Goal: Task Accomplishment & Management: Use online tool/utility

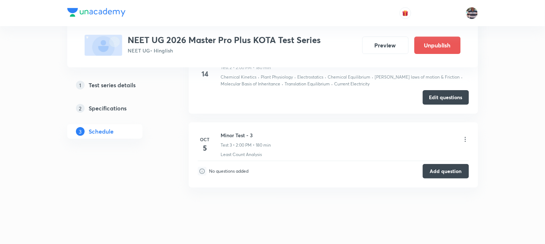
scroll to position [650, 0]
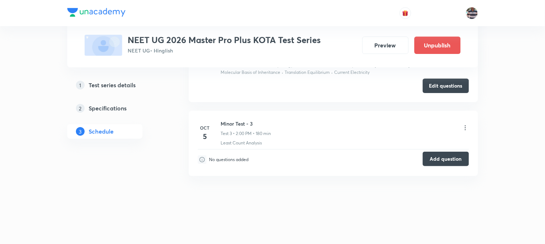
click at [441, 157] on button "Add question" at bounding box center [446, 159] width 46 height 14
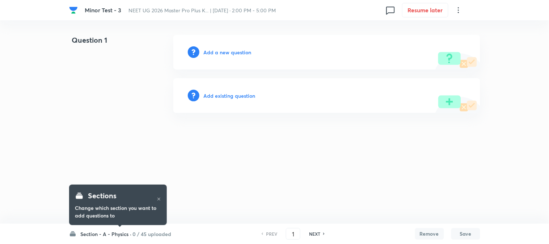
click at [130, 230] on h6 "Section - A - Physics ·" at bounding box center [106, 234] width 51 height 8
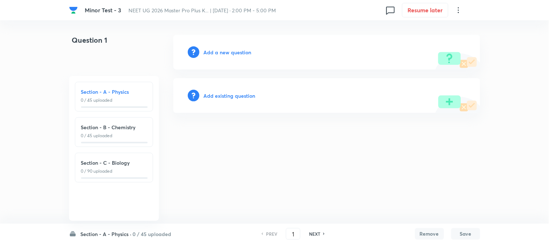
click at [120, 135] on p "0 / 45 uploaded" at bounding box center [114, 135] width 66 height 7
type input "46"
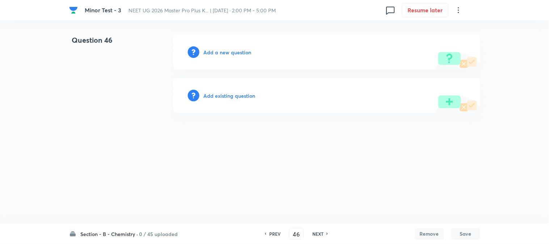
click at [214, 53] on h6 "Add a new question" at bounding box center [228, 52] width 48 height 8
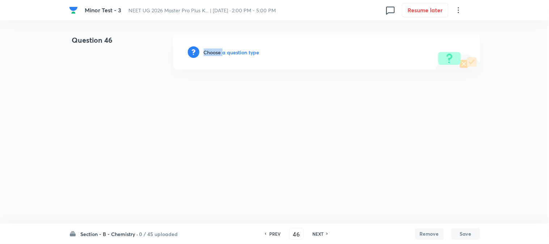
click at [214, 53] on h6 "Choose a question type" at bounding box center [232, 52] width 56 height 8
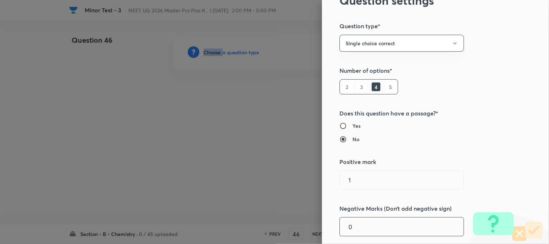
scroll to position [161, 0]
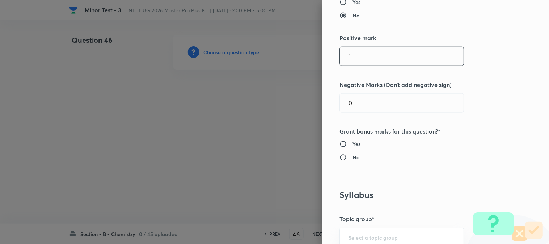
drag, startPoint x: 365, startPoint y: 55, endPoint x: 140, endPoint y: 74, distance: 225.7
click at [223, 74] on div "Question settings Question type* Single choice correct Number of options* 2 3 4…" at bounding box center [274, 122] width 549 height 244
type input "4"
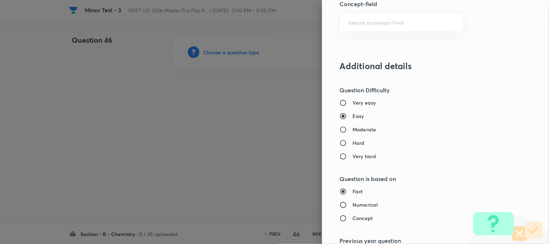
type input "1"
click at [352, 131] on h6 "Moderate" at bounding box center [364, 129] width 24 height 8
click at [351, 131] on input "Moderate" at bounding box center [345, 129] width 13 height 7
radio input "true"
radio input "false"
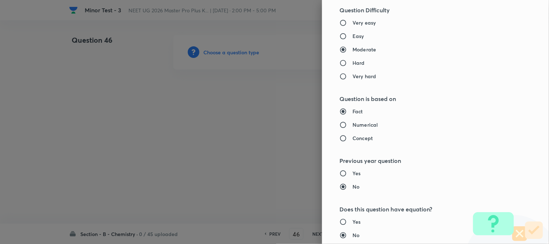
scroll to position [643, 0]
click at [355, 123] on h6 "Numerical" at bounding box center [364, 124] width 25 height 8
click at [352, 123] on input "Numerical" at bounding box center [345, 124] width 13 height 7
radio input "true"
radio input "false"
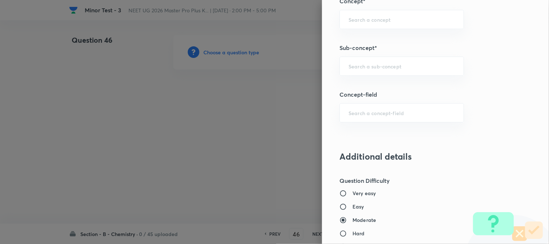
scroll to position [469, 0]
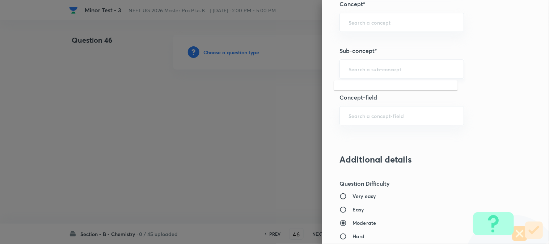
click at [353, 69] on input "text" at bounding box center [401, 68] width 106 height 7
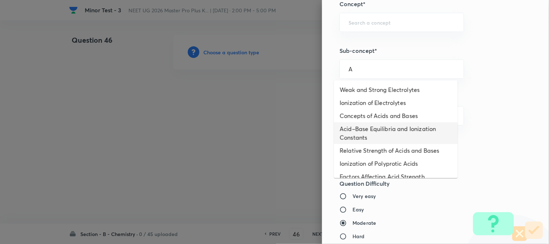
click at [363, 129] on li "Acid–Base Equilibria and Ionization Constants" at bounding box center [396, 133] width 124 height 22
type input "Acid–Base Equilibria and Ionization Constants"
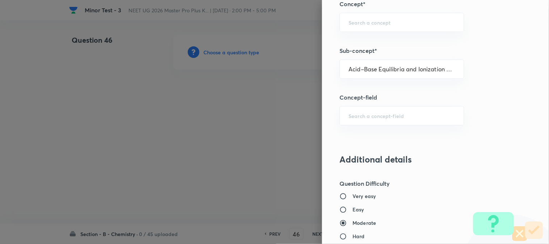
type input "Chemistry"
type input "Physical Chemistry"
type input "Ionic Equilibrium"
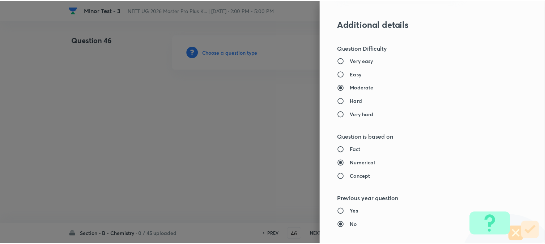
scroll to position [790, 0]
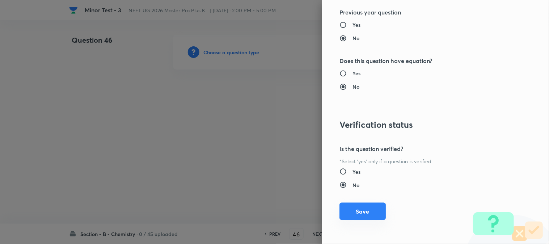
click at [358, 214] on button "Save" at bounding box center [362, 211] width 46 height 17
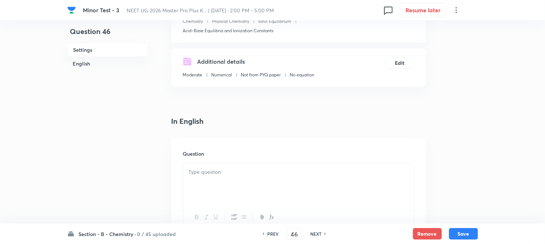
scroll to position [120, 0]
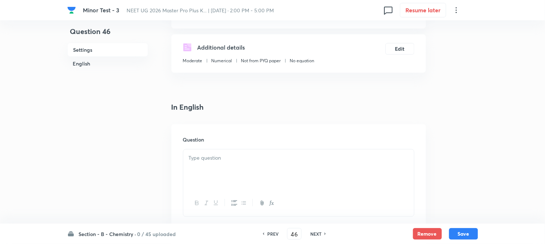
click at [219, 153] on div at bounding box center [298, 169] width 231 height 41
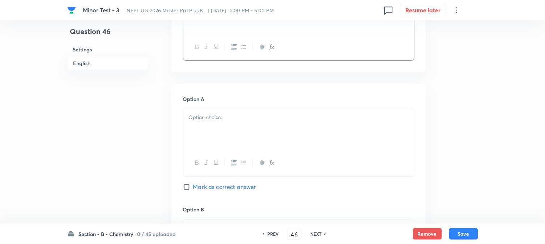
scroll to position [281, 0]
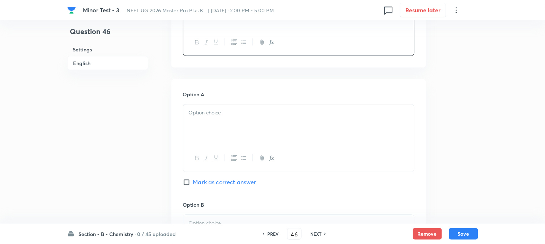
click at [214, 114] on p at bounding box center [299, 113] width 220 height 8
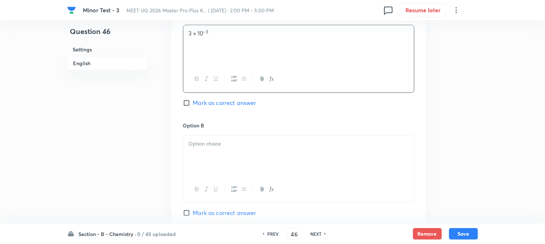
scroll to position [362, 0]
click at [206, 154] on div at bounding box center [298, 154] width 231 height 41
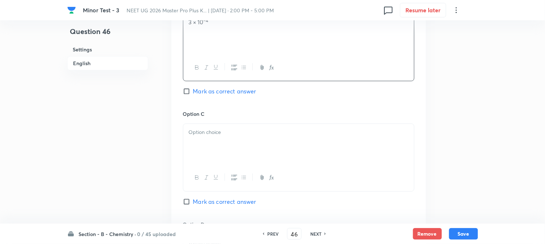
click at [215, 148] on div at bounding box center [298, 144] width 231 height 41
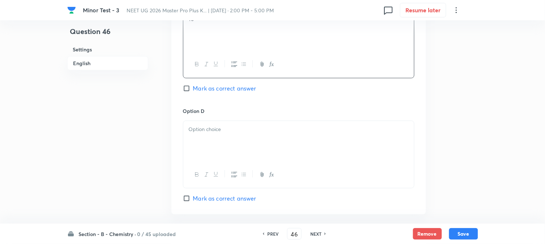
scroll to position [602, 0]
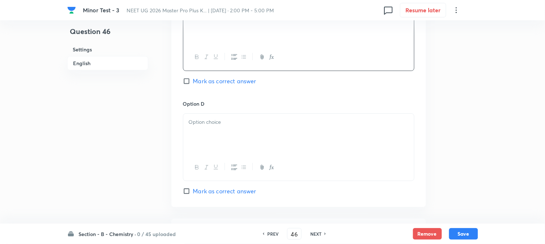
click at [213, 147] on div at bounding box center [298, 134] width 231 height 41
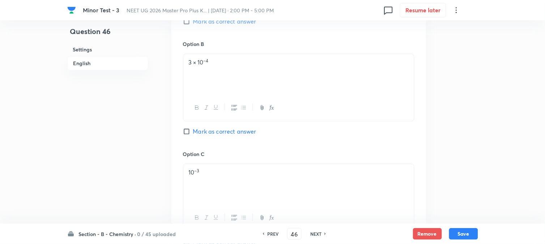
scroll to position [321, 0]
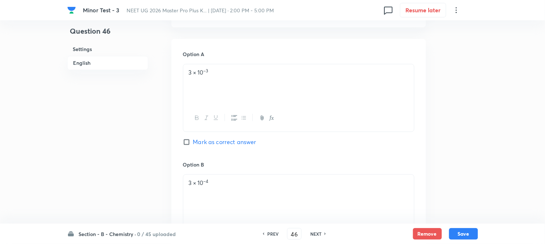
click at [187, 144] on input "Mark as correct answer" at bounding box center [188, 141] width 10 height 7
checkbox input "true"
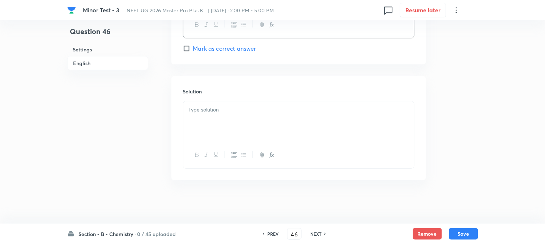
scroll to position [746, 0]
click at [214, 125] on div at bounding box center [298, 121] width 231 height 41
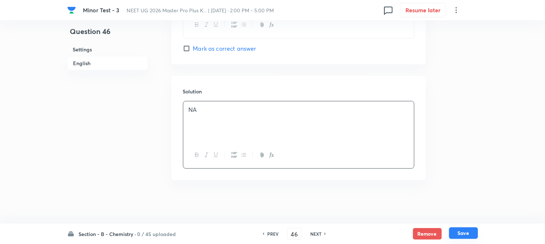
click at [468, 230] on button "Save" at bounding box center [463, 233] width 29 height 12
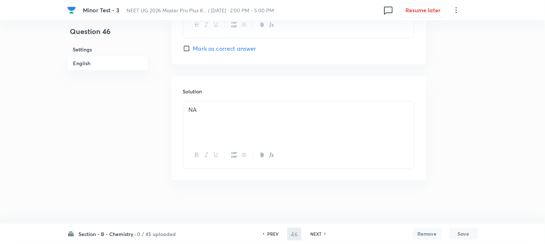
type input "47"
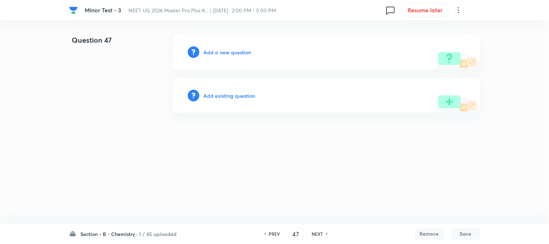
click at [210, 54] on h6 "Add a new question" at bounding box center [228, 52] width 48 height 8
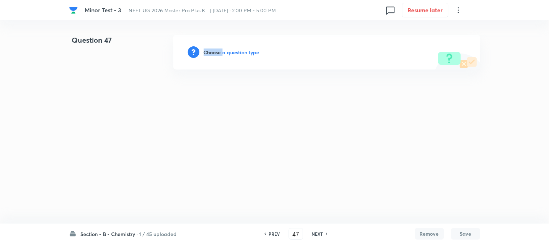
click at [210, 54] on h6 "Choose a question type" at bounding box center [232, 52] width 56 height 8
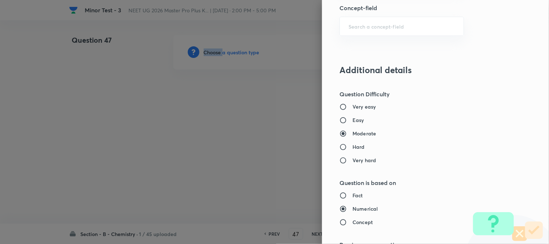
scroll to position [482, 0]
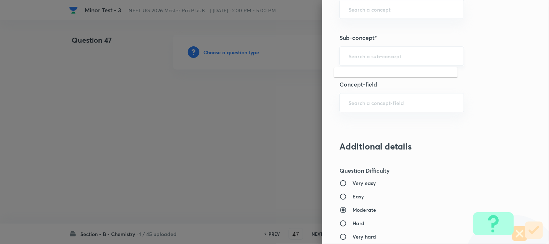
click at [360, 57] on input "text" at bounding box center [401, 55] width 106 height 7
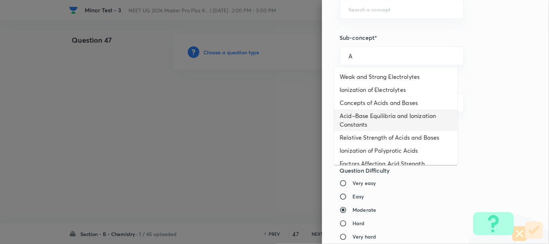
click at [368, 124] on li "Acid–Base Equilibria and Ionization Constants" at bounding box center [396, 120] width 124 height 22
type input "Acid–Base Equilibria and Ionization Constants"
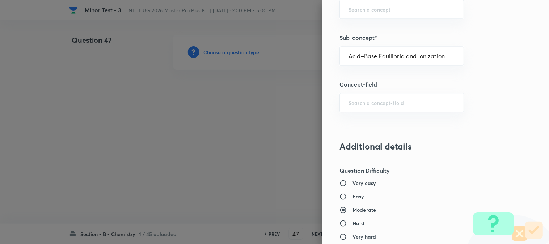
type input "Chemistry"
type input "Physical Chemistry"
type input "Ionic Equilibrium"
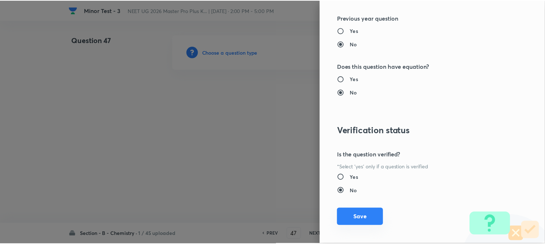
scroll to position [790, 0]
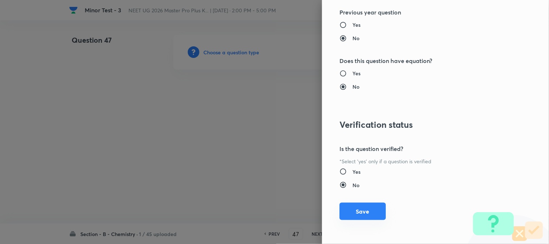
click at [355, 209] on button "Save" at bounding box center [362, 211] width 46 height 17
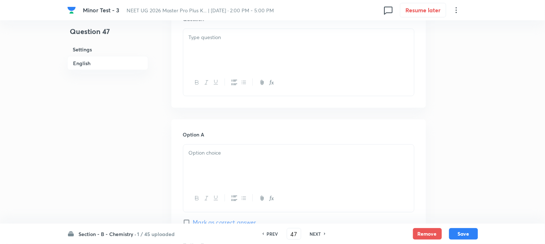
scroll to position [201, 0]
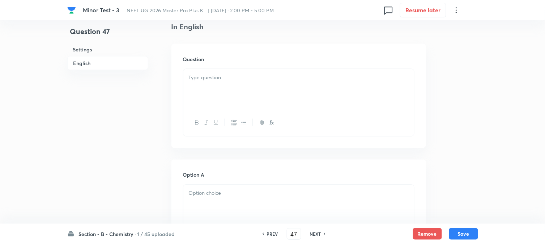
click at [246, 91] on div at bounding box center [298, 89] width 231 height 41
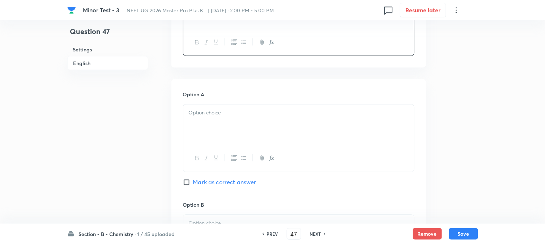
click at [223, 133] on div at bounding box center [298, 125] width 231 height 41
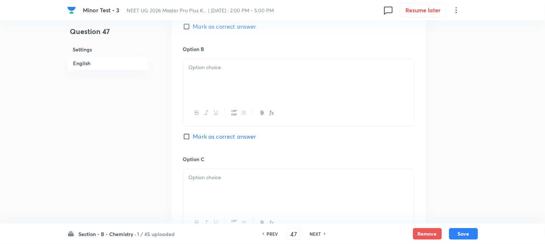
scroll to position [442, 0]
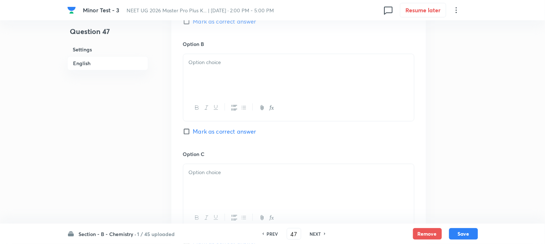
click at [239, 71] on div at bounding box center [298, 74] width 231 height 41
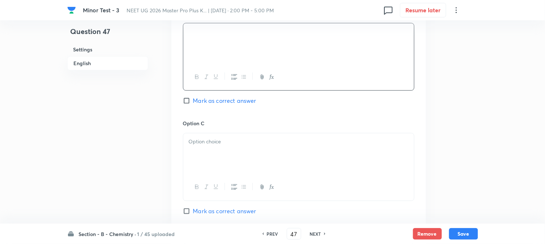
scroll to position [522, 0]
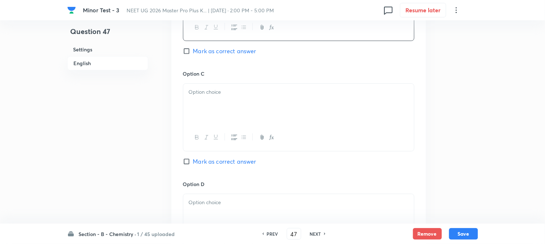
click at [240, 108] on div at bounding box center [298, 104] width 231 height 41
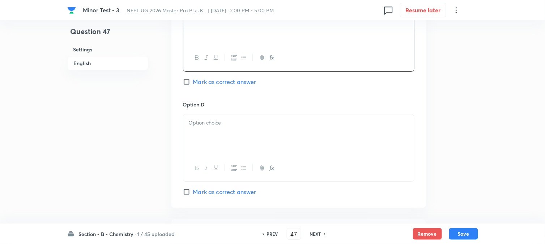
scroll to position [602, 0]
click at [234, 129] on div at bounding box center [298, 134] width 231 height 41
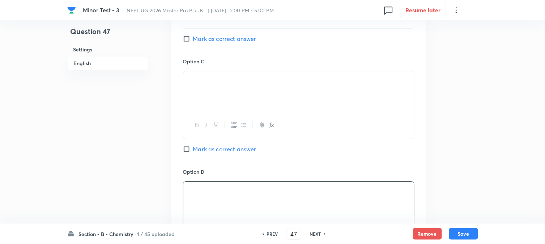
scroll to position [522, 0]
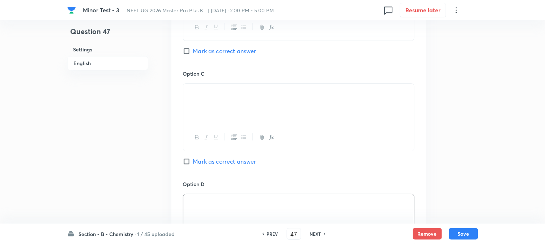
click at [189, 55] on label "Mark as correct answer" at bounding box center [219, 51] width 73 height 9
click at [189, 55] on input "Mark as correct answer" at bounding box center [188, 50] width 10 height 7
checkbox input "true"
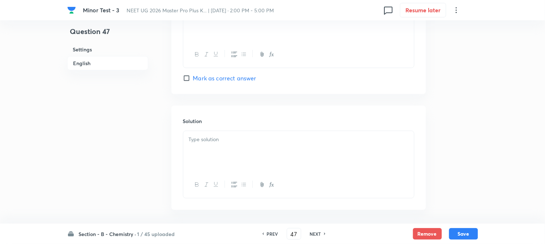
scroll to position [746, 0]
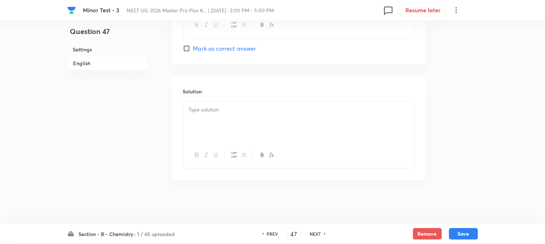
click at [229, 135] on div at bounding box center [298, 121] width 231 height 41
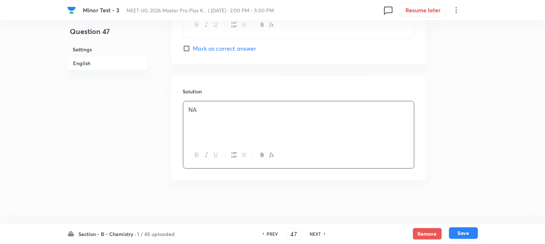
click at [464, 236] on button "Save" at bounding box center [463, 233] width 29 height 12
type input "48"
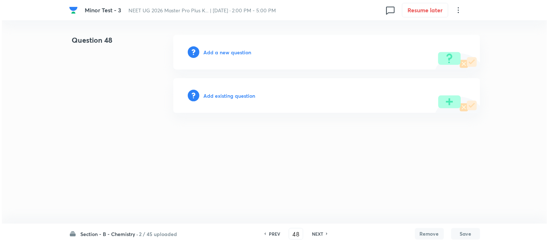
scroll to position [0, 0]
click at [204, 55] on h6 "Add a new question" at bounding box center [228, 52] width 48 height 8
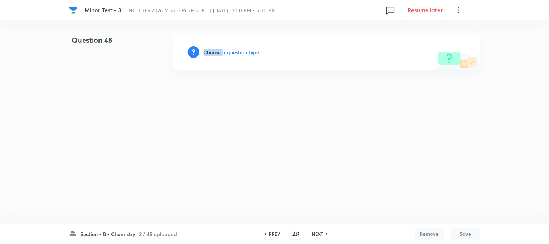
click at [204, 55] on h6 "Choose a question type" at bounding box center [232, 52] width 56 height 8
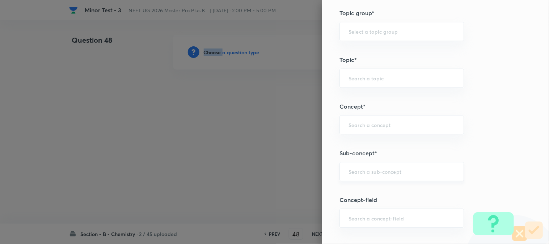
scroll to position [402, 0]
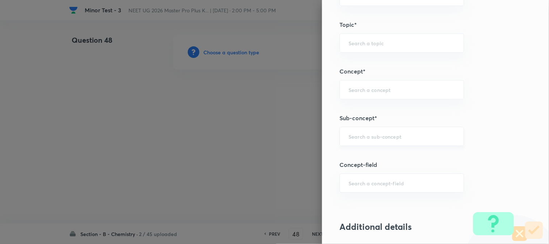
click at [366, 140] on input "text" at bounding box center [401, 136] width 106 height 7
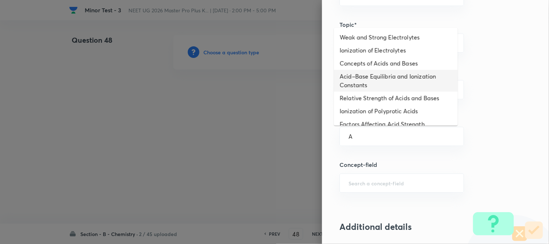
click at [355, 86] on li "Acid–Base Equilibria and Ionization Constants" at bounding box center [396, 81] width 124 height 22
type input "Acid–Base Equilibria and Ionization Constants"
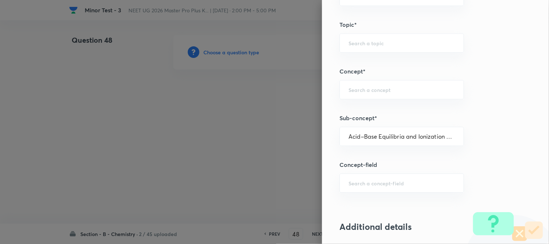
type input "Chemistry"
type input "Physical Chemistry"
type input "Ionic Equilibrium"
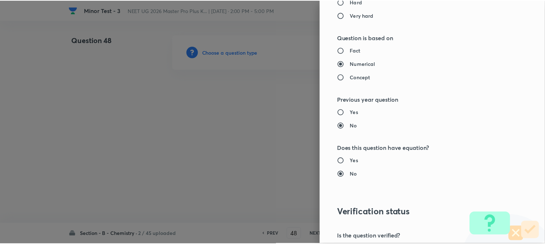
scroll to position [790, 0]
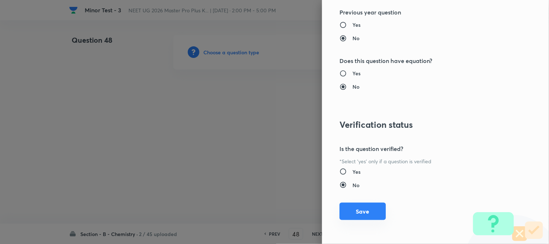
click at [351, 213] on button "Save" at bounding box center [362, 211] width 46 height 17
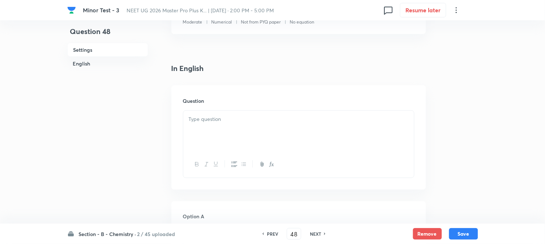
scroll to position [161, 0]
click at [223, 131] on div at bounding box center [298, 129] width 231 height 41
paste div
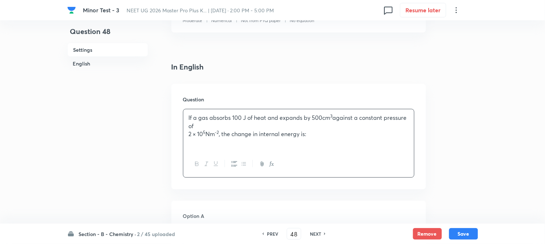
click at [196, 124] on p "If a gas absorbs 100 J of heat and expands by 500cm 3 against a constant pressu…" at bounding box center [299, 122] width 220 height 16
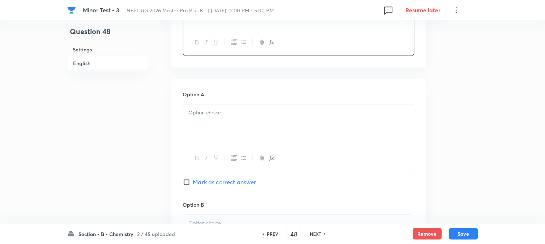
click at [216, 130] on div at bounding box center [298, 125] width 231 height 41
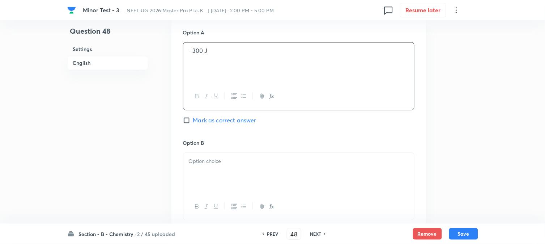
scroll to position [362, 0]
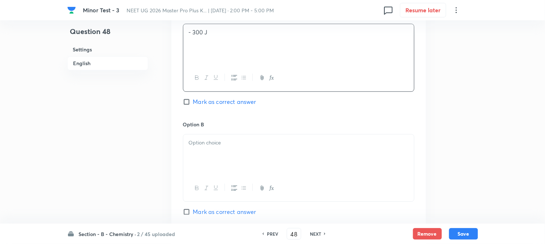
click at [214, 145] on p at bounding box center [299, 142] width 220 height 8
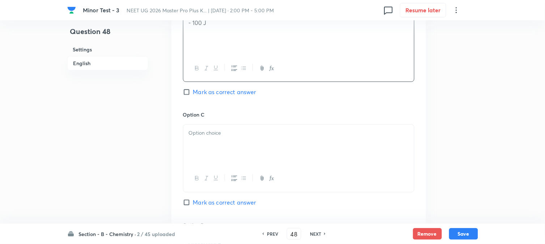
scroll to position [482, 0]
click at [225, 144] on div at bounding box center [298, 144] width 231 height 41
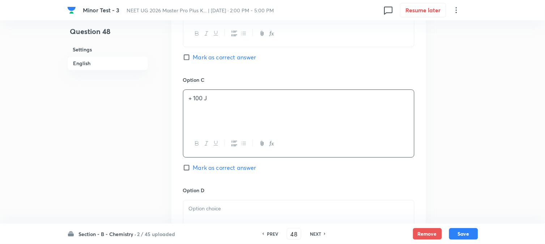
scroll to position [562, 0]
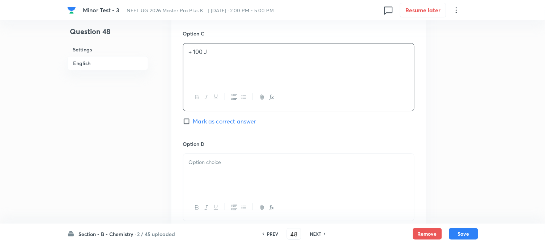
click at [217, 170] on div at bounding box center [298, 174] width 231 height 41
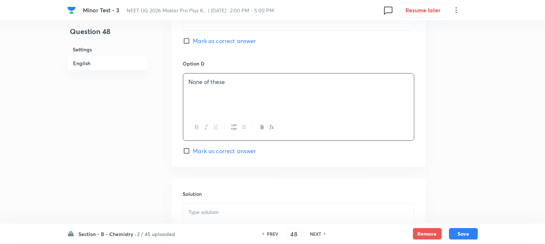
click at [202, 152] on span "Mark as correct answer" at bounding box center [224, 150] width 63 height 9
click at [193, 152] on input "Mark as correct answer" at bounding box center [188, 150] width 10 height 7
checkbox input "true"
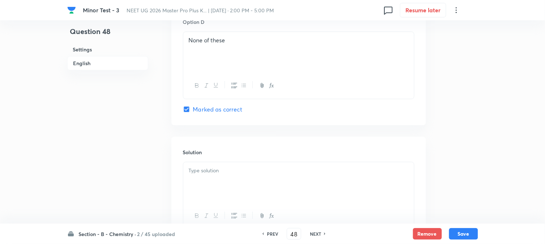
scroll to position [723, 0]
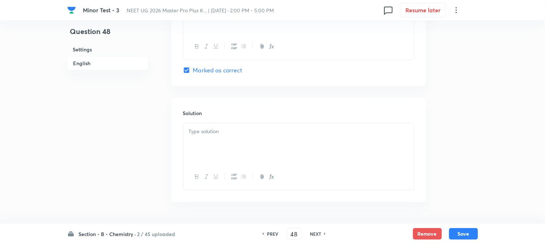
click at [226, 142] on div at bounding box center [298, 143] width 231 height 41
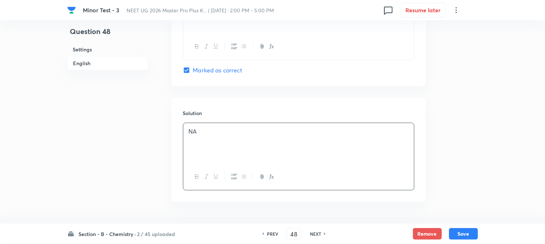
scroll to position [746, 0]
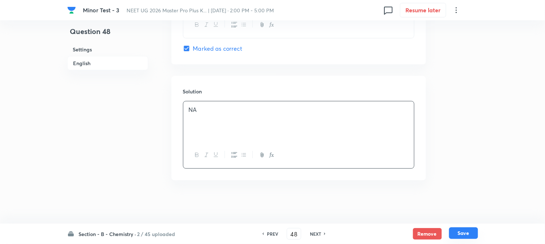
click at [468, 233] on button "Save" at bounding box center [463, 233] width 29 height 12
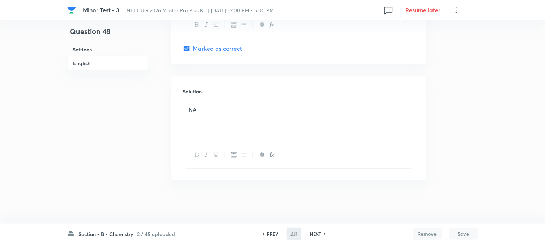
type input "49"
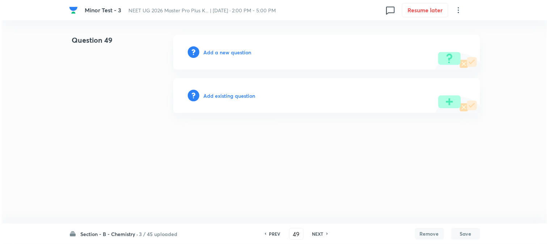
scroll to position [0, 0]
click at [209, 55] on h6 "Add a new question" at bounding box center [228, 52] width 48 height 8
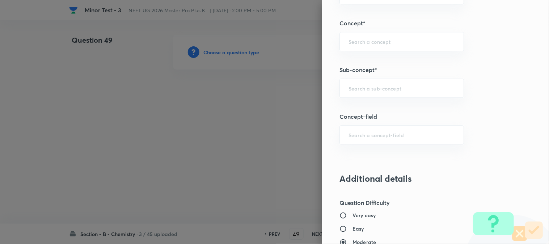
scroll to position [442, 0]
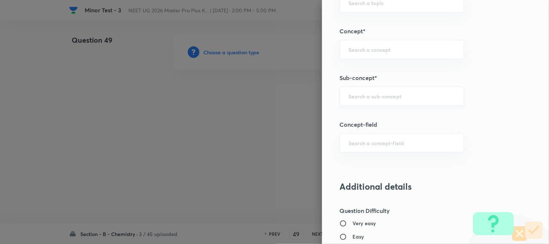
click at [363, 98] on input "text" at bounding box center [401, 96] width 106 height 7
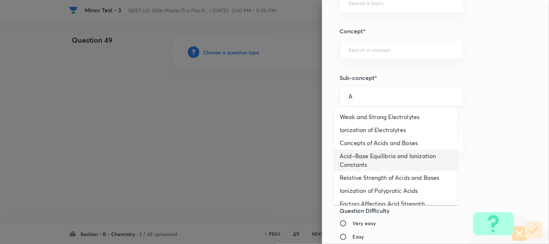
click at [351, 159] on li "Acid–Base Equilibria and Ionization Constants" at bounding box center [396, 160] width 124 height 22
type input "Acid–Base Equilibria and Ionization Constants"
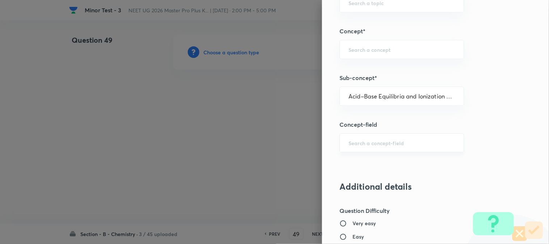
type input "Chemistry"
type input "Physical Chemistry"
type input "Ionic Equilibrium"
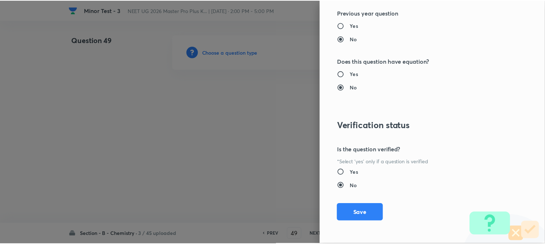
scroll to position [790, 0]
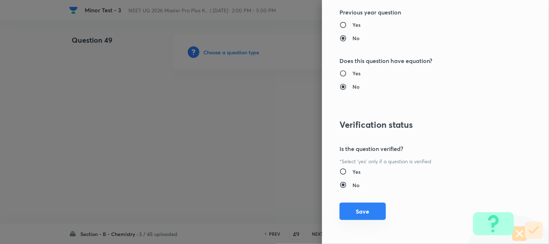
click at [356, 214] on button "Save" at bounding box center [362, 211] width 46 height 17
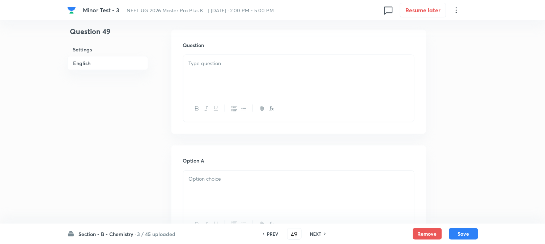
scroll to position [201, 0]
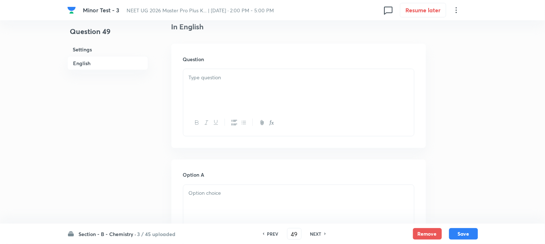
click at [247, 92] on div at bounding box center [298, 89] width 231 height 41
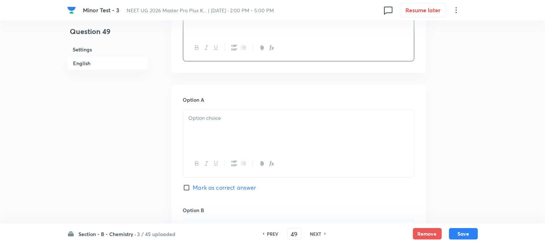
scroll to position [281, 0]
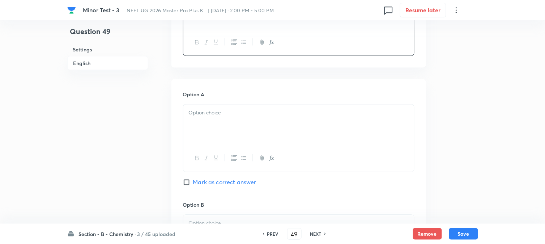
click at [210, 131] on div at bounding box center [298, 125] width 231 height 41
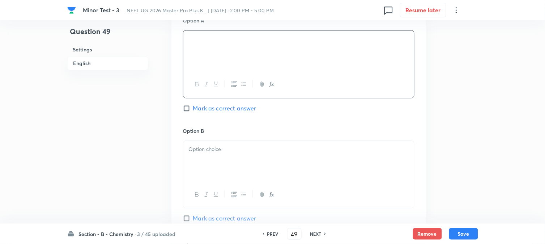
scroll to position [362, 0]
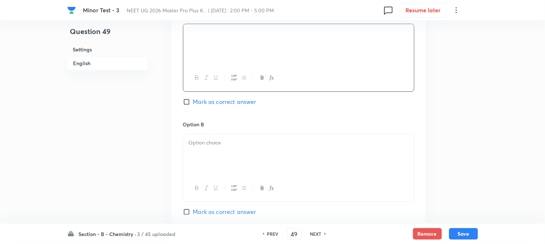
click at [225, 155] on div at bounding box center [298, 154] width 231 height 41
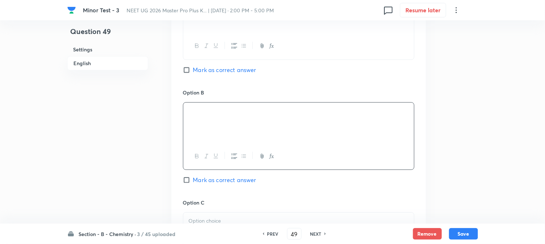
scroll to position [442, 0]
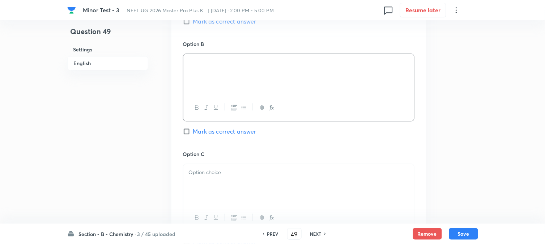
click at [206, 164] on div at bounding box center [298, 184] width 231 height 41
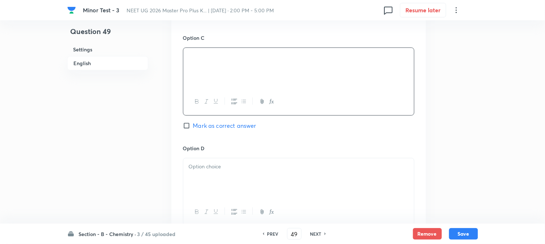
scroll to position [562, 0]
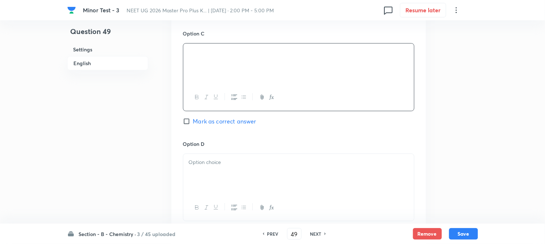
click at [231, 165] on p at bounding box center [299, 162] width 220 height 8
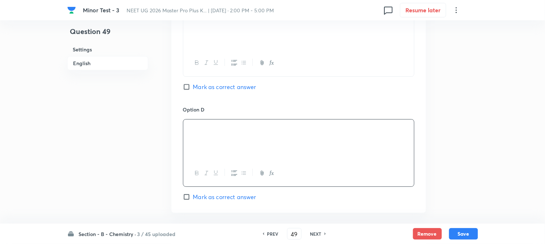
scroll to position [643, 0]
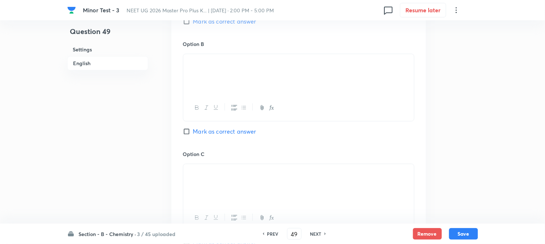
click at [184, 133] on input "Mark as correct answer" at bounding box center [188, 131] width 10 height 7
checkbox input "true"
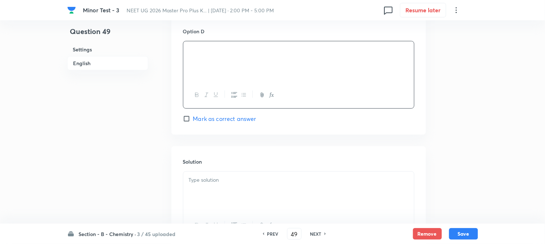
scroll to position [683, 0]
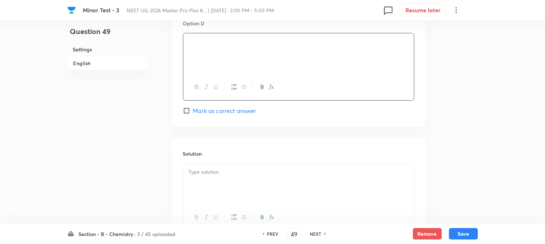
click at [218, 181] on div at bounding box center [298, 183] width 231 height 41
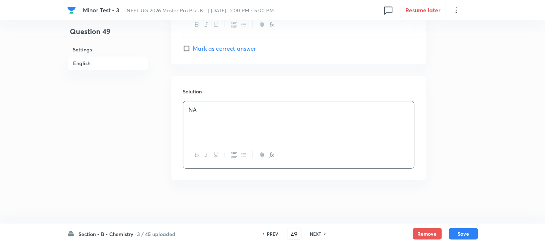
scroll to position [746, 0]
click at [473, 234] on button "Save" at bounding box center [463, 233] width 29 height 12
type input "50"
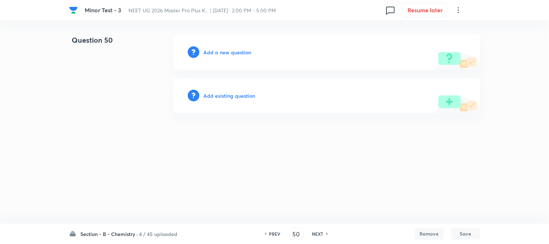
click at [213, 52] on h6 "Add a new question" at bounding box center [228, 52] width 48 height 8
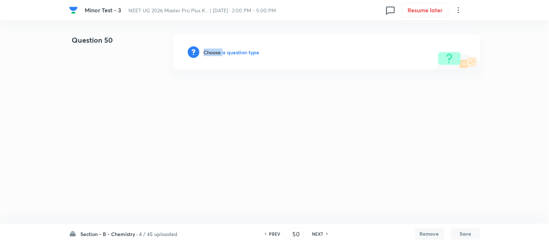
click at [213, 52] on h6 "Choose a question type" at bounding box center [232, 52] width 56 height 8
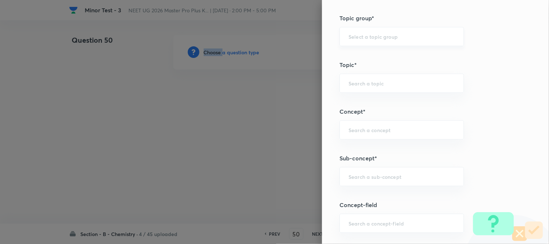
scroll to position [402, 0]
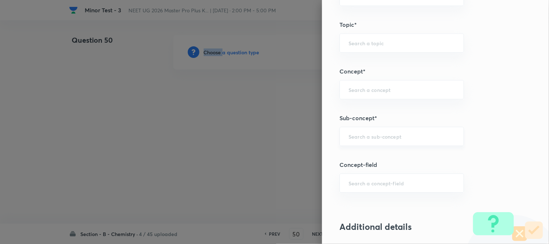
click at [356, 145] on div "​" at bounding box center [401, 136] width 124 height 19
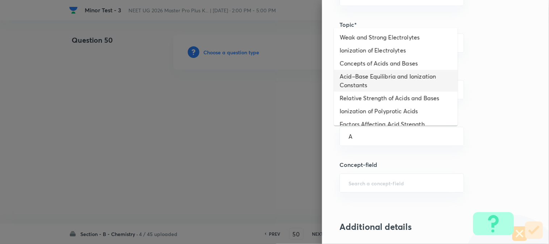
click at [355, 86] on li "Acid–Base Equilibria and Ionization Constants" at bounding box center [396, 81] width 124 height 22
type input "Acid–Base Equilibria and Ionization Constants"
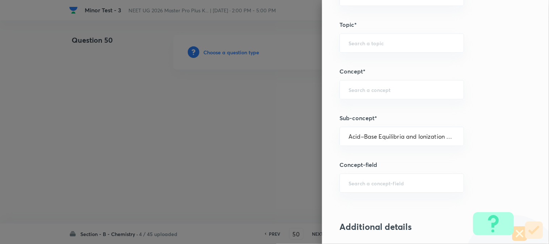
type input "Chemistry"
type input "Physical Chemistry"
type input "Ionic Equilibrium"
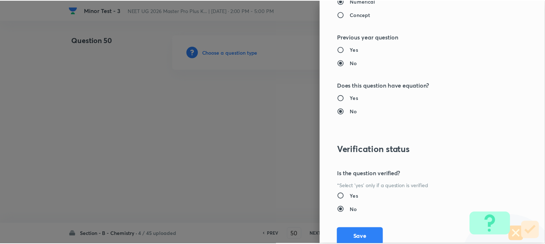
scroll to position [790, 0]
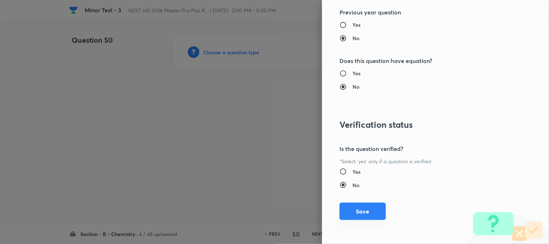
click at [348, 216] on button "Save" at bounding box center [362, 211] width 46 height 17
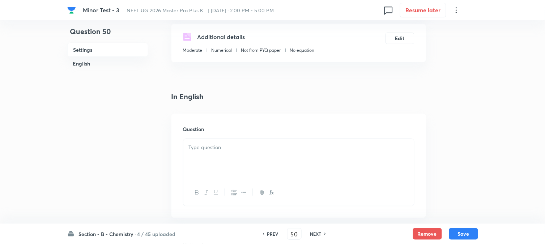
scroll to position [161, 0]
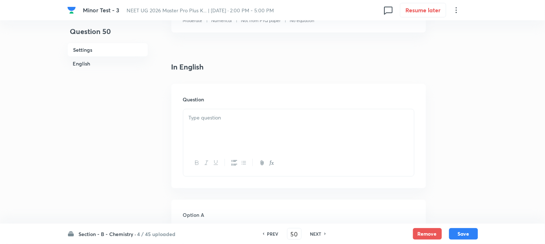
click at [239, 128] on div at bounding box center [298, 129] width 231 height 41
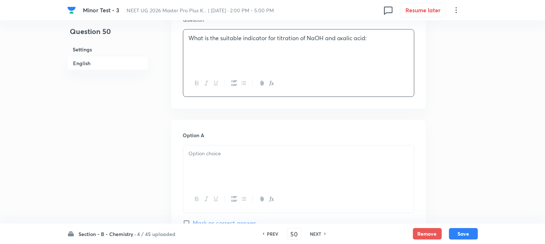
scroll to position [241, 0]
click at [204, 164] on div at bounding box center [298, 165] width 231 height 41
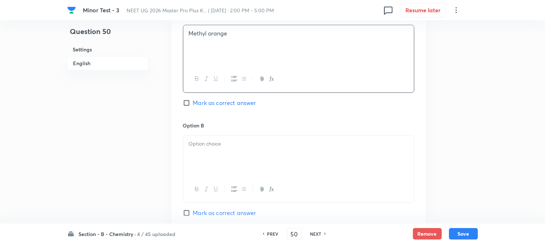
scroll to position [362, 0]
click at [220, 168] on div at bounding box center [298, 154] width 231 height 41
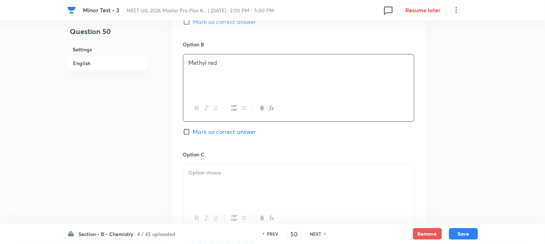
scroll to position [442, 0]
click at [221, 177] on div at bounding box center [298, 184] width 231 height 41
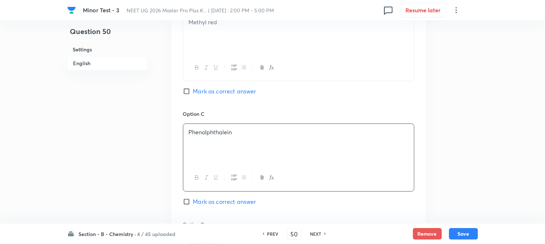
scroll to position [562, 0]
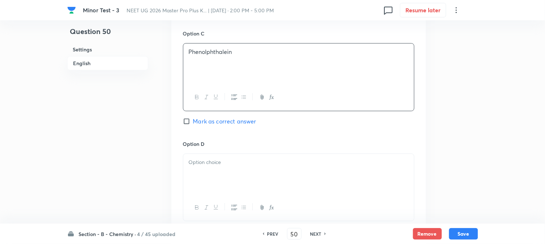
click at [218, 174] on div at bounding box center [298, 174] width 231 height 41
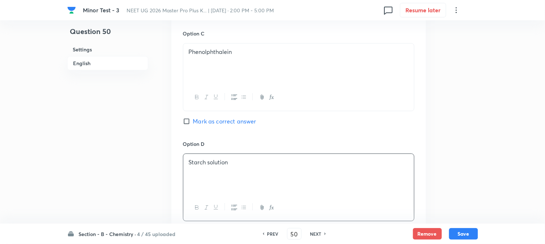
click at [186, 121] on input "Mark as correct answer" at bounding box center [188, 121] width 10 height 7
checkbox input "true"
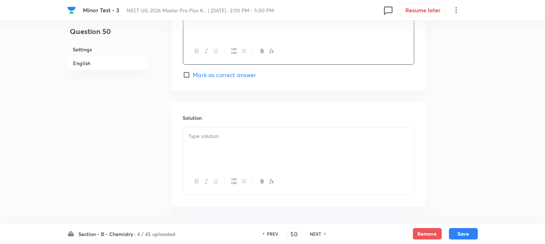
scroll to position [723, 0]
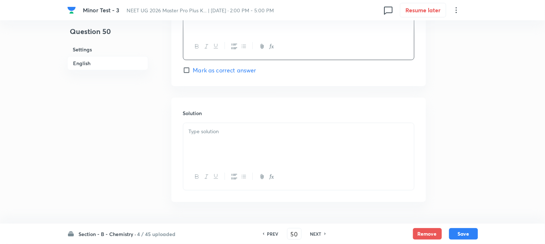
click at [231, 144] on div at bounding box center [298, 143] width 231 height 41
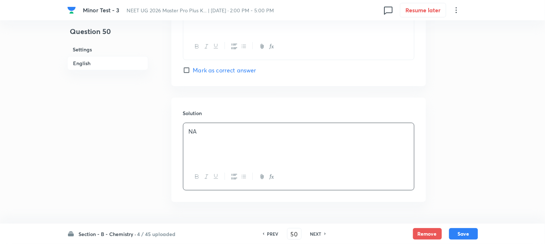
scroll to position [746, 0]
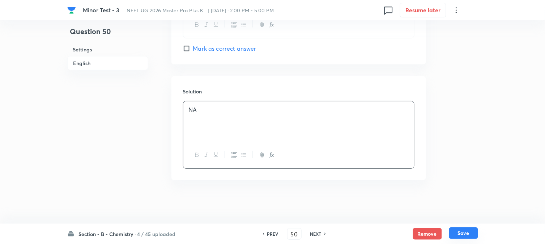
click at [467, 232] on button "Save" at bounding box center [463, 233] width 29 height 12
type input "51"
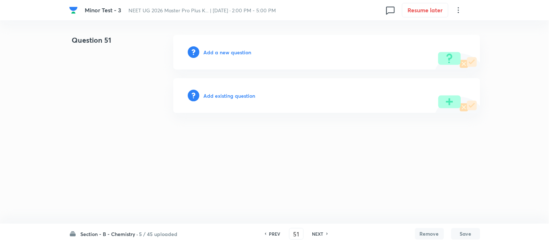
click at [212, 54] on h6 "Add a new question" at bounding box center [228, 52] width 48 height 8
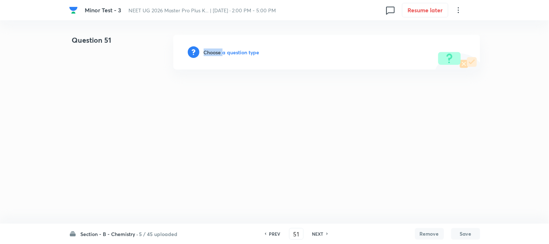
click at [212, 54] on h6 "Choose a question type" at bounding box center [232, 52] width 56 height 8
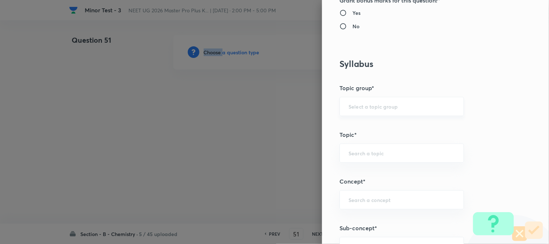
scroll to position [402, 0]
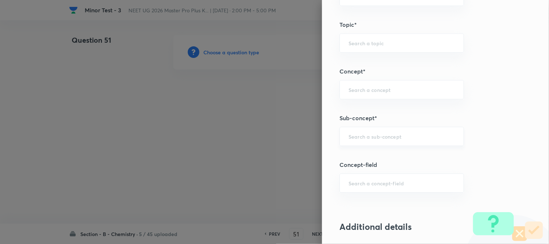
click at [361, 136] on input "text" at bounding box center [401, 136] width 106 height 7
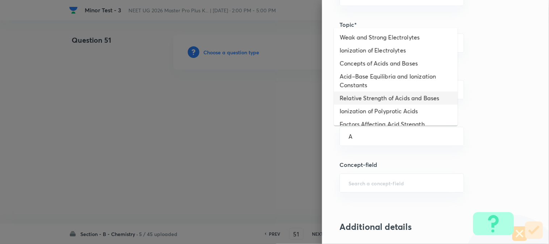
click at [354, 78] on li "Acid–Base Equilibria and Ionization Constants" at bounding box center [396, 81] width 124 height 22
type input "Acid–Base Equilibria and Ionization Constants"
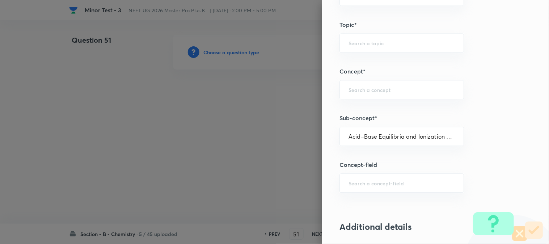
type input "Chemistry"
type input "Physical Chemistry"
type input "Ionic Equilibrium"
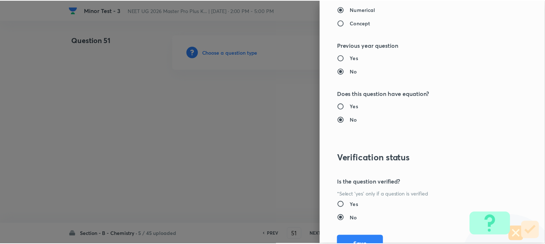
scroll to position [790, 0]
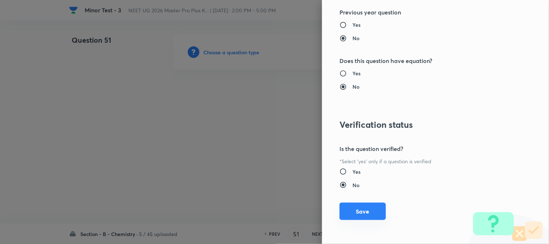
click at [350, 211] on button "Save" at bounding box center [362, 211] width 46 height 17
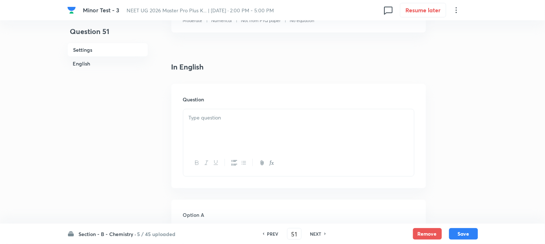
scroll to position [201, 0]
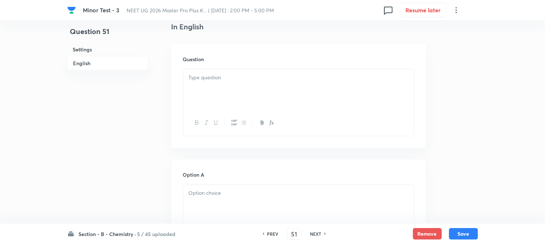
click at [250, 100] on div at bounding box center [298, 89] width 231 height 41
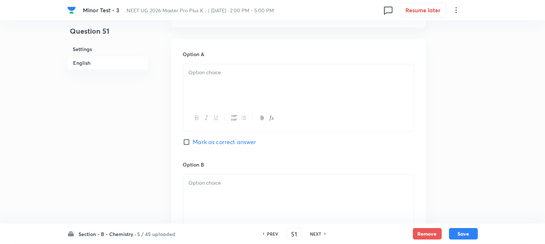
click at [241, 98] on div at bounding box center [298, 84] width 231 height 41
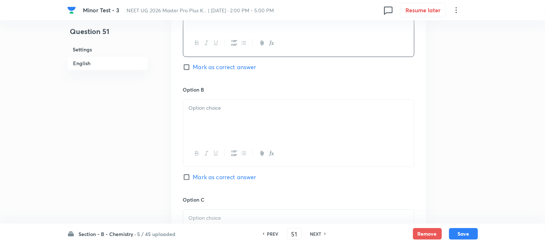
scroll to position [402, 0]
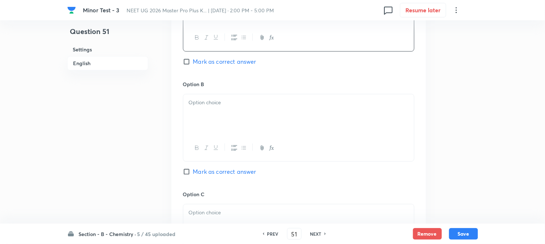
click at [244, 125] on div at bounding box center [298, 114] width 231 height 41
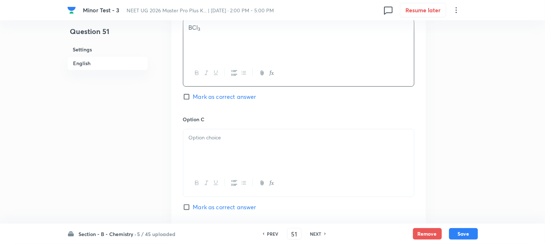
scroll to position [482, 0]
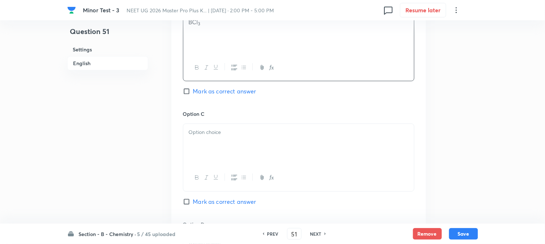
click at [219, 137] on div at bounding box center [298, 144] width 231 height 41
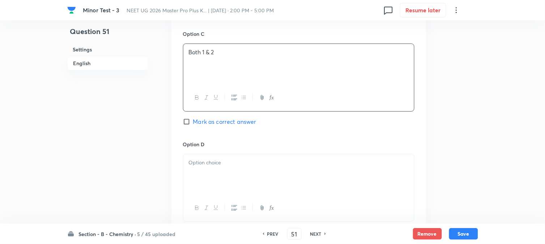
scroll to position [562, 0]
click at [233, 175] on div at bounding box center [298, 174] width 231 height 41
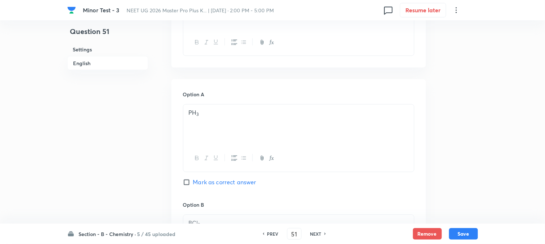
click at [195, 182] on span "Mark as correct answer" at bounding box center [224, 182] width 63 height 9
click at [193, 182] on input "Mark as correct answer" at bounding box center [188, 182] width 10 height 7
checkbox input "true"
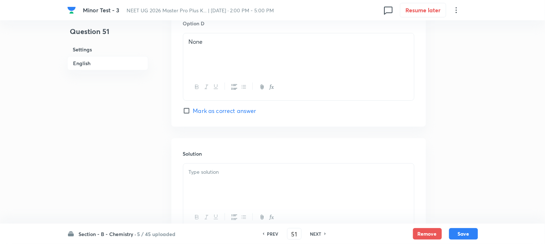
scroll to position [746, 0]
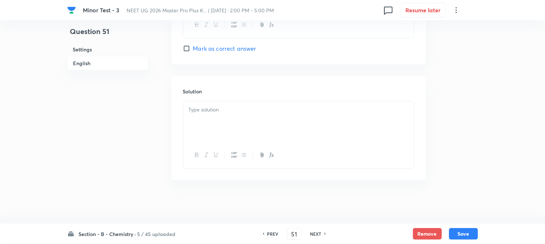
click at [229, 121] on div at bounding box center [298, 121] width 231 height 41
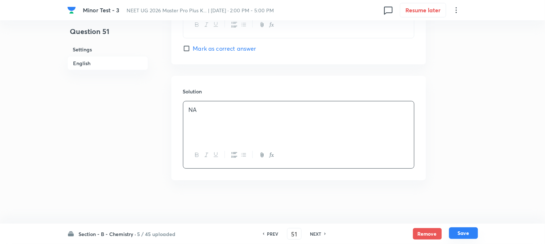
click at [468, 230] on button "Save" at bounding box center [463, 233] width 29 height 12
type input "52"
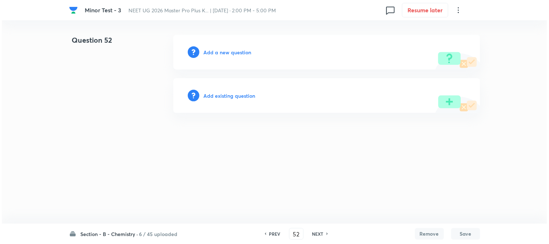
scroll to position [0, 0]
click at [209, 53] on h6 "Add a new question" at bounding box center [228, 52] width 48 height 8
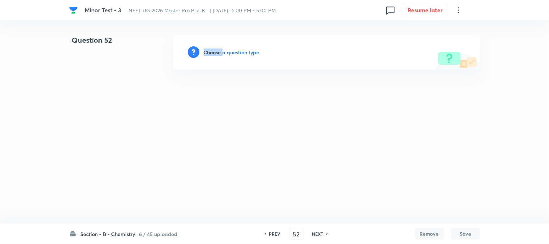
click at [209, 53] on h6 "Choose a question type" at bounding box center [232, 52] width 56 height 8
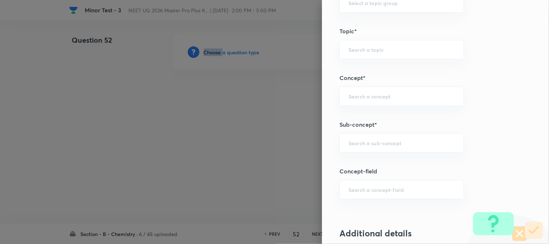
scroll to position [442, 0]
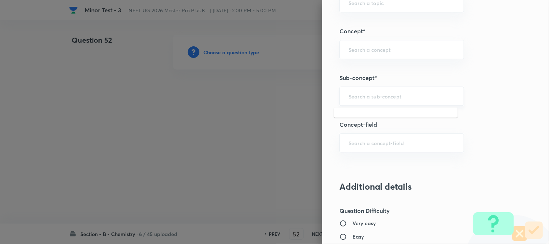
click at [357, 95] on input "text" at bounding box center [401, 96] width 106 height 7
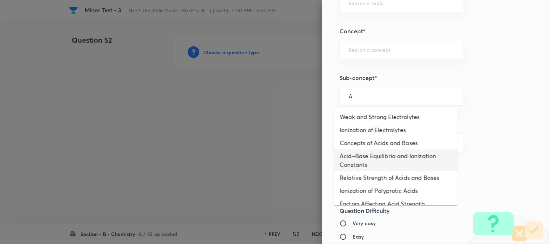
click at [354, 154] on li "Acid–Base Equilibria and Ionization Constants" at bounding box center [396, 160] width 124 height 22
type input "Acid–Base Equilibria and Ionization Constants"
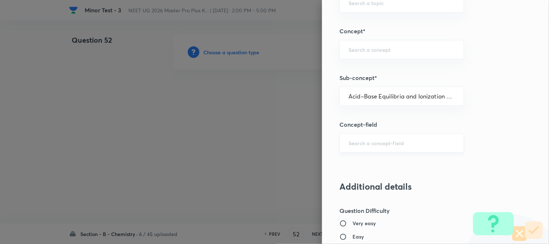
type input "Chemistry"
type input "Physical Chemistry"
type input "Ionic Equilibrium"
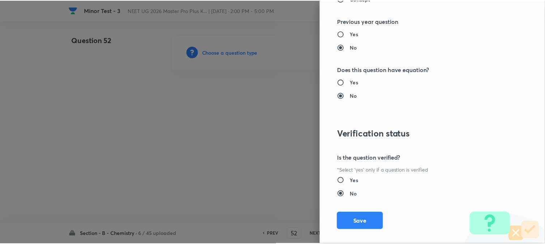
scroll to position [790, 0]
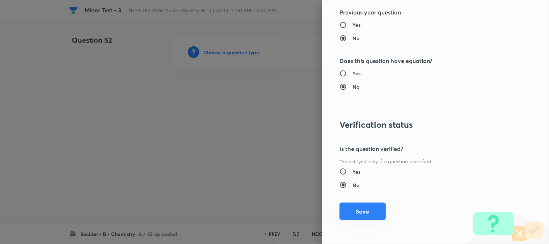
click at [350, 217] on button "Save" at bounding box center [362, 211] width 46 height 17
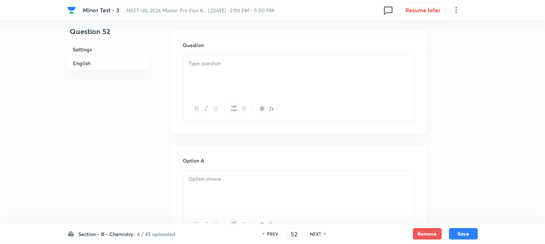
scroll to position [201, 0]
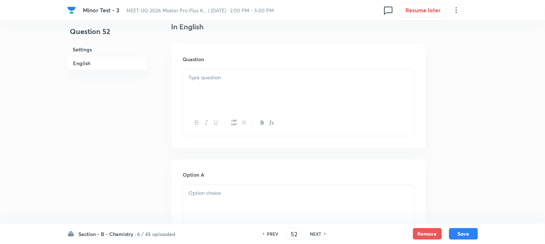
click at [230, 95] on div at bounding box center [298, 89] width 231 height 41
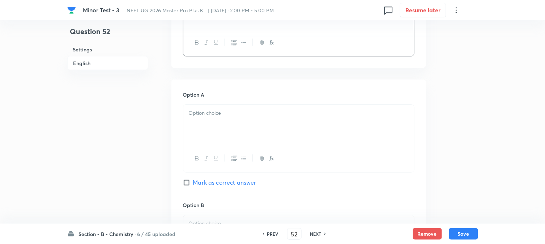
scroll to position [281, 0]
click at [216, 124] on div at bounding box center [298, 125] width 231 height 41
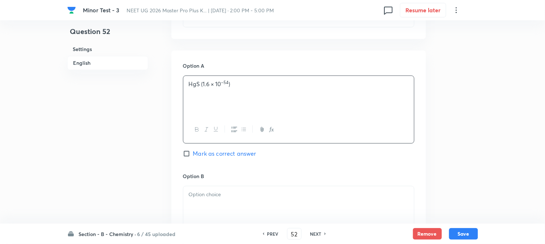
scroll to position [362, 0]
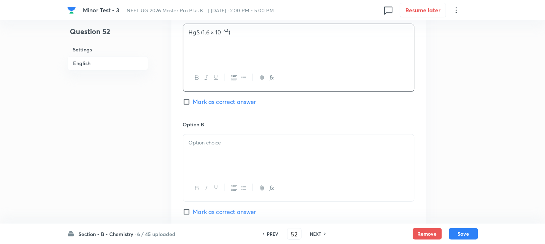
click at [227, 148] on div at bounding box center [298, 154] width 231 height 41
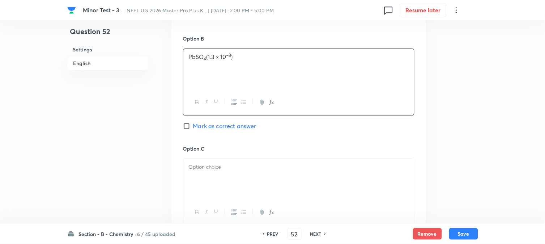
scroll to position [522, 0]
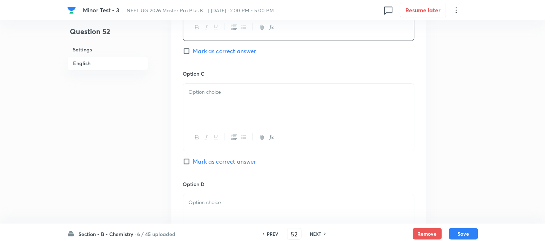
click at [226, 103] on div at bounding box center [298, 104] width 231 height 41
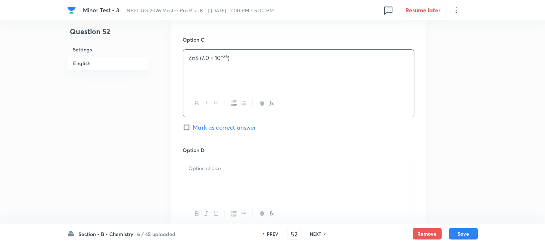
scroll to position [602, 0]
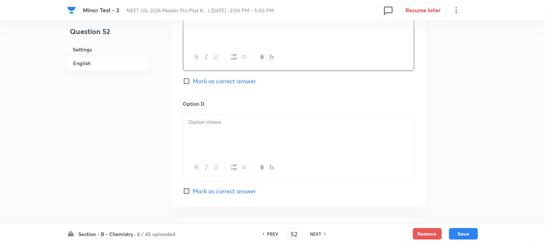
click at [234, 137] on div at bounding box center [298, 134] width 231 height 41
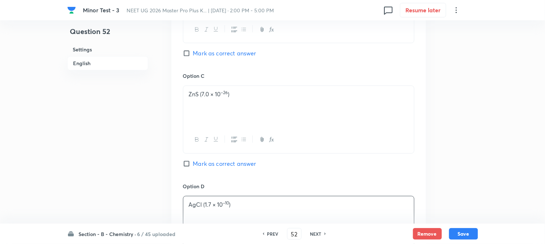
scroll to position [482, 0]
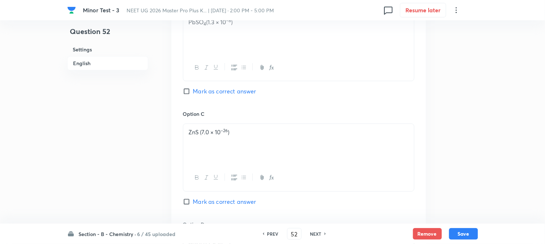
click at [195, 95] on span "Mark as correct answer" at bounding box center [224, 91] width 63 height 9
click at [193, 95] on input "Mark as correct answer" at bounding box center [188, 91] width 10 height 7
checkbox input "true"
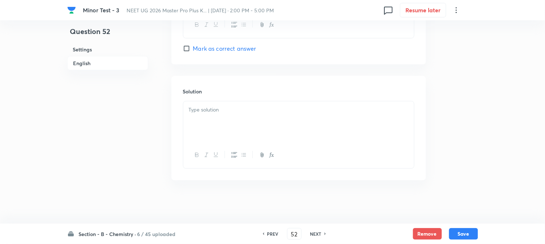
scroll to position [746, 0]
click at [228, 119] on div at bounding box center [298, 121] width 231 height 41
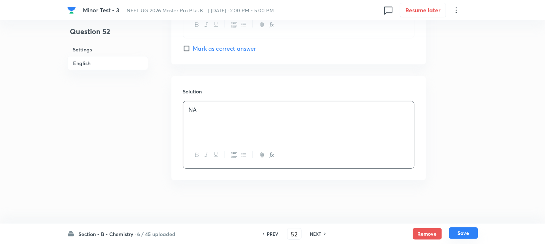
click at [469, 231] on button "Save" at bounding box center [463, 233] width 29 height 12
type input "53"
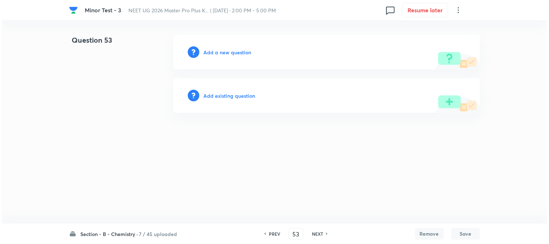
scroll to position [0, 0]
click at [210, 54] on h6 "Add a new question" at bounding box center [228, 52] width 48 height 8
click at [210, 54] on h6 "Choose a question type" at bounding box center [232, 52] width 56 height 8
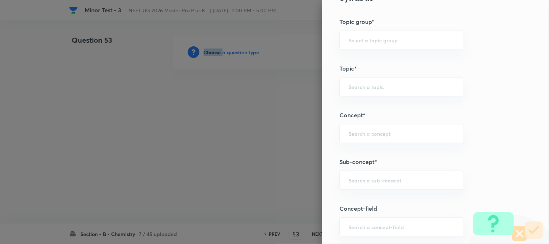
scroll to position [402, 0]
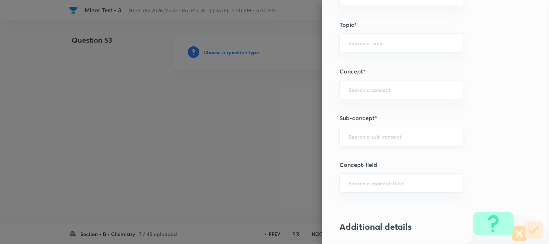
click at [365, 134] on input "text" at bounding box center [401, 136] width 106 height 7
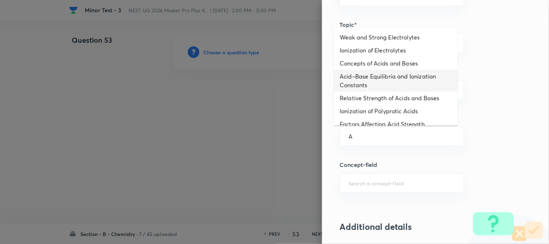
click at [373, 74] on li "Acid–Base Equilibria and Ionization Constants" at bounding box center [396, 81] width 124 height 22
type input "Acid–Base Equilibria and Ionization Constants"
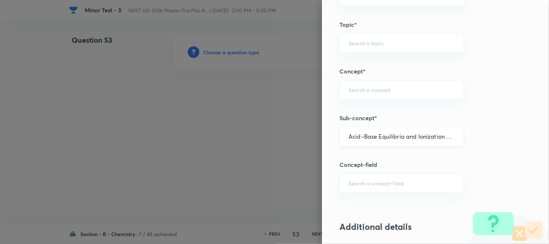
type input "Chemistry"
type input "Physical Chemistry"
type input "Ionic Equilibrium"
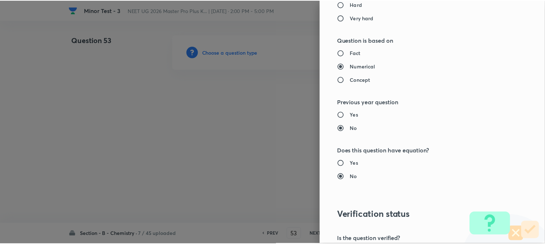
scroll to position [790, 0]
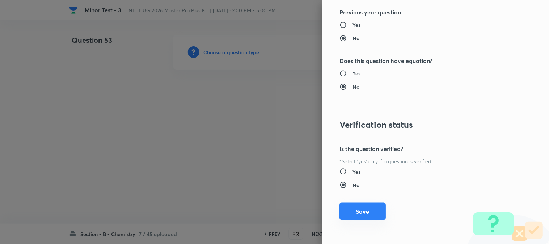
click at [353, 205] on button "Save" at bounding box center [362, 211] width 46 height 17
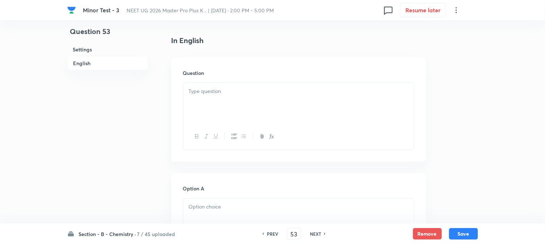
scroll to position [201, 0]
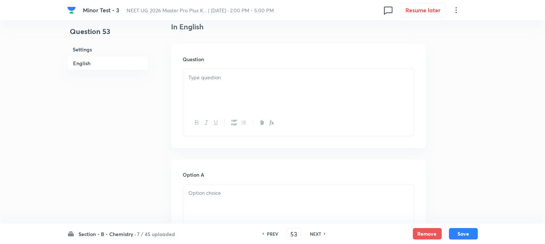
click at [230, 97] on div at bounding box center [298, 89] width 231 height 41
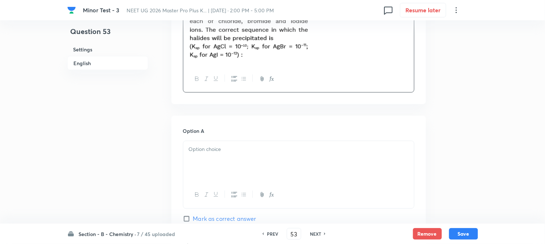
scroll to position [281, 0]
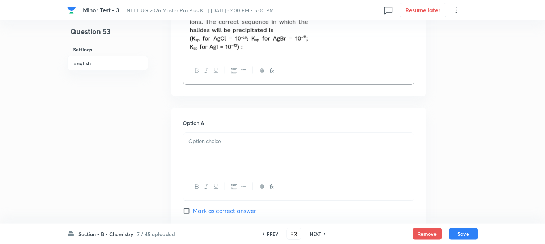
click at [236, 129] on div "Option A Mark as correct answer" at bounding box center [298, 174] width 231 height 110
click at [236, 149] on div at bounding box center [298, 153] width 231 height 41
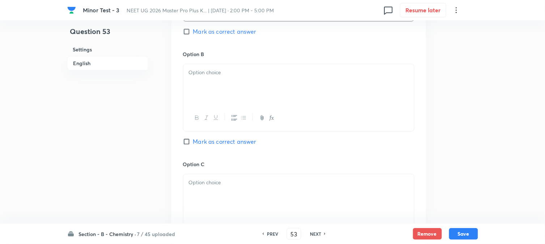
scroll to position [482, 0]
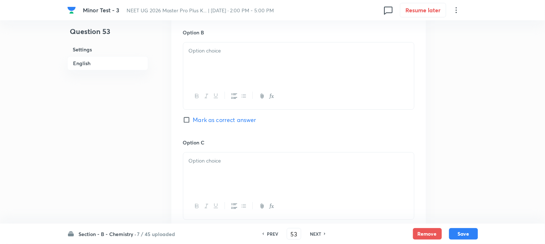
click at [248, 60] on div at bounding box center [298, 62] width 231 height 41
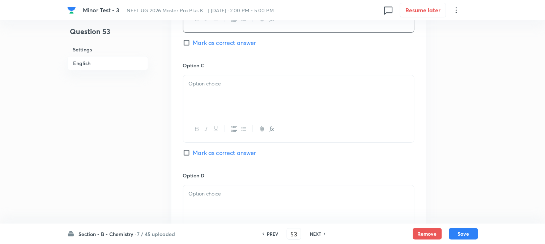
scroll to position [562, 0]
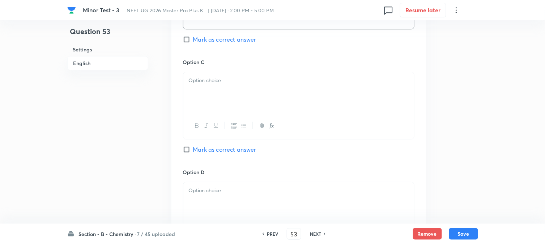
click at [244, 88] on div at bounding box center [298, 92] width 231 height 41
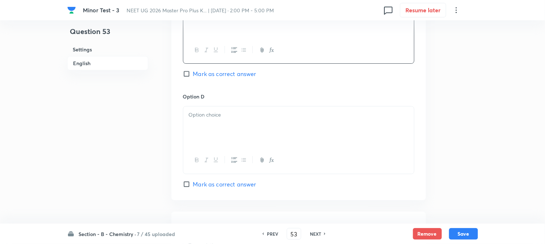
scroll to position [643, 0]
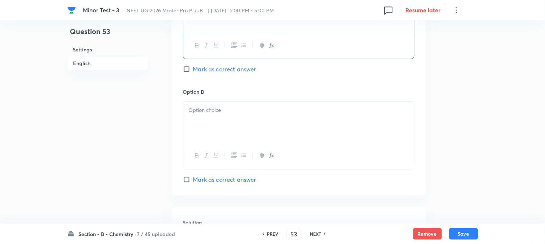
click at [234, 113] on p at bounding box center [299, 110] width 220 height 8
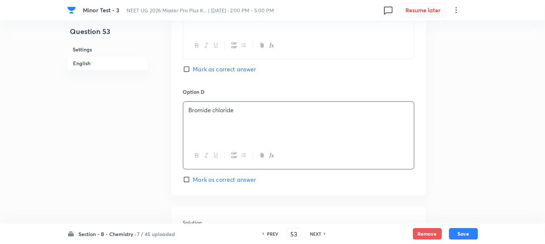
click at [189, 71] on input "Mark as correct answer" at bounding box center [188, 68] width 10 height 7
checkbox input "true"
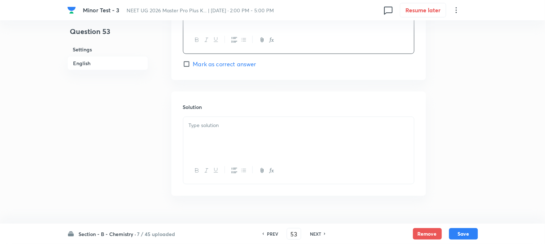
scroll to position [763, 0]
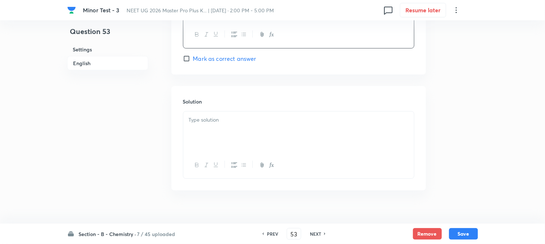
click at [255, 141] on div at bounding box center [298, 131] width 231 height 41
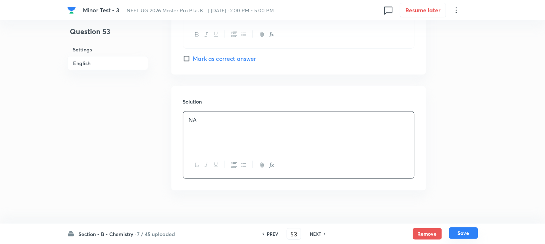
click at [467, 231] on button "Save" at bounding box center [463, 233] width 29 height 12
type input "54"
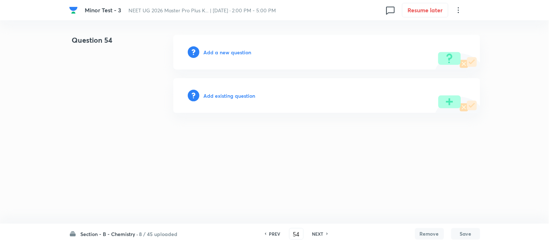
click at [211, 54] on h6 "Add a new question" at bounding box center [228, 52] width 48 height 8
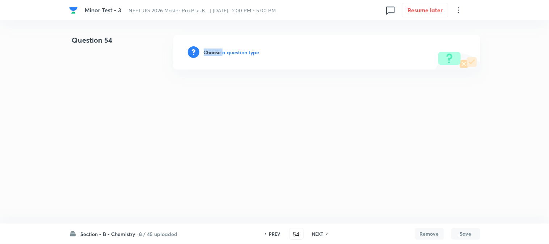
click at [211, 54] on h6 "Choose a question type" at bounding box center [232, 52] width 56 height 8
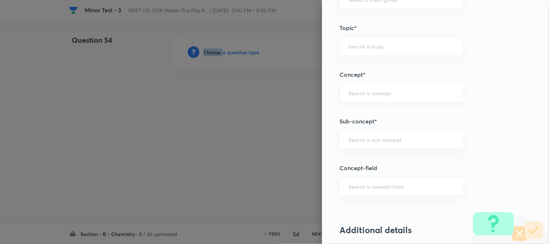
scroll to position [402, 0]
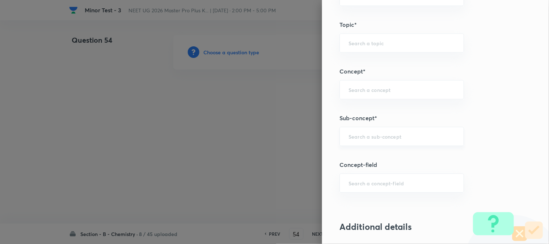
click at [357, 136] on input "text" at bounding box center [401, 136] width 106 height 7
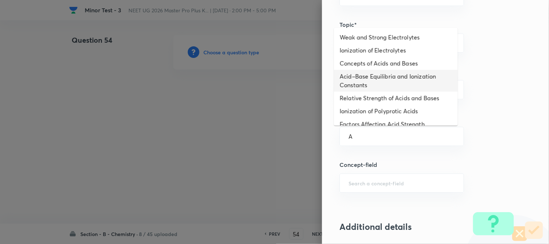
click at [360, 85] on li "Acid–Base Equilibria and Ionization Constants" at bounding box center [396, 81] width 124 height 22
type input "Acid–Base Equilibria and Ionization Constants"
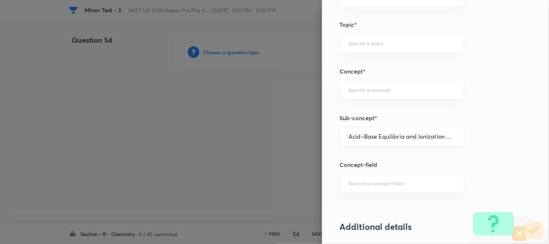
type input "Chemistry"
type input "Physical Chemistry"
type input "Ionic Equilibrium"
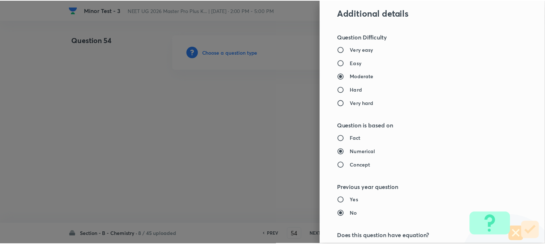
scroll to position [763, 0]
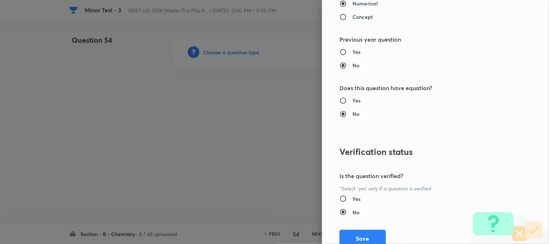
click at [357, 230] on button "Save" at bounding box center [362, 238] width 46 height 17
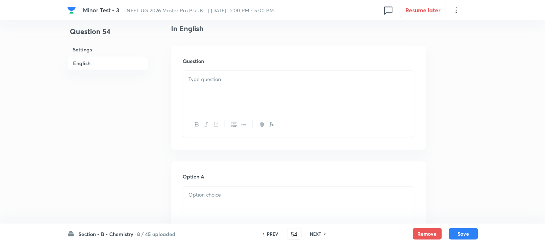
scroll to position [201, 0]
click at [250, 92] on div at bounding box center [298, 89] width 231 height 41
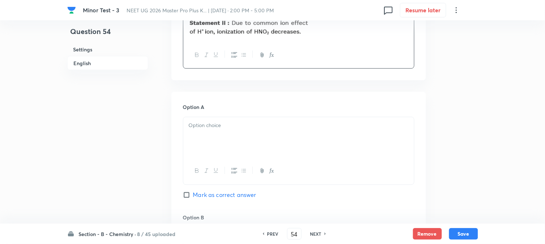
scroll to position [281, 0]
click at [218, 123] on p at bounding box center [299, 124] width 220 height 8
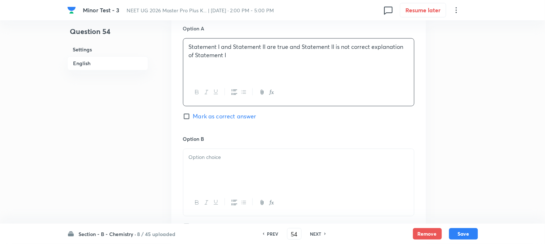
scroll to position [362, 0]
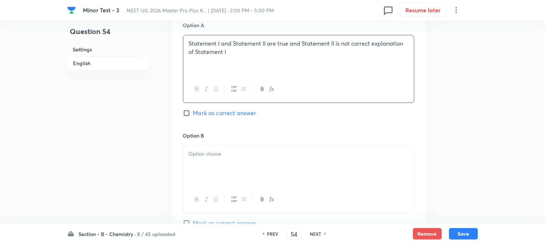
click at [226, 171] on div at bounding box center [298, 165] width 231 height 41
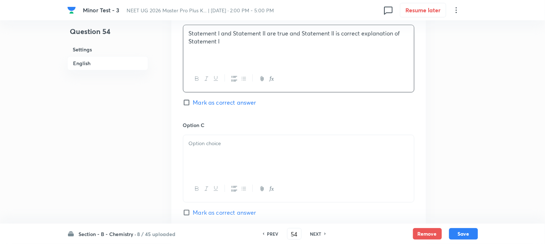
click at [236, 149] on div at bounding box center [298, 155] width 231 height 41
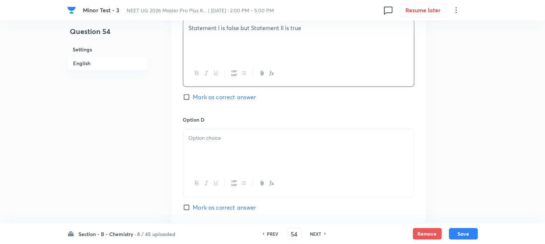
scroll to position [602, 0]
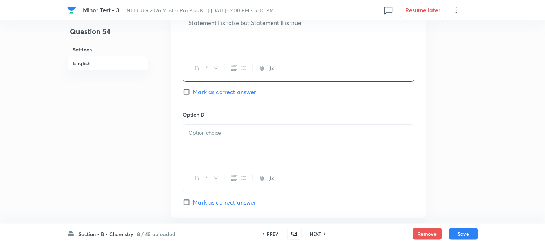
click at [237, 143] on div at bounding box center [298, 144] width 231 height 41
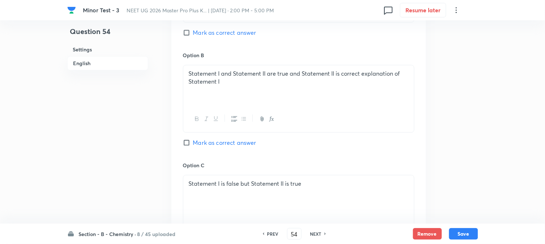
click at [192, 143] on input "Mark as correct answer" at bounding box center [188, 142] width 10 height 7
checkbox input "true"
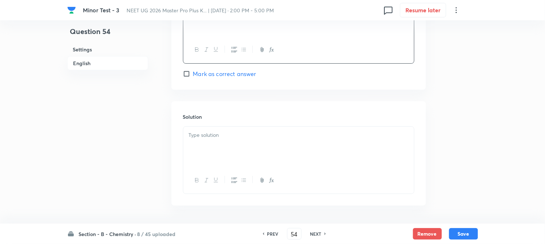
scroll to position [758, 0]
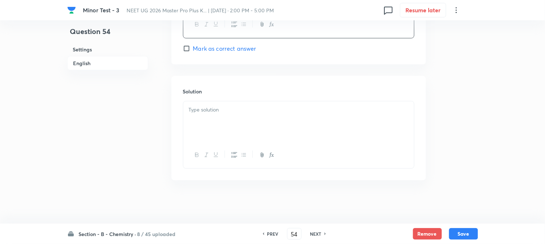
click at [229, 129] on div at bounding box center [298, 121] width 231 height 41
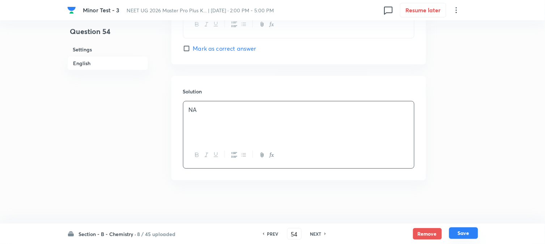
click at [474, 234] on button "Save" at bounding box center [463, 233] width 29 height 12
type input "55"
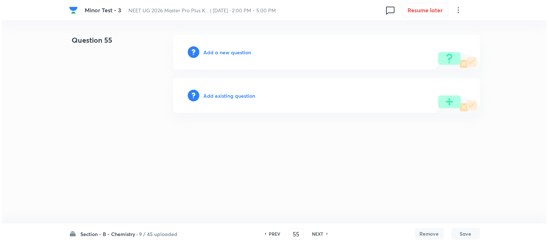
scroll to position [0, 0]
click at [214, 54] on h6 "Add a new question" at bounding box center [228, 52] width 48 height 8
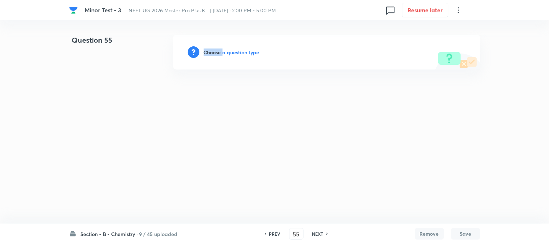
click at [214, 54] on h6 "Choose a question type" at bounding box center [232, 52] width 56 height 8
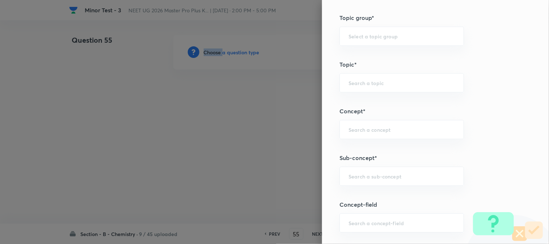
scroll to position [442, 0]
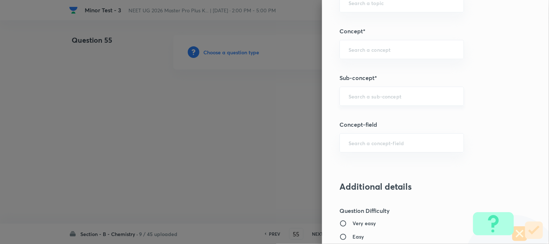
click at [363, 97] on input "text" at bounding box center [401, 96] width 106 height 7
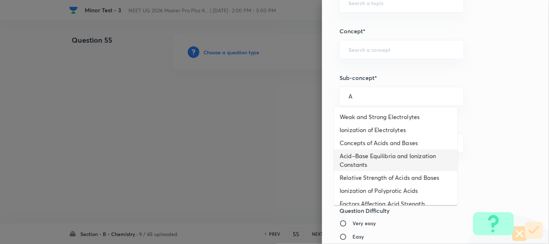
click at [363, 153] on li "Acid–Base Equilibria and Ionization Constants" at bounding box center [396, 160] width 124 height 22
type input "Acid–Base Equilibria and Ionization Constants"
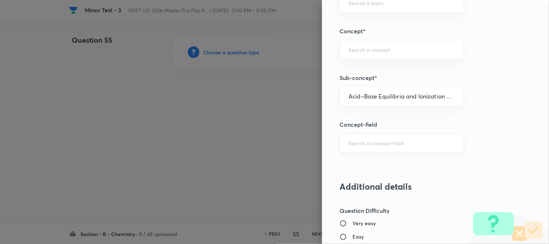
type input "Chemistry"
type input "Physical Chemistry"
type input "Ionic Equilibrium"
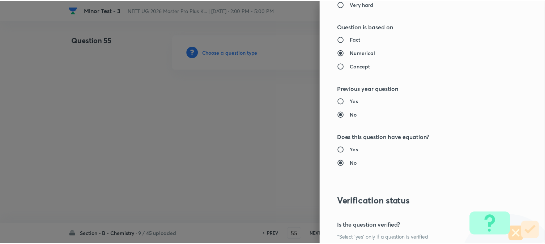
scroll to position [790, 0]
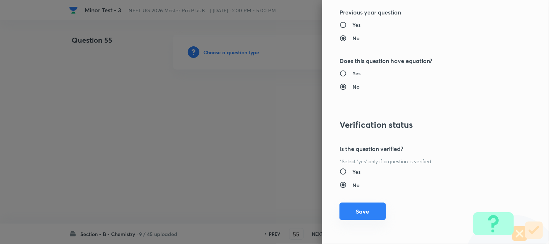
click at [357, 208] on button "Save" at bounding box center [362, 211] width 46 height 17
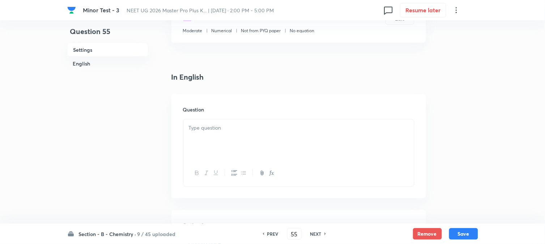
scroll to position [161, 0]
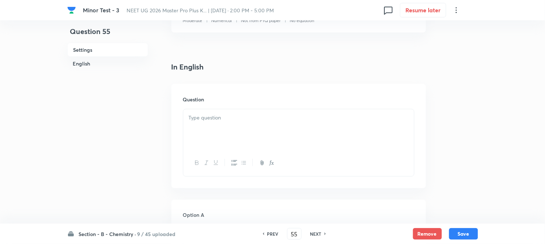
click at [231, 129] on div at bounding box center [298, 129] width 231 height 41
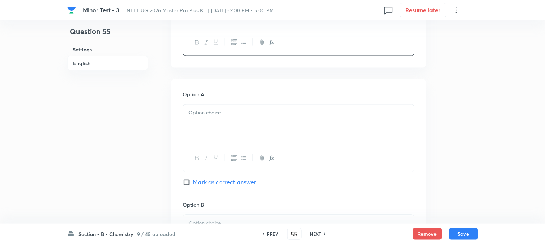
click at [219, 125] on div at bounding box center [298, 125] width 231 height 41
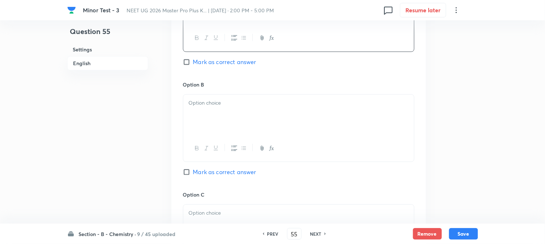
scroll to position [402, 0]
click at [213, 118] on div at bounding box center [298, 114] width 231 height 41
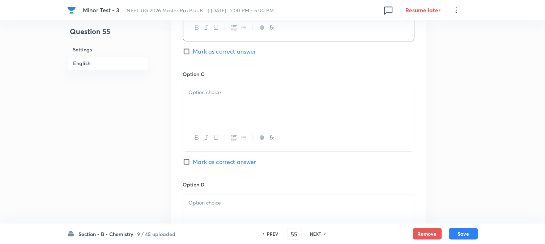
scroll to position [522, 0]
click at [221, 109] on div at bounding box center [298, 104] width 231 height 41
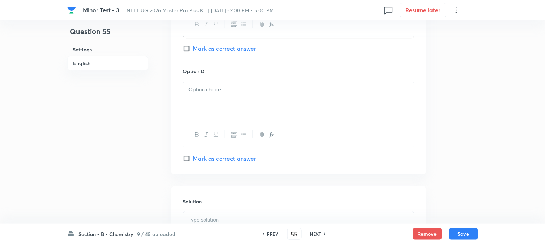
scroll to position [643, 0]
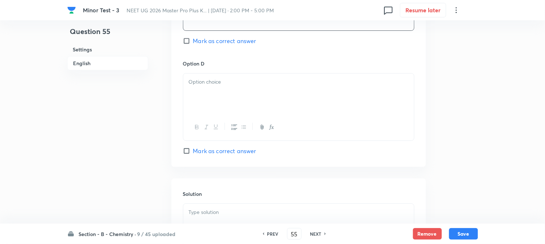
click at [225, 102] on div at bounding box center [298, 93] width 231 height 41
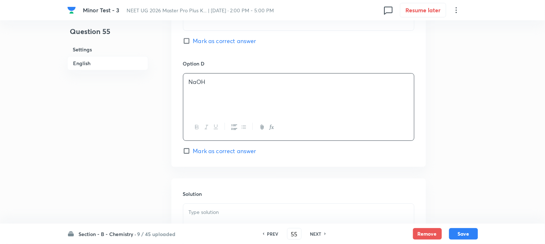
click at [203, 154] on span "Mark as correct answer" at bounding box center [224, 150] width 63 height 9
click at [193, 154] on input "Mark as correct answer" at bounding box center [188, 150] width 10 height 7
checkbox input "true"
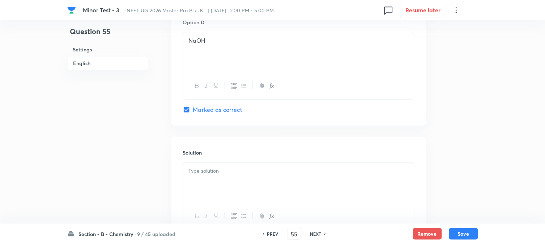
scroll to position [723, 0]
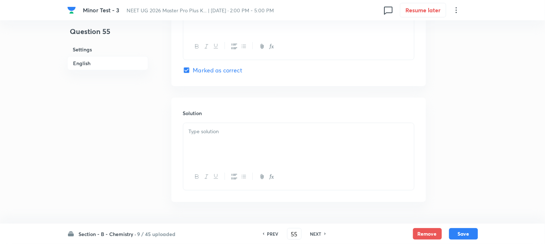
click at [214, 144] on div at bounding box center [298, 143] width 231 height 41
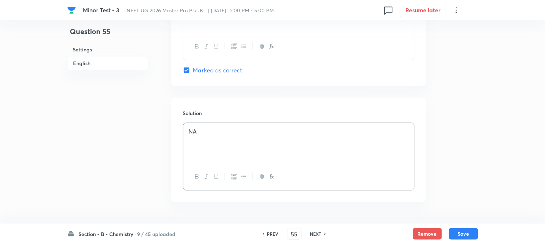
scroll to position [746, 0]
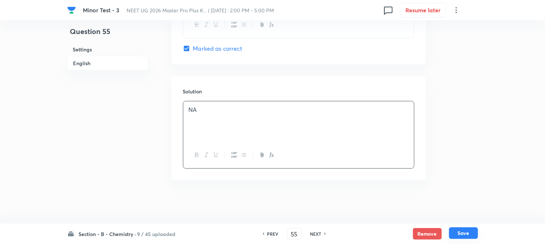
click at [456, 232] on button "Save" at bounding box center [463, 233] width 29 height 12
type input "56"
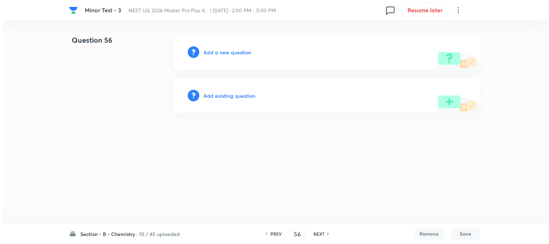
scroll to position [0, 0]
click at [207, 53] on h6 "Add a new question" at bounding box center [228, 52] width 48 height 8
click at [208, 53] on h6 "Choose a question type" at bounding box center [232, 52] width 56 height 8
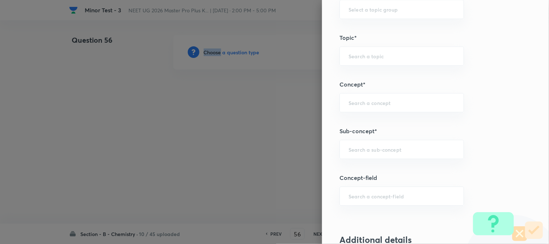
scroll to position [402, 0]
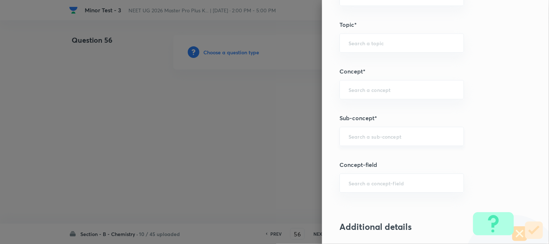
click at [368, 139] on input "text" at bounding box center [401, 136] width 106 height 7
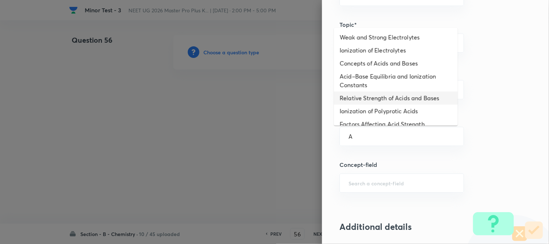
click at [361, 84] on li "Acid–Base Equilibria and Ionization Constants" at bounding box center [396, 81] width 124 height 22
type input "Acid–Base Equilibria and Ionization Constants"
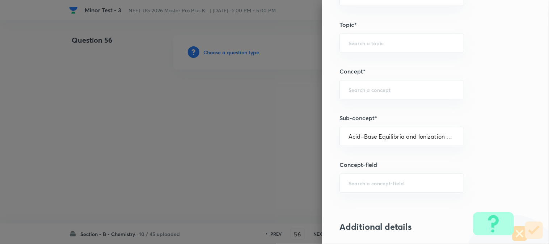
type input "Chemistry"
type input "Physical Chemistry"
type input "Ionic Equilibrium"
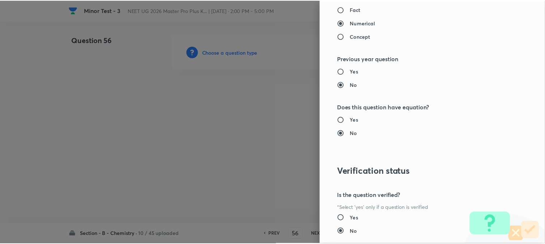
scroll to position [790, 0]
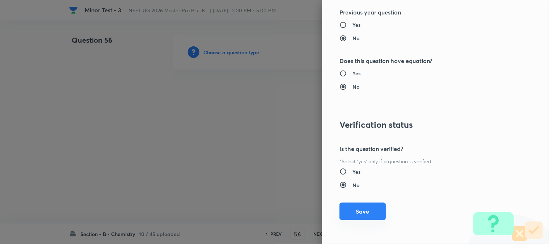
click at [346, 207] on button "Save" at bounding box center [362, 211] width 46 height 17
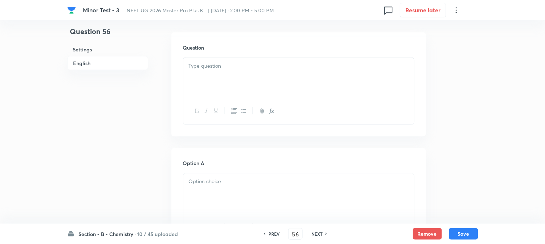
scroll to position [201, 0]
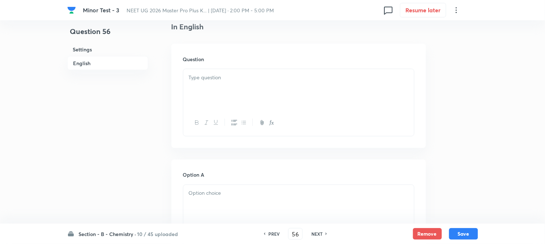
click at [250, 102] on div at bounding box center [298, 89] width 231 height 41
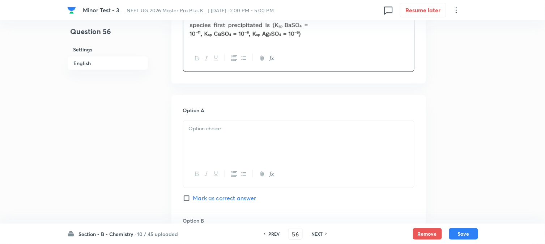
scroll to position [281, 0]
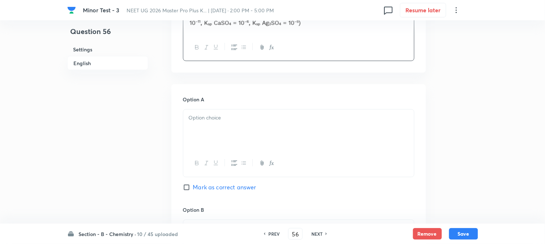
click at [230, 129] on div at bounding box center [298, 130] width 231 height 41
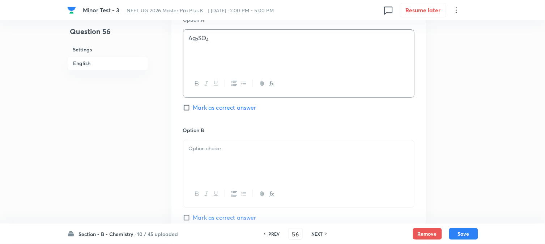
scroll to position [362, 0]
click at [221, 153] on div at bounding box center [298, 159] width 231 height 41
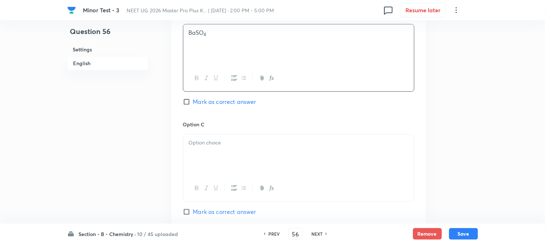
scroll to position [482, 0]
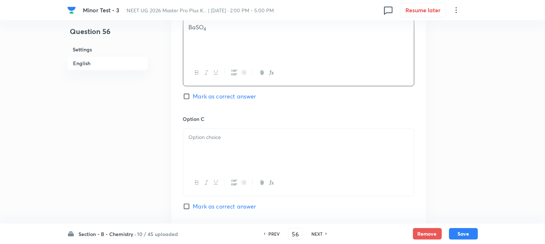
click at [221, 142] on div at bounding box center [298, 149] width 231 height 41
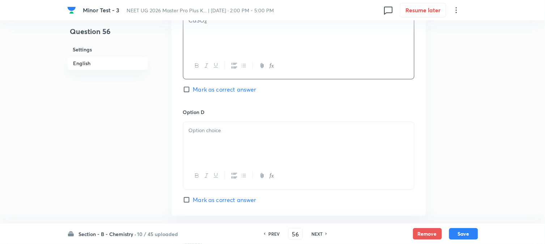
scroll to position [602, 0]
click at [240, 143] on div at bounding box center [298, 138] width 231 height 41
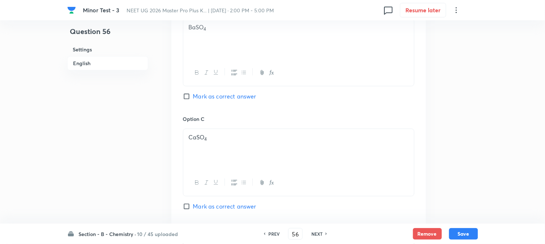
click at [186, 96] on input "Mark as correct answer" at bounding box center [188, 96] width 10 height 7
checkbox input "true"
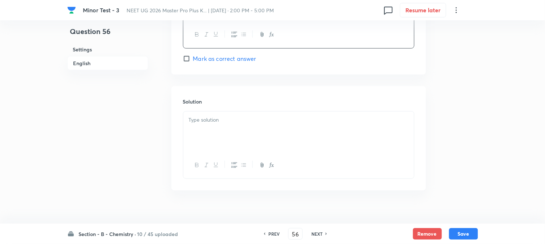
scroll to position [751, 0]
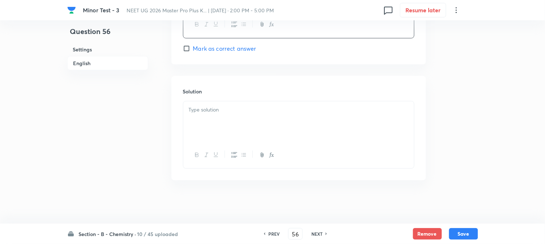
click at [227, 131] on div at bounding box center [298, 121] width 231 height 41
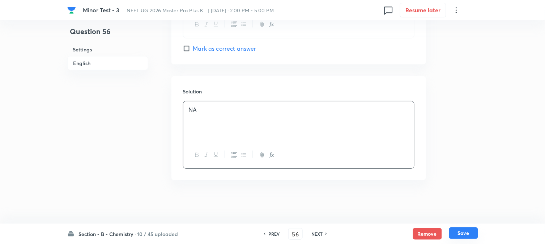
click at [465, 233] on button "Save" at bounding box center [463, 233] width 29 height 12
type input "57"
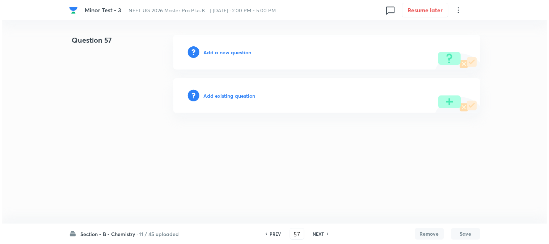
scroll to position [0, 0]
click at [213, 54] on h6 "Add a new question" at bounding box center [228, 52] width 48 height 8
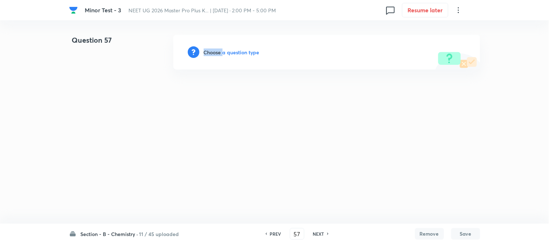
click at [213, 54] on h6 "Choose a question type" at bounding box center [232, 52] width 56 height 8
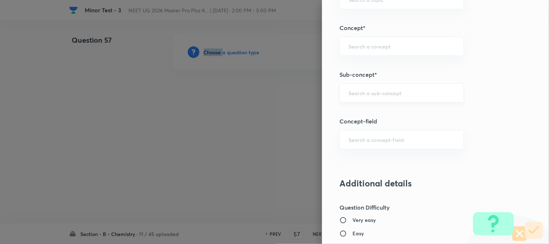
scroll to position [442, 0]
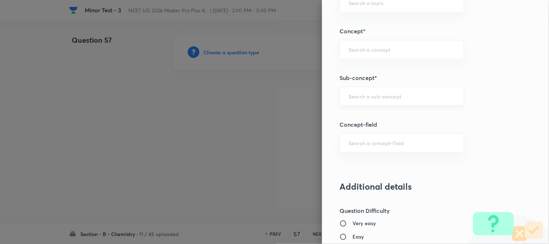
click at [359, 93] on input "text" at bounding box center [401, 96] width 106 height 7
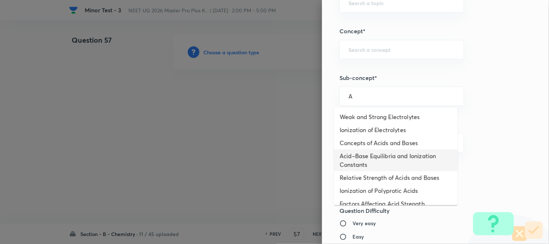
click at [353, 155] on li "Acid–Base Equilibria and Ionization Constants" at bounding box center [396, 160] width 124 height 22
type input "Acid–Base Equilibria and Ionization Constants"
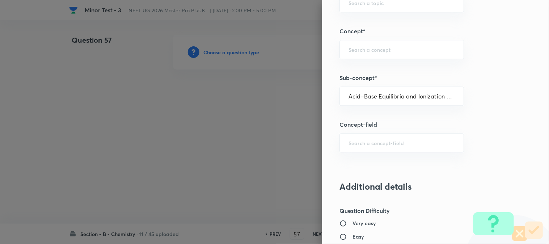
type input "Chemistry"
type input "Physical Chemistry"
type input "Ionic Equilibrium"
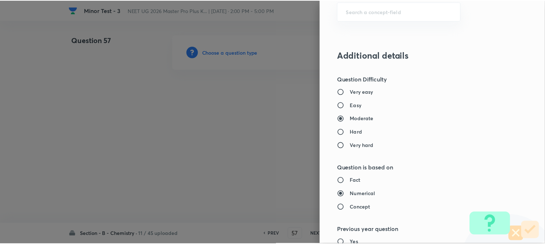
scroll to position [790, 0]
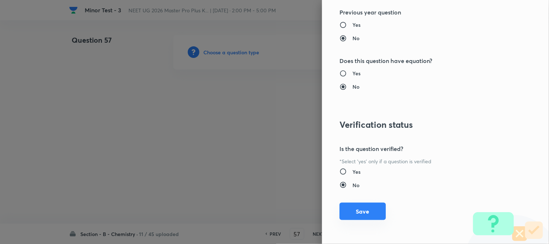
click at [350, 213] on button "Save" at bounding box center [362, 211] width 46 height 17
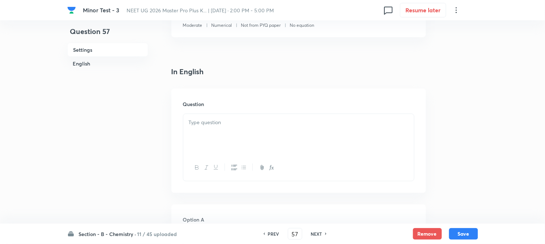
scroll to position [161, 0]
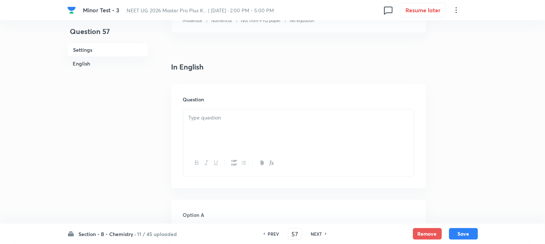
click at [230, 135] on div at bounding box center [298, 129] width 231 height 41
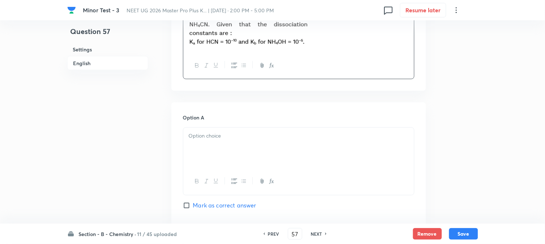
scroll to position [281, 0]
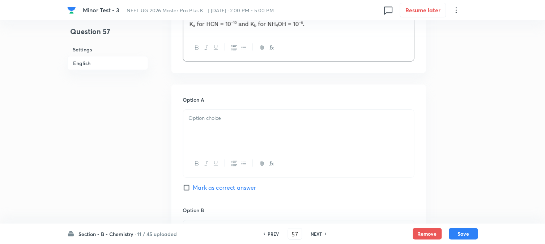
click at [236, 123] on div at bounding box center [298, 130] width 231 height 41
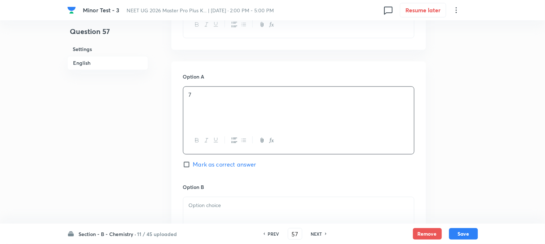
scroll to position [362, 0]
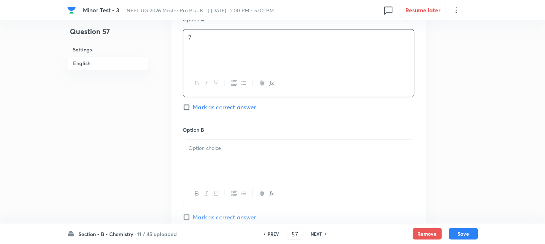
click at [223, 154] on div at bounding box center [298, 160] width 231 height 41
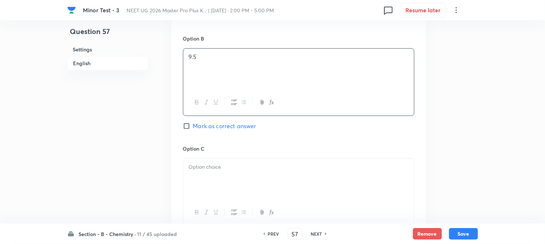
scroll to position [482, 0]
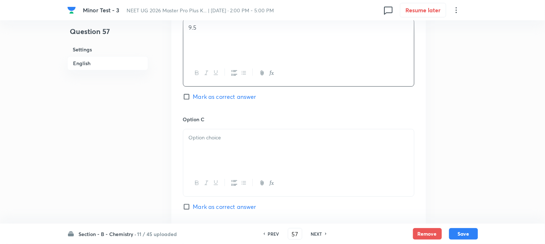
click at [223, 149] on div at bounding box center [298, 149] width 231 height 41
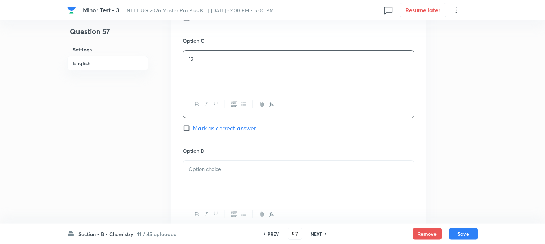
scroll to position [562, 0]
click at [229, 176] on div at bounding box center [298, 179] width 231 height 41
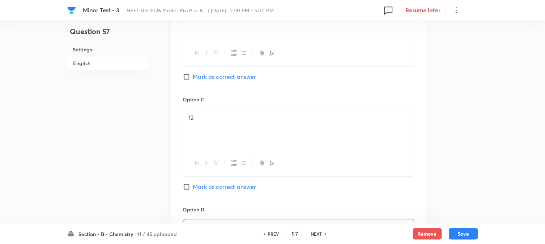
scroll to position [482, 0]
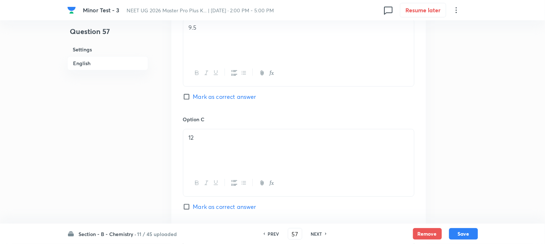
click at [200, 98] on span "Mark as correct answer" at bounding box center [224, 96] width 63 height 9
click at [193, 98] on input "Mark as correct answer" at bounding box center [188, 96] width 10 height 7
checkbox input "true"
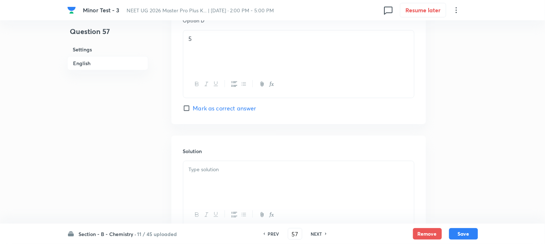
scroll to position [751, 0]
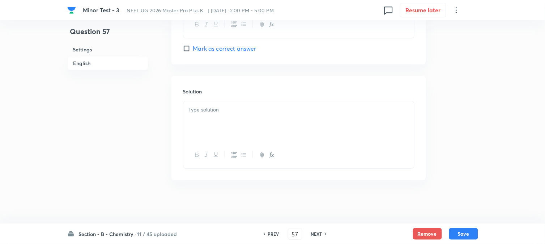
click at [223, 134] on div at bounding box center [298, 121] width 231 height 41
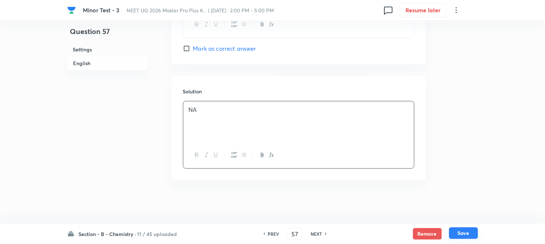
click at [466, 230] on button "Save" at bounding box center [463, 233] width 29 height 12
type input "58"
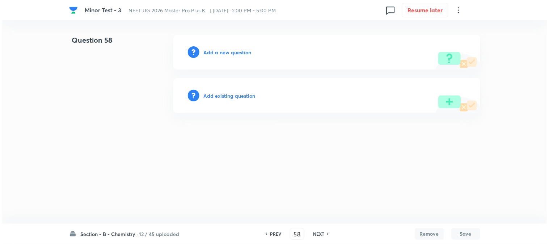
scroll to position [0, 0]
click at [221, 51] on h6 "Add a new question" at bounding box center [228, 52] width 48 height 8
click at [222, 51] on h6 "Choose a question type" at bounding box center [232, 52] width 56 height 8
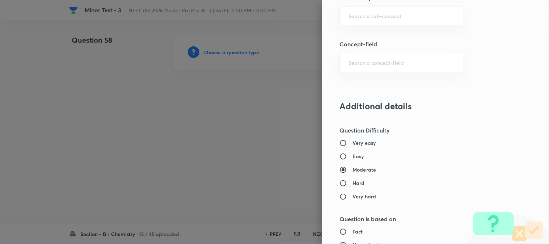
scroll to position [442, 0]
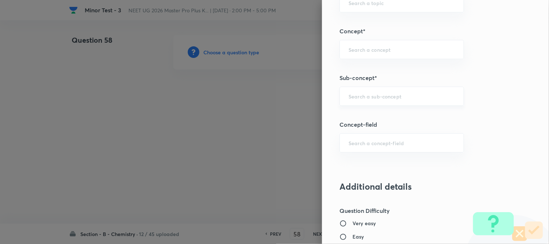
click at [359, 103] on div "​" at bounding box center [401, 95] width 124 height 19
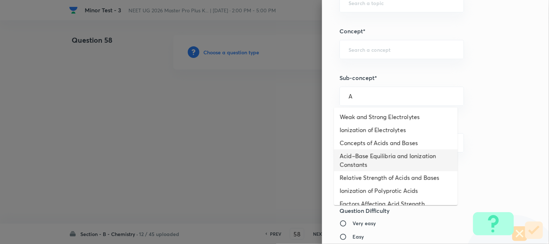
click at [371, 165] on li "Acid–Base Equilibria and Ionization Constants" at bounding box center [396, 160] width 124 height 22
type input "Acid–Base Equilibria and Ionization Constants"
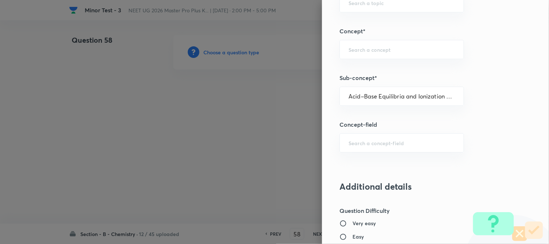
type input "Chemistry"
type input "Physical Chemistry"
type input "Ionic Equilibrium"
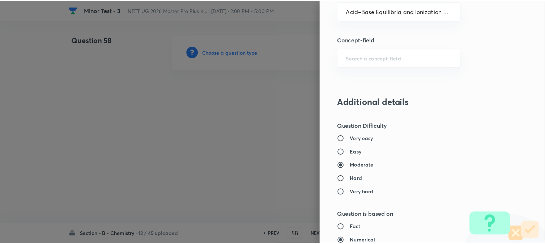
scroll to position [790, 0]
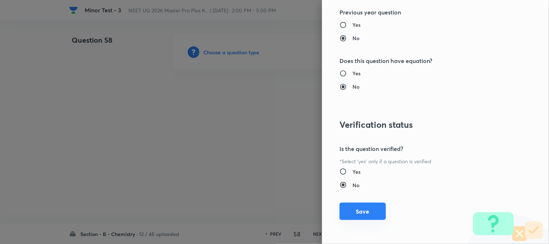
click at [359, 215] on button "Save" at bounding box center [362, 211] width 46 height 17
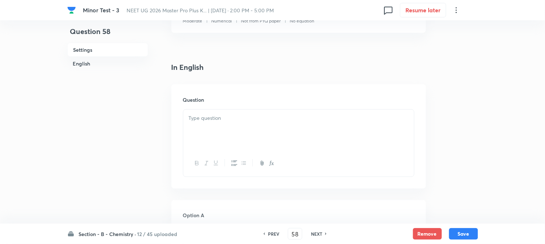
scroll to position [161, 0]
click at [215, 132] on div at bounding box center [298, 129] width 231 height 41
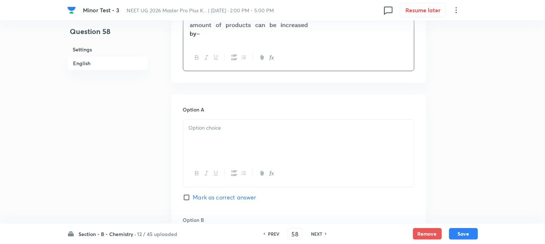
click at [215, 136] on div at bounding box center [298, 140] width 231 height 41
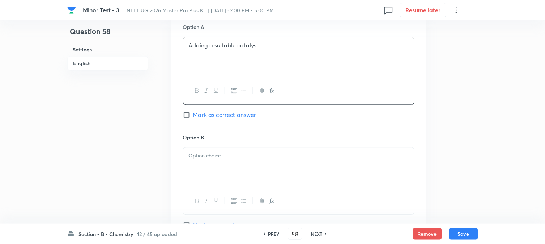
scroll to position [402, 0]
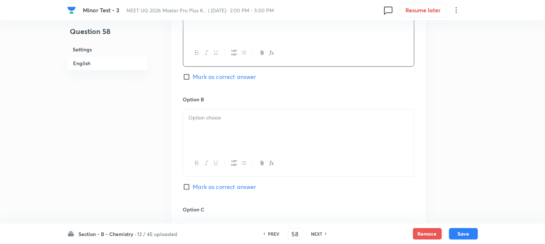
click at [217, 122] on p at bounding box center [299, 118] width 220 height 8
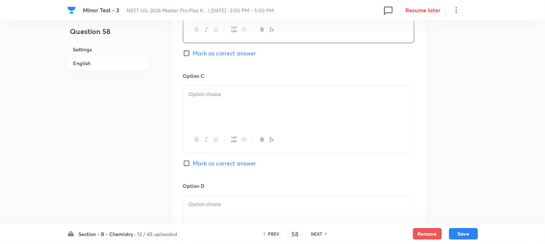
scroll to position [562, 0]
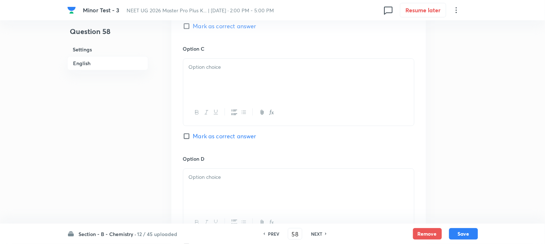
click at [236, 78] on div at bounding box center [298, 79] width 231 height 41
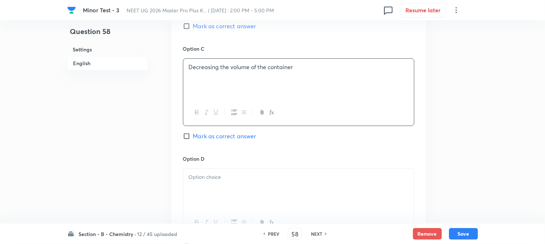
scroll to position [643, 0]
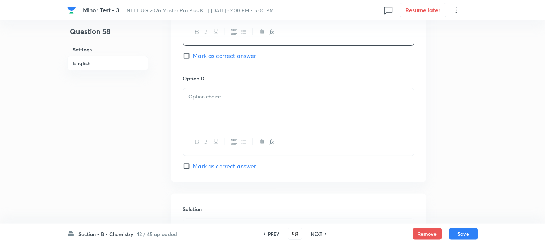
click at [226, 119] on div at bounding box center [298, 108] width 231 height 41
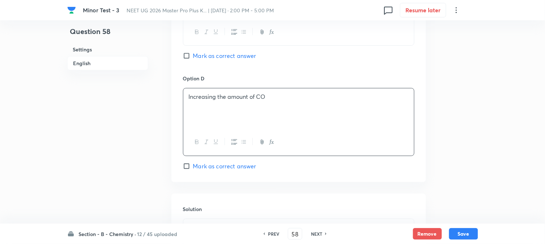
click at [196, 167] on span "Mark as correct answer" at bounding box center [224, 166] width 63 height 9
click at [193, 167] on input "Mark as correct answer" at bounding box center [188, 165] width 10 height 7
checkbox input "true"
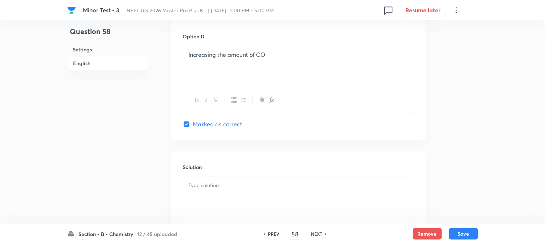
scroll to position [723, 0]
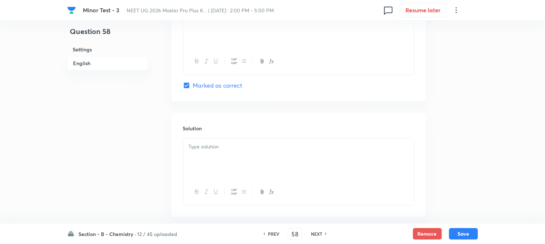
click at [211, 157] on div at bounding box center [298, 158] width 231 height 41
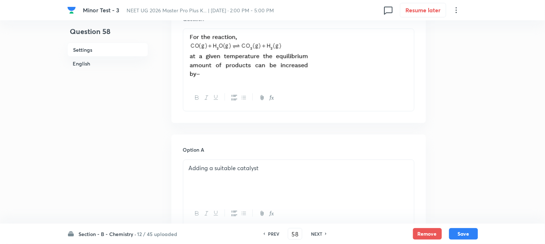
scroll to position [159, 0]
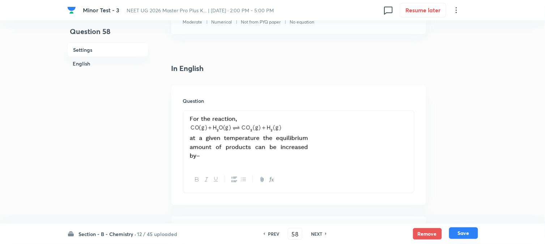
click at [466, 230] on button "Save" at bounding box center [463, 233] width 29 height 12
type input "59"
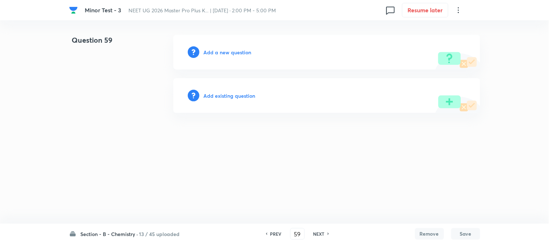
click at [222, 55] on h6 "Add a new question" at bounding box center [228, 52] width 48 height 8
click at [222, 55] on h6 "Choose a question type" at bounding box center [232, 52] width 56 height 8
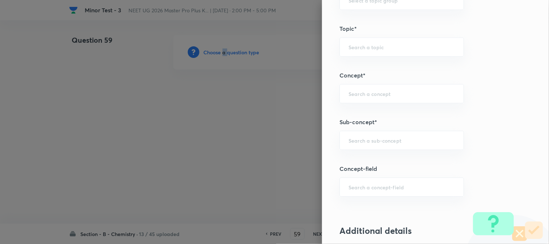
scroll to position [442, 0]
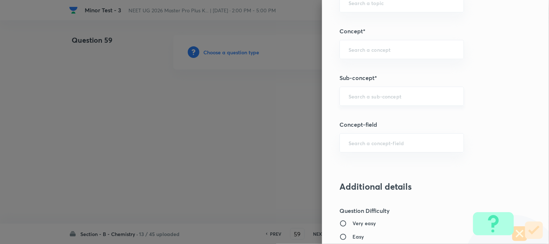
click at [361, 97] on input "text" at bounding box center [401, 96] width 106 height 7
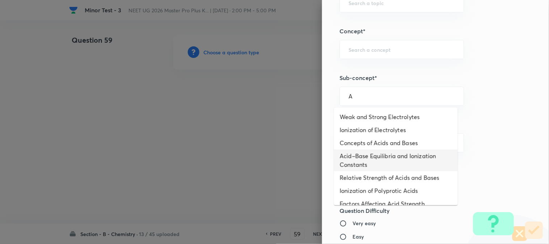
click at [356, 157] on li "Acid–Base Equilibria and Ionization Constants" at bounding box center [396, 160] width 124 height 22
type input "Acid–Base Equilibria and Ionization Constants"
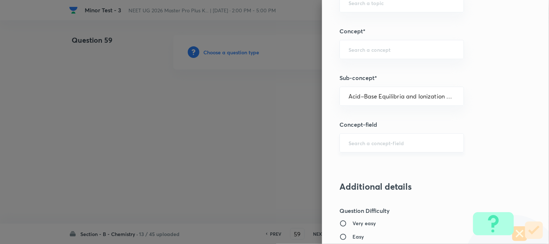
type input "Chemistry"
type input "Physical Chemistry"
type input "Ionic Equilibrium"
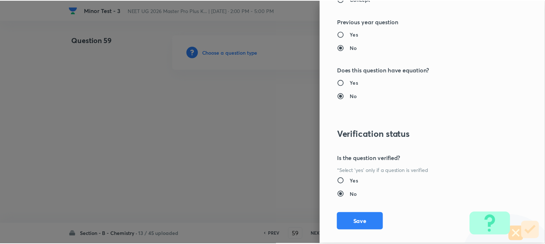
scroll to position [790, 0]
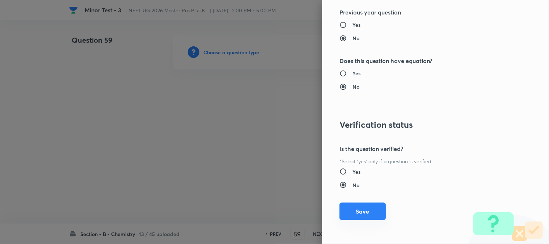
click at [345, 208] on button "Save" at bounding box center [362, 211] width 46 height 17
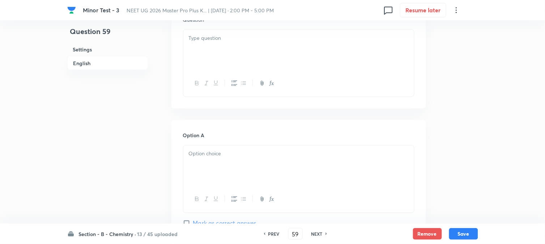
scroll to position [241, 0]
click at [261, 57] on div at bounding box center [298, 49] width 231 height 41
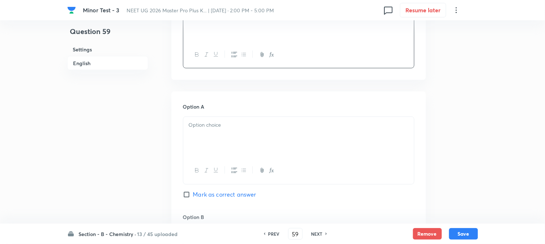
scroll to position [281, 0]
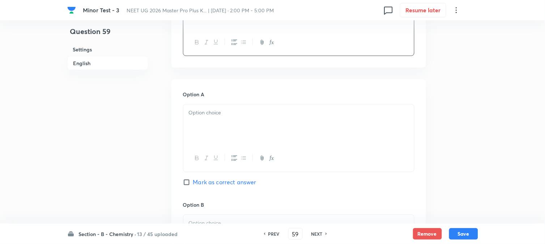
click at [212, 111] on p at bounding box center [299, 113] width 220 height 8
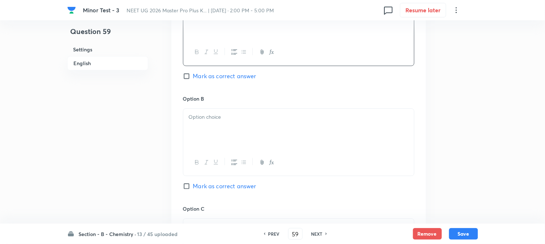
scroll to position [402, 0]
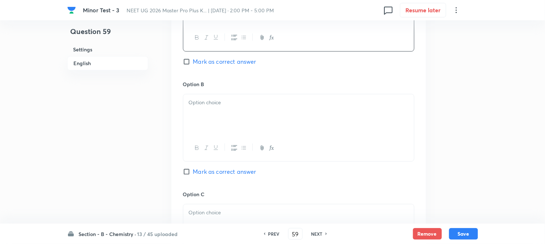
click at [257, 124] on div at bounding box center [298, 114] width 231 height 41
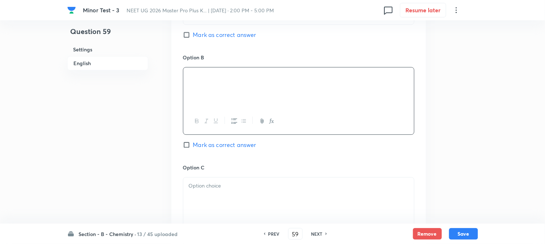
scroll to position [482, 0]
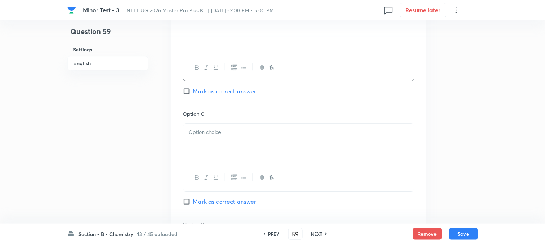
click at [217, 146] on div at bounding box center [298, 144] width 231 height 41
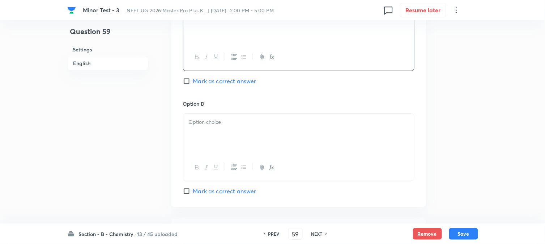
click at [225, 141] on div at bounding box center [298, 134] width 231 height 41
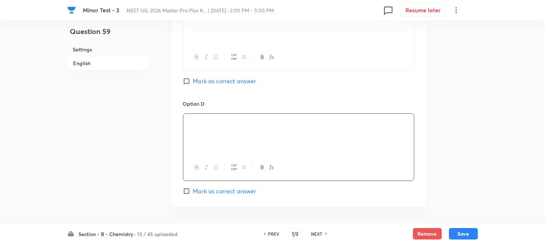
click at [194, 191] on span "Mark as correct answer" at bounding box center [224, 191] width 63 height 9
click at [193, 191] on input "Mark as correct answer" at bounding box center [188, 190] width 10 height 7
checkbox input "true"
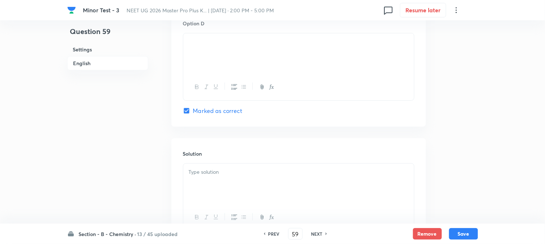
drag, startPoint x: 229, startPoint y: 164, endPoint x: 221, endPoint y: 173, distance: 11.8
click at [229, 164] on div at bounding box center [298, 183] width 231 height 41
click at [463, 231] on button "Save" at bounding box center [463, 233] width 29 height 12
type input "60"
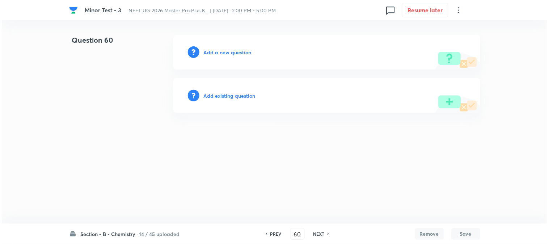
scroll to position [0, 0]
click at [225, 55] on h6 "Add a new question" at bounding box center [228, 52] width 48 height 8
click at [225, 55] on h6 "Choose a question type" at bounding box center [232, 52] width 56 height 8
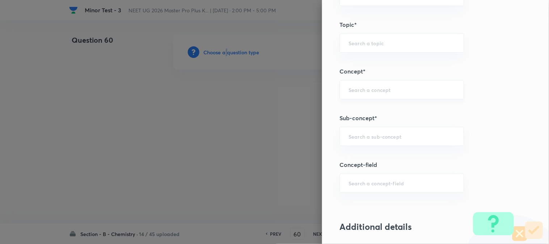
scroll to position [442, 0]
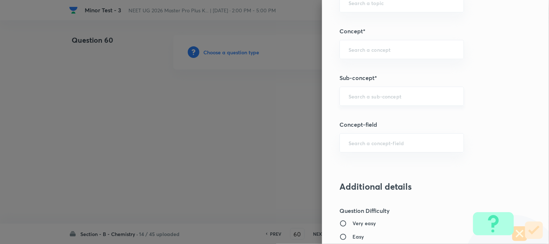
click at [370, 95] on input "text" at bounding box center [401, 96] width 106 height 7
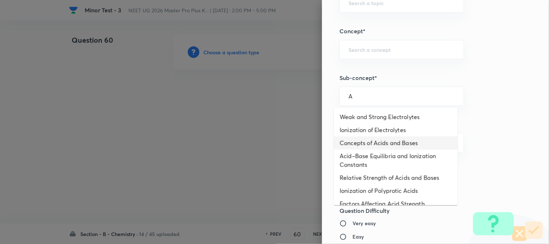
click at [367, 140] on li "Concepts of Acids and Bases" at bounding box center [396, 142] width 124 height 13
type input "Concepts of Acids and Bases"
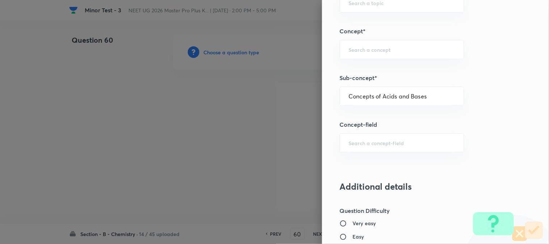
type input "Chemistry"
type input "Physical Chemistry"
type input "Ionic Equilibrium"
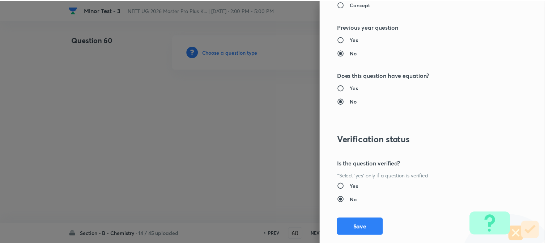
scroll to position [790, 0]
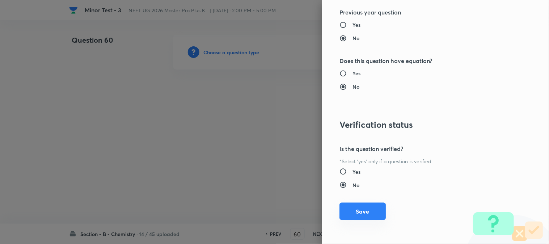
click at [359, 210] on button "Save" at bounding box center [362, 211] width 46 height 17
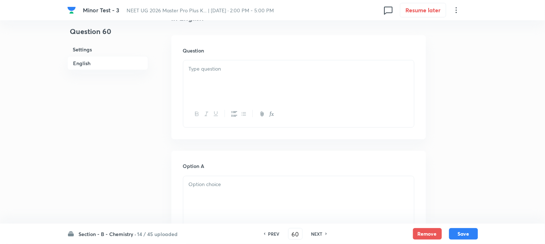
scroll to position [201, 0]
click at [242, 78] on div at bounding box center [298, 80] width 231 height 41
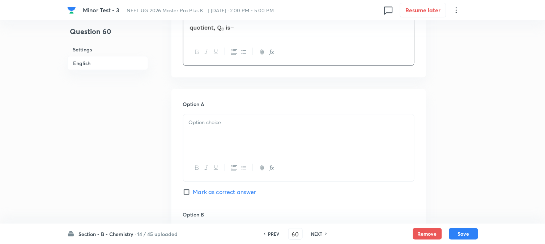
scroll to position [281, 0]
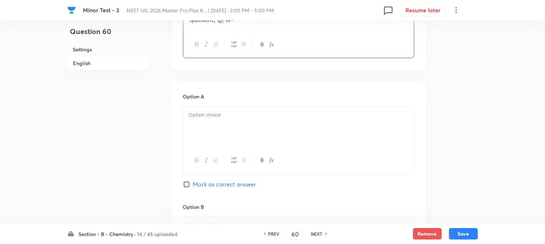
click at [234, 139] on div at bounding box center [298, 127] width 231 height 41
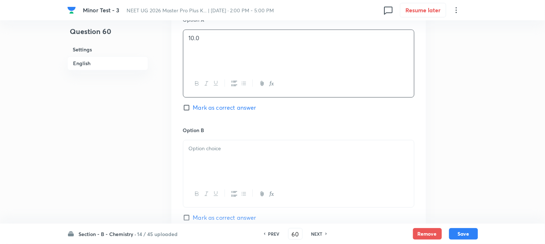
scroll to position [362, 0]
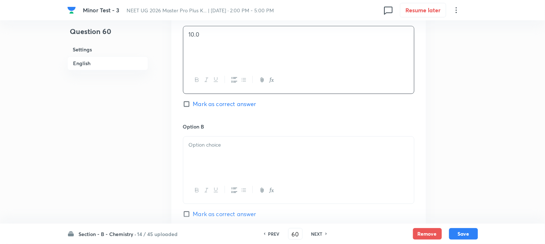
click at [213, 151] on div at bounding box center [298, 156] width 231 height 41
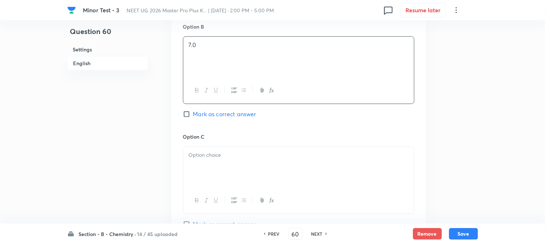
scroll to position [482, 0]
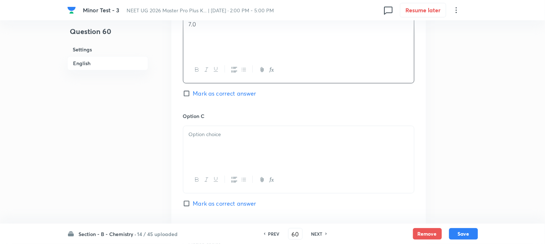
click at [221, 137] on p at bounding box center [299, 134] width 220 height 8
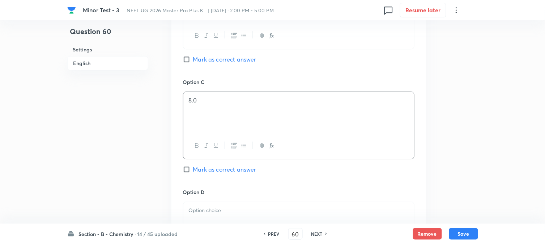
scroll to position [602, 0]
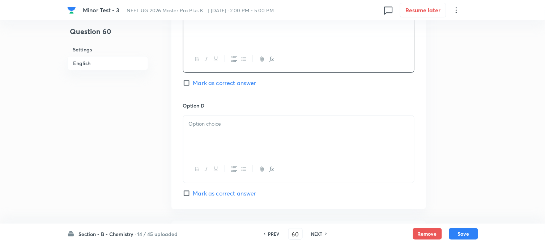
click at [220, 146] on div at bounding box center [298, 135] width 231 height 41
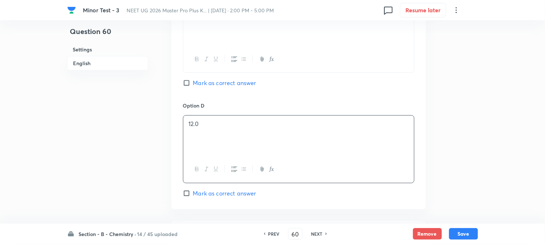
click at [186, 86] on input "Mark as correct answer" at bounding box center [188, 82] width 10 height 7
checkbox input "true"
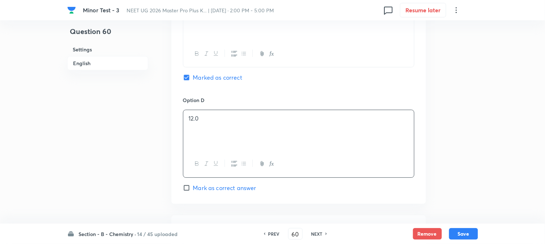
scroll to position [723, 0]
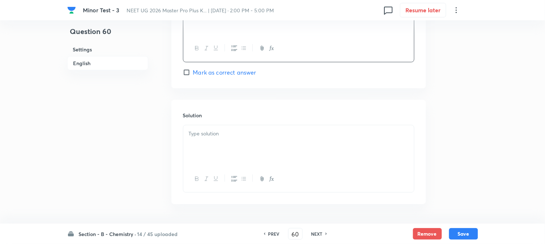
click at [234, 161] on div at bounding box center [298, 145] width 231 height 41
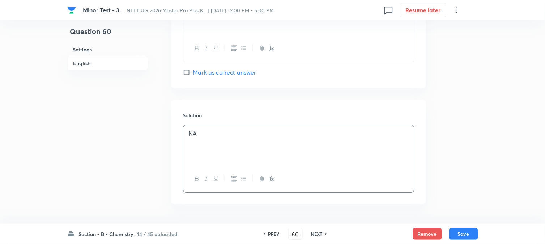
scroll to position [749, 0]
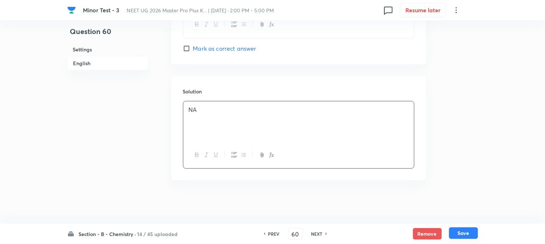
click at [468, 232] on button "Save" at bounding box center [463, 233] width 29 height 12
type input "61"
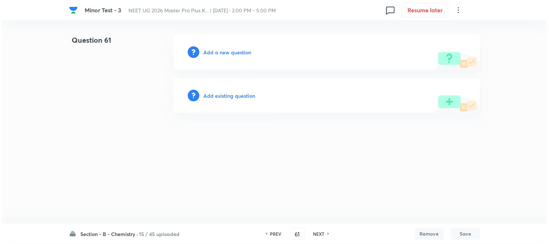
scroll to position [0, 0]
click at [207, 52] on h6 "Add a new question" at bounding box center [228, 52] width 48 height 8
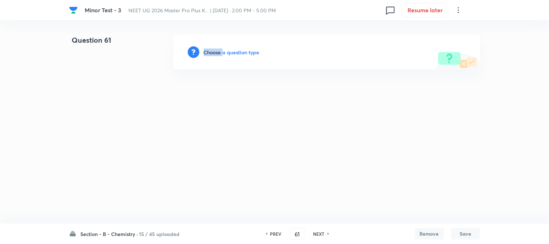
click at [207, 52] on h6 "Choose a question type" at bounding box center [232, 52] width 56 height 8
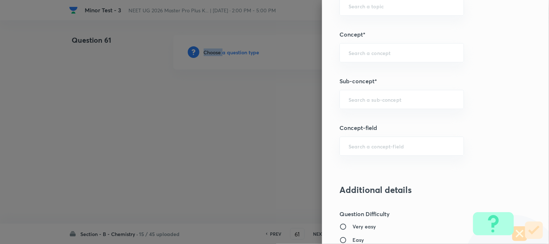
scroll to position [442, 0]
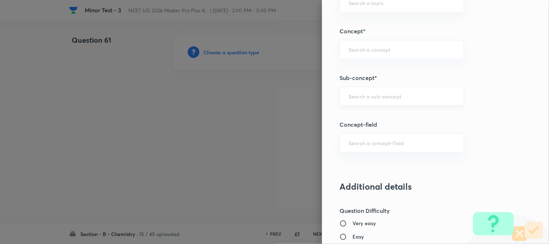
click at [351, 99] on input "text" at bounding box center [401, 96] width 106 height 7
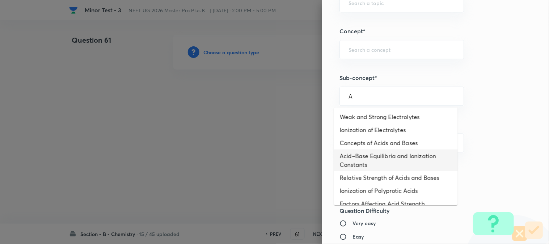
click at [355, 156] on li "Acid–Base Equilibria and Ionization Constants" at bounding box center [396, 160] width 124 height 22
type input "Acid–Base Equilibria and Ionization Constants"
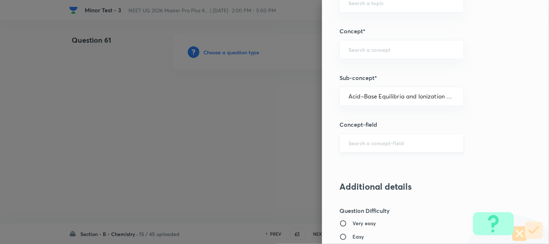
type input "Chemistry"
type input "Physical Chemistry"
type input "Ionic Equilibrium"
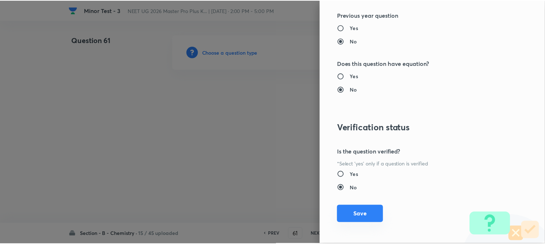
scroll to position [790, 0]
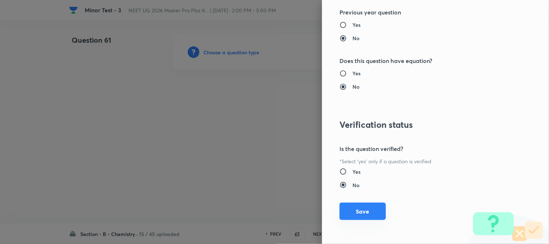
click at [357, 212] on button "Save" at bounding box center [362, 211] width 46 height 17
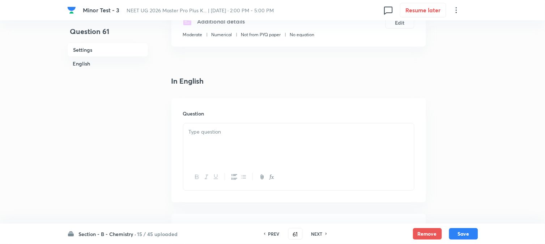
scroll to position [161, 0]
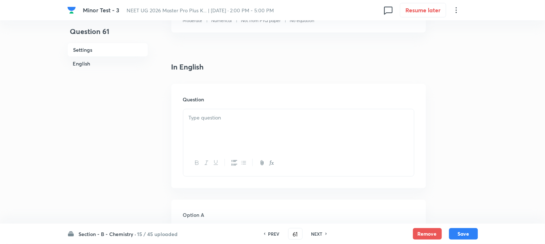
click at [239, 119] on p at bounding box center [299, 118] width 220 height 8
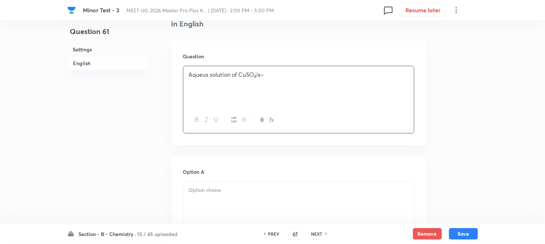
scroll to position [281, 0]
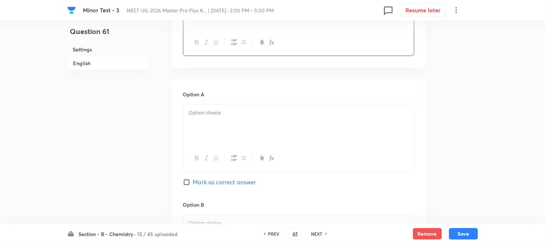
click at [231, 128] on div at bounding box center [298, 125] width 231 height 41
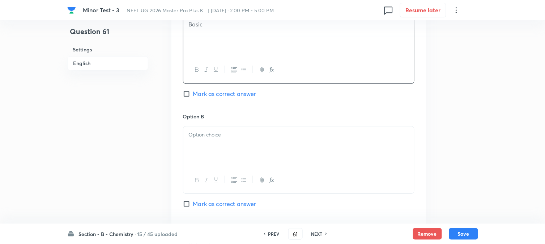
scroll to position [402, 0]
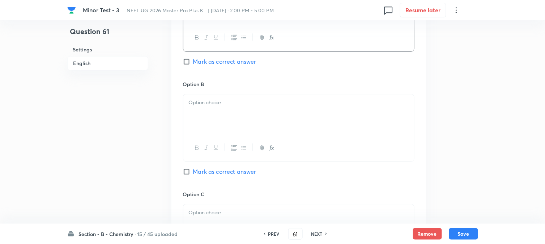
click at [227, 117] on div at bounding box center [298, 114] width 231 height 41
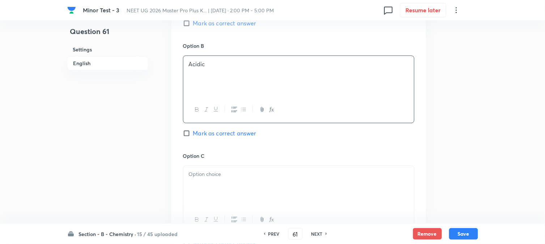
scroll to position [522, 0]
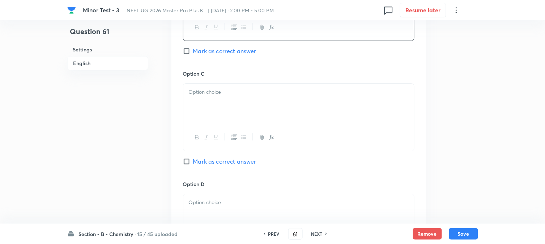
click at [238, 112] on div at bounding box center [298, 104] width 231 height 41
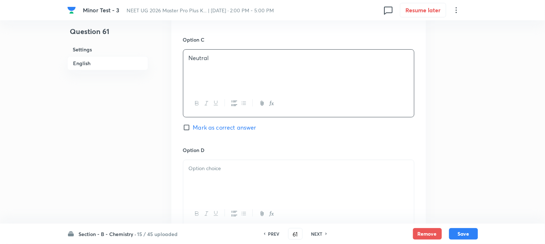
scroll to position [602, 0]
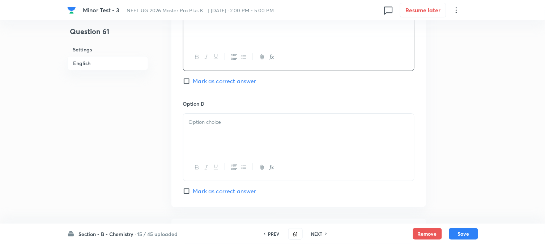
click at [243, 124] on p at bounding box center [299, 122] width 220 height 8
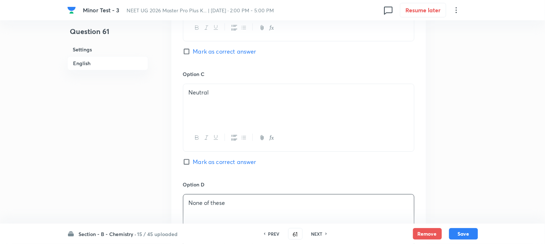
scroll to position [482, 0]
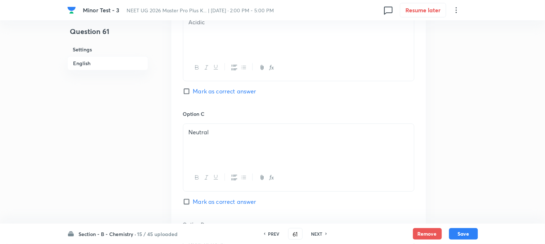
click at [192, 91] on input "Mark as correct answer" at bounding box center [188, 91] width 10 height 7
checkbox input "true"
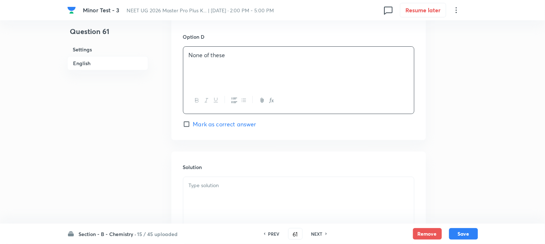
scroll to position [723, 0]
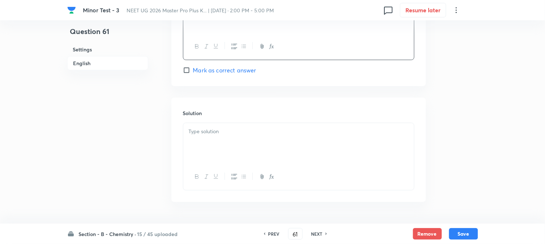
click at [234, 147] on div at bounding box center [298, 143] width 231 height 41
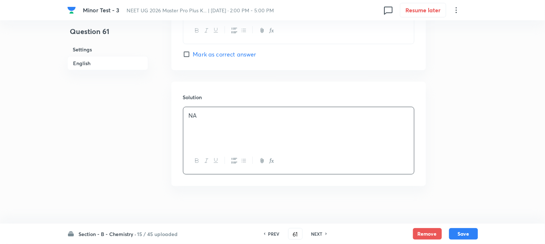
scroll to position [746, 0]
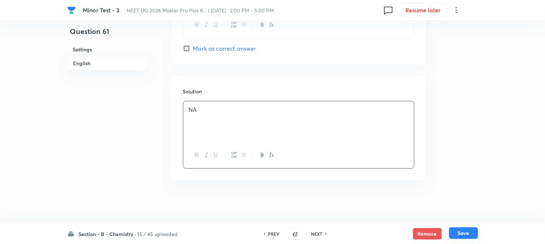
click at [462, 234] on button "Save" at bounding box center [463, 233] width 29 height 12
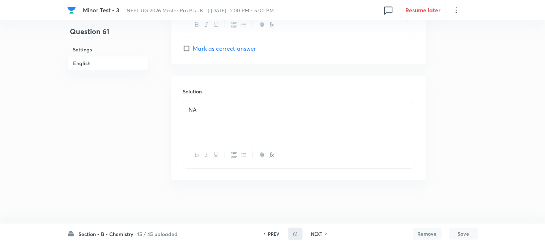
type input "62"
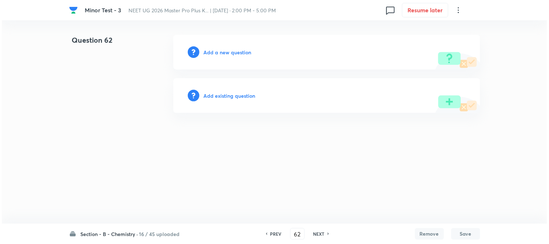
scroll to position [0, 0]
click at [212, 54] on h6 "Add a new question" at bounding box center [228, 52] width 48 height 8
click at [212, 54] on h6 "Choose a question type" at bounding box center [232, 52] width 56 height 8
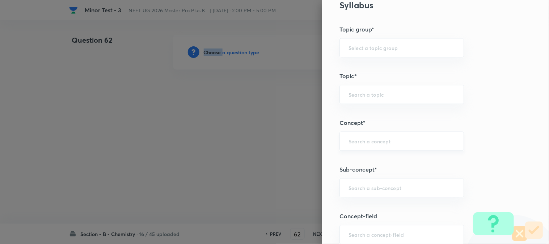
scroll to position [362, 0]
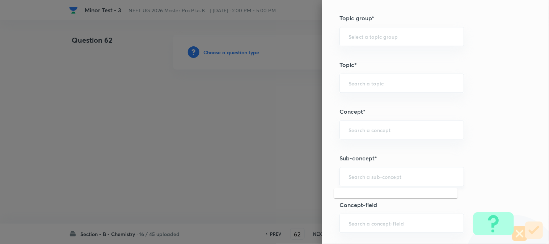
click at [355, 175] on input "text" at bounding box center [401, 176] width 106 height 7
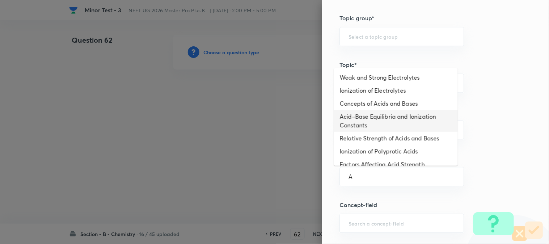
click at [363, 120] on li "Acid–Base Equilibria and Ionization Constants" at bounding box center [396, 121] width 124 height 22
type input "Acid–Base Equilibria and Ionization Constants"
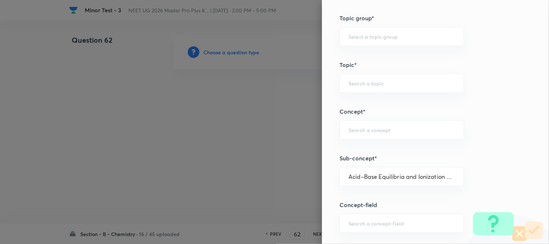
type input "Chemistry"
type input "Physical Chemistry"
type input "Ionic Equilibrium"
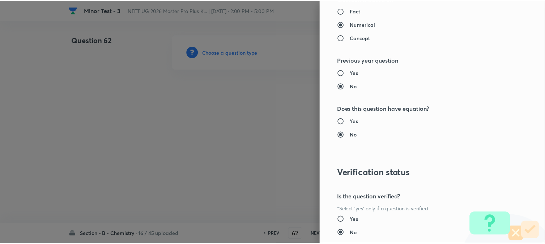
scroll to position [790, 0]
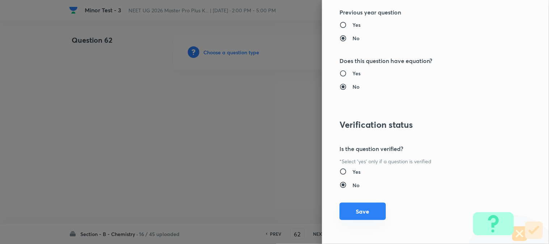
drag, startPoint x: 351, startPoint y: 200, endPoint x: 354, endPoint y: 212, distance: 12.6
click at [351, 200] on div "Question settings Question type* Single choice correct Number of options* 2 3 4…" at bounding box center [435, 122] width 227 height 244
click at [354, 214] on button "Save" at bounding box center [362, 211] width 46 height 17
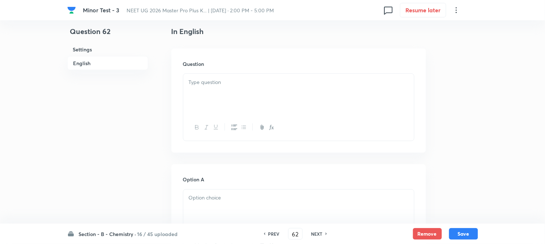
scroll to position [201, 0]
click at [258, 101] on div at bounding box center [298, 89] width 231 height 41
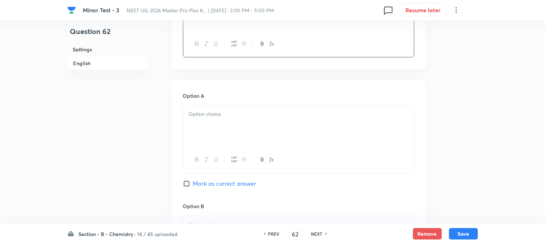
scroll to position [281, 0]
click at [212, 125] on div at bounding box center [298, 125] width 231 height 41
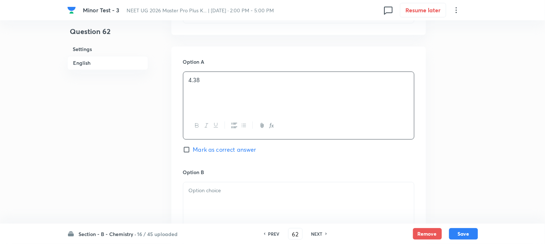
scroll to position [402, 0]
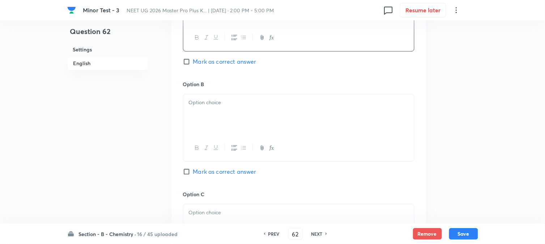
click at [255, 127] on div at bounding box center [298, 114] width 231 height 41
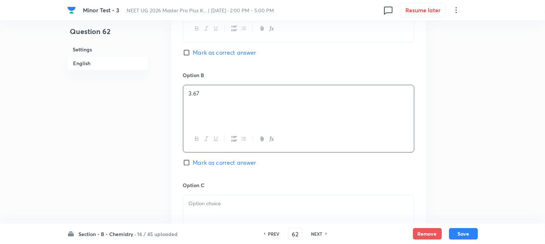
scroll to position [442, 0]
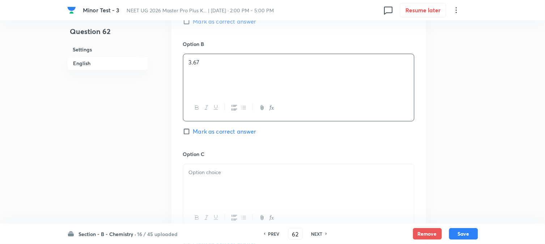
drag, startPoint x: 219, startPoint y: 178, endPoint x: 247, endPoint y: 186, distance: 29.5
click at [219, 178] on div at bounding box center [298, 184] width 231 height 41
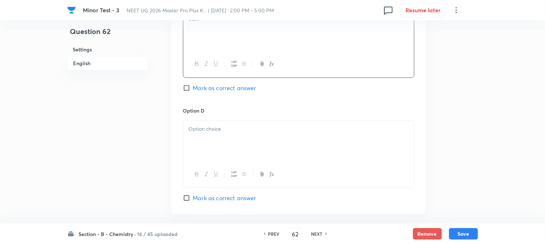
scroll to position [602, 0]
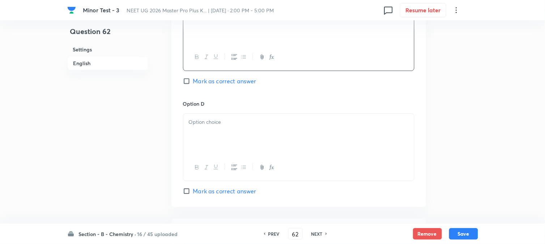
click at [234, 146] on div at bounding box center [298, 134] width 231 height 41
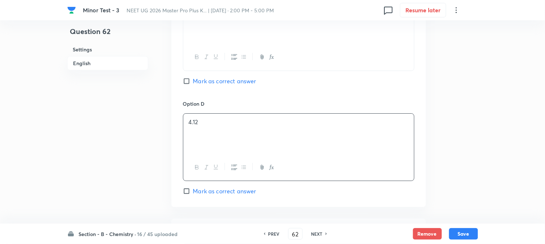
click at [189, 85] on input "Mark as correct answer" at bounding box center [188, 80] width 10 height 7
checkbox input "true"
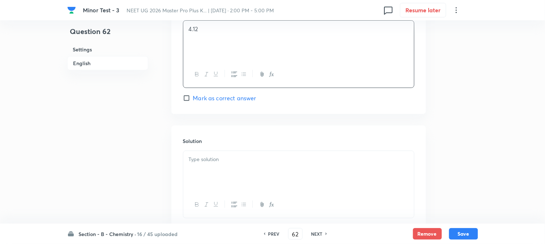
scroll to position [746, 0]
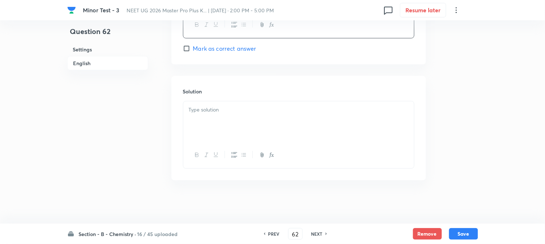
click at [226, 120] on div at bounding box center [298, 121] width 231 height 41
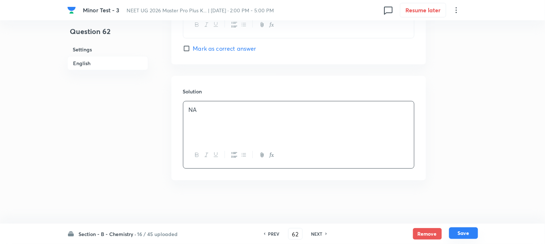
click at [468, 233] on button "Save" at bounding box center [463, 233] width 29 height 12
type input "63"
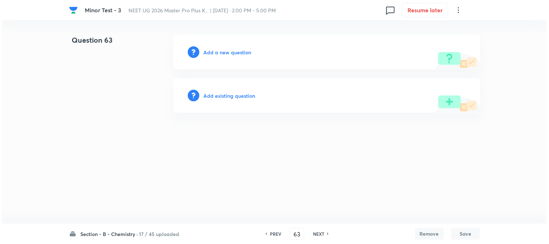
scroll to position [0, 0]
click at [230, 51] on h6 "Add a new question" at bounding box center [228, 52] width 48 height 8
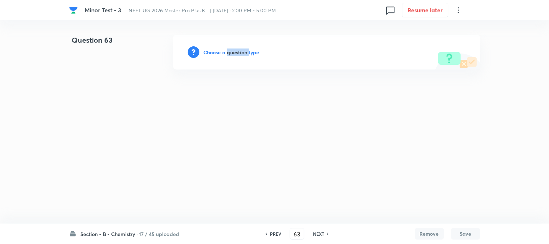
click at [230, 51] on h6 "Choose a question type" at bounding box center [232, 52] width 56 height 8
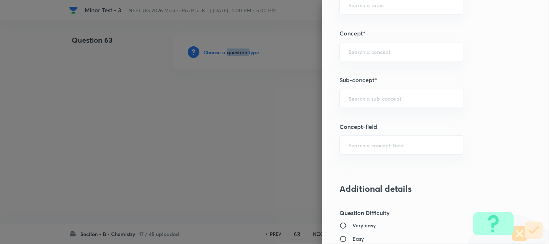
scroll to position [402, 0]
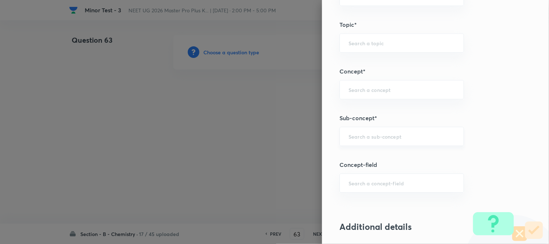
click at [361, 135] on input "text" at bounding box center [401, 136] width 106 height 7
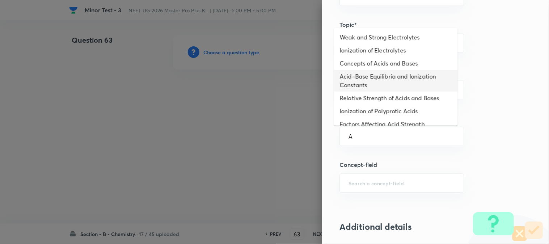
click at [354, 82] on li "Acid–Base Equilibria and Ionization Constants" at bounding box center [396, 81] width 124 height 22
type input "Acid–Base Equilibria and Ionization Constants"
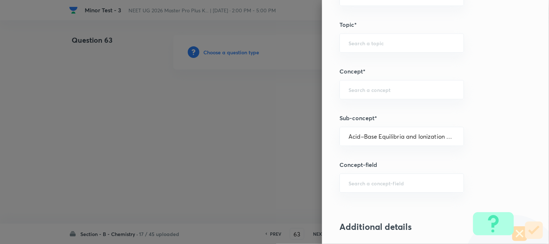
type input "Chemistry"
type input "Physical Chemistry"
type input "Ionic Equilibrium"
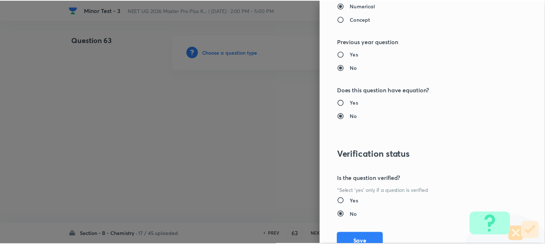
scroll to position [790, 0]
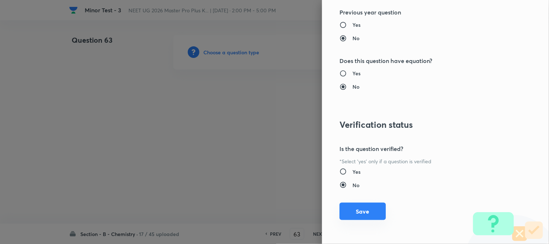
click at [355, 212] on button "Save" at bounding box center [362, 211] width 46 height 17
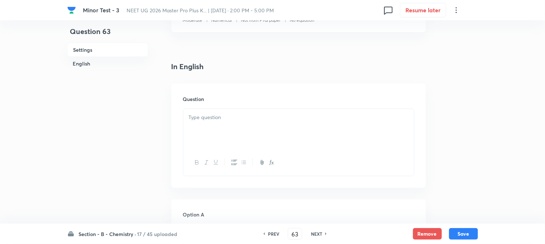
scroll to position [201, 0]
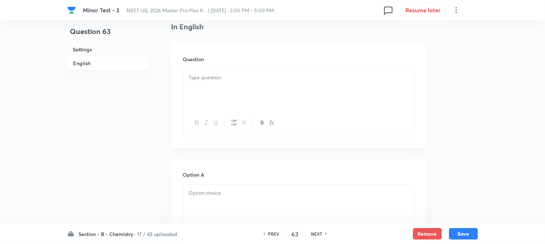
click at [236, 89] on div at bounding box center [298, 89] width 231 height 41
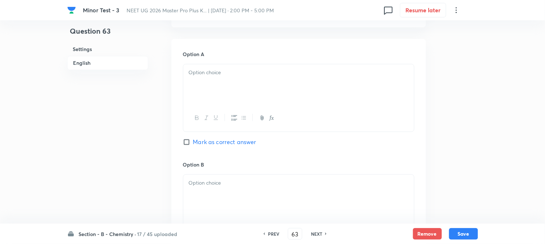
click at [233, 97] on div at bounding box center [298, 84] width 231 height 41
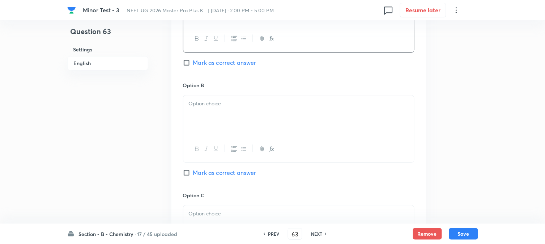
scroll to position [402, 0]
click at [240, 119] on div at bounding box center [298, 114] width 231 height 41
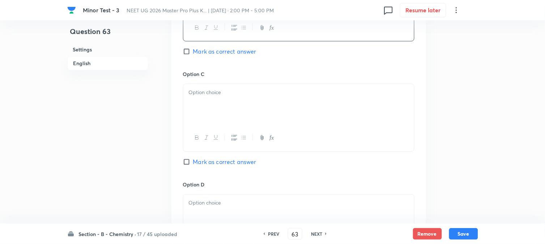
scroll to position [522, 0]
click at [244, 111] on div at bounding box center [298, 104] width 231 height 41
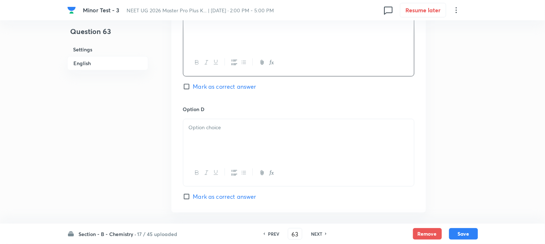
scroll to position [602, 0]
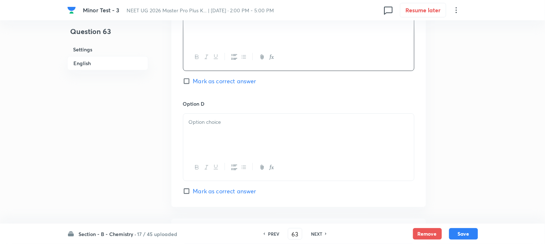
click at [239, 146] on div at bounding box center [298, 134] width 231 height 41
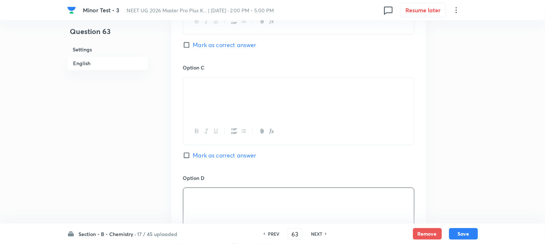
scroll to position [482, 0]
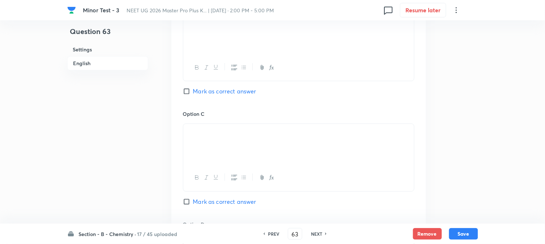
click at [190, 93] on input "Mark as correct answer" at bounding box center [188, 91] width 10 height 7
checkbox input "true"
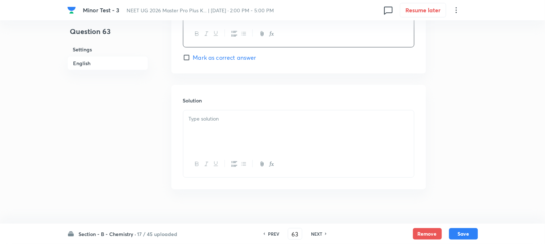
scroll to position [746, 0]
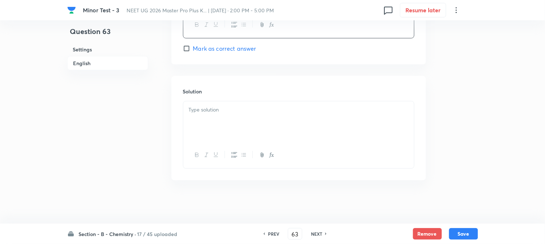
click at [225, 122] on div at bounding box center [298, 121] width 231 height 41
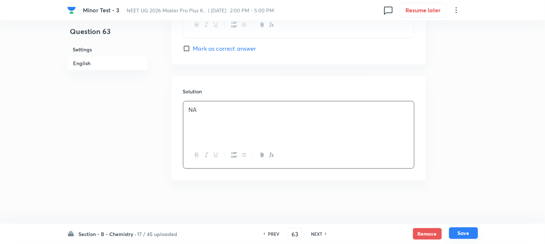
click at [465, 230] on button "Save" at bounding box center [463, 233] width 29 height 12
type input "64"
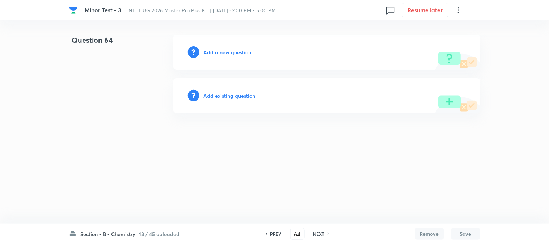
click at [216, 54] on h6 "Add a new question" at bounding box center [228, 52] width 48 height 8
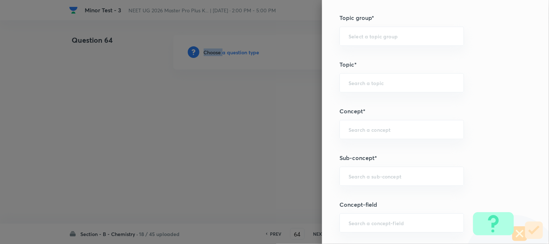
scroll to position [442, 0]
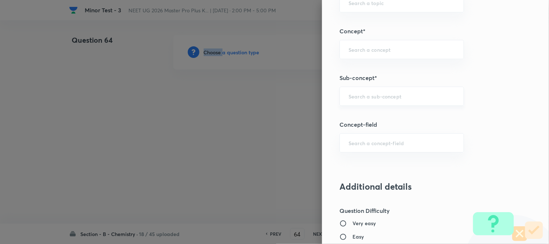
click at [364, 101] on div "​" at bounding box center [401, 95] width 124 height 19
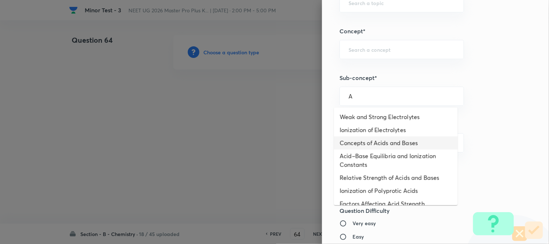
click at [362, 154] on li "Acid–Base Equilibria and Ionization Constants" at bounding box center [396, 160] width 124 height 22
type input "Acid–Base Equilibria and Ionization Constants"
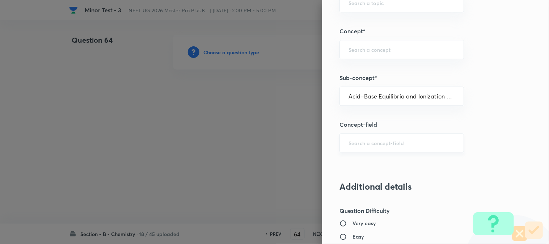
type input "Chemistry"
type input "Physical Chemistry"
type input "Ionic Equilibrium"
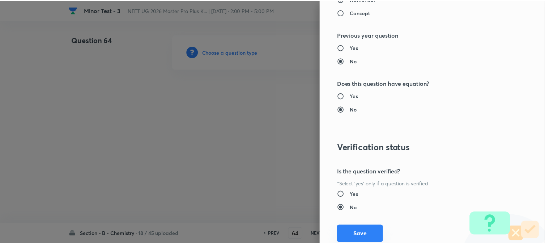
scroll to position [790, 0]
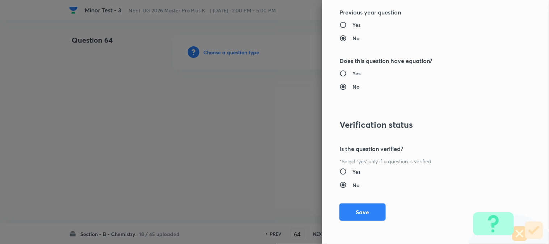
drag, startPoint x: 352, startPoint y: 210, endPoint x: 322, endPoint y: 187, distance: 37.6
click at [352, 210] on button "Save" at bounding box center [362, 211] width 46 height 17
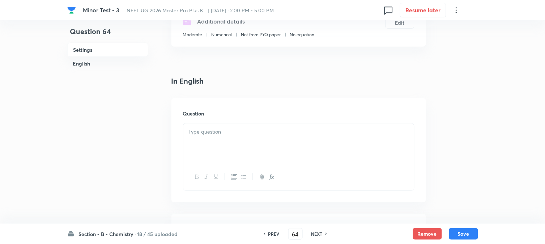
scroll to position [161, 0]
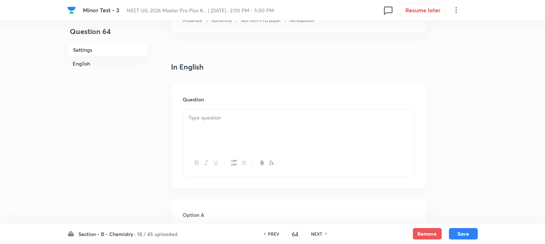
click at [310, 133] on div at bounding box center [298, 129] width 231 height 41
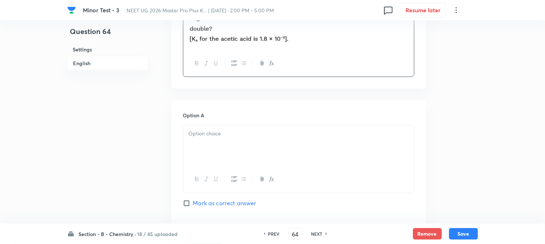
scroll to position [281, 0]
click at [233, 140] on div at bounding box center [298, 145] width 231 height 41
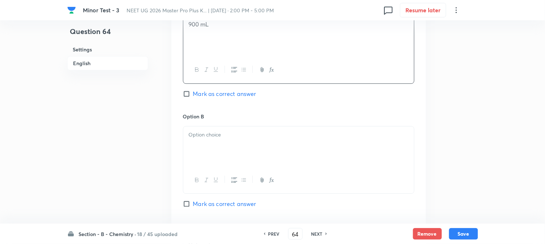
scroll to position [402, 0]
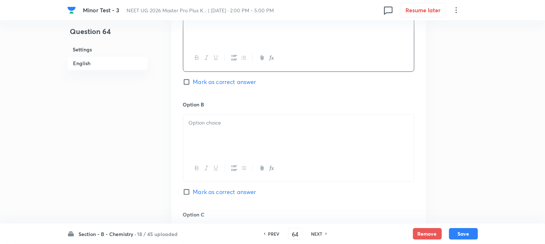
click at [247, 137] on div at bounding box center [298, 134] width 231 height 41
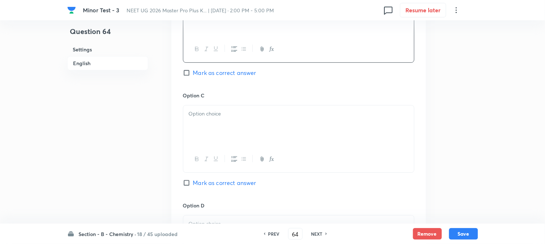
scroll to position [522, 0]
click at [231, 128] on div at bounding box center [298, 124] width 231 height 41
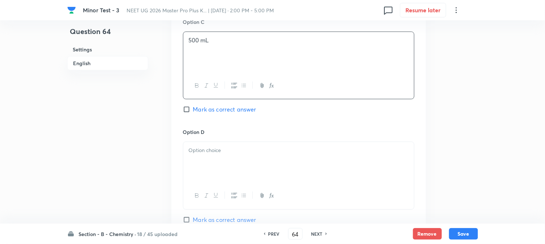
scroll to position [602, 0]
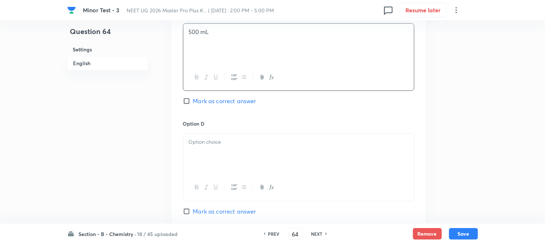
click at [270, 156] on div at bounding box center [298, 153] width 231 height 41
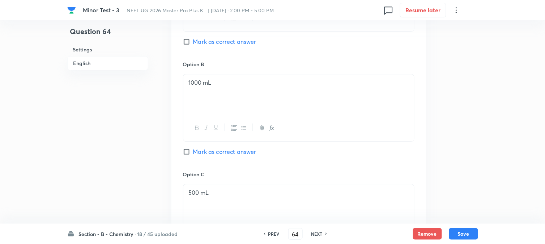
scroll to position [402, 0]
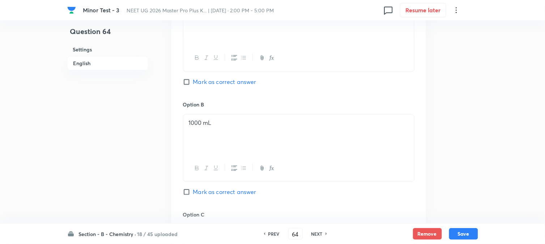
click at [187, 86] on label "Mark as correct answer" at bounding box center [219, 81] width 73 height 9
click at [187, 85] on input "Mark as correct answer" at bounding box center [188, 81] width 10 height 7
checkbox input "true"
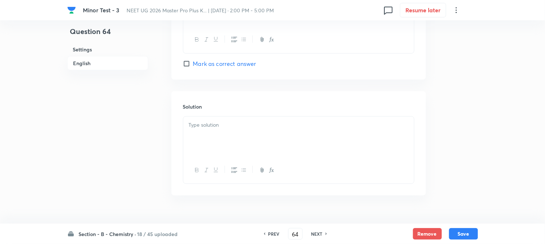
scroll to position [767, 0]
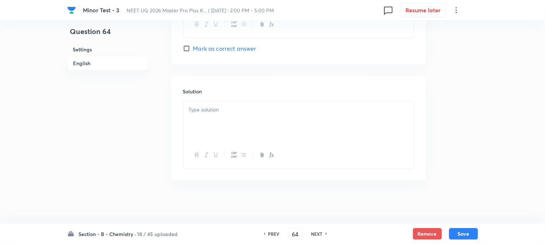
click at [228, 117] on div at bounding box center [298, 121] width 231 height 41
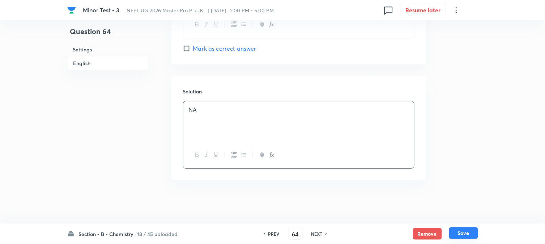
click at [466, 234] on button "Save" at bounding box center [463, 233] width 29 height 12
type input "65"
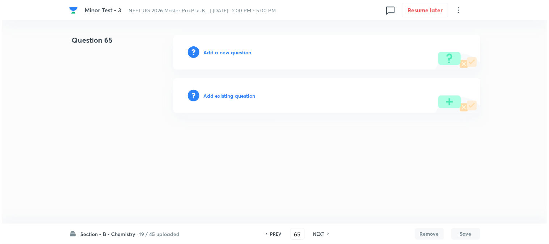
scroll to position [0, 0]
click at [206, 48] on div "Add a new question" at bounding box center [326, 52] width 307 height 35
click at [210, 52] on h6 "Add a new question" at bounding box center [228, 52] width 48 height 8
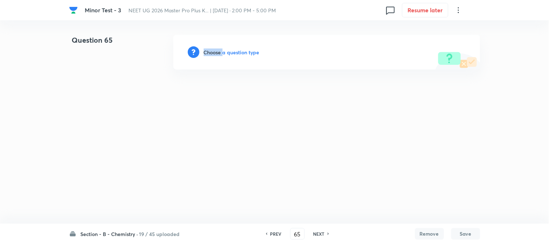
click at [210, 52] on h6 "Choose a question type" at bounding box center [232, 52] width 56 height 8
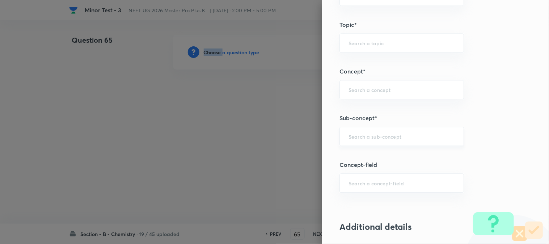
click at [370, 137] on input "text" at bounding box center [401, 136] width 106 height 7
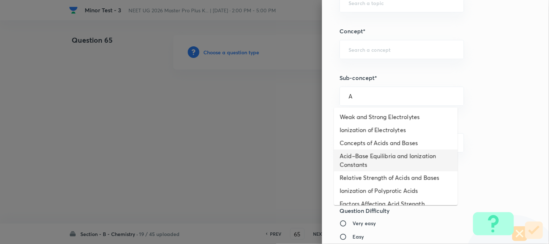
click at [372, 149] on li "Acid–Base Equilibria and Ionization Constants" at bounding box center [396, 160] width 124 height 22
type input "Acid–Base Equilibria and Ionization Constants"
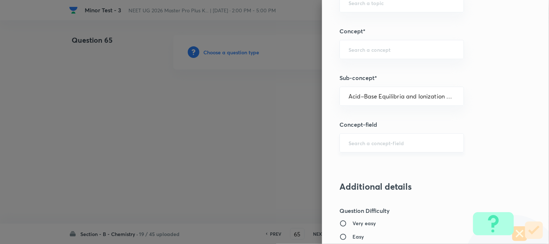
type input "Chemistry"
type input "Physical Chemistry"
type input "Ionic Equilibrium"
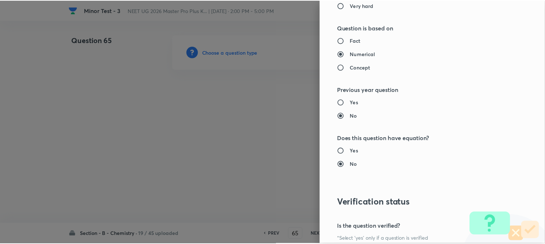
scroll to position [790, 0]
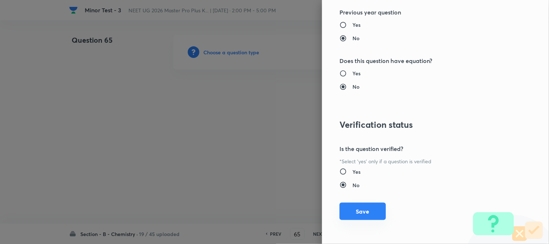
click at [367, 212] on button "Save" at bounding box center [362, 211] width 46 height 17
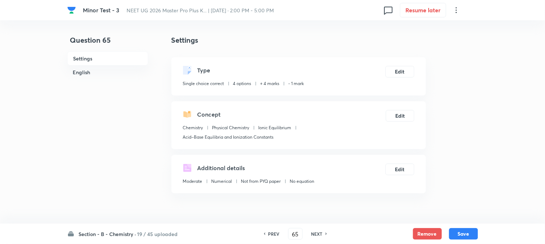
scroll to position [161, 0]
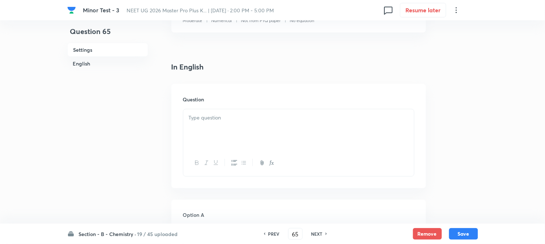
click at [242, 116] on p at bounding box center [299, 118] width 220 height 8
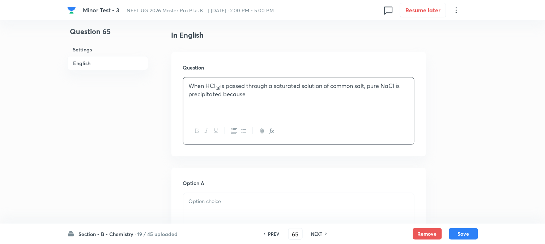
scroll to position [281, 0]
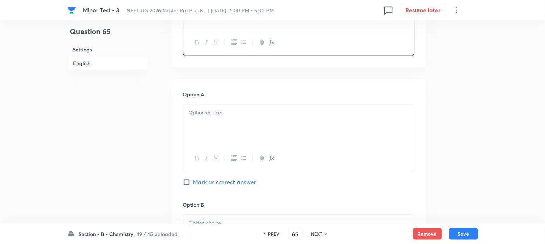
click at [218, 124] on div at bounding box center [298, 125] width 231 height 41
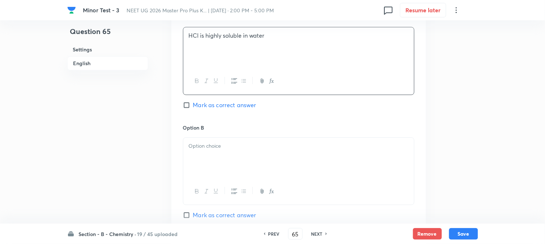
scroll to position [362, 0]
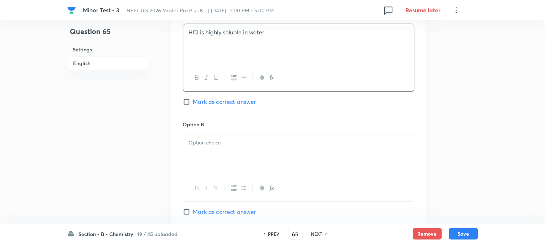
click at [223, 146] on p at bounding box center [299, 142] width 220 height 8
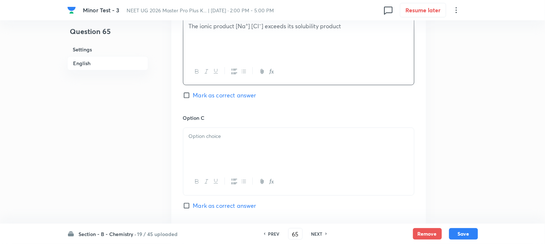
scroll to position [482, 0]
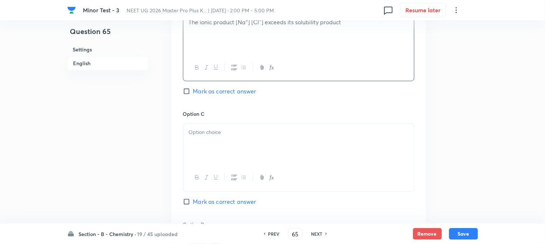
click at [212, 145] on div at bounding box center [298, 144] width 231 height 41
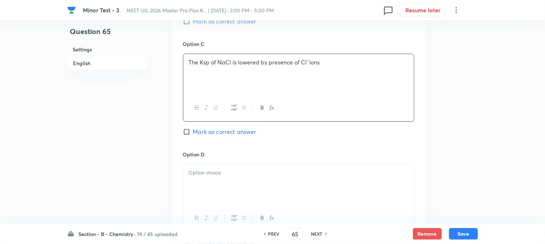
scroll to position [602, 0]
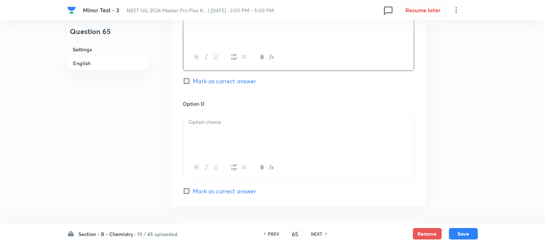
click at [217, 140] on div at bounding box center [298, 134] width 231 height 41
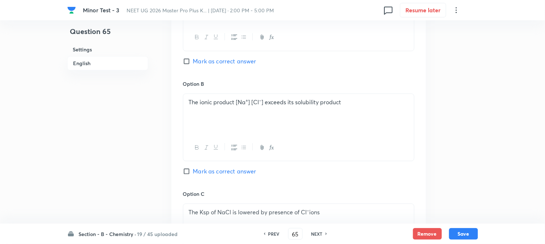
scroll to position [402, 0]
click at [195, 172] on span "Mark as correct answer" at bounding box center [224, 171] width 63 height 9
click at [193, 172] on input "Mark as correct answer" at bounding box center [188, 171] width 10 height 7
checkbox input "true"
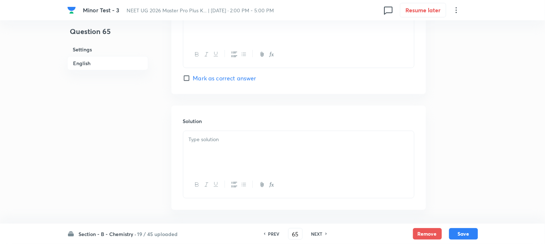
scroll to position [746, 0]
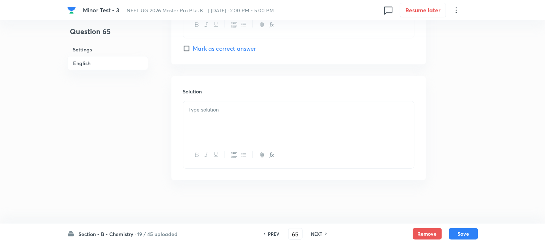
click at [239, 124] on div at bounding box center [298, 121] width 231 height 41
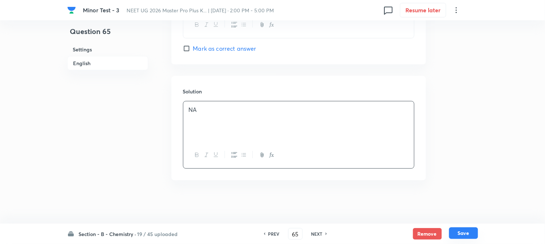
click at [463, 231] on button "Save" at bounding box center [463, 233] width 29 height 12
type input "66"
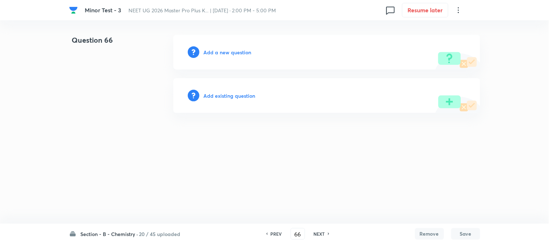
click at [210, 54] on h6 "Add a new question" at bounding box center [228, 52] width 48 height 8
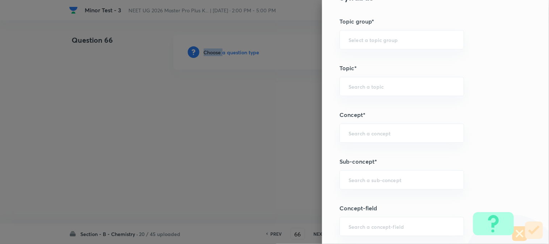
scroll to position [362, 0]
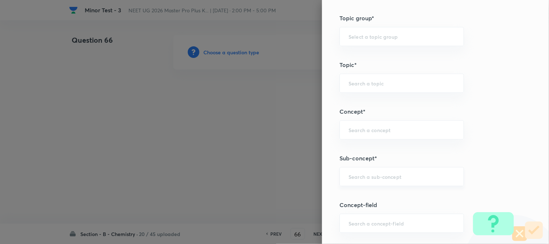
click at [376, 178] on input "text" at bounding box center [401, 176] width 106 height 7
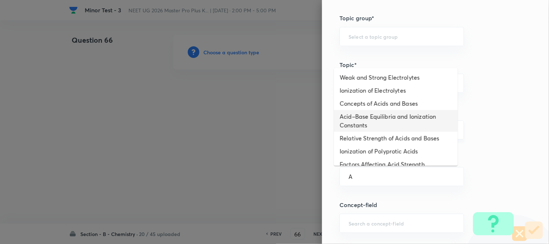
click at [373, 122] on li "Acid–Base Equilibria and Ionization Constants" at bounding box center [396, 121] width 124 height 22
type input "Acid–Base Equilibria and Ionization Constants"
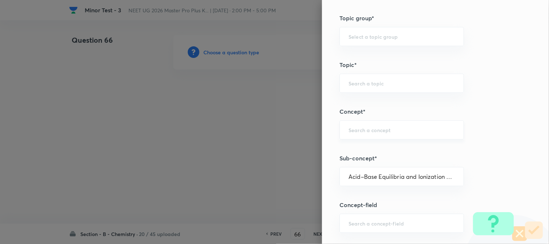
type input "Chemistry"
type input "Physical Chemistry"
type input "Ionic Equilibrium"
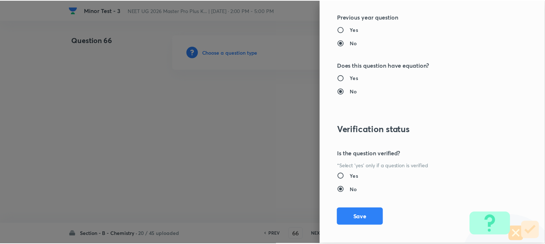
scroll to position [790, 0]
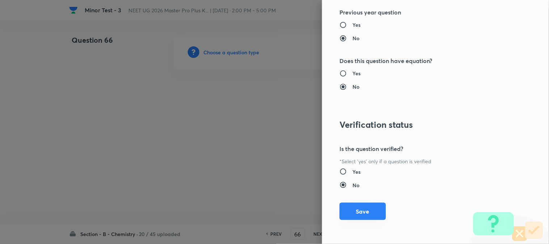
click at [364, 214] on button "Save" at bounding box center [362, 211] width 46 height 17
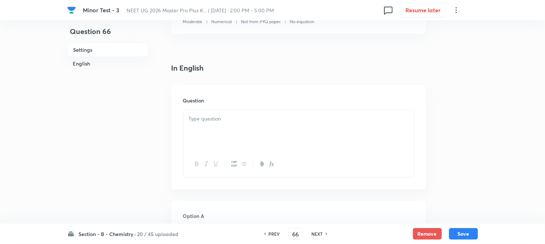
scroll to position [161, 0]
click at [239, 116] on p at bounding box center [299, 118] width 220 height 8
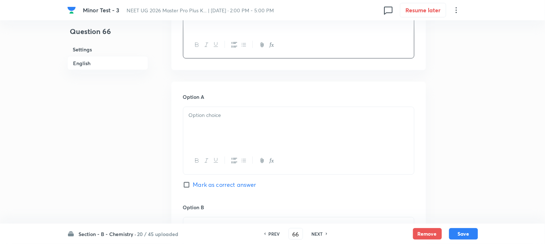
scroll to position [281, 0]
click at [245, 136] on div at bounding box center [298, 125] width 231 height 41
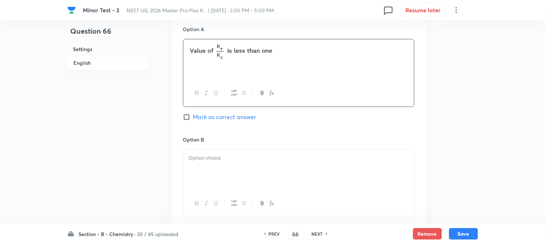
scroll to position [402, 0]
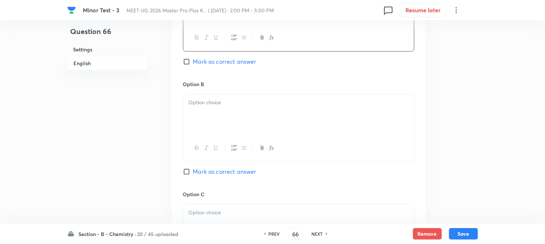
click at [243, 118] on div at bounding box center [298, 114] width 231 height 41
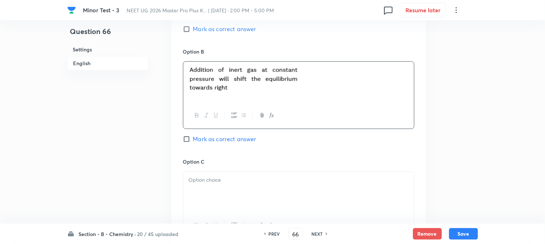
scroll to position [482, 0]
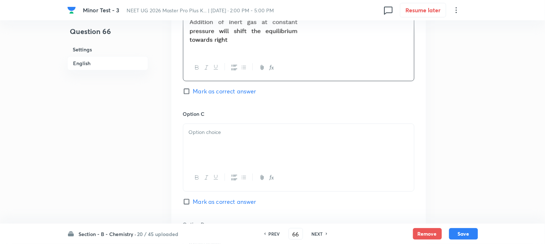
click at [236, 133] on p at bounding box center [299, 132] width 220 height 8
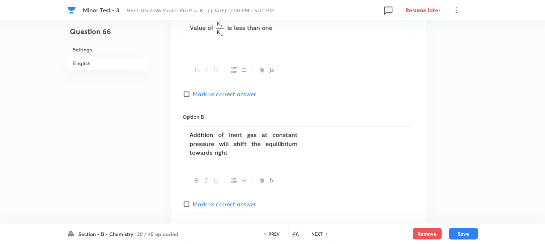
scroll to position [362, 0]
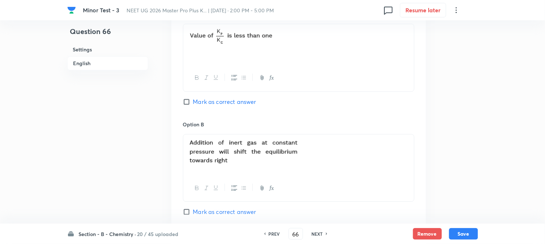
click at [311, 159] on p at bounding box center [299, 151] width 220 height 27
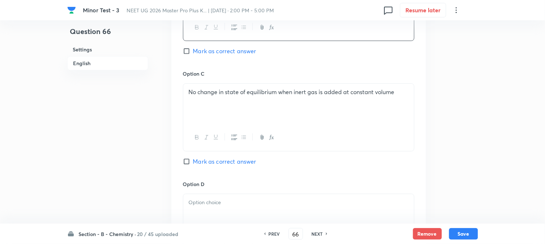
scroll to position [602, 0]
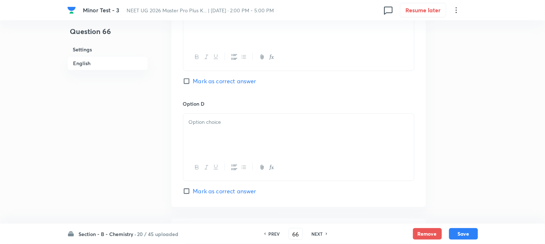
click at [236, 135] on div at bounding box center [298, 134] width 231 height 41
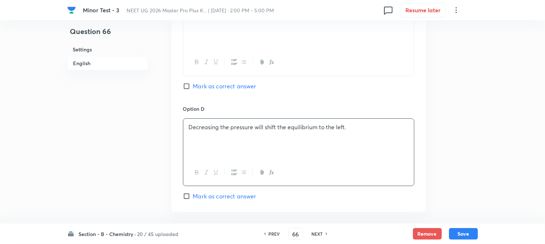
scroll to position [562, 0]
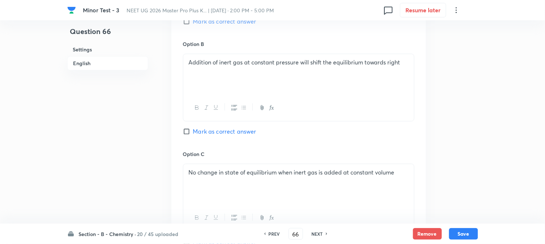
click at [198, 134] on span "Mark as correct answer" at bounding box center [224, 131] width 63 height 9
click at [193, 134] on input "Mark as correct answer" at bounding box center [188, 131] width 10 height 7
checkbox input "true"
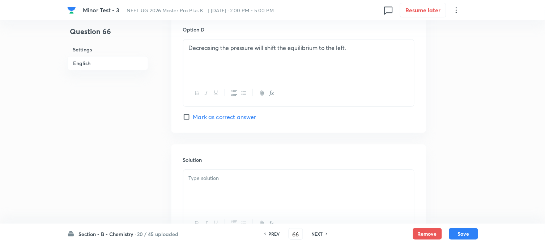
scroll to position [723, 0]
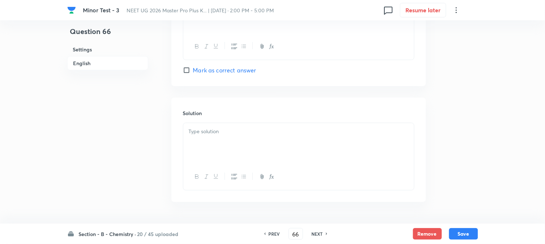
click at [226, 145] on div at bounding box center [298, 143] width 231 height 41
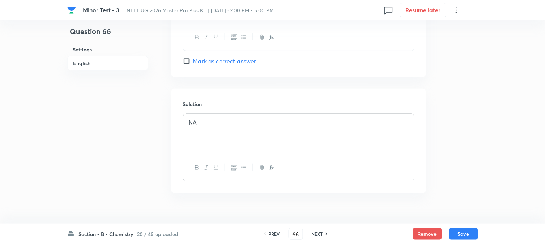
scroll to position [746, 0]
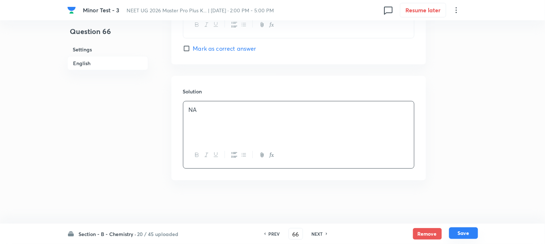
click at [468, 238] on button "Save" at bounding box center [463, 233] width 29 height 12
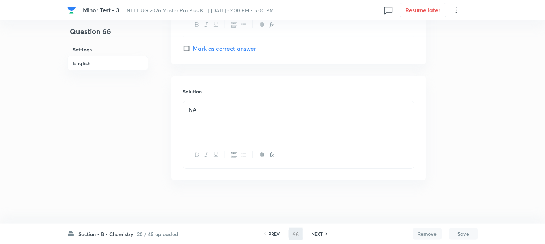
type input "67"
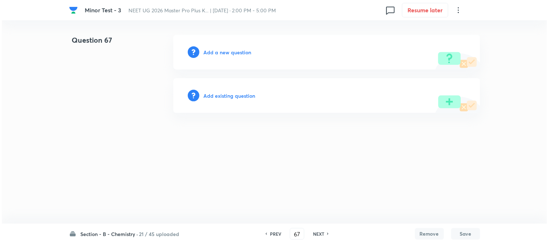
scroll to position [0, 0]
click at [210, 52] on h6 "Add a new question" at bounding box center [228, 52] width 48 height 8
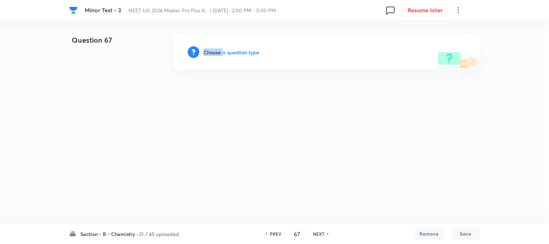
click at [210, 52] on h6 "Choose a question type" at bounding box center [232, 52] width 56 height 8
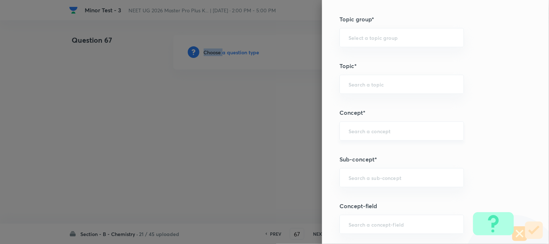
scroll to position [362, 0]
click at [367, 173] on input "text" at bounding box center [401, 176] width 106 height 7
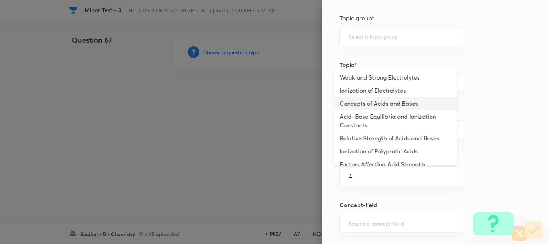
click at [363, 108] on li "Concepts of Acids and Bases" at bounding box center [396, 103] width 124 height 13
type input "Concepts of Acids and Bases"
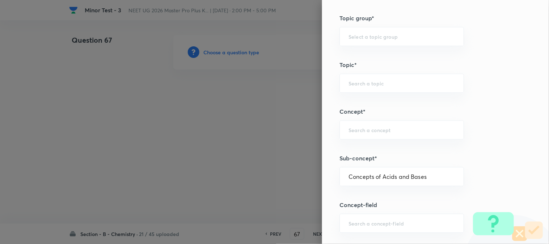
type input "Chemistry"
type input "Physical Chemistry"
type input "Ionic Equilibrium"
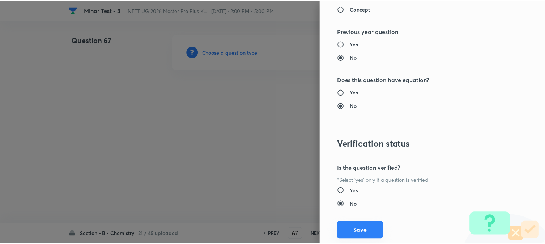
scroll to position [790, 0]
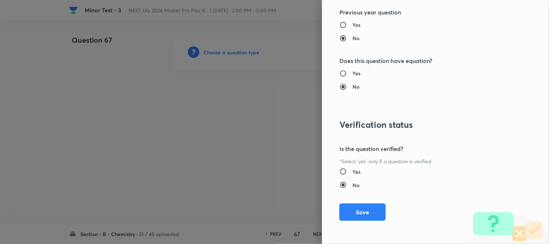
click at [347, 215] on button "Save" at bounding box center [362, 211] width 46 height 17
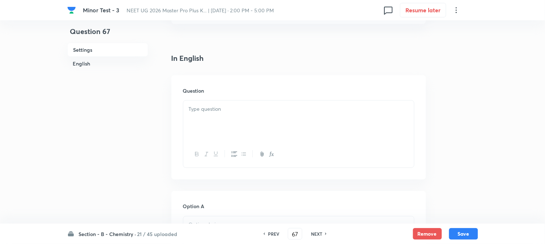
scroll to position [161, 0]
click at [233, 116] on div at bounding box center [298, 120] width 231 height 41
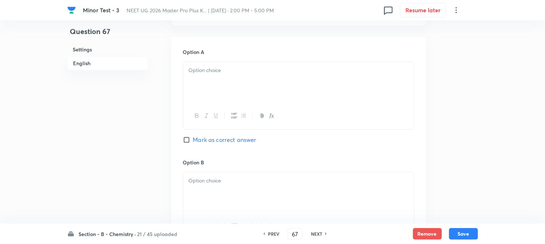
click at [247, 94] on div at bounding box center [298, 82] width 231 height 41
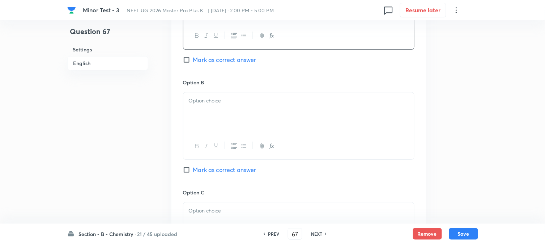
scroll to position [442, 0]
click at [233, 110] on div at bounding box center [298, 112] width 231 height 41
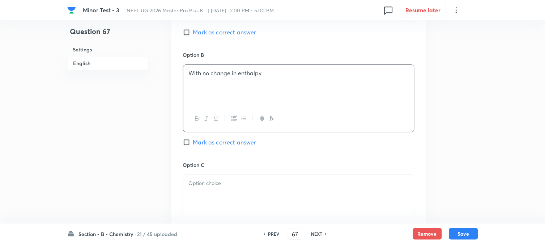
scroll to position [522, 0]
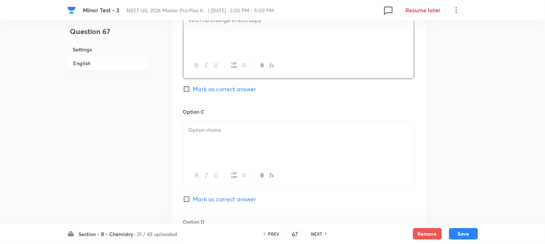
click at [217, 139] on div at bounding box center [298, 142] width 231 height 41
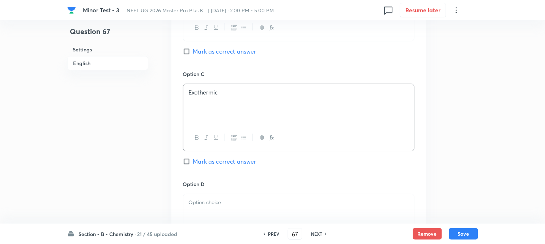
scroll to position [643, 0]
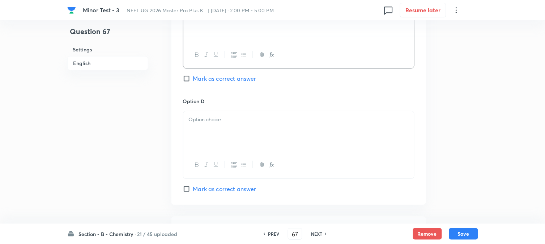
click at [241, 129] on div at bounding box center [298, 131] width 231 height 41
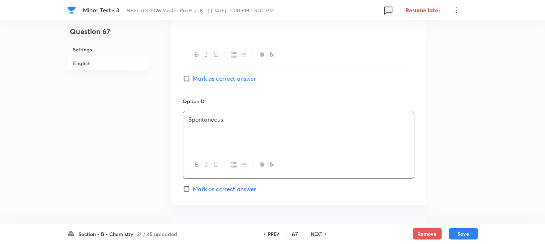
drag, startPoint x: 186, startPoint y: 77, endPoint x: 190, endPoint y: 93, distance: 16.9
click at [186, 77] on input "Mark as correct answer" at bounding box center [188, 78] width 10 height 7
checkbox input "true"
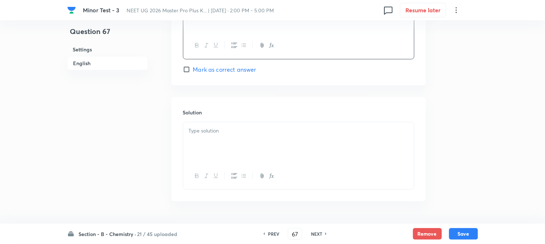
scroll to position [784, 0]
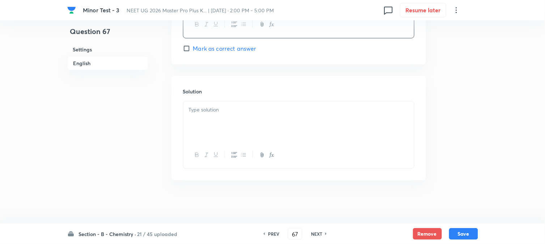
click at [223, 127] on div at bounding box center [298, 121] width 231 height 41
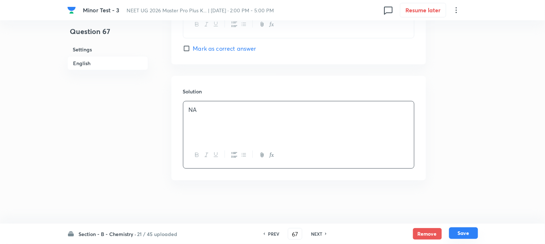
click at [465, 229] on button "Save" at bounding box center [463, 233] width 29 height 12
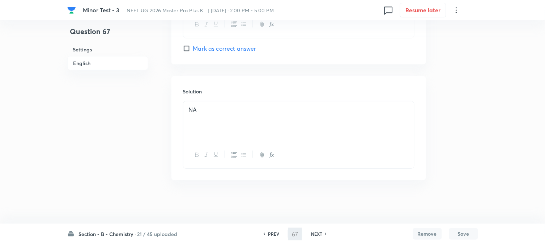
type input "68"
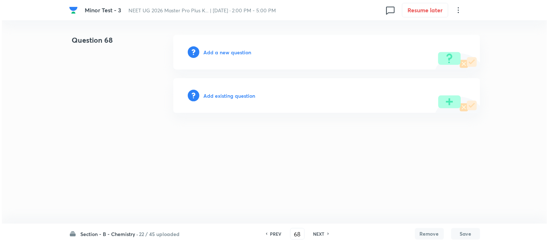
scroll to position [0, 0]
click at [216, 55] on h6 "Add a new question" at bounding box center [228, 52] width 48 height 8
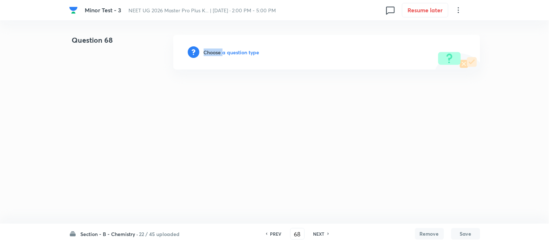
click at [216, 55] on h6 "Choose a question type" at bounding box center [232, 52] width 56 height 8
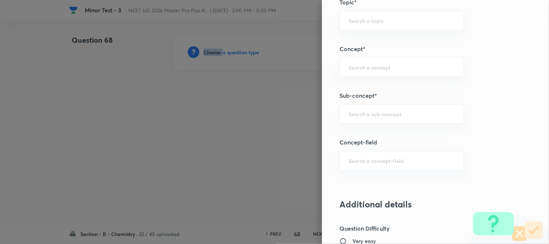
scroll to position [442, 0]
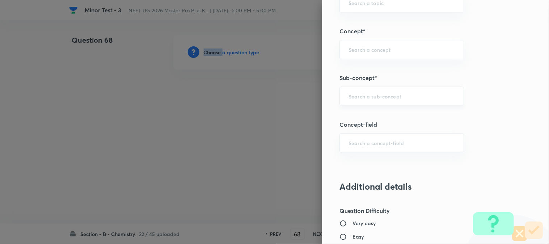
click at [363, 100] on div "​" at bounding box center [401, 95] width 124 height 19
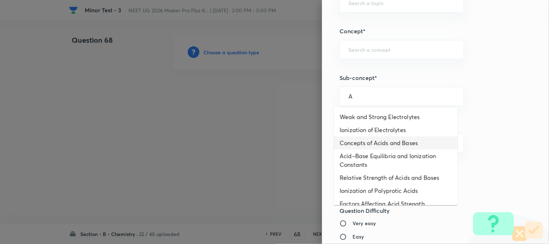
click at [365, 150] on li "Acid–Base Equilibria and Ionization Constants" at bounding box center [396, 160] width 124 height 22
type input "Acid–Base Equilibria and Ionization Constants"
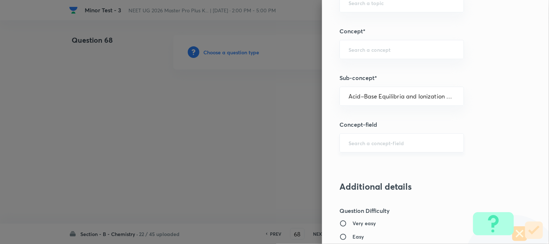
type input "Chemistry"
type input "Physical Chemistry"
type input "Ionic Equilibrium"
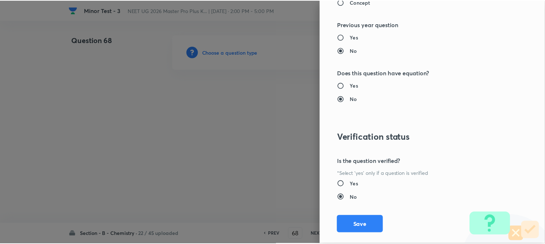
scroll to position [790, 0]
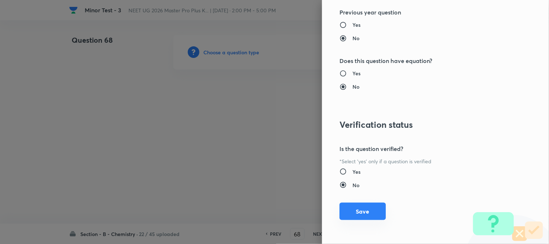
click at [355, 208] on button "Save" at bounding box center [362, 211] width 46 height 17
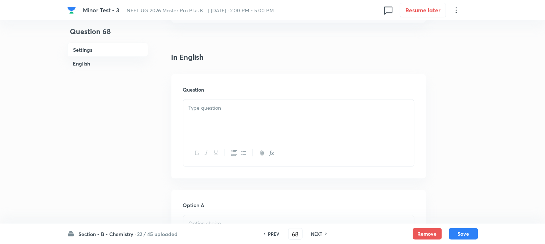
scroll to position [201, 0]
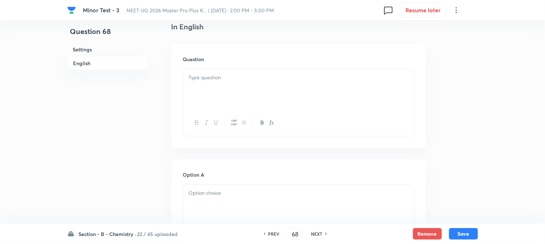
click at [212, 81] on p at bounding box center [299, 77] width 220 height 8
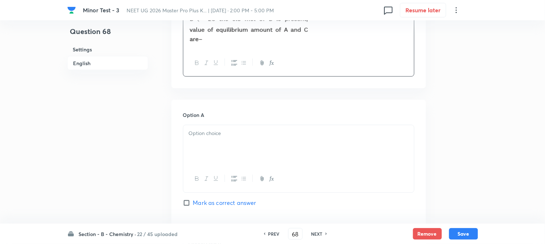
scroll to position [281, 0]
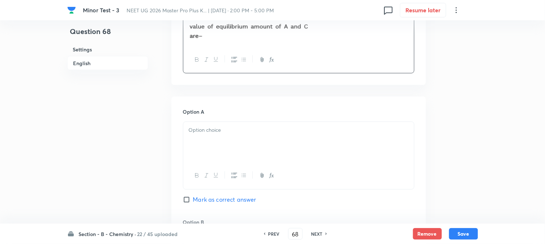
click at [244, 129] on p at bounding box center [299, 130] width 220 height 8
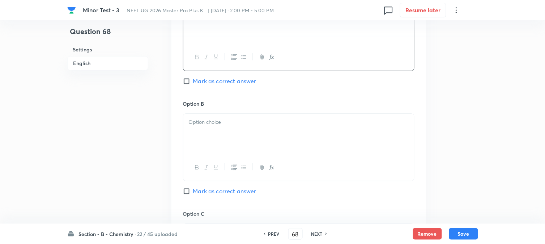
scroll to position [402, 0]
click at [225, 150] on div at bounding box center [298, 131] width 231 height 41
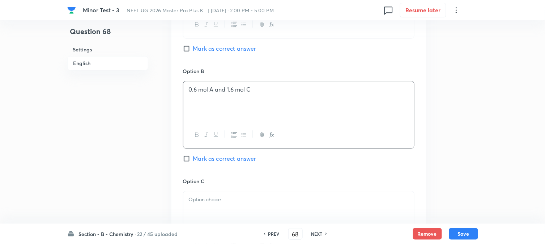
scroll to position [482, 0]
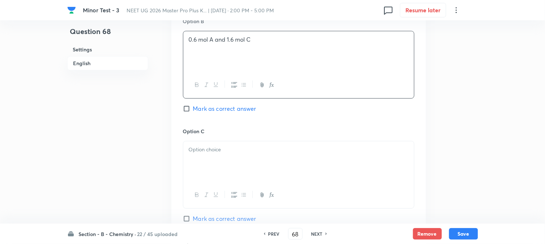
click at [245, 165] on div at bounding box center [298, 161] width 231 height 41
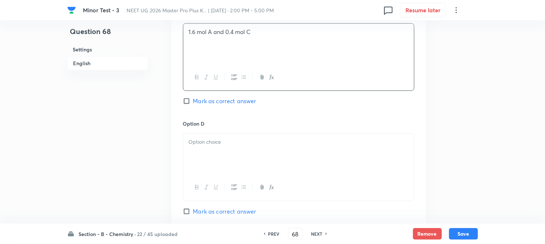
scroll to position [602, 0]
click at [248, 139] on p at bounding box center [299, 139] width 220 height 8
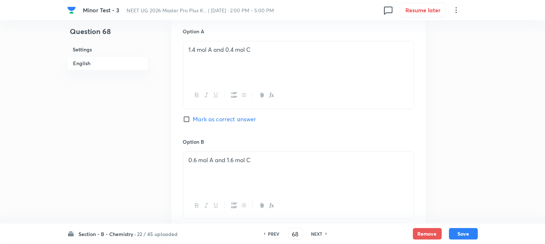
click at [195, 121] on span "Mark as correct answer" at bounding box center [224, 119] width 63 height 9
click at [193, 121] on input "Mark as correct answer" at bounding box center [188, 118] width 10 height 7
checkbox input "true"
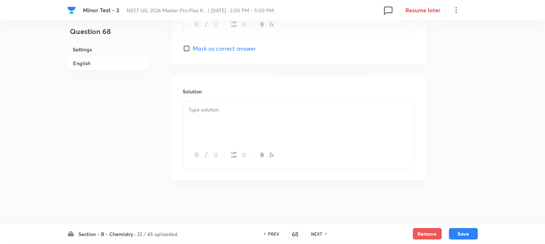
scroll to position [764, 0]
click at [233, 130] on div at bounding box center [298, 121] width 231 height 41
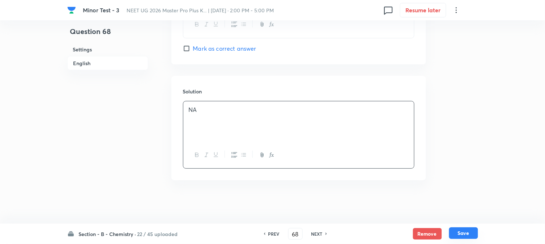
click at [469, 234] on button "Save" at bounding box center [463, 233] width 29 height 12
type input "69"
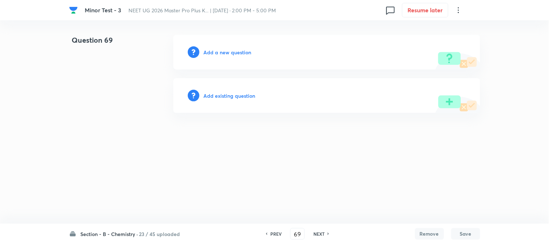
click at [222, 50] on h6 "Add a new question" at bounding box center [228, 52] width 48 height 8
click at [222, 50] on h6 "Choose a question type" at bounding box center [232, 52] width 56 height 8
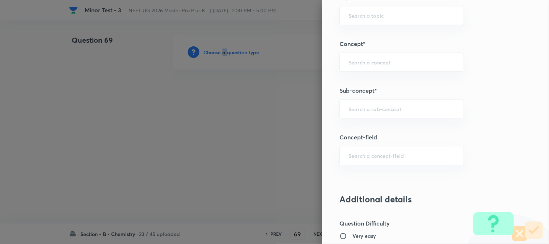
scroll to position [442, 0]
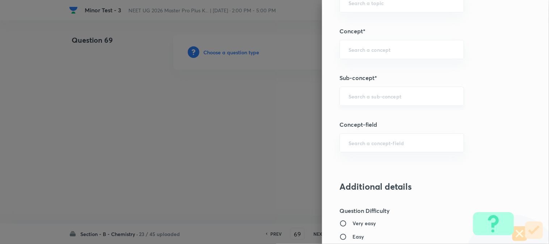
click at [355, 96] on input "text" at bounding box center [401, 96] width 106 height 7
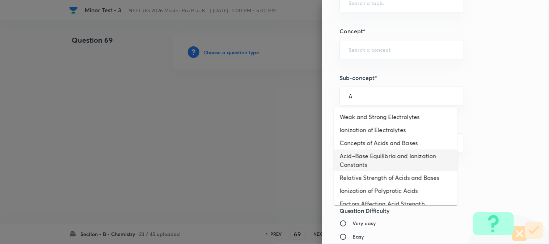
click at [363, 169] on li "Acid–Base Equilibria and Ionization Constants" at bounding box center [396, 160] width 124 height 22
type input "Acid–Base Equilibria and Ionization Constants"
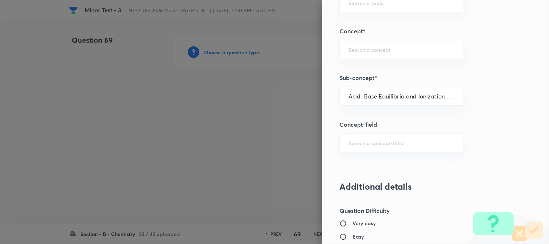
type input "Chemistry"
type input "Physical Chemistry"
type input "Ionic Equilibrium"
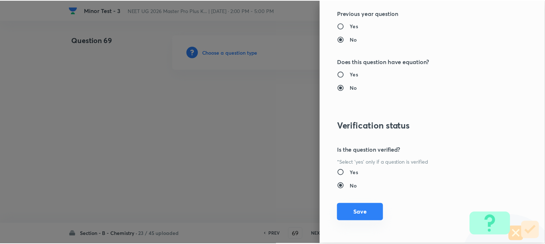
scroll to position [790, 0]
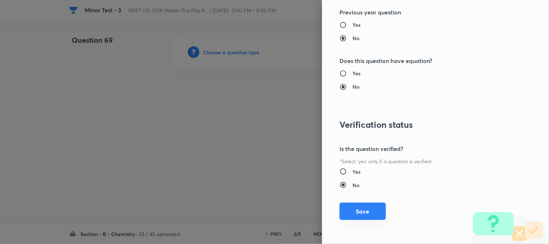
click at [361, 208] on button "Save" at bounding box center [362, 211] width 46 height 17
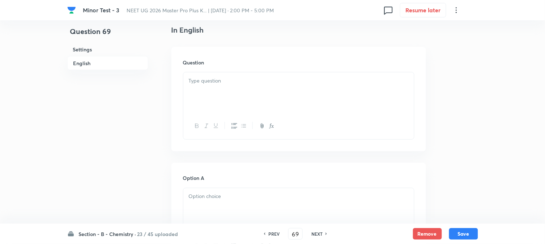
scroll to position [201, 0]
click at [263, 92] on div at bounding box center [298, 89] width 231 height 41
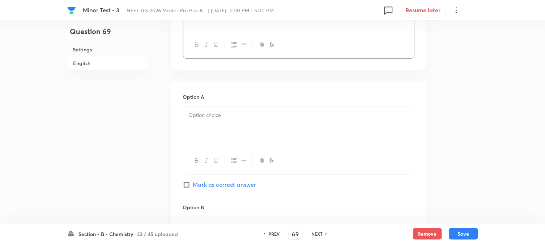
scroll to position [281, 0]
click at [234, 122] on div at bounding box center [298, 125] width 231 height 41
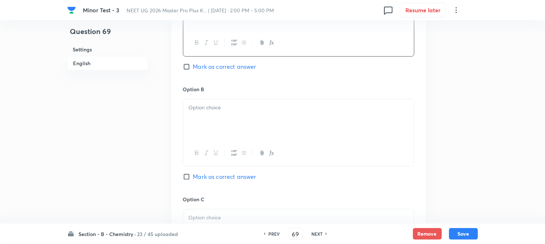
scroll to position [402, 0]
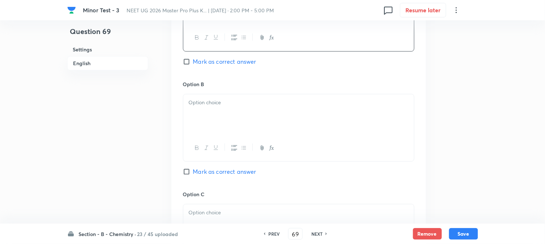
click at [240, 128] on div at bounding box center [298, 114] width 231 height 41
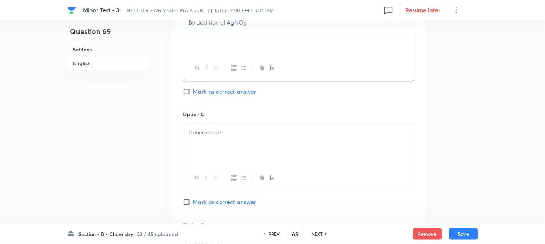
scroll to position [482, 0]
drag, startPoint x: 226, startPoint y: 147, endPoint x: 232, endPoint y: 151, distance: 7.0
click at [227, 147] on div at bounding box center [298, 144] width 231 height 41
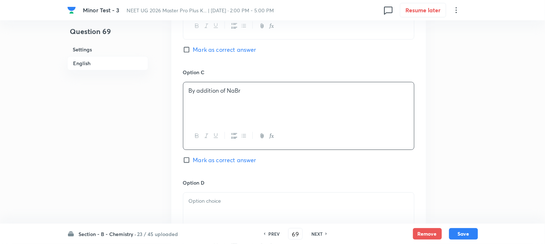
scroll to position [562, 0]
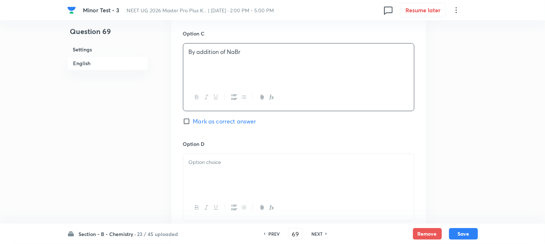
click at [231, 169] on div at bounding box center [298, 174] width 231 height 41
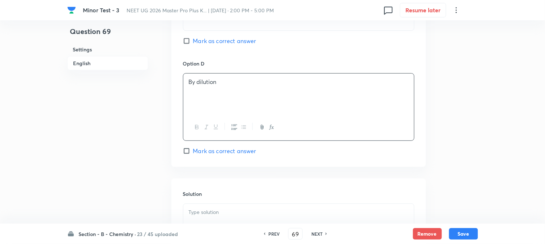
click at [223, 155] on span "Mark as correct answer" at bounding box center [224, 150] width 63 height 9
click at [193, 154] on input "Mark as correct answer" at bounding box center [188, 150] width 10 height 7
checkbox input "true"
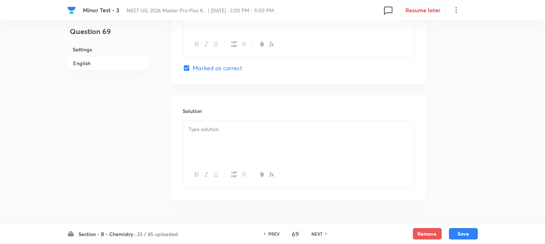
scroll to position [746, 0]
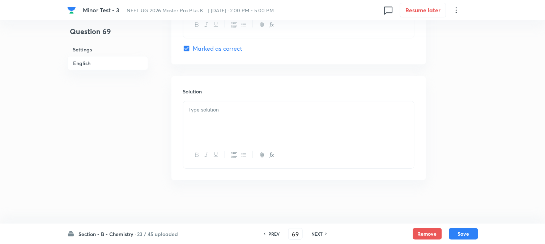
click at [239, 130] on div at bounding box center [298, 121] width 231 height 41
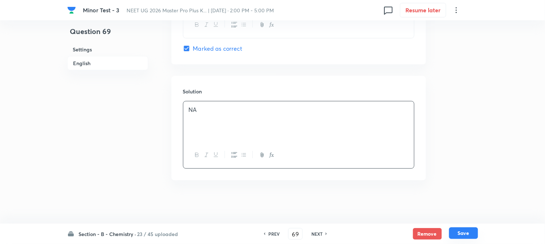
click at [463, 228] on button "Save" at bounding box center [463, 233] width 29 height 12
type input "70"
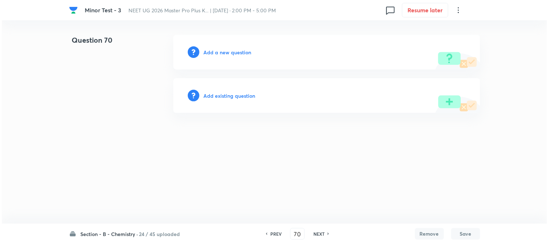
scroll to position [0, 0]
click at [210, 51] on h6 "Add a new question" at bounding box center [228, 52] width 48 height 8
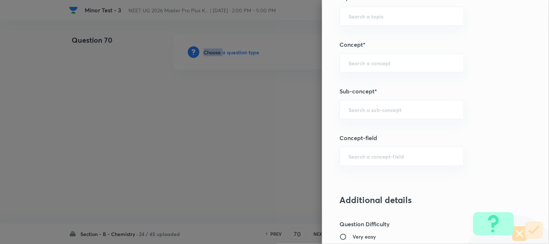
scroll to position [442, 0]
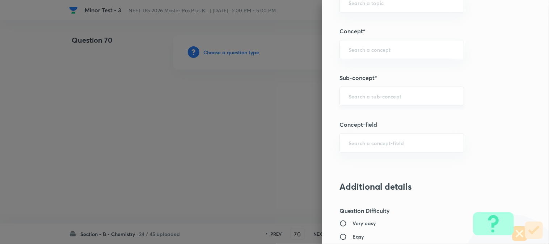
click at [369, 98] on input "text" at bounding box center [401, 96] width 106 height 7
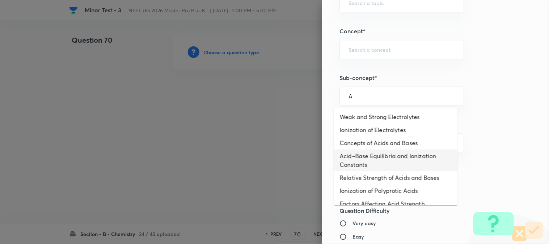
click at [363, 160] on li "Acid–Base Equilibria and Ionization Constants" at bounding box center [396, 160] width 124 height 22
type input "Acid–Base Equilibria and Ionization Constants"
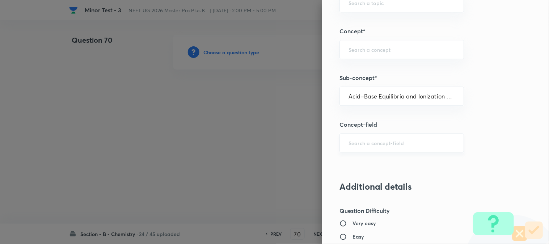
type input "Chemistry"
type input "Physical Chemistry"
type input "Ionic Equilibrium"
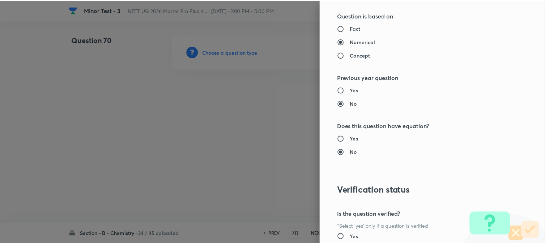
scroll to position [790, 0]
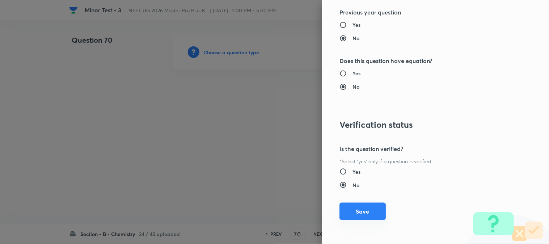
click at [354, 209] on button "Save" at bounding box center [362, 211] width 46 height 17
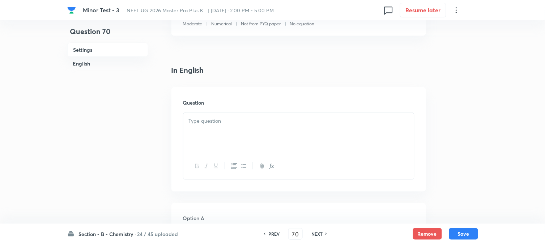
scroll to position [201, 0]
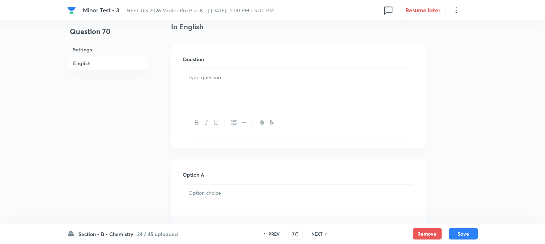
click at [259, 89] on div at bounding box center [298, 89] width 231 height 41
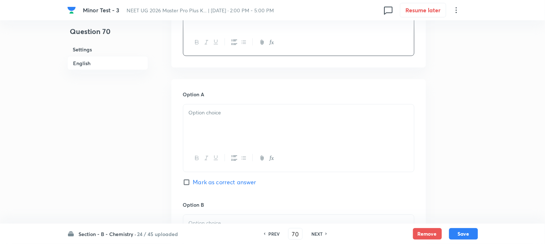
click at [225, 127] on div at bounding box center [298, 125] width 231 height 41
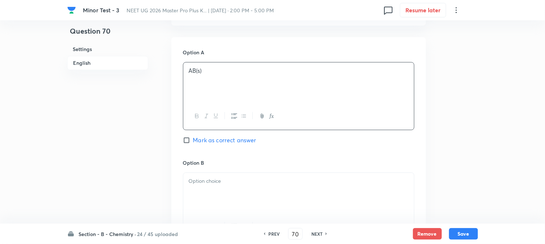
scroll to position [362, 0]
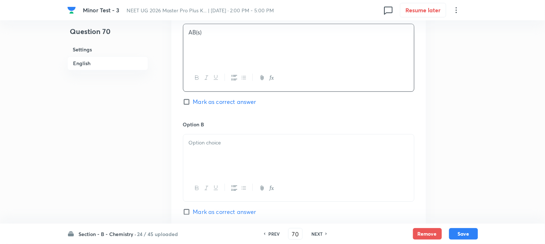
drag, startPoint x: 216, startPoint y: 140, endPoint x: 225, endPoint y: 161, distance: 23.2
click at [216, 140] on p at bounding box center [299, 142] width 220 height 8
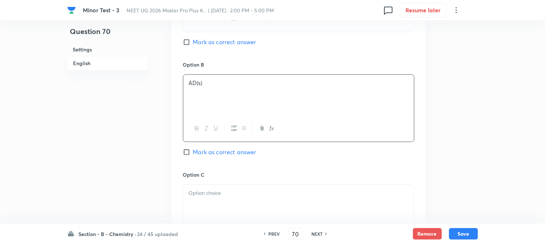
scroll to position [442, 0]
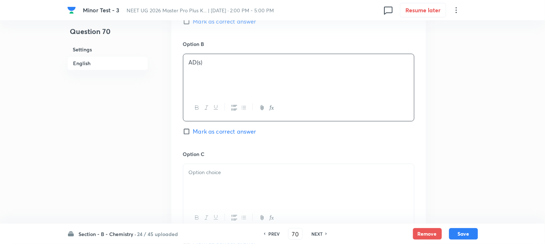
click at [230, 182] on div at bounding box center [298, 184] width 231 height 41
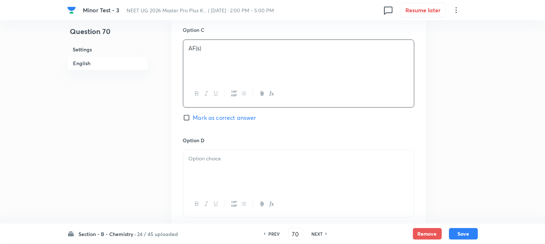
scroll to position [602, 0]
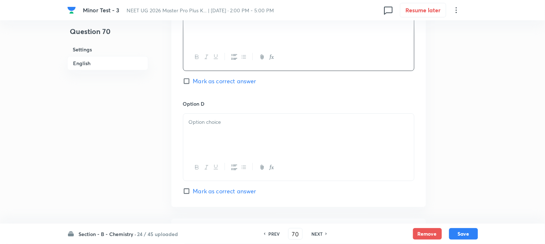
drag, startPoint x: 232, startPoint y: 150, endPoint x: 244, endPoint y: 151, distance: 12.7
click at [232, 150] on div at bounding box center [298, 134] width 231 height 41
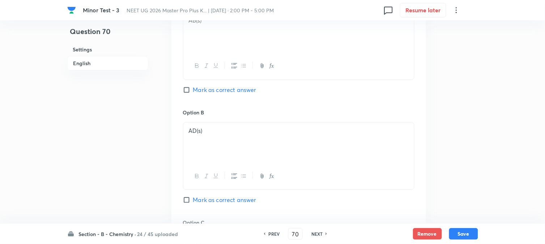
scroll to position [362, 0]
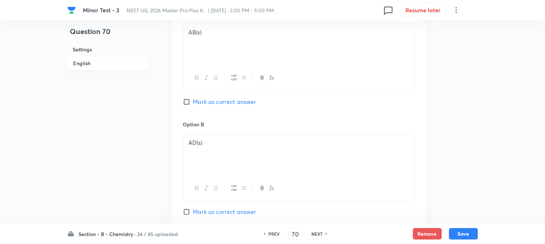
click at [187, 102] on input "Mark as correct answer" at bounding box center [188, 101] width 10 height 7
checkbox input "true"
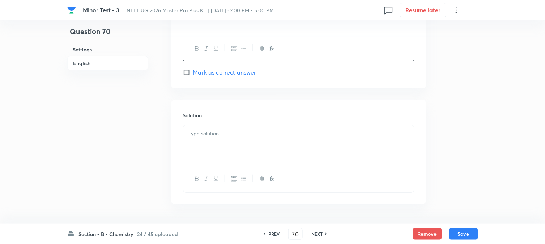
scroll to position [723, 0]
click at [217, 144] on div at bounding box center [298, 143] width 231 height 41
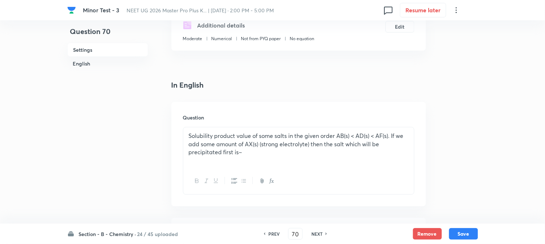
scroll to position [63, 0]
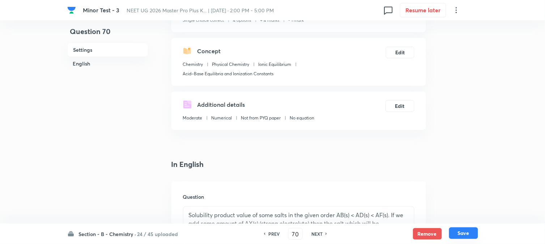
click at [465, 233] on button "Save" at bounding box center [463, 233] width 29 height 12
type input "71"
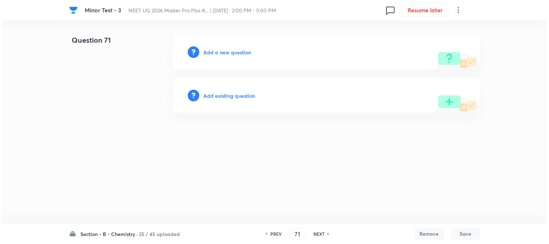
scroll to position [0, 0]
click at [214, 48] on div "Add a new question" at bounding box center [326, 52] width 307 height 35
click at [214, 51] on h6 "Add a new question" at bounding box center [228, 52] width 48 height 8
click at [214, 51] on h6 "Choose a question type" at bounding box center [232, 52] width 56 height 8
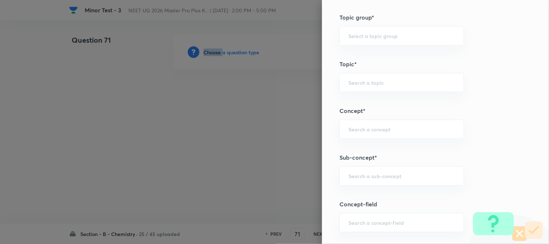
scroll to position [402, 0]
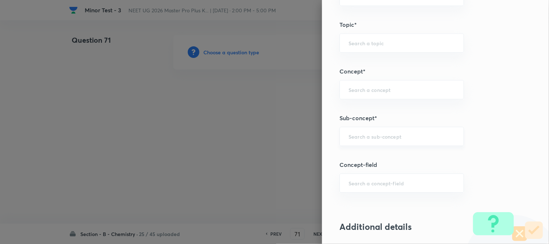
click at [365, 133] on input "text" at bounding box center [401, 136] width 106 height 7
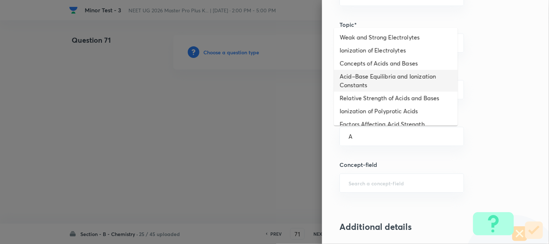
click at [354, 82] on li "Acid–Base Equilibria and Ionization Constants" at bounding box center [396, 81] width 124 height 22
type input "Acid–Base Equilibria and Ionization Constants"
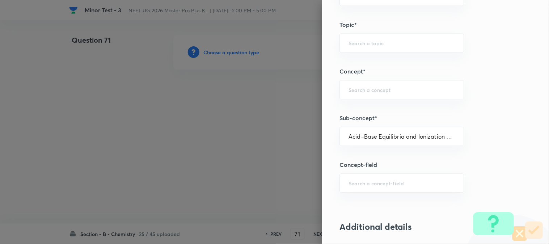
type input "Chemistry"
type input "Physical Chemistry"
type input "Ionic Equilibrium"
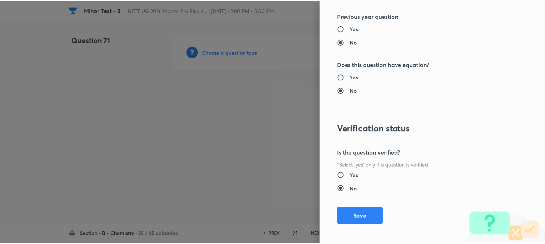
scroll to position [790, 0]
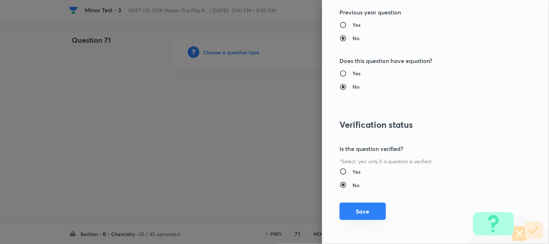
click at [362, 211] on button "Save" at bounding box center [362, 211] width 46 height 17
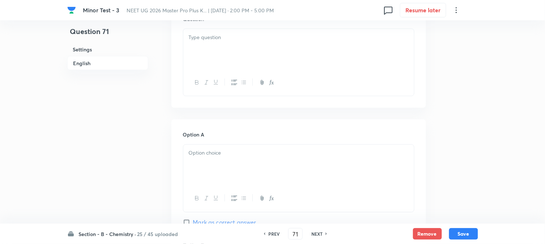
click at [274, 67] on div at bounding box center [298, 49] width 231 height 41
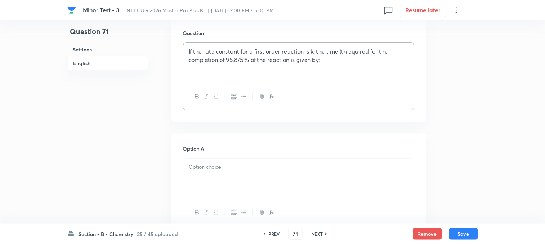
scroll to position [281, 0]
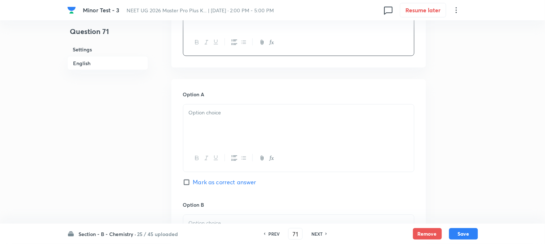
click at [225, 131] on div at bounding box center [298, 125] width 231 height 41
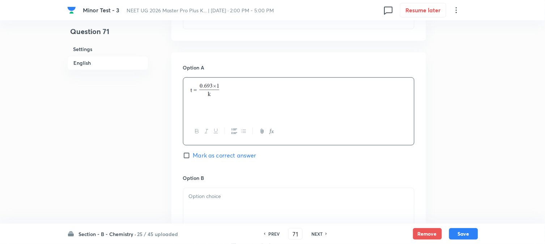
scroll to position [362, 0]
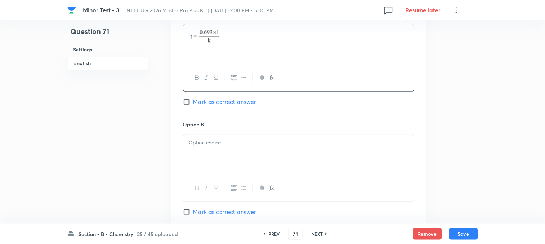
click at [243, 157] on div at bounding box center [298, 154] width 231 height 41
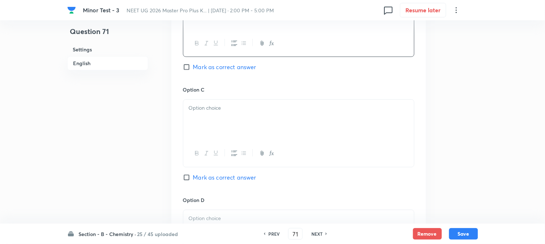
scroll to position [522, 0]
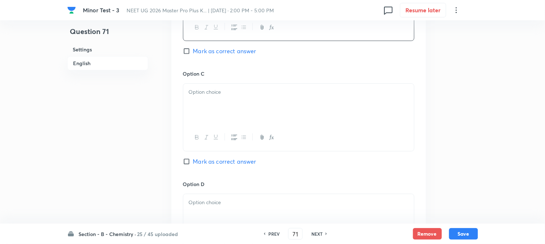
click at [235, 116] on div at bounding box center [298, 104] width 231 height 41
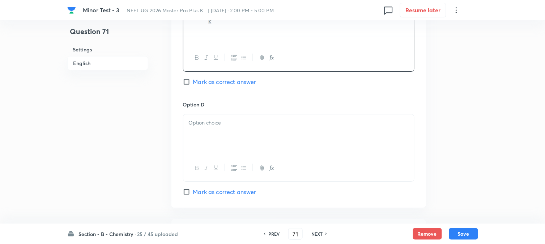
scroll to position [602, 0]
click at [252, 129] on div at bounding box center [298, 134] width 231 height 41
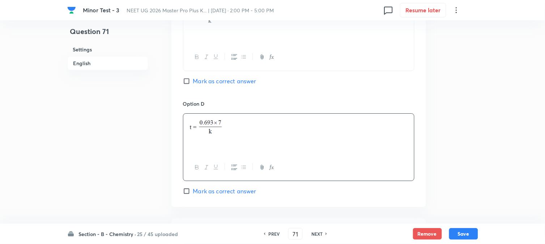
click at [203, 86] on div "Option C Mark as correct answer" at bounding box center [298, 45] width 231 height 110
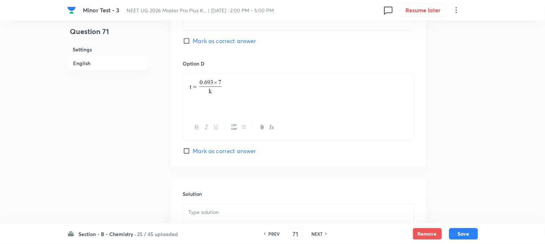
drag, startPoint x: 186, startPoint y: 43, endPoint x: 188, endPoint y: 49, distance: 6.3
click at [185, 43] on input "Mark as correct answer" at bounding box center [188, 40] width 10 height 7
checkbox input "true"
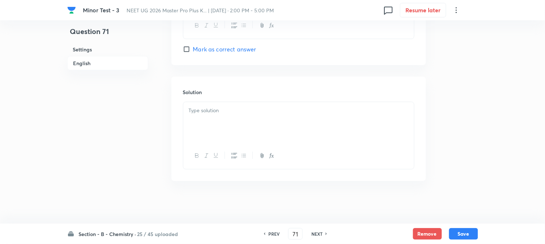
scroll to position [746, 0]
click at [240, 132] on div at bounding box center [298, 121] width 231 height 41
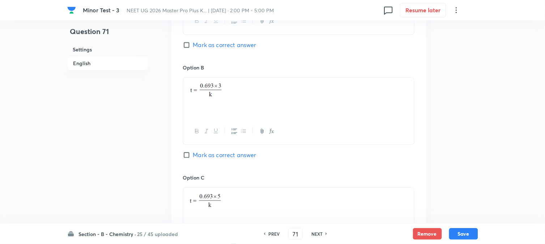
scroll to position [345, 0]
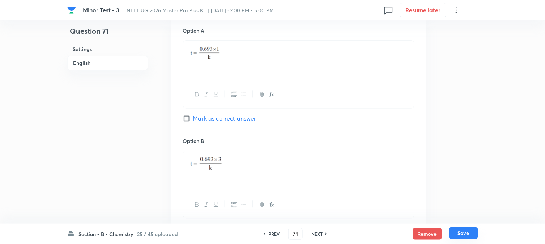
click at [464, 231] on button "Save" at bounding box center [463, 233] width 29 height 12
type input "72"
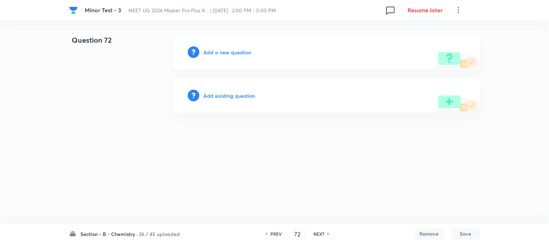
click at [208, 51] on h6 "Add a new question" at bounding box center [228, 52] width 48 height 8
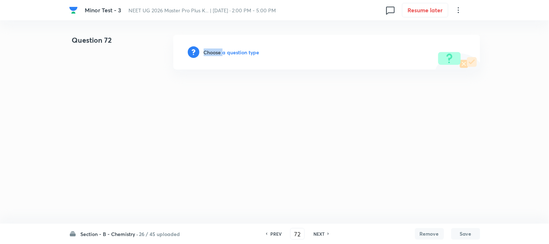
click at [208, 51] on h6 "Choose a question type" at bounding box center [232, 52] width 56 height 8
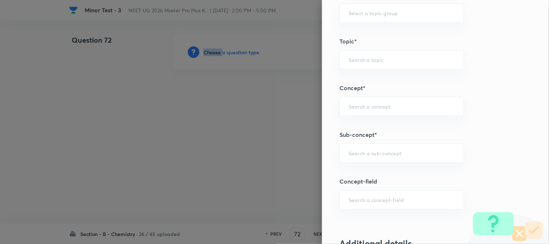
scroll to position [402, 0]
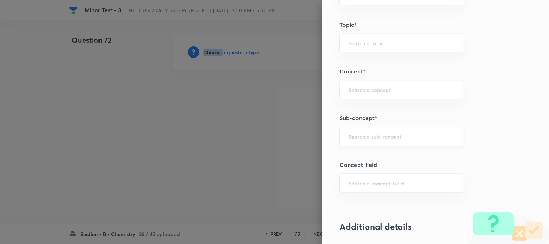
click at [362, 128] on div "​" at bounding box center [401, 136] width 124 height 19
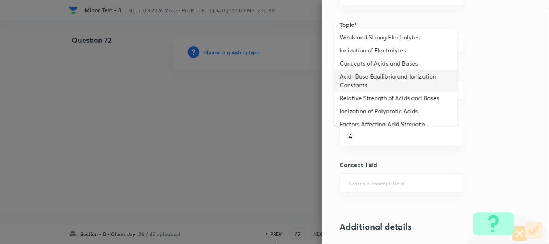
click at [366, 77] on li "Acid–Base Equilibria and Ionization Constants" at bounding box center [396, 81] width 124 height 22
type input "Acid–Base Equilibria and Ionization Constants"
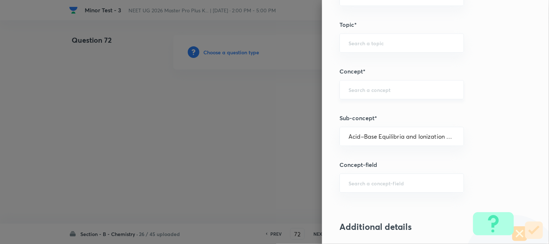
type input "Chemistry"
type input "Physical Chemistry"
type input "Ionic Equilibrium"
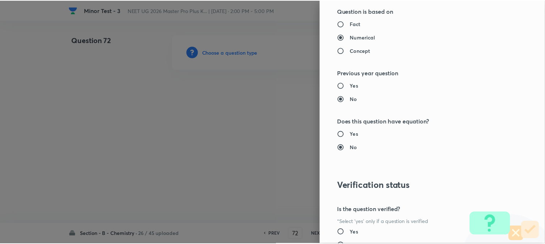
scroll to position [790, 0]
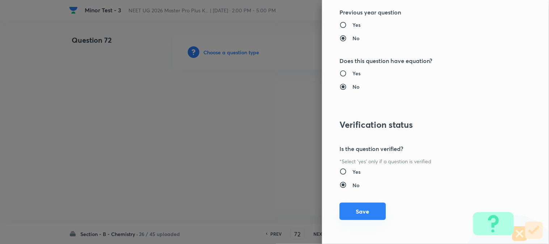
click at [341, 208] on button "Save" at bounding box center [362, 211] width 46 height 17
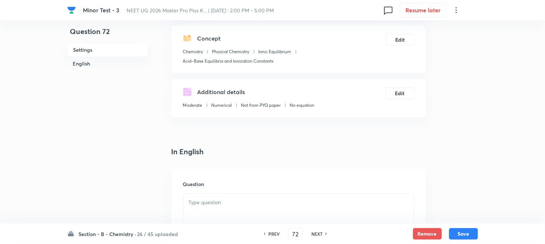
scroll to position [201, 0]
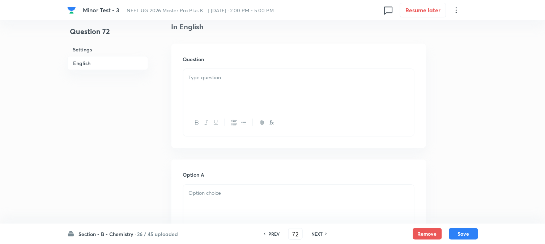
click at [241, 98] on div at bounding box center [298, 89] width 231 height 41
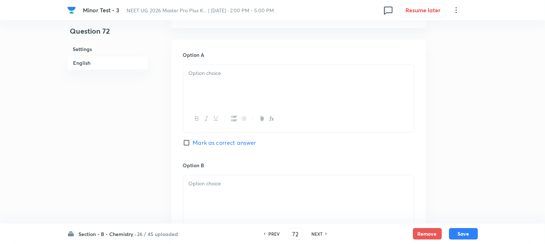
scroll to position [321, 0]
click at [222, 88] on div at bounding box center [298, 84] width 231 height 41
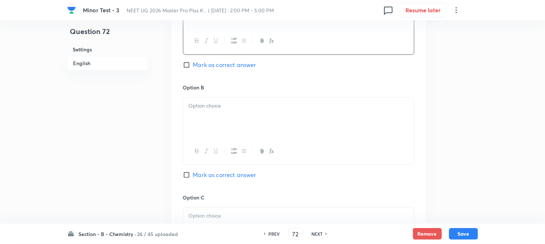
scroll to position [402, 0]
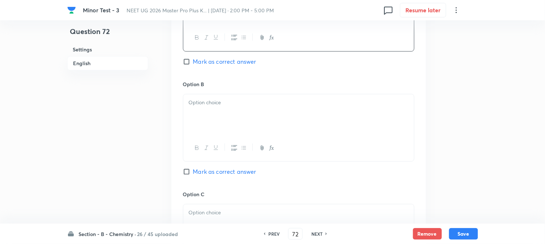
click at [213, 122] on div at bounding box center [298, 114] width 231 height 41
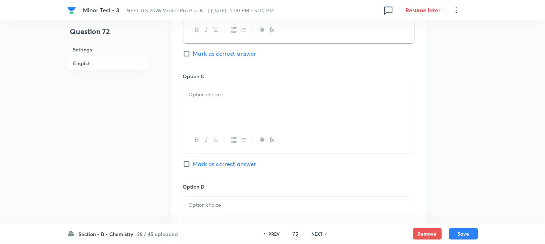
scroll to position [522, 0]
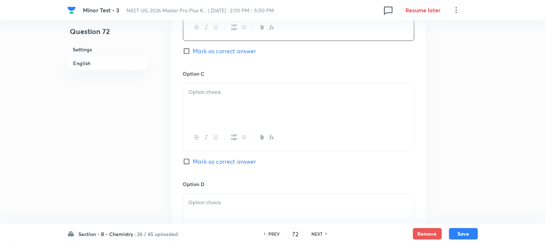
click at [232, 108] on div at bounding box center [298, 104] width 231 height 41
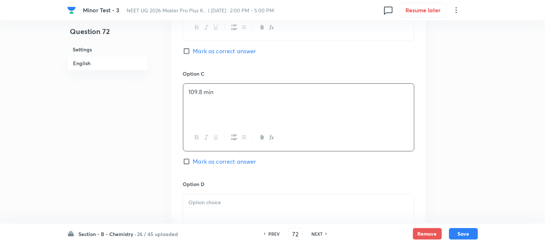
scroll to position [602, 0]
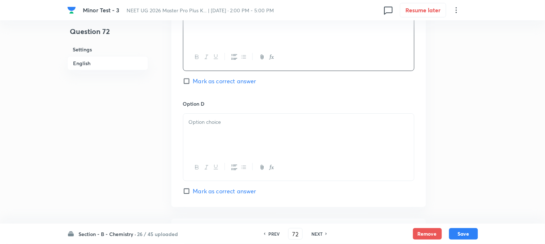
click at [226, 134] on div at bounding box center [298, 134] width 231 height 41
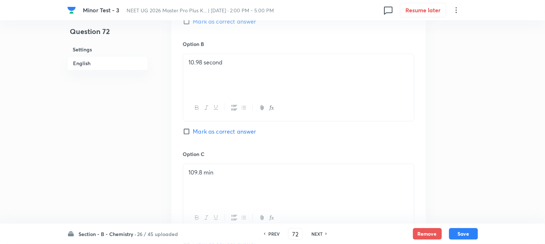
click at [203, 132] on span "Mark as correct answer" at bounding box center [224, 131] width 63 height 9
click at [193, 132] on input "Mark as correct answer" at bounding box center [188, 131] width 10 height 7
checkbox input "true"
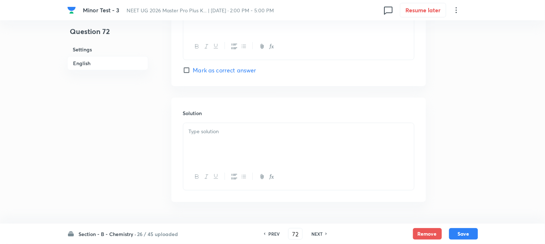
scroll to position [746, 0]
click at [234, 129] on div at bounding box center [298, 121] width 231 height 41
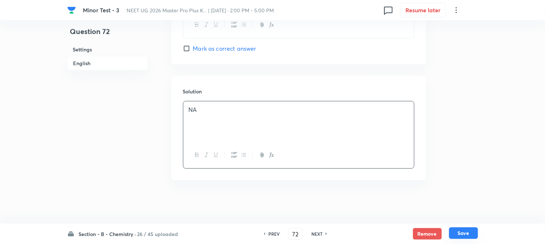
click at [471, 233] on button "Save" at bounding box center [463, 233] width 29 height 12
type input "73"
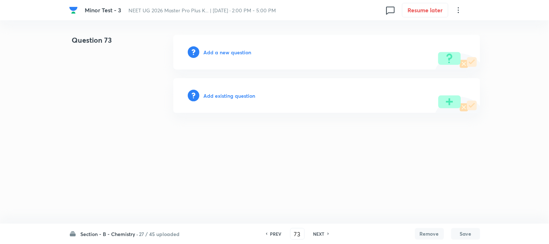
click at [234, 48] on div "Add a new question" at bounding box center [326, 52] width 307 height 35
click at [225, 53] on h6 "Add a new question" at bounding box center [228, 52] width 48 height 8
click at [225, 53] on h6 "Choose a question type" at bounding box center [232, 52] width 56 height 8
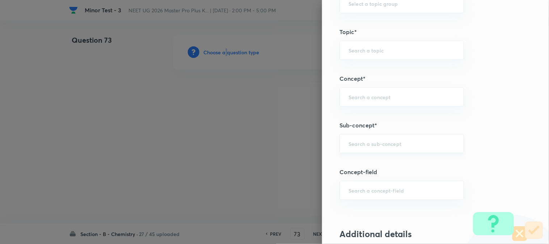
scroll to position [442, 0]
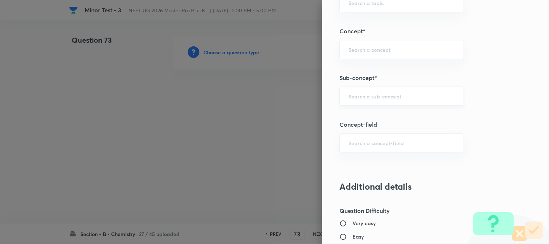
click at [362, 98] on input "text" at bounding box center [401, 96] width 106 height 7
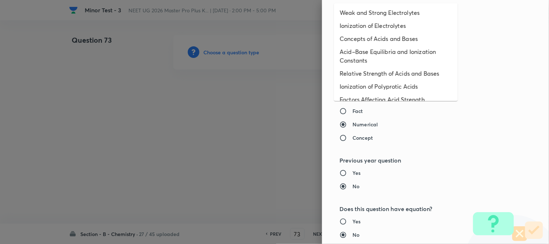
scroll to position [402, 0]
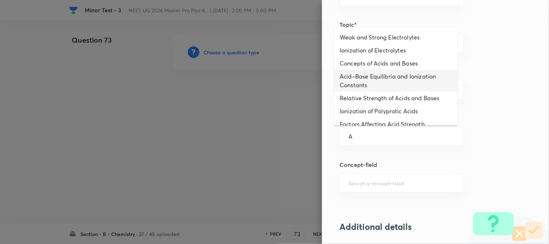
click at [366, 71] on li "Acid–Base Equilibria and Ionization Constants" at bounding box center [396, 81] width 124 height 22
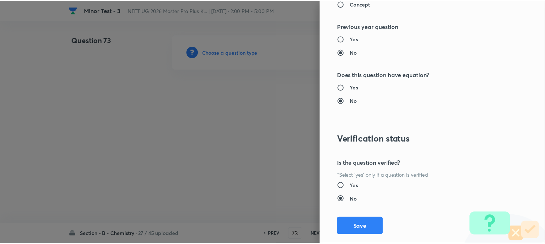
scroll to position [790, 0]
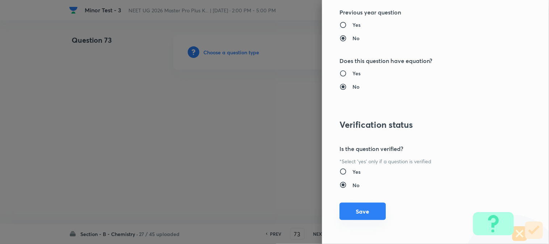
click at [360, 212] on button "Save" at bounding box center [362, 211] width 46 height 17
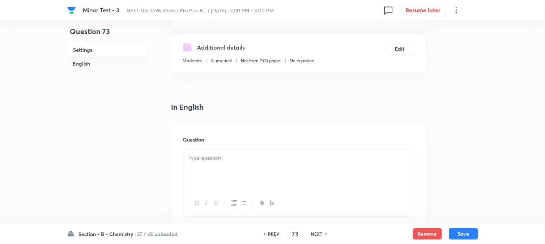
click at [227, 146] on div "Question" at bounding box center [298, 176] width 255 height 104
click at [233, 168] on div at bounding box center [298, 169] width 231 height 41
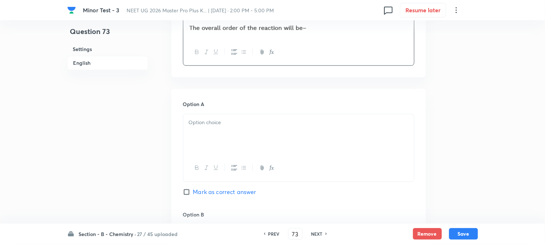
scroll to position [321, 0]
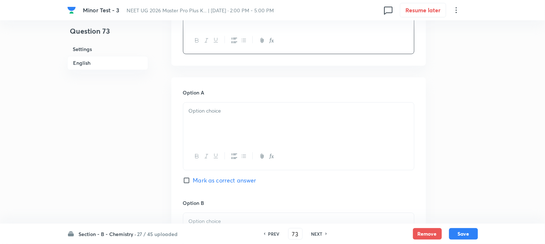
click at [229, 116] on div at bounding box center [298, 123] width 231 height 41
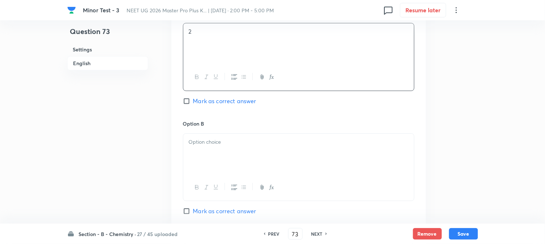
scroll to position [402, 0]
drag, startPoint x: 224, startPoint y: 141, endPoint x: 232, endPoint y: 158, distance: 18.3
click at [225, 141] on p at bounding box center [299, 141] width 220 height 8
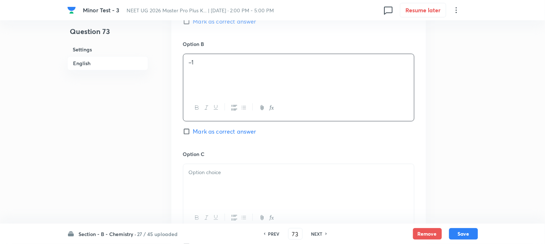
scroll to position [482, 0]
click at [226, 176] on div at bounding box center [298, 182] width 231 height 41
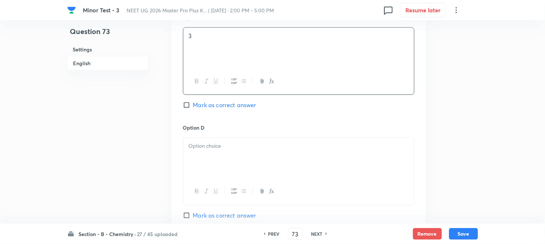
scroll to position [643, 0]
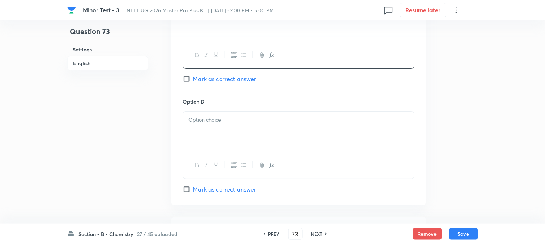
click at [232, 149] on div at bounding box center [298, 131] width 231 height 41
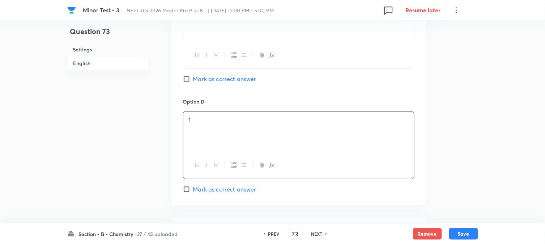
click at [207, 189] on span "Mark as correct answer" at bounding box center [224, 189] width 63 height 9
click at [193, 189] on input "Mark as correct answer" at bounding box center [188, 189] width 10 height 7
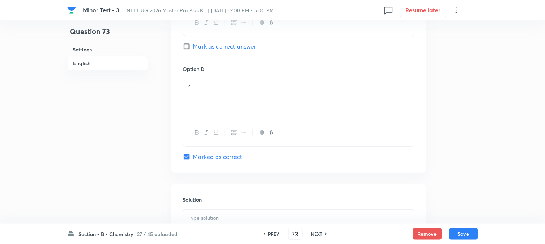
scroll to position [763, 0]
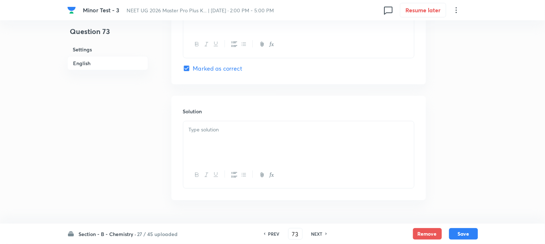
click at [260, 146] on div at bounding box center [298, 141] width 231 height 41
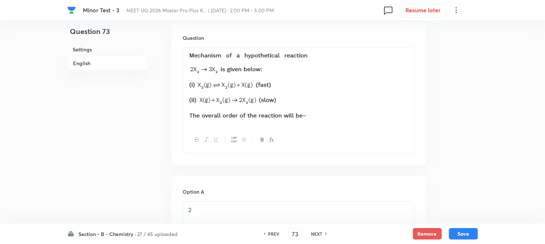
scroll to position [142, 0]
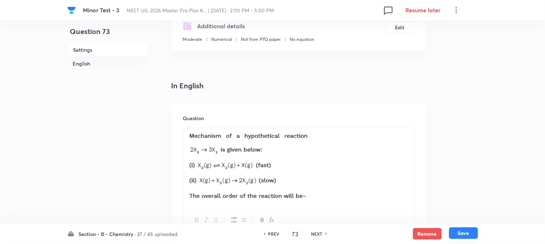
click at [459, 229] on button "Save" at bounding box center [463, 233] width 29 height 12
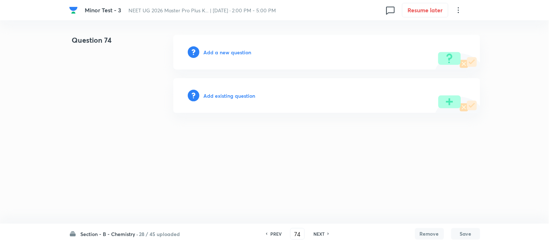
click at [212, 49] on h6 "Add a new question" at bounding box center [228, 52] width 48 height 8
click at [212, 49] on h6 "Choose a question type" at bounding box center [232, 52] width 56 height 8
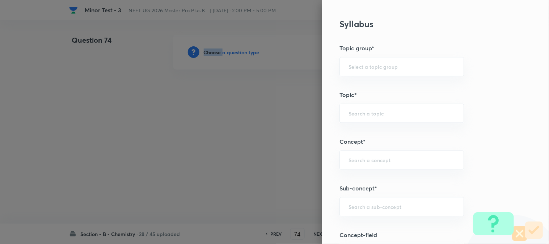
scroll to position [442, 0]
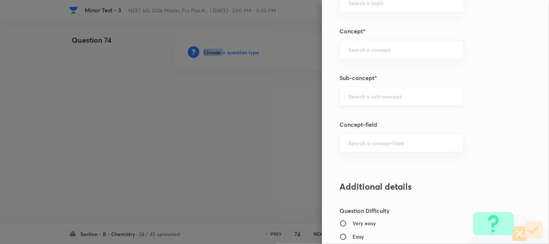
click at [368, 87] on div "​" at bounding box center [401, 95] width 124 height 19
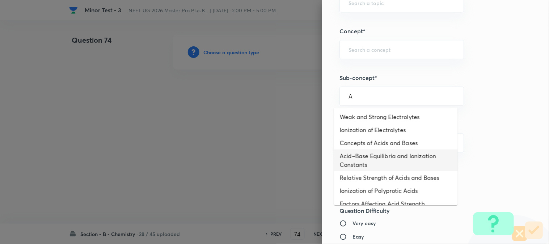
click at [365, 159] on li "Acid–Base Equilibria and Ionization Constants" at bounding box center [396, 160] width 124 height 22
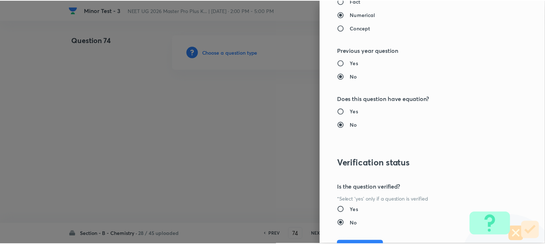
scroll to position [790, 0]
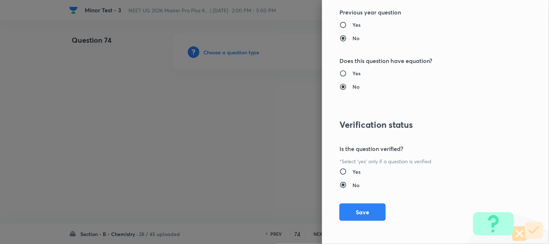
drag, startPoint x: 356, startPoint y: 209, endPoint x: 304, endPoint y: 186, distance: 57.5
click at [357, 209] on button "Save" at bounding box center [362, 211] width 46 height 17
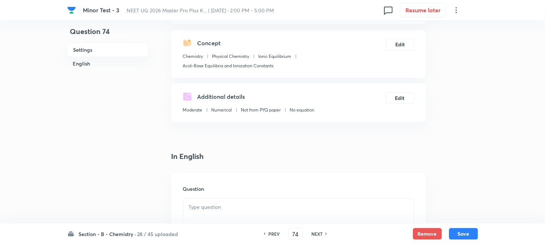
scroll to position [161, 0]
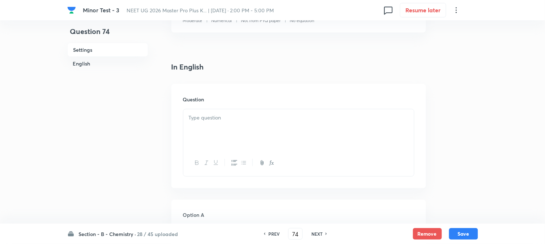
click at [254, 135] on div at bounding box center [298, 129] width 231 height 41
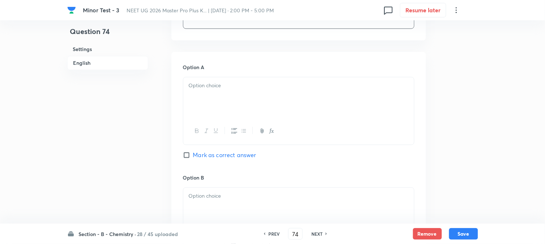
scroll to position [321, 0]
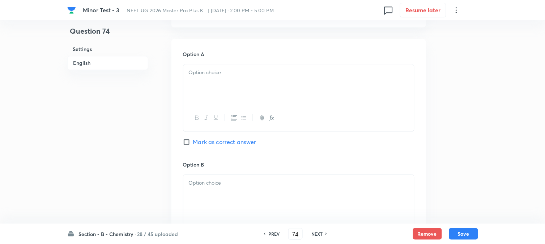
click at [241, 106] on div at bounding box center [298, 118] width 231 height 26
click at [240, 89] on div at bounding box center [298, 84] width 231 height 41
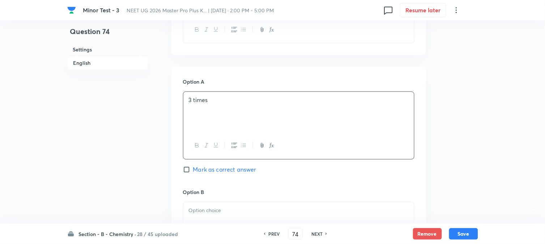
scroll to position [402, 0]
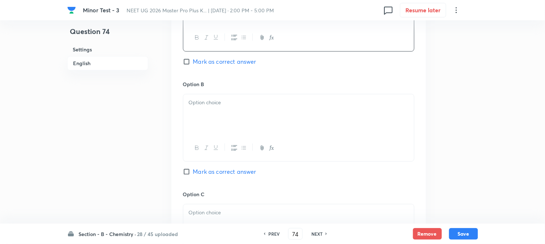
click at [214, 117] on div at bounding box center [298, 114] width 231 height 41
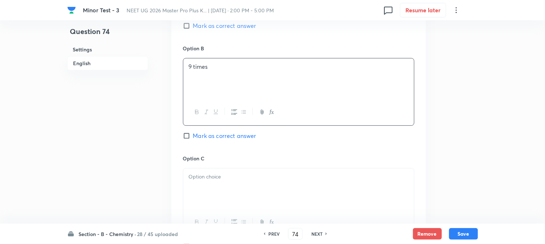
scroll to position [482, 0]
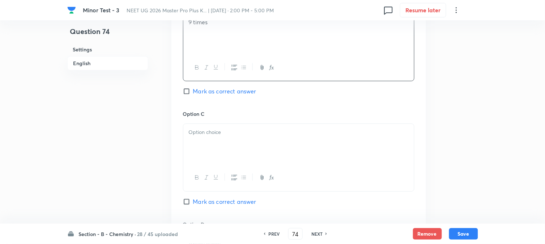
click at [216, 138] on div at bounding box center [298, 144] width 231 height 41
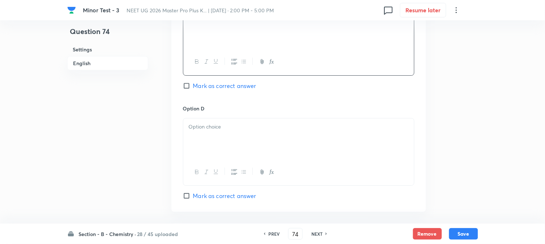
scroll to position [602, 0]
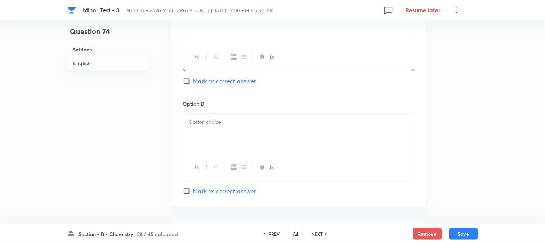
click at [222, 140] on div at bounding box center [298, 134] width 231 height 41
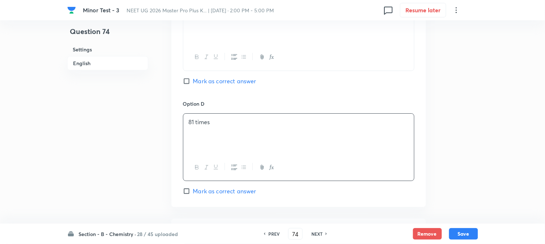
click at [208, 194] on span "Mark as correct answer" at bounding box center [224, 191] width 63 height 9
click at [193, 194] on input "Mark as correct answer" at bounding box center [188, 190] width 10 height 7
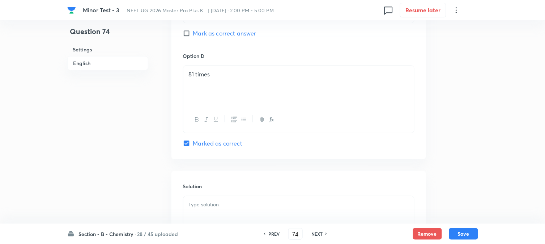
scroll to position [723, 0]
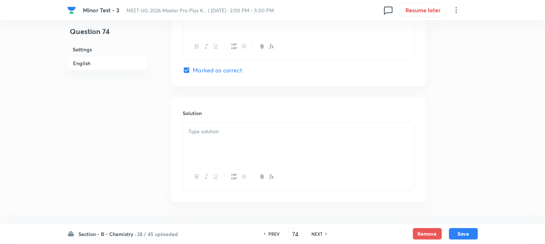
click at [224, 158] on div at bounding box center [298, 143] width 231 height 41
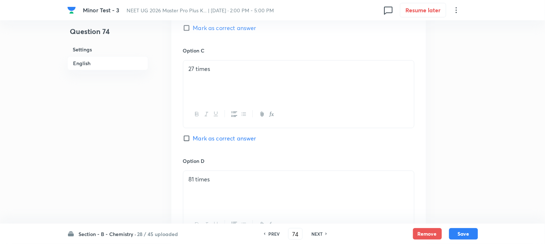
scroll to position [746, 0]
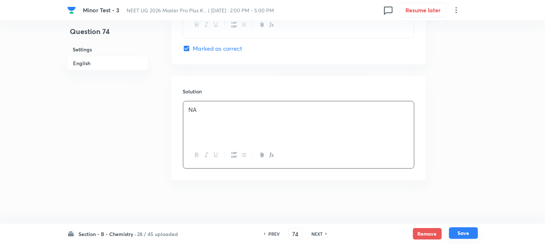
click at [464, 232] on button "Save" at bounding box center [463, 233] width 29 height 12
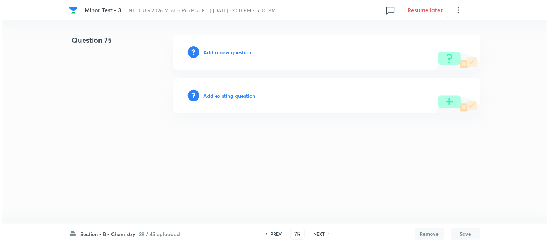
scroll to position [0, 0]
click at [217, 52] on h6 "Add a new question" at bounding box center [228, 52] width 48 height 8
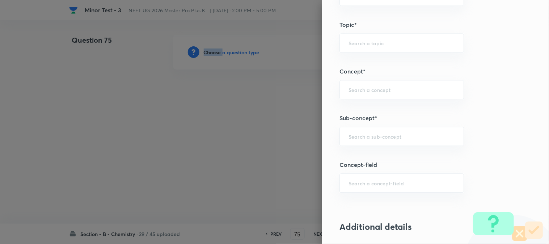
scroll to position [482, 0]
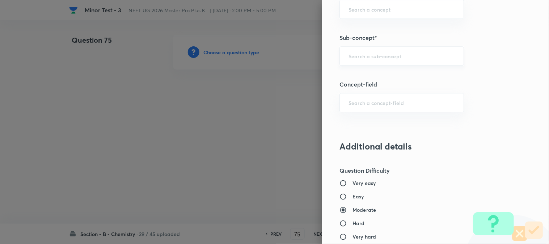
click at [366, 54] on input "text" at bounding box center [401, 55] width 106 height 7
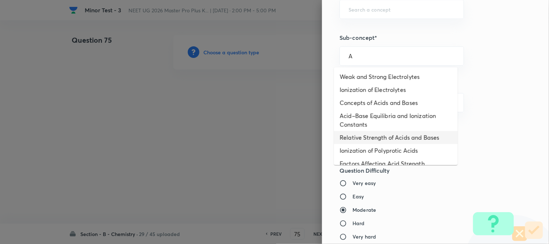
click at [366, 138] on li "Relative Strength of Acids and Bases" at bounding box center [396, 137] width 124 height 13
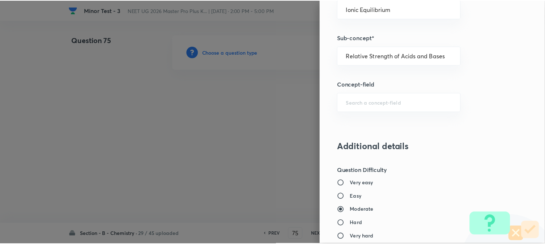
scroll to position [790, 0]
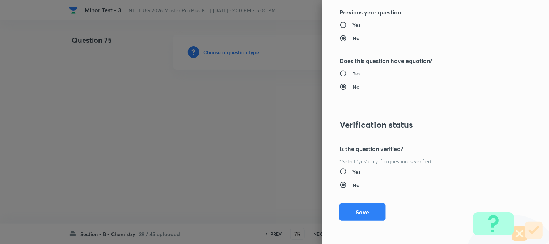
drag, startPoint x: 353, startPoint y: 211, endPoint x: 342, endPoint y: 201, distance: 14.6
click at [354, 211] on button "Save" at bounding box center [362, 211] width 46 height 17
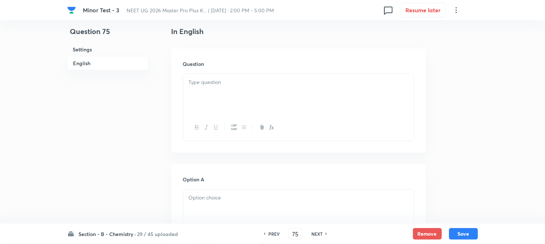
scroll to position [201, 0]
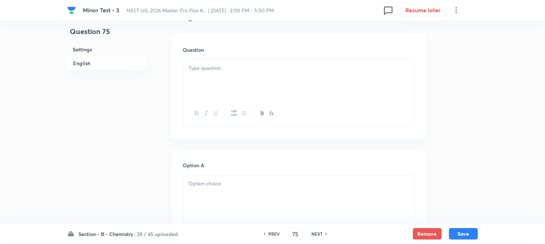
click at [253, 77] on div at bounding box center [298, 80] width 231 height 41
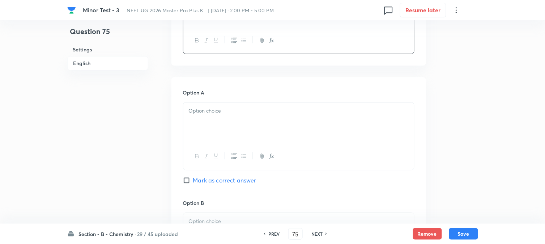
scroll to position [402, 0]
click at [251, 134] on div at bounding box center [298, 119] width 231 height 41
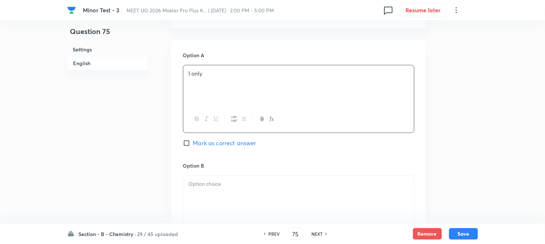
scroll to position [482, 0]
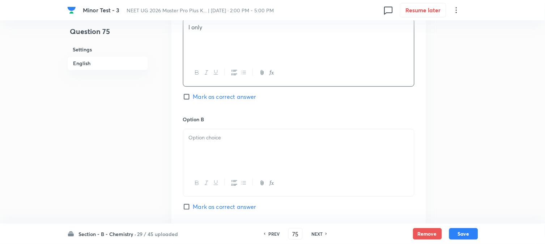
click at [215, 133] on p at bounding box center [299, 137] width 220 height 8
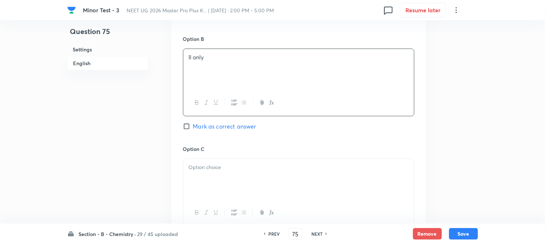
scroll to position [602, 0]
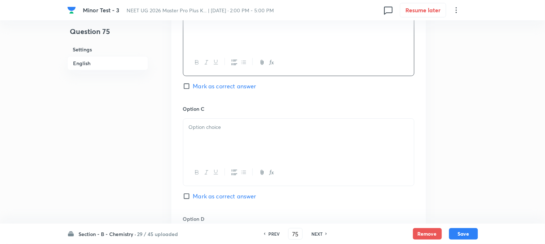
click at [228, 126] on p at bounding box center [299, 127] width 220 height 8
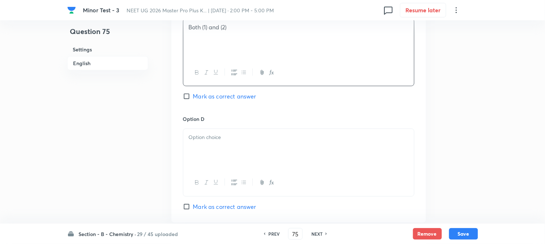
scroll to position [723, 0]
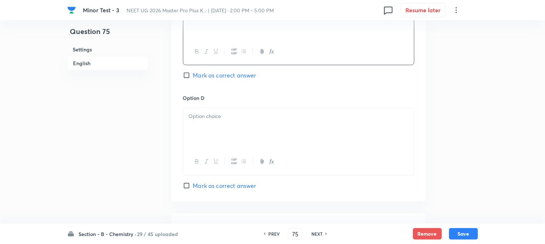
click at [229, 138] on div at bounding box center [298, 128] width 231 height 41
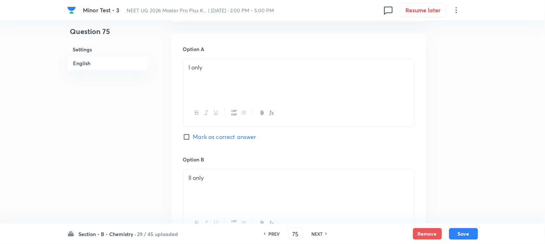
click at [202, 138] on span "Mark as correct answer" at bounding box center [224, 136] width 63 height 9
click at [193, 138] on input "Mark as correct answer" at bounding box center [188, 136] width 10 height 7
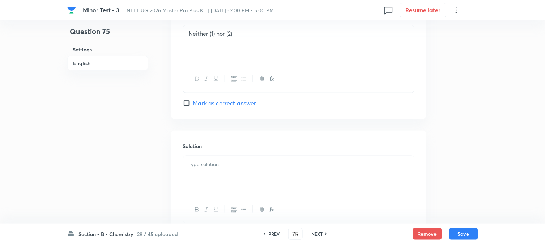
scroll to position [862, 0]
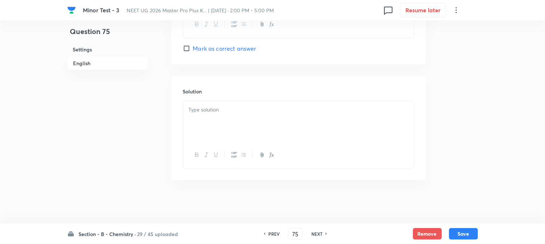
click at [227, 128] on div at bounding box center [298, 121] width 231 height 41
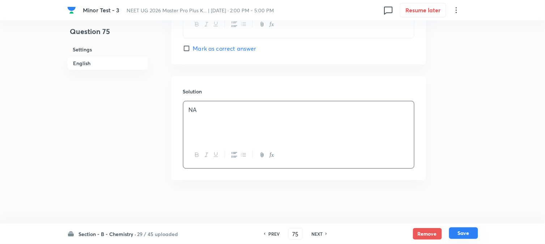
click at [459, 230] on button "Save" at bounding box center [463, 233] width 29 height 12
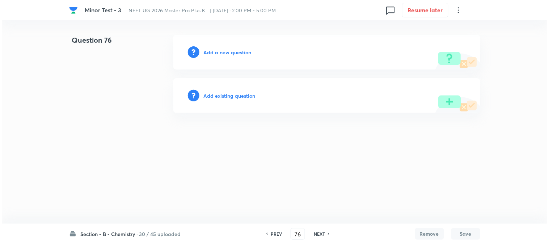
scroll to position [0, 0]
click at [228, 54] on h6 "Add a new question" at bounding box center [228, 52] width 48 height 8
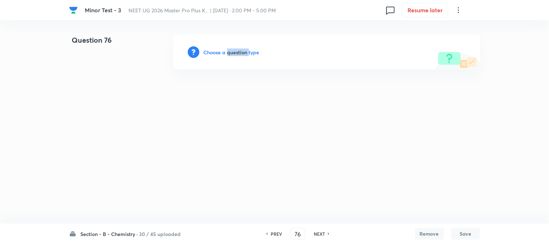
click at [228, 54] on h6 "Choose a question type" at bounding box center [232, 52] width 56 height 8
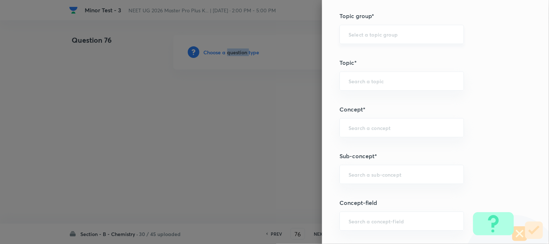
scroll to position [442, 0]
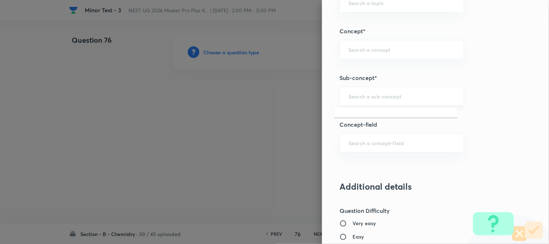
click at [361, 93] on input "text" at bounding box center [401, 96] width 106 height 7
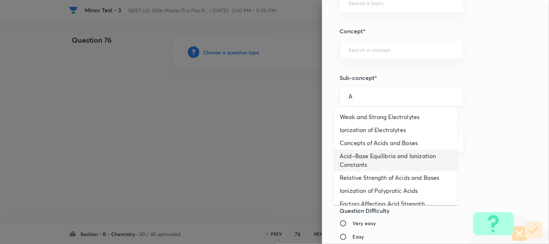
click at [367, 146] on li "Concepts of Acids and Bases" at bounding box center [396, 142] width 124 height 13
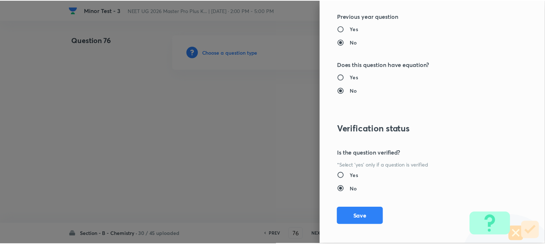
scroll to position [790, 0]
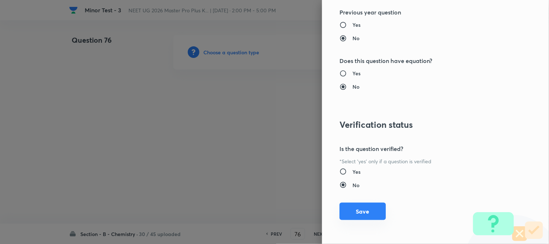
click at [360, 214] on button "Save" at bounding box center [362, 211] width 46 height 17
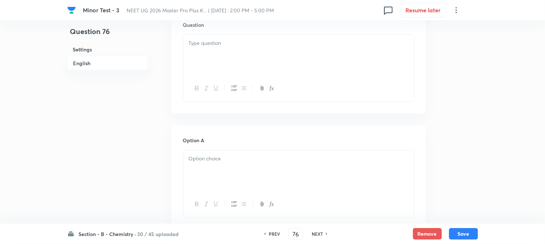
scroll to position [201, 0]
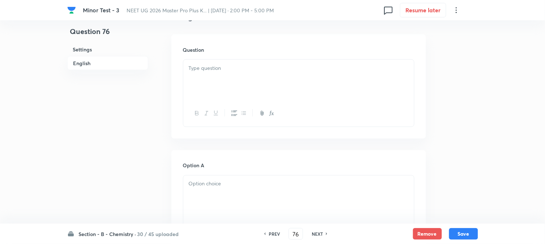
click at [237, 82] on div at bounding box center [298, 80] width 231 height 41
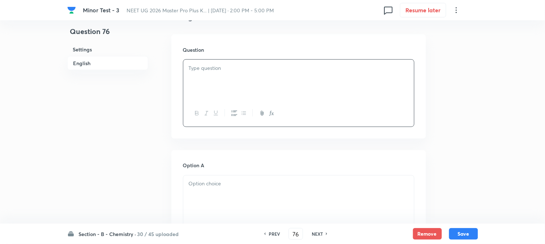
paste div
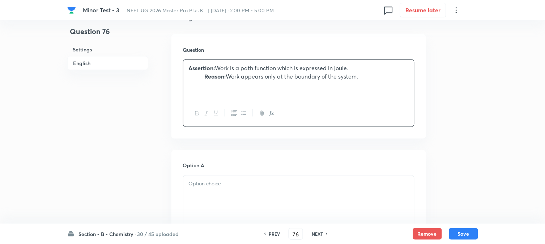
click at [205, 78] on strong "Reason:" at bounding box center [215, 76] width 21 height 8
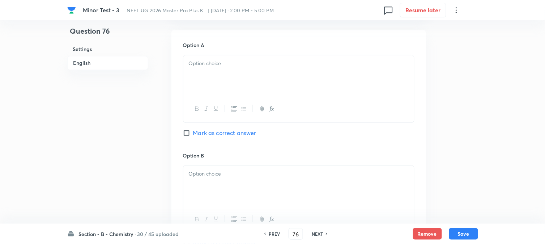
scroll to position [321, 0]
click at [221, 95] on div at bounding box center [298, 75] width 231 height 41
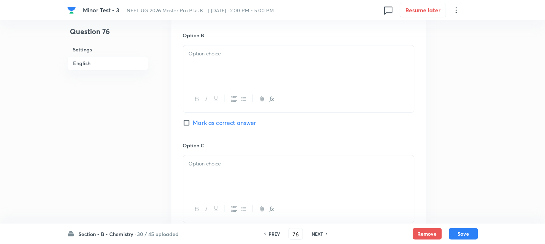
scroll to position [442, 0]
click at [247, 58] on div at bounding box center [298, 64] width 231 height 41
paste div
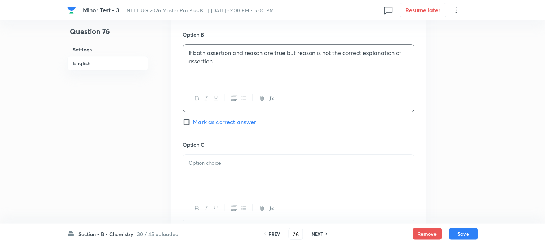
click at [200, 53] on p "If both assertion and reason are true but reason is not the correct explanation…" at bounding box center [299, 57] width 220 height 16
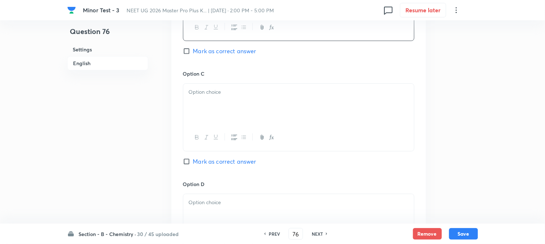
scroll to position [522, 0]
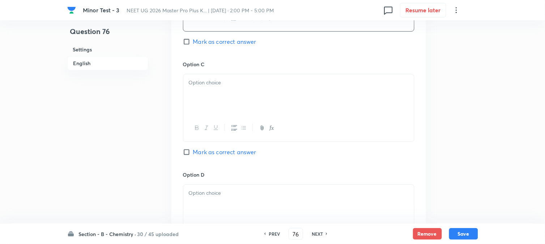
click at [205, 98] on div at bounding box center [298, 94] width 231 height 41
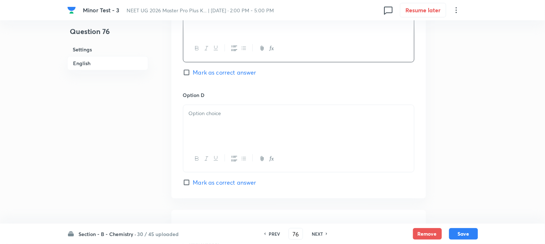
scroll to position [602, 0]
click at [222, 136] on div at bounding box center [298, 124] width 231 height 41
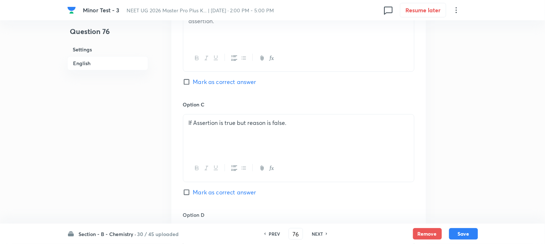
click at [187, 85] on input "Mark as correct answer" at bounding box center [188, 81] width 10 height 7
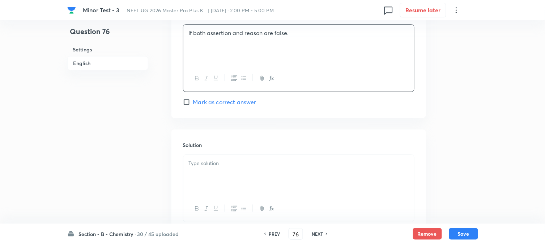
scroll to position [683, 0]
click at [235, 163] on p at bounding box center [299, 162] width 220 height 8
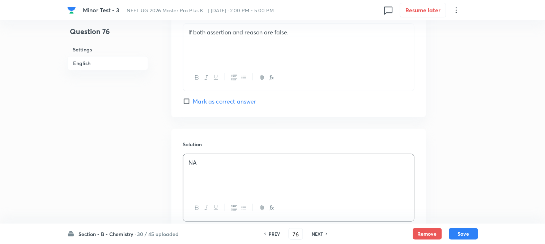
scroll to position [737, 0]
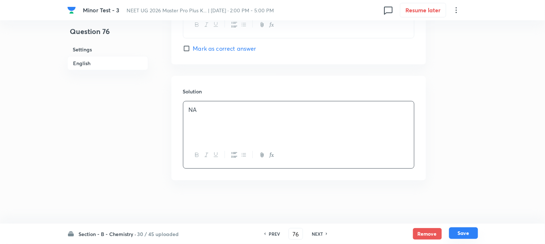
click at [460, 229] on button "Save" at bounding box center [463, 233] width 29 height 12
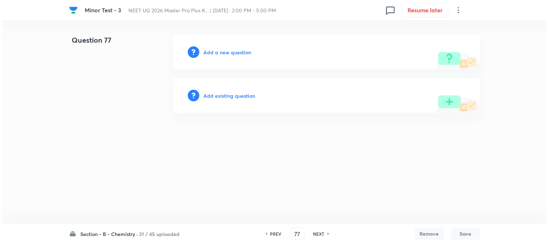
scroll to position [0, 0]
click at [216, 54] on h6 "Add a new question" at bounding box center [228, 52] width 48 height 8
click at [216, 54] on h6 "Choose a question type" at bounding box center [232, 52] width 56 height 8
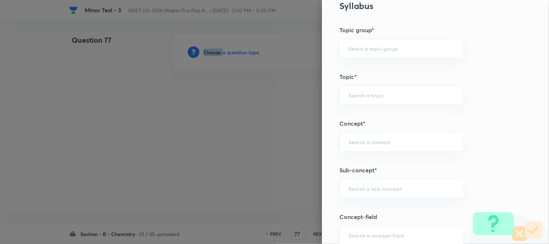
scroll to position [402, 0]
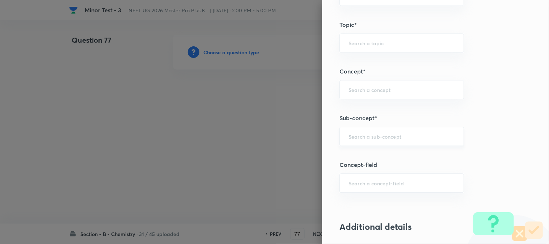
click at [374, 135] on input "text" at bounding box center [401, 136] width 106 height 7
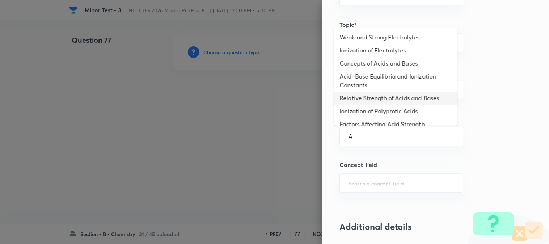
click at [359, 85] on li "Acid–Base Equilibria and Ionization Constants" at bounding box center [396, 81] width 124 height 22
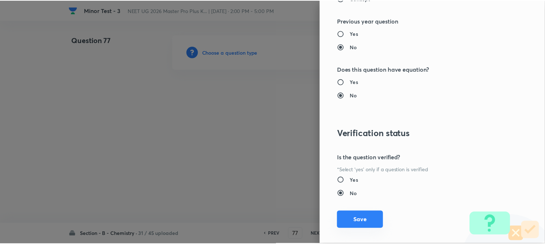
scroll to position [790, 0]
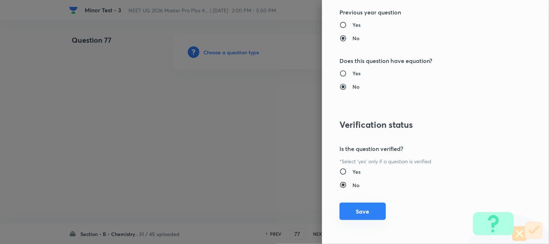
click at [360, 215] on button "Save" at bounding box center [362, 211] width 46 height 17
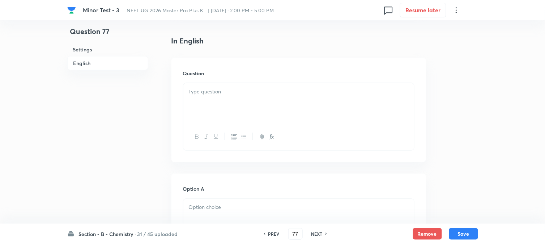
scroll to position [201, 0]
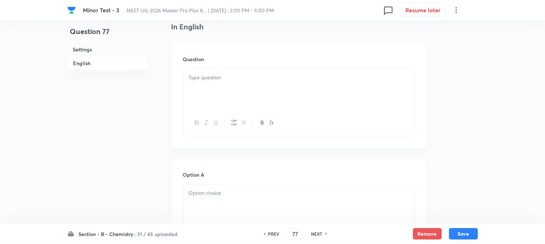
click at [253, 86] on div at bounding box center [298, 89] width 231 height 41
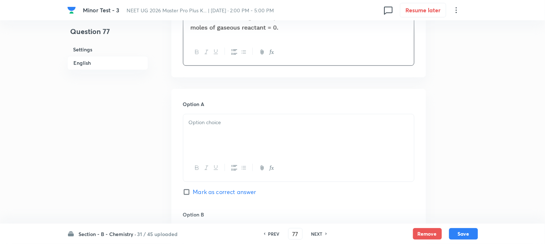
scroll to position [321, 0]
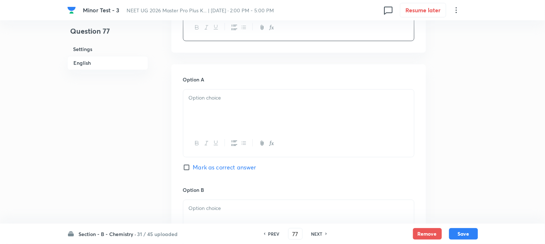
click at [235, 110] on div at bounding box center [298, 110] width 231 height 41
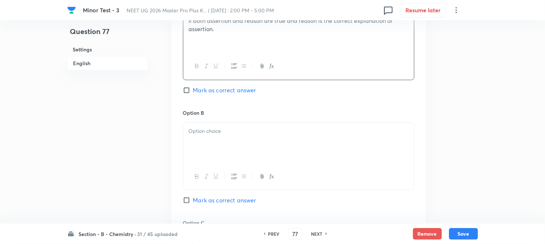
scroll to position [402, 0]
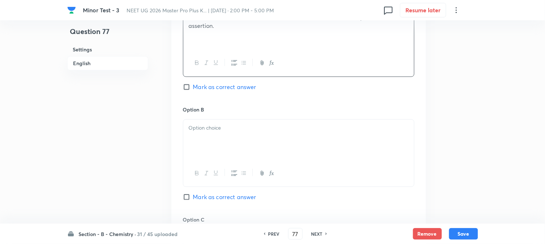
click at [222, 135] on div at bounding box center [298, 139] width 231 height 41
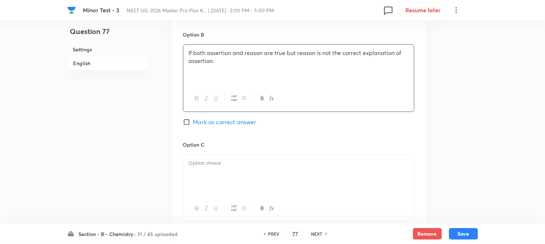
scroll to position [522, 0]
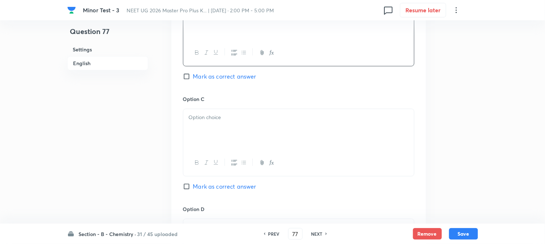
drag, startPoint x: 228, startPoint y: 132, endPoint x: 227, endPoint y: 145, distance: 13.4
click at [229, 132] on div at bounding box center [298, 129] width 231 height 41
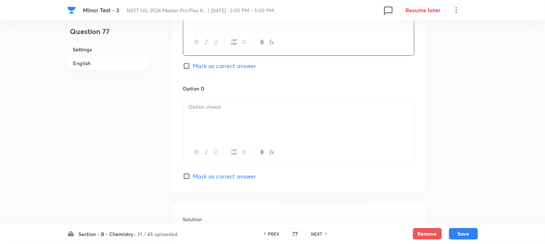
click at [225, 119] on div at bounding box center [298, 118] width 231 height 41
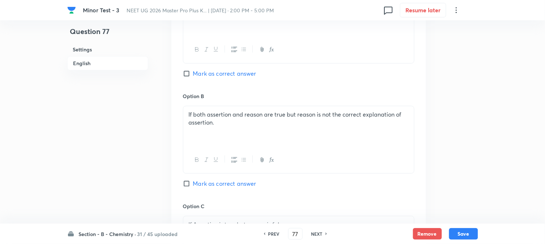
scroll to position [402, 0]
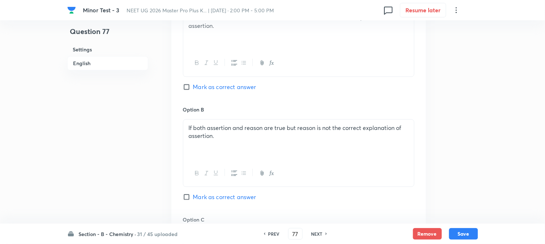
click at [186, 93] on div "Option A If both assertion and reason are true and reason is the correct explan…" at bounding box center [298, 50] width 231 height 110
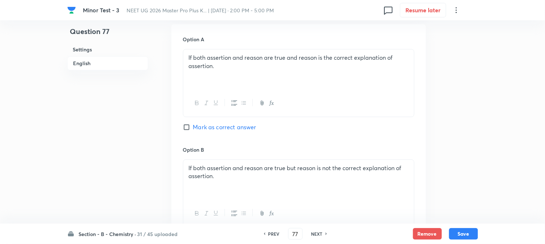
click at [204, 129] on span "Mark as correct answer" at bounding box center [224, 127] width 63 height 9
click at [193, 129] on input "Mark as correct answer" at bounding box center [188, 126] width 10 height 7
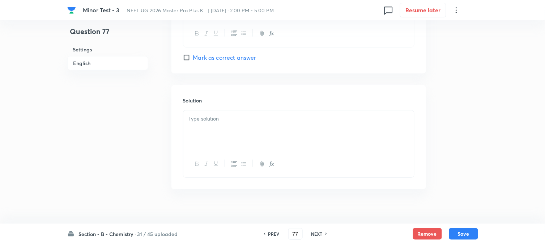
scroll to position [763, 0]
click at [221, 141] on div at bounding box center [298, 128] width 231 height 41
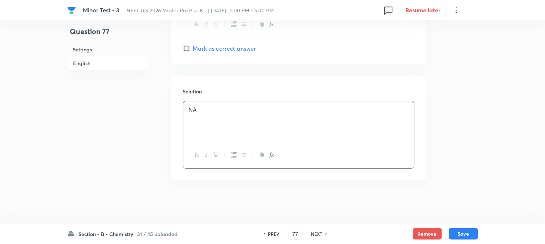
scroll to position [772, 0]
click at [461, 226] on div "Section - B - Chemistry · 31 / 45 uploaded PREV 77 ​ NEXT Remove Save" at bounding box center [272, 233] width 411 height 20
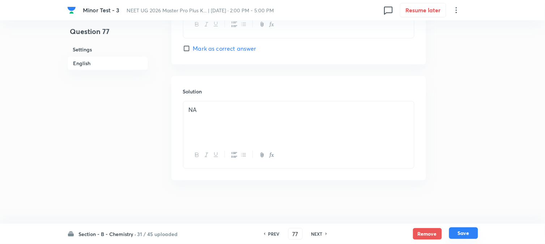
click at [463, 231] on button "Save" at bounding box center [463, 233] width 29 height 12
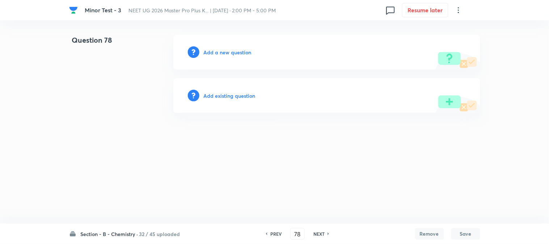
click at [226, 51] on h6 "Add a new question" at bounding box center [228, 52] width 48 height 8
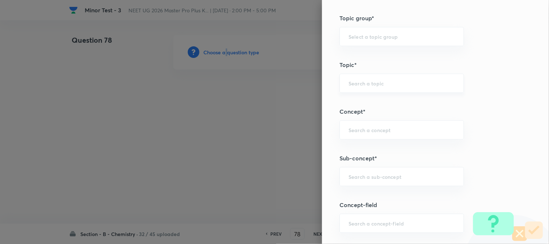
scroll to position [402, 0]
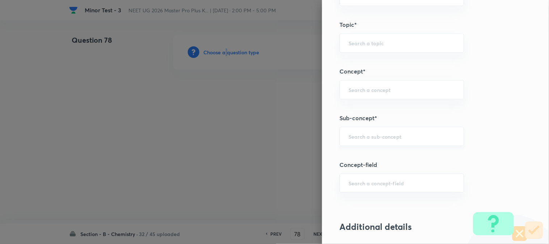
click at [367, 146] on div "​" at bounding box center [401, 136] width 124 height 19
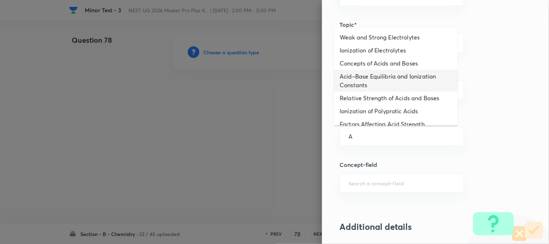
click at [350, 82] on li "Acid–Base Equilibria and Ionization Constants" at bounding box center [396, 81] width 124 height 22
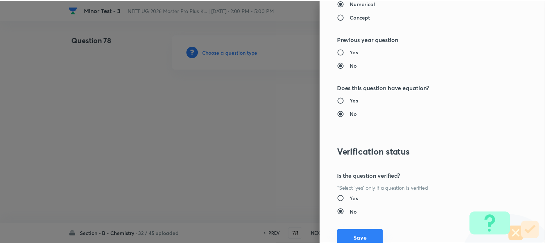
scroll to position [790, 0]
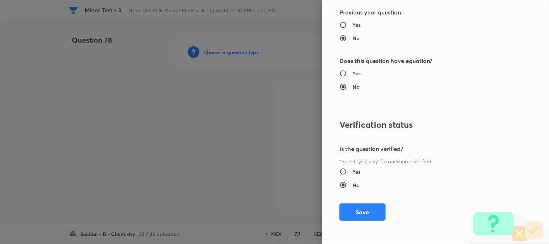
drag, startPoint x: 365, startPoint y: 214, endPoint x: 324, endPoint y: 185, distance: 50.3
click at [362, 210] on button "Save" at bounding box center [362, 211] width 46 height 17
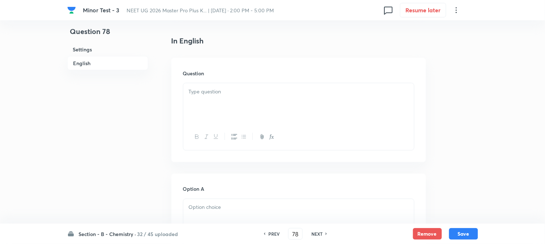
scroll to position [201, 0]
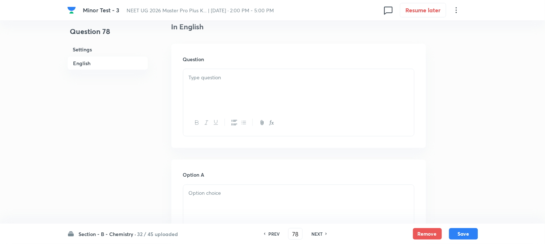
click at [240, 88] on div at bounding box center [298, 89] width 231 height 41
paste div
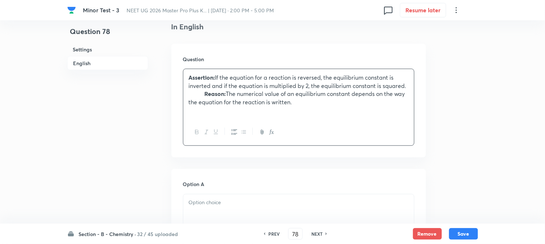
click at [198, 94] on p "Reason: The numerical value of an equilibrium constant depends on the way the e…" at bounding box center [299, 98] width 220 height 16
click at [210, 120] on div at bounding box center [298, 132] width 231 height 26
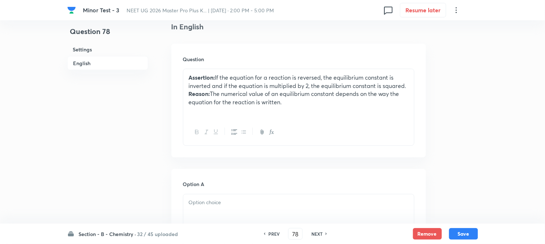
click at [204, 110] on p at bounding box center [299, 110] width 220 height 8
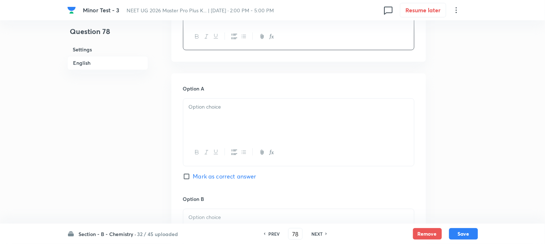
scroll to position [321, 0]
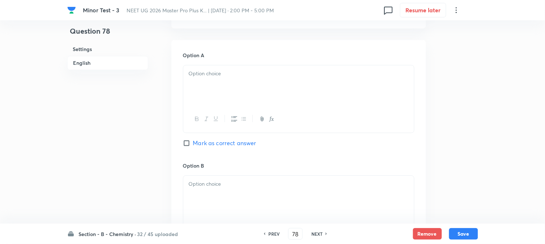
click at [215, 104] on div at bounding box center [298, 85] width 231 height 41
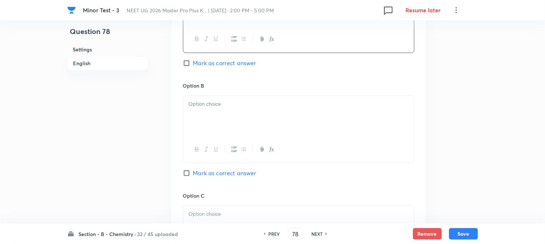
scroll to position [402, 0]
click at [213, 118] on div at bounding box center [298, 115] width 231 height 41
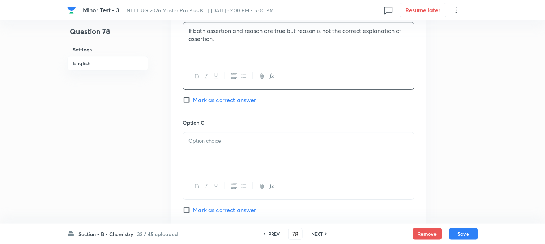
scroll to position [482, 0]
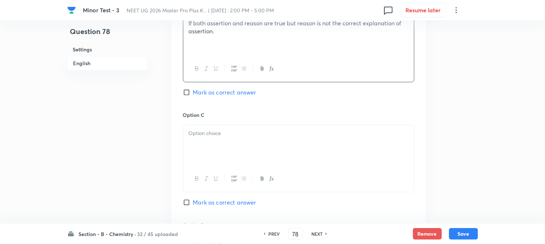
click at [216, 133] on p at bounding box center [299, 133] width 220 height 8
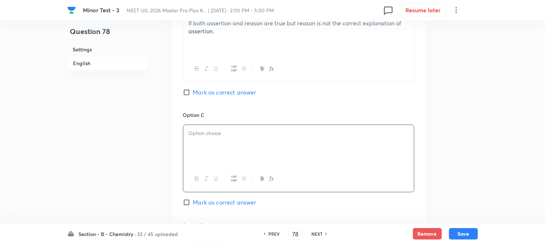
paste div
click at [189, 132] on p "If Assertion is true but reason is false." at bounding box center [299, 133] width 220 height 8
click at [190, 145] on p at bounding box center [299, 141] width 220 height 8
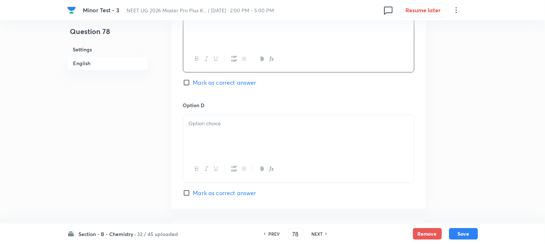
scroll to position [602, 0]
click at [211, 135] on div at bounding box center [298, 134] width 231 height 41
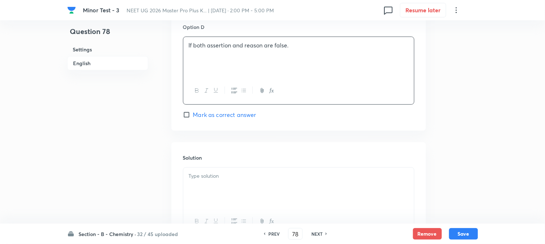
scroll to position [683, 0]
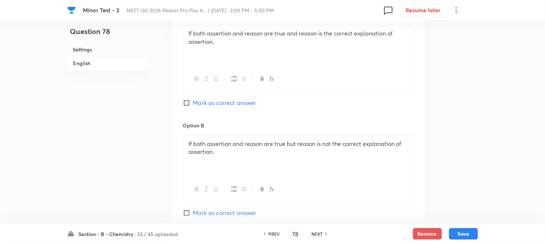
click at [187, 104] on input "Mark as correct answer" at bounding box center [188, 102] width 10 height 7
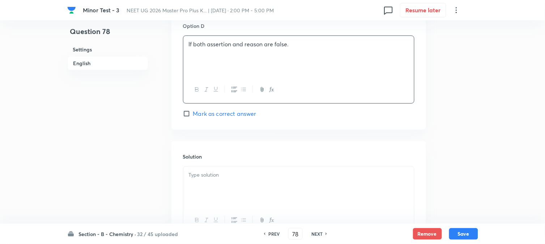
scroll to position [723, 0]
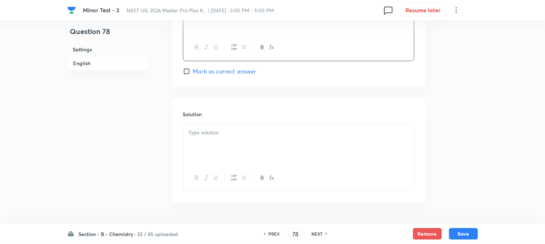
drag, startPoint x: 225, startPoint y: 143, endPoint x: 229, endPoint y: 149, distance: 6.6
click at [226, 144] on div at bounding box center [298, 144] width 231 height 41
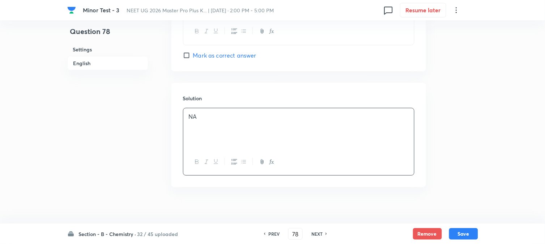
scroll to position [747, 0]
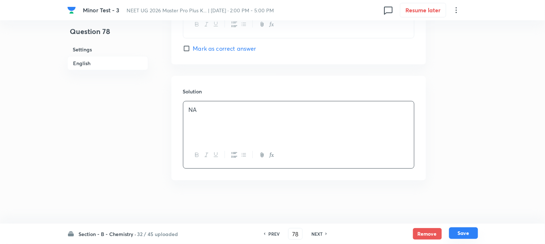
click at [465, 235] on button "Save" at bounding box center [463, 233] width 29 height 12
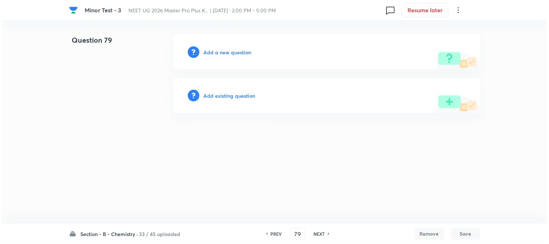
scroll to position [0, 0]
click at [216, 51] on h6 "Add a new question" at bounding box center [228, 52] width 48 height 8
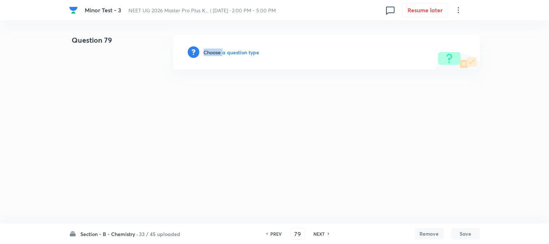
click at [216, 51] on h6 "Choose a question type" at bounding box center [232, 52] width 56 height 8
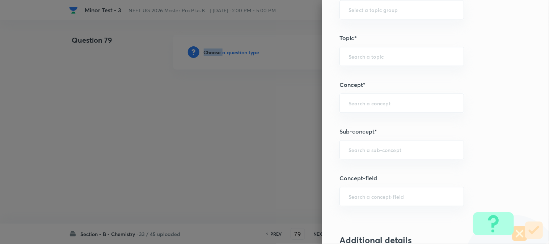
scroll to position [442, 0]
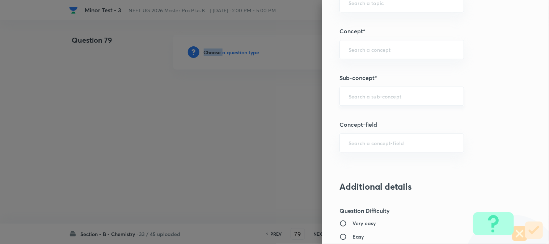
click at [381, 102] on div "​" at bounding box center [401, 95] width 124 height 19
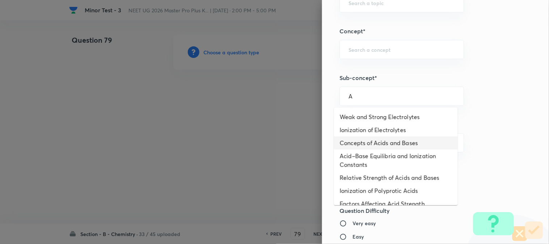
click at [373, 156] on li "Acid–Base Equilibria and Ionization Constants" at bounding box center [396, 160] width 124 height 22
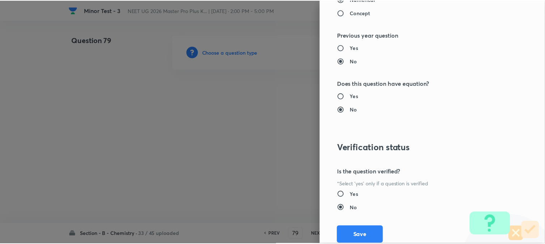
scroll to position [790, 0]
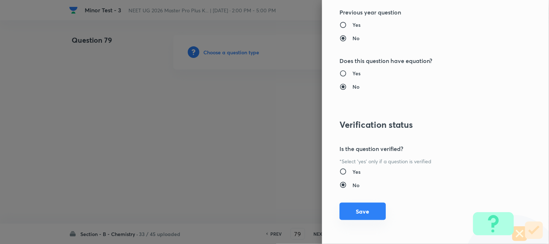
click at [367, 206] on button "Save" at bounding box center [362, 211] width 46 height 17
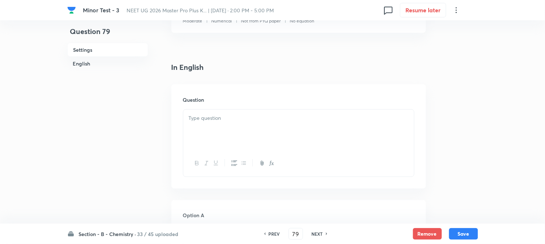
scroll to position [161, 0]
click at [248, 124] on div at bounding box center [298, 129] width 231 height 41
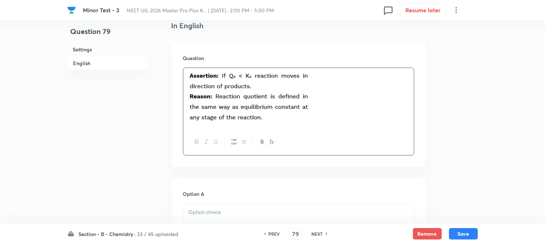
scroll to position [241, 0]
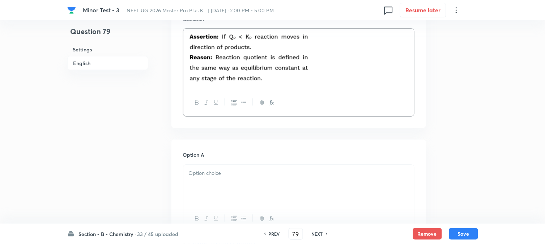
click at [243, 185] on div at bounding box center [298, 185] width 231 height 41
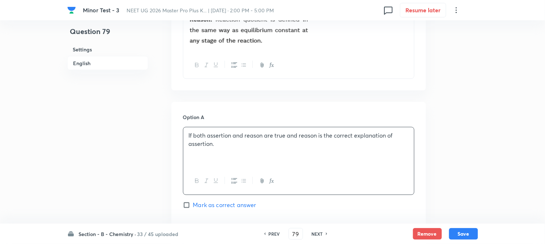
scroll to position [402, 0]
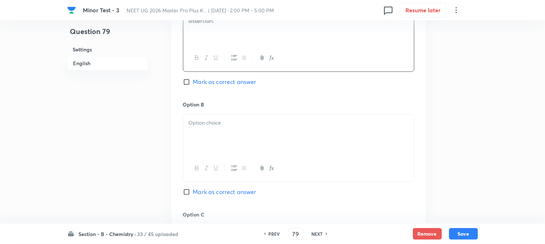
click at [240, 146] on div at bounding box center [298, 134] width 231 height 41
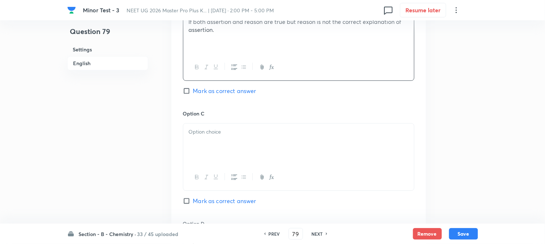
scroll to position [522, 0]
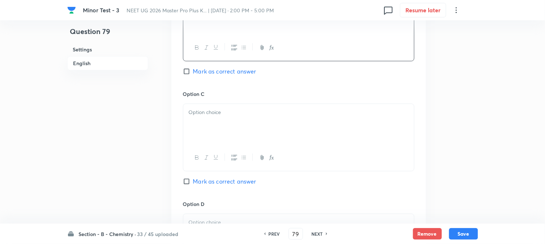
click at [228, 128] on div at bounding box center [298, 124] width 231 height 41
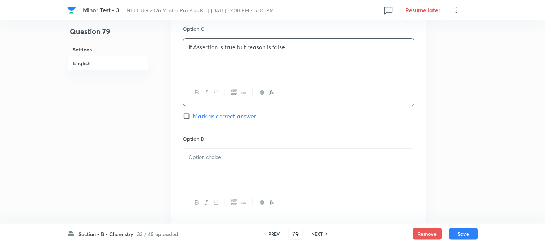
scroll to position [602, 0]
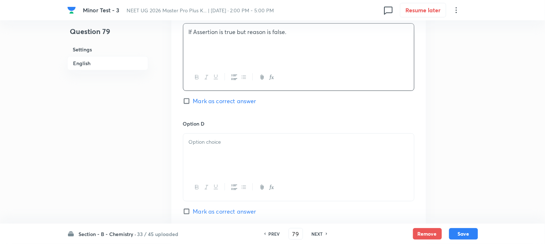
click at [228, 141] on p at bounding box center [299, 142] width 220 height 8
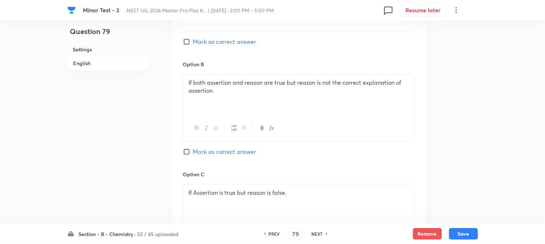
click at [197, 155] on span "Mark as correct answer" at bounding box center [224, 151] width 63 height 9
click at [193, 155] on input "Mark as correct answer" at bounding box center [188, 151] width 10 height 7
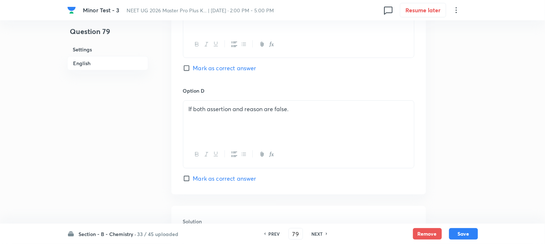
scroll to position [763, 0]
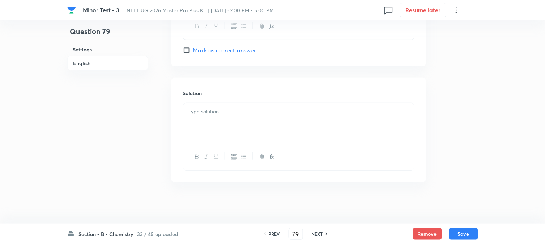
click at [241, 130] on div at bounding box center [298, 123] width 231 height 41
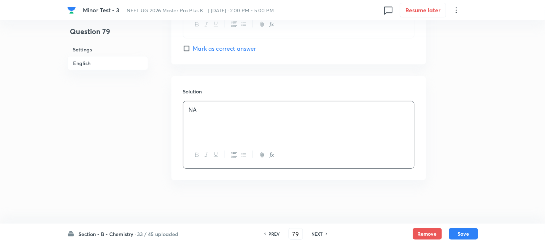
scroll to position [767, 0]
click at [468, 238] on button "Save" at bounding box center [463, 233] width 29 height 12
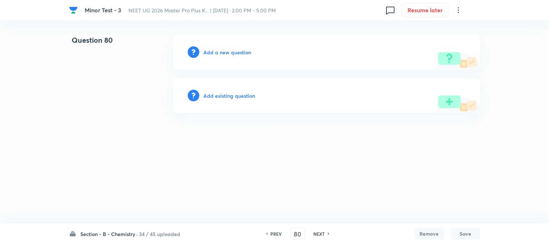
click at [207, 53] on h6 "Add a new question" at bounding box center [228, 52] width 48 height 8
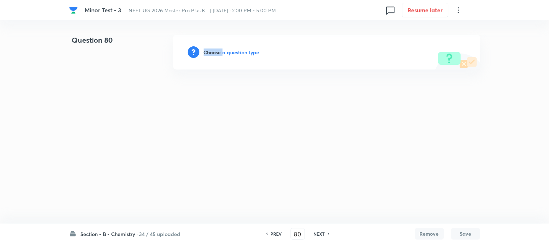
click at [207, 53] on h6 "Choose a question type" at bounding box center [232, 52] width 56 height 8
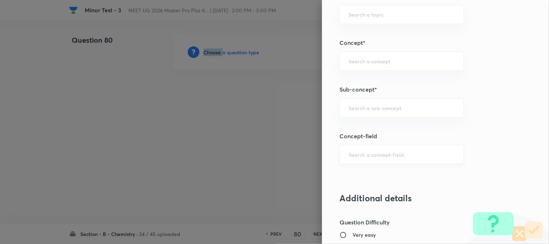
scroll to position [442, 0]
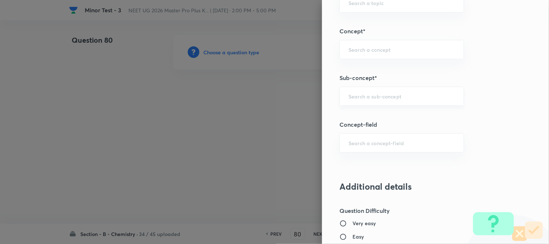
click at [378, 97] on input "text" at bounding box center [401, 96] width 106 height 7
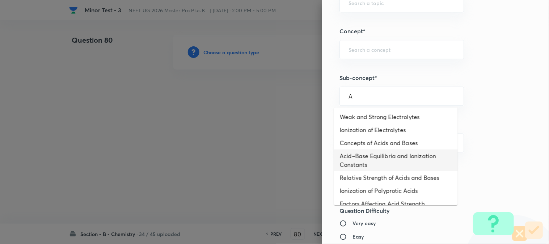
click at [374, 154] on li "Acid–Base Equilibria and Ionization Constants" at bounding box center [396, 160] width 124 height 22
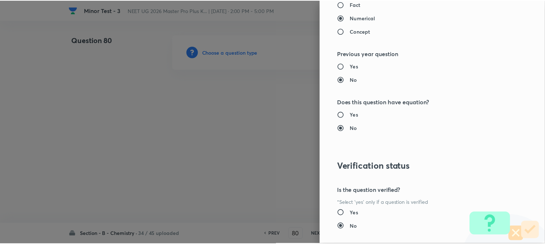
scroll to position [790, 0]
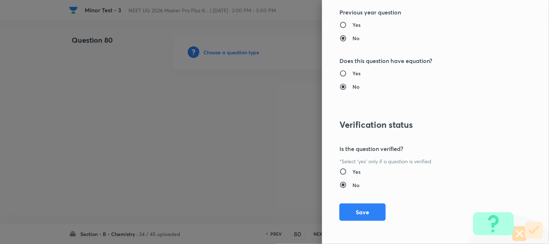
click at [354, 210] on button "Save" at bounding box center [362, 211] width 46 height 17
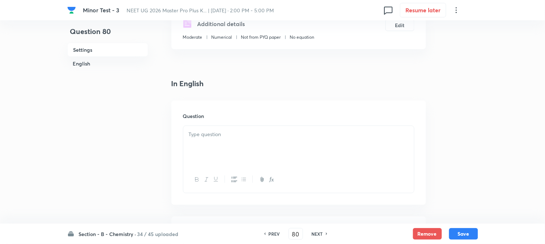
scroll to position [161, 0]
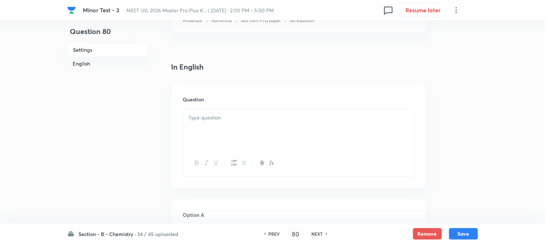
click at [218, 112] on div at bounding box center [298, 129] width 231 height 41
paste div
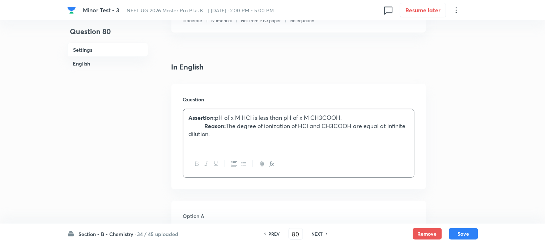
click at [204, 127] on p "Reason: The degree of ionization of HCl and CH3COOH are equal at infinite dilut…" at bounding box center [299, 130] width 220 height 16
click at [210, 144] on p at bounding box center [299, 142] width 220 height 8
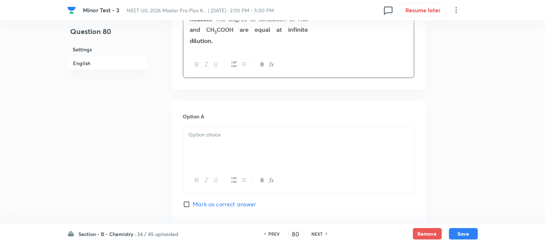
scroll to position [281, 0]
click at [227, 122] on div "Option A Mark as correct answer" at bounding box center [298, 167] width 231 height 110
click at [227, 145] on div at bounding box center [298, 146] width 231 height 41
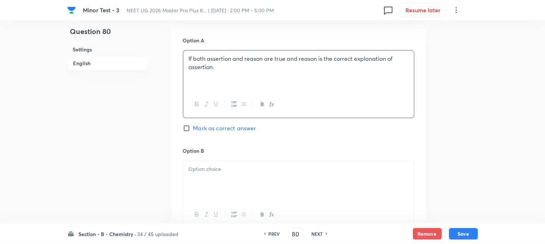
scroll to position [362, 0]
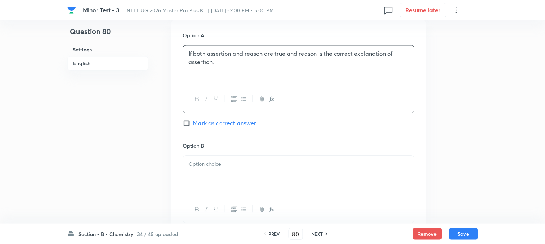
click at [226, 173] on div at bounding box center [298, 175] width 231 height 41
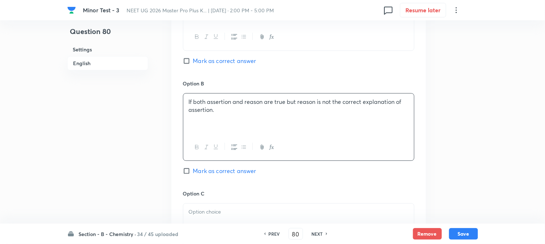
scroll to position [482, 0]
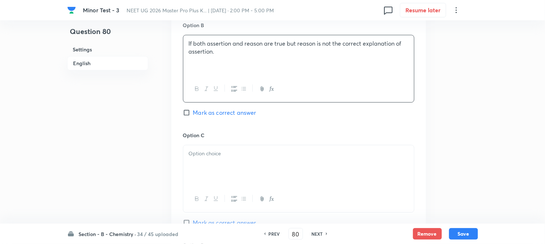
click at [227, 146] on div at bounding box center [298, 165] width 231 height 41
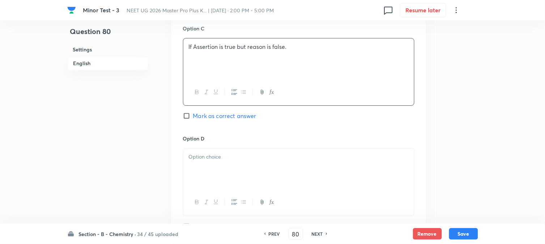
scroll to position [602, 0]
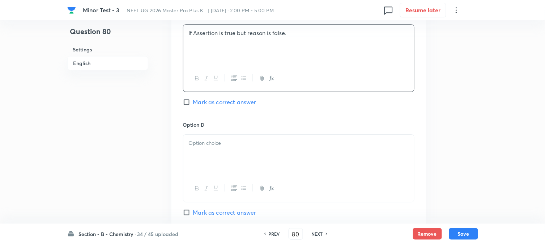
click at [237, 149] on div at bounding box center [298, 155] width 231 height 41
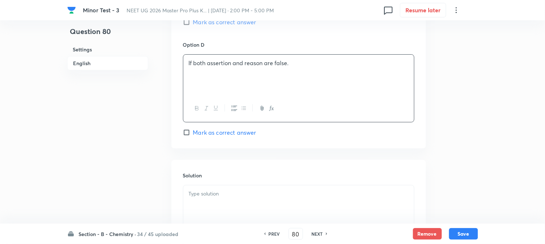
scroll to position [683, 0]
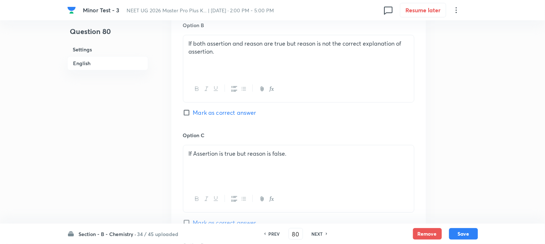
click at [195, 114] on span "Mark as correct answer" at bounding box center [224, 112] width 63 height 9
click at [193, 114] on input "Mark as correct answer" at bounding box center [188, 112] width 10 height 7
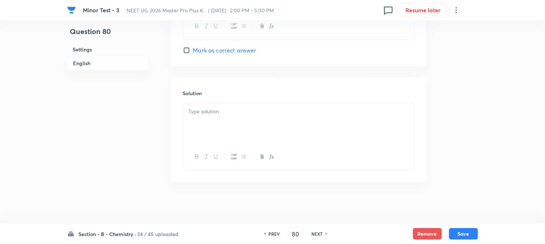
scroll to position [768, 0]
click at [225, 135] on div at bounding box center [298, 121] width 231 height 41
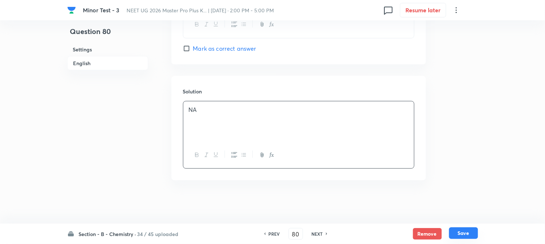
click at [466, 232] on button "Save" at bounding box center [463, 233] width 29 height 12
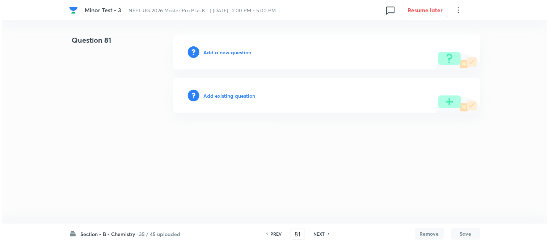
scroll to position [0, 0]
click at [226, 49] on h6 "Add a new question" at bounding box center [228, 52] width 48 height 8
click at [226, 49] on h6 "Choose a question type" at bounding box center [232, 52] width 56 height 8
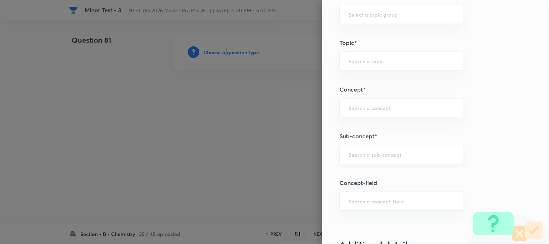
scroll to position [402, 0]
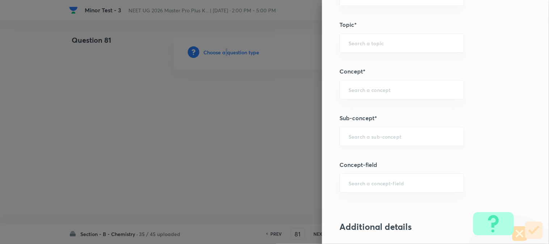
click at [354, 128] on div "​" at bounding box center [401, 136] width 124 height 19
click at [353, 136] on input "text" at bounding box center [401, 136] width 106 height 7
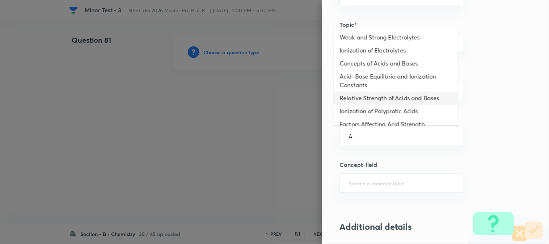
click at [367, 80] on li "Acid–Base Equilibria and Ionization Constants" at bounding box center [396, 81] width 124 height 22
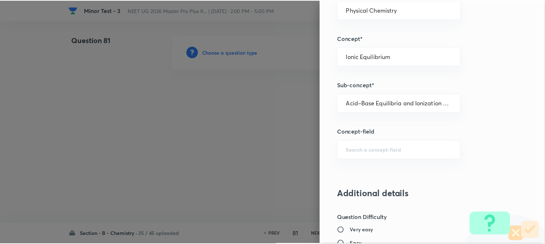
scroll to position [790, 0]
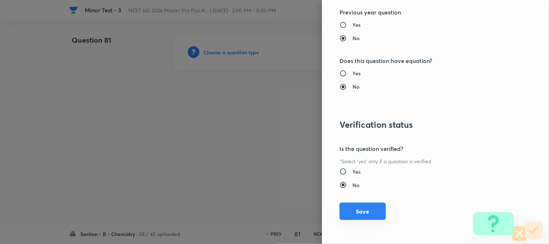
click at [351, 211] on button "Save" at bounding box center [362, 211] width 46 height 17
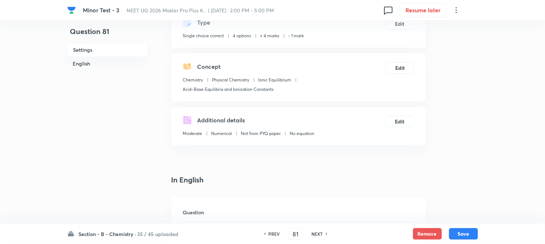
scroll to position [161, 0]
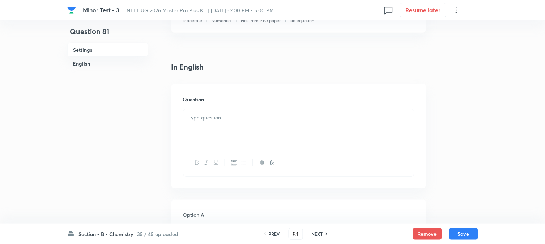
click at [252, 109] on div at bounding box center [298, 143] width 231 height 68
click at [251, 120] on p at bounding box center [299, 118] width 220 height 8
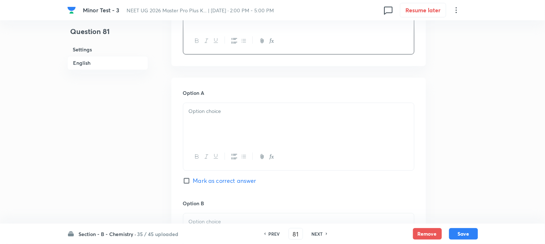
scroll to position [321, 0]
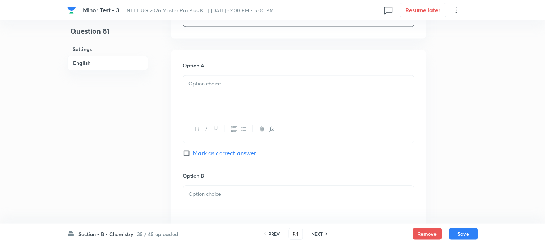
click at [245, 95] on div at bounding box center [298, 96] width 231 height 41
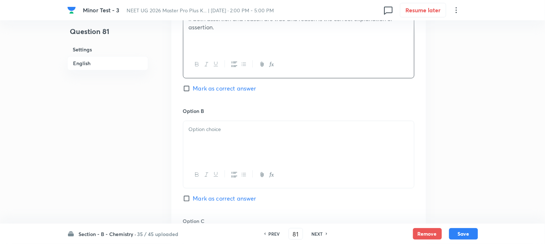
scroll to position [402, 0]
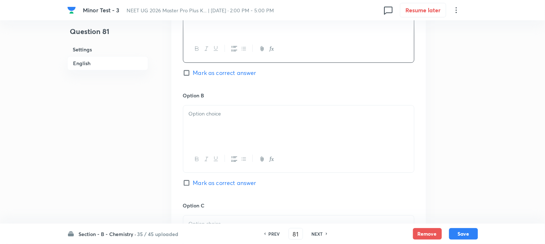
click at [229, 123] on div at bounding box center [298, 125] width 231 height 41
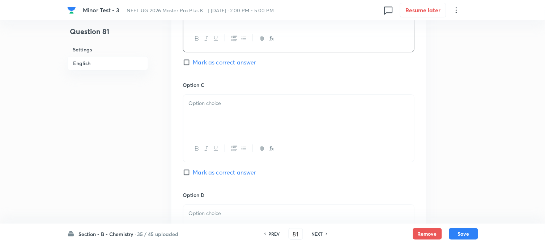
click at [224, 119] on div at bounding box center [298, 115] width 231 height 41
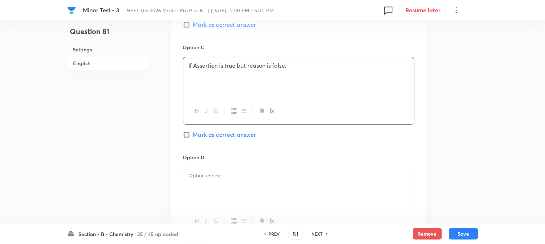
scroll to position [602, 0]
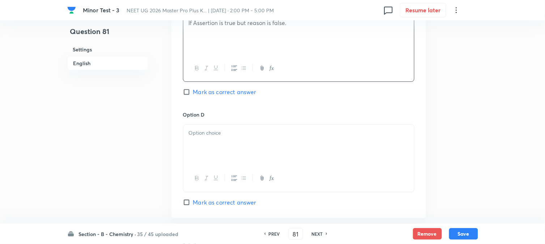
click at [218, 147] on div at bounding box center [298, 144] width 231 height 41
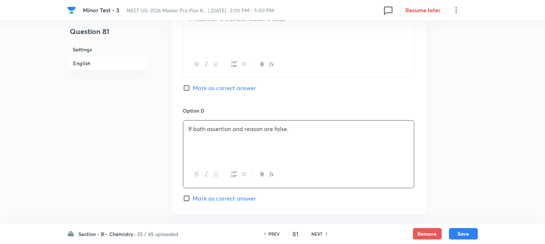
scroll to position [562, 0]
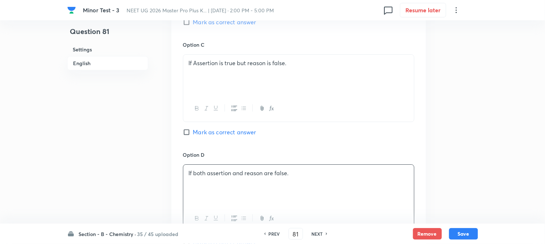
click at [195, 135] on span "Mark as correct answer" at bounding box center [224, 132] width 63 height 9
click at [193, 135] on input "Mark as correct answer" at bounding box center [188, 131] width 10 height 7
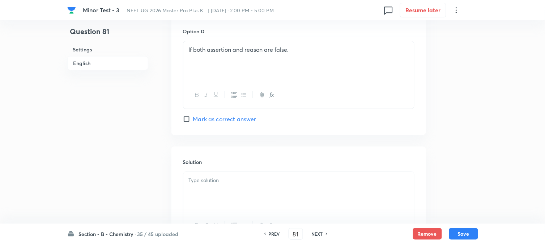
scroll to position [758, 0]
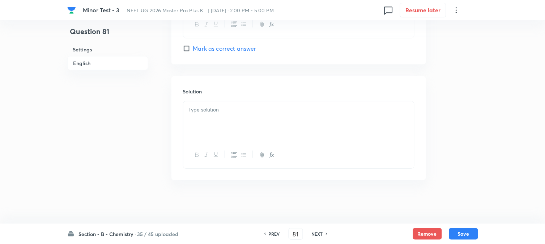
click at [236, 129] on div at bounding box center [298, 121] width 231 height 41
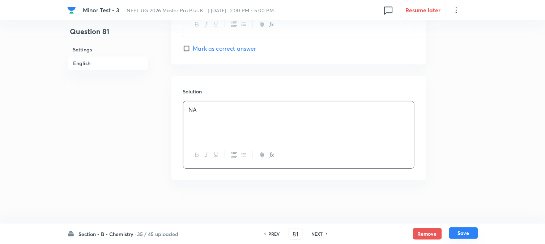
click at [473, 234] on button "Save" at bounding box center [463, 233] width 29 height 12
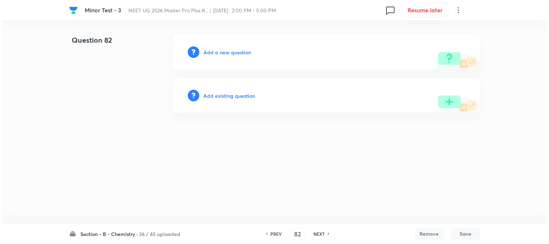
scroll to position [0, 0]
click at [223, 55] on h6 "Add a new question" at bounding box center [228, 52] width 48 height 8
click at [223, 55] on h6 "Choose a question type" at bounding box center [232, 52] width 56 height 8
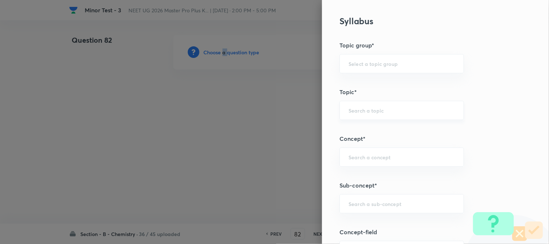
scroll to position [362, 0]
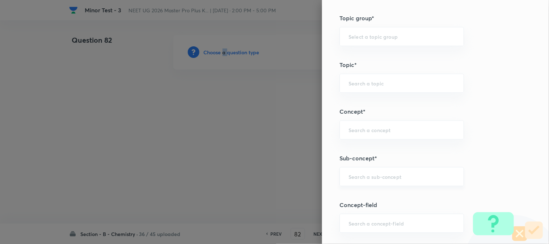
click at [370, 171] on div "​" at bounding box center [401, 176] width 124 height 19
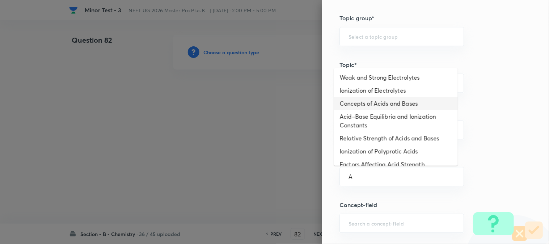
click at [382, 97] on li "Concepts of Acids and Bases" at bounding box center [396, 103] width 124 height 13
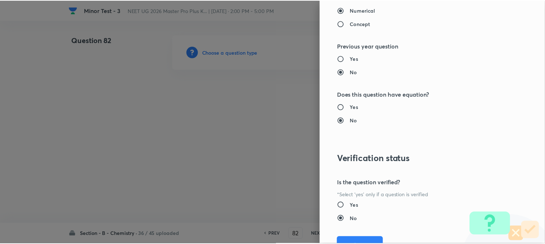
scroll to position [790, 0]
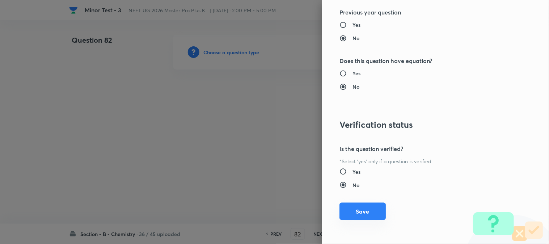
click at [355, 204] on button "Save" at bounding box center [362, 211] width 46 height 17
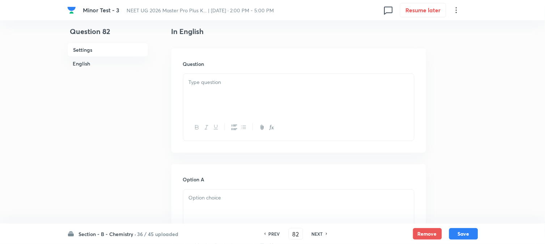
scroll to position [201, 0]
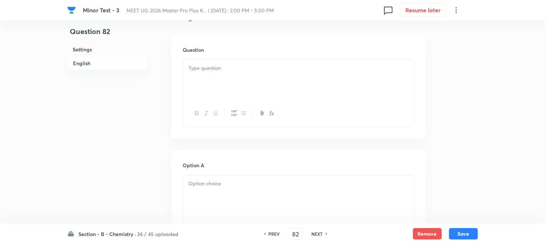
click at [237, 70] on p at bounding box center [299, 68] width 220 height 8
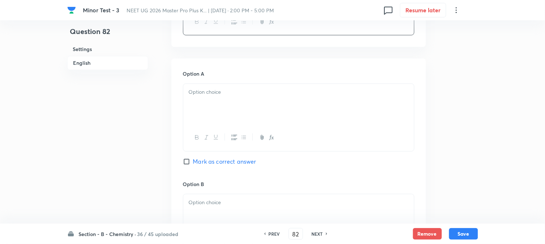
scroll to position [321, 0]
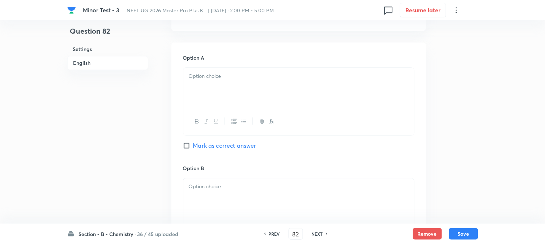
click at [233, 83] on div at bounding box center [298, 88] width 231 height 41
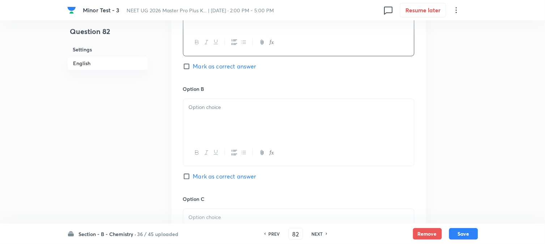
scroll to position [402, 0]
click at [212, 118] on div at bounding box center [298, 118] width 231 height 41
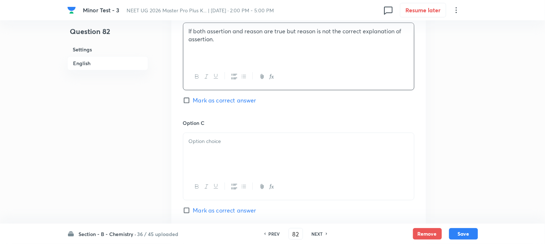
scroll to position [482, 0]
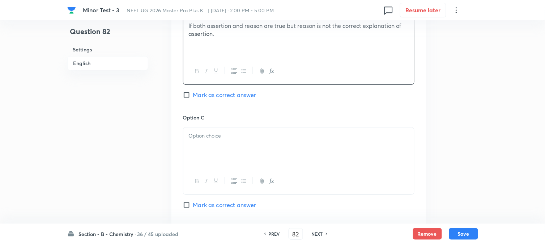
click at [222, 151] on div at bounding box center [298, 147] width 231 height 41
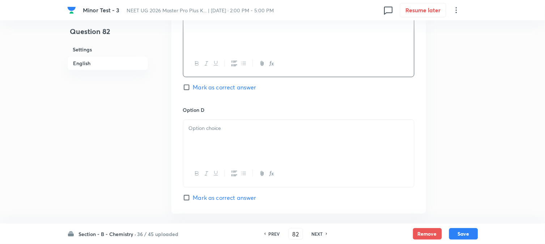
scroll to position [602, 0]
click at [212, 137] on div at bounding box center [298, 137] width 231 height 41
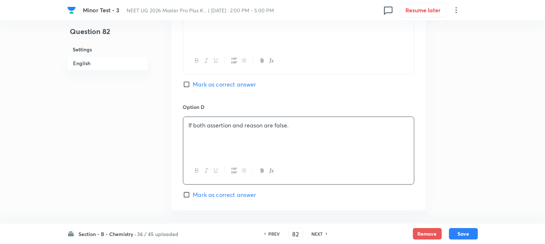
click at [187, 85] on input "Mark as correct answer" at bounding box center [188, 84] width 10 height 7
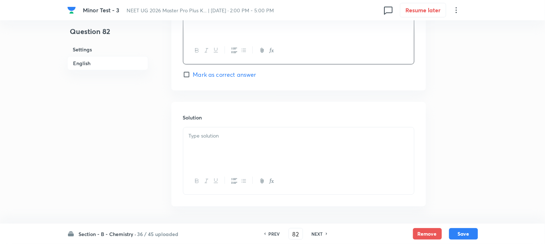
scroll to position [723, 0]
click at [225, 133] on p at bounding box center [299, 135] width 220 height 8
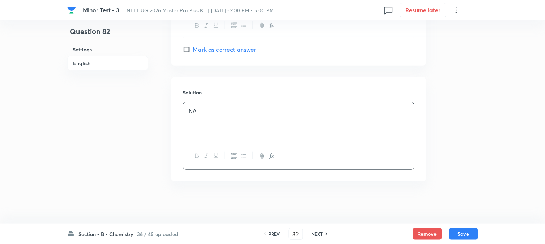
scroll to position [750, 0]
click at [460, 229] on button "Save" at bounding box center [463, 233] width 29 height 12
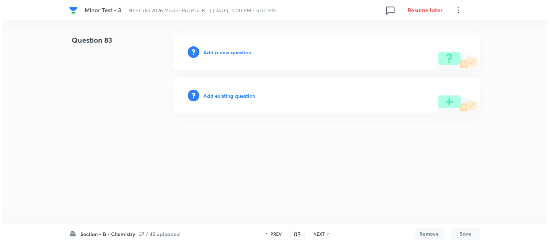
scroll to position [0, 0]
click at [214, 54] on h6 "Add a new question" at bounding box center [228, 52] width 48 height 8
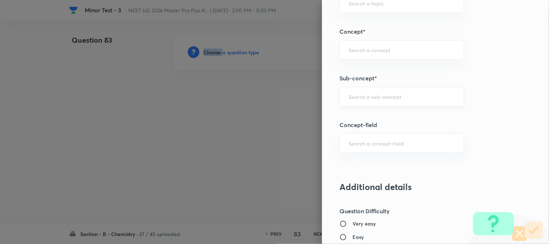
scroll to position [442, 0]
click at [360, 101] on div "​" at bounding box center [401, 95] width 124 height 19
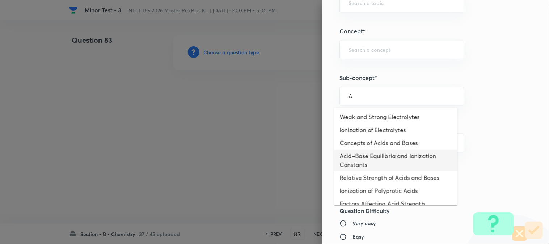
click at [361, 157] on li "Acid–Base Equilibria and Ionization Constants" at bounding box center [396, 160] width 124 height 22
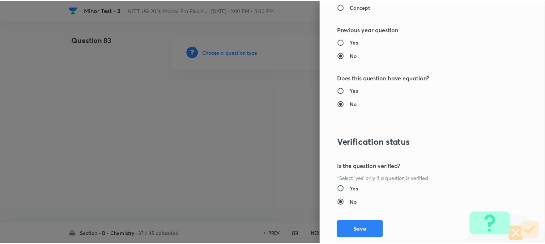
scroll to position [790, 0]
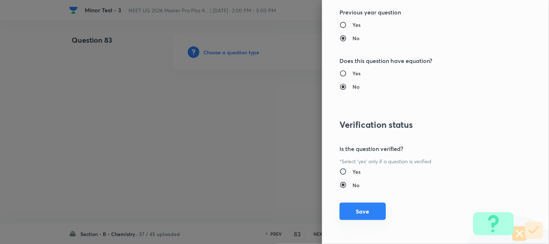
click at [359, 213] on button "Save" at bounding box center [362, 211] width 46 height 17
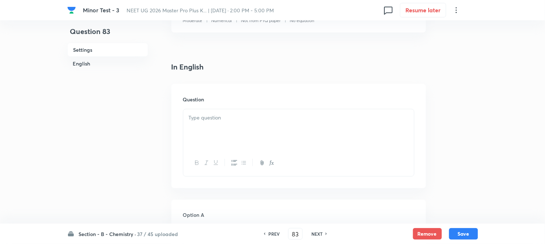
scroll to position [201, 0]
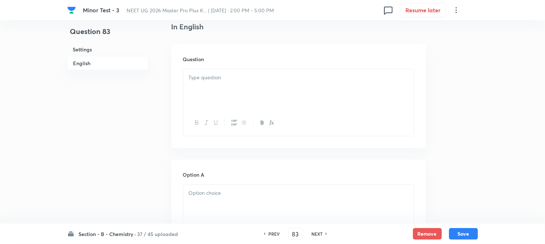
click at [239, 87] on div at bounding box center [298, 89] width 231 height 41
paste div
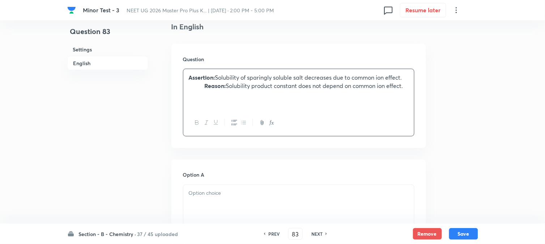
click at [205, 85] on p "Reason: Solubility product constant does not depend on common ion effect." at bounding box center [299, 86] width 220 height 8
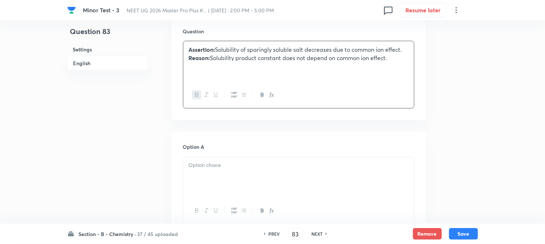
scroll to position [241, 0]
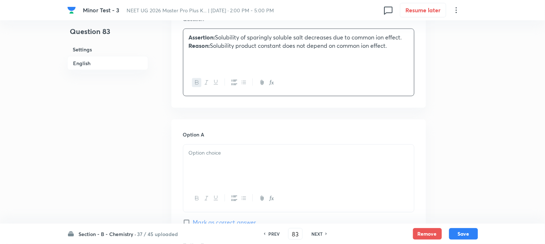
click at [215, 164] on div at bounding box center [298, 165] width 231 height 41
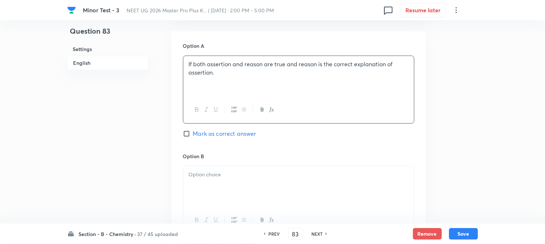
scroll to position [362, 0]
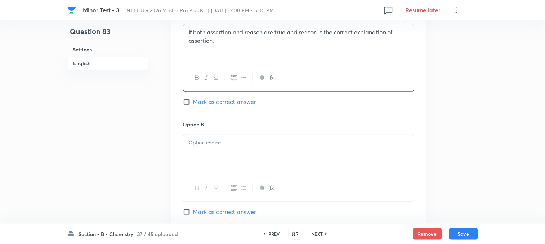
click at [233, 151] on div at bounding box center [298, 154] width 231 height 41
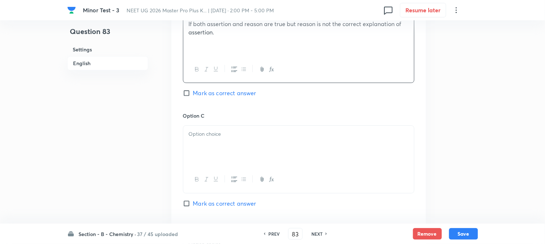
scroll to position [482, 0]
click at [229, 153] on div at bounding box center [298, 144] width 231 height 41
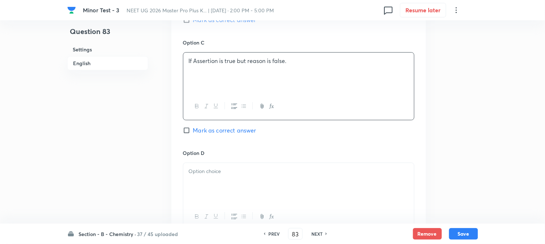
scroll to position [562, 0]
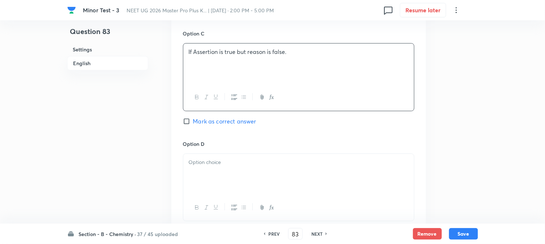
click at [236, 176] on div at bounding box center [298, 174] width 231 height 41
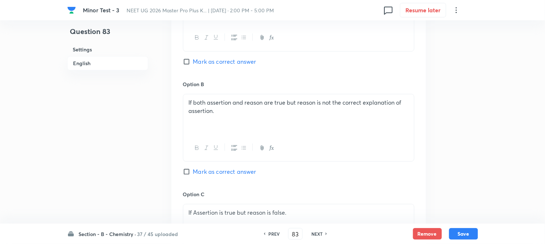
click at [203, 174] on span "Mark as correct answer" at bounding box center [224, 171] width 63 height 9
click at [193, 174] on input "Mark as correct answer" at bounding box center [188, 171] width 10 height 7
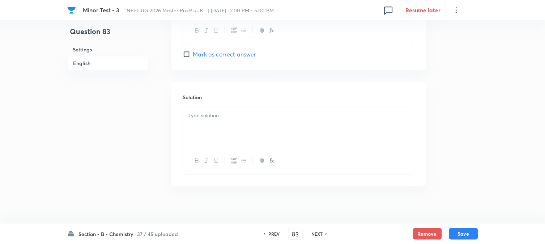
scroll to position [746, 0]
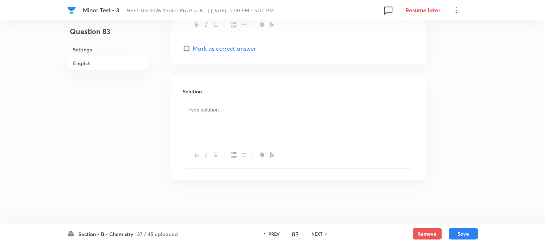
click at [235, 117] on div at bounding box center [298, 121] width 231 height 41
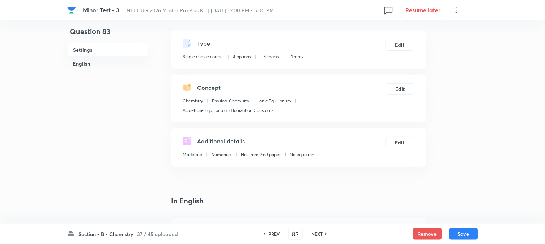
scroll to position [23, 0]
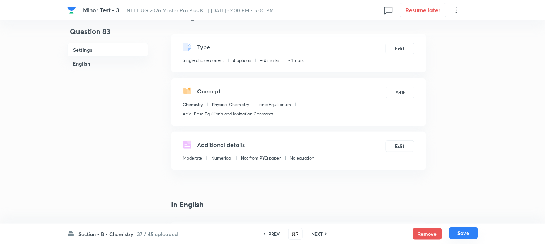
click at [468, 235] on button "Save" at bounding box center [463, 233] width 29 height 12
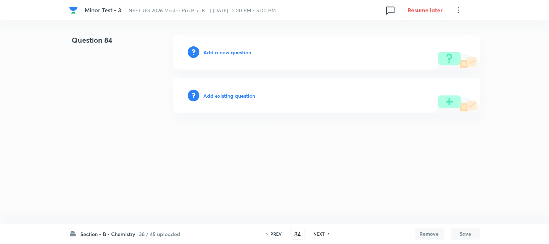
click at [226, 53] on h6 "Add a new question" at bounding box center [228, 52] width 48 height 8
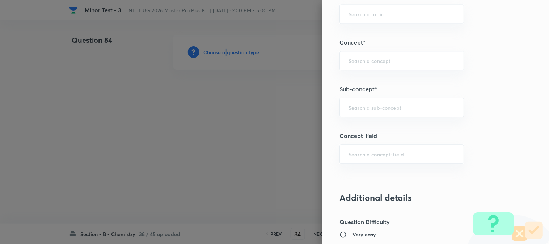
scroll to position [442, 0]
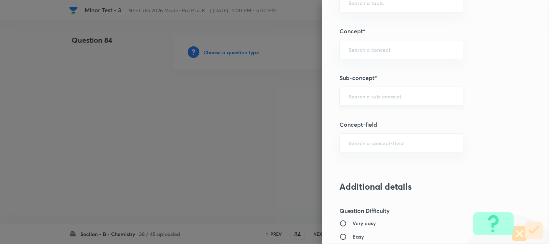
click at [357, 96] on input "text" at bounding box center [401, 96] width 106 height 7
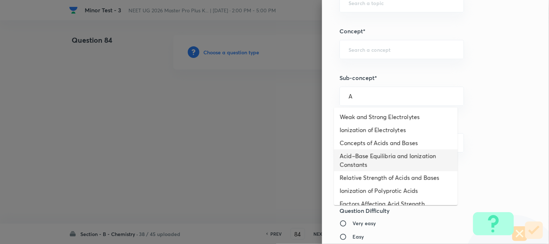
click at [357, 159] on li "Acid–Base Equilibria and Ionization Constants" at bounding box center [396, 160] width 124 height 22
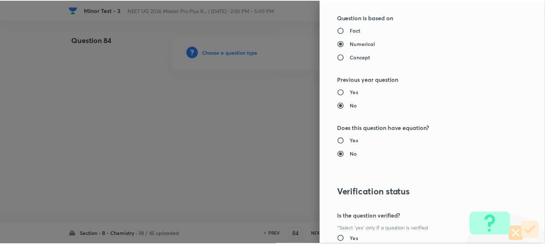
scroll to position [790, 0]
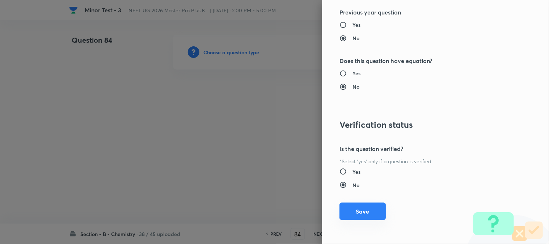
click at [353, 218] on button "Save" at bounding box center [362, 211] width 46 height 17
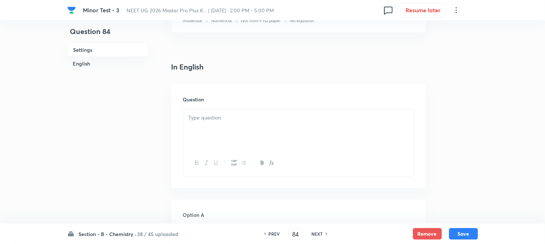
scroll to position [201, 0]
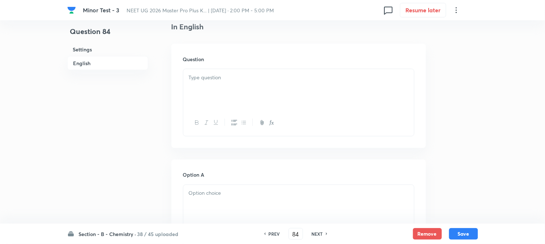
click at [259, 92] on div at bounding box center [298, 89] width 231 height 41
paste div
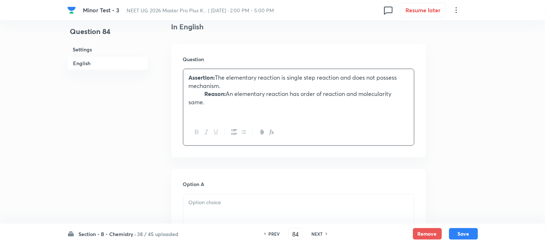
click at [205, 93] on p "Reason: An elementary reaction has order of reaction and molecularity same." at bounding box center [299, 98] width 220 height 16
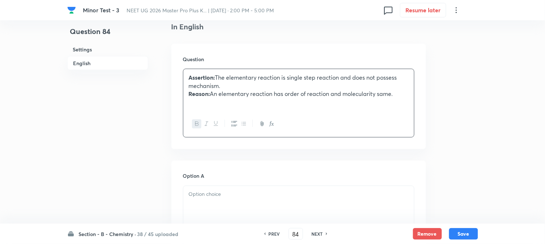
scroll to position [241, 0]
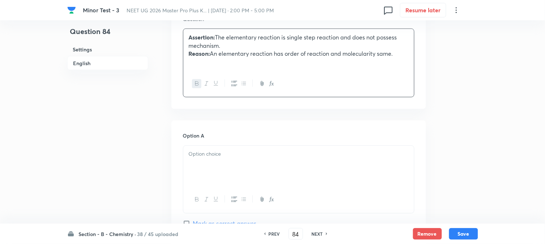
click at [203, 60] on p at bounding box center [299, 62] width 220 height 8
click at [206, 161] on div at bounding box center [298, 165] width 231 height 41
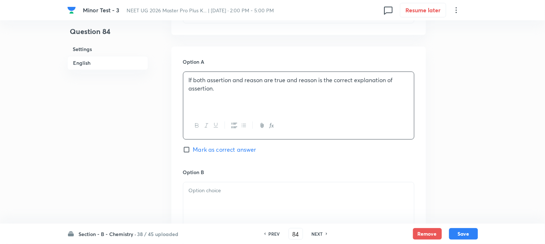
scroll to position [321, 0]
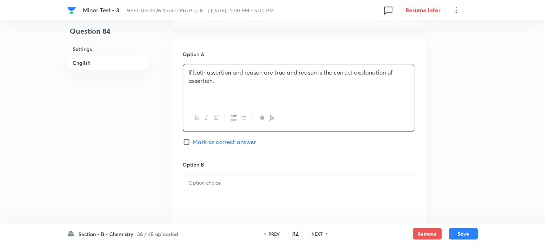
click at [221, 189] on div at bounding box center [298, 195] width 231 height 41
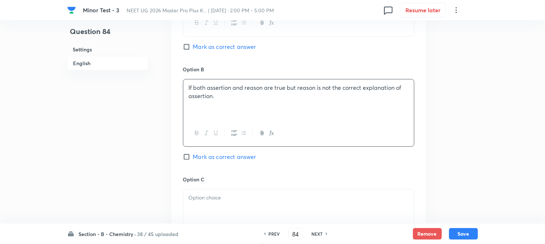
scroll to position [482, 0]
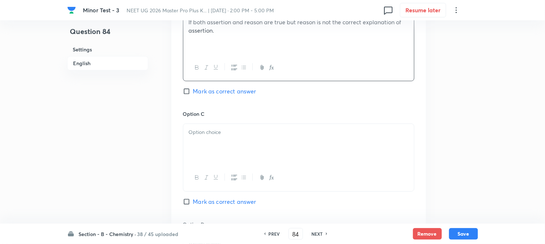
click at [227, 142] on div at bounding box center [298, 144] width 231 height 41
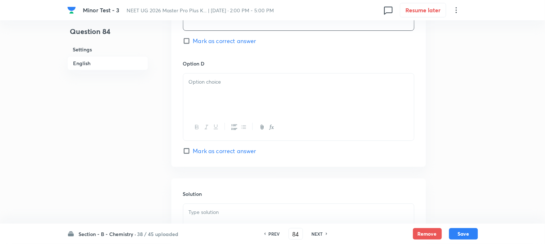
click at [232, 99] on div at bounding box center [298, 93] width 231 height 41
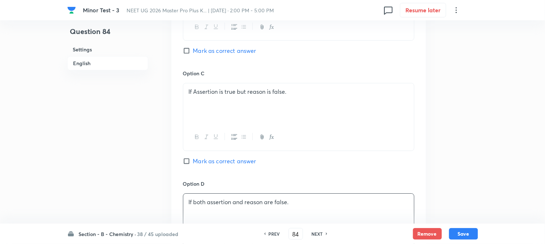
scroll to position [522, 0]
click at [187, 55] on input "Mark as correct answer" at bounding box center [188, 50] width 10 height 7
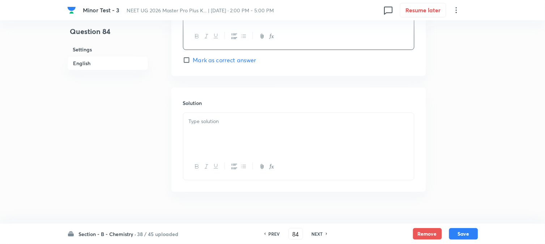
scroll to position [746, 0]
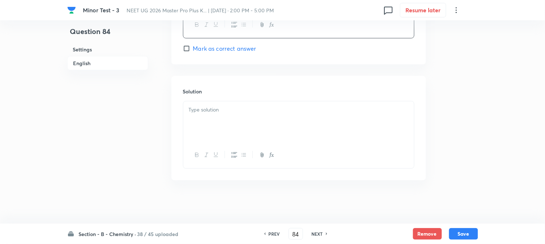
click at [234, 110] on p at bounding box center [299, 110] width 220 height 8
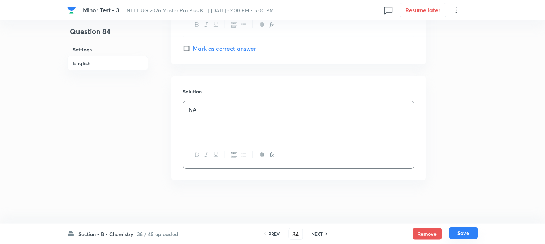
click at [467, 234] on button "Save" at bounding box center [463, 233] width 29 height 12
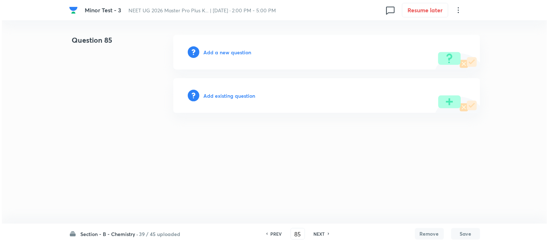
scroll to position [0, 0]
click at [208, 52] on h6 "Add a new question" at bounding box center [228, 52] width 48 height 8
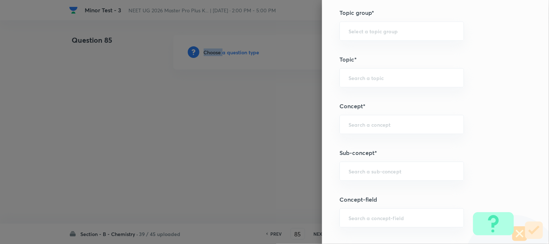
scroll to position [402, 0]
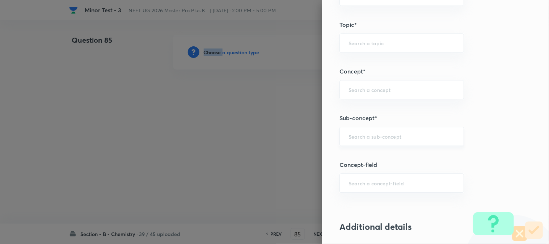
click at [363, 131] on div "​" at bounding box center [401, 136] width 124 height 19
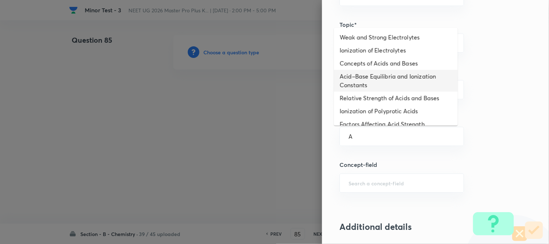
click at [355, 74] on li "Acid–Base Equilibria and Ionization Constants" at bounding box center [396, 81] width 124 height 22
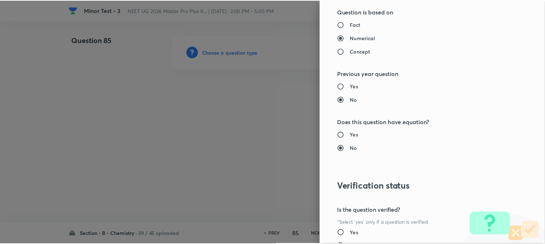
scroll to position [790, 0]
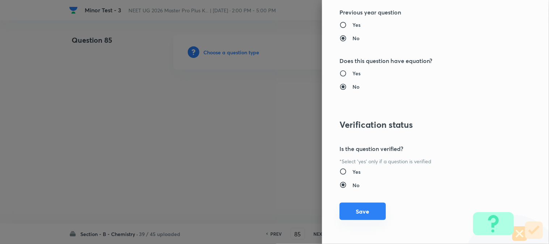
click at [356, 209] on button "Save" at bounding box center [362, 211] width 46 height 17
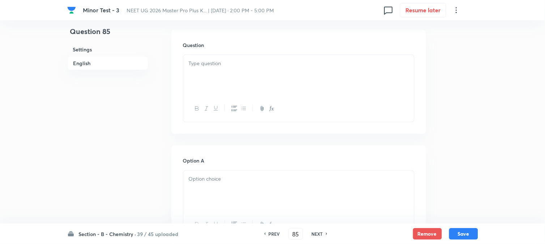
scroll to position [201, 0]
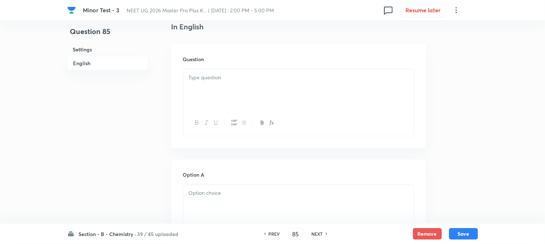
click at [227, 104] on div at bounding box center [298, 89] width 231 height 41
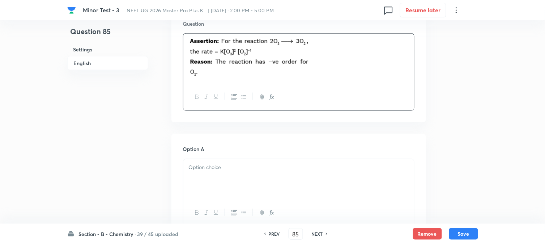
scroll to position [281, 0]
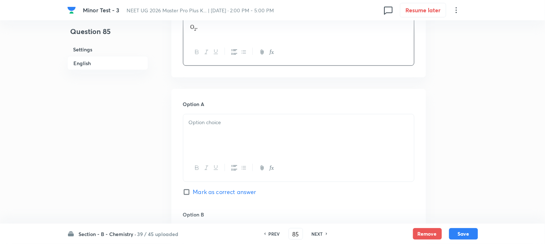
click at [220, 129] on div at bounding box center [298, 134] width 231 height 41
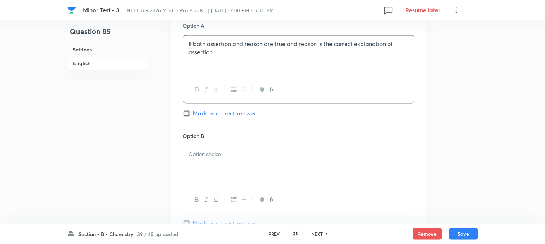
scroll to position [402, 0]
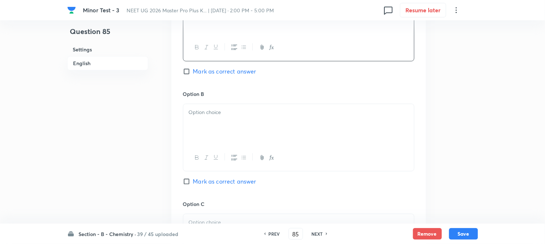
click at [208, 120] on div at bounding box center [298, 124] width 231 height 41
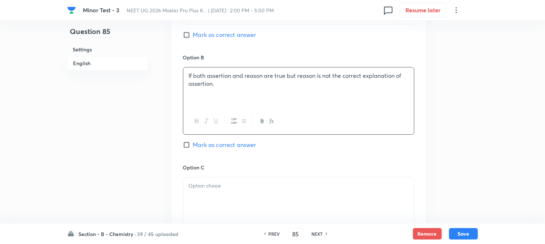
scroll to position [482, 0]
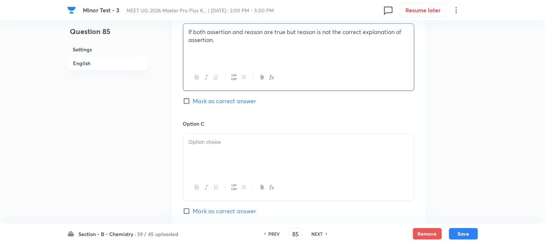
click at [215, 140] on p at bounding box center [299, 142] width 220 height 8
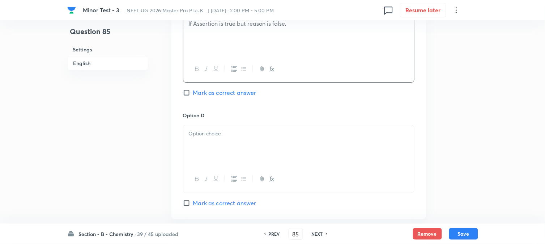
scroll to position [602, 0]
click at [229, 150] on div at bounding box center [298, 143] width 231 height 41
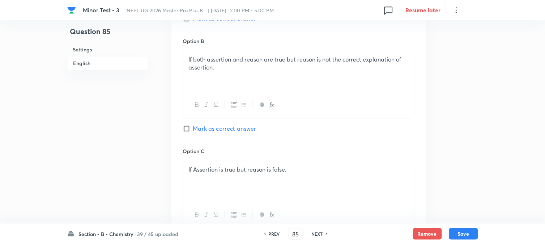
scroll to position [442, 0]
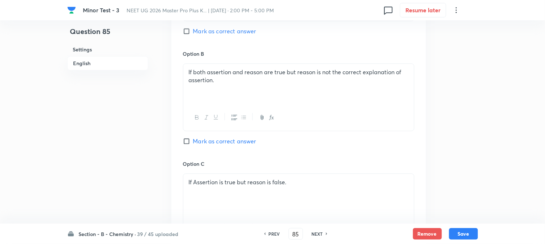
click at [203, 145] on span "Mark as correct answer" at bounding box center [224, 141] width 63 height 9
click at [193, 145] on input "Mark as correct answer" at bounding box center [188, 140] width 10 height 7
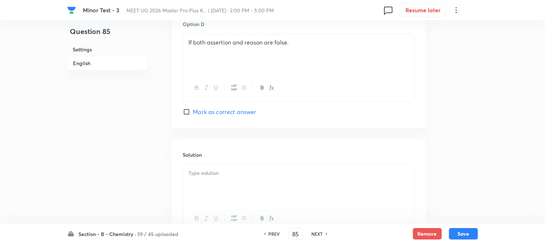
scroll to position [756, 0]
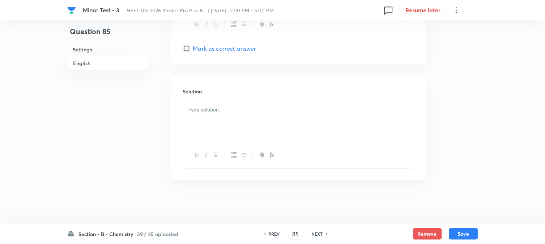
click at [248, 135] on div at bounding box center [298, 121] width 231 height 41
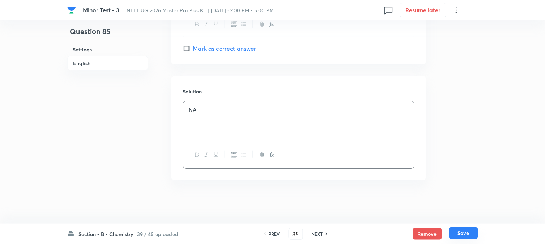
click at [464, 234] on button "Save" at bounding box center [463, 233] width 29 height 12
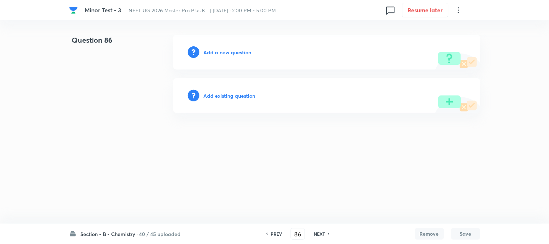
click at [214, 57] on div "Add a new question" at bounding box center [326, 52] width 307 height 35
click at [215, 54] on h6 "Add a new question" at bounding box center [228, 52] width 48 height 8
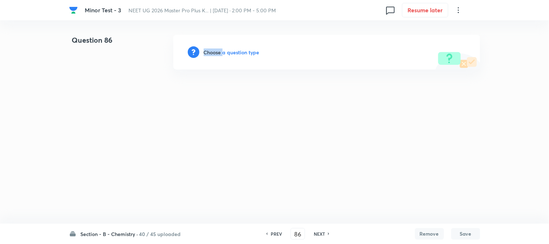
click at [215, 54] on h6 "Choose a question type" at bounding box center [232, 52] width 56 height 8
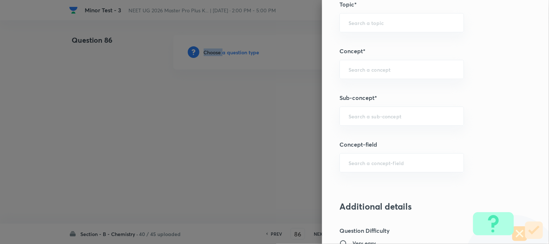
scroll to position [442, 0]
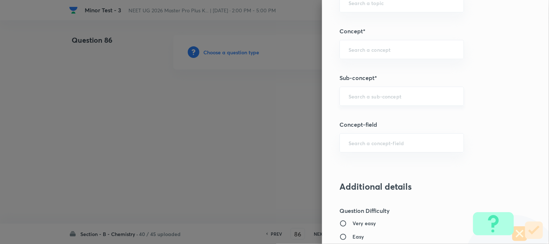
click at [369, 98] on input "text" at bounding box center [401, 96] width 106 height 7
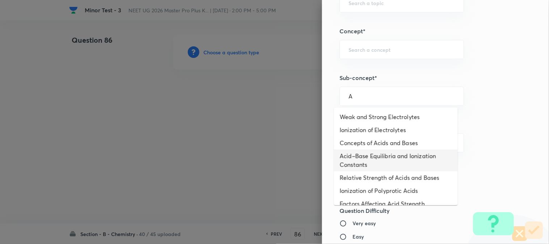
click at [353, 158] on li "Acid–Base Equilibria and Ionization Constants" at bounding box center [396, 160] width 124 height 22
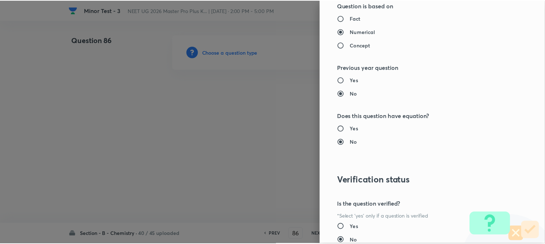
scroll to position [790, 0]
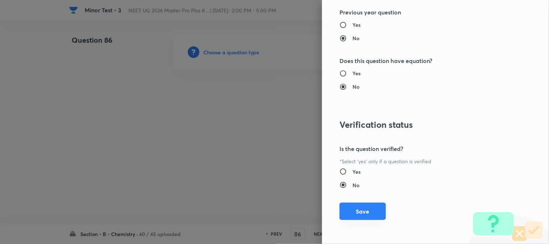
click at [349, 214] on button "Save" at bounding box center [362, 211] width 46 height 17
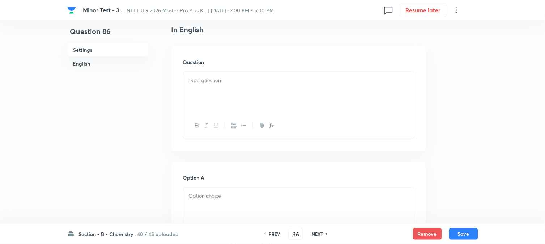
scroll to position [201, 0]
click at [258, 104] on div at bounding box center [298, 89] width 231 height 41
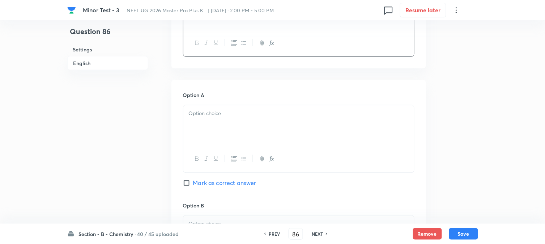
scroll to position [281, 0]
click at [214, 130] on div at bounding box center [298, 125] width 231 height 41
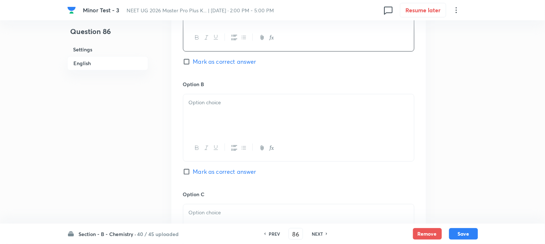
click at [223, 121] on div at bounding box center [298, 114] width 231 height 41
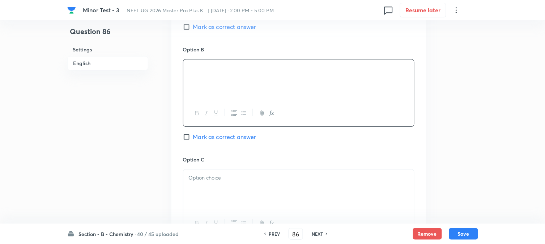
scroll to position [482, 0]
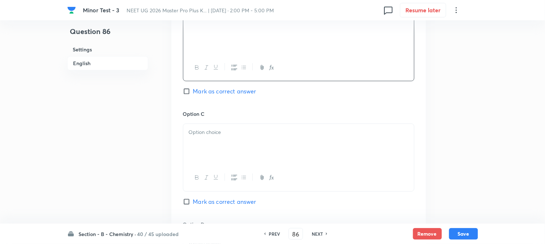
click at [215, 144] on div at bounding box center [298, 144] width 231 height 41
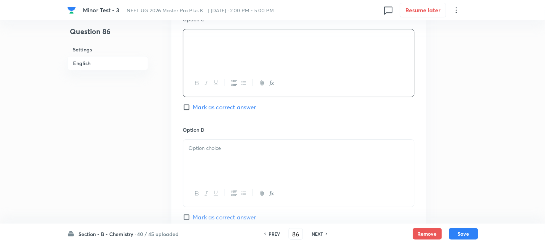
scroll to position [602, 0]
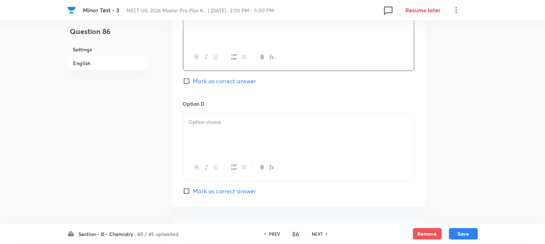
click at [217, 127] on div at bounding box center [298, 134] width 231 height 41
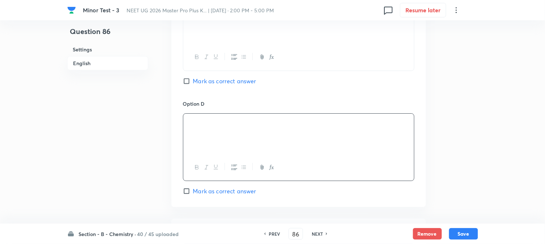
click at [187, 84] on input "Mark as correct answer" at bounding box center [188, 80] width 10 height 7
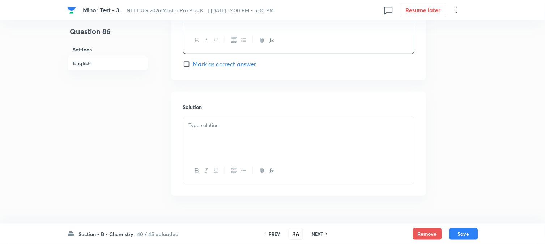
scroll to position [746, 0]
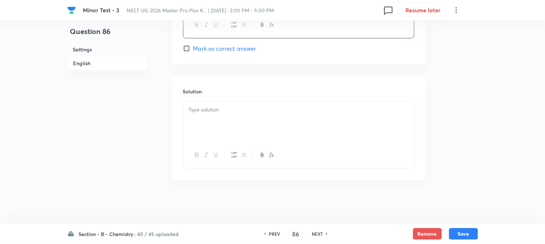
click at [227, 110] on p at bounding box center [299, 110] width 220 height 8
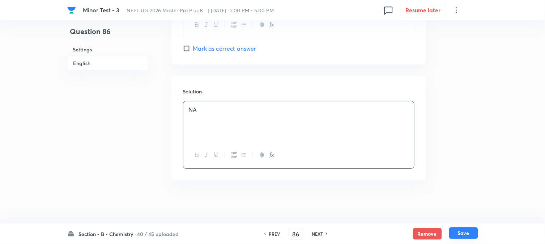
click at [464, 230] on button "Save" at bounding box center [463, 233] width 29 height 12
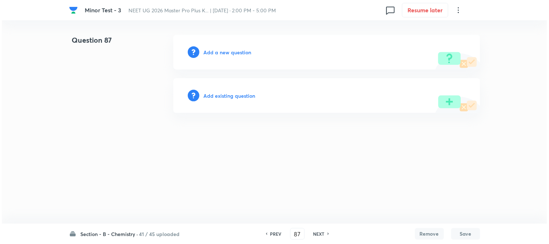
scroll to position [0, 0]
click at [213, 51] on h6 "Add a new question" at bounding box center [228, 52] width 48 height 8
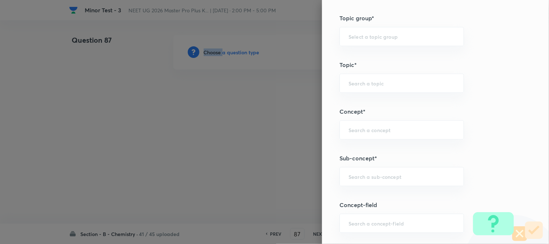
scroll to position [402, 0]
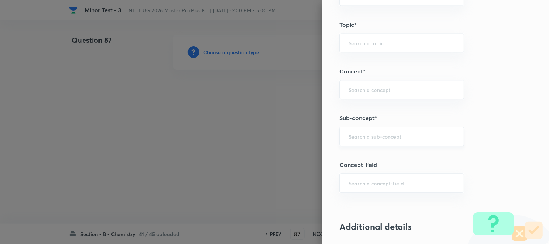
click at [370, 134] on input "text" at bounding box center [401, 136] width 106 height 7
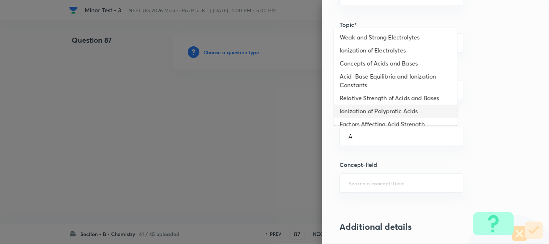
click at [360, 77] on li "Acid–Base Equilibria and Ionization Constants" at bounding box center [396, 81] width 124 height 22
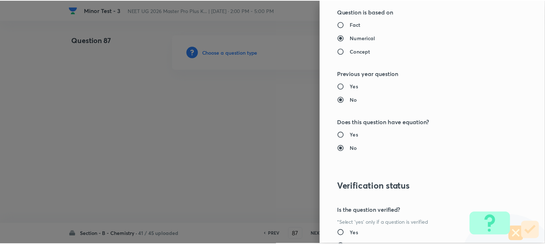
scroll to position [790, 0]
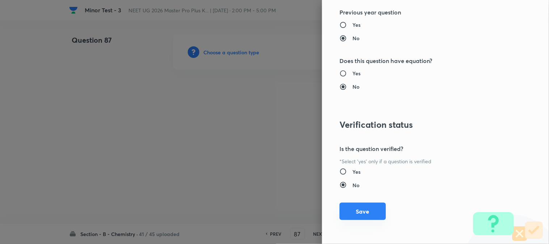
click at [360, 210] on button "Save" at bounding box center [362, 211] width 46 height 17
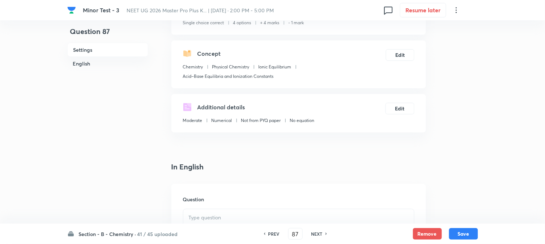
scroll to position [161, 0]
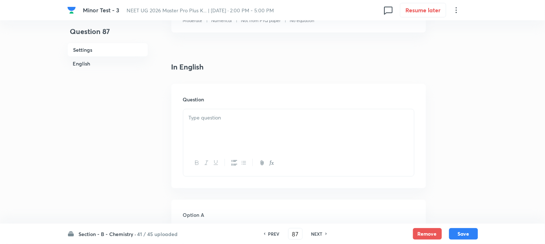
click at [233, 118] on p at bounding box center [299, 118] width 220 height 8
paste div
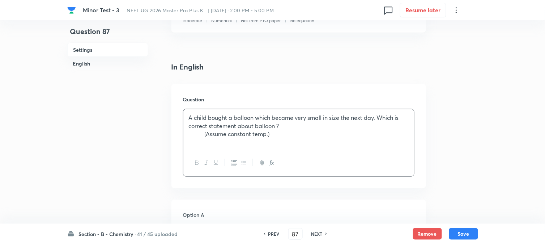
click at [205, 135] on p "(Assume constant temp.)" at bounding box center [299, 134] width 220 height 8
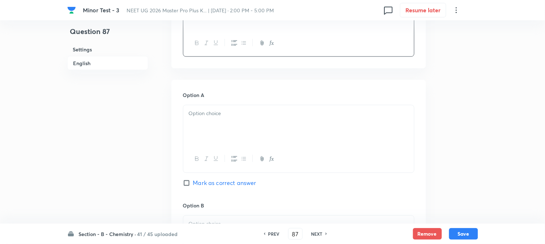
scroll to position [281, 0]
click at [237, 137] on div at bounding box center [298, 125] width 231 height 41
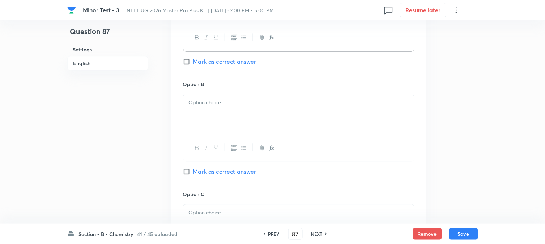
click at [216, 110] on div at bounding box center [298, 114] width 231 height 41
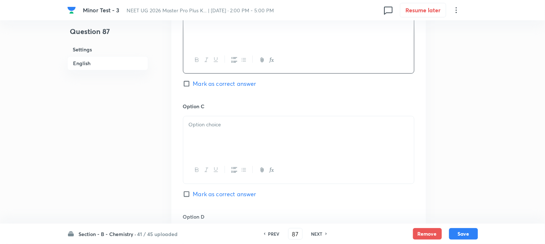
scroll to position [522, 0]
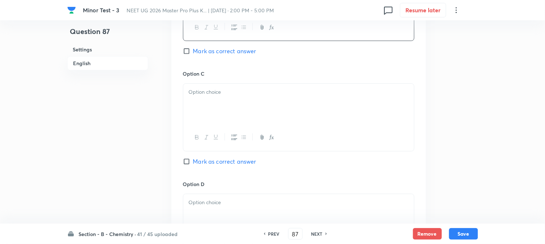
click at [218, 123] on div at bounding box center [298, 104] width 231 height 41
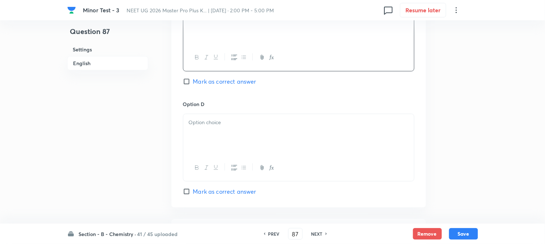
scroll to position [602, 0]
click at [210, 125] on p at bounding box center [299, 122] width 220 height 8
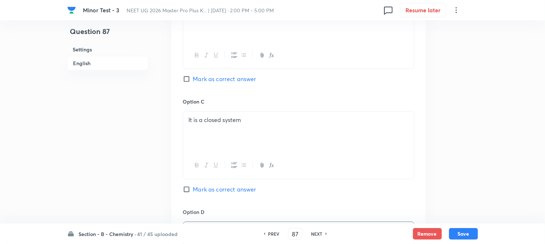
scroll to position [482, 0]
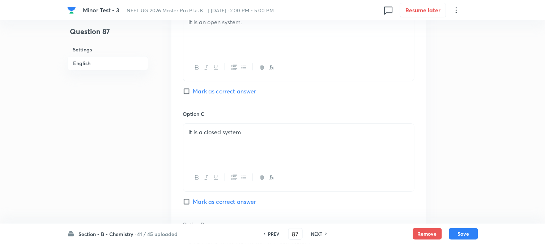
click at [185, 91] on input "Mark as correct answer" at bounding box center [188, 91] width 10 height 7
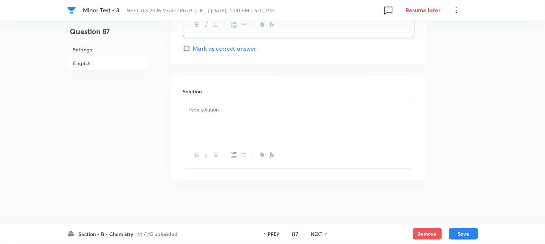
scroll to position [746, 0]
click at [204, 119] on div at bounding box center [298, 121] width 231 height 41
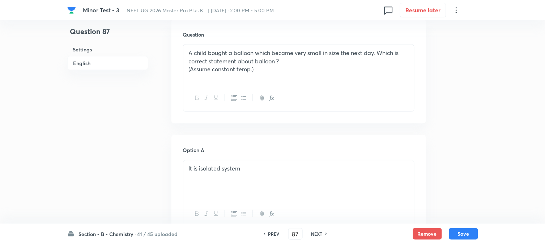
scroll to position [184, 0]
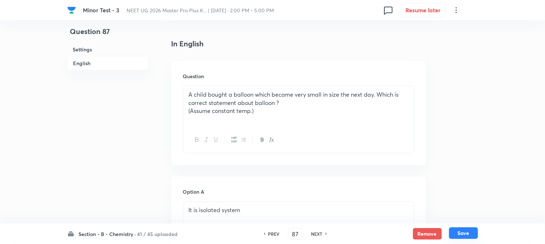
click at [461, 229] on button "Save" at bounding box center [463, 233] width 29 height 12
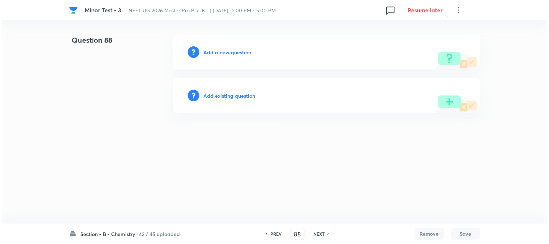
scroll to position [0, 0]
click at [217, 49] on h6 "Add a new question" at bounding box center [228, 52] width 48 height 8
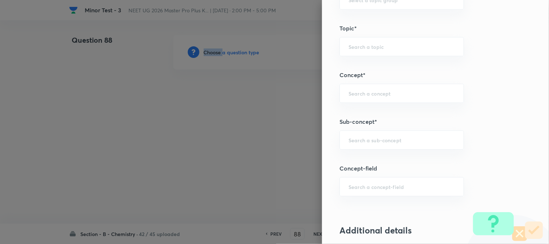
scroll to position [402, 0]
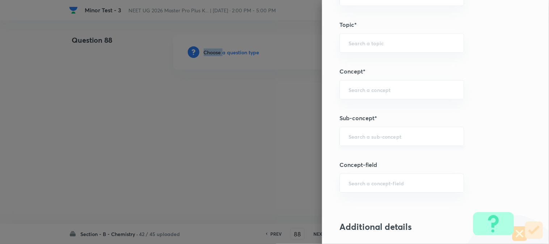
click at [363, 140] on input "text" at bounding box center [401, 136] width 106 height 7
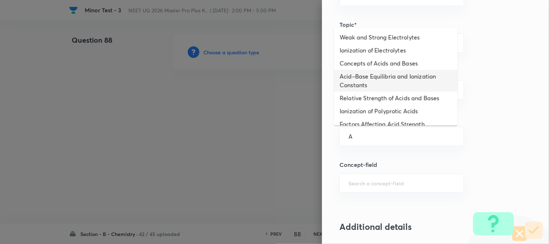
click at [364, 76] on li "Acid–Base Equilibria and Ionization Constants" at bounding box center [396, 81] width 124 height 22
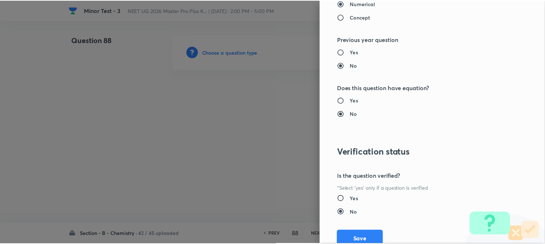
scroll to position [790, 0]
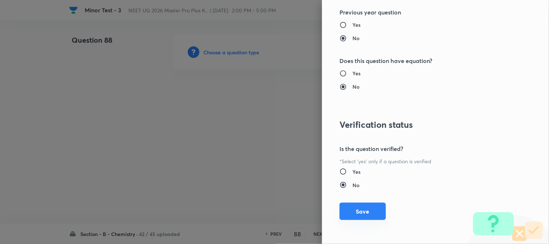
click at [357, 208] on button "Save" at bounding box center [362, 211] width 46 height 17
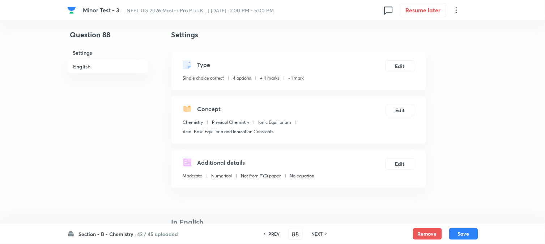
scroll to position [161, 0]
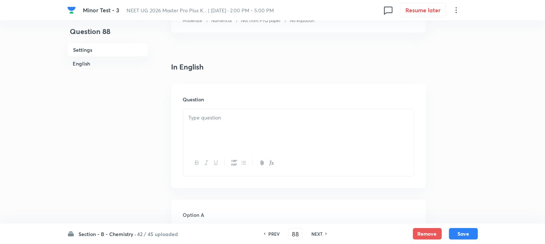
click at [233, 107] on div "Question" at bounding box center [298, 136] width 255 height 104
click at [240, 123] on div at bounding box center [298, 129] width 231 height 41
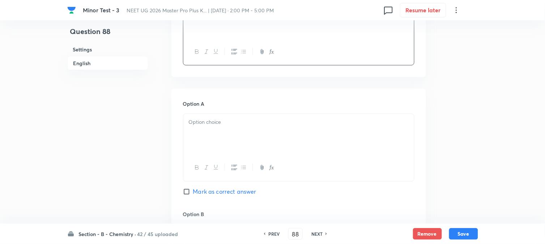
scroll to position [281, 0]
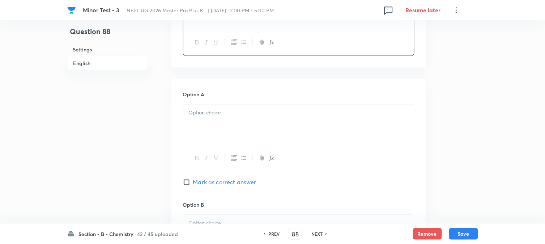
click at [233, 135] on div at bounding box center [298, 125] width 231 height 41
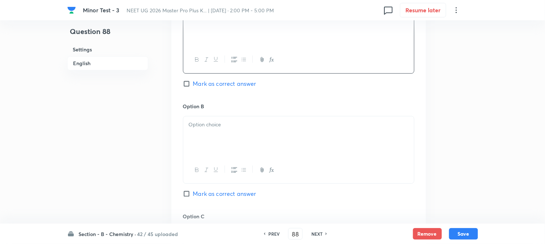
scroll to position [402, 0]
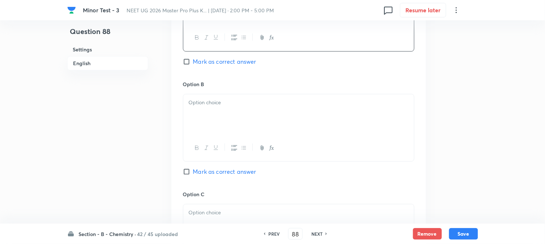
click at [236, 127] on div at bounding box center [298, 114] width 231 height 41
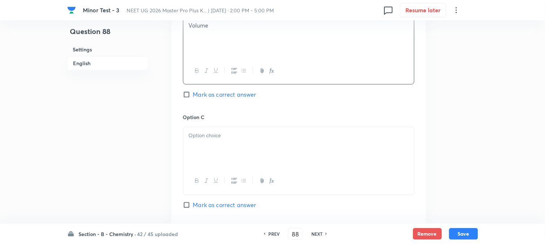
scroll to position [482, 0]
click at [240, 138] on div at bounding box center [298, 144] width 231 height 41
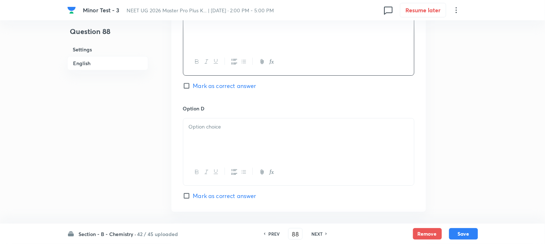
scroll to position [643, 0]
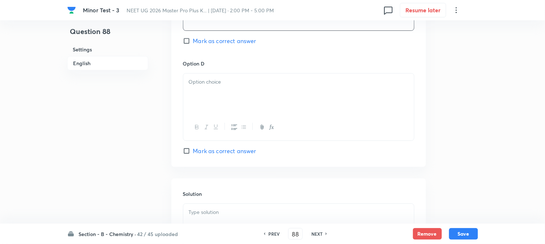
click at [240, 107] on div at bounding box center [298, 93] width 231 height 41
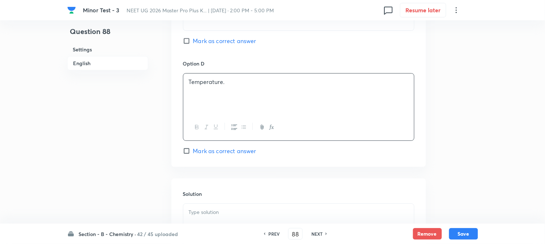
click at [204, 153] on span "Mark as correct answer" at bounding box center [224, 150] width 63 height 9
click at [193, 153] on input "Mark as correct answer" at bounding box center [188, 150] width 10 height 7
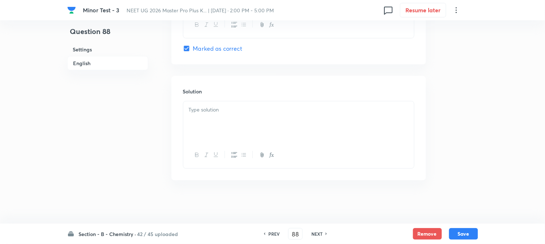
scroll to position [746, 0]
click at [232, 131] on div at bounding box center [298, 121] width 231 height 41
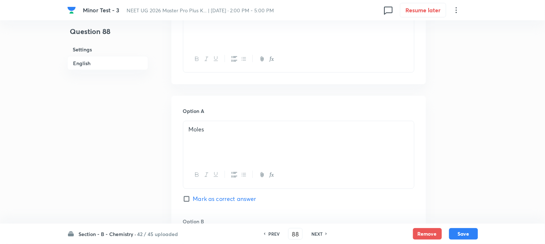
scroll to position [103, 0]
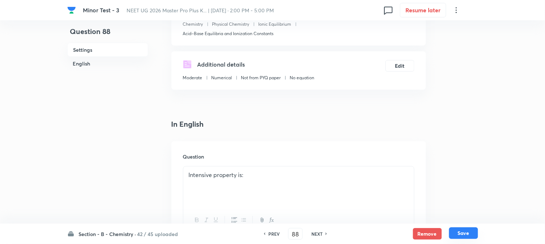
click at [456, 230] on button "Save" at bounding box center [463, 233] width 29 height 12
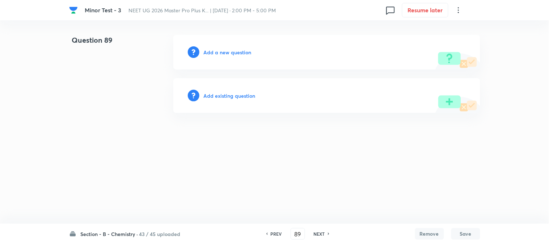
click at [210, 52] on h6 "Add a new question" at bounding box center [228, 52] width 48 height 8
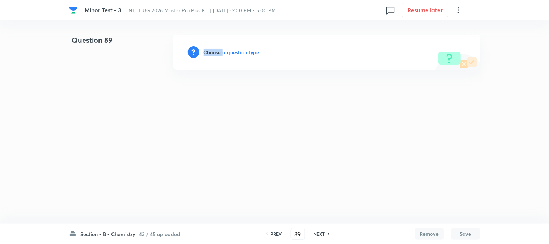
click at [210, 52] on h6 "Choose a question type" at bounding box center [232, 52] width 56 height 8
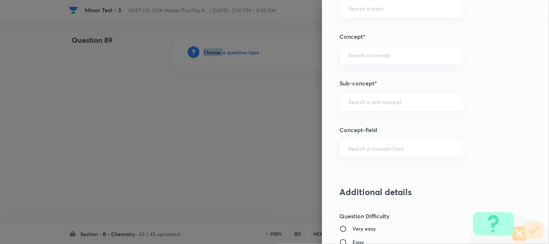
scroll to position [482, 0]
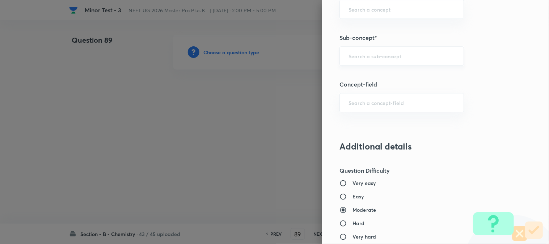
click at [361, 58] on input "text" at bounding box center [401, 55] width 106 height 7
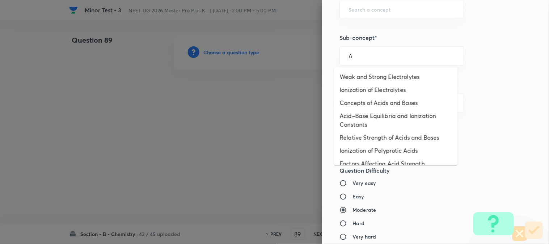
click at [369, 110] on li "Acid–Base Equilibria and Ionization Constants" at bounding box center [396, 120] width 124 height 22
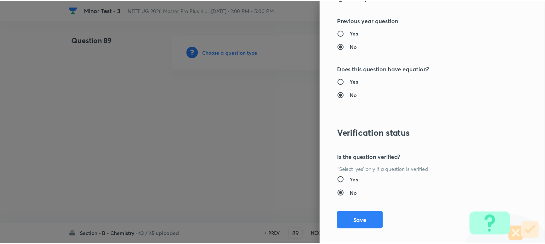
scroll to position [790, 0]
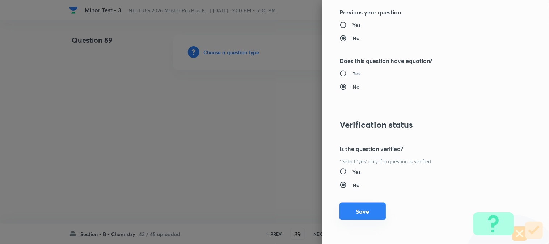
click at [364, 208] on button "Save" at bounding box center [362, 211] width 46 height 17
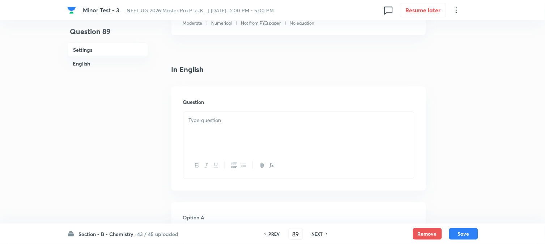
scroll to position [161, 0]
click at [247, 128] on div at bounding box center [298, 129] width 231 height 41
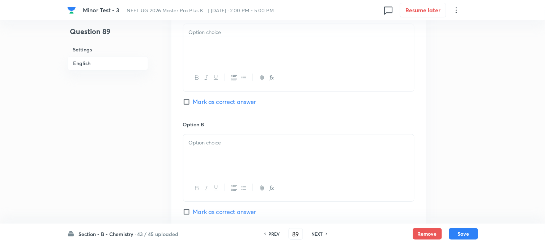
click at [272, 62] on div at bounding box center [298, 44] width 231 height 41
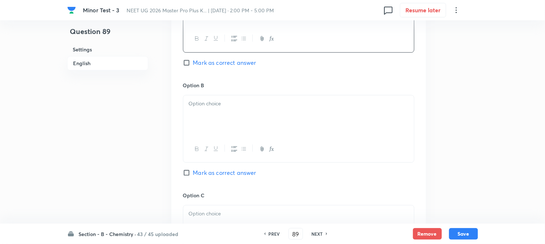
scroll to position [402, 0]
click at [235, 116] on div at bounding box center [298, 114] width 231 height 41
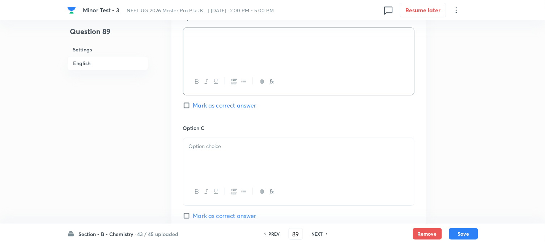
scroll to position [482, 0]
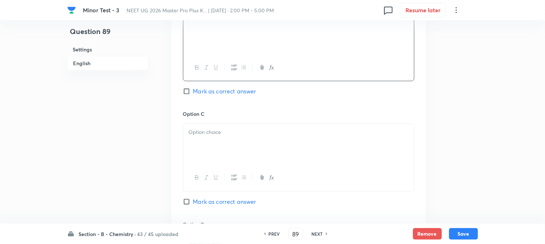
click at [220, 140] on div at bounding box center [298, 144] width 231 height 41
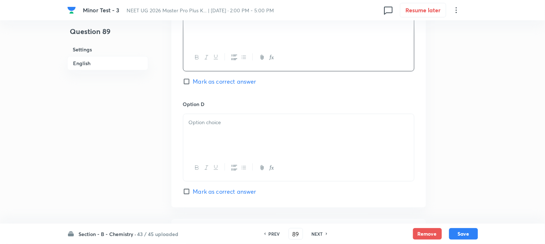
scroll to position [602, 0]
click at [234, 137] on div at bounding box center [298, 134] width 231 height 41
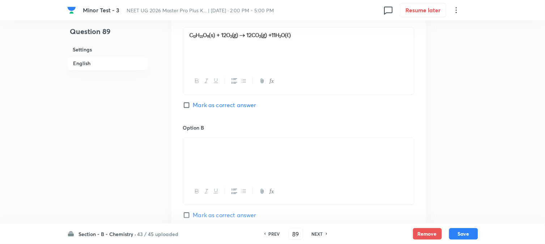
scroll to position [362, 0]
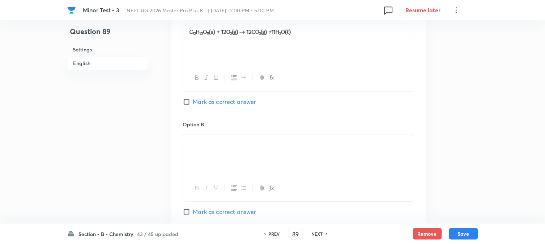
click at [199, 214] on span "Mark as correct answer" at bounding box center [224, 211] width 63 height 9
click at [193, 214] on input "Mark as correct answer" at bounding box center [188, 211] width 10 height 7
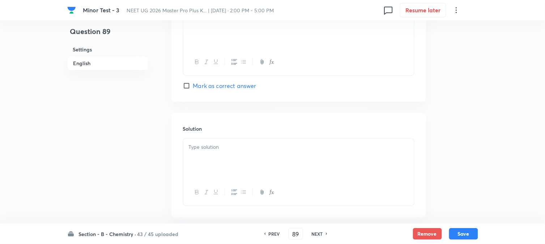
scroll to position [746, 0]
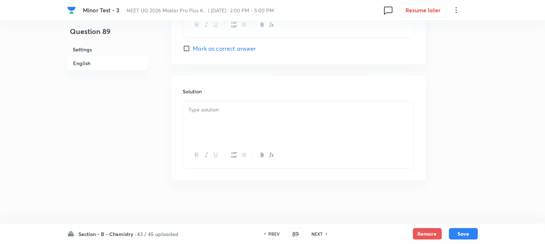
click at [237, 125] on div at bounding box center [298, 121] width 231 height 41
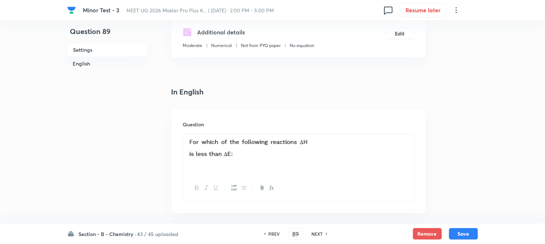
scroll to position [63, 0]
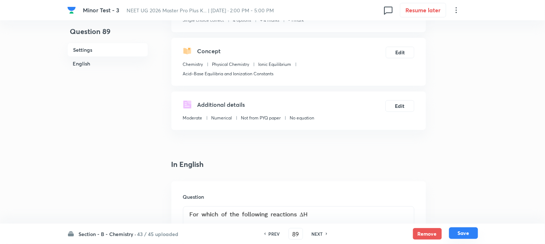
click at [457, 232] on button "Save" at bounding box center [463, 233] width 29 height 12
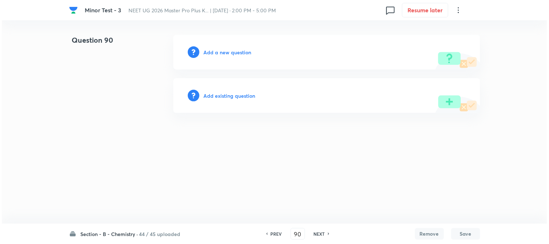
scroll to position [0, 0]
click at [213, 52] on h6 "Add a new question" at bounding box center [228, 52] width 48 height 8
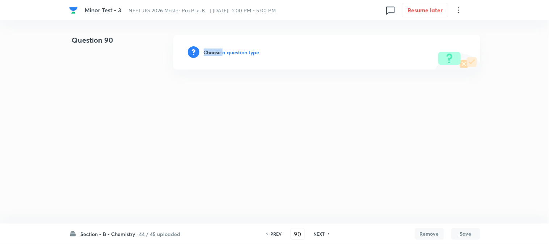
click at [213, 52] on h6 "Choose a question type" at bounding box center [232, 52] width 56 height 8
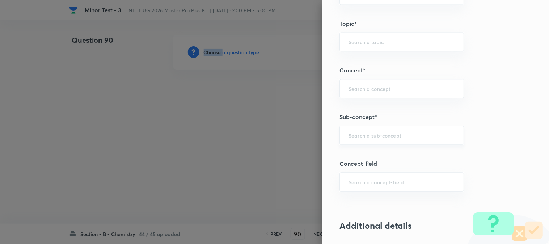
scroll to position [442, 0]
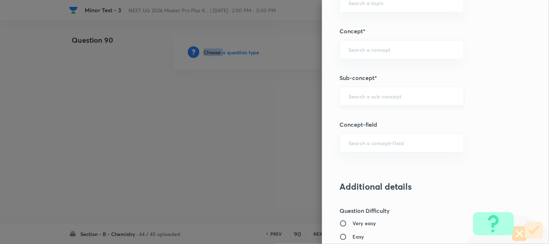
click at [365, 91] on div "​" at bounding box center [401, 95] width 124 height 19
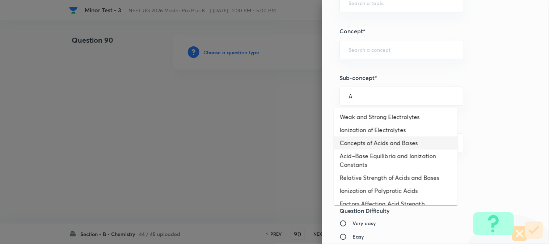
click at [375, 149] on li "Acid–Base Equilibria and Ionization Constants" at bounding box center [396, 160] width 124 height 22
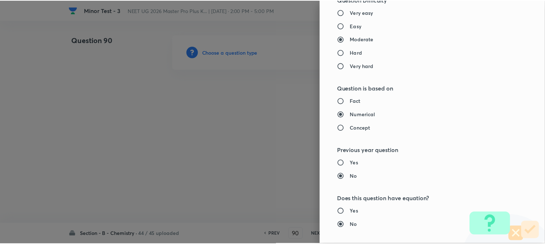
scroll to position [790, 0]
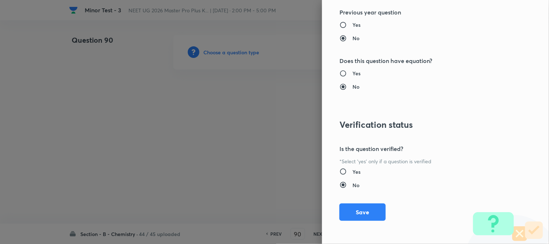
drag, startPoint x: 364, startPoint y: 206, endPoint x: 308, endPoint y: 183, distance: 60.6
click at [364, 206] on button "Save" at bounding box center [362, 211] width 46 height 17
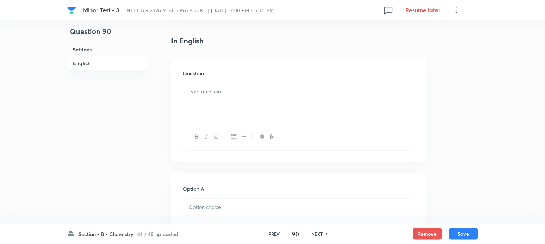
scroll to position [201, 0]
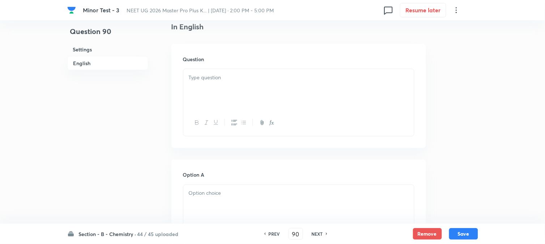
click at [242, 86] on div at bounding box center [298, 89] width 231 height 41
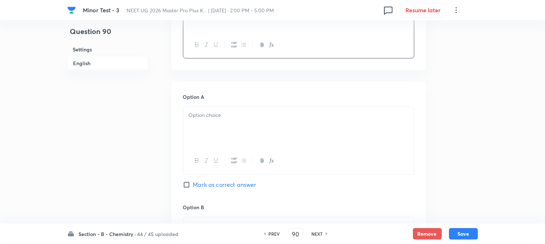
scroll to position [321, 0]
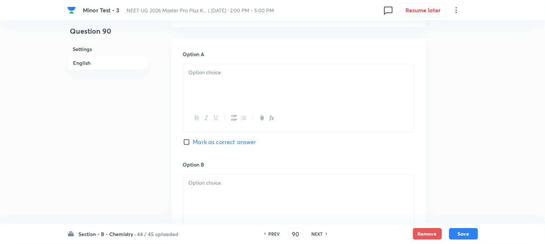
click at [237, 81] on div at bounding box center [298, 84] width 231 height 41
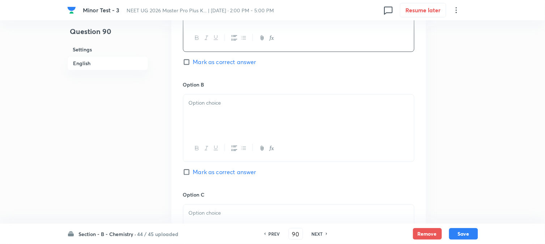
scroll to position [402, 0]
click at [233, 118] on div at bounding box center [298, 114] width 231 height 41
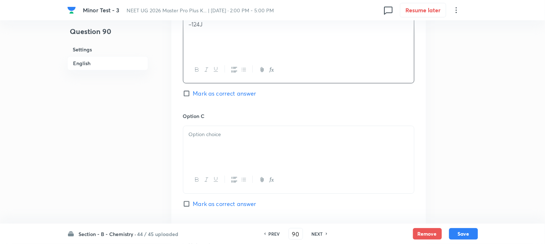
scroll to position [482, 0]
click at [227, 127] on div at bounding box center [298, 144] width 231 height 41
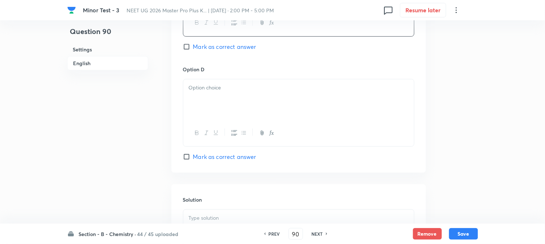
scroll to position [643, 0]
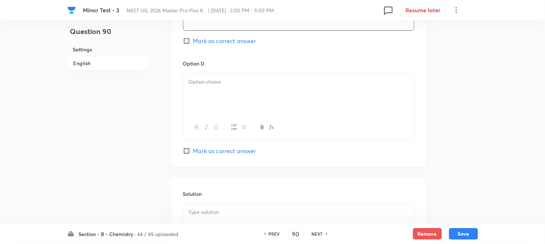
click at [248, 91] on div at bounding box center [298, 93] width 231 height 41
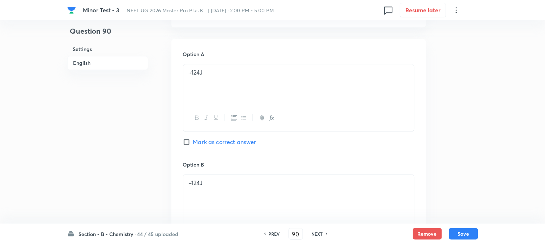
click at [198, 142] on span "Mark as correct answer" at bounding box center [224, 142] width 63 height 9
click at [193, 142] on input "Mark as correct answer" at bounding box center [188, 141] width 10 height 7
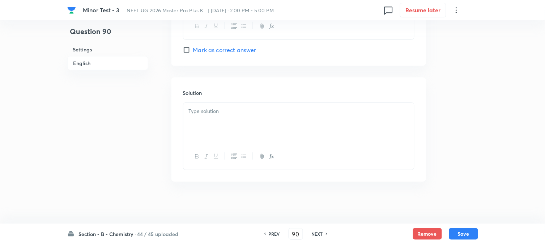
scroll to position [746, 0]
click at [223, 131] on div at bounding box center [298, 121] width 231 height 41
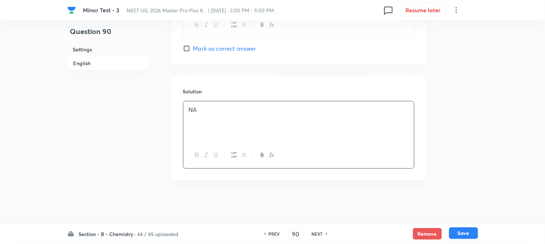
click at [473, 229] on button "Save" at bounding box center [463, 233] width 29 height 12
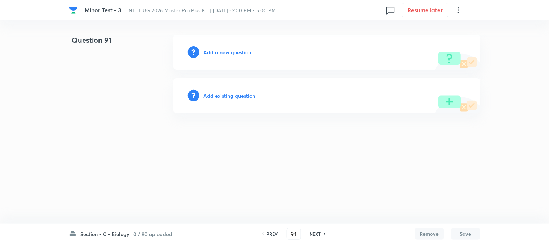
click at [135, 232] on h6 "0 / 90 uploaded" at bounding box center [152, 234] width 39 height 8
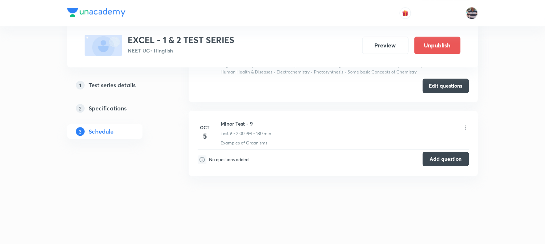
click at [438, 159] on button "Add question" at bounding box center [446, 159] width 46 height 14
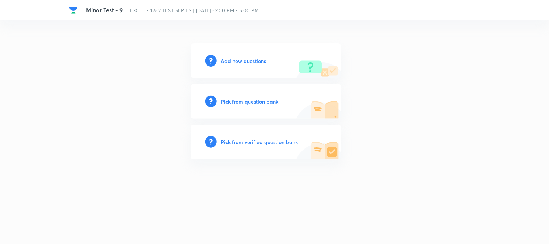
click at [229, 60] on h6 "Add new questions" at bounding box center [243, 61] width 45 height 8
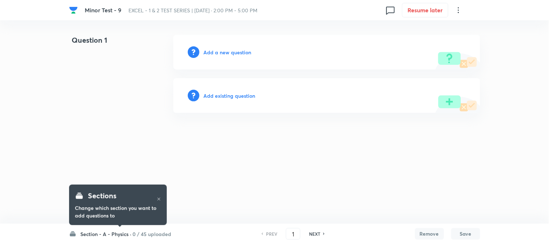
click at [136, 233] on h6 "0 / 45 uploaded" at bounding box center [152, 234] width 39 height 8
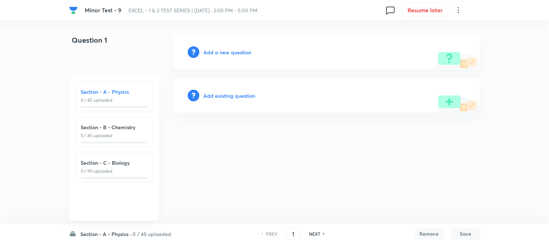
click at [112, 134] on p "0 / 45 uploaded" at bounding box center [114, 135] width 66 height 7
type input "46"
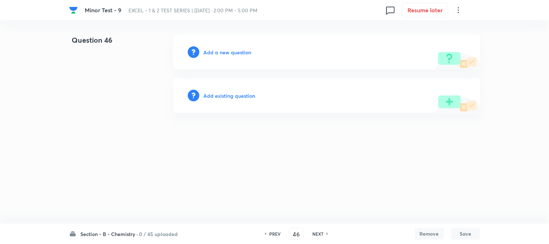
click at [218, 53] on h6 "Add a new question" at bounding box center [228, 52] width 48 height 8
click at [218, 53] on h6 "Choose a question type" at bounding box center [232, 52] width 56 height 8
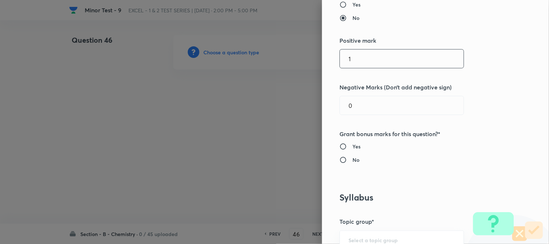
scroll to position [161, 0]
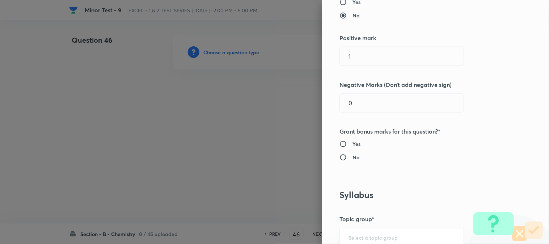
drag, startPoint x: 248, startPoint y: 74, endPoint x: 230, endPoint y: 76, distance: 17.9
click at [240, 75] on div "Question settings Question type* Single choice correct Number of options* 2 3 4…" at bounding box center [274, 122] width 549 height 244
type input "4"
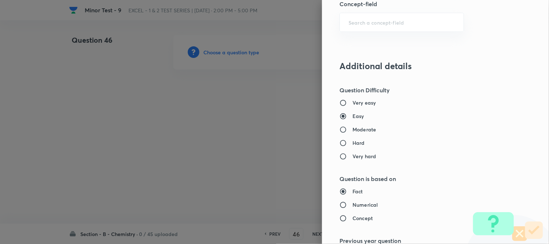
type input "1"
click at [356, 130] on h6 "Moderate" at bounding box center [364, 129] width 24 height 8
click at [352, 130] on input "Moderate" at bounding box center [345, 129] width 13 height 7
radio input "true"
radio input "false"
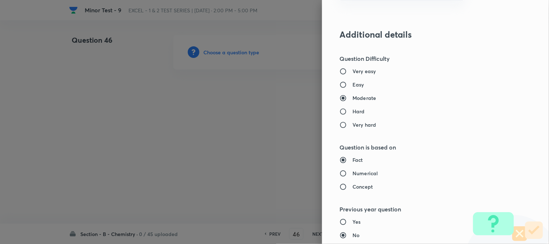
scroll to position [643, 0]
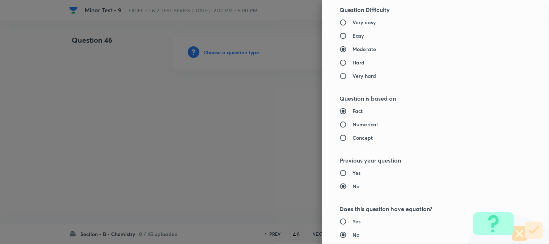
click at [352, 125] on h6 "Numerical" at bounding box center [364, 124] width 25 height 8
click at [352, 125] on input "Numerical" at bounding box center [345, 124] width 13 height 7
radio input "true"
radio input "false"
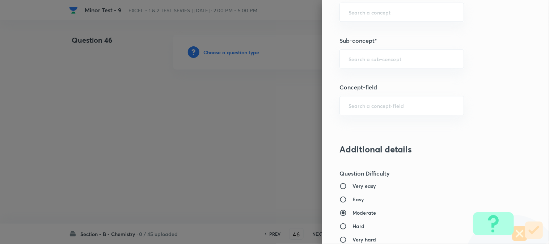
scroll to position [429, 0]
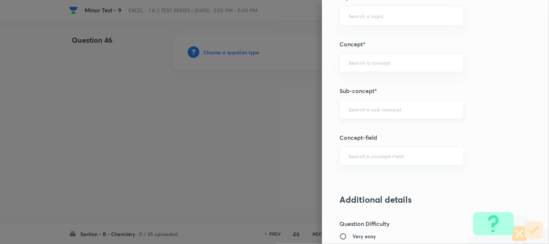
click at [357, 113] on div "​" at bounding box center [401, 108] width 124 height 19
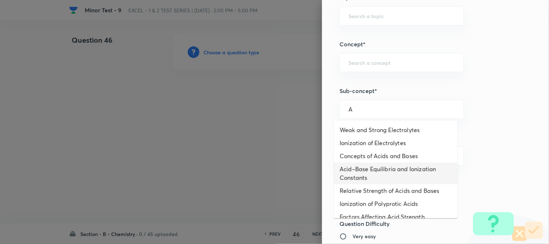
click at [367, 166] on li "Acid–Base Equilibria and Ionization Constants" at bounding box center [396, 173] width 124 height 22
type input "Acid–Base Equilibria and Ionization Constants"
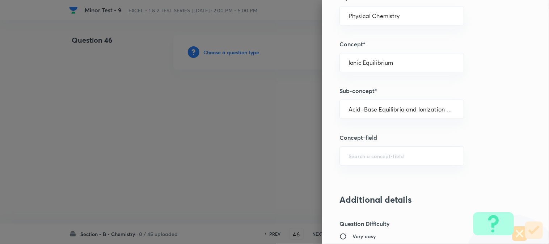
type input "Chemistry"
type input "Physical Chemistry"
type input "Ionic Equilibrium"
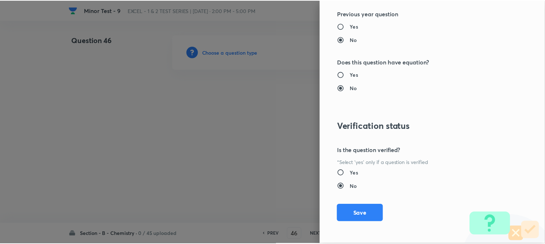
scroll to position [790, 0]
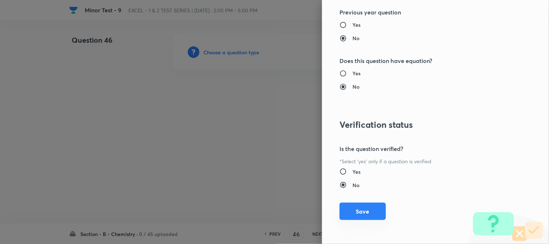
click at [357, 213] on button "Save" at bounding box center [362, 211] width 46 height 17
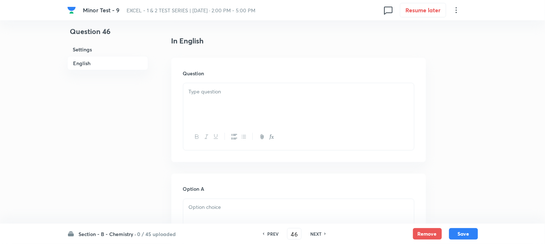
scroll to position [201, 0]
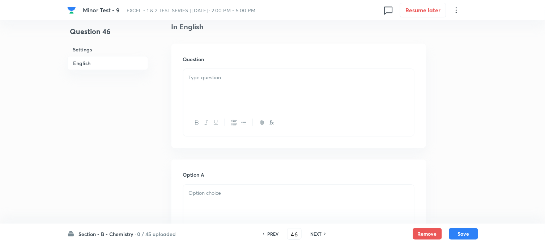
click at [259, 93] on div at bounding box center [298, 89] width 231 height 41
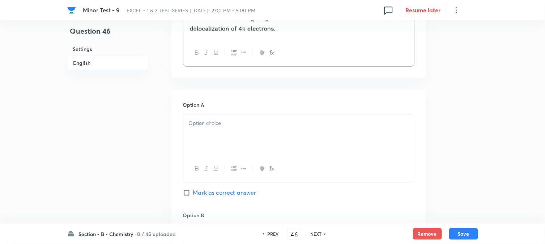
scroll to position [321, 0]
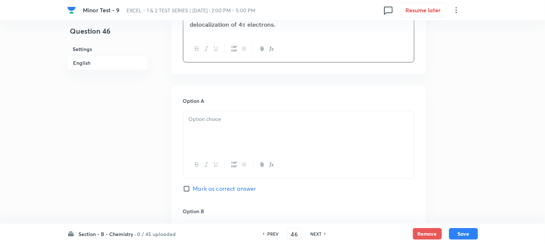
click at [248, 127] on div at bounding box center [298, 131] width 231 height 41
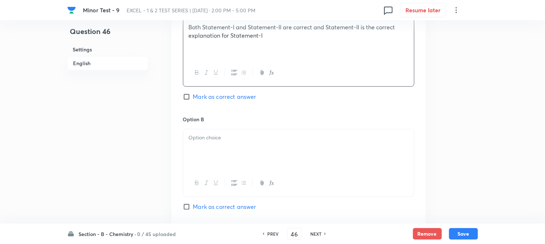
scroll to position [442, 0]
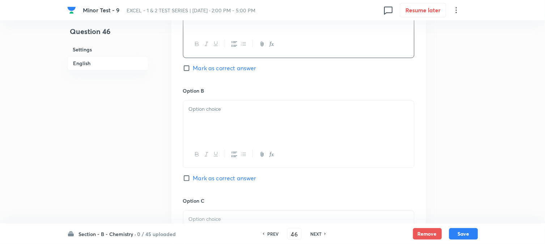
click at [235, 133] on div at bounding box center [298, 121] width 231 height 41
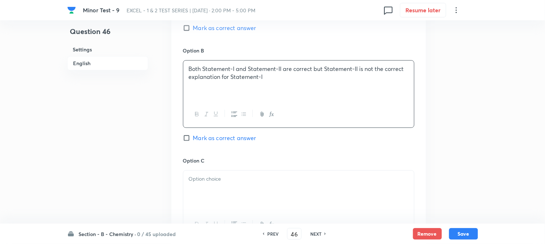
scroll to position [562, 0]
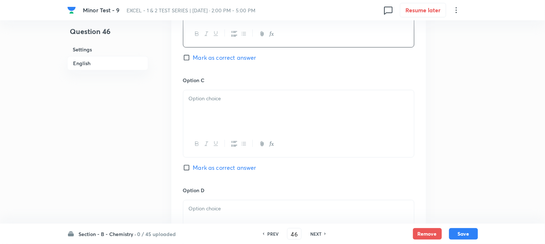
click at [229, 116] on div at bounding box center [298, 110] width 231 height 41
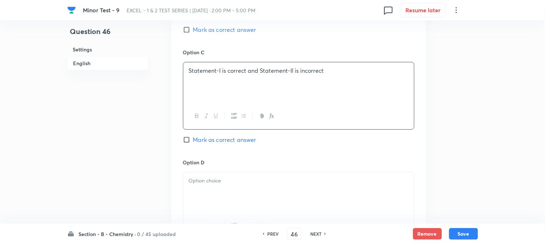
scroll to position [643, 0]
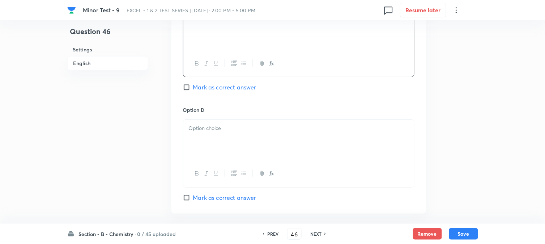
click at [217, 131] on p at bounding box center [299, 128] width 220 height 8
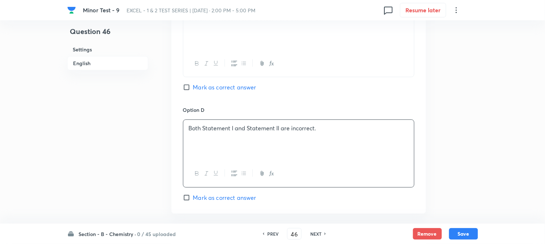
click at [208, 199] on span "Mark as correct answer" at bounding box center [224, 197] width 63 height 9
click at [193, 199] on input "Mark as correct answer" at bounding box center [188, 197] width 10 height 7
checkbox input "true"
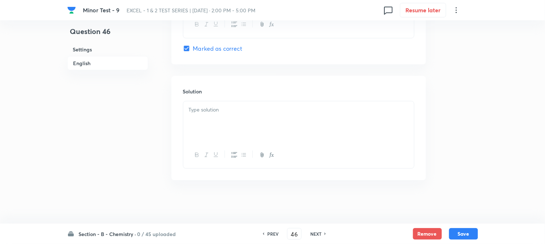
scroll to position [793, 0]
click at [243, 134] on div at bounding box center [298, 121] width 231 height 41
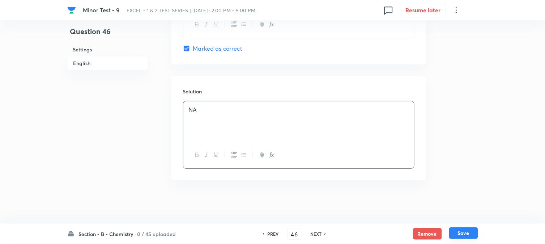
click at [467, 231] on button "Save" at bounding box center [463, 233] width 29 height 12
type input "47"
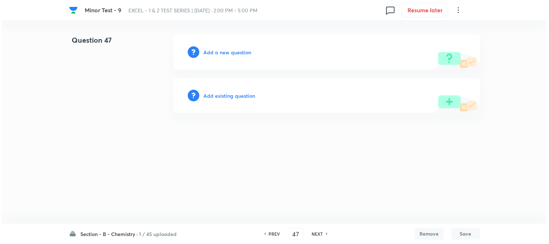
scroll to position [0, 0]
click at [208, 52] on h6 "Add a new question" at bounding box center [228, 52] width 48 height 8
click at [208, 52] on h6 "Choose a question type" at bounding box center [232, 52] width 56 height 8
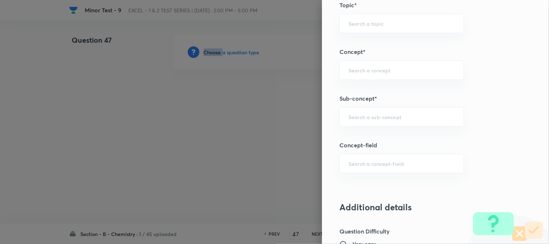
scroll to position [442, 0]
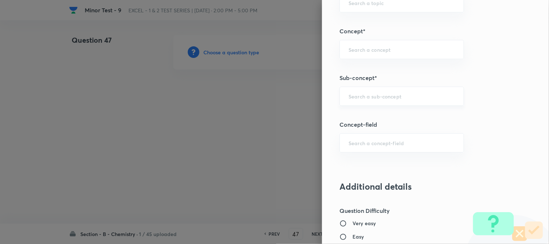
click at [361, 95] on input "text" at bounding box center [401, 96] width 106 height 7
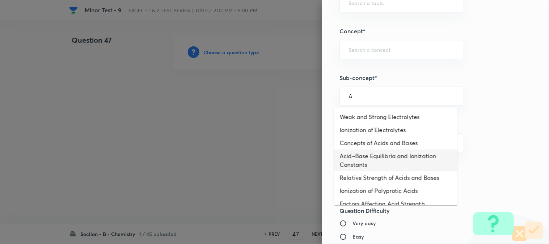
click at [360, 154] on li "Acid–Base Equilibria and Ionization Constants" at bounding box center [396, 160] width 124 height 22
type input "Acid–Base Equilibria and Ionization Constants"
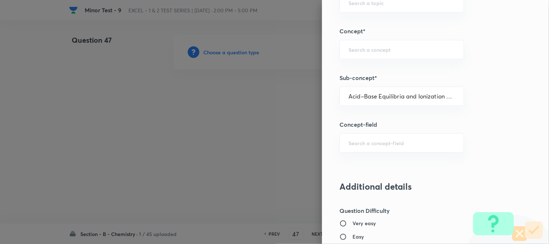
type input "Chemistry"
type input "Physical Chemistry"
type input "Ionic Equilibrium"
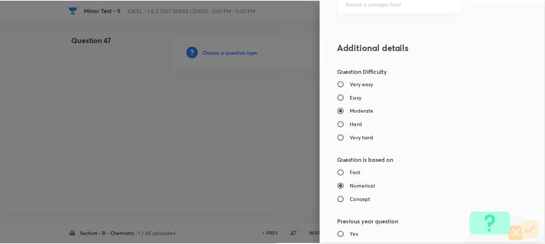
scroll to position [790, 0]
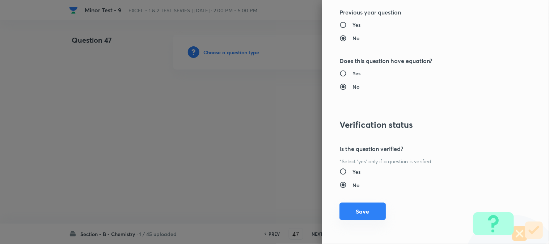
click at [345, 208] on button "Save" at bounding box center [362, 211] width 46 height 17
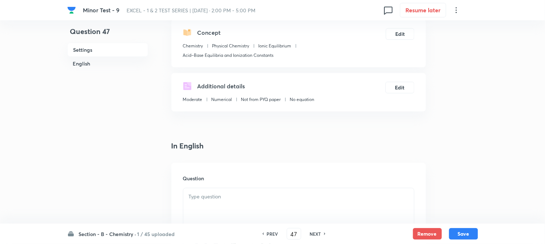
scroll to position [161, 0]
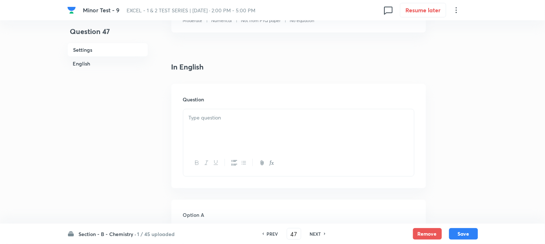
click at [219, 111] on div at bounding box center [298, 129] width 231 height 41
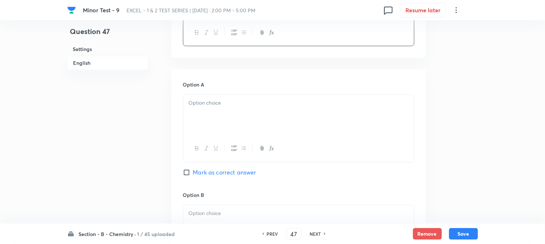
scroll to position [321, 0]
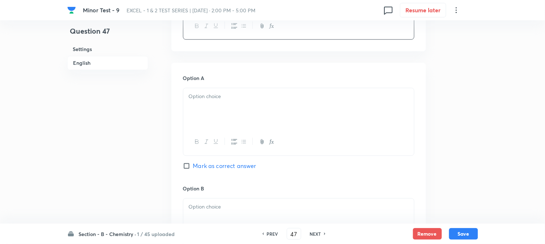
click at [225, 113] on div at bounding box center [298, 108] width 231 height 41
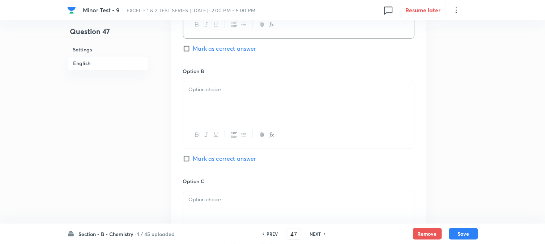
scroll to position [442, 0]
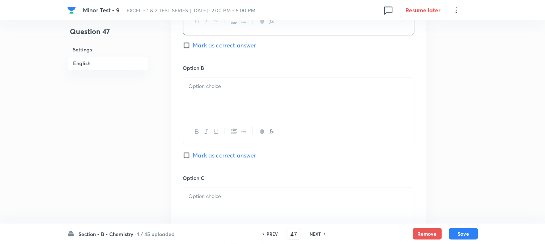
click at [215, 115] on div at bounding box center [298, 98] width 231 height 41
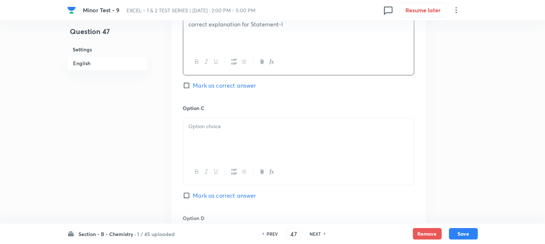
scroll to position [522, 0]
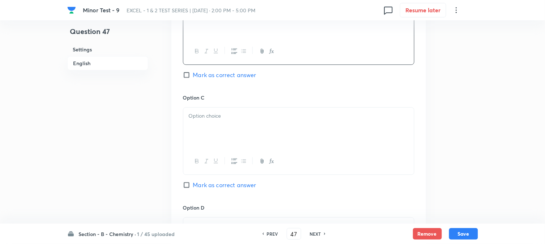
click at [225, 127] on div at bounding box center [298, 127] width 231 height 41
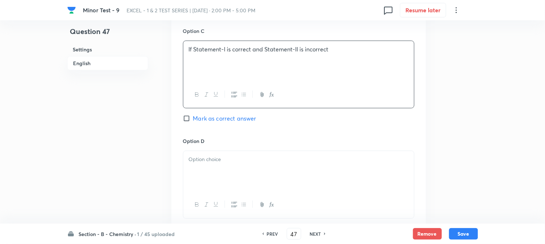
scroll to position [602, 0]
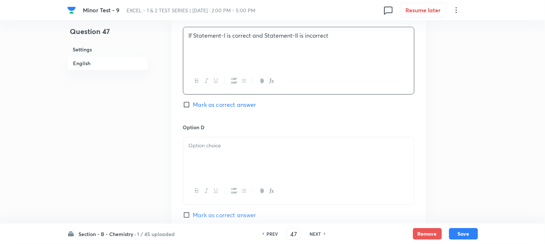
click at [214, 155] on div at bounding box center [298, 157] width 231 height 41
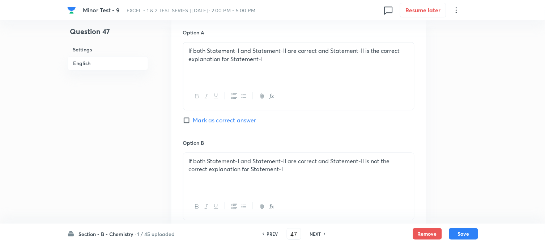
scroll to position [321, 0]
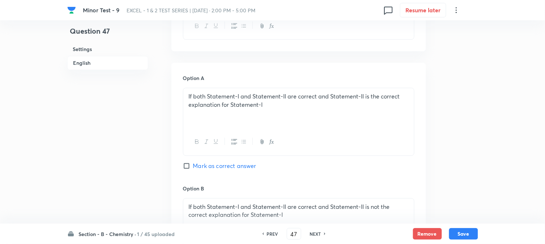
click at [186, 169] on input "Mark as correct answer" at bounding box center [188, 165] width 10 height 7
checkbox input "true"
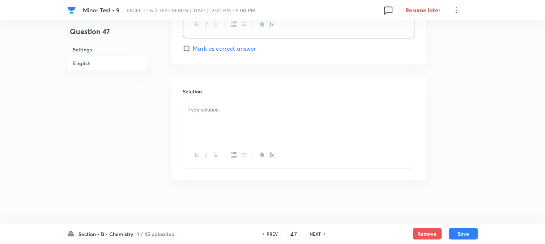
scroll to position [770, 0]
click at [223, 129] on div at bounding box center [298, 121] width 231 height 41
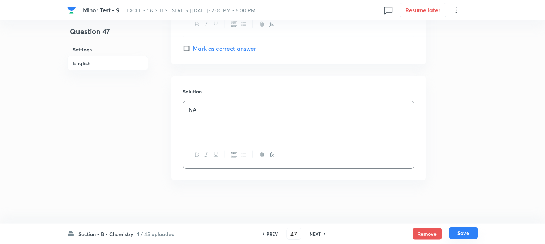
click at [470, 233] on button "Save" at bounding box center [463, 233] width 29 height 12
type input "48"
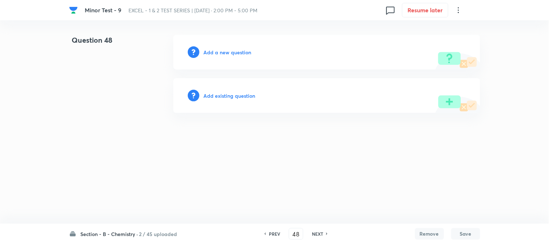
click at [221, 56] on div "Add a new question" at bounding box center [326, 52] width 307 height 35
click at [210, 53] on h6 "Add a new question" at bounding box center [228, 52] width 48 height 8
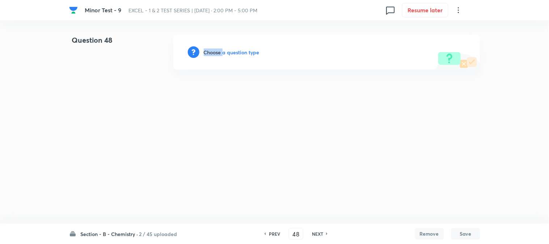
click at [210, 53] on h6 "Choose a question type" at bounding box center [232, 52] width 56 height 8
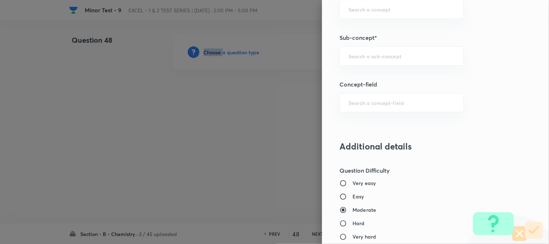
scroll to position [442, 0]
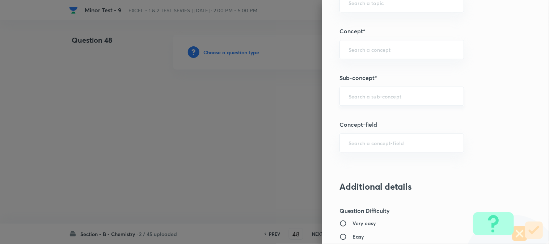
click at [348, 93] on input "text" at bounding box center [401, 96] width 106 height 7
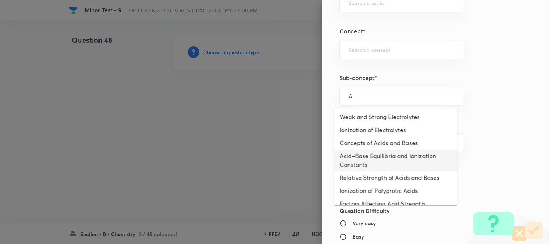
click at [370, 149] on li "Acid–Base Equilibria and Ionization Constants" at bounding box center [396, 160] width 124 height 22
type input "Acid–Base Equilibria and Ionization Constants"
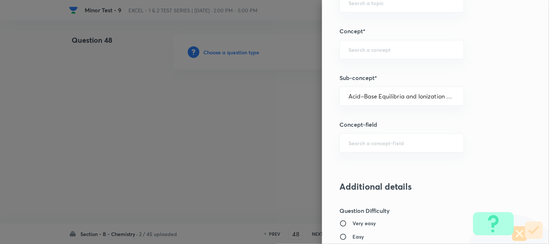
type input "Chemistry"
type input "Physical Chemistry"
type input "Ionic Equilibrium"
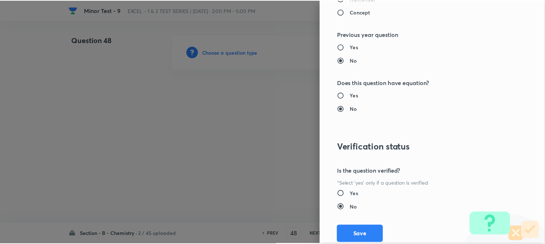
scroll to position [790, 0]
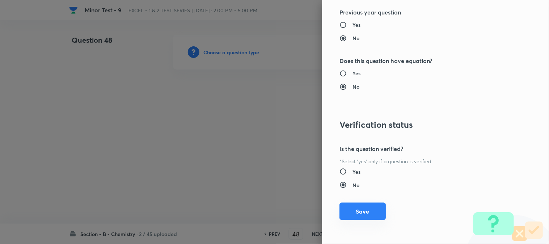
click at [354, 208] on button "Save" at bounding box center [362, 211] width 46 height 17
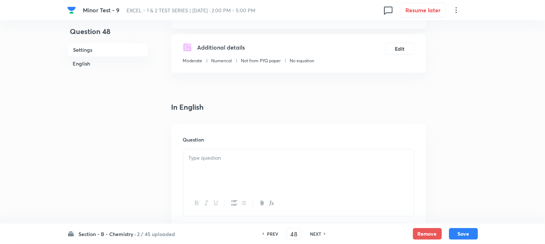
scroll to position [161, 0]
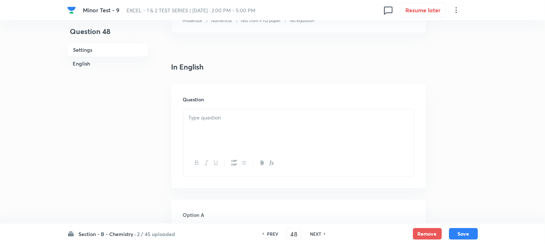
click at [257, 127] on div at bounding box center [298, 129] width 231 height 41
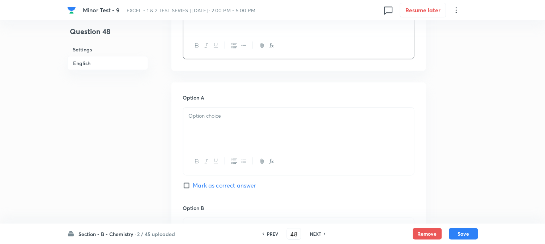
scroll to position [281, 0]
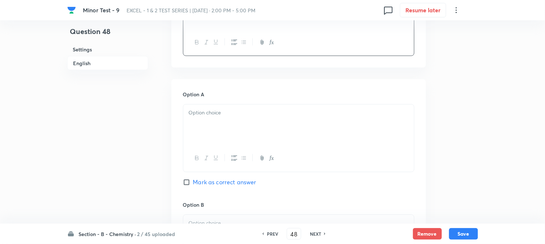
click at [224, 122] on div at bounding box center [298, 125] width 231 height 41
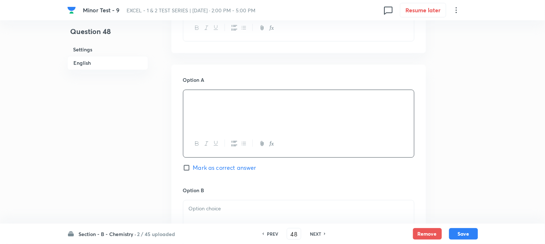
scroll to position [362, 0]
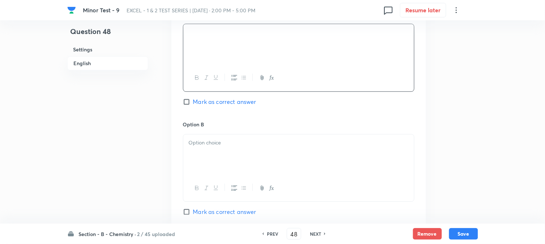
click at [227, 153] on div at bounding box center [298, 154] width 231 height 41
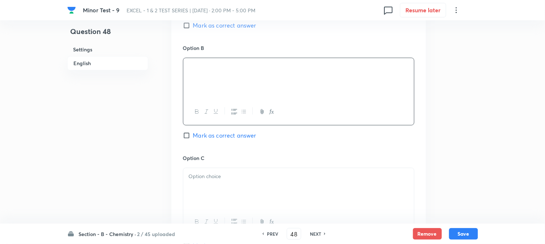
scroll to position [482, 0]
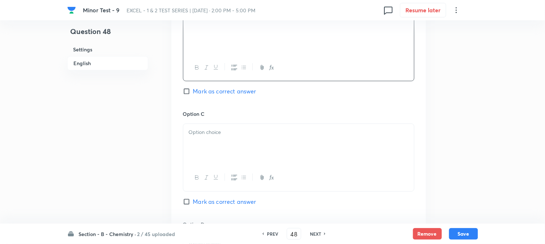
click at [234, 137] on div at bounding box center [298, 144] width 231 height 41
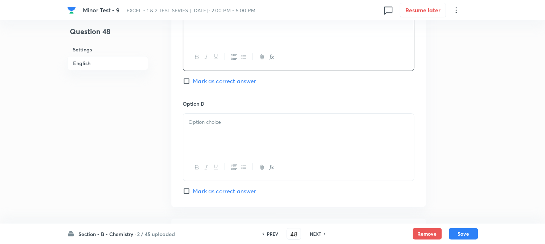
click at [233, 140] on div at bounding box center [298, 134] width 231 height 41
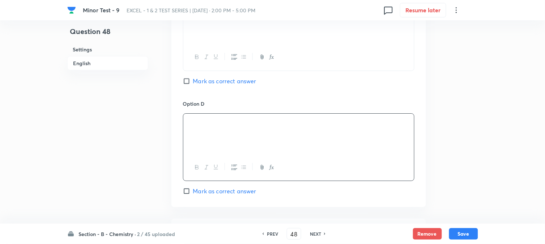
click at [187, 80] on input "Mark as correct answer" at bounding box center [188, 80] width 10 height 7
checkbox input "true"
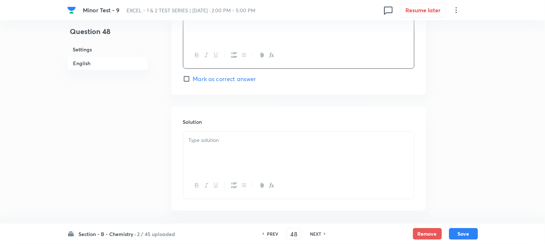
scroll to position [723, 0]
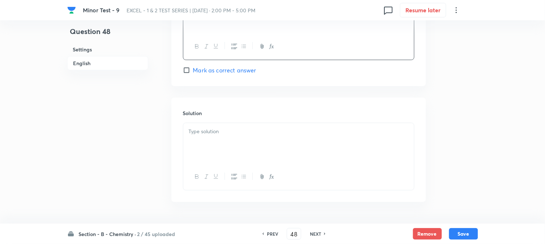
click at [241, 139] on div at bounding box center [298, 143] width 231 height 41
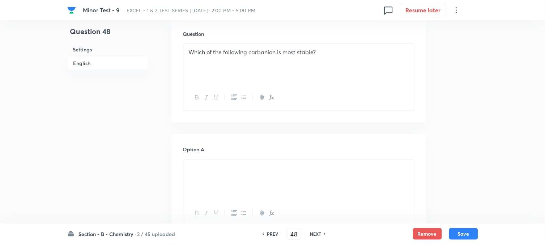
scroll to position [224, 0]
click at [469, 232] on button "Save" at bounding box center [463, 233] width 29 height 12
type input "49"
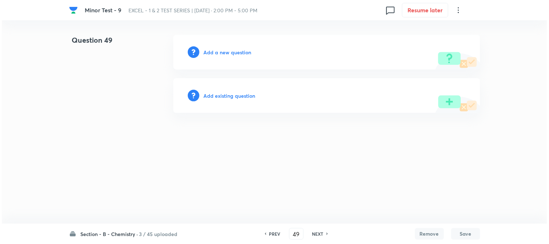
scroll to position [0, 0]
click at [212, 55] on h6 "Add a new question" at bounding box center [228, 52] width 48 height 8
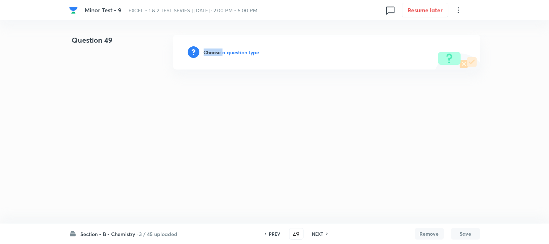
click at [212, 55] on h6 "Choose a question type" at bounding box center [232, 52] width 56 height 8
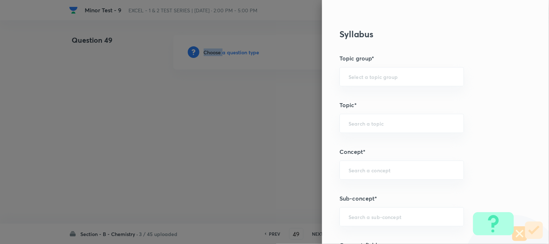
scroll to position [402, 0]
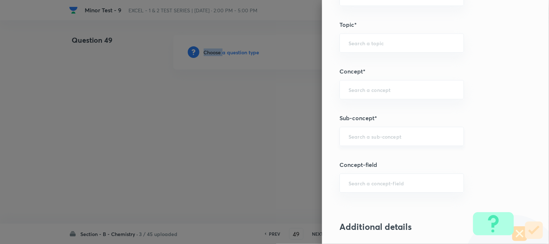
click at [367, 128] on div "​" at bounding box center [401, 136] width 124 height 19
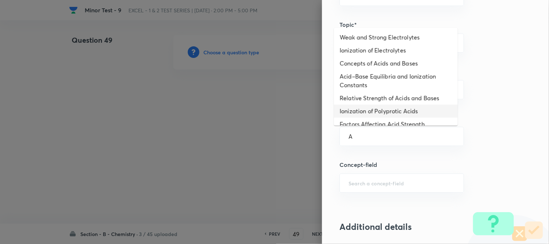
click at [366, 95] on li "Relative Strength of Acids and Bases" at bounding box center [396, 97] width 124 height 13
type input "Relative Strength of Acids and Bases"
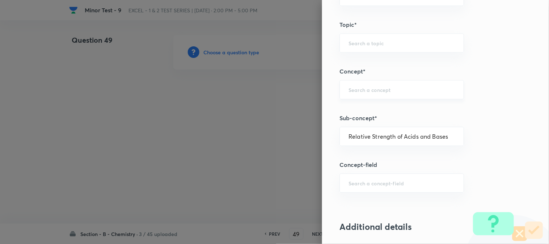
type input "Chemistry"
type input "Physical Chemistry"
type input "Ionic Equilibrium"
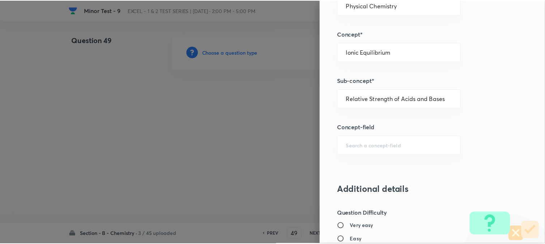
scroll to position [790, 0]
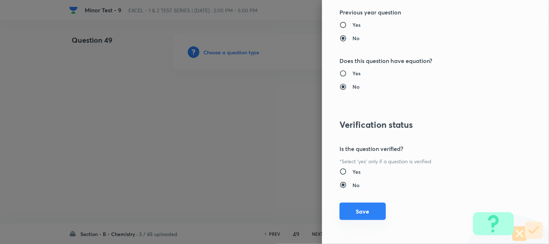
click at [358, 204] on button "Save" at bounding box center [362, 211] width 46 height 17
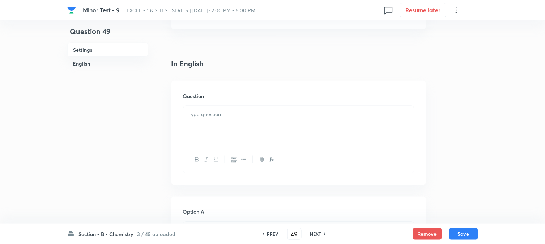
scroll to position [201, 0]
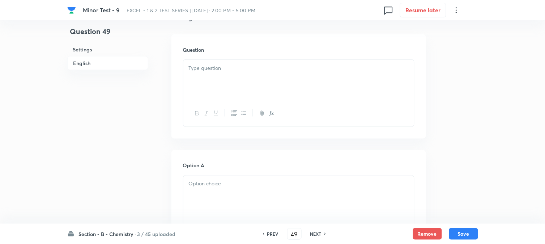
click at [241, 85] on div at bounding box center [298, 80] width 231 height 41
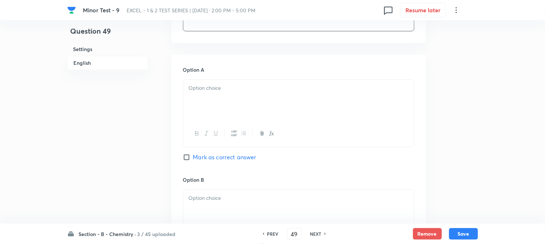
scroll to position [321, 0]
click at [229, 89] on p at bounding box center [299, 86] width 220 height 8
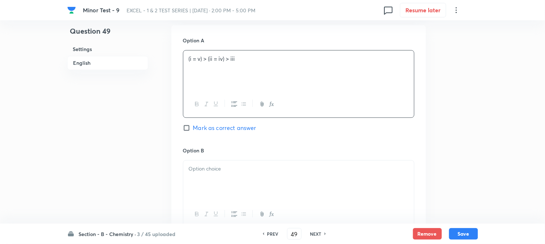
scroll to position [402, 0]
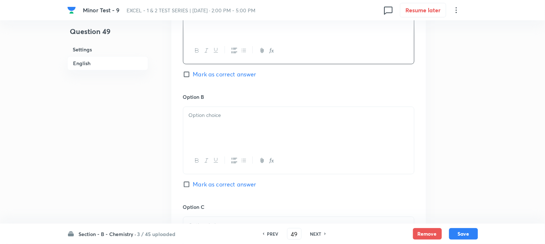
click at [221, 131] on div at bounding box center [298, 127] width 231 height 41
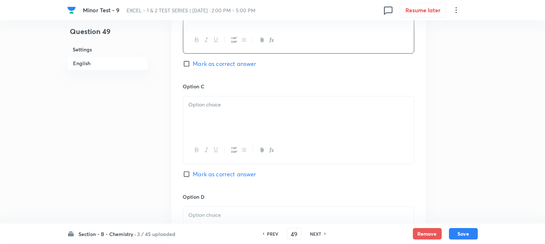
click at [218, 118] on div at bounding box center [298, 116] width 231 height 41
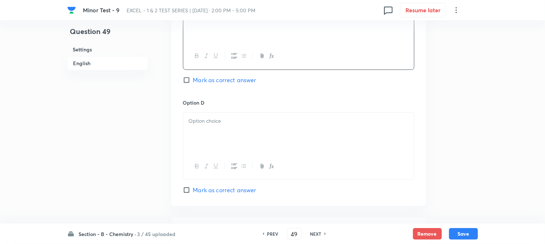
scroll to position [643, 0]
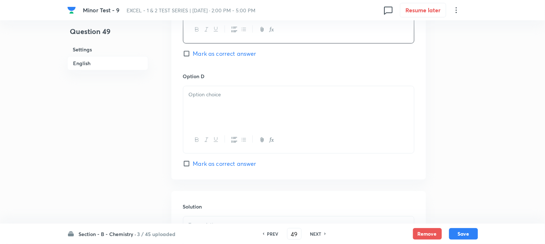
click at [247, 118] on div at bounding box center [298, 106] width 231 height 41
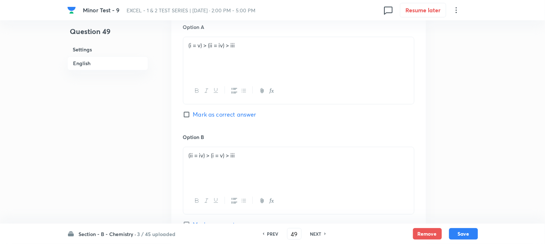
drag, startPoint x: 184, startPoint y: 114, endPoint x: 188, endPoint y: 128, distance: 14.0
click at [184, 114] on input "Mark as correct answer" at bounding box center [188, 114] width 10 height 7
checkbox input "true"
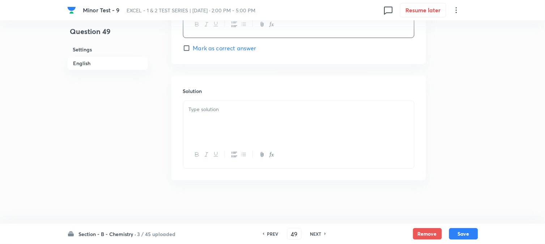
scroll to position [759, 0]
click at [225, 129] on div at bounding box center [298, 121] width 231 height 41
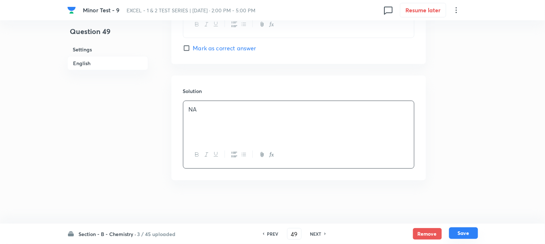
click at [458, 229] on button "Save" at bounding box center [463, 233] width 29 height 12
type input "50"
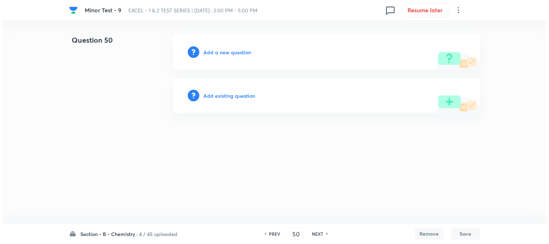
scroll to position [0, 0]
click at [212, 52] on h6 "Add a new question" at bounding box center [228, 52] width 48 height 8
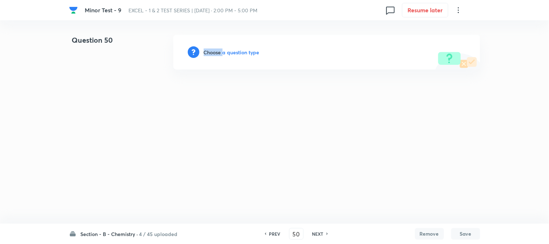
click at [212, 52] on h6 "Choose a question type" at bounding box center [232, 52] width 56 height 8
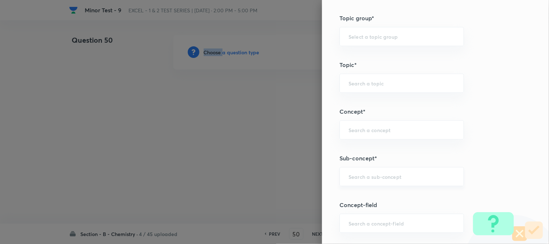
scroll to position [442, 0]
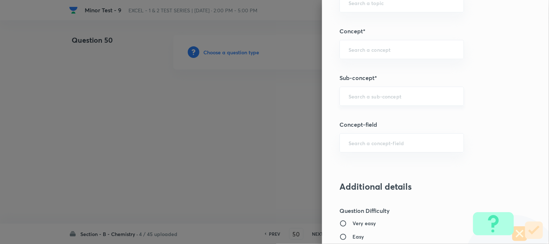
click at [367, 99] on input "text" at bounding box center [401, 96] width 106 height 7
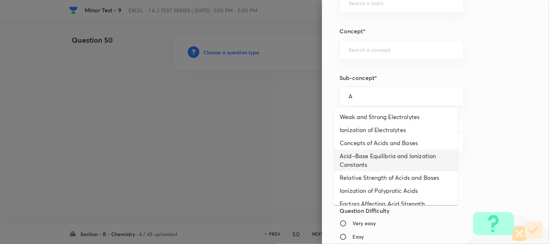
click at [356, 158] on li "Acid–Base Equilibria and Ionization Constants" at bounding box center [396, 160] width 124 height 22
type input "Acid–Base Equilibria and Ionization Constants"
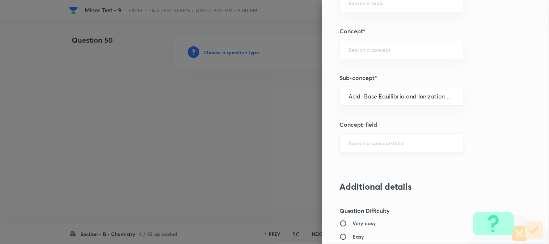
type input "Chemistry"
type input "Physical Chemistry"
type input "Ionic Equilibrium"
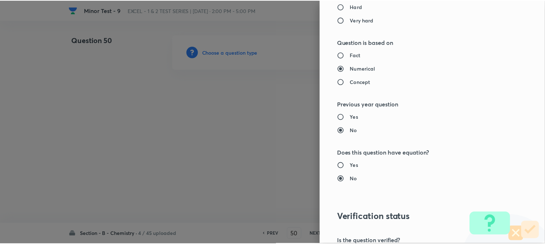
scroll to position [790, 0]
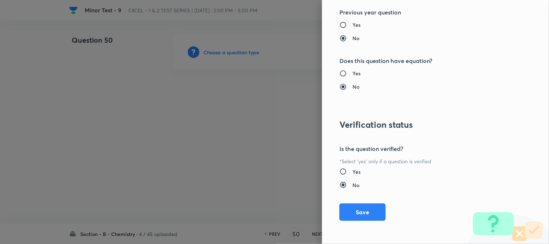
drag, startPoint x: 359, startPoint y: 211, endPoint x: 346, endPoint y: 200, distance: 17.2
click at [359, 211] on button "Save" at bounding box center [362, 211] width 46 height 17
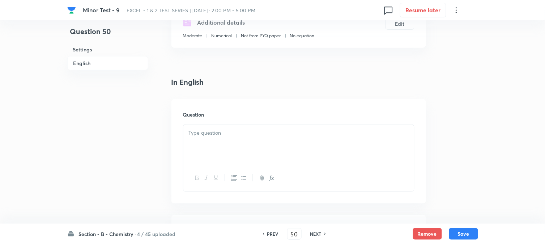
scroll to position [201, 0]
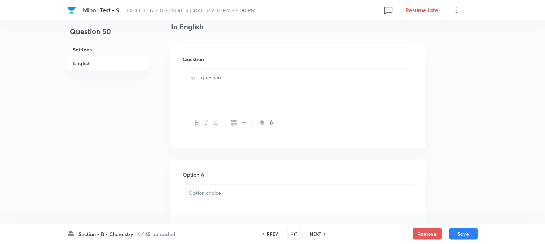
click at [233, 90] on div at bounding box center [298, 89] width 231 height 41
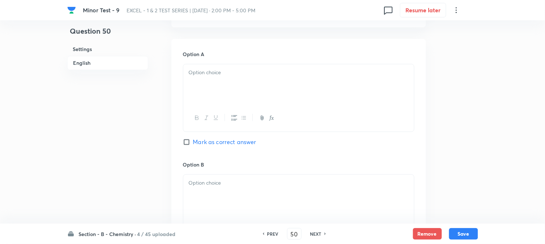
click at [226, 79] on div at bounding box center [298, 84] width 231 height 41
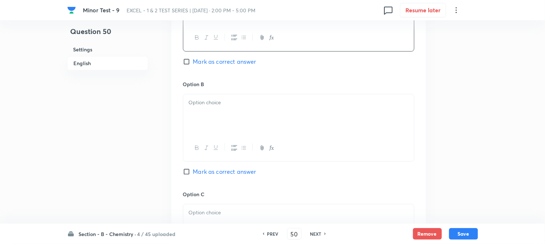
click at [240, 102] on p at bounding box center [299, 102] width 220 height 8
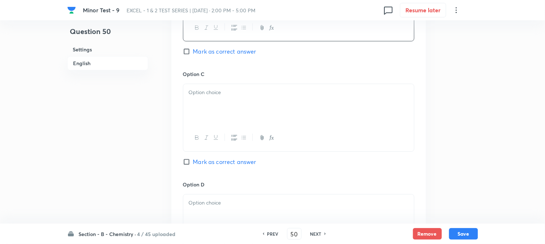
scroll to position [522, 0]
click at [225, 104] on div at bounding box center [298, 104] width 231 height 41
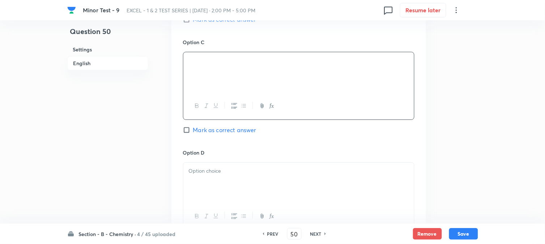
scroll to position [602, 0]
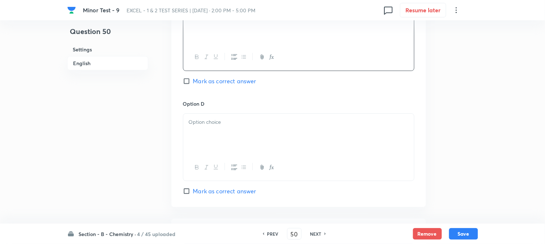
click at [234, 145] on div at bounding box center [298, 134] width 231 height 41
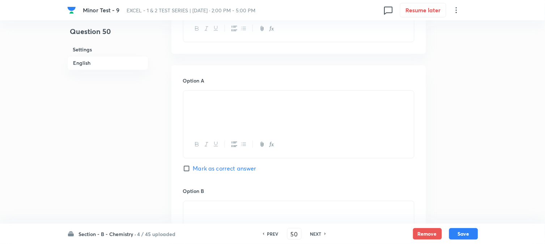
scroll to position [281, 0]
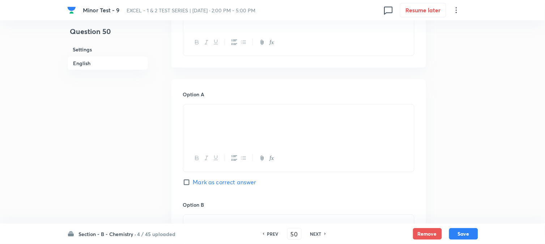
click at [187, 183] on input "Mark as correct answer" at bounding box center [188, 182] width 10 height 7
checkbox input "true"
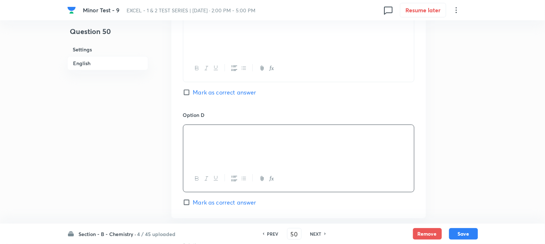
scroll to position [683, 0]
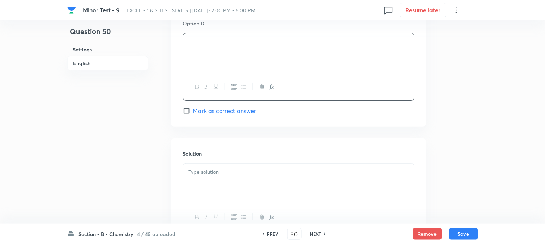
click at [222, 182] on div at bounding box center [298, 183] width 231 height 41
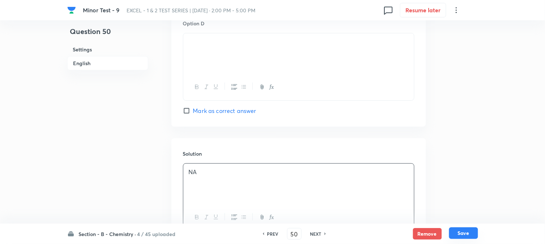
click at [467, 235] on button "Save" at bounding box center [463, 233] width 29 height 12
type input "51"
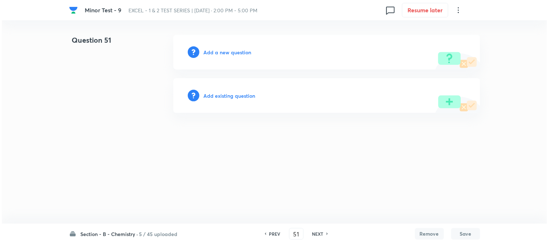
scroll to position [0, 0]
click at [212, 55] on h6 "Add a new question" at bounding box center [228, 52] width 48 height 8
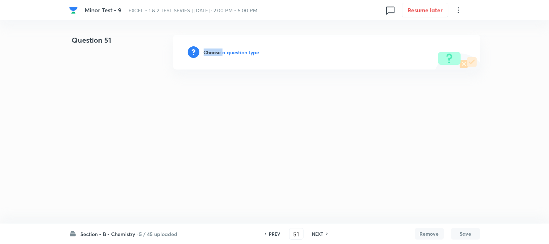
click at [211, 54] on h6 "Choose a question type" at bounding box center [232, 52] width 56 height 8
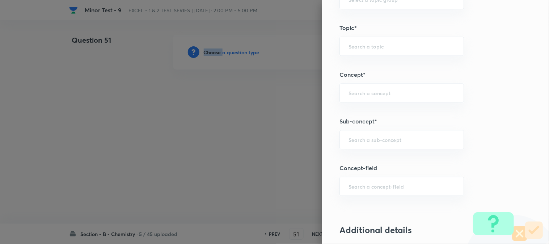
scroll to position [402, 0]
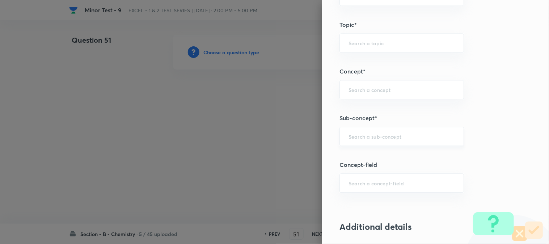
click at [360, 148] on div "Question settings Question type* Single choice correct Number of options* 2 3 4…" at bounding box center [435, 122] width 227 height 244
click at [359, 136] on input "text" at bounding box center [401, 136] width 106 height 7
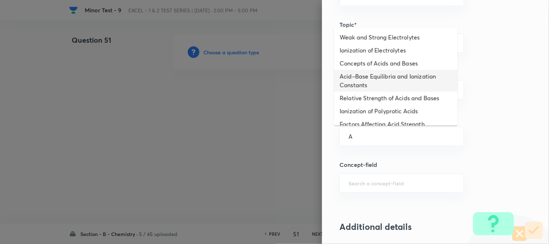
click at [369, 90] on li "Acid–Base Equilibria and Ionization Constants" at bounding box center [396, 81] width 124 height 22
type input "Acid–Base Equilibria and Ionization Constants"
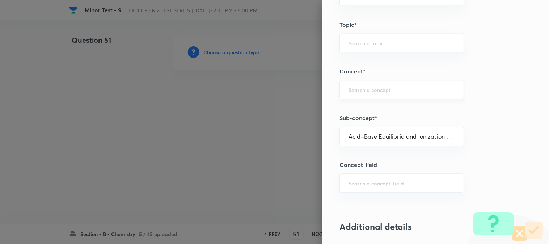
type input "Chemistry"
type input "Physical Chemistry"
type input "Ionic Equilibrium"
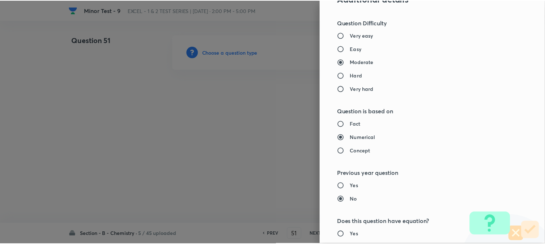
scroll to position [790, 0]
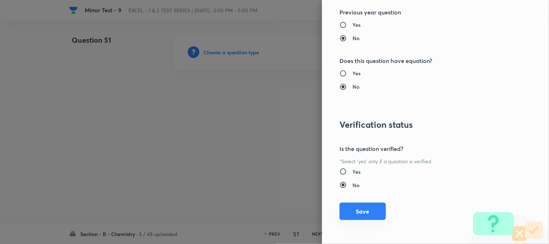
drag, startPoint x: 353, startPoint y: 218, endPoint x: 331, endPoint y: 199, distance: 29.0
click at [353, 216] on button "Save" at bounding box center [362, 211] width 46 height 17
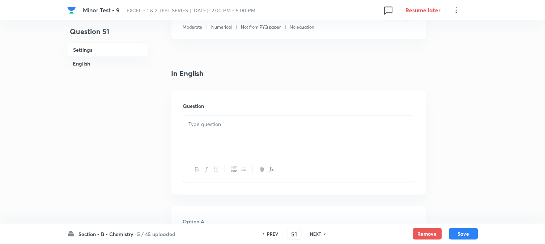
scroll to position [161, 0]
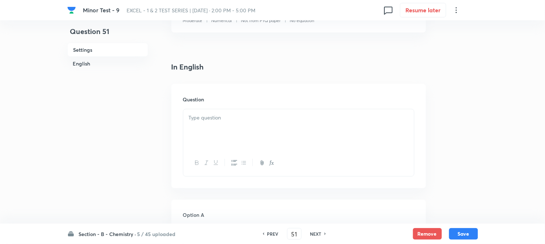
click at [225, 134] on div at bounding box center [298, 129] width 231 height 41
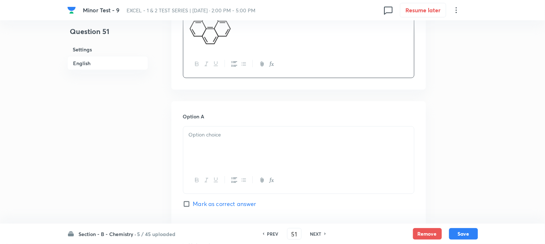
scroll to position [281, 0]
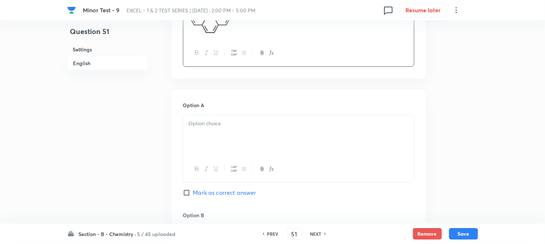
click at [208, 124] on p at bounding box center [299, 124] width 220 height 8
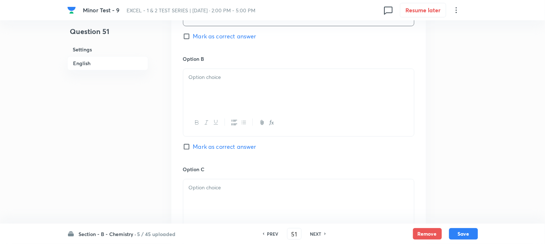
scroll to position [442, 0]
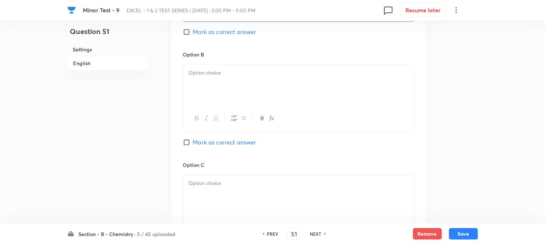
click at [229, 90] on div at bounding box center [298, 84] width 231 height 41
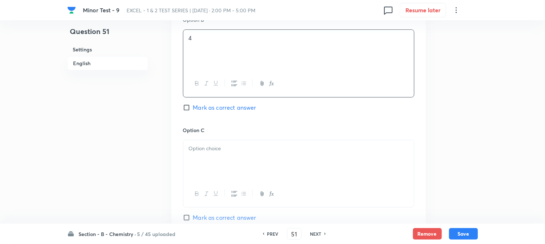
scroll to position [522, 0]
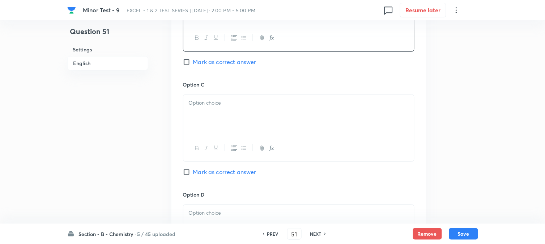
click at [228, 106] on p at bounding box center [299, 103] width 220 height 8
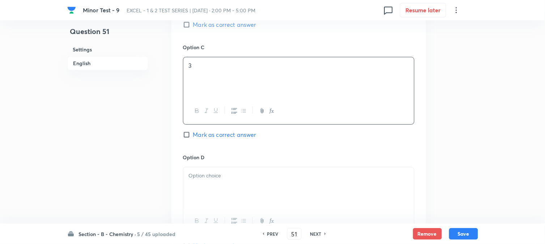
scroll to position [602, 0]
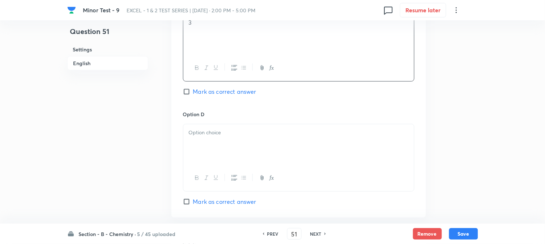
click at [233, 128] on div at bounding box center [298, 144] width 231 height 41
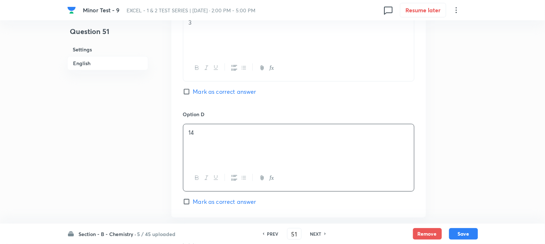
click at [197, 93] on span "Mark as correct answer" at bounding box center [224, 91] width 63 height 9
click at [193, 93] on input "Mark as correct answer" at bounding box center [188, 91] width 10 height 7
checkbox input "true"
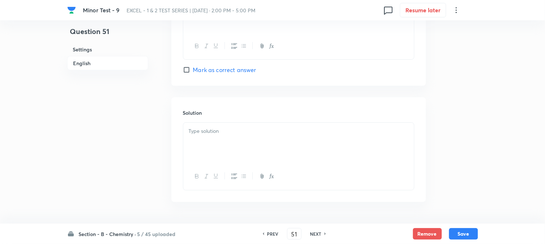
scroll to position [757, 0]
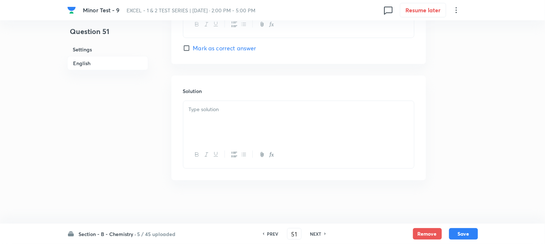
click at [234, 118] on div at bounding box center [298, 121] width 231 height 41
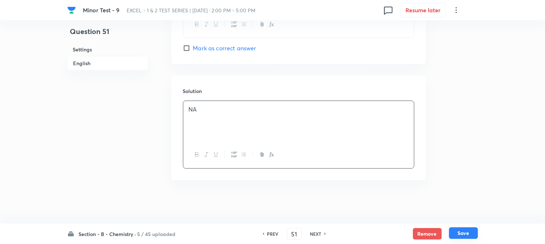
click at [474, 233] on button "Save" at bounding box center [463, 233] width 29 height 12
type input "52"
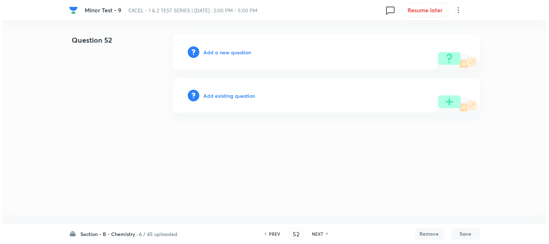
scroll to position [0, 0]
click at [212, 54] on h6 "Add a new question" at bounding box center [228, 52] width 48 height 8
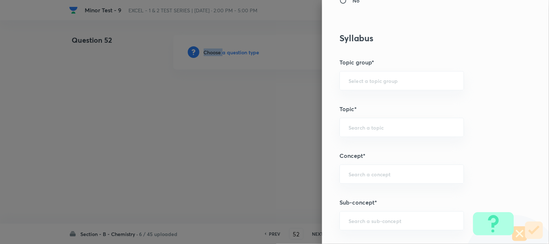
scroll to position [362, 0]
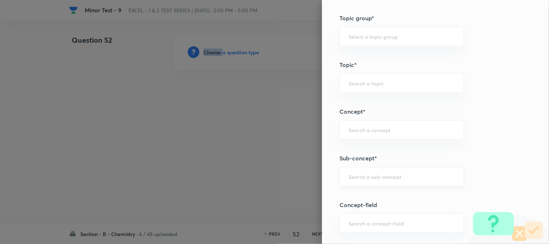
click at [364, 172] on div "​" at bounding box center [401, 176] width 124 height 19
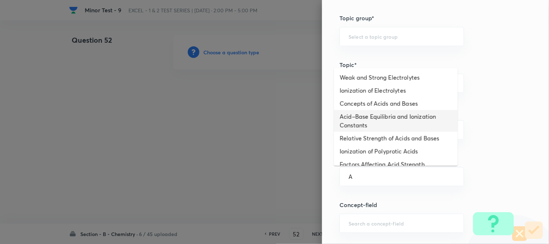
click at [366, 122] on li "Acid–Base Equilibria and Ionization Constants" at bounding box center [396, 121] width 124 height 22
type input "Acid–Base Equilibria and Ionization Constants"
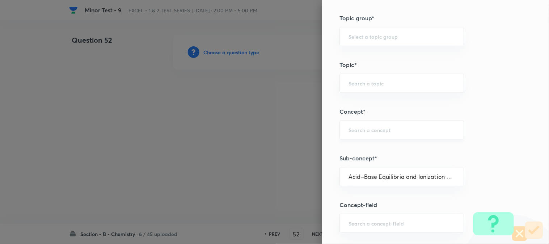
type input "Chemistry"
type input "Physical Chemistry"
type input "Ionic Equilibrium"
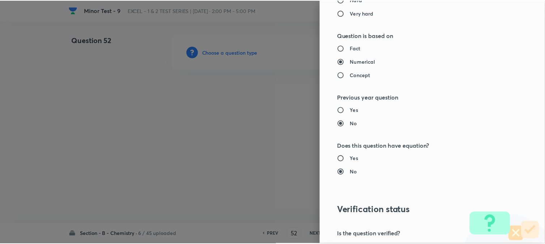
scroll to position [763, 0]
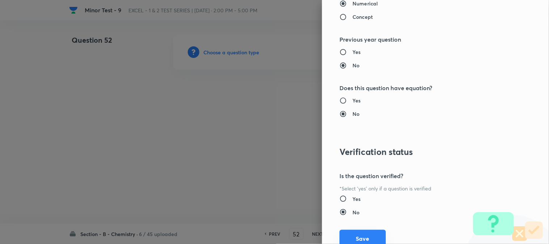
click at [363, 239] on button "Save" at bounding box center [362, 238] width 46 height 17
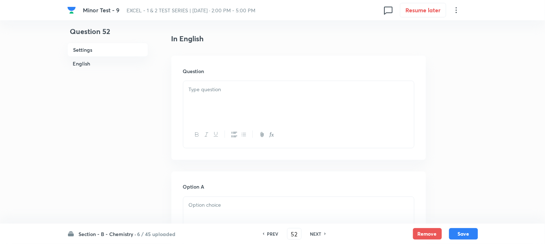
scroll to position [201, 0]
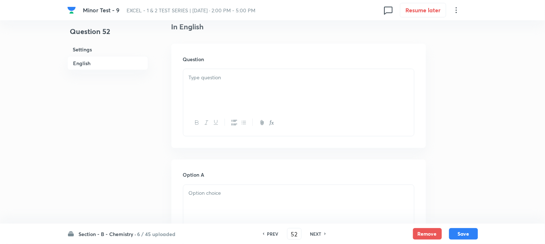
click at [251, 97] on div at bounding box center [298, 89] width 231 height 41
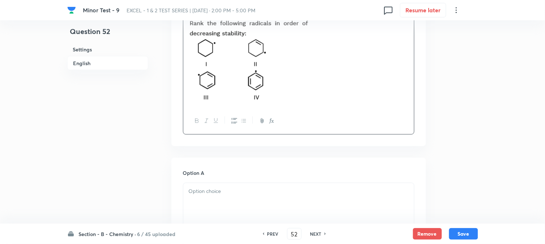
scroll to position [321, 0]
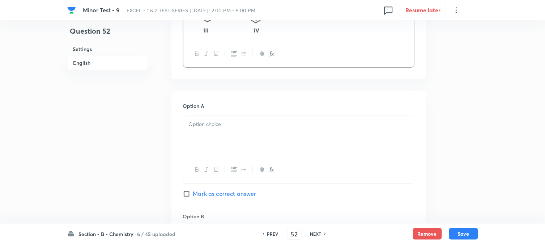
click at [218, 138] on div at bounding box center [298, 136] width 231 height 41
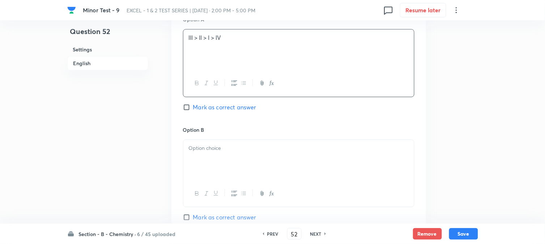
scroll to position [442, 0]
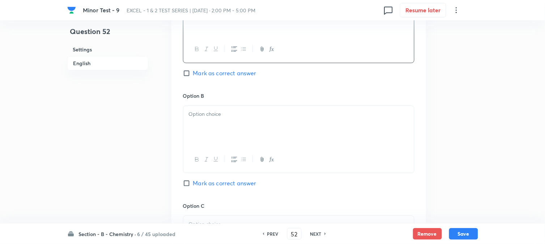
click at [220, 114] on p at bounding box center [299, 114] width 220 height 8
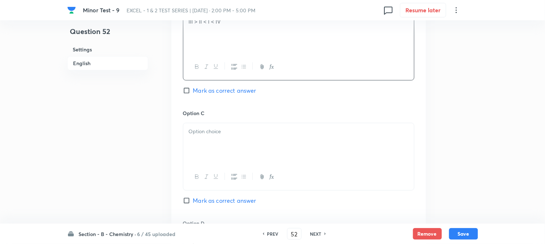
scroll to position [562, 0]
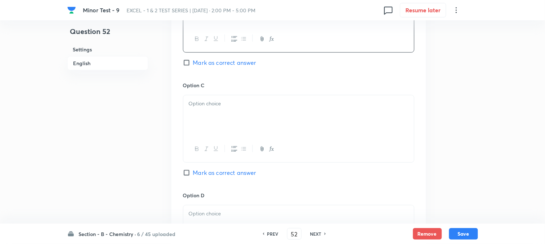
click at [214, 128] on div at bounding box center [298, 115] width 231 height 41
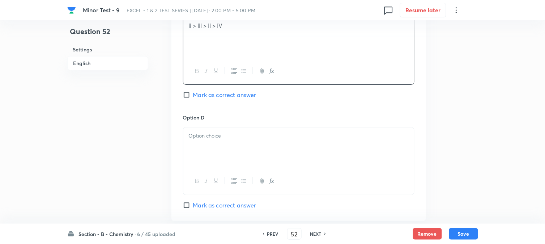
scroll to position [643, 0]
click at [235, 129] on div at bounding box center [298, 145] width 231 height 41
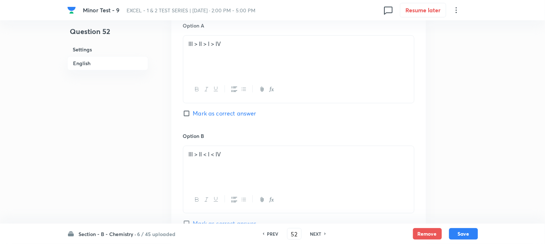
click at [190, 112] on input "Mark as correct answer" at bounding box center [188, 113] width 10 height 7
checkbox input "true"
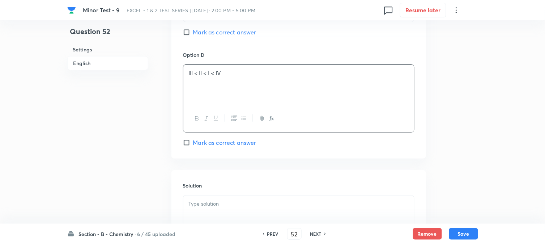
scroll to position [798, 0]
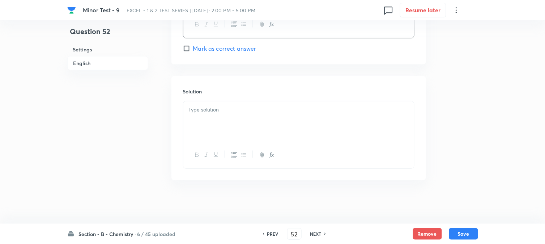
click at [224, 111] on p at bounding box center [299, 110] width 220 height 8
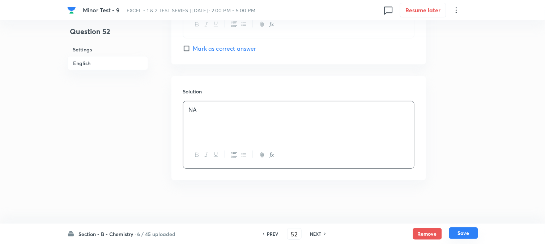
click at [460, 232] on button "Save" at bounding box center [463, 233] width 29 height 12
type input "53"
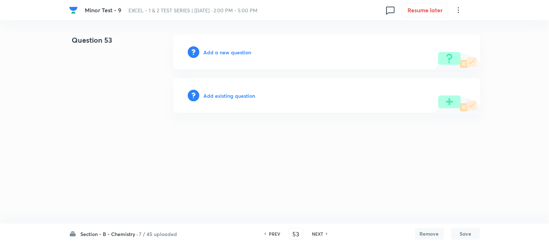
click at [212, 52] on h6 "Add a new question" at bounding box center [228, 52] width 48 height 8
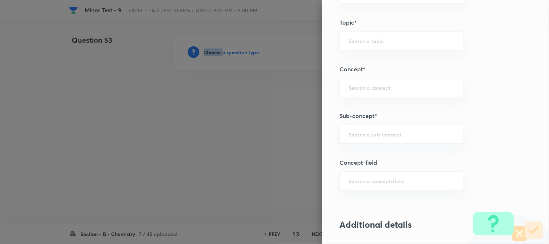
scroll to position [482, 0]
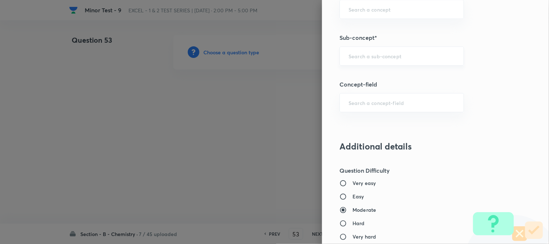
click at [356, 58] on input "text" at bounding box center [401, 55] width 106 height 7
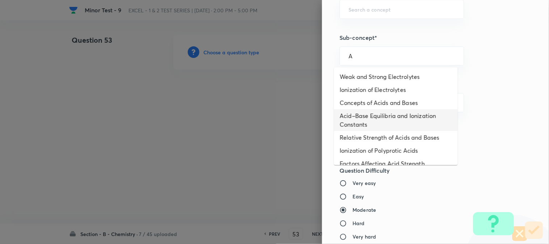
click at [371, 129] on li "Acid–Base Equilibria and Ionization Constants" at bounding box center [396, 120] width 124 height 22
type input "Acid–Base Equilibria and Ionization Constants"
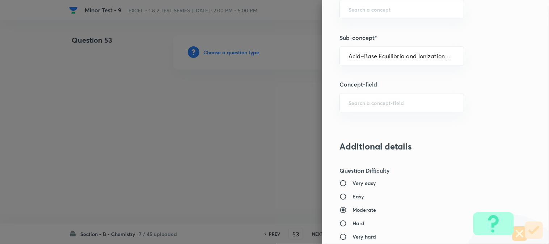
type input "Chemistry"
type input "Physical Chemistry"
type input "Ionic Equilibrium"
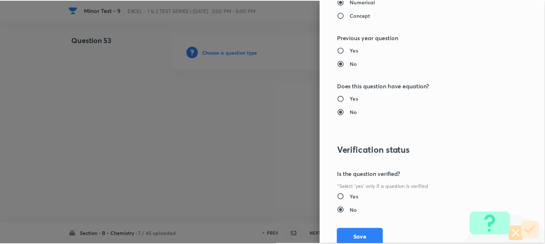
scroll to position [790, 0]
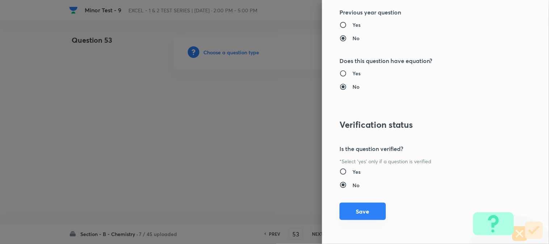
click at [354, 210] on button "Save" at bounding box center [362, 211] width 46 height 17
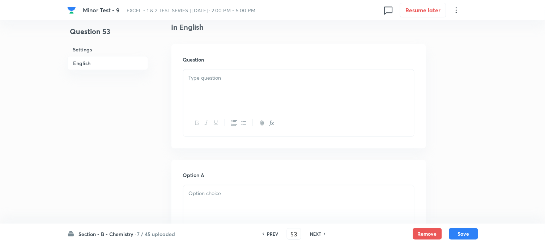
scroll to position [201, 0]
click at [236, 109] on div at bounding box center [298, 89] width 231 height 41
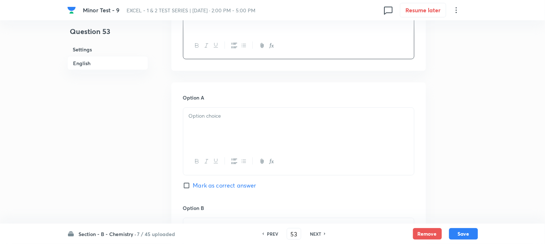
scroll to position [281, 0]
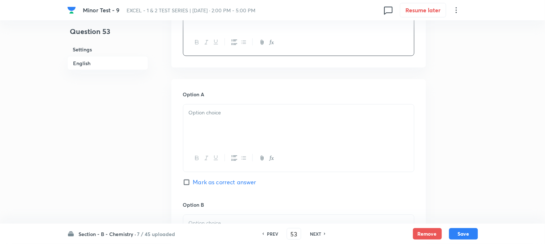
click at [213, 112] on p at bounding box center [299, 113] width 220 height 8
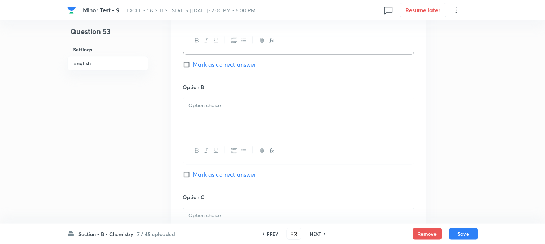
scroll to position [402, 0]
click at [227, 117] on div at bounding box center [298, 114] width 231 height 41
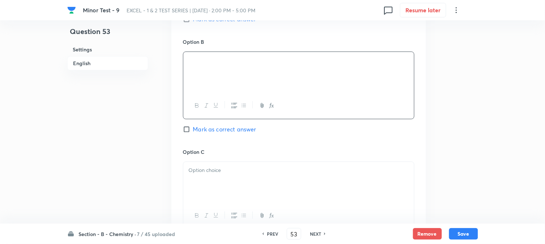
scroll to position [482, 0]
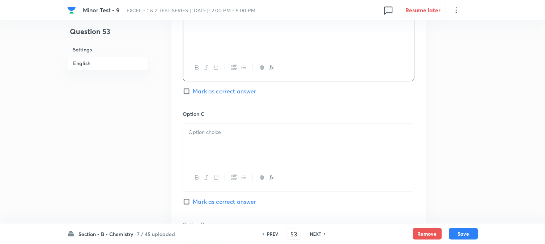
click at [223, 158] on div at bounding box center [298, 144] width 231 height 41
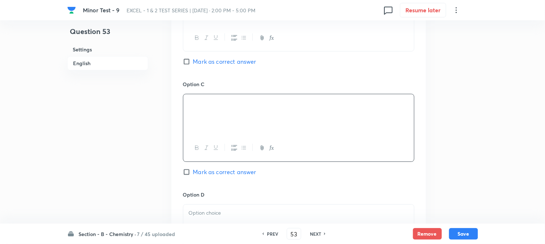
scroll to position [602, 0]
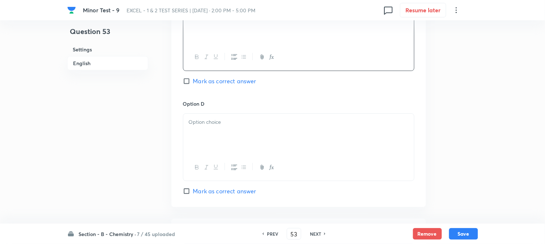
click at [226, 154] on div at bounding box center [298, 134] width 231 height 41
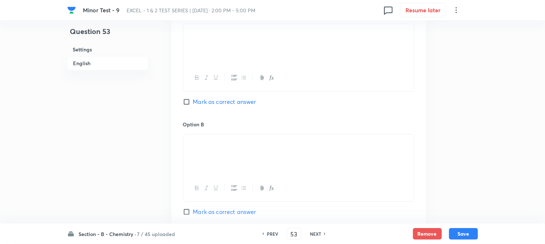
click at [189, 103] on input "Mark as correct answer" at bounding box center [188, 101] width 10 height 7
checkbox input "true"
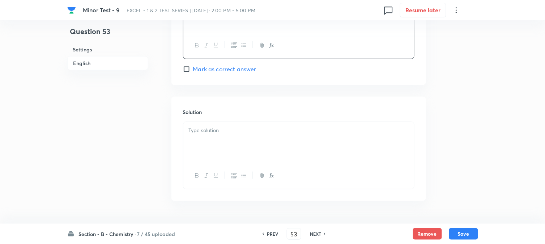
scroll to position [763, 0]
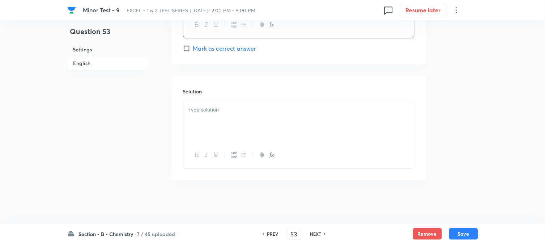
click at [229, 142] on div at bounding box center [298, 121] width 231 height 41
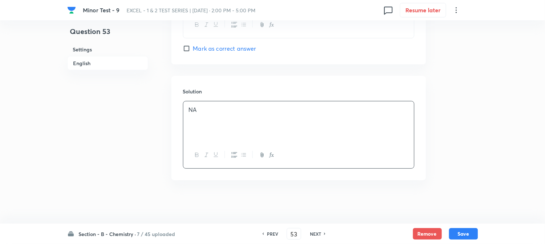
scroll to position [790, 0]
click at [465, 230] on button "Save" at bounding box center [463, 233] width 29 height 12
type input "54"
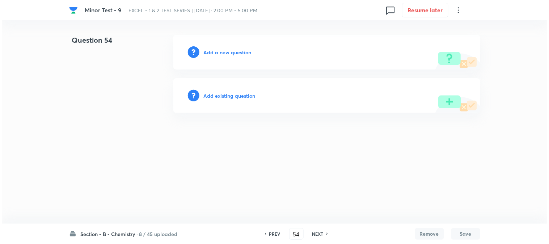
scroll to position [0, 0]
click at [208, 51] on h6 "Add a new question" at bounding box center [228, 52] width 48 height 8
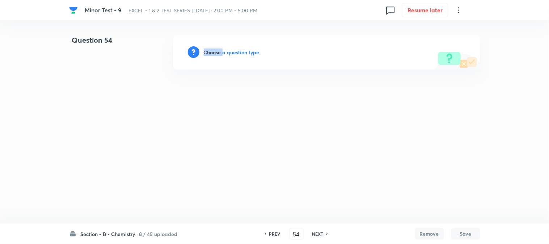
click at [208, 51] on h6 "Choose a question type" at bounding box center [232, 52] width 56 height 8
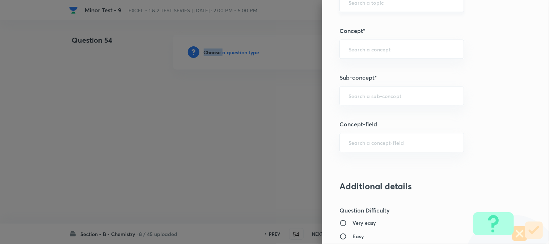
scroll to position [442, 0]
click at [358, 93] on input "text" at bounding box center [401, 96] width 106 height 7
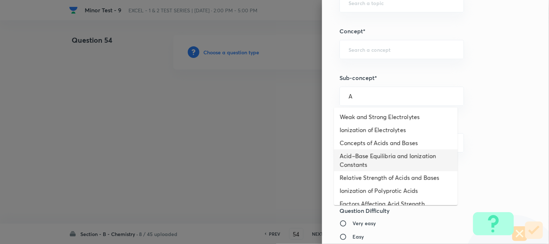
click at [360, 157] on li "Acid–Base Equilibria and Ionization Constants" at bounding box center [396, 160] width 124 height 22
type input "Acid–Base Equilibria and Ionization Constants"
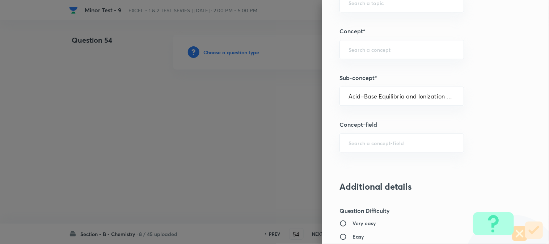
type input "Chemistry"
type input "Physical Chemistry"
type input "Ionic Equilibrium"
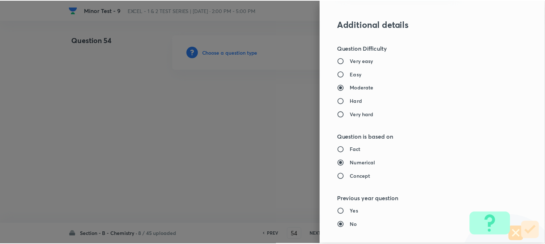
scroll to position [790, 0]
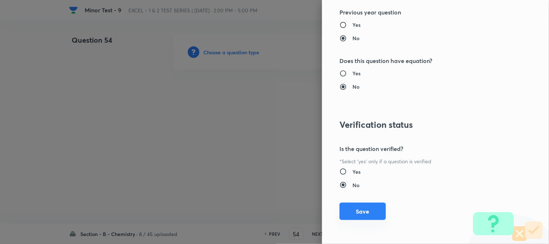
click at [361, 208] on button "Save" at bounding box center [362, 211] width 46 height 17
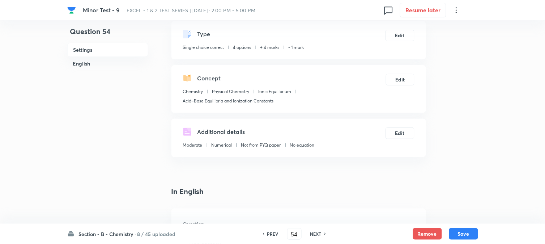
scroll to position [201, 0]
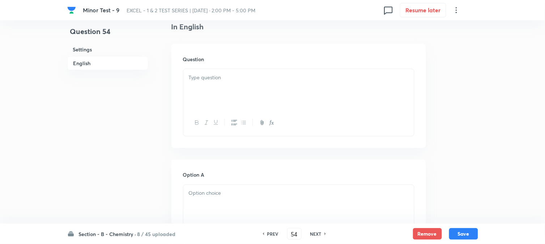
click at [226, 87] on div at bounding box center [298, 89] width 231 height 41
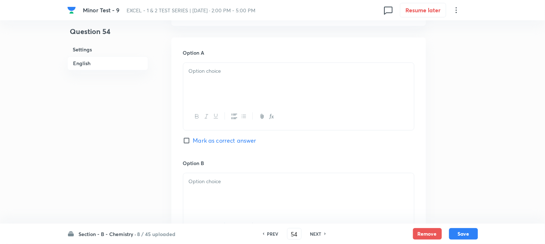
click at [238, 88] on div at bounding box center [298, 83] width 231 height 41
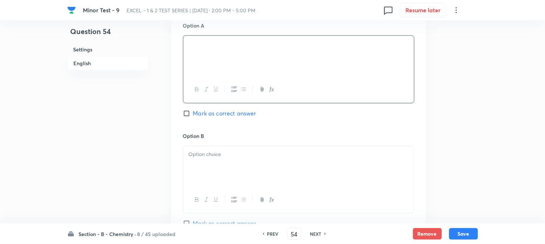
scroll to position [402, 0]
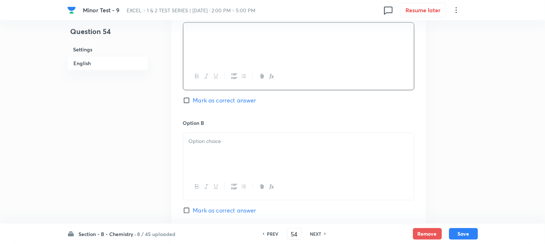
click at [229, 136] on div at bounding box center [298, 153] width 231 height 41
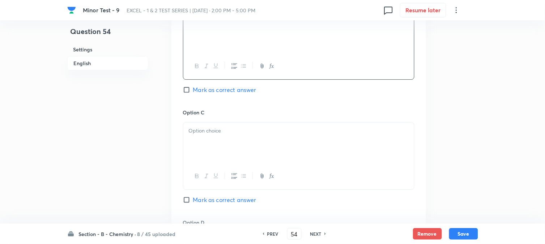
click at [240, 143] on div at bounding box center [298, 142] width 231 height 41
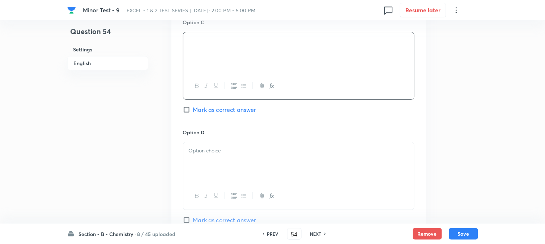
scroll to position [643, 0]
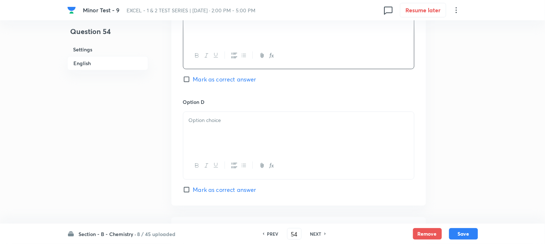
click at [218, 144] on div at bounding box center [298, 132] width 231 height 41
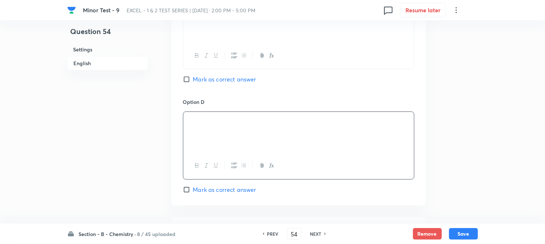
click at [199, 185] on div "Option D Mark as correct answer" at bounding box center [298, 145] width 231 height 95
click at [200, 189] on span "Mark as correct answer" at bounding box center [224, 189] width 63 height 9
click at [193, 189] on input "Mark as correct answer" at bounding box center [188, 189] width 10 height 7
checkbox input "true"
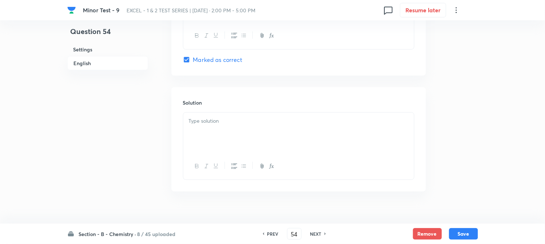
scroll to position [785, 0]
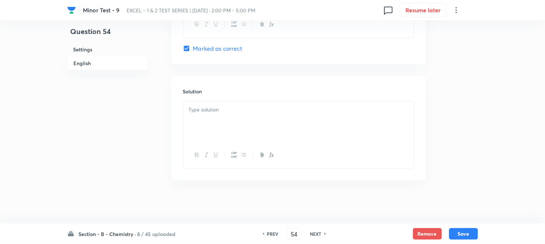
click at [230, 132] on div at bounding box center [298, 121] width 231 height 41
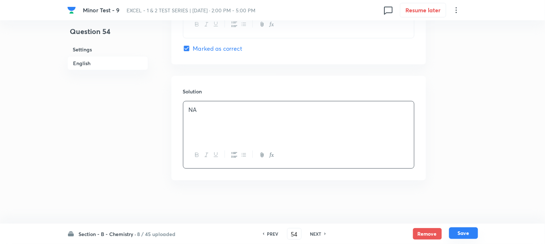
click at [462, 230] on button "Save" at bounding box center [463, 233] width 29 height 12
type input "55"
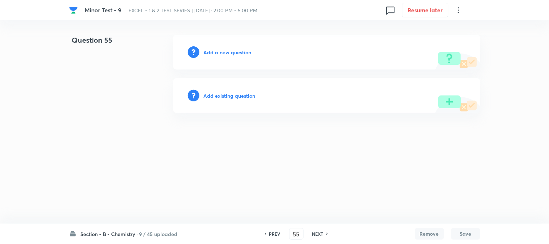
click at [211, 54] on h6 "Add a new question" at bounding box center [228, 52] width 48 height 8
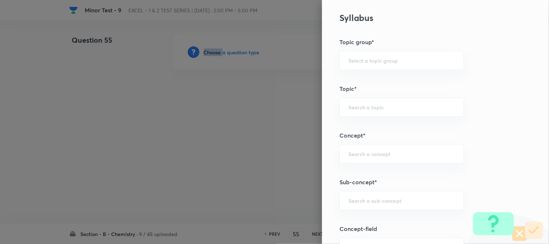
scroll to position [402, 0]
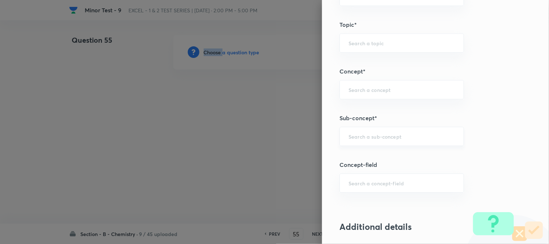
click at [364, 131] on div "​" at bounding box center [401, 136] width 124 height 19
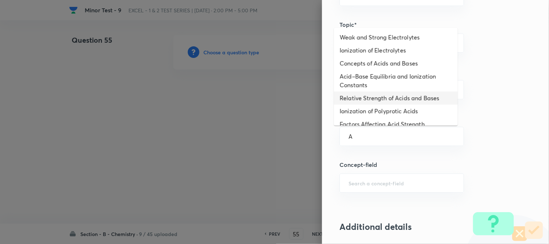
click at [368, 100] on li "Relative Strength of Acids and Bases" at bounding box center [396, 97] width 124 height 13
type input "Relative Strength of Acids and Bases"
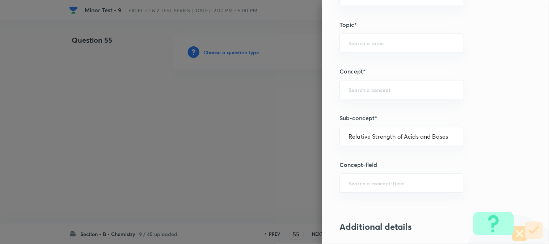
type input "Chemistry"
type input "Physical Chemistry"
type input "Ionic Equilibrium"
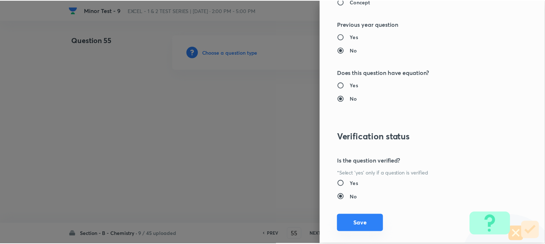
scroll to position [790, 0]
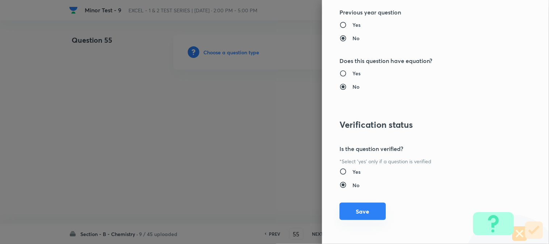
click at [350, 211] on button "Save" at bounding box center [362, 211] width 46 height 17
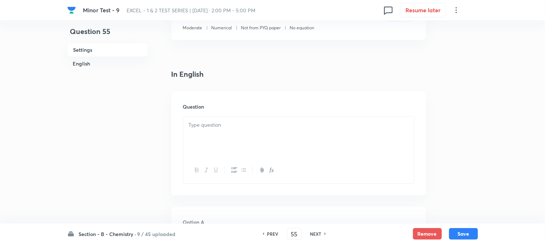
scroll to position [161, 0]
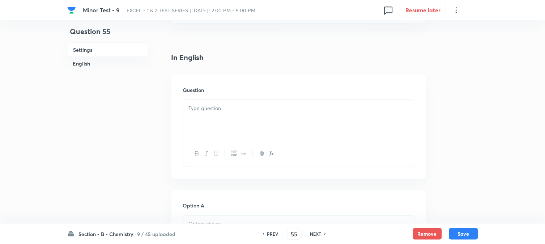
click at [243, 122] on div at bounding box center [298, 120] width 231 height 41
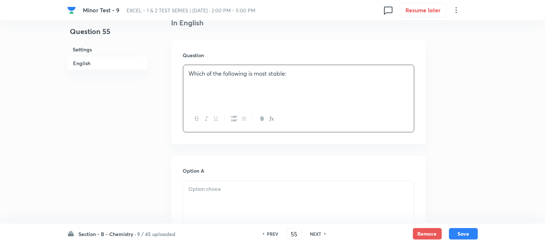
scroll to position [241, 0]
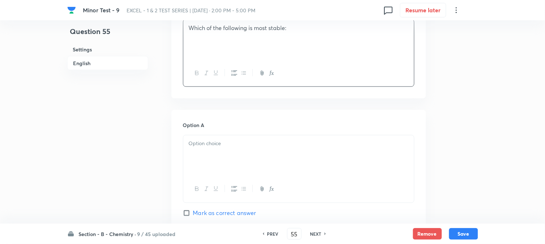
click at [268, 156] on div at bounding box center [298, 155] width 231 height 41
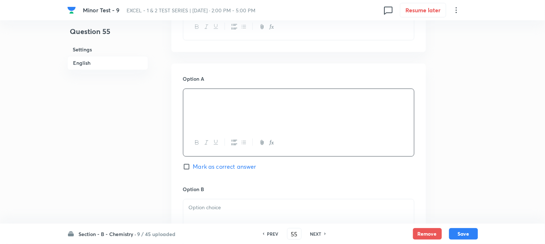
scroll to position [362, 0]
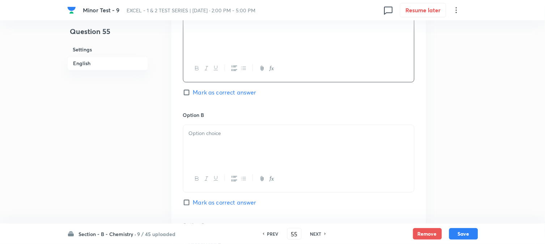
click at [222, 153] on div at bounding box center [298, 145] width 231 height 41
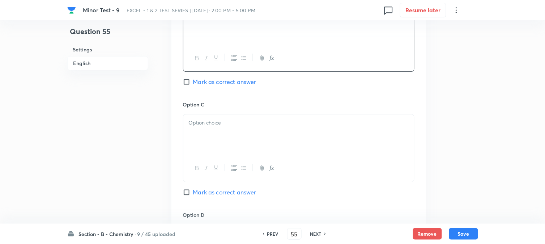
click at [256, 141] on div at bounding box center [298, 134] width 231 height 41
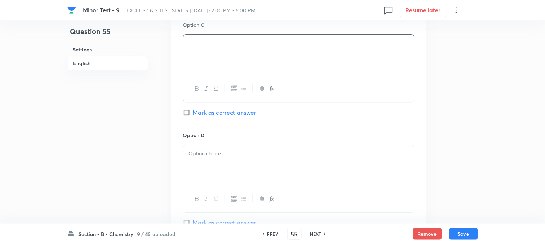
scroll to position [562, 0]
click at [240, 161] on div at bounding box center [298, 164] width 231 height 41
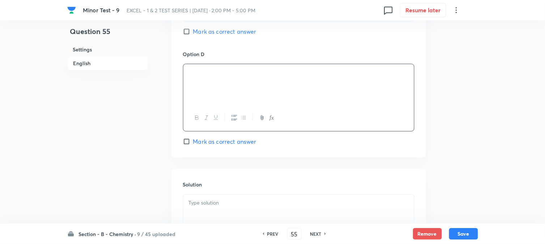
click at [207, 142] on span "Mark as correct answer" at bounding box center [224, 141] width 63 height 9
click at [193, 142] on input "Mark as correct answer" at bounding box center [188, 141] width 10 height 7
checkbox input "true"
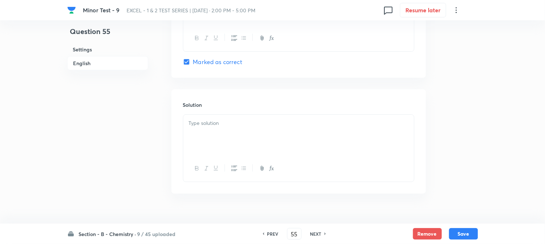
scroll to position [723, 0]
click at [213, 155] on div at bounding box center [298, 167] width 231 height 26
click at [222, 140] on div at bounding box center [298, 134] width 231 height 41
click at [456, 230] on button "Save" at bounding box center [463, 233] width 29 height 12
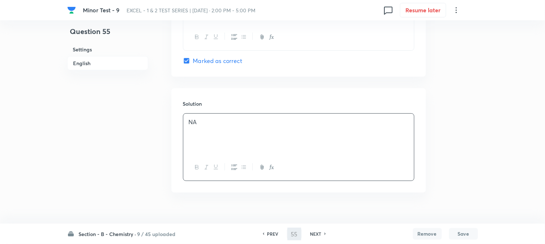
type input "56"
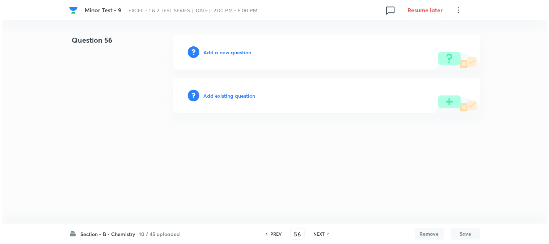
scroll to position [0, 0]
click at [219, 50] on h6 "Add a new question" at bounding box center [228, 52] width 48 height 8
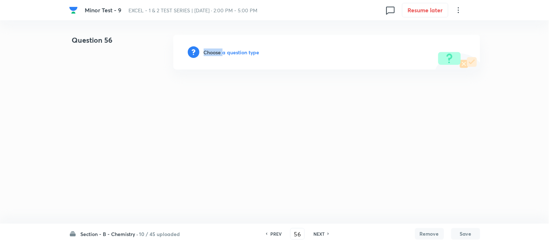
click at [219, 50] on h6 "Choose a question type" at bounding box center [232, 52] width 56 height 8
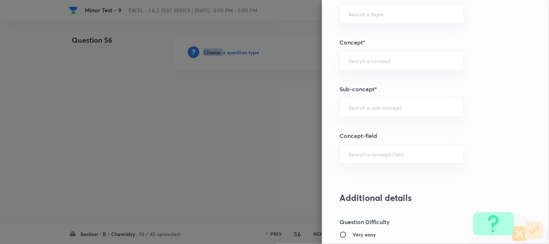
scroll to position [442, 0]
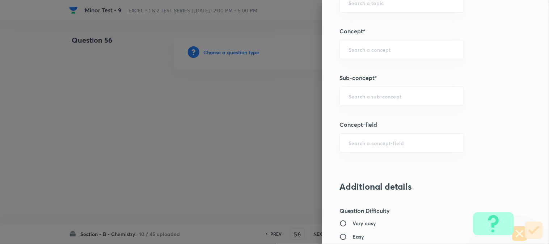
click at [361, 86] on div "Question settings Question type* Single choice correct Number of options* 2 3 4…" at bounding box center [435, 122] width 227 height 244
click at [362, 93] on input "text" at bounding box center [401, 96] width 106 height 7
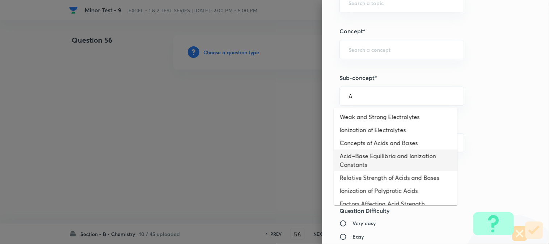
click at [372, 157] on li "Acid–Base Equilibria and Ionization Constants" at bounding box center [396, 160] width 124 height 22
type input "Acid–Base Equilibria and Ionization Constants"
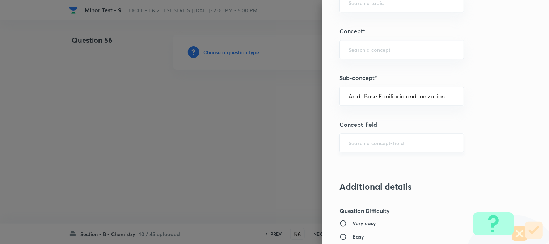
type input "Chemistry"
type input "Physical Chemistry"
type input "Ionic Equilibrium"
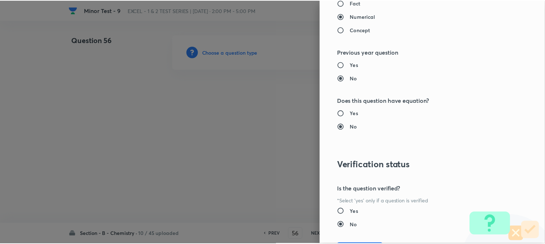
scroll to position [790, 0]
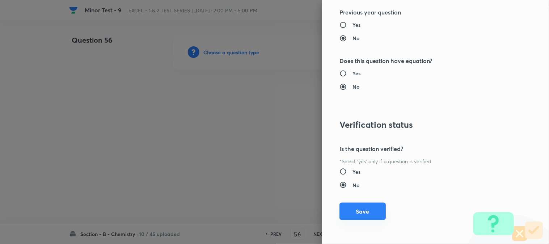
click at [359, 208] on button "Save" at bounding box center [362, 211] width 46 height 17
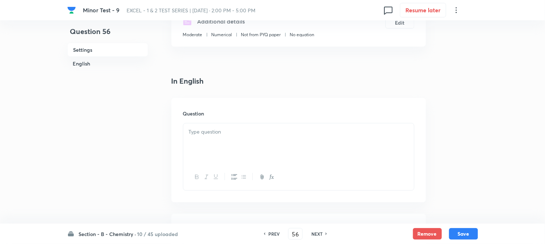
scroll to position [161, 0]
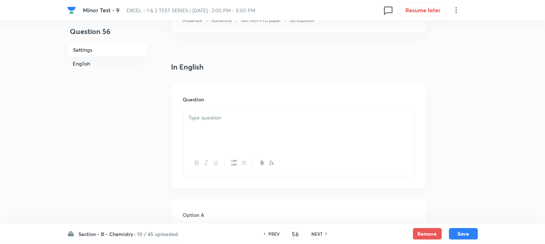
click at [247, 122] on div at bounding box center [298, 129] width 231 height 41
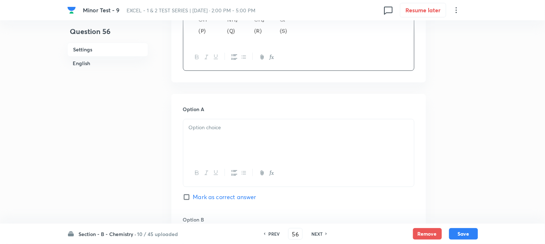
scroll to position [321, 0]
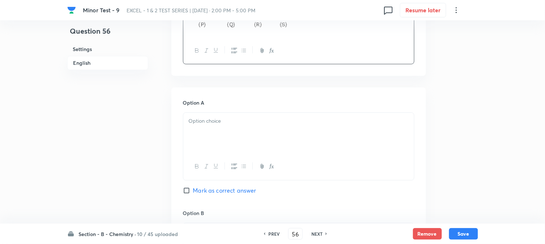
click at [251, 125] on div at bounding box center [298, 133] width 231 height 41
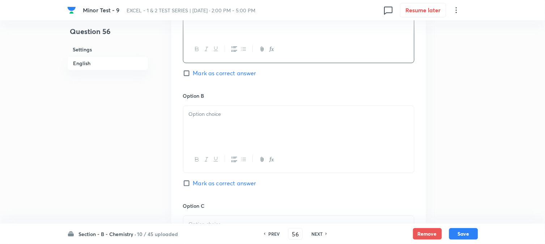
scroll to position [442, 0]
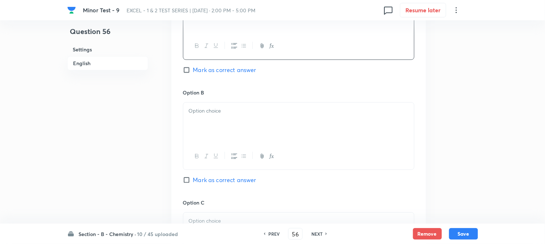
click at [236, 135] on div at bounding box center [298, 122] width 231 height 41
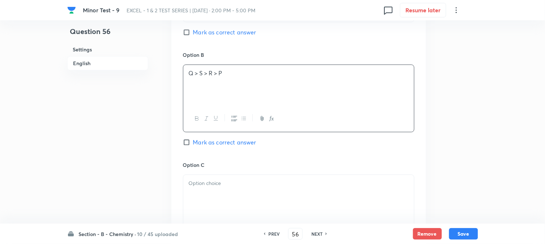
scroll to position [522, 0]
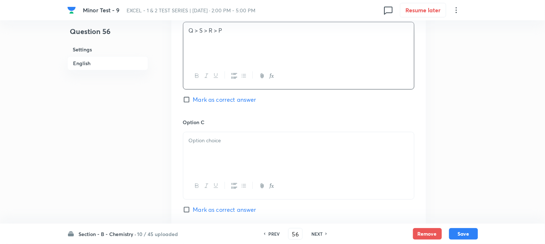
click at [231, 143] on p at bounding box center [299, 140] width 220 height 8
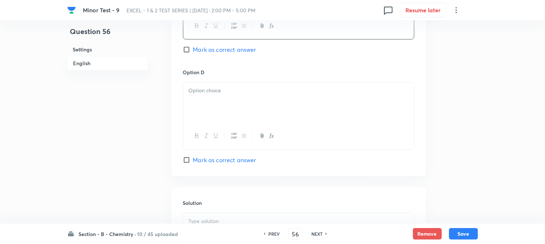
scroll to position [683, 0]
click at [229, 117] on div at bounding box center [298, 101] width 231 height 41
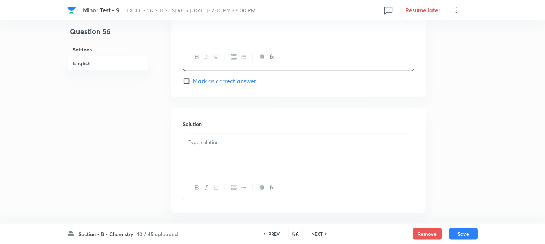
scroll to position [763, 0]
click at [230, 157] on div at bounding box center [298, 151] width 231 height 41
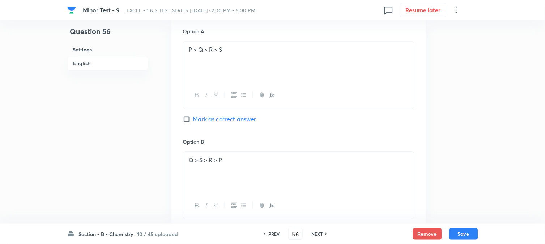
scroll to position [312, 0]
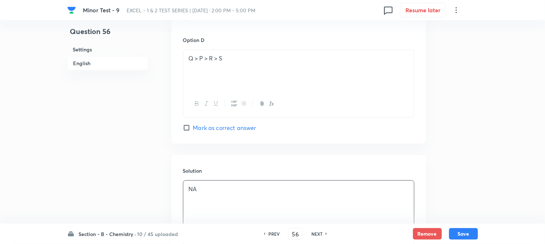
click at [205, 127] on span "Mark as correct answer" at bounding box center [224, 127] width 63 height 9
click at [193, 127] on input "Mark as correct answer" at bounding box center [188, 127] width 10 height 7
checkbox input "true"
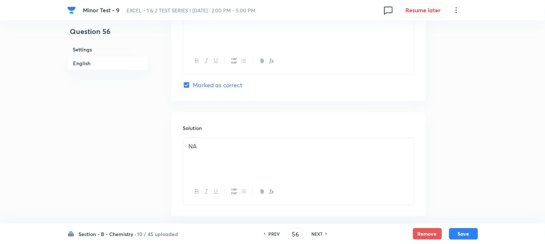
scroll to position [794, 0]
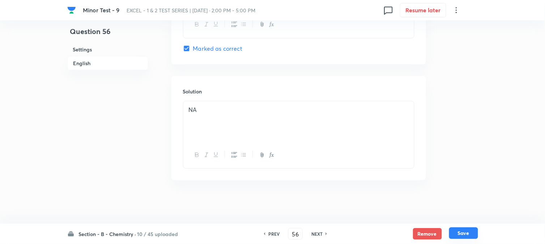
click at [461, 234] on button "Save" at bounding box center [463, 233] width 29 height 12
type input "57"
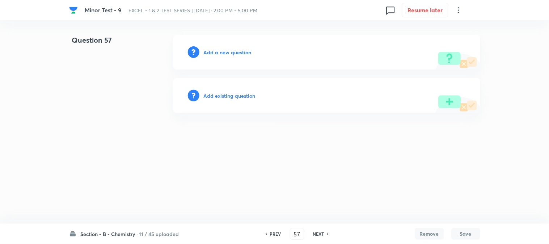
click at [210, 54] on h6 "Add a new question" at bounding box center [228, 52] width 48 height 8
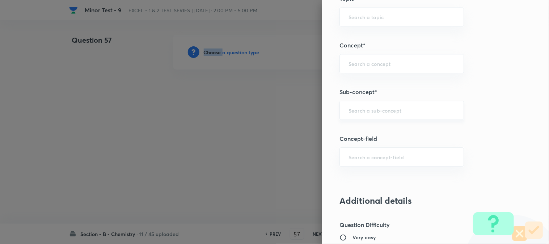
scroll to position [442, 0]
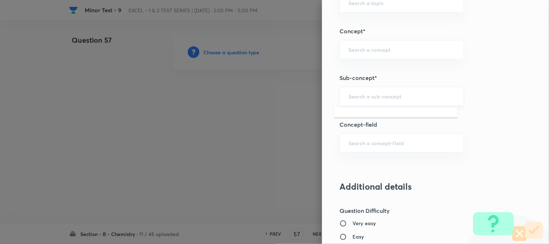
click at [355, 96] on input "text" at bounding box center [401, 96] width 106 height 7
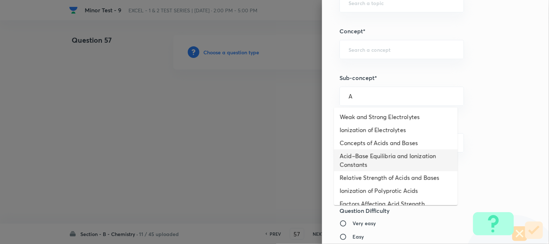
click at [355, 158] on li "Acid–Base Equilibria and Ionization Constants" at bounding box center [396, 160] width 124 height 22
type input "Acid–Base Equilibria and Ionization Constants"
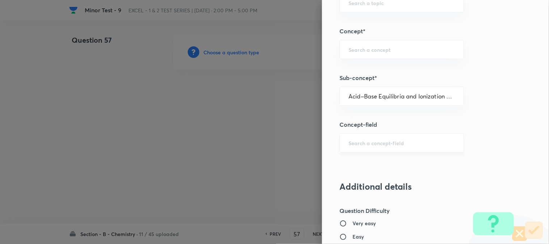
type input "Chemistry"
type input "Physical Chemistry"
type input "Ionic Equilibrium"
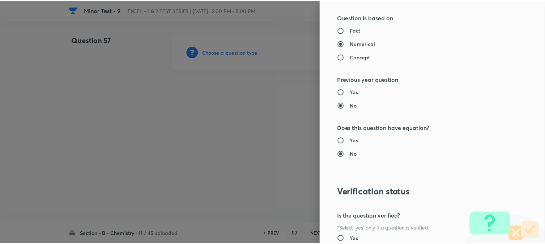
scroll to position [790, 0]
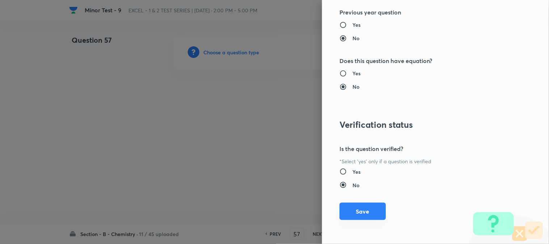
click at [344, 214] on button "Save" at bounding box center [362, 211] width 46 height 17
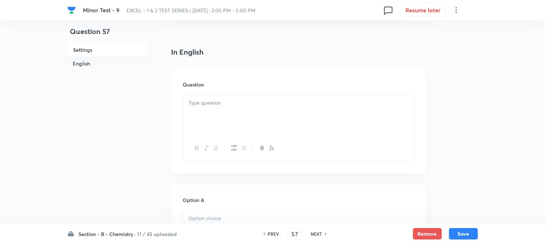
scroll to position [201, 0]
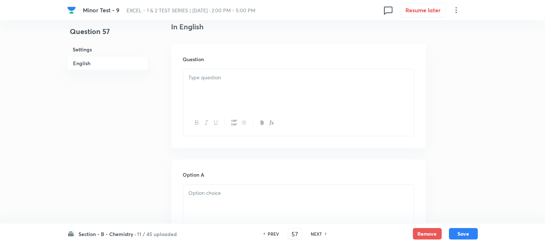
click at [247, 84] on div at bounding box center [298, 89] width 231 height 41
paste div
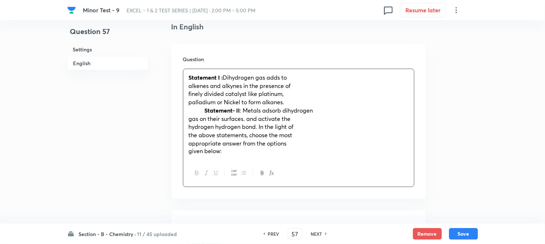
click at [301, 77] on p "Statement I : Dihydrogen gas adds to" at bounding box center [299, 77] width 220 height 8
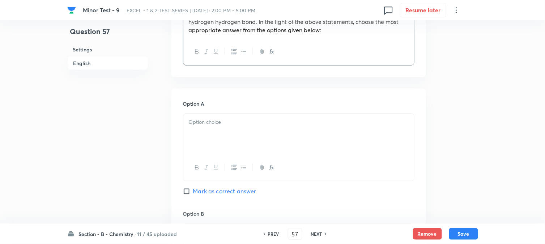
click at [226, 136] on div at bounding box center [298, 134] width 231 height 41
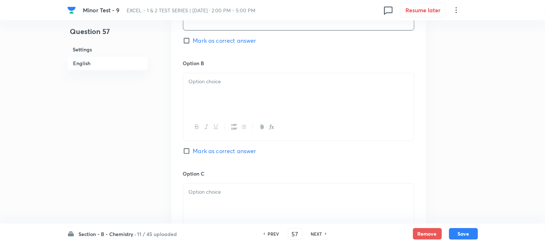
scroll to position [442, 0]
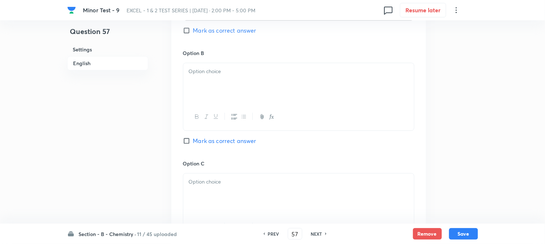
click at [240, 95] on div at bounding box center [298, 83] width 231 height 41
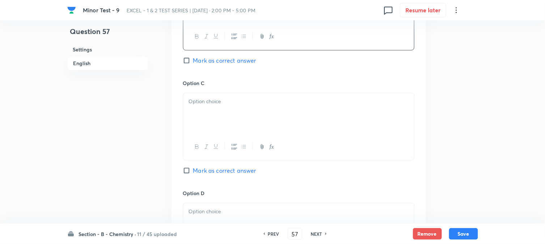
click at [228, 112] on div at bounding box center [298, 113] width 231 height 41
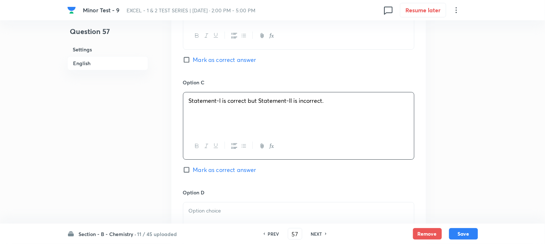
scroll to position [602, 0]
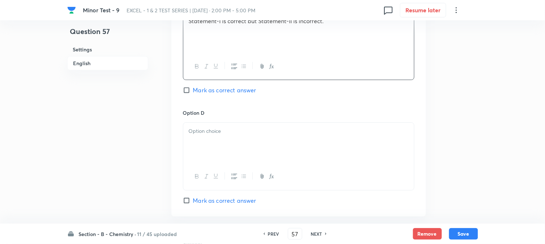
click at [244, 125] on div at bounding box center [298, 143] width 231 height 41
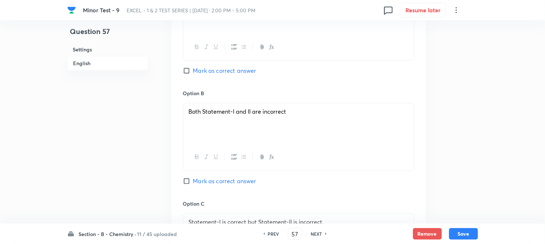
click at [183, 71] on input "Mark as correct answer" at bounding box center [188, 70] width 10 height 7
checkbox input "true"
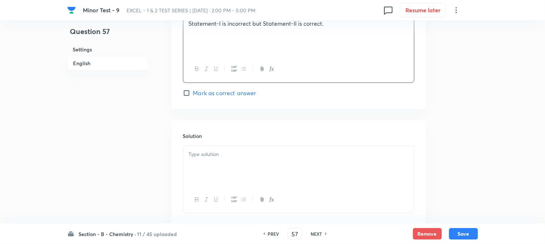
scroll to position [756, 0]
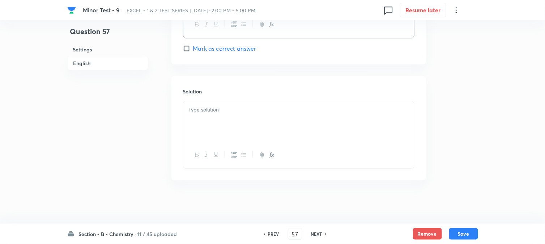
click at [212, 113] on p at bounding box center [299, 110] width 220 height 8
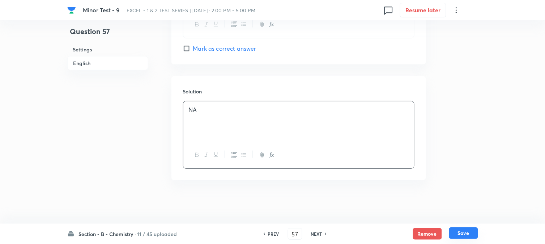
click at [461, 229] on button "Save" at bounding box center [463, 233] width 29 height 12
type input "58"
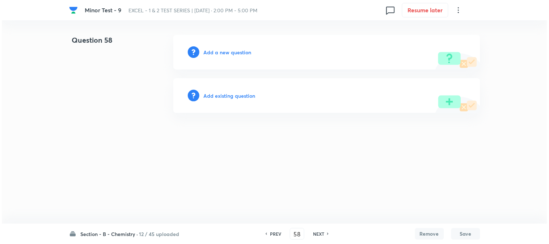
scroll to position [0, 0]
click at [222, 51] on h6 "Add a new question" at bounding box center [228, 52] width 48 height 8
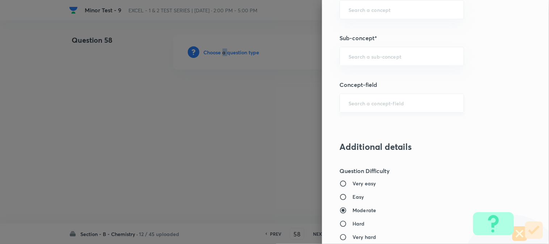
scroll to position [482, 0]
click at [362, 57] on input "text" at bounding box center [401, 55] width 106 height 7
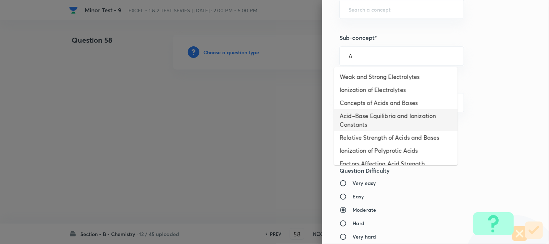
click at [355, 128] on li "Acid–Base Equilibria and Ionization Constants" at bounding box center [396, 120] width 124 height 22
type input "Acid–Base Equilibria and Ionization Constants"
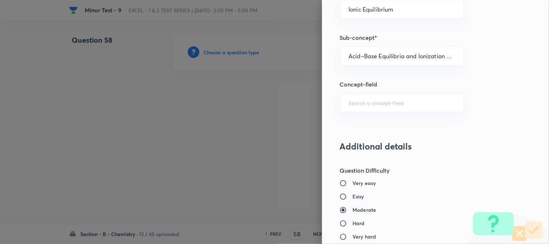
type input "Chemistry"
type input "Physical Chemistry"
type input "Ionic Equilibrium"
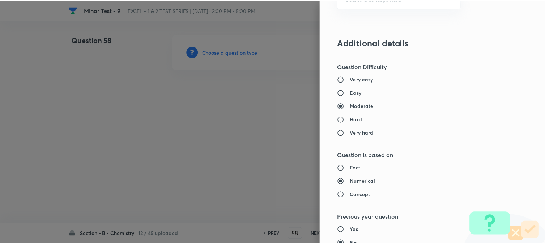
scroll to position [790, 0]
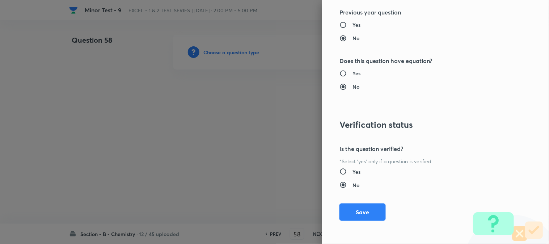
drag, startPoint x: 357, startPoint y: 205, endPoint x: 331, endPoint y: 186, distance: 31.9
click at [357, 205] on button "Save" at bounding box center [362, 211] width 46 height 17
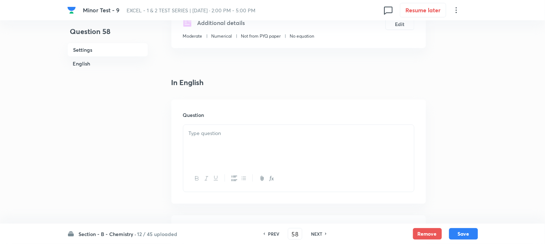
scroll to position [161, 0]
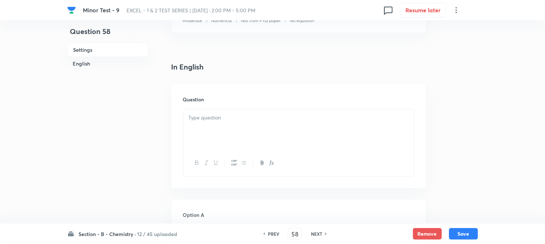
click at [250, 124] on div at bounding box center [298, 129] width 231 height 41
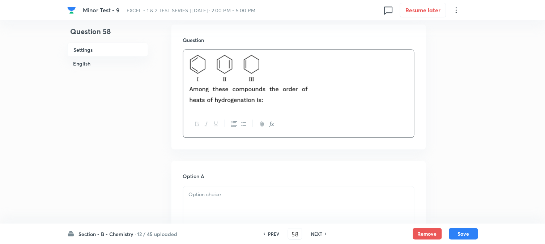
scroll to position [321, 0]
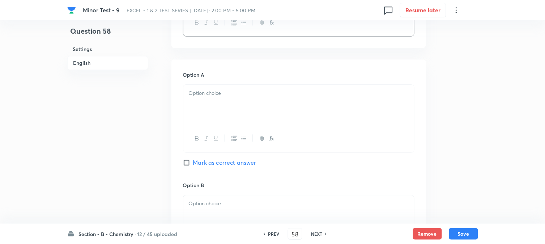
click at [225, 106] on div at bounding box center [298, 105] width 231 height 41
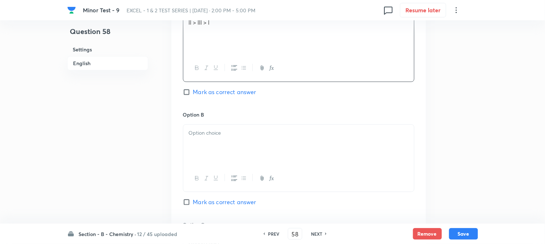
scroll to position [442, 0]
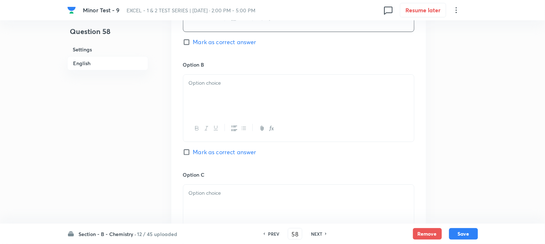
click at [223, 110] on div at bounding box center [298, 94] width 231 height 41
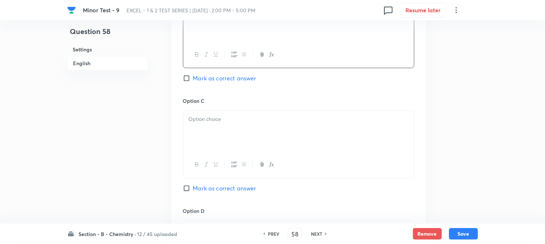
scroll to position [522, 0]
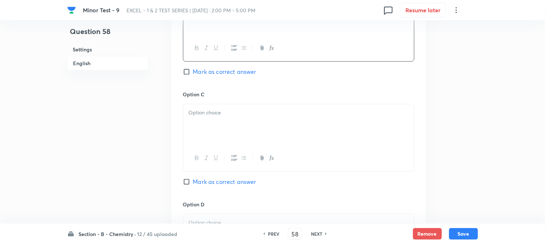
click at [203, 123] on div at bounding box center [298, 124] width 231 height 41
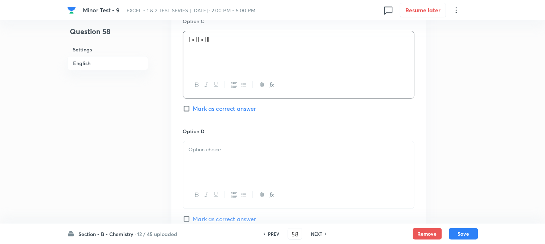
scroll to position [602, 0]
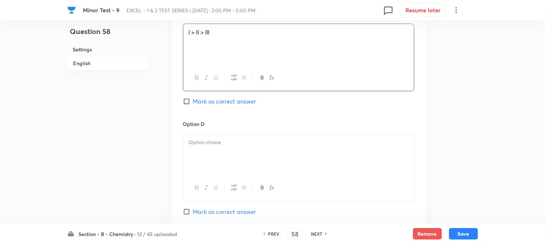
click at [207, 140] on p at bounding box center [299, 142] width 220 height 8
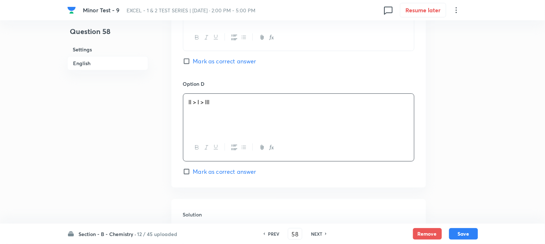
click at [208, 169] on span "Mark as correct answer" at bounding box center [224, 171] width 63 height 9
click at [193, 169] on input "Mark as correct answer" at bounding box center [188, 171] width 10 height 7
checkbox input "true"
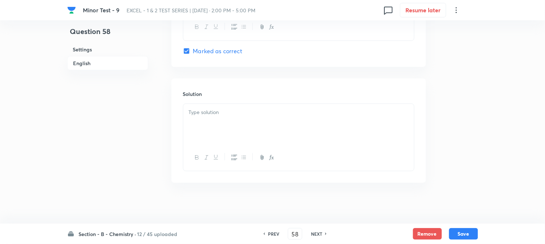
scroll to position [763, 0]
click at [218, 154] on button "button" at bounding box center [215, 157] width 9 height 9
click at [225, 119] on div "﻿" at bounding box center [298, 123] width 231 height 41
click at [217, 157] on icon "button" at bounding box center [216, 157] width 6 height 6
click at [215, 118] on div "NA" at bounding box center [298, 123] width 231 height 41
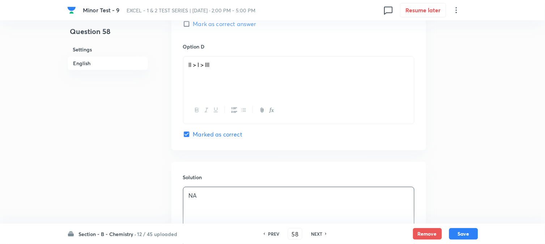
scroll to position [767, 0]
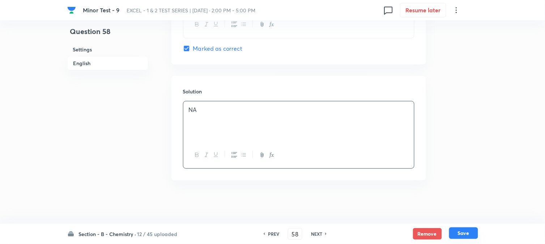
click at [459, 231] on button "Save" at bounding box center [463, 233] width 29 height 12
type input "59"
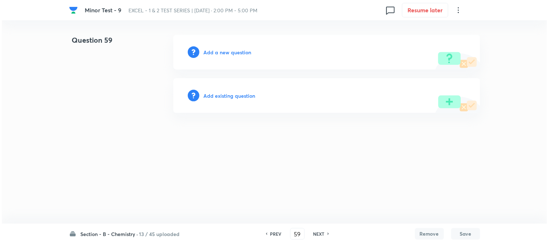
scroll to position [0, 0]
click at [218, 54] on h6 "Add a new question" at bounding box center [228, 52] width 48 height 8
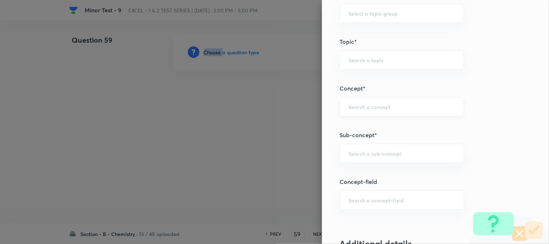
scroll to position [402, 0]
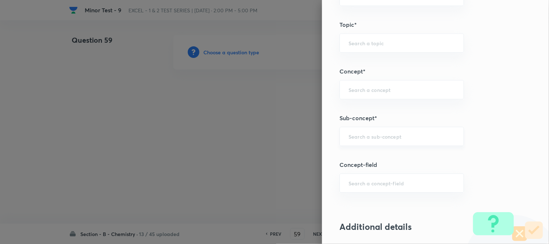
click at [364, 136] on input "text" at bounding box center [401, 136] width 106 height 7
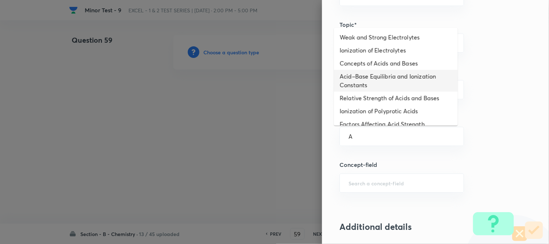
click at [358, 83] on li "Acid–Base Equilibria and Ionization Constants" at bounding box center [396, 81] width 124 height 22
type input "Acid–Base Equilibria and Ionization Constants"
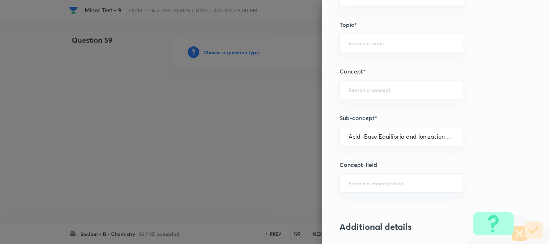
type input "Chemistry"
type input "Physical Chemistry"
type input "Ionic Equilibrium"
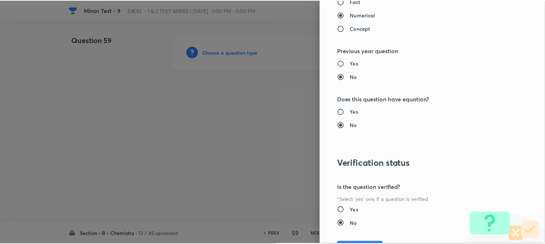
scroll to position [790, 0]
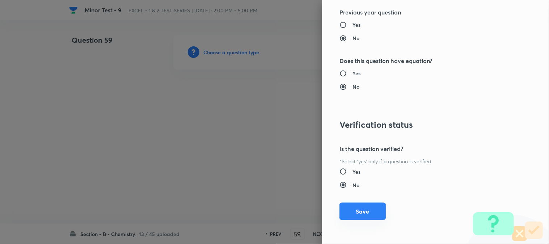
click at [346, 216] on button "Save" at bounding box center [362, 211] width 46 height 17
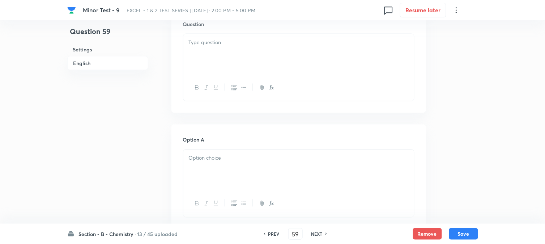
scroll to position [201, 0]
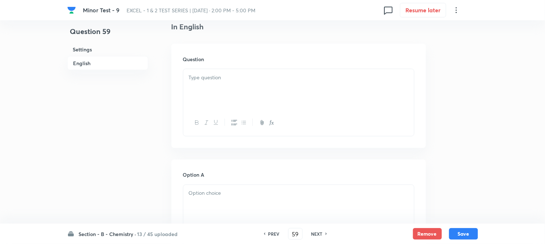
click at [227, 97] on div at bounding box center [298, 89] width 231 height 41
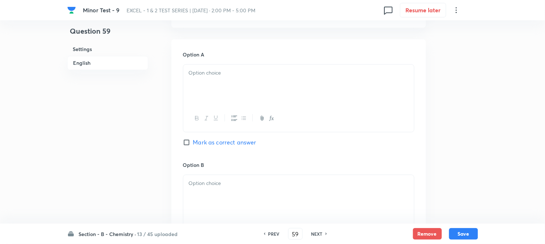
scroll to position [321, 0]
click at [223, 88] on div at bounding box center [298, 84] width 231 height 41
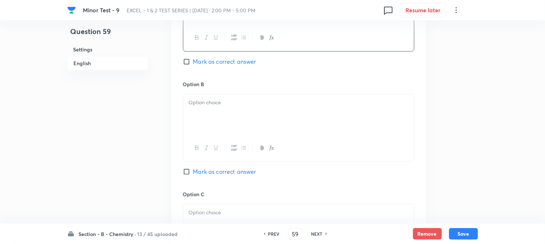
drag, startPoint x: 246, startPoint y: 107, endPoint x: 243, endPoint y: 127, distance: 20.8
click at [246, 107] on p at bounding box center [299, 102] width 220 height 8
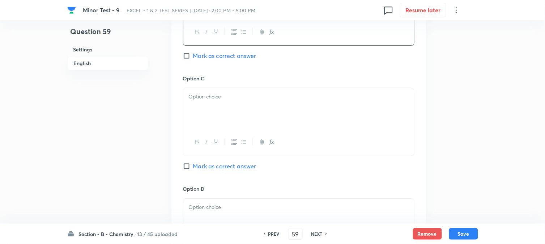
scroll to position [522, 0]
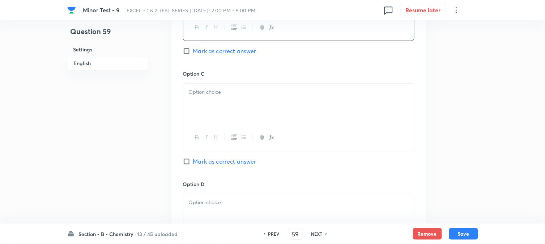
click at [240, 110] on div at bounding box center [298, 104] width 231 height 41
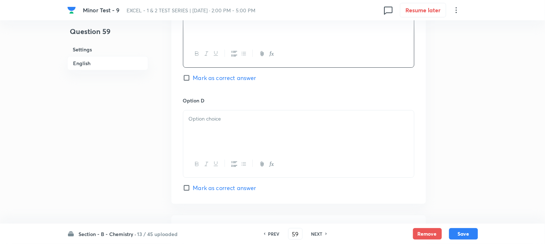
scroll to position [643, 0]
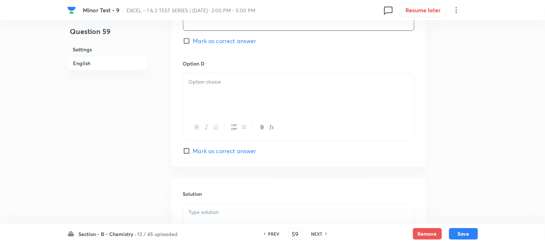
click at [224, 112] on div at bounding box center [298, 93] width 231 height 41
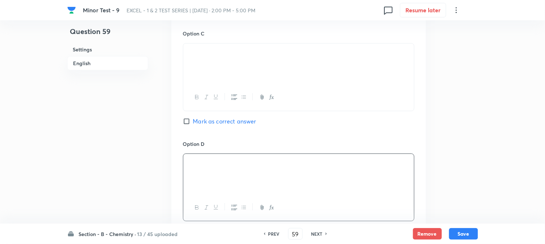
click at [194, 118] on span "Mark as correct answer" at bounding box center [224, 121] width 63 height 9
click at [193, 118] on input "Mark as correct answer" at bounding box center [188, 121] width 10 height 7
checkbox input "true"
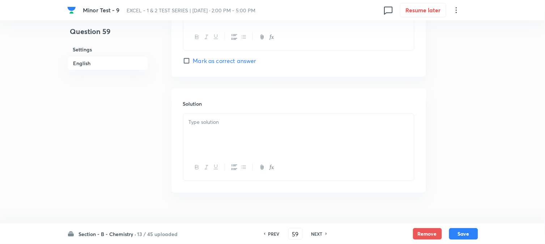
scroll to position [746, 0]
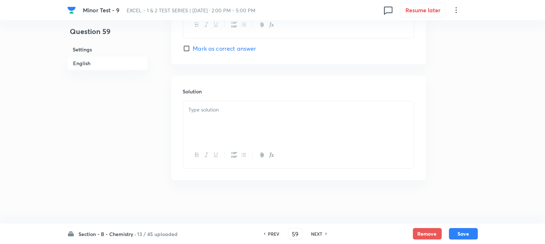
click at [237, 129] on div at bounding box center [298, 121] width 231 height 41
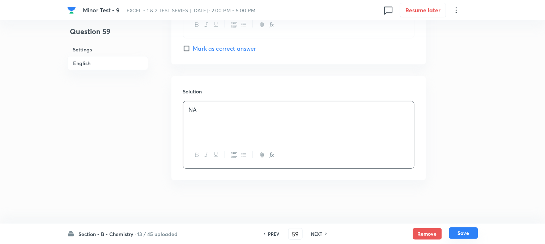
click at [460, 233] on button "Save" at bounding box center [463, 233] width 29 height 12
type input "60"
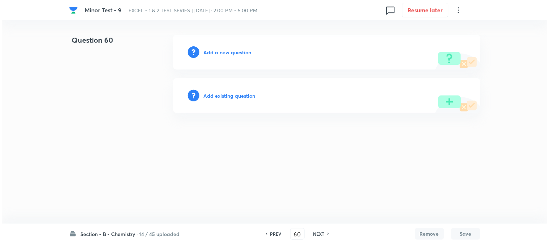
scroll to position [0, 0]
click at [225, 50] on h6 "Add a new question" at bounding box center [228, 52] width 48 height 8
click at [225, 50] on h6 "Choose a question type" at bounding box center [232, 52] width 56 height 8
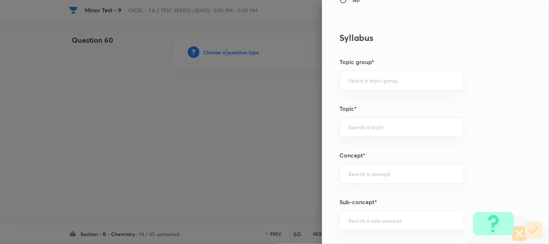
scroll to position [362, 0]
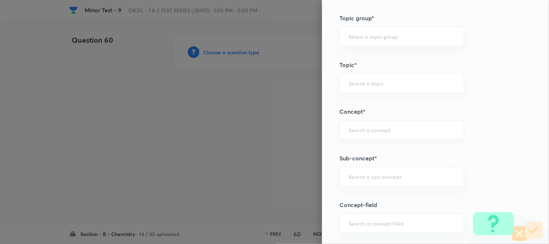
click at [360, 133] on input "text" at bounding box center [401, 129] width 106 height 7
click at [360, 174] on input "text" at bounding box center [401, 176] width 106 height 7
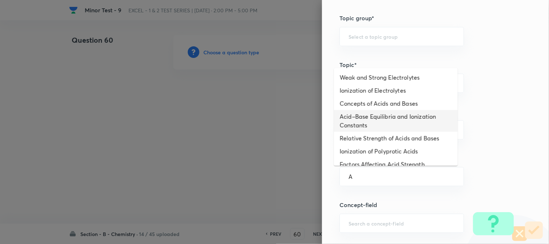
click at [359, 108] on li "Concepts of Acids and Bases" at bounding box center [396, 103] width 124 height 13
type input "Concepts of Acids and Bases"
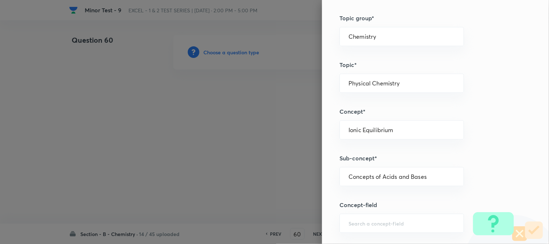
type input "Chemistry"
type input "Physical Chemistry"
type input "Ionic Equilibrium"
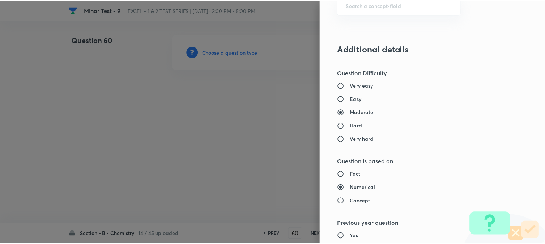
scroll to position [790, 0]
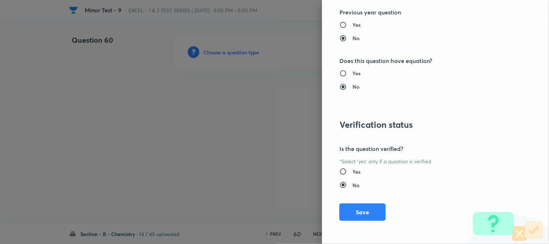
click at [351, 213] on button "Save" at bounding box center [362, 211] width 46 height 17
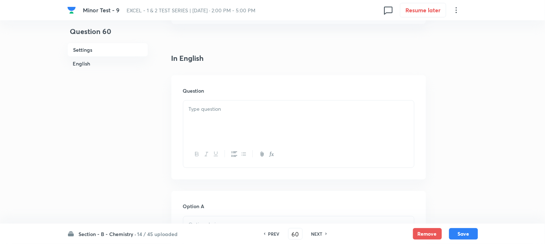
scroll to position [161, 0]
click at [232, 116] on div at bounding box center [298, 120] width 231 height 41
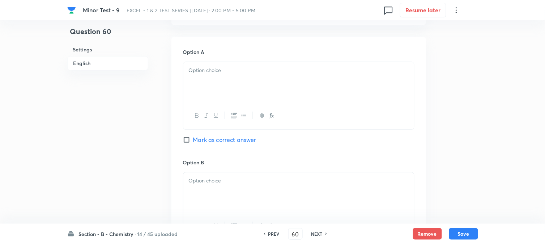
scroll to position [402, 0]
click at [230, 83] on div at bounding box center [298, 79] width 231 height 41
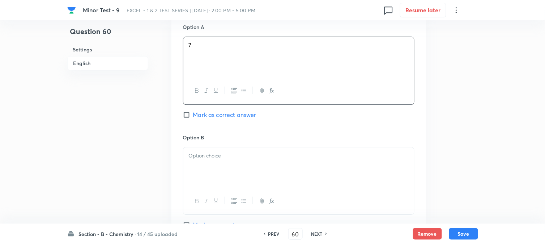
scroll to position [442, 0]
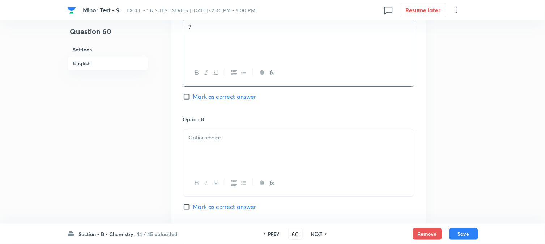
click at [215, 127] on div "Option B Mark as correct answer" at bounding box center [298, 170] width 231 height 110
drag, startPoint x: 212, startPoint y: 149, endPoint x: 218, endPoint y: 153, distance: 7.8
click at [211, 149] on div at bounding box center [298, 149] width 231 height 41
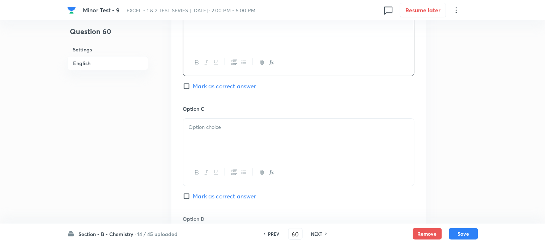
drag, startPoint x: 216, startPoint y: 138, endPoint x: 210, endPoint y: 145, distance: 9.8
click at [216, 137] on div at bounding box center [298, 139] width 231 height 41
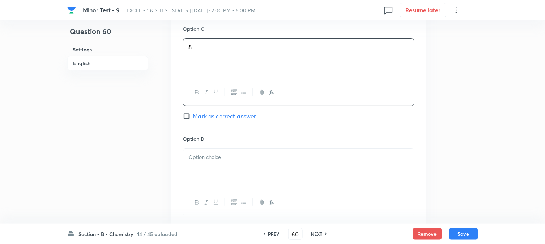
scroll to position [643, 0]
click at [222, 153] on div at bounding box center [298, 168] width 231 height 41
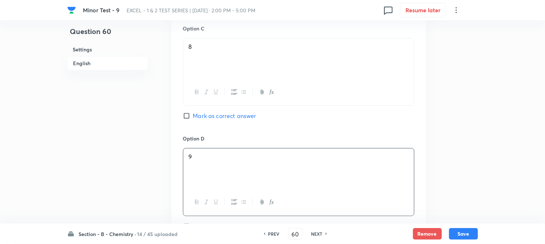
click at [188, 116] on input "Mark as correct answer" at bounding box center [188, 115] width 10 height 7
checkbox input "true"
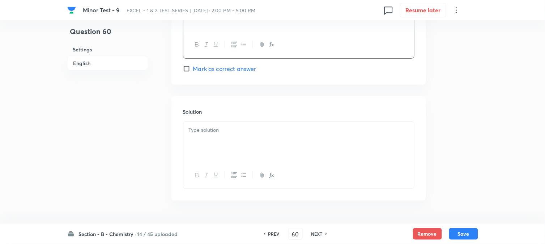
scroll to position [804, 0]
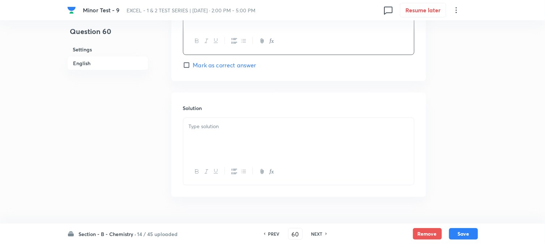
click at [212, 149] on div at bounding box center [298, 138] width 231 height 41
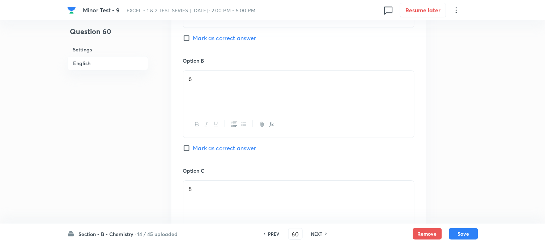
scroll to position [420, 0]
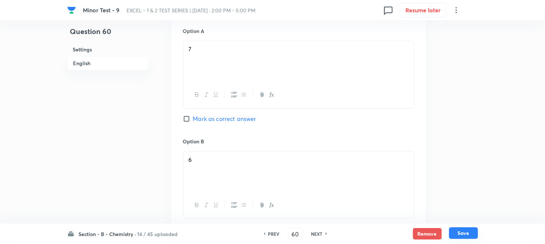
click at [468, 233] on button "Save" at bounding box center [463, 233] width 29 height 12
type input "61"
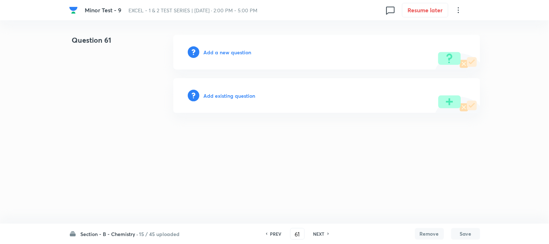
click at [208, 51] on h6 "Add a new question" at bounding box center [228, 52] width 48 height 8
click at [208, 51] on h6 "Choose a question type" at bounding box center [228, 52] width 48 height 8
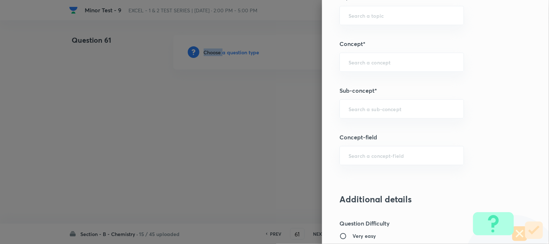
scroll to position [442, 0]
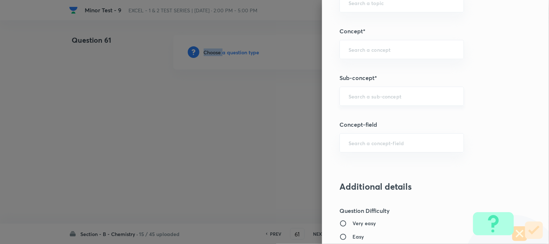
click at [362, 102] on div "​" at bounding box center [401, 95] width 124 height 19
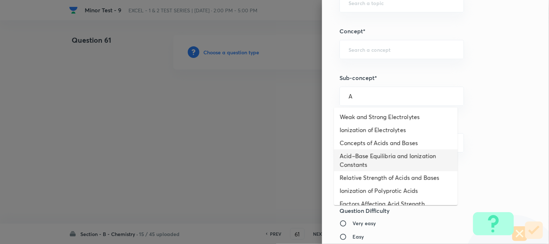
click at [363, 154] on li "Acid–Base Equilibria and Ionization Constants" at bounding box center [396, 160] width 124 height 22
type input "Acid–Base Equilibria and Ionization Constants"
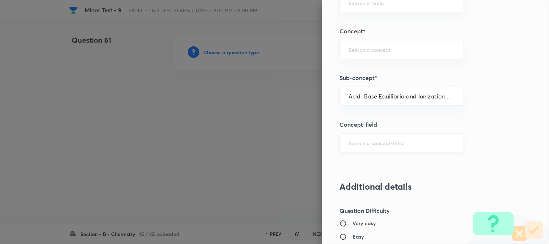
type input "Chemistry"
type input "Physical Chemistry"
type input "Ionic Equilibrium"
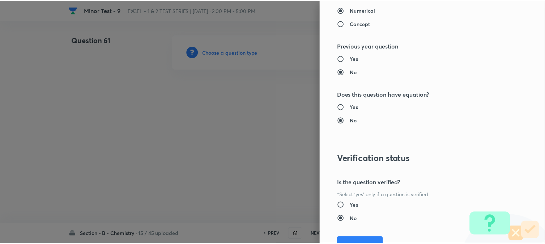
scroll to position [790, 0]
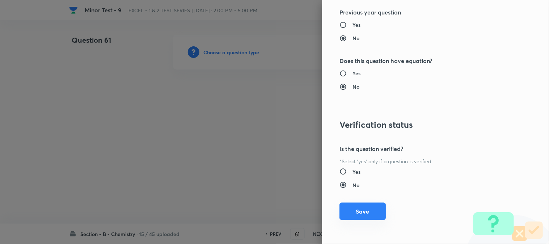
click at [351, 211] on button "Save" at bounding box center [362, 211] width 46 height 17
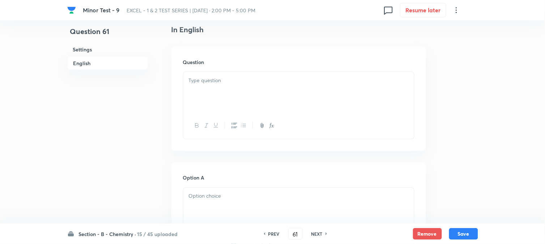
scroll to position [201, 0]
click at [229, 92] on div at bounding box center [298, 89] width 231 height 41
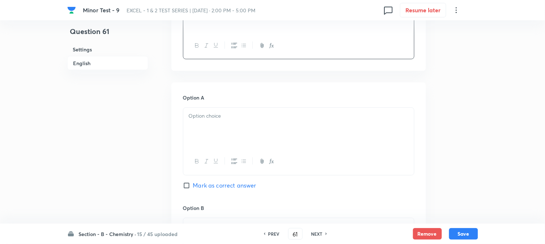
scroll to position [281, 0]
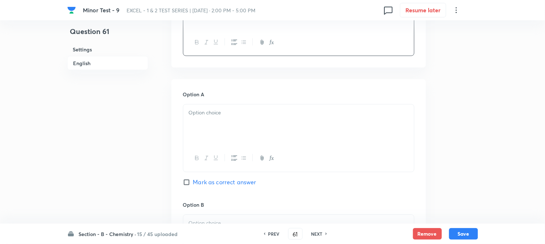
drag, startPoint x: 216, startPoint y: 112, endPoint x: 220, endPoint y: 119, distance: 8.1
click at [216, 112] on p at bounding box center [299, 113] width 220 height 8
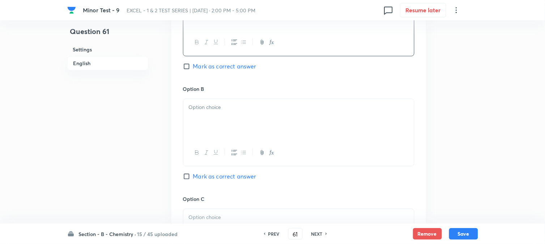
scroll to position [402, 0]
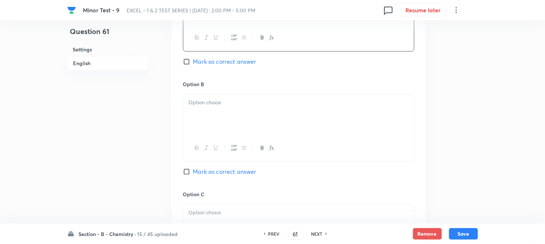
click at [225, 107] on p at bounding box center [299, 102] width 220 height 8
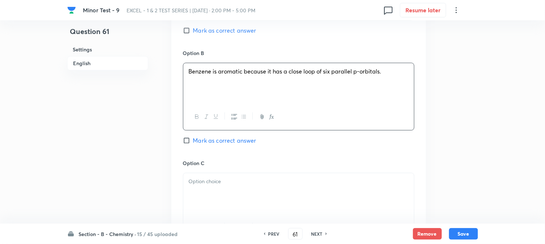
scroll to position [522, 0]
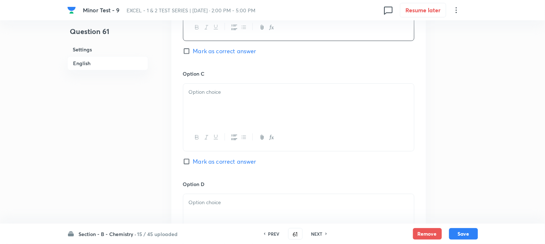
click at [221, 103] on div at bounding box center [298, 104] width 231 height 41
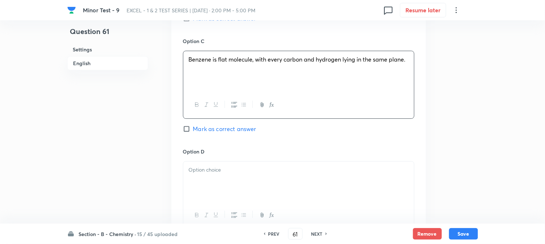
scroll to position [643, 0]
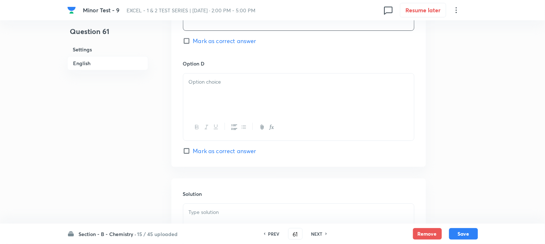
click at [245, 103] on div at bounding box center [298, 93] width 231 height 41
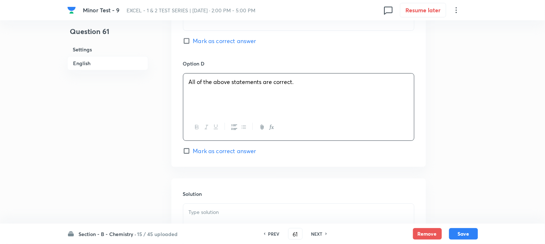
click at [192, 44] on input "Mark as correct answer" at bounding box center [188, 40] width 10 height 7
checkbox input "true"
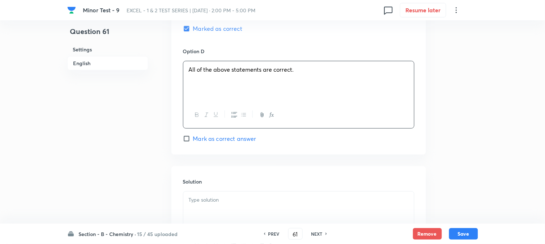
scroll to position [746, 0]
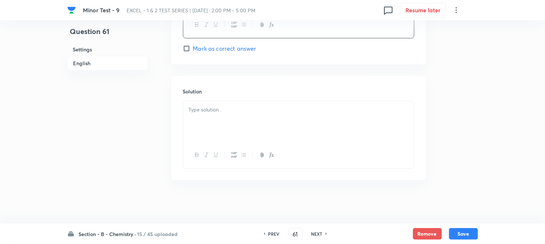
click at [229, 118] on div at bounding box center [298, 121] width 231 height 41
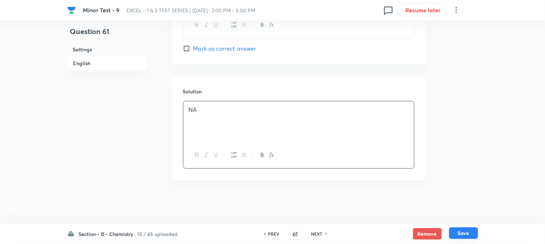
click at [459, 234] on button "Save" at bounding box center [463, 233] width 29 height 12
type input "62"
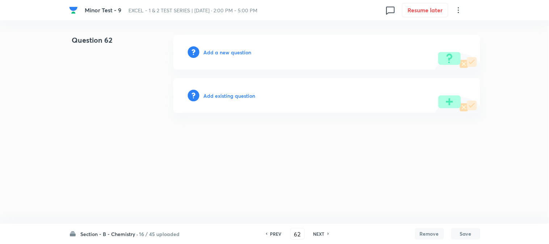
click at [216, 53] on h6 "Add a new question" at bounding box center [228, 52] width 48 height 8
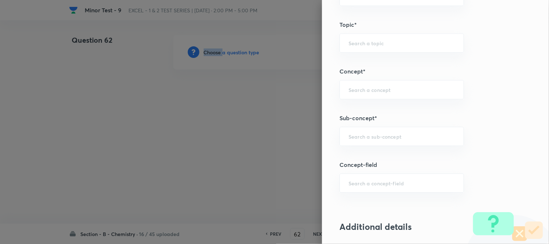
scroll to position [442, 0]
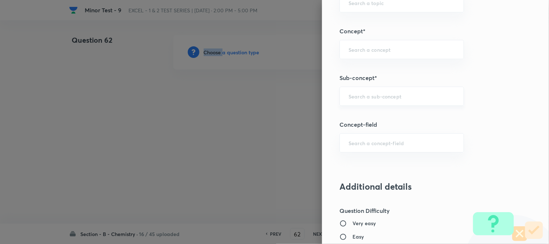
click at [357, 90] on div "​" at bounding box center [401, 95] width 124 height 19
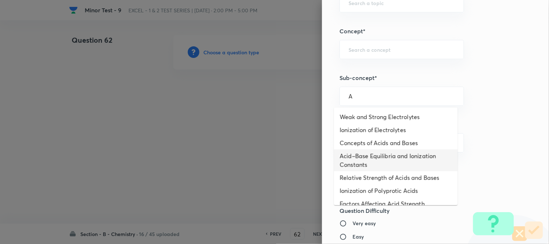
click at [361, 153] on li "Acid–Base Equilibria and Ionization Constants" at bounding box center [396, 160] width 124 height 22
type input "Acid–Base Equilibria and Ionization Constants"
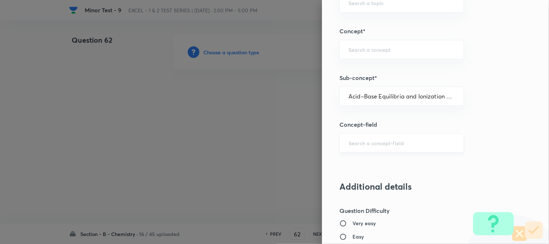
type input "Chemistry"
type input "Physical Chemistry"
type input "Ionic Equilibrium"
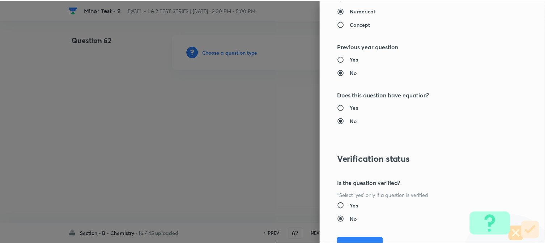
scroll to position [790, 0]
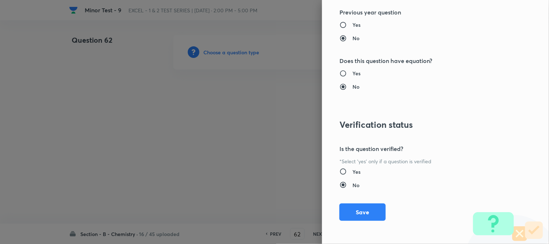
drag, startPoint x: 354, startPoint y: 215, endPoint x: 289, endPoint y: 161, distance: 83.9
click at [354, 214] on button "Save" at bounding box center [362, 211] width 46 height 17
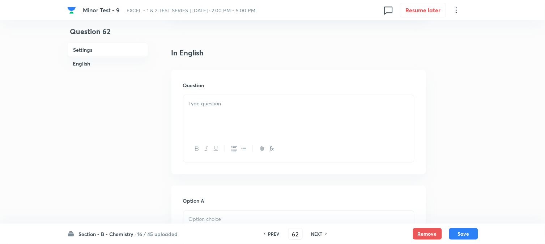
scroll to position [201, 0]
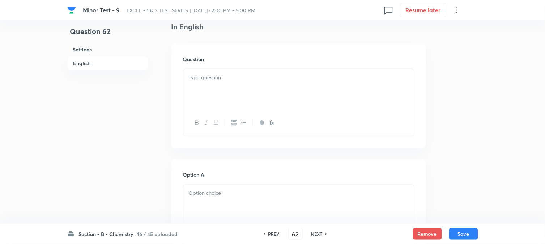
click at [247, 100] on div at bounding box center [298, 89] width 231 height 41
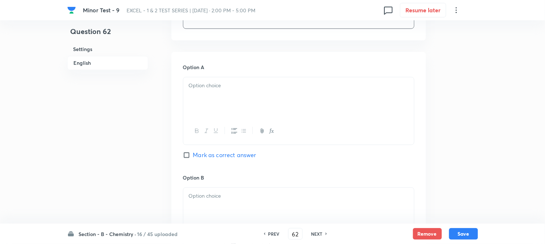
scroll to position [321, 0]
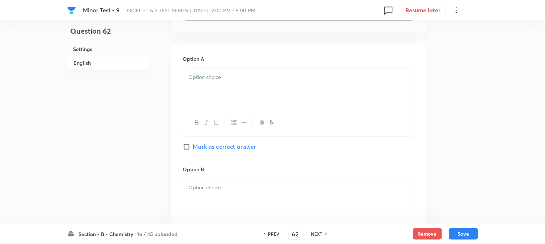
click at [238, 94] on div at bounding box center [298, 89] width 231 height 41
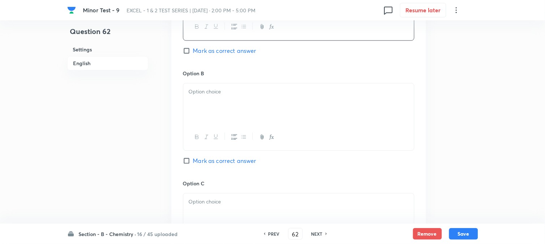
scroll to position [442, 0]
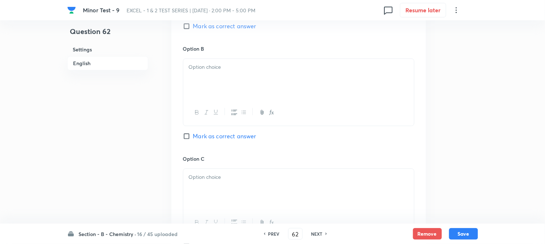
click at [248, 82] on div at bounding box center [298, 79] width 231 height 41
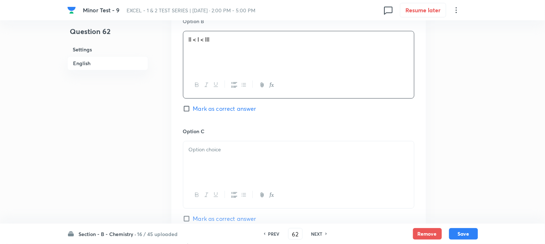
scroll to position [482, 0]
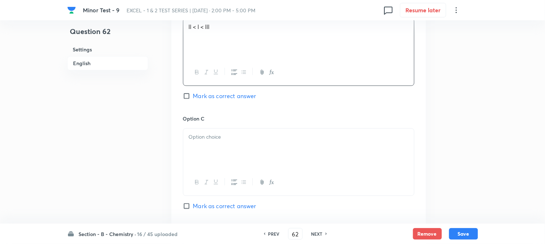
click at [226, 142] on div at bounding box center [298, 148] width 231 height 41
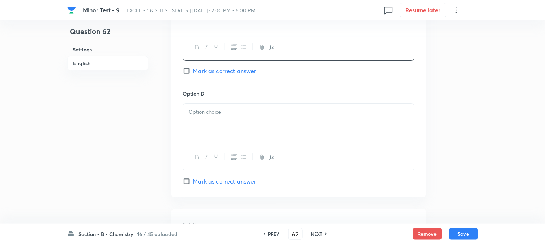
scroll to position [643, 0]
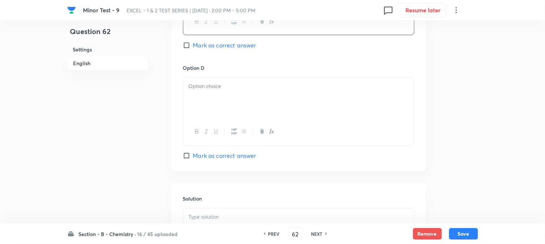
click at [219, 109] on div at bounding box center [298, 98] width 231 height 41
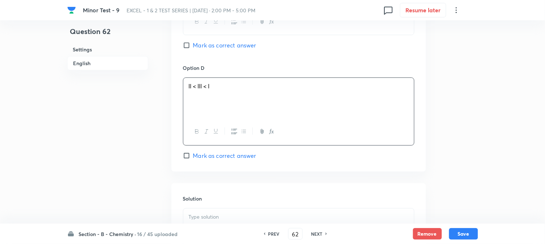
click at [184, 44] on input "Mark as correct answer" at bounding box center [188, 45] width 10 height 7
checkbox input "true"
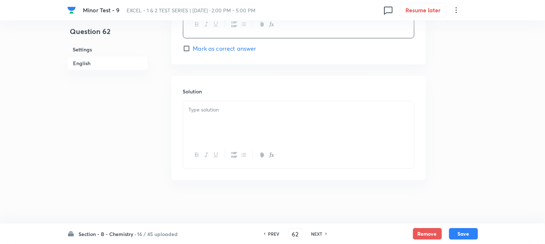
scroll to position [751, 0]
click at [228, 125] on div at bounding box center [298, 121] width 231 height 41
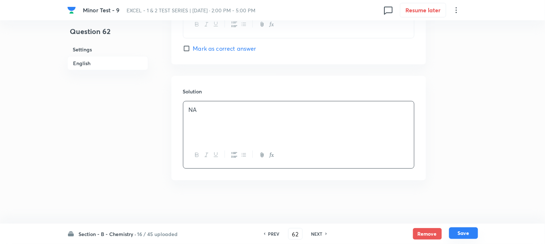
click at [466, 230] on button "Save" at bounding box center [463, 233] width 29 height 12
type input "63"
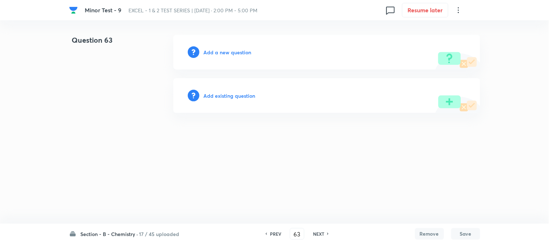
click at [212, 55] on h6 "Add a new question" at bounding box center [228, 52] width 48 height 8
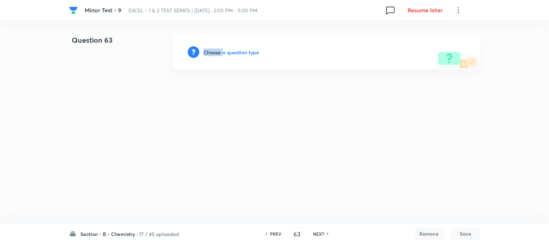
click at [212, 55] on h6 "Choose a question type" at bounding box center [232, 52] width 56 height 8
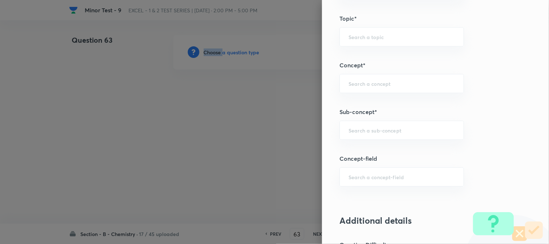
scroll to position [442, 0]
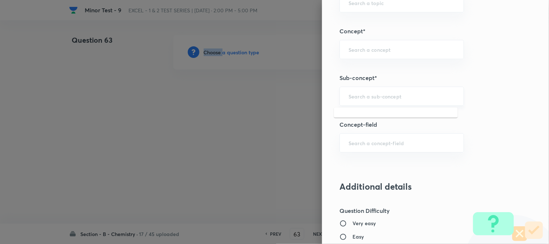
click at [360, 99] on input "text" at bounding box center [401, 96] width 106 height 7
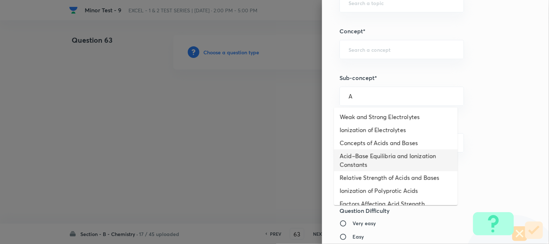
click at [356, 152] on li "Acid–Base Equilibria and Ionization Constants" at bounding box center [396, 160] width 124 height 22
type input "Acid–Base Equilibria and Ionization Constants"
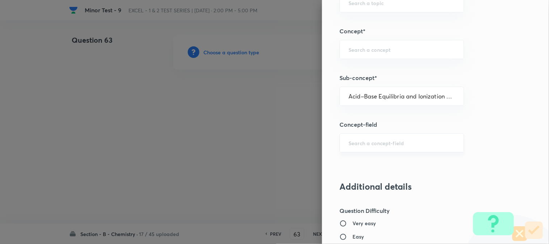
type input "Chemistry"
type input "Physical Chemistry"
type input "Ionic Equilibrium"
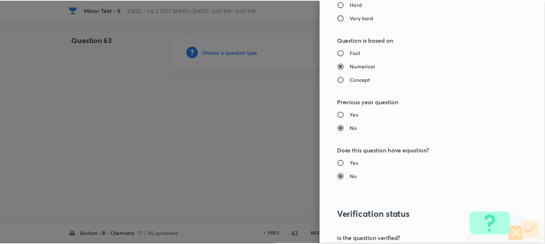
scroll to position [790, 0]
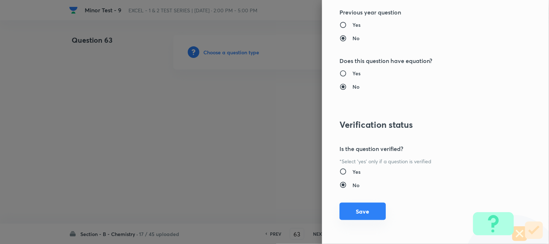
click at [357, 207] on button "Save" at bounding box center [362, 211] width 46 height 17
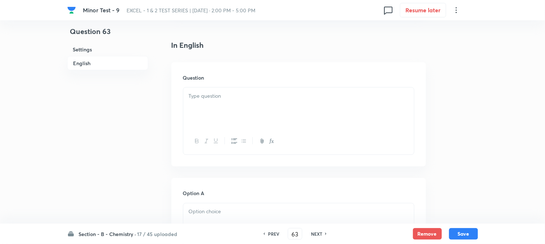
scroll to position [201, 0]
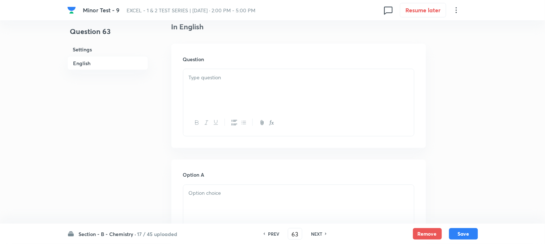
click at [263, 89] on div at bounding box center [298, 89] width 231 height 41
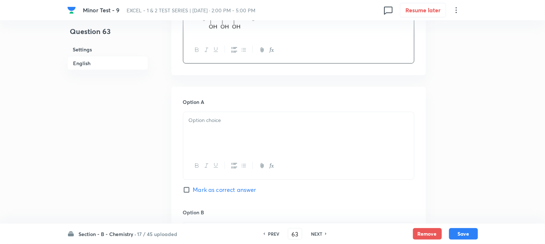
scroll to position [281, 0]
click at [241, 127] on div at bounding box center [298, 130] width 231 height 41
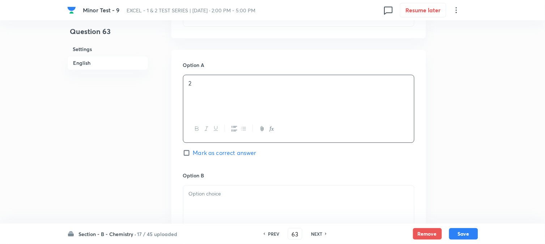
scroll to position [362, 0]
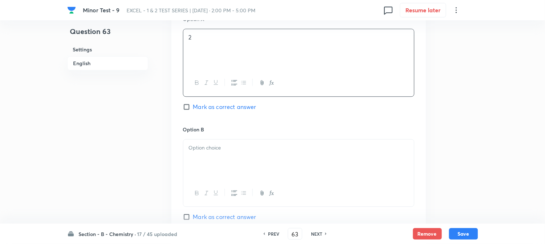
click at [234, 153] on div at bounding box center [298, 159] width 231 height 41
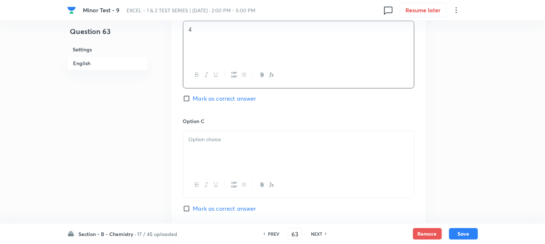
scroll to position [482, 0]
drag, startPoint x: 238, startPoint y: 137, endPoint x: 246, endPoint y: 149, distance: 14.5
click at [239, 137] on p at bounding box center [299, 137] width 220 height 8
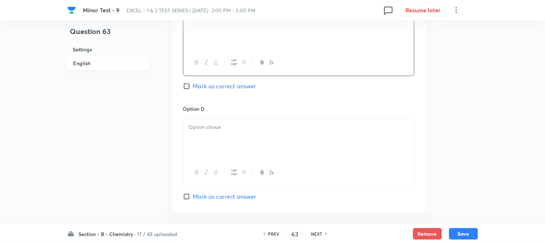
scroll to position [602, 0]
click at [218, 147] on div at bounding box center [298, 138] width 231 height 41
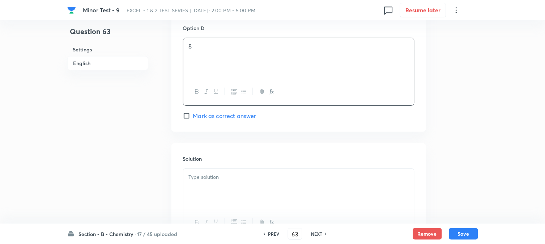
click at [212, 120] on span "Mark as correct answer" at bounding box center [224, 115] width 63 height 9
click at [193, 119] on input "Mark as correct answer" at bounding box center [188, 115] width 10 height 7
checkbox input "true"
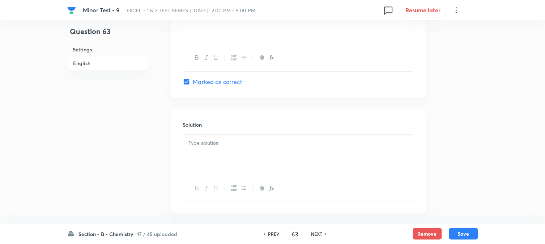
scroll to position [751, 0]
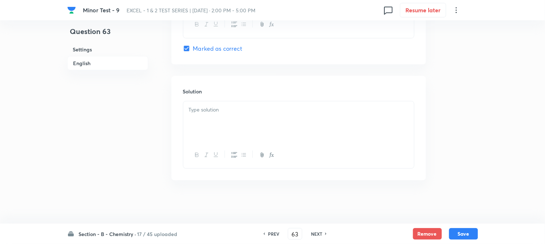
click at [222, 116] on div at bounding box center [298, 121] width 231 height 41
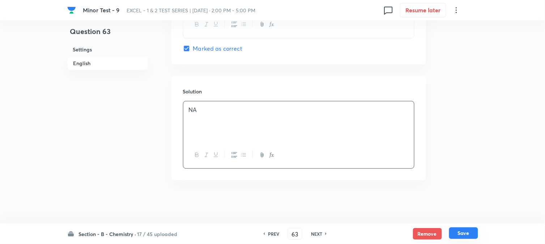
click at [466, 231] on button "Save" at bounding box center [463, 233] width 29 height 12
type input "64"
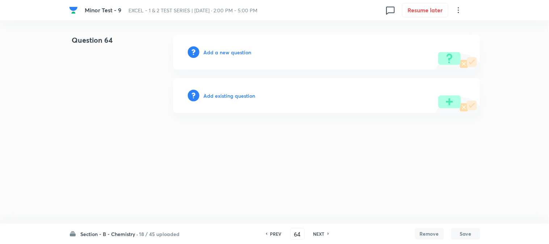
click at [212, 52] on h6 "Add a new question" at bounding box center [228, 52] width 48 height 8
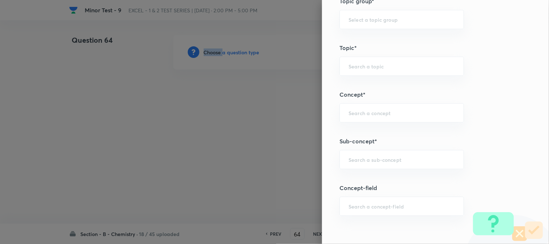
scroll to position [402, 0]
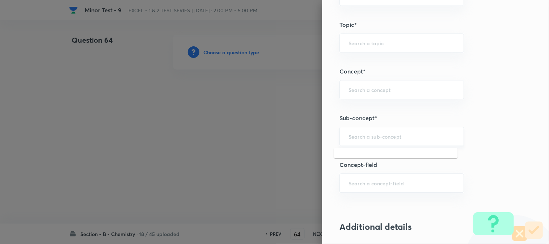
click at [364, 135] on input "text" at bounding box center [401, 136] width 106 height 7
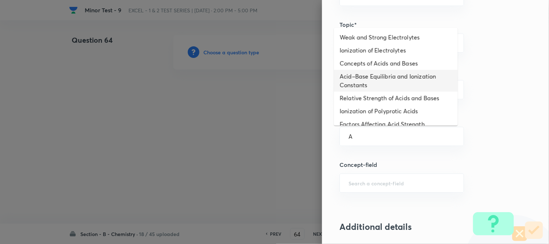
click at [365, 71] on li "Acid–Base Equilibria and Ionization Constants" at bounding box center [396, 81] width 124 height 22
type input "Acid–Base Equilibria and Ionization Constants"
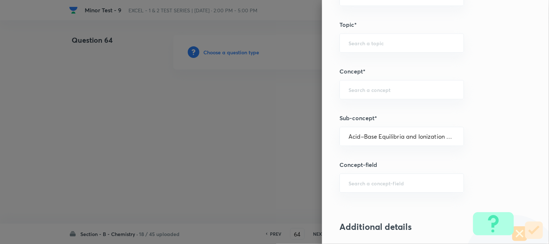
type input "Chemistry"
type input "Physical Chemistry"
type input "Ionic Equilibrium"
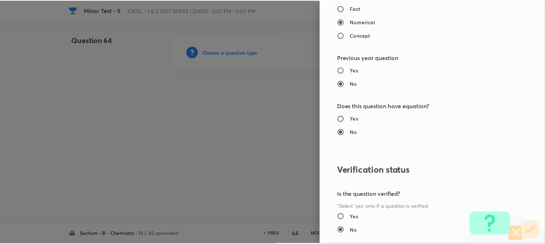
scroll to position [790, 0]
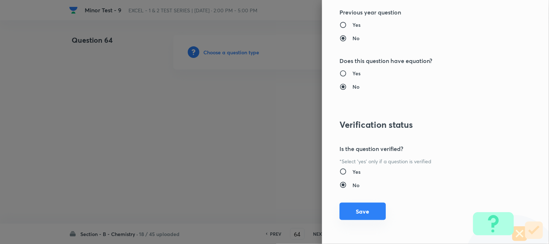
click at [362, 210] on button "Save" at bounding box center [362, 211] width 46 height 17
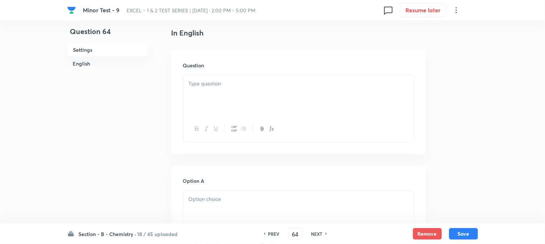
scroll to position [241, 0]
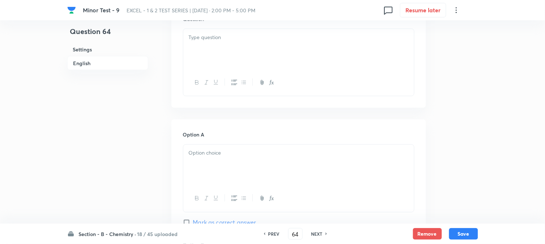
click at [246, 54] on div at bounding box center [298, 49] width 231 height 41
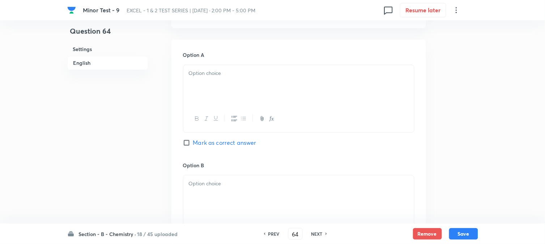
scroll to position [321, 0]
click at [230, 89] on div at bounding box center [298, 84] width 231 height 41
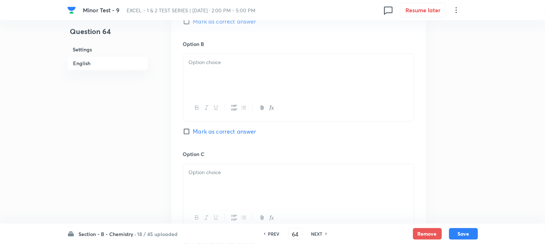
click at [255, 79] on div at bounding box center [298, 74] width 231 height 41
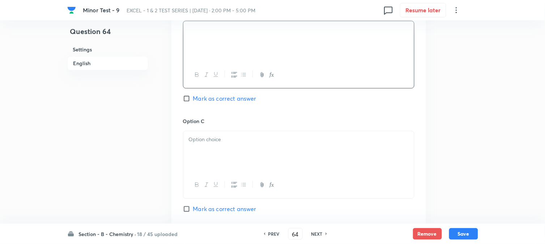
scroll to position [522, 0]
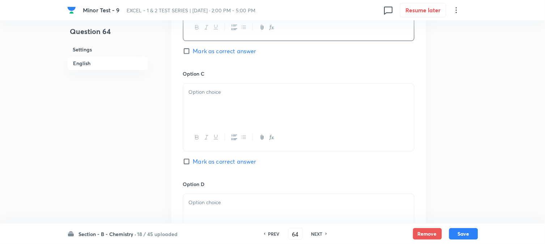
click at [239, 100] on div at bounding box center [298, 104] width 231 height 41
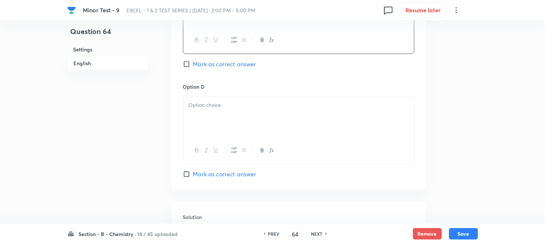
scroll to position [643, 0]
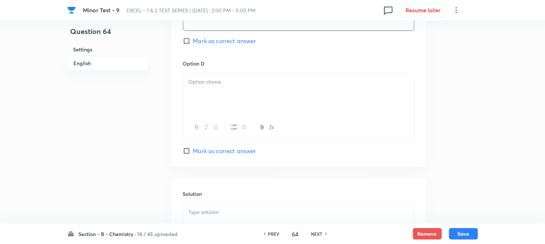
click at [247, 88] on div at bounding box center [298, 93] width 231 height 41
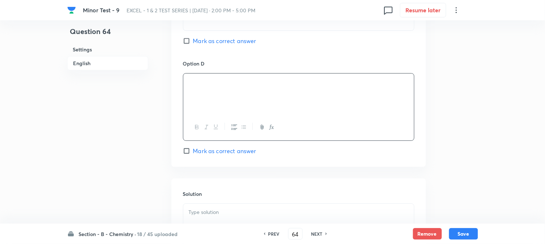
click at [211, 153] on span "Mark as correct answer" at bounding box center [224, 150] width 63 height 9
click at [193, 153] on input "Mark as correct answer" at bounding box center [188, 150] width 10 height 7
checkbox input "true"
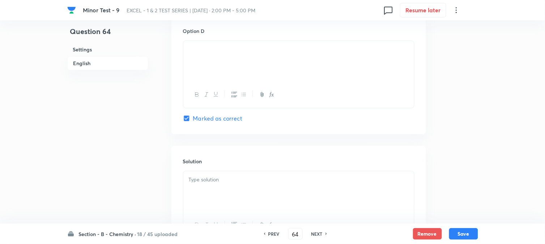
scroll to position [746, 0]
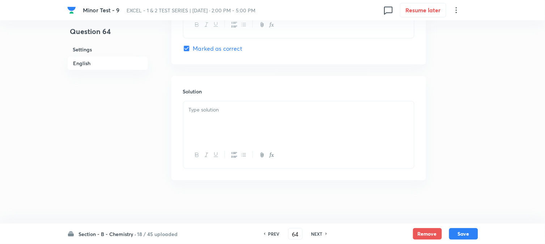
click at [230, 122] on div at bounding box center [298, 121] width 231 height 41
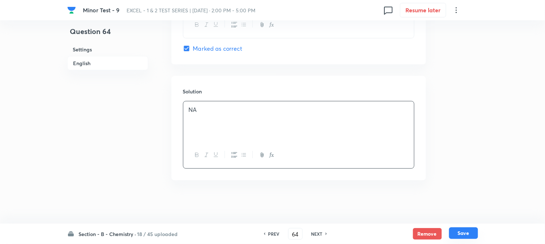
click at [463, 232] on button "Save" at bounding box center [463, 233] width 29 height 12
type input "65"
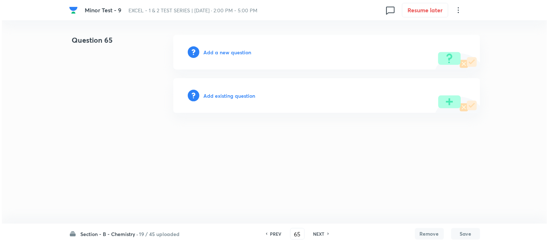
scroll to position [0, 0]
click at [223, 52] on h6 "Add a new question" at bounding box center [228, 52] width 48 height 8
click at [223, 52] on h6 "Choose a question type" at bounding box center [232, 52] width 56 height 8
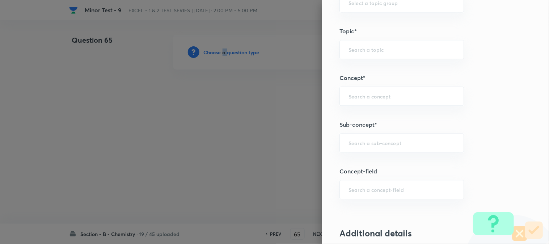
scroll to position [402, 0]
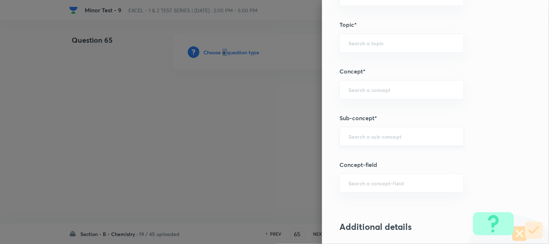
click at [356, 129] on div "​" at bounding box center [401, 136] width 124 height 19
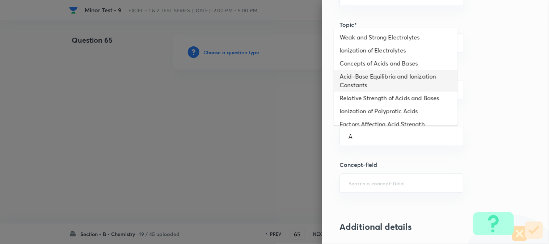
click at [366, 86] on li "Acid–Base Equilibria and Ionization Constants" at bounding box center [396, 81] width 124 height 22
type input "Acid–Base Equilibria and Ionization Constants"
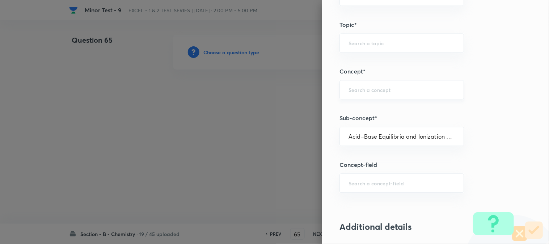
type input "Chemistry"
type input "Physical Chemistry"
type input "Ionic Equilibrium"
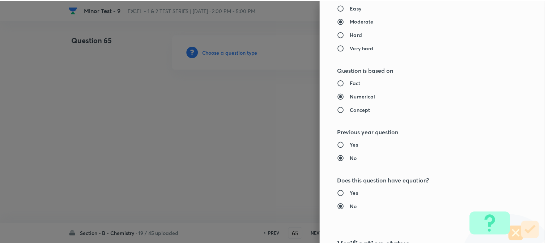
scroll to position [790, 0]
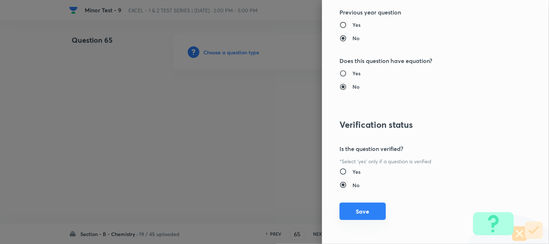
click at [345, 210] on button "Save" at bounding box center [362, 211] width 46 height 17
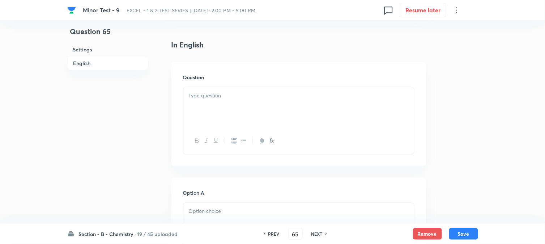
scroll to position [201, 0]
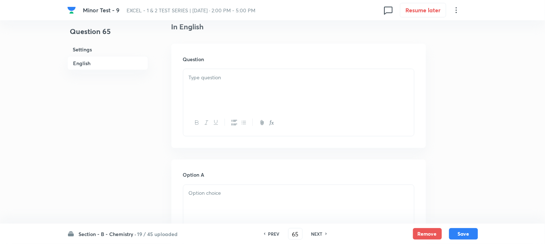
click at [244, 78] on p at bounding box center [299, 77] width 220 height 8
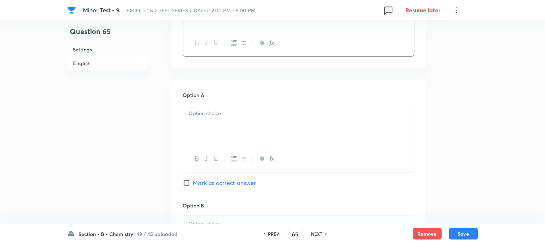
scroll to position [281, 0]
click at [215, 116] on p at bounding box center [299, 113] width 220 height 8
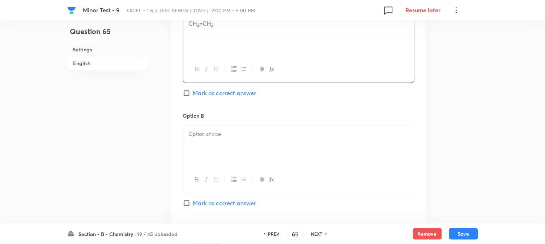
scroll to position [402, 0]
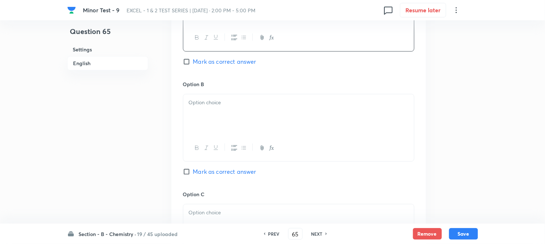
drag, startPoint x: 222, startPoint y: 112, endPoint x: 213, endPoint y: 119, distance: 11.4
click at [222, 112] on div at bounding box center [298, 114] width 231 height 41
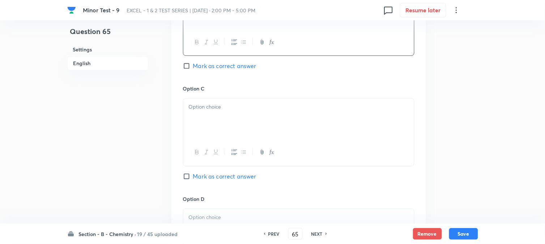
scroll to position [522, 0]
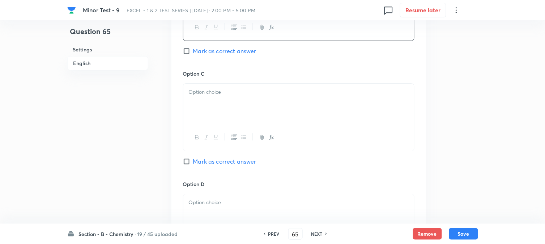
click at [219, 110] on div at bounding box center [298, 104] width 231 height 41
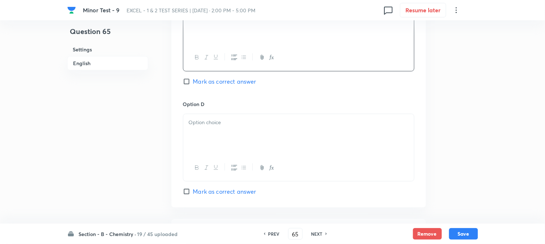
scroll to position [602, 0]
click at [220, 133] on div at bounding box center [298, 134] width 231 height 41
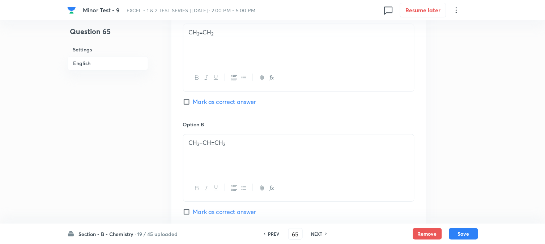
click at [189, 102] on input "Mark as correct answer" at bounding box center [188, 101] width 10 height 7
checkbox input "true"
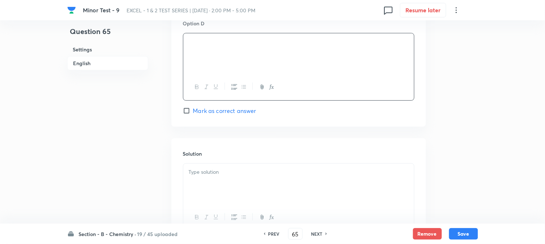
scroll to position [746, 0]
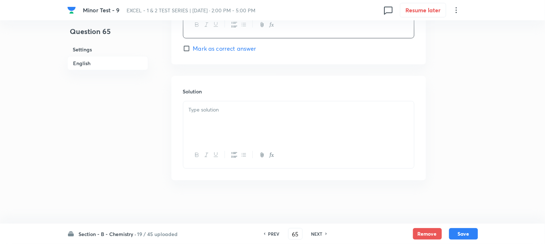
click at [216, 123] on div at bounding box center [298, 121] width 231 height 41
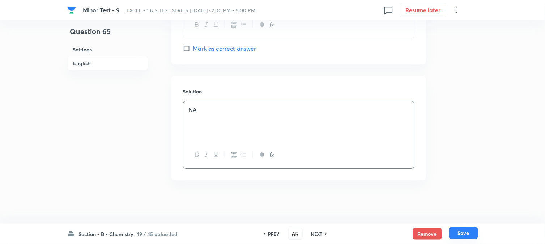
click at [461, 237] on button "Save" at bounding box center [463, 233] width 29 height 12
type input "66"
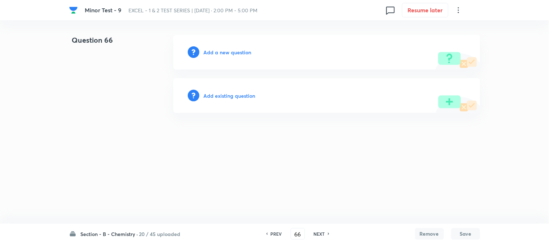
click at [212, 52] on h6 "Add a new question" at bounding box center [228, 52] width 48 height 8
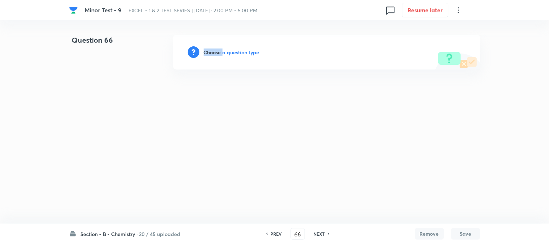
click at [212, 52] on h6 "Choose a question type" at bounding box center [232, 52] width 56 height 8
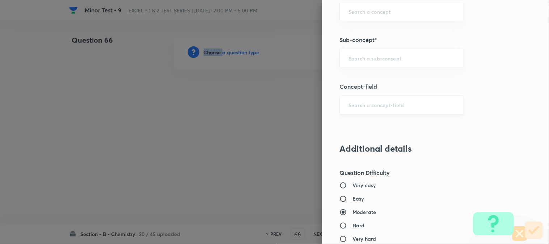
scroll to position [482, 0]
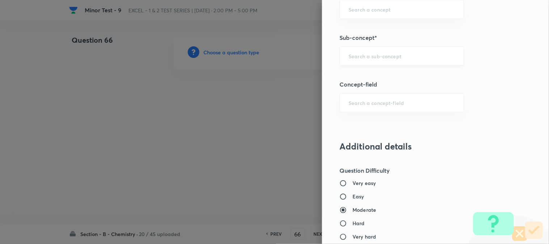
click at [355, 55] on input "text" at bounding box center [401, 55] width 106 height 7
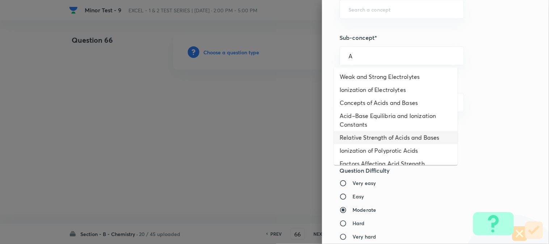
click at [364, 140] on li "Relative Strength of Acids and Bases" at bounding box center [396, 137] width 124 height 13
type input "Relative Strength of Acids and Bases"
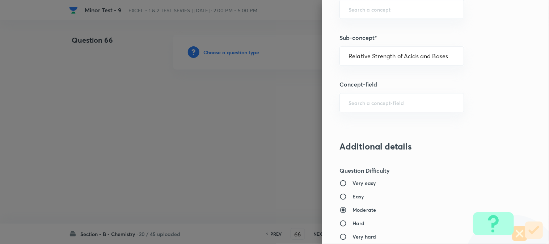
type input "Chemistry"
type input "Physical Chemistry"
type input "Ionic Equilibrium"
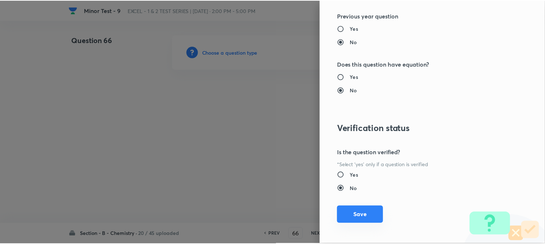
scroll to position [790, 0]
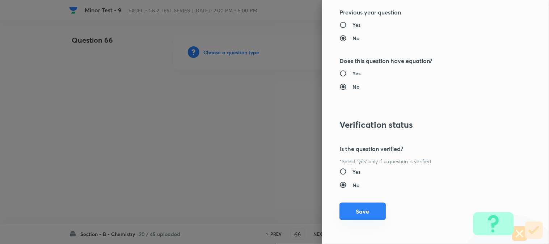
click at [353, 211] on button "Save" at bounding box center [362, 211] width 46 height 17
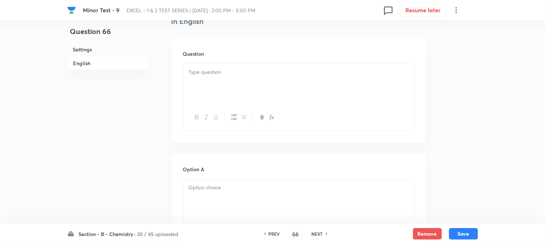
scroll to position [201, 0]
click at [236, 85] on div at bounding box center [298, 80] width 231 height 41
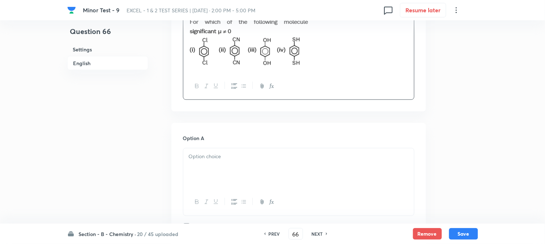
scroll to position [321, 0]
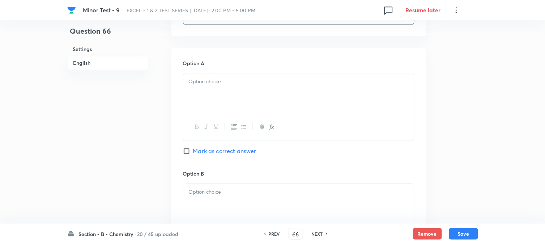
click at [225, 103] on div at bounding box center [298, 93] width 231 height 41
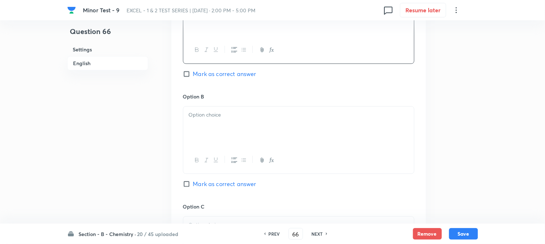
scroll to position [402, 0]
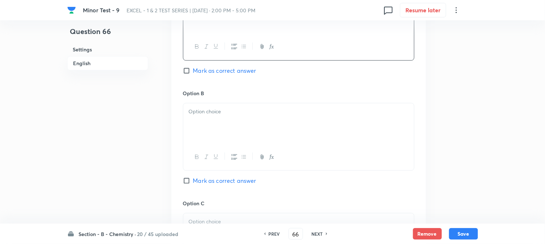
click at [212, 131] on div at bounding box center [298, 123] width 231 height 41
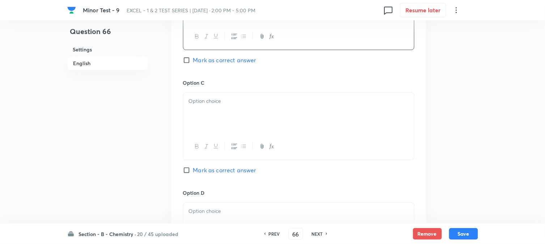
click at [223, 118] on div at bounding box center [298, 113] width 231 height 41
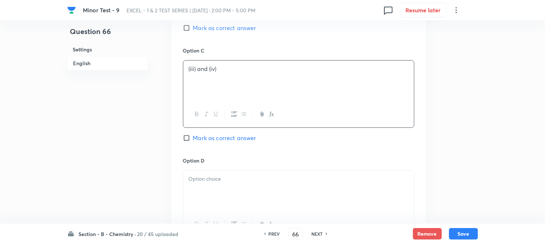
scroll to position [602, 0]
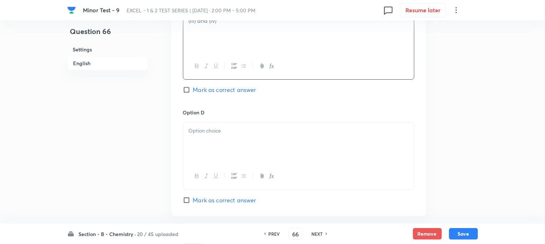
drag, startPoint x: 204, startPoint y: 132, endPoint x: 201, endPoint y: 139, distance: 7.3
click at [204, 132] on p at bounding box center [299, 131] width 220 height 8
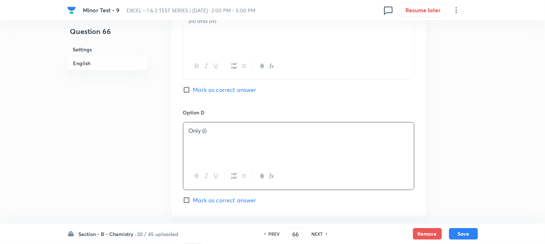
click at [197, 93] on span "Mark as correct answer" at bounding box center [224, 89] width 63 height 9
click at [193, 93] on input "Mark as correct answer" at bounding box center [188, 89] width 10 height 7
checkbox input "true"
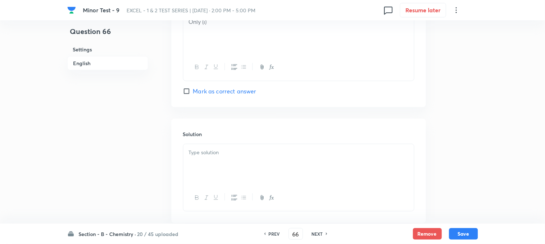
scroll to position [723, 0]
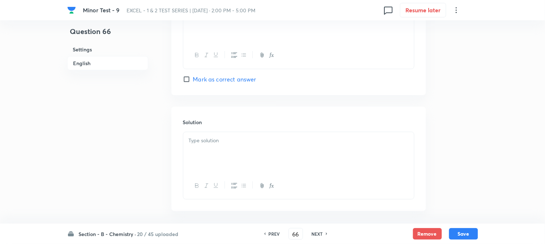
click at [222, 147] on div at bounding box center [298, 152] width 231 height 41
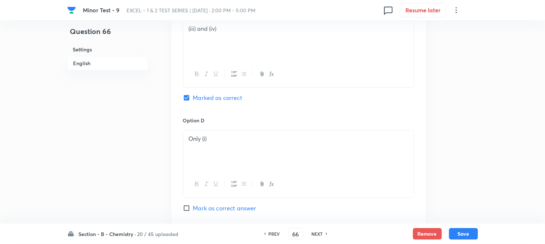
scroll to position [514, 0]
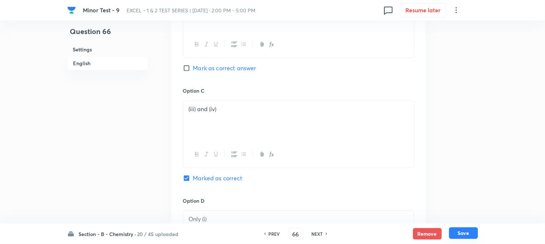
click at [461, 228] on button "Save" at bounding box center [463, 233] width 29 height 12
type input "67"
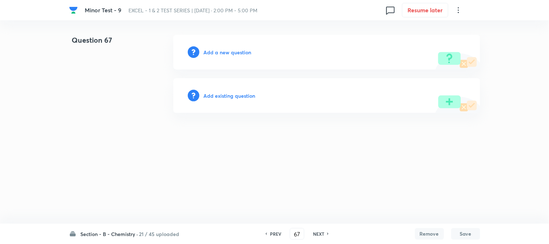
click at [204, 54] on h6 "Add a new question" at bounding box center [228, 52] width 48 height 8
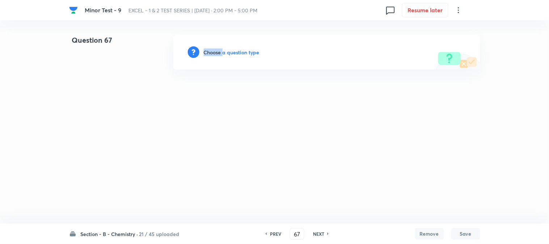
click at [204, 54] on h6 "Choose a question type" at bounding box center [232, 52] width 56 height 8
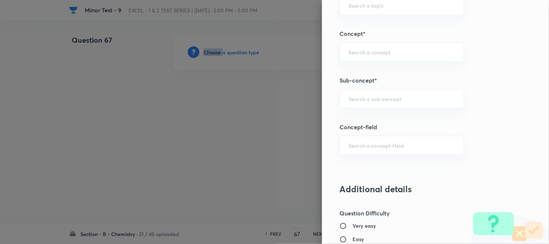
scroll to position [442, 0]
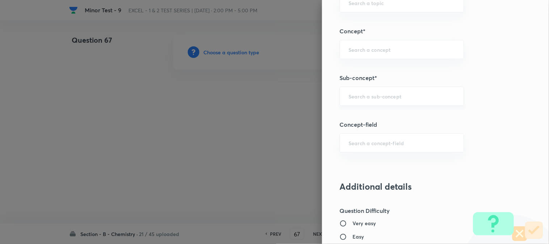
click at [363, 97] on input "text" at bounding box center [401, 96] width 106 height 7
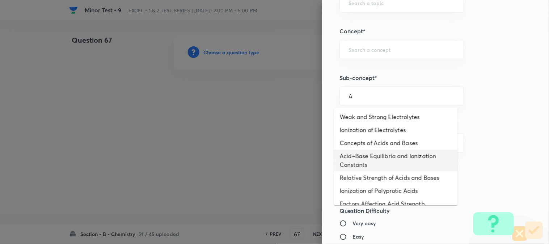
click at [370, 151] on li "Acid–Base Equilibria and Ionization Constants" at bounding box center [396, 160] width 124 height 22
type input "Acid–Base Equilibria and Ionization Constants"
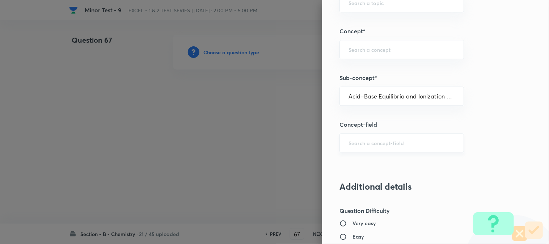
type input "Chemistry"
type input "Physical Chemistry"
type input "Ionic Equilibrium"
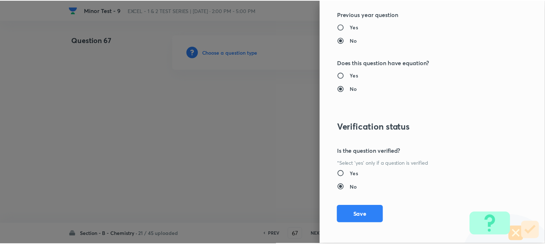
scroll to position [790, 0]
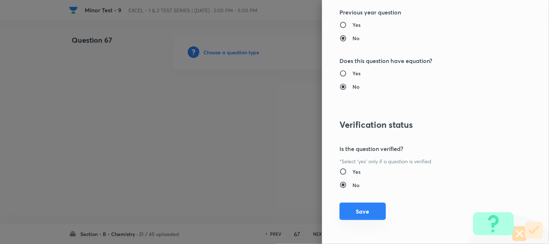
drag, startPoint x: 365, startPoint y: 213, endPoint x: 361, endPoint y: 209, distance: 6.2
click at [366, 213] on button "Save" at bounding box center [362, 211] width 46 height 17
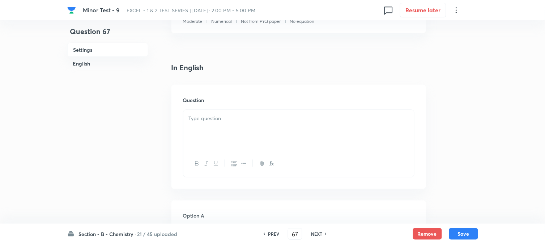
scroll to position [161, 0]
click at [233, 127] on div at bounding box center [298, 129] width 231 height 41
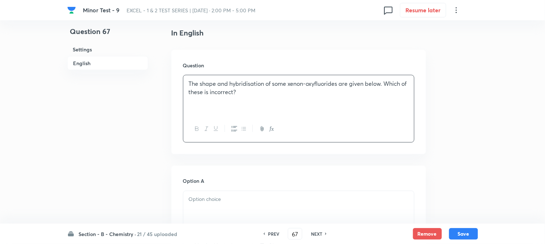
scroll to position [241, 0]
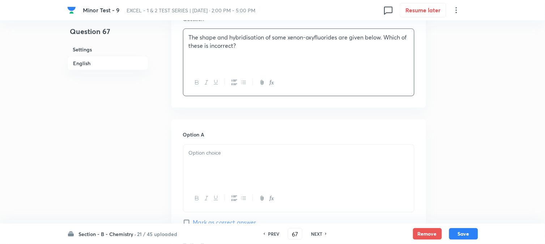
click at [216, 161] on div at bounding box center [298, 165] width 231 height 41
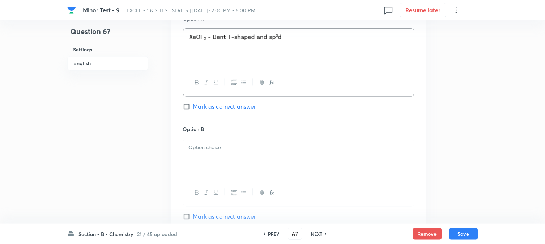
scroll to position [362, 0]
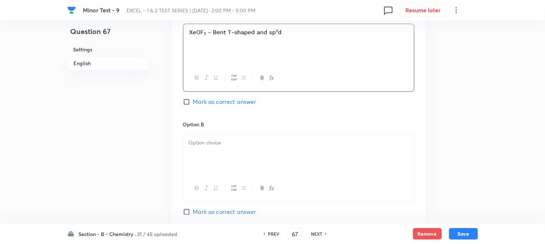
click at [229, 155] on div at bounding box center [298, 154] width 231 height 41
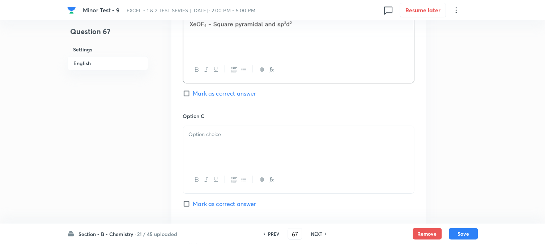
scroll to position [482, 0]
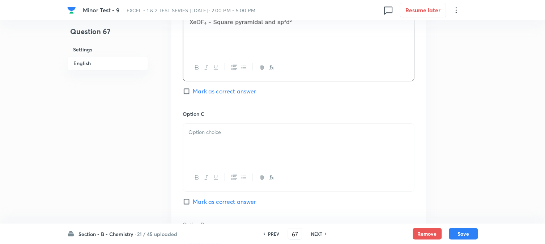
drag, startPoint x: 228, startPoint y: 122, endPoint x: 230, endPoint y: 135, distance: 12.4
click at [229, 122] on div "Option C Mark as correct answer" at bounding box center [298, 165] width 231 height 110
click at [197, 139] on div at bounding box center [298, 144] width 231 height 41
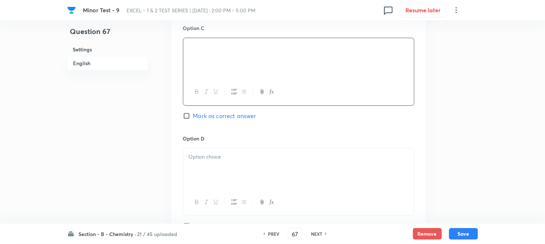
scroll to position [602, 0]
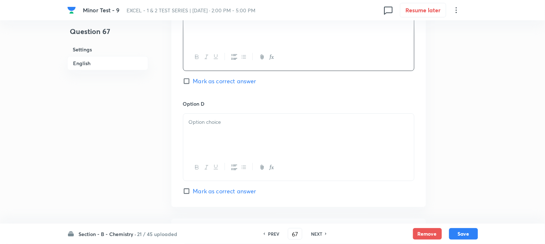
click at [238, 145] on div at bounding box center [298, 134] width 231 height 41
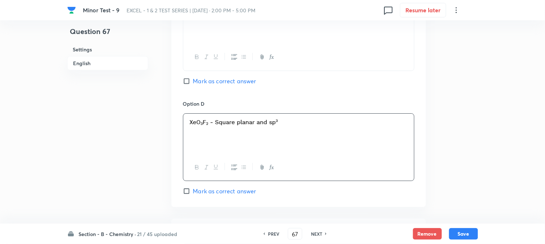
click at [196, 189] on span "Mark as correct answer" at bounding box center [224, 191] width 63 height 9
click at [193, 189] on input "Mark as correct answer" at bounding box center [188, 190] width 10 height 7
checkbox input "true"
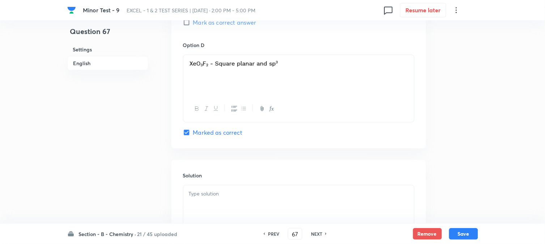
scroll to position [723, 0]
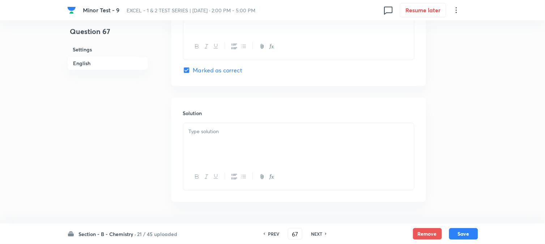
click at [221, 156] on div at bounding box center [298, 143] width 231 height 41
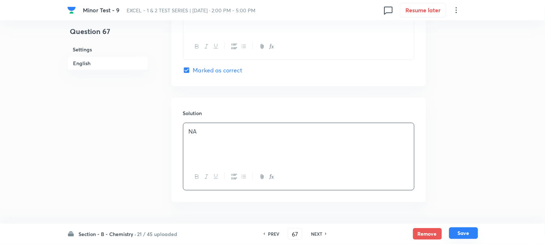
click at [460, 232] on button "Save" at bounding box center [463, 233] width 29 height 12
type input "68"
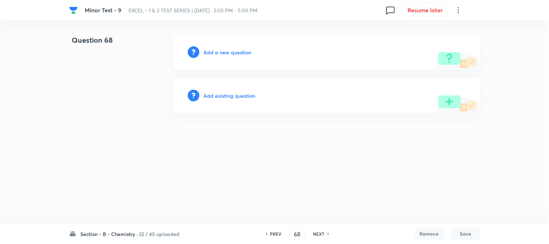
click at [223, 51] on h6 "Add a new question" at bounding box center [228, 52] width 48 height 8
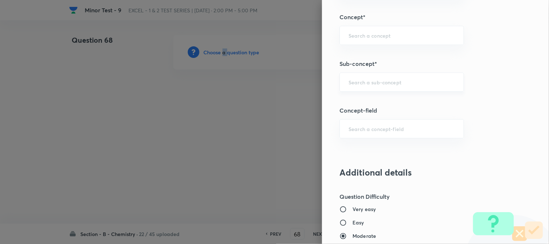
scroll to position [442, 0]
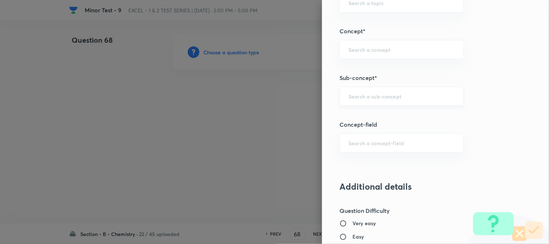
click at [357, 99] on input "text" at bounding box center [401, 96] width 106 height 7
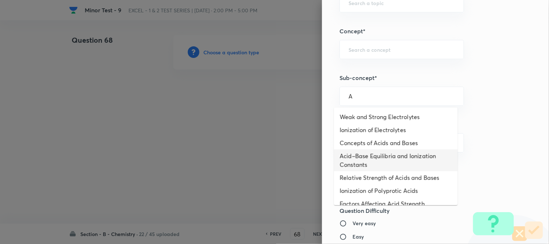
click at [355, 150] on li "Acid–Base Equilibria and Ionization Constants" at bounding box center [396, 160] width 124 height 22
type input "Acid–Base Equilibria and Ionization Constants"
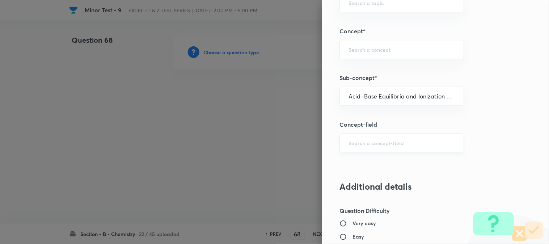
type input "Chemistry"
type input "Physical Chemistry"
type input "Ionic Equilibrium"
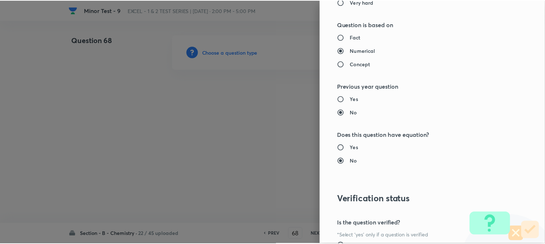
scroll to position [790, 0]
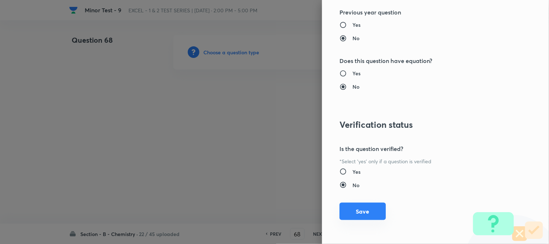
click at [355, 214] on button "Save" at bounding box center [362, 211] width 46 height 17
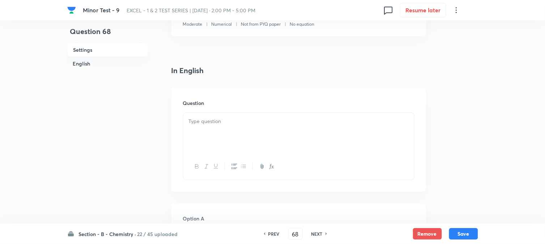
scroll to position [161, 0]
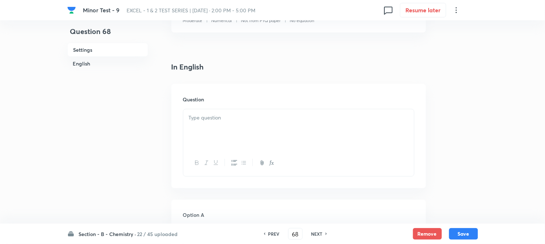
click at [234, 132] on div at bounding box center [298, 129] width 231 height 41
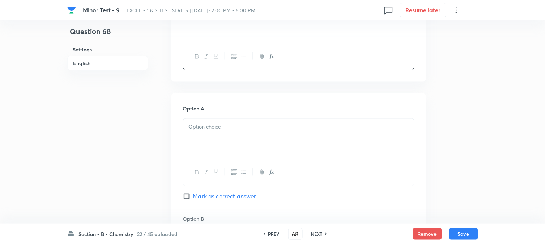
scroll to position [281, 0]
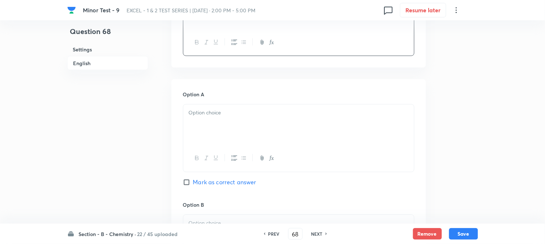
drag, startPoint x: 206, startPoint y: 111, endPoint x: 203, endPoint y: 116, distance: 6.0
click at [206, 111] on p at bounding box center [299, 113] width 220 height 8
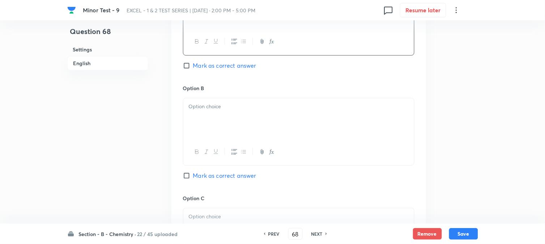
scroll to position [402, 0]
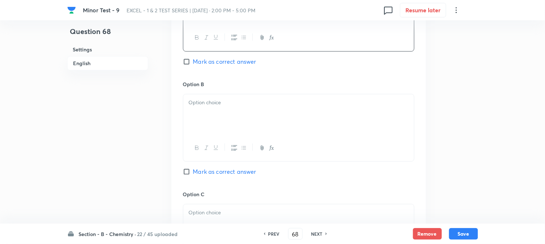
click at [220, 123] on div at bounding box center [298, 114] width 231 height 41
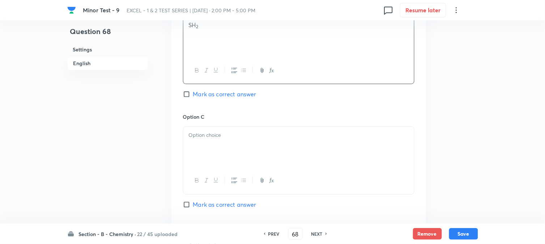
scroll to position [482, 0]
click at [213, 148] on div at bounding box center [298, 144] width 231 height 41
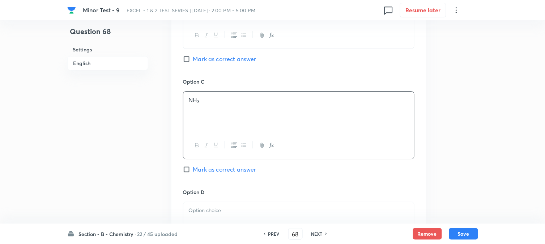
scroll to position [562, 0]
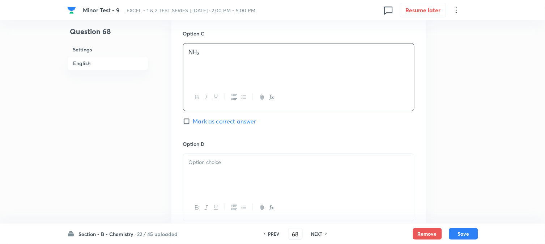
click at [236, 158] on div at bounding box center [298, 174] width 231 height 41
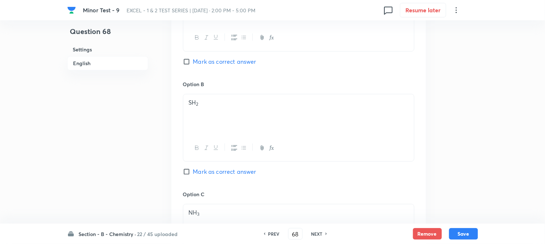
click at [204, 174] on span "Mark as correct answer" at bounding box center [224, 171] width 63 height 9
click at [193, 174] on input "Mark as correct answer" at bounding box center [188, 171] width 10 height 7
checkbox input "true"
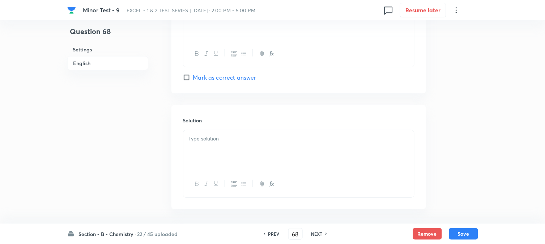
scroll to position [746, 0]
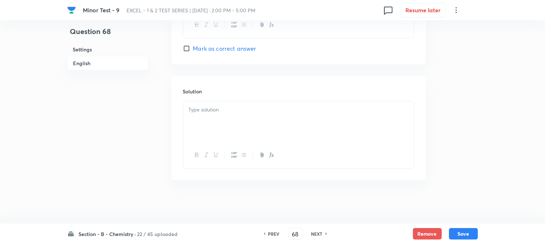
click at [266, 131] on div at bounding box center [298, 121] width 231 height 41
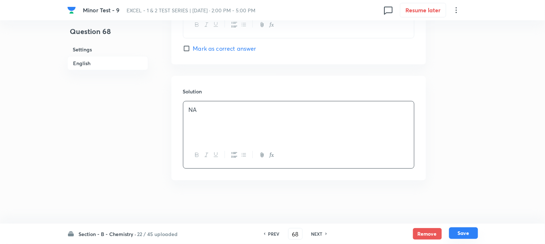
click at [459, 228] on button "Save" at bounding box center [463, 233] width 29 height 12
type input "69"
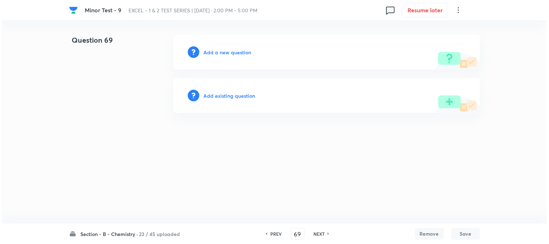
scroll to position [0, 0]
click at [235, 55] on h6 "Add a new question" at bounding box center [228, 52] width 48 height 8
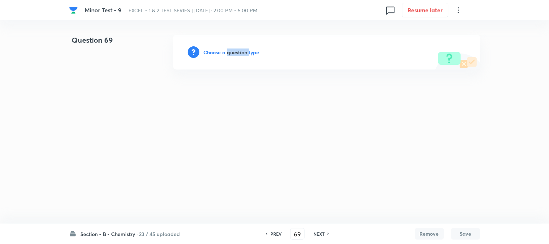
click at [235, 55] on h6 "Choose a question type" at bounding box center [232, 52] width 56 height 8
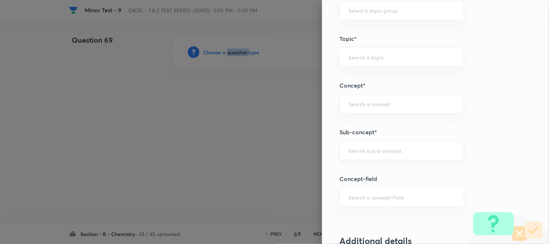
scroll to position [402, 0]
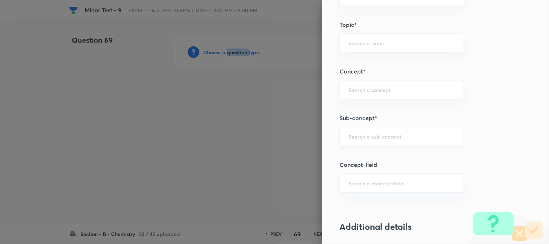
click at [357, 133] on div "​" at bounding box center [401, 136] width 124 height 19
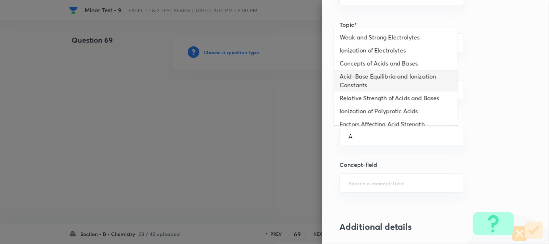
click at [352, 82] on li "Acid–Base Equilibria and Ionization Constants" at bounding box center [396, 81] width 124 height 22
type input "Acid–Base Equilibria and Ionization Constants"
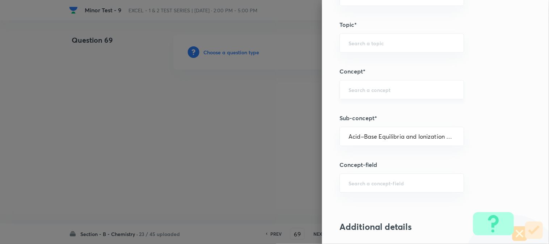
type input "Chemistry"
type input "Physical Chemistry"
type input "Ionic Equilibrium"
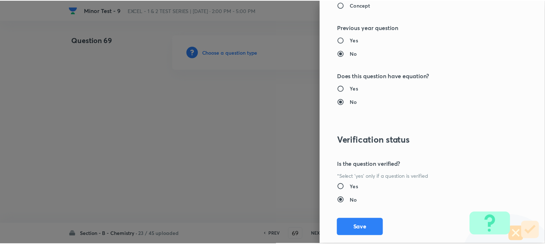
scroll to position [790, 0]
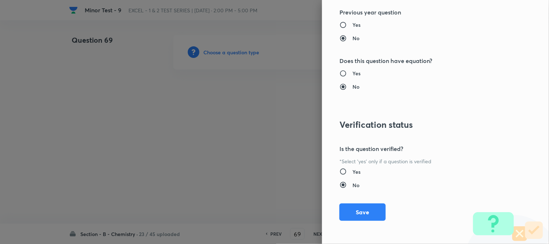
click at [353, 214] on button "Save" at bounding box center [362, 211] width 46 height 17
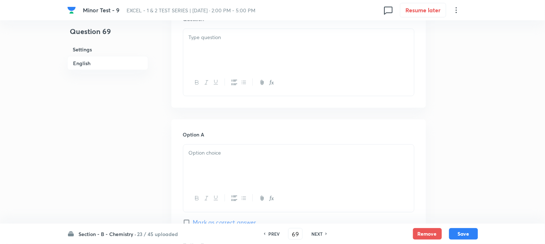
click at [229, 60] on div at bounding box center [298, 49] width 231 height 41
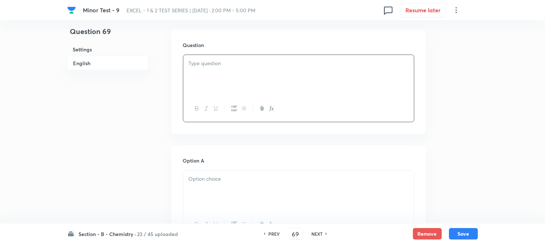
scroll to position [201, 0]
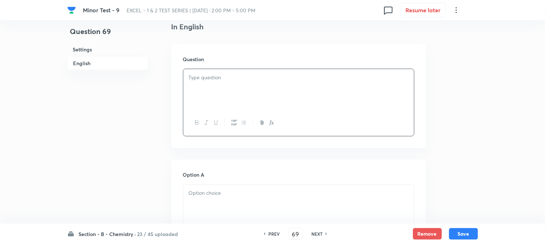
click at [250, 76] on p at bounding box center [299, 77] width 220 height 8
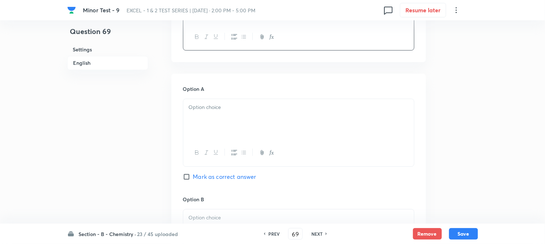
scroll to position [321, 0]
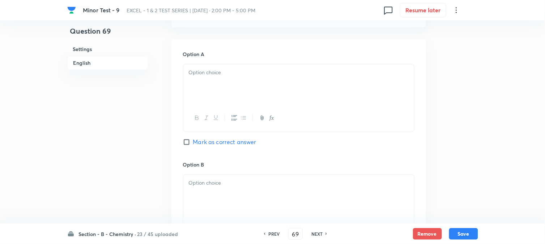
click at [217, 84] on div at bounding box center [298, 84] width 231 height 41
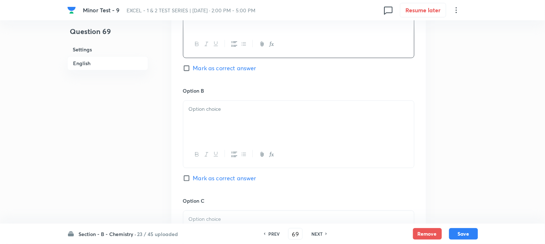
scroll to position [402, 0]
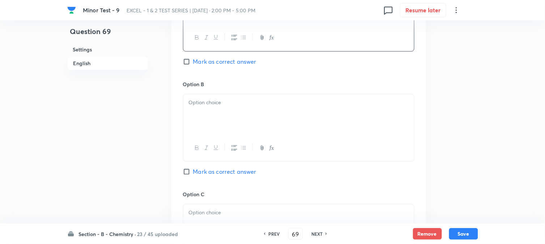
click at [214, 116] on div at bounding box center [298, 114] width 231 height 41
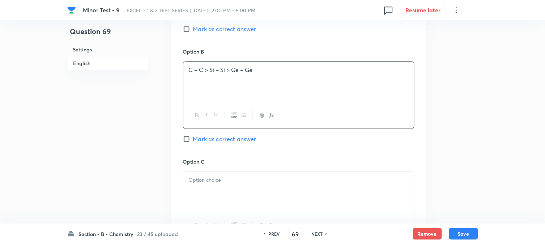
scroll to position [482, 0]
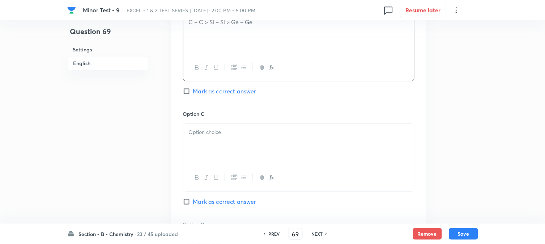
click at [208, 136] on p at bounding box center [299, 132] width 220 height 8
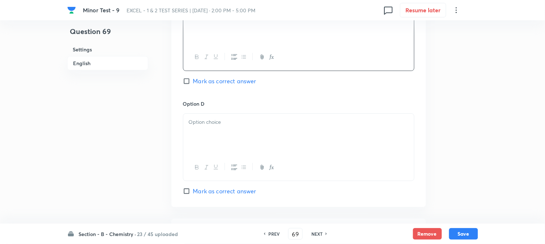
click at [218, 134] on div at bounding box center [298, 134] width 231 height 41
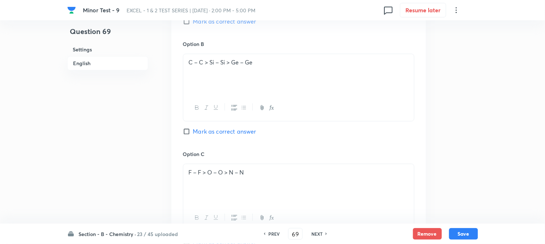
click at [195, 131] on span "Mark as correct answer" at bounding box center [224, 131] width 63 height 9
click at [193, 131] on input "Mark as correct answer" at bounding box center [188, 131] width 10 height 7
checkbox input "true"
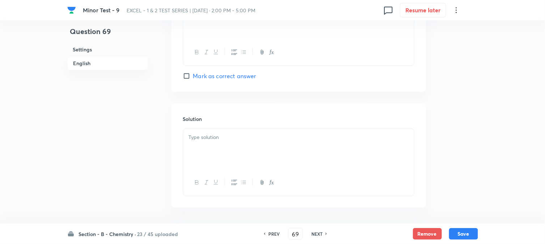
scroll to position [746, 0]
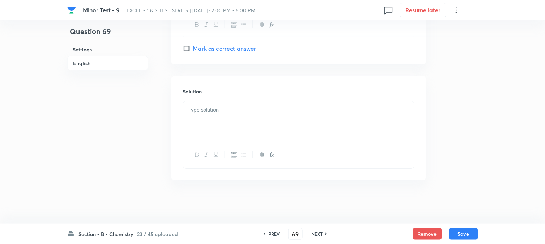
click at [222, 118] on div at bounding box center [298, 121] width 231 height 41
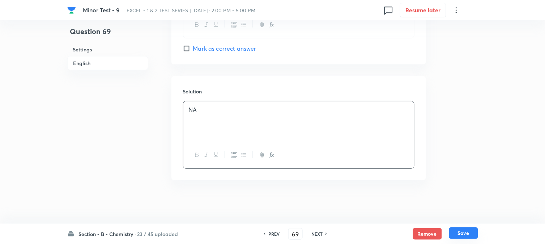
click at [463, 230] on button "Save" at bounding box center [463, 233] width 29 height 12
type input "70"
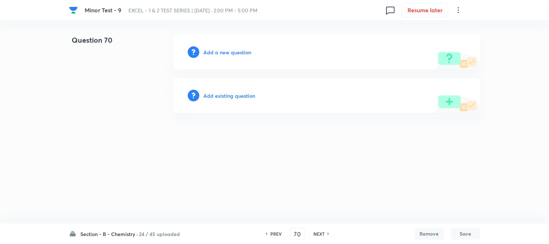
click at [219, 52] on h6 "Add a new question" at bounding box center [228, 52] width 48 height 8
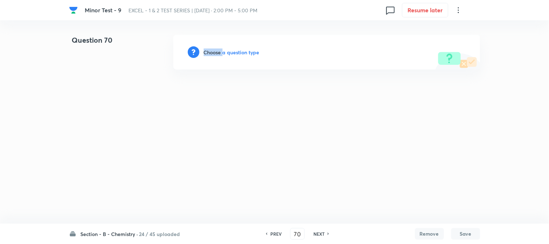
click at [219, 52] on h6 "Choose a question type" at bounding box center [232, 52] width 56 height 8
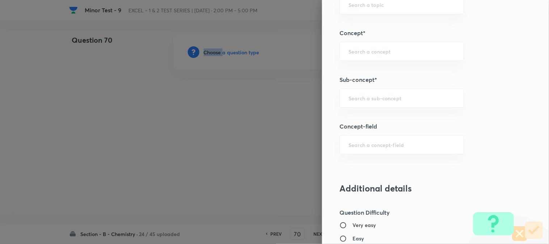
scroll to position [442, 0]
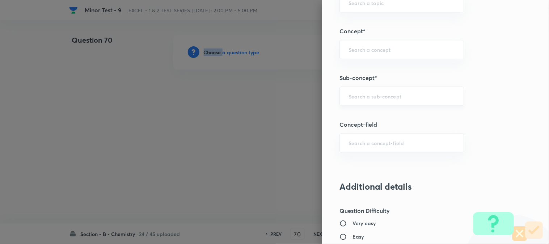
click at [361, 100] on div "​" at bounding box center [401, 95] width 124 height 19
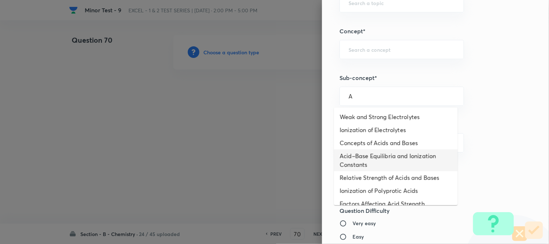
click at [349, 158] on li "Acid–Base Equilibria and Ionization Constants" at bounding box center [396, 160] width 124 height 22
type input "Acid–Base Equilibria and Ionization Constants"
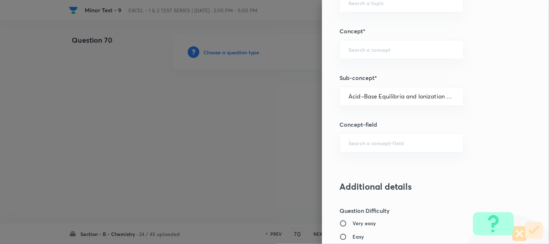
type input "Chemistry"
type input "Physical Chemistry"
type input "Ionic Equilibrium"
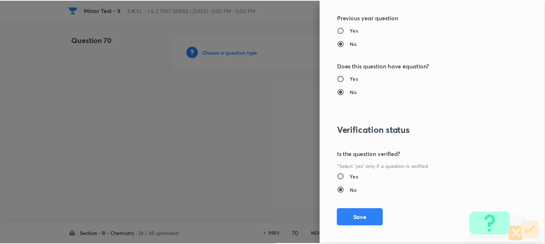
scroll to position [790, 0]
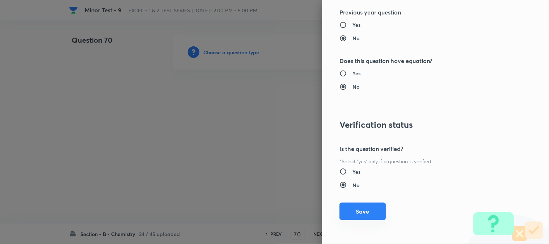
drag, startPoint x: 346, startPoint y: 210, endPoint x: 337, endPoint y: 203, distance: 11.6
click at [346, 210] on button "Save" at bounding box center [362, 211] width 46 height 17
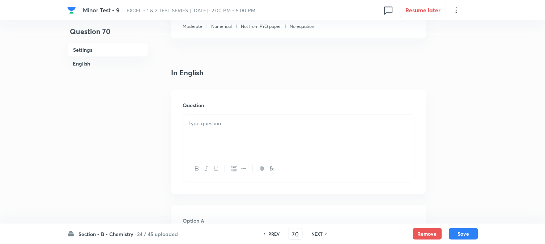
scroll to position [161, 0]
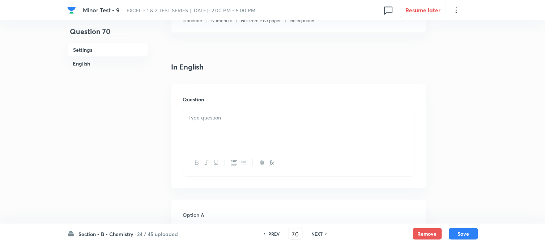
click at [217, 116] on p at bounding box center [299, 118] width 220 height 8
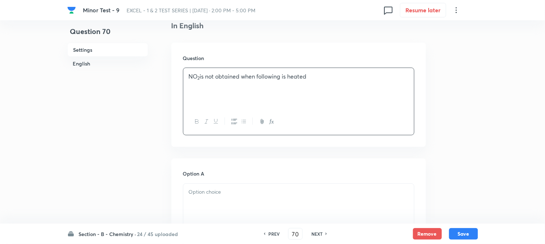
scroll to position [241, 0]
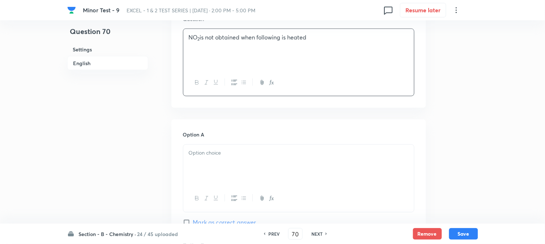
click at [242, 154] on p at bounding box center [299, 153] width 220 height 8
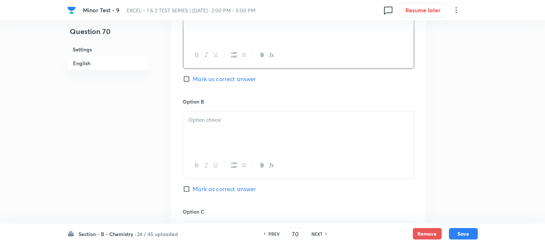
scroll to position [402, 0]
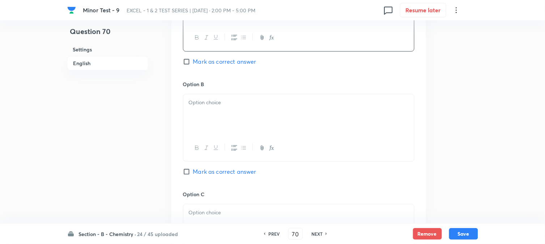
click at [234, 127] on div at bounding box center [298, 114] width 231 height 41
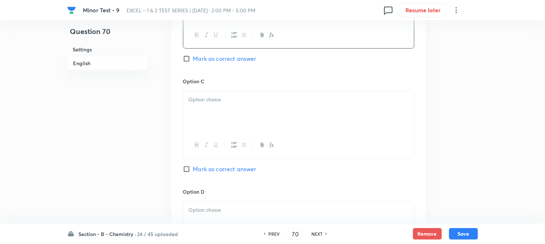
scroll to position [522, 0]
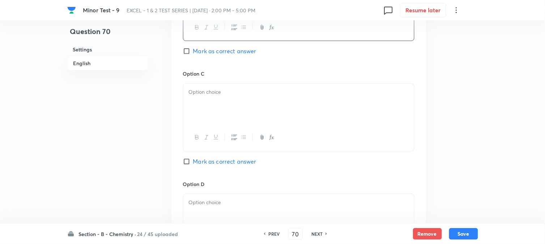
click at [221, 110] on div at bounding box center [298, 104] width 231 height 41
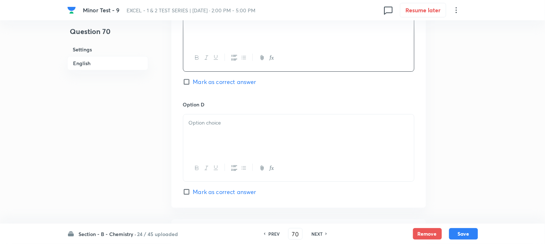
scroll to position [602, 0]
drag, startPoint x: 232, startPoint y: 136, endPoint x: 244, endPoint y: 142, distance: 13.7
click at [233, 136] on div at bounding box center [298, 134] width 231 height 41
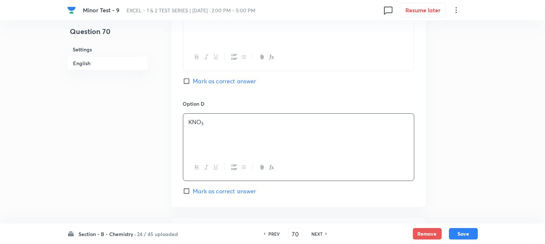
click at [210, 192] on span "Mark as correct answer" at bounding box center [224, 191] width 63 height 9
click at [193, 192] on input "Mark as correct answer" at bounding box center [188, 190] width 10 height 7
checkbox input "true"
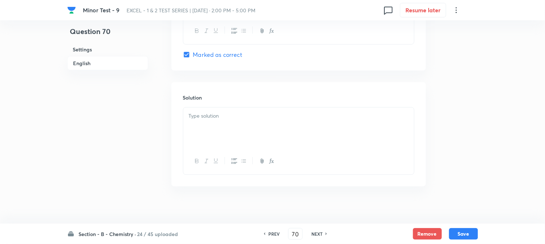
scroll to position [746, 0]
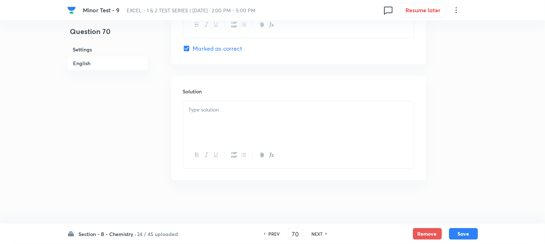
click at [233, 127] on div at bounding box center [298, 121] width 231 height 41
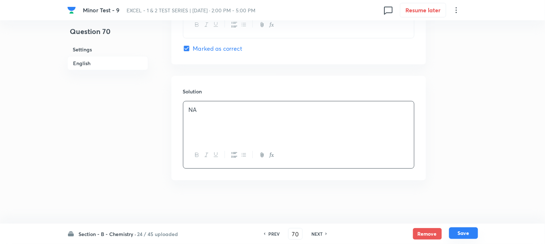
click at [456, 232] on button "Save" at bounding box center [463, 233] width 29 height 12
type input "71"
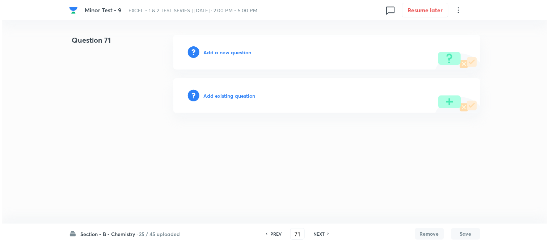
scroll to position [0, 0]
click at [214, 50] on h6 "Add a new question" at bounding box center [228, 52] width 48 height 8
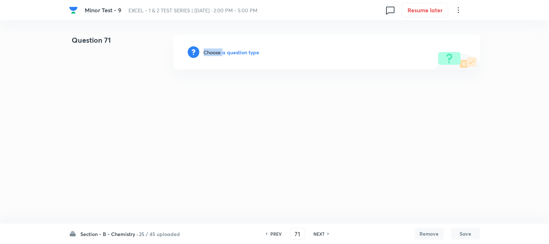
click at [214, 50] on h6 "Choose a question type" at bounding box center [232, 52] width 56 height 8
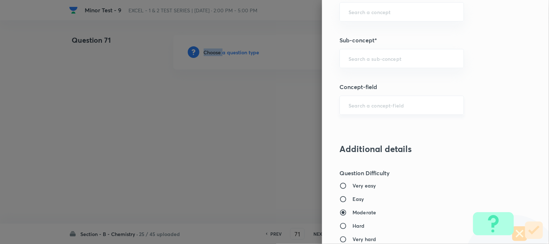
scroll to position [482, 0]
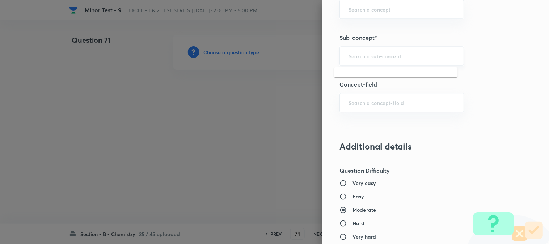
click at [363, 54] on input "text" at bounding box center [401, 55] width 106 height 7
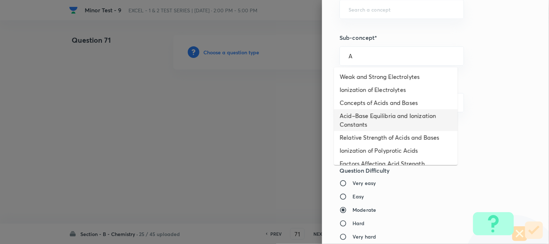
click at [359, 128] on li "Acid–Base Equilibria and Ionization Constants" at bounding box center [396, 120] width 124 height 22
type input "Acid–Base Equilibria and Ionization Constants"
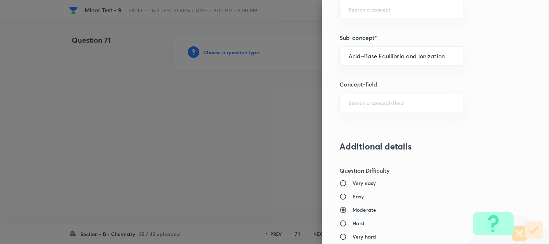
type input "Chemistry"
type input "Physical Chemistry"
type input "Ionic Equilibrium"
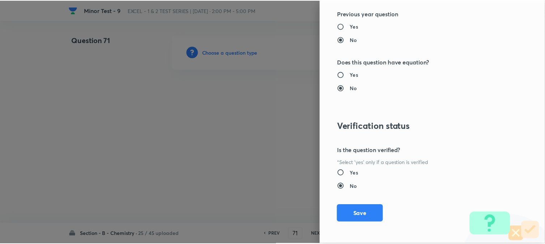
scroll to position [790, 0]
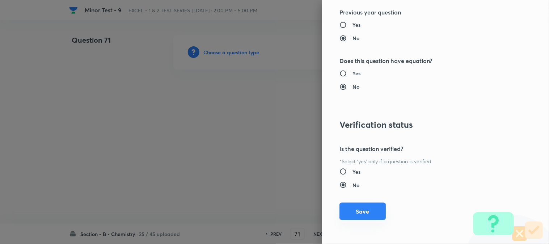
click at [351, 210] on button "Save" at bounding box center [362, 211] width 46 height 17
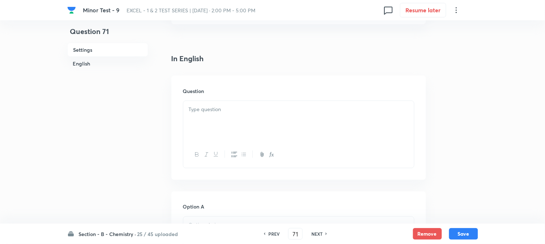
scroll to position [201, 0]
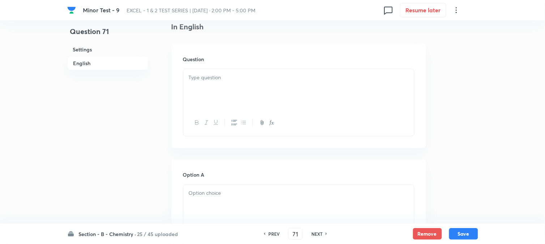
click at [234, 99] on div at bounding box center [298, 89] width 231 height 41
paste div
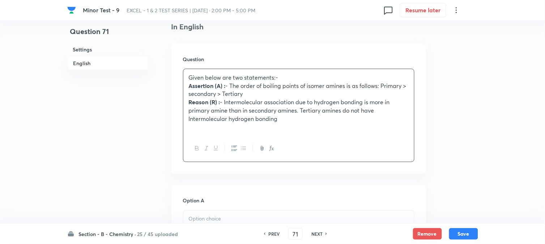
click at [203, 87] on strong "Assertion (A) :" at bounding box center [207, 86] width 37 height 8
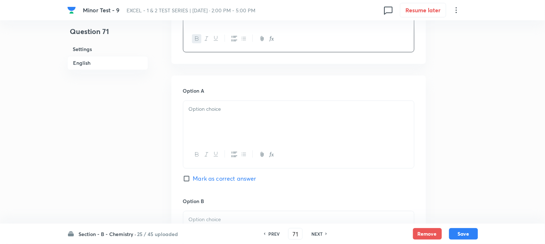
scroll to position [321, 0]
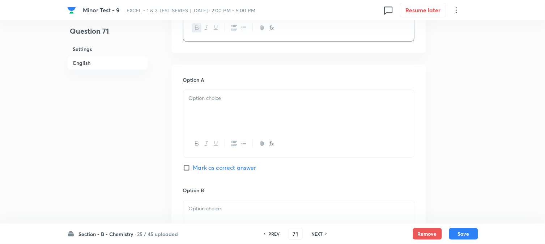
click at [223, 115] on div at bounding box center [298, 110] width 231 height 41
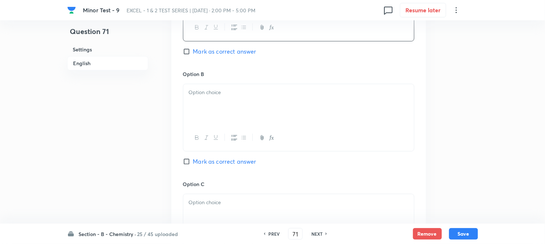
scroll to position [442, 0]
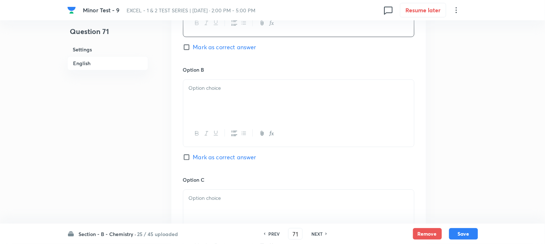
click at [220, 101] on div at bounding box center [298, 100] width 231 height 41
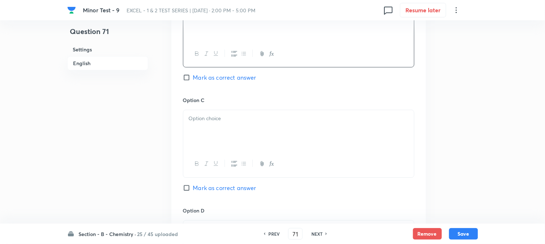
scroll to position [522, 0]
click at [229, 122] on p at bounding box center [299, 118] width 220 height 8
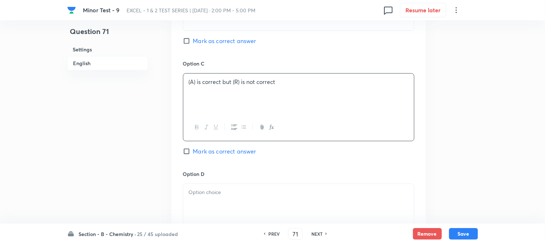
scroll to position [643, 0]
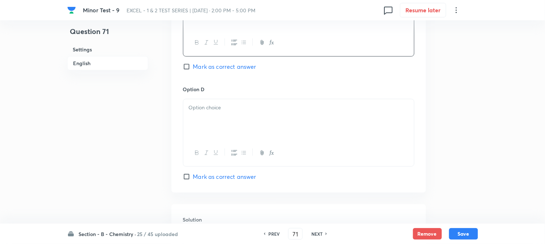
click at [231, 125] on div at bounding box center [298, 119] width 231 height 41
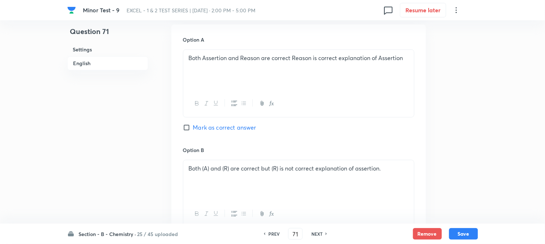
click at [195, 129] on span "Mark as correct answer" at bounding box center [224, 127] width 63 height 9
click at [193, 129] on input "Mark as correct answer" at bounding box center [188, 127] width 10 height 7
checkbox input "true"
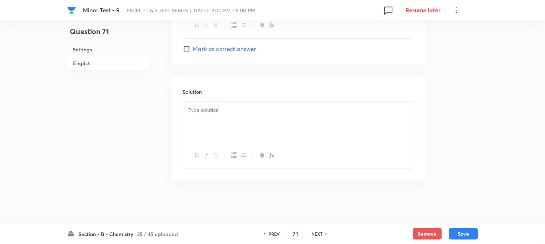
scroll to position [772, 0]
click at [217, 125] on div at bounding box center [298, 121] width 231 height 41
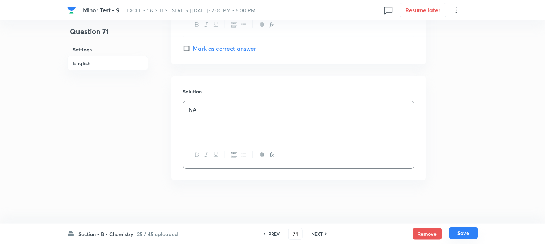
click at [475, 233] on button "Save" at bounding box center [463, 233] width 29 height 12
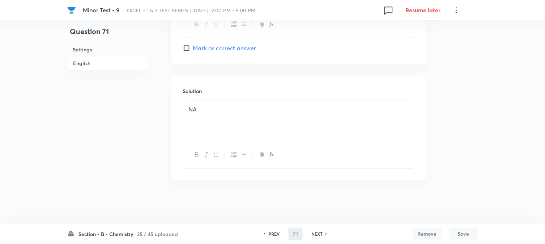
type input "72"
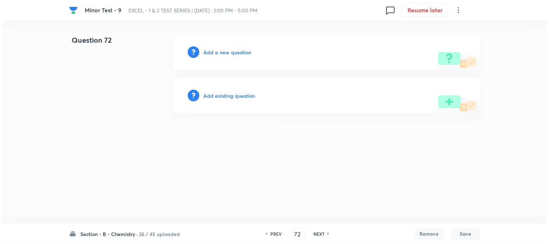
scroll to position [0, 0]
click at [210, 50] on h6 "Add a new question" at bounding box center [228, 52] width 48 height 8
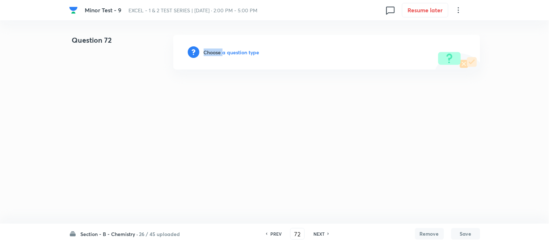
click at [210, 50] on h6 "Choose a question type" at bounding box center [232, 52] width 56 height 8
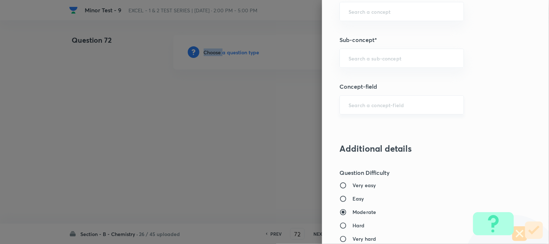
scroll to position [482, 0]
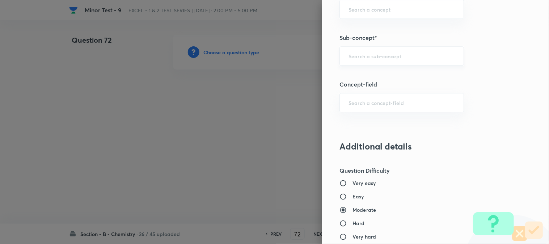
click at [364, 53] on input "text" at bounding box center [401, 55] width 106 height 7
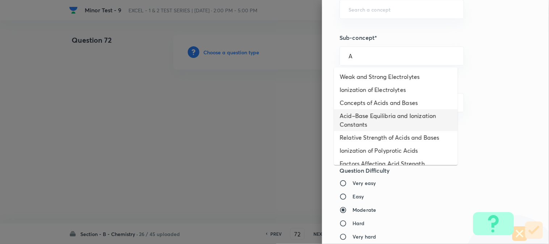
click at [353, 127] on li "Acid–Base Equilibria and Ionization Constants" at bounding box center [396, 120] width 124 height 22
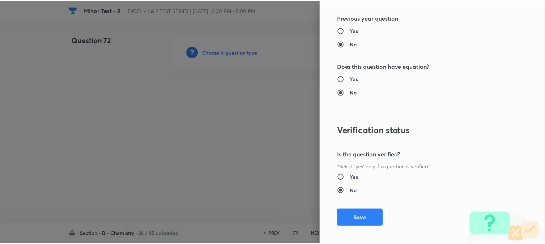
scroll to position [790, 0]
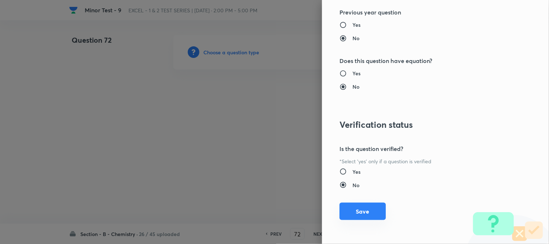
click at [363, 214] on button "Save" at bounding box center [362, 211] width 46 height 17
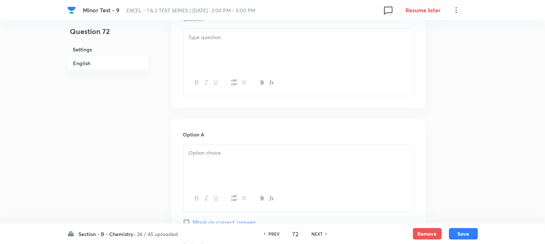
click at [259, 45] on div at bounding box center [298, 49] width 231 height 41
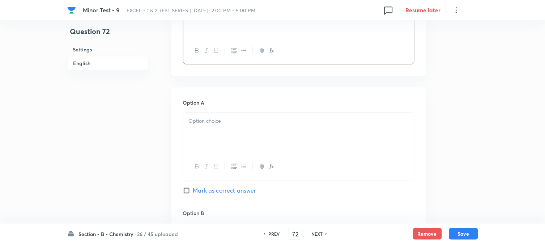
scroll to position [281, 0]
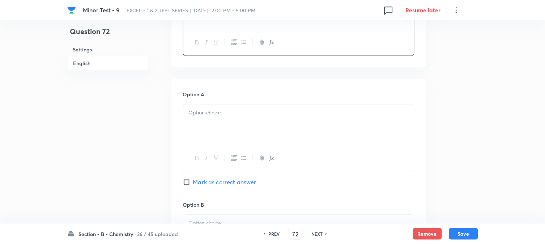
click at [226, 122] on div at bounding box center [298, 125] width 231 height 41
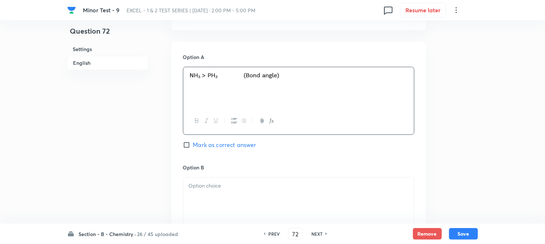
scroll to position [362, 0]
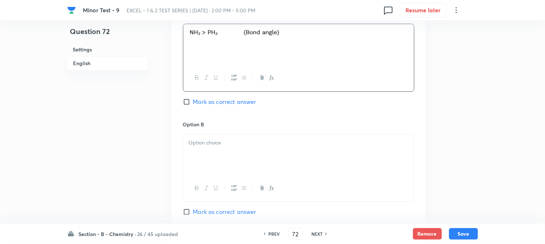
click at [208, 149] on div at bounding box center [298, 154] width 231 height 41
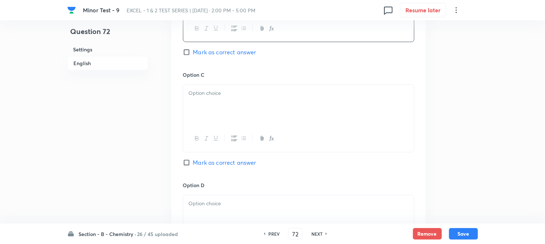
scroll to position [522, 0]
click at [261, 104] on div at bounding box center [298, 104] width 231 height 41
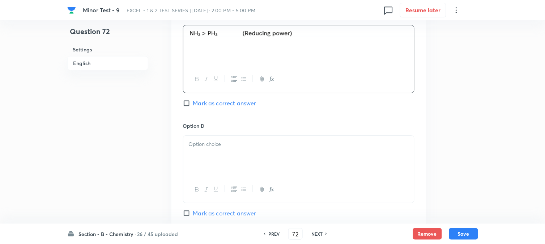
scroll to position [602, 0]
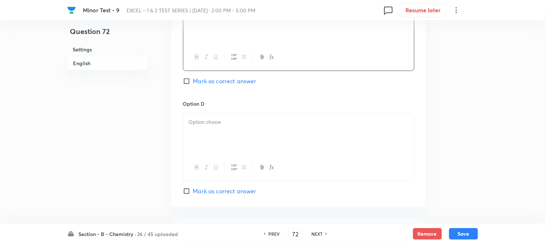
click at [250, 140] on div at bounding box center [298, 134] width 231 height 41
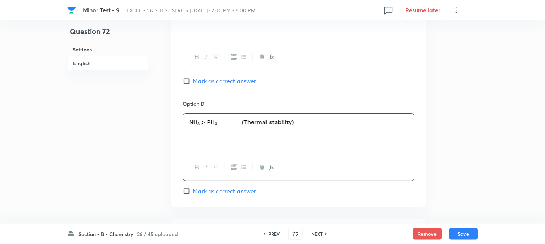
click at [187, 82] on input "Mark as correct answer" at bounding box center [188, 80] width 10 height 7
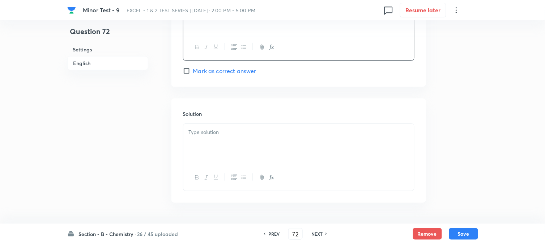
scroll to position [723, 0]
click at [224, 132] on p at bounding box center [299, 131] width 220 height 8
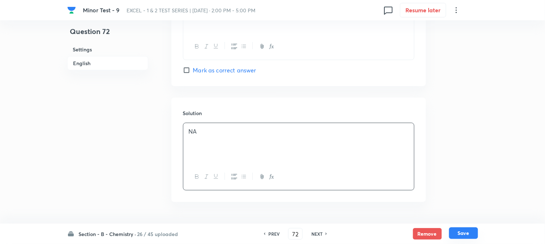
click at [463, 233] on button "Save" at bounding box center [463, 233] width 29 height 12
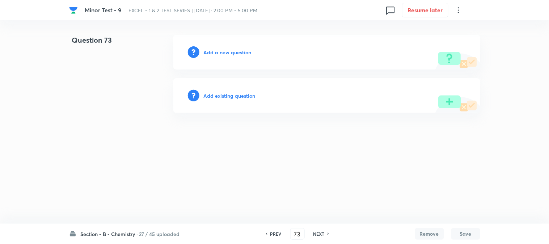
click at [206, 51] on h6 "Add a new question" at bounding box center [228, 52] width 48 height 8
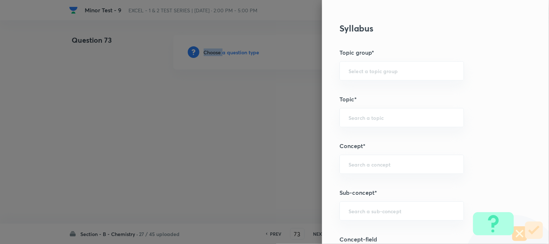
scroll to position [402, 0]
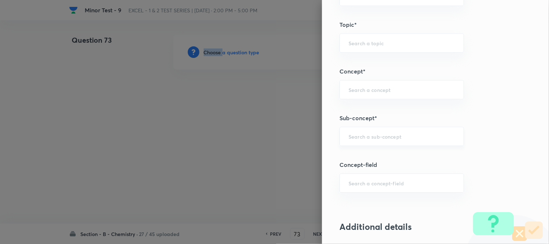
click at [362, 139] on input "text" at bounding box center [401, 136] width 106 height 7
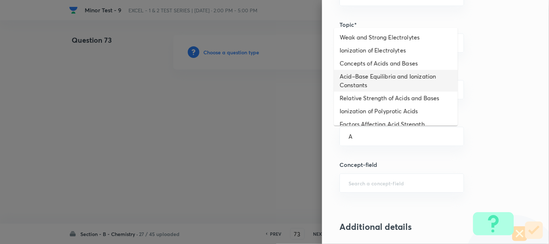
click at [356, 76] on li "Acid–Base Equilibria and Ionization Constants" at bounding box center [396, 81] width 124 height 22
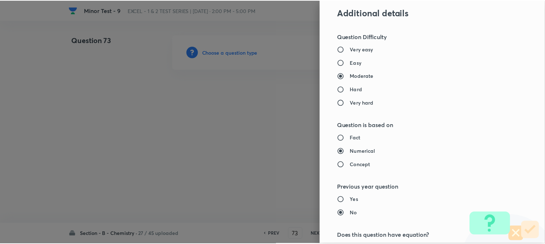
scroll to position [790, 0]
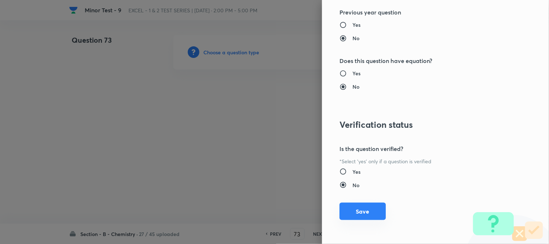
click at [362, 208] on button "Save" at bounding box center [362, 211] width 46 height 17
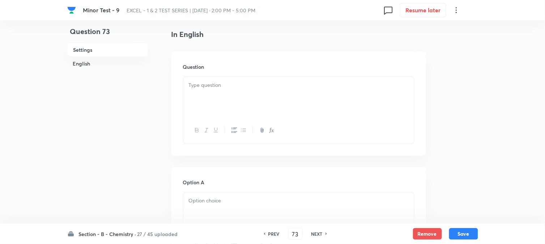
scroll to position [201, 0]
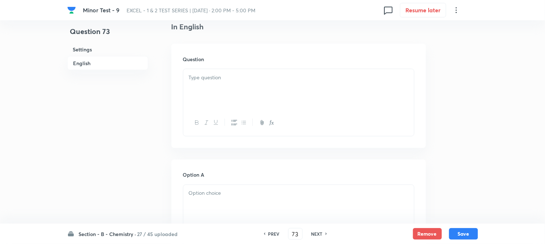
click at [237, 105] on div at bounding box center [298, 89] width 231 height 41
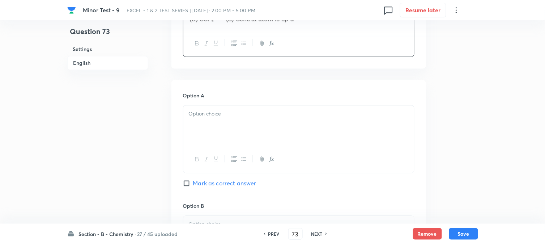
scroll to position [321, 0]
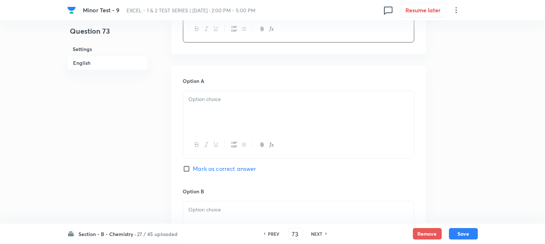
click at [236, 121] on div at bounding box center [298, 111] width 231 height 41
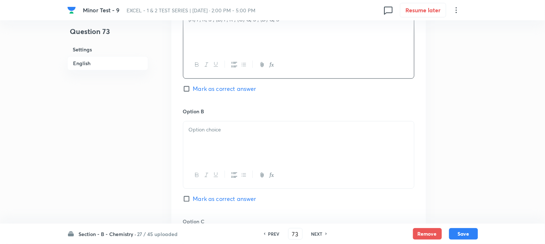
scroll to position [402, 0]
click at [226, 144] on div at bounding box center [298, 141] width 231 height 41
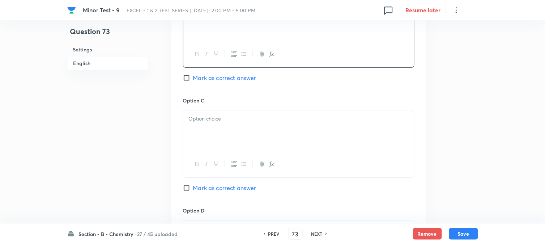
click at [226, 124] on div at bounding box center [298, 130] width 231 height 41
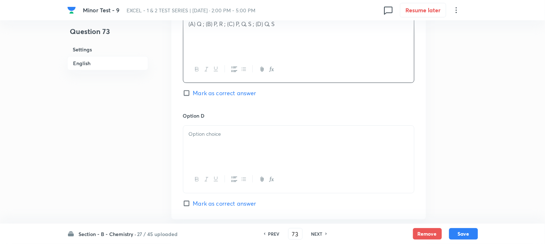
scroll to position [643, 0]
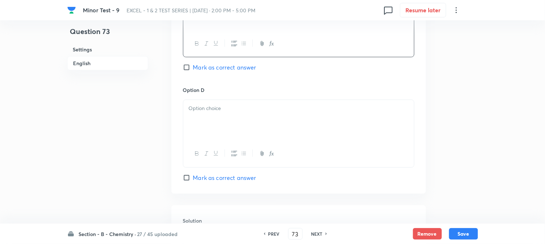
click at [227, 128] on div at bounding box center [298, 120] width 231 height 41
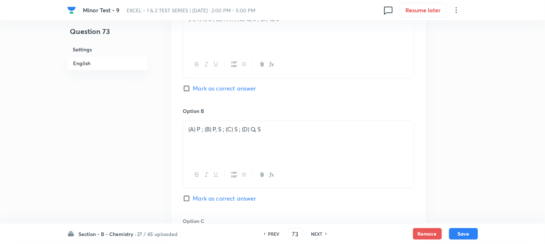
click at [188, 86] on input "Mark as correct answer" at bounding box center [188, 88] width 10 height 7
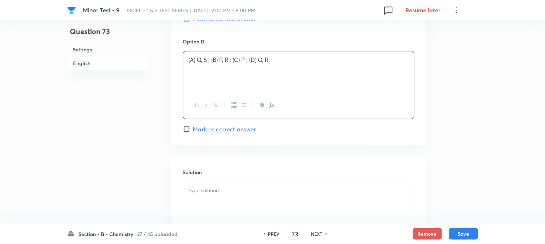
scroll to position [773, 0]
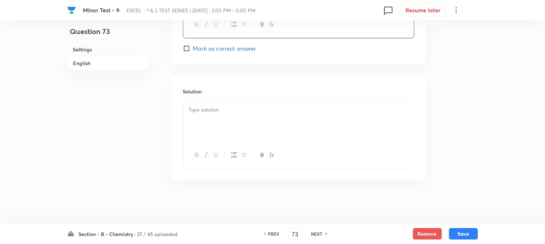
click at [219, 114] on p at bounding box center [299, 110] width 220 height 8
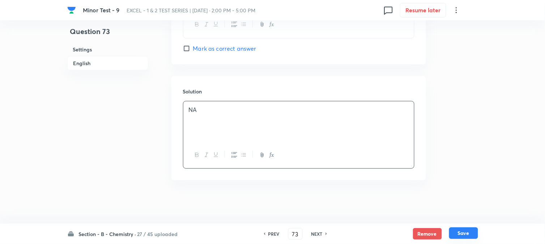
click at [462, 231] on button "Save" at bounding box center [463, 233] width 29 height 12
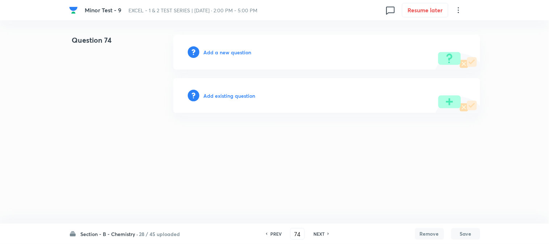
click at [211, 51] on h6 "Add a new question" at bounding box center [228, 52] width 48 height 8
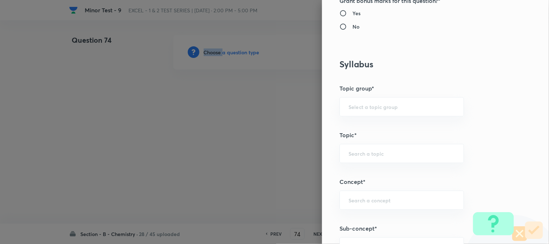
scroll to position [362, 0]
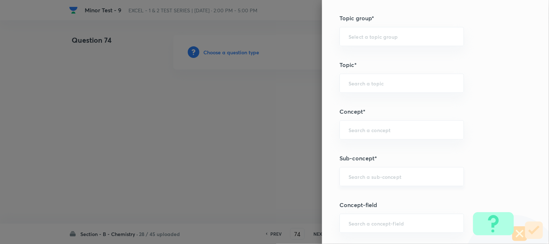
click at [364, 174] on input "text" at bounding box center [401, 176] width 106 height 7
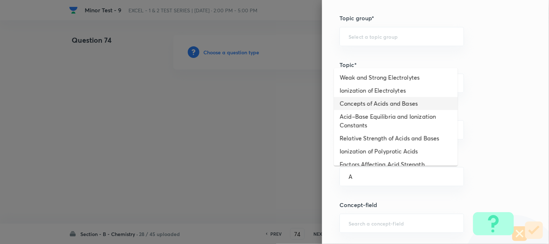
click at [363, 105] on li "Concepts of Acids and Bases" at bounding box center [396, 103] width 124 height 13
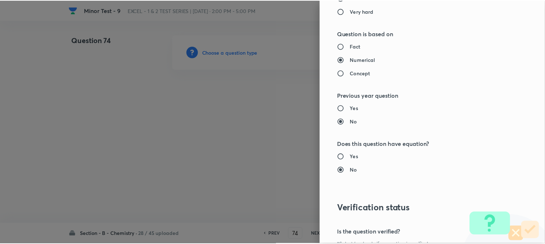
scroll to position [790, 0]
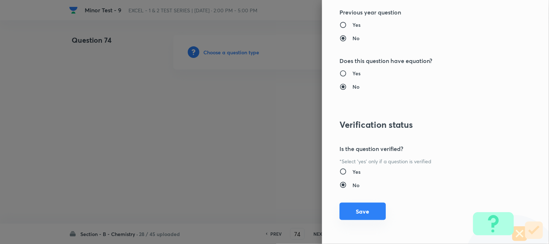
click at [356, 207] on button "Save" at bounding box center [362, 211] width 46 height 17
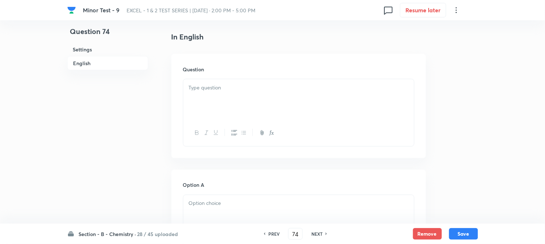
scroll to position [201, 0]
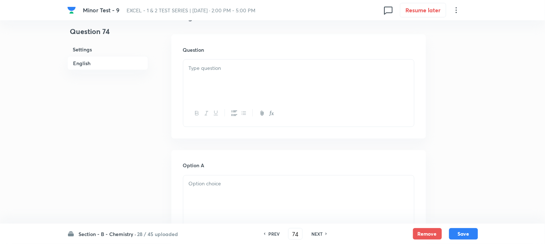
click at [245, 76] on div at bounding box center [298, 80] width 231 height 41
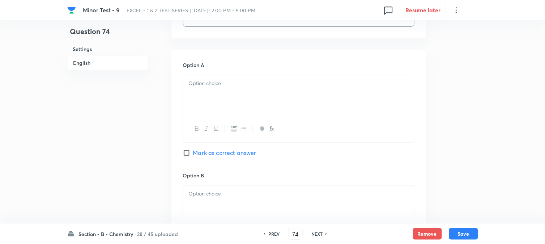
scroll to position [321, 0]
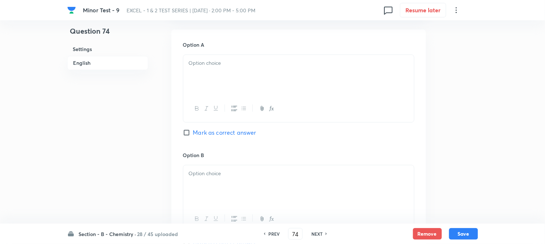
click at [222, 81] on div at bounding box center [298, 75] width 231 height 41
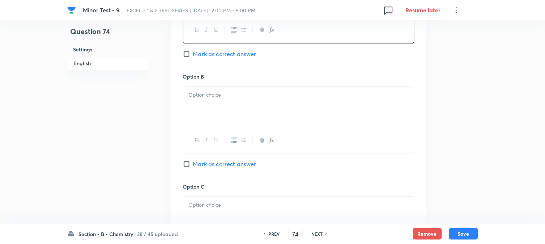
scroll to position [402, 0]
click at [215, 105] on div at bounding box center [298, 105] width 231 height 41
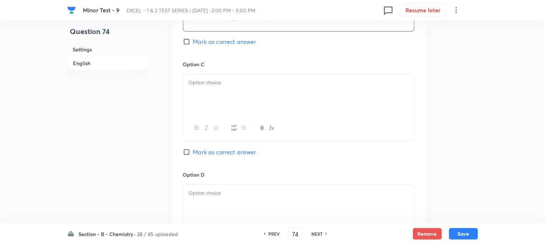
click at [222, 106] on div at bounding box center [298, 94] width 231 height 41
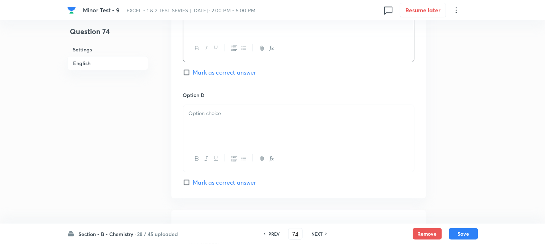
scroll to position [602, 0]
click at [215, 135] on div at bounding box center [298, 124] width 231 height 41
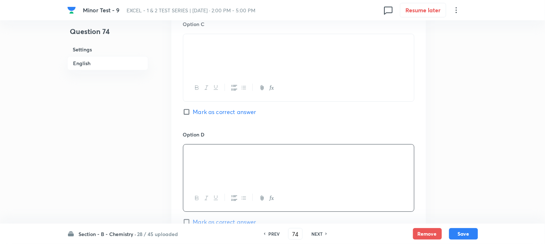
click at [197, 113] on span "Mark as correct answer" at bounding box center [224, 111] width 63 height 9
click at [193, 113] on input "Mark as correct answer" at bounding box center [188, 111] width 10 height 7
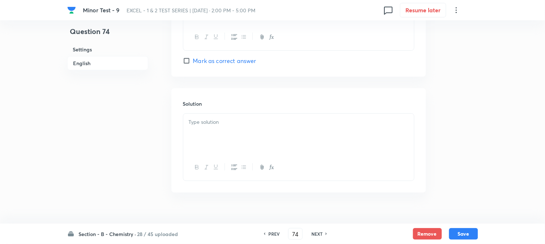
scroll to position [737, 0]
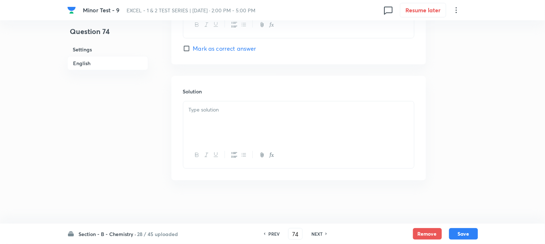
click at [233, 122] on div at bounding box center [298, 121] width 231 height 41
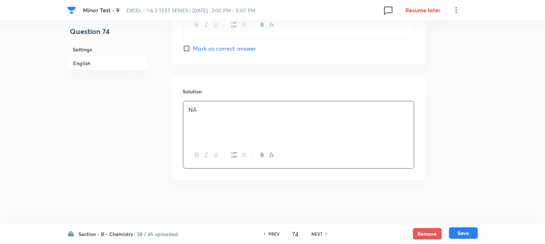
click at [460, 231] on button "Save" at bounding box center [463, 233] width 29 height 12
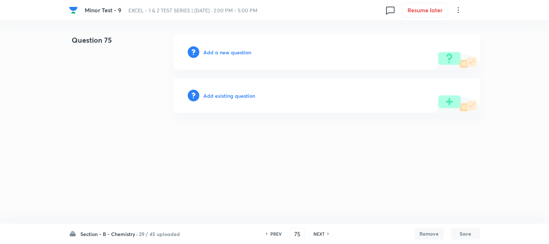
click at [210, 53] on h6 "Add a new question" at bounding box center [228, 52] width 48 height 8
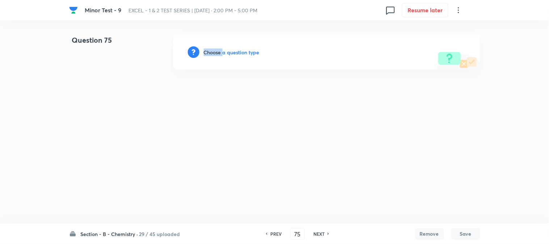
click at [210, 53] on h6 "Choose a question type" at bounding box center [232, 52] width 56 height 8
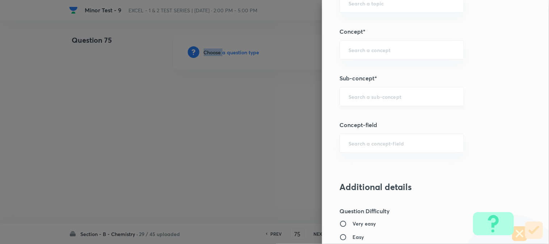
scroll to position [442, 0]
click at [361, 99] on input "text" at bounding box center [401, 96] width 106 height 7
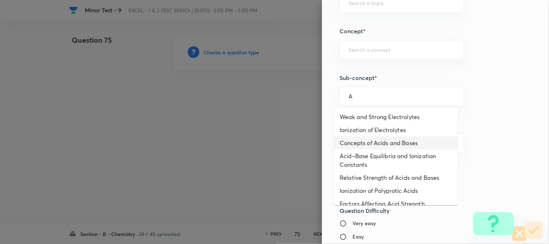
click at [361, 146] on li "Concepts of Acids and Bases" at bounding box center [396, 142] width 124 height 13
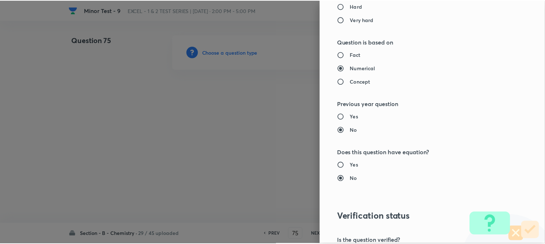
scroll to position [790, 0]
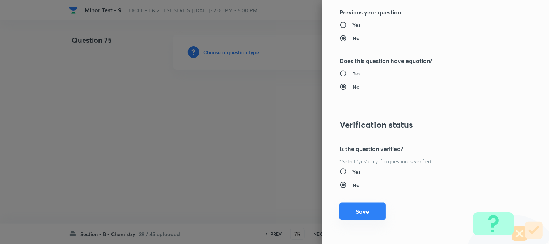
click at [353, 209] on button "Save" at bounding box center [362, 211] width 46 height 17
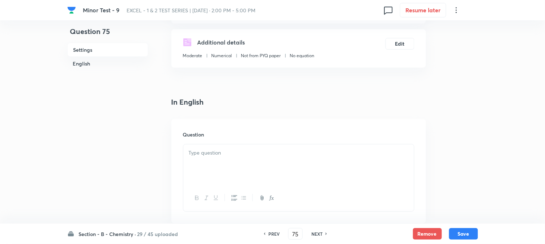
scroll to position [201, 0]
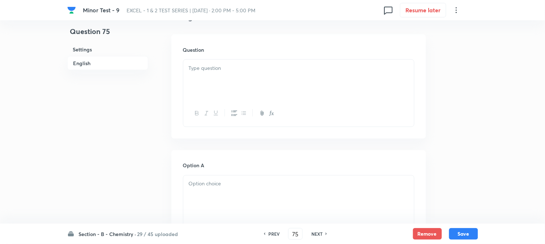
click at [245, 95] on div at bounding box center [298, 80] width 231 height 41
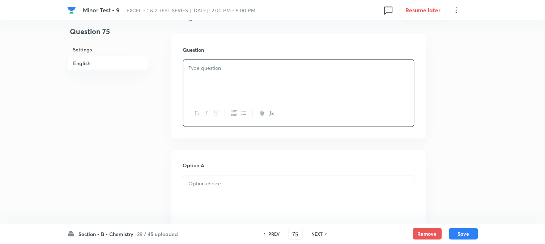
paste div
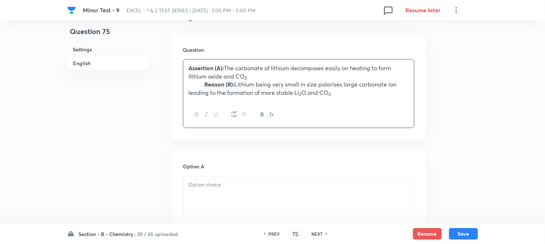
click at [205, 84] on strong "Reason (R):" at bounding box center [220, 84] width 30 height 8
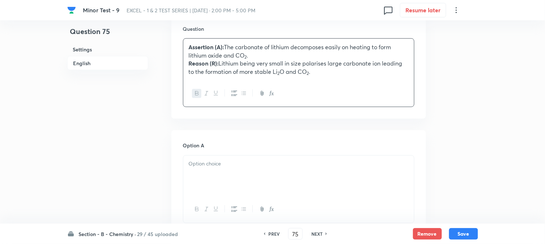
scroll to position [241, 0]
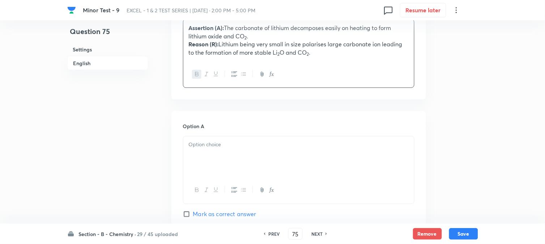
click at [218, 146] on p at bounding box center [299, 145] width 220 height 8
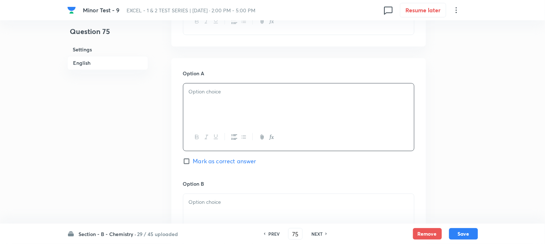
scroll to position [321, 0]
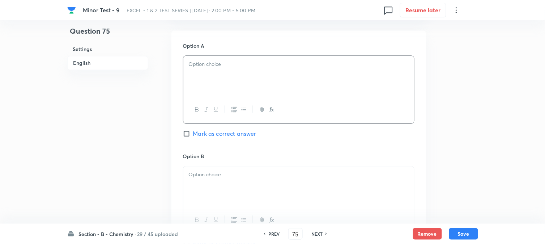
click at [204, 80] on div at bounding box center [298, 76] width 231 height 41
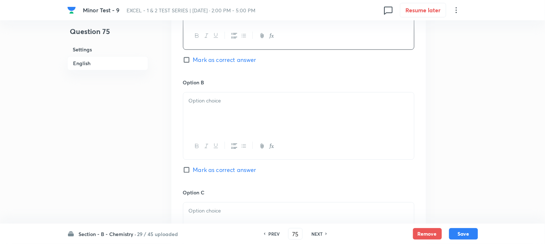
scroll to position [442, 0]
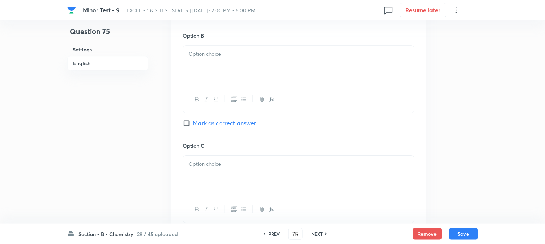
click at [233, 64] on div at bounding box center [298, 66] width 231 height 41
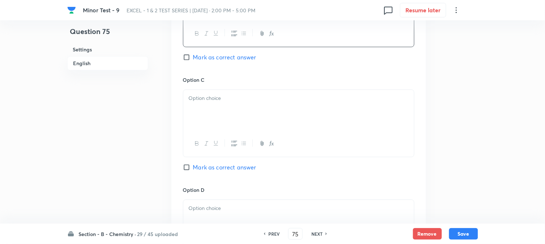
scroll to position [522, 0]
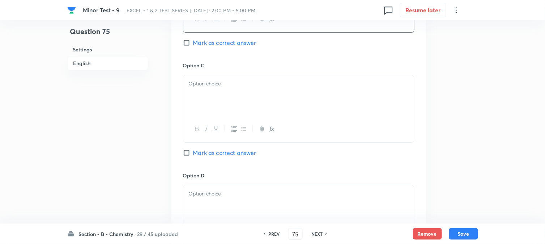
click at [210, 103] on div at bounding box center [298, 95] width 231 height 41
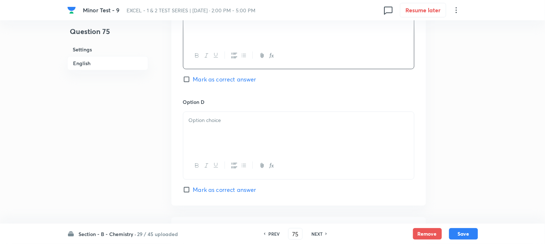
scroll to position [602, 0]
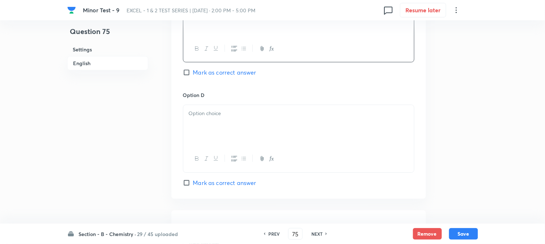
click at [202, 121] on div at bounding box center [298, 125] width 231 height 41
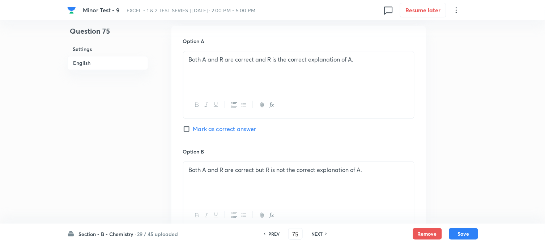
scroll to position [281, 0]
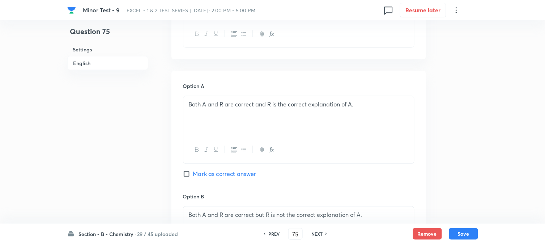
click at [192, 176] on input "Mark as correct answer" at bounding box center [188, 173] width 10 height 7
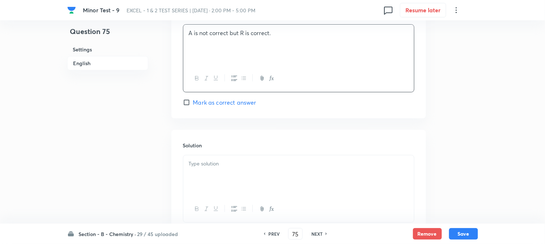
scroll to position [738, 0]
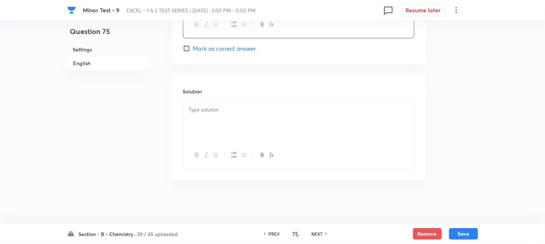
click at [213, 119] on div at bounding box center [298, 121] width 231 height 41
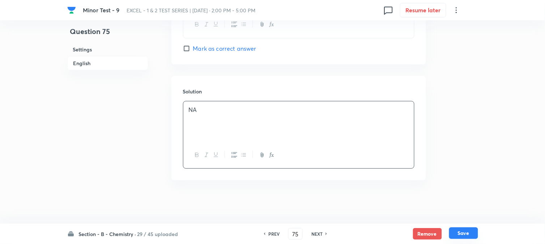
click at [464, 233] on button "Save" at bounding box center [463, 233] width 29 height 12
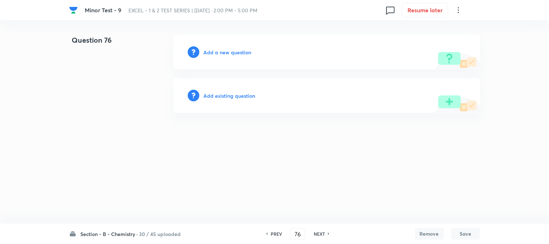
click at [213, 54] on h6 "Add a new question" at bounding box center [228, 52] width 48 height 8
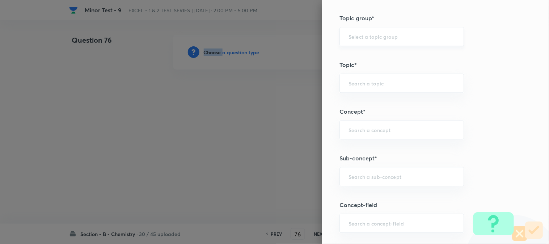
scroll to position [442, 0]
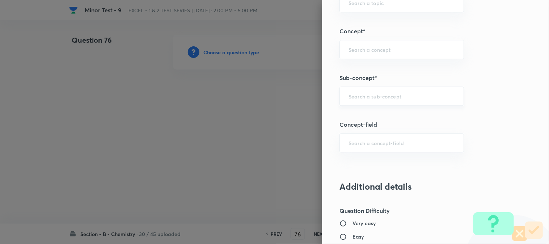
click at [366, 98] on input "text" at bounding box center [401, 96] width 106 height 7
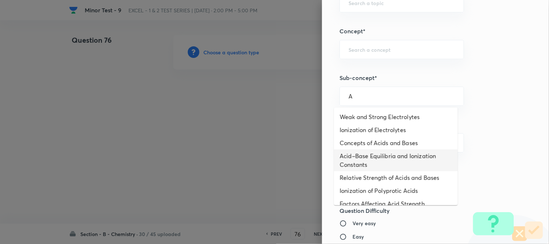
click at [357, 157] on li "Acid–Base Equilibria and Ionization Constants" at bounding box center [396, 160] width 124 height 22
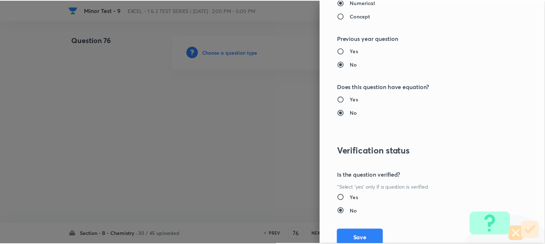
scroll to position [790, 0]
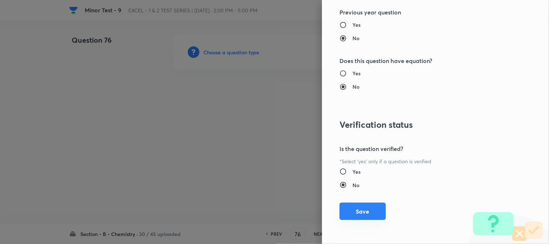
click at [355, 213] on button "Save" at bounding box center [362, 211] width 46 height 17
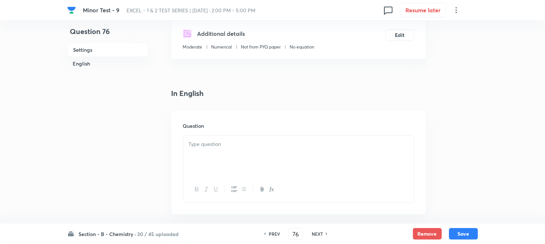
scroll to position [161, 0]
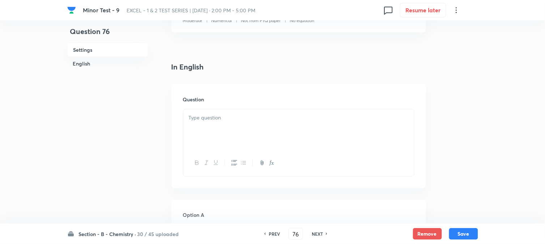
click at [218, 112] on div at bounding box center [298, 129] width 231 height 41
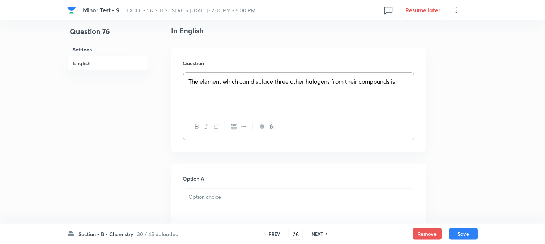
scroll to position [241, 0]
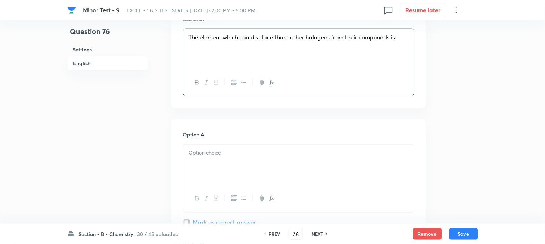
click at [213, 161] on div at bounding box center [298, 165] width 231 height 41
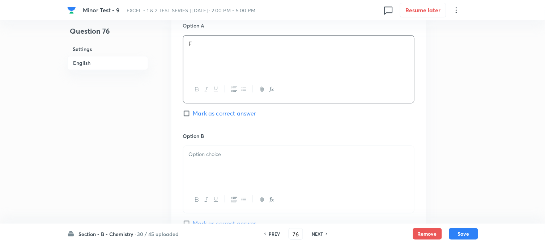
scroll to position [362, 0]
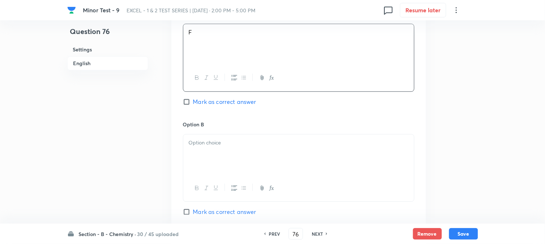
click at [220, 145] on p at bounding box center [299, 142] width 220 height 8
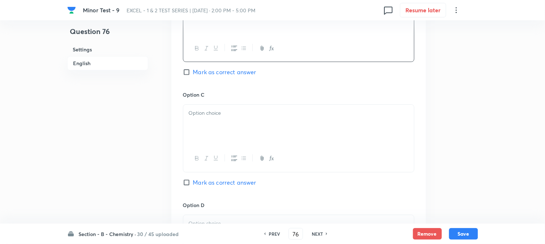
scroll to position [522, 0]
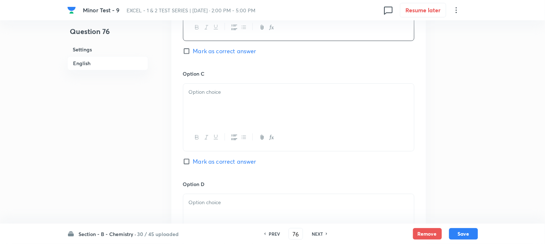
click at [220, 110] on div at bounding box center [298, 104] width 231 height 41
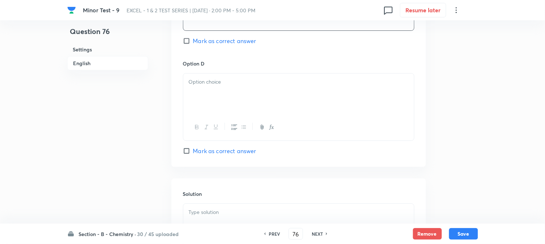
click at [221, 104] on div at bounding box center [298, 93] width 231 height 41
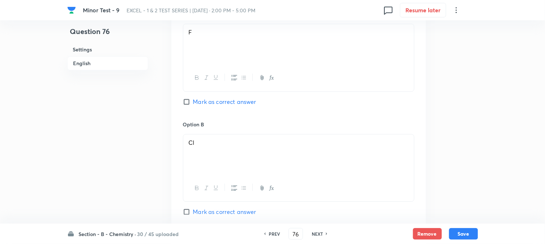
click at [187, 104] on input "Mark as correct answer" at bounding box center [188, 101] width 10 height 7
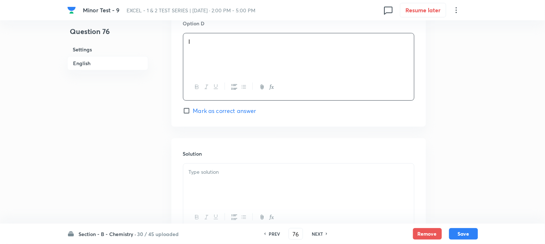
scroll to position [746, 0]
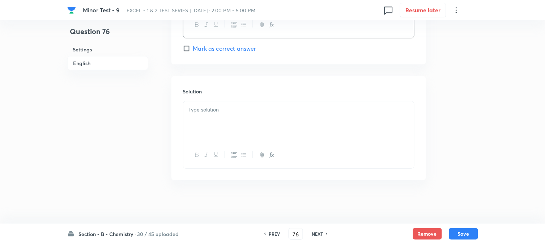
click at [215, 124] on div at bounding box center [298, 121] width 231 height 41
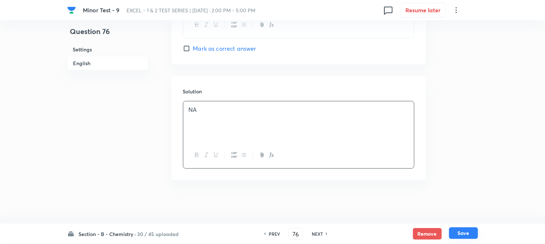
click at [456, 228] on button "Save" at bounding box center [463, 233] width 29 height 12
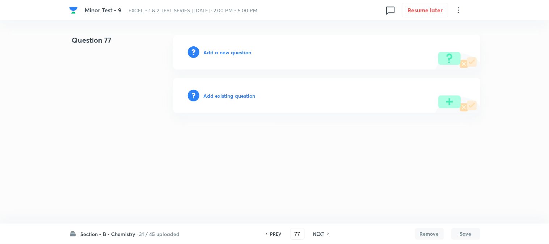
click at [221, 50] on h6 "Add a new question" at bounding box center [228, 52] width 48 height 8
click at [221, 50] on h6 "Choose a question type" at bounding box center [232, 52] width 56 height 8
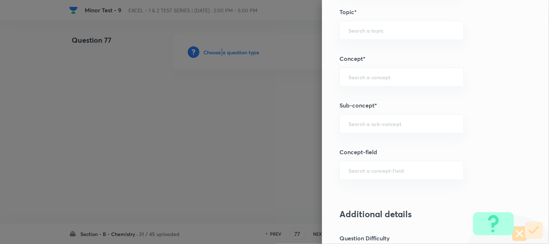
scroll to position [442, 0]
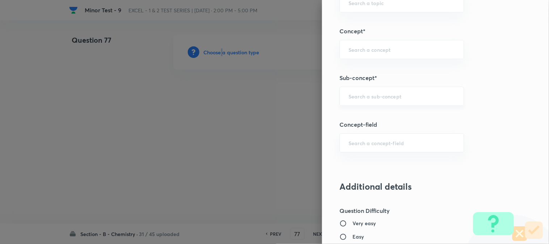
click at [370, 88] on div "​" at bounding box center [401, 95] width 124 height 19
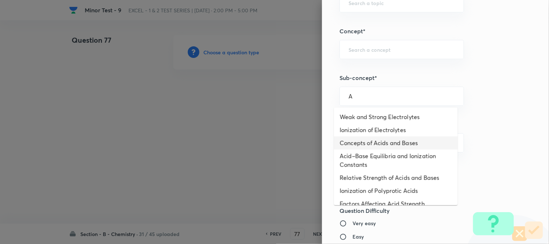
click at [362, 142] on li "Concepts of Acids and Bases" at bounding box center [396, 142] width 124 height 13
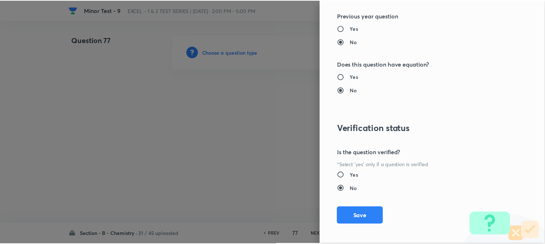
scroll to position [790, 0]
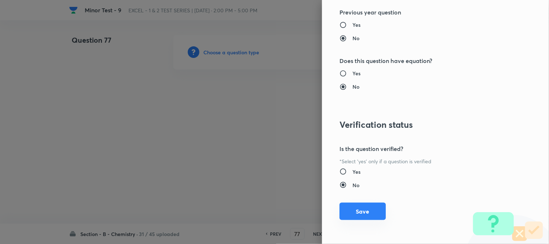
click at [351, 208] on button "Save" at bounding box center [362, 211] width 46 height 17
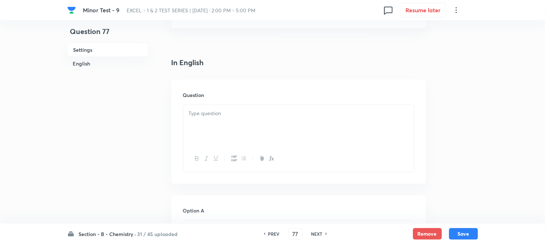
scroll to position [161, 0]
click at [222, 119] on div at bounding box center [298, 120] width 231 height 41
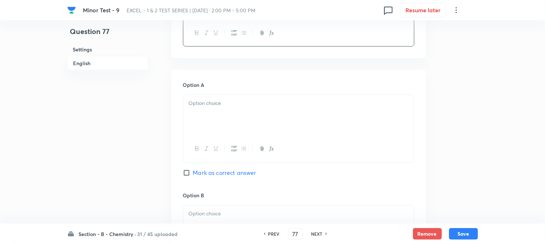
click at [226, 121] on div at bounding box center [298, 115] width 231 height 41
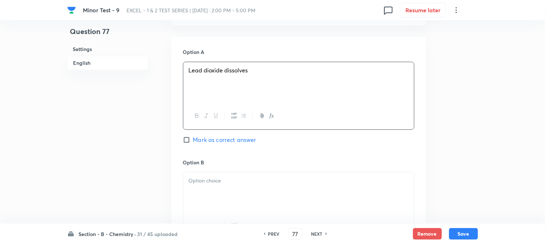
scroll to position [362, 0]
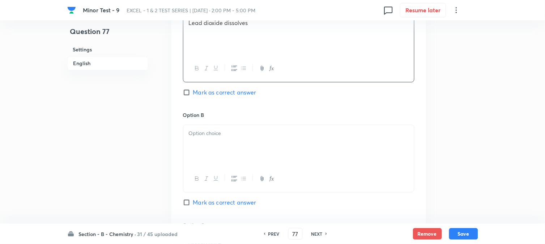
drag, startPoint x: 211, startPoint y: 132, endPoint x: 212, endPoint y: 142, distance: 10.5
click at [211, 132] on p at bounding box center [299, 133] width 220 height 8
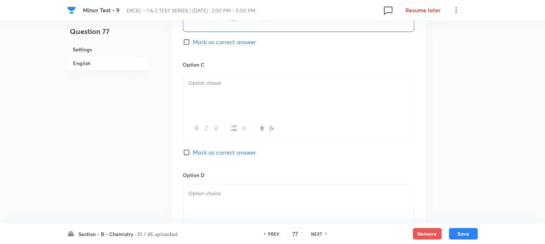
scroll to position [522, 0]
click at [216, 114] on div at bounding box center [298, 94] width 231 height 41
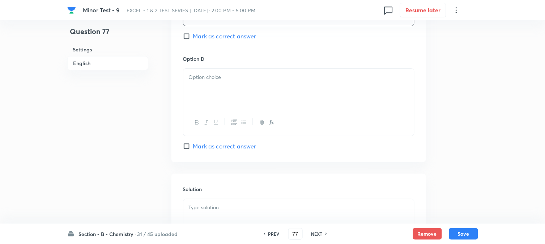
scroll to position [643, 0]
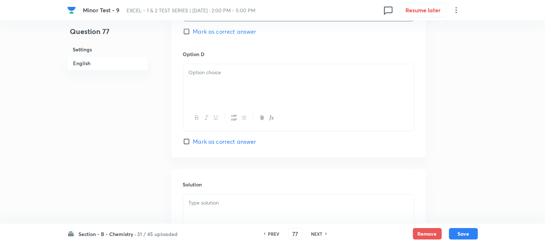
click at [227, 88] on div at bounding box center [298, 84] width 231 height 41
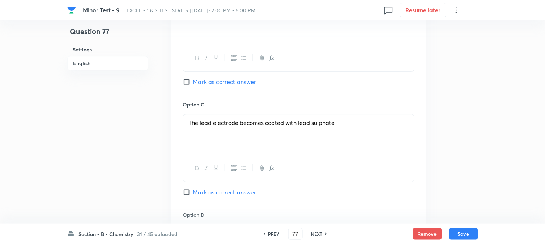
click at [191, 86] on label "Mark as correct answer" at bounding box center [219, 81] width 73 height 9
click at [191, 85] on input "Mark as correct answer" at bounding box center [188, 81] width 10 height 7
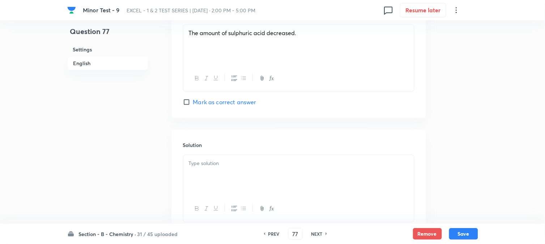
scroll to position [737, 0]
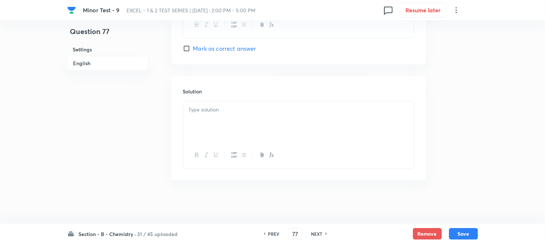
click at [218, 111] on p at bounding box center [299, 110] width 220 height 8
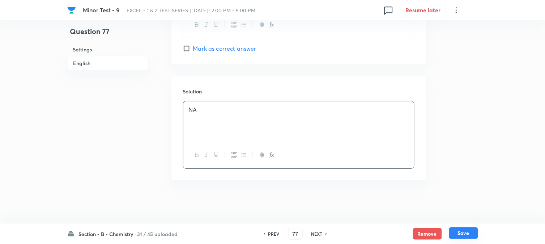
click at [472, 230] on button "Save" at bounding box center [463, 233] width 29 height 12
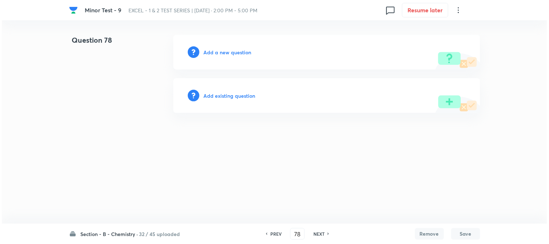
scroll to position [0, 0]
click at [202, 54] on div "Add a new question" at bounding box center [326, 52] width 307 height 35
click at [208, 51] on h6 "Add a new question" at bounding box center [228, 52] width 48 height 8
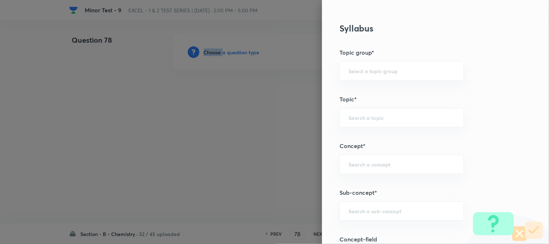
scroll to position [402, 0]
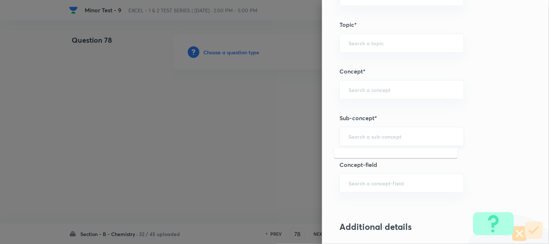
click at [367, 133] on input "text" at bounding box center [401, 136] width 106 height 7
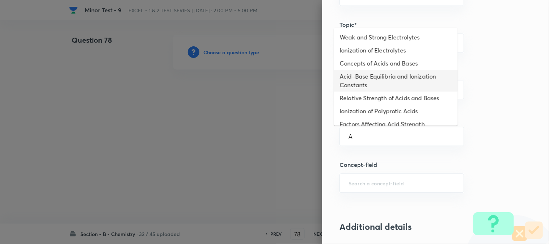
click at [364, 84] on li "Acid–Base Equilibria and Ionization Constants" at bounding box center [396, 81] width 124 height 22
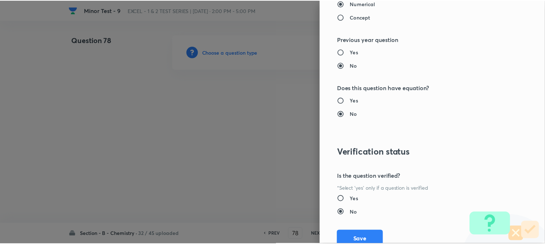
scroll to position [790, 0]
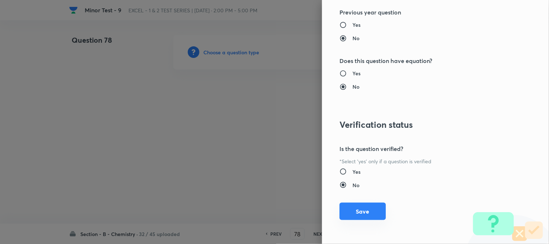
click at [362, 212] on button "Save" at bounding box center [362, 211] width 46 height 17
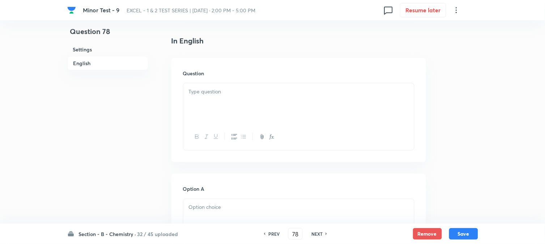
scroll to position [201, 0]
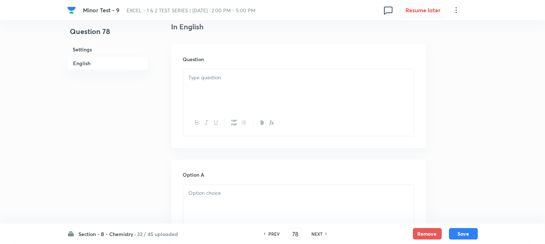
click at [265, 102] on div at bounding box center [298, 89] width 231 height 41
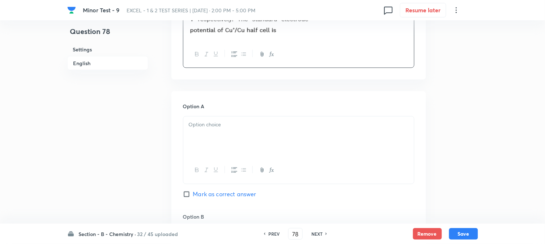
scroll to position [281, 0]
click at [246, 133] on div at bounding box center [298, 136] width 231 height 41
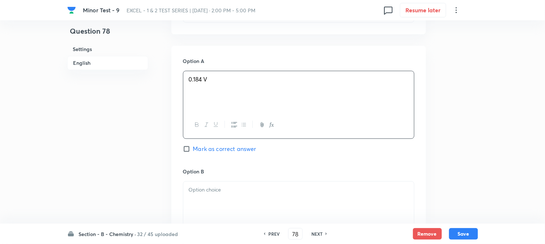
scroll to position [402, 0]
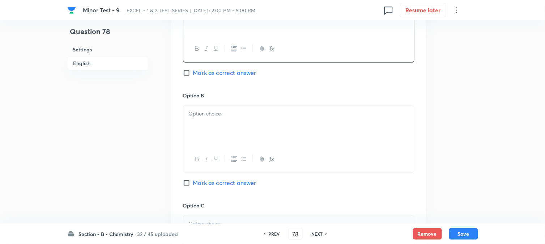
click at [222, 121] on div at bounding box center [298, 125] width 231 height 41
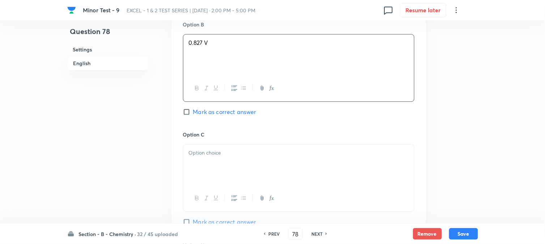
scroll to position [482, 0]
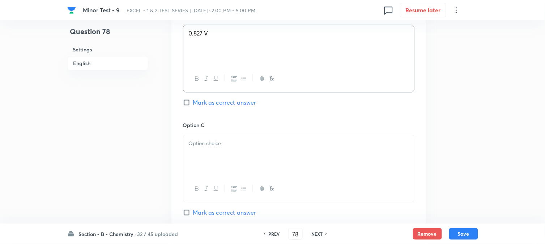
click at [240, 145] on p at bounding box center [299, 143] width 220 height 8
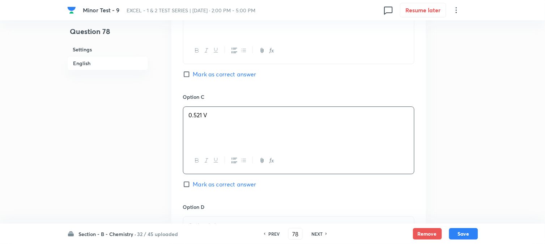
scroll to position [602, 0]
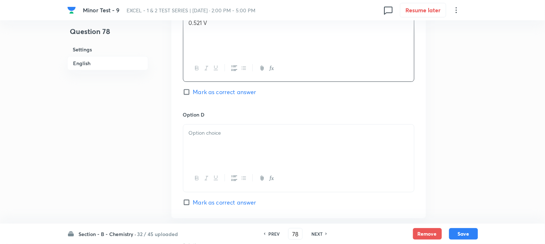
drag, startPoint x: 238, startPoint y: 143, endPoint x: 255, endPoint y: 156, distance: 21.9
click at [239, 143] on div at bounding box center [298, 144] width 231 height 41
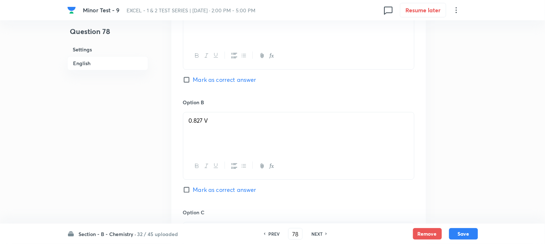
scroll to position [321, 0]
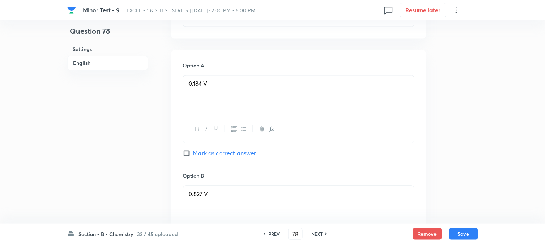
click at [199, 157] on span "Mark as correct answer" at bounding box center [224, 153] width 63 height 9
click at [193, 157] on input "Mark as correct answer" at bounding box center [188, 153] width 10 height 7
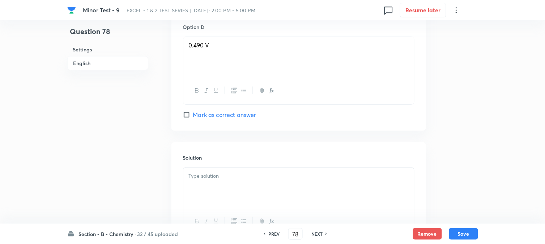
scroll to position [723, 0]
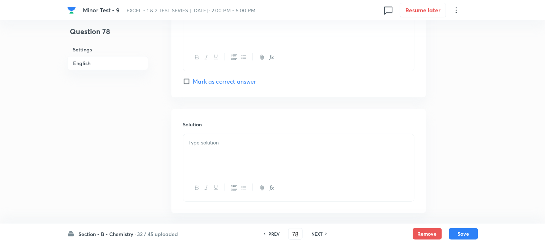
click at [235, 146] on p at bounding box center [299, 142] width 220 height 8
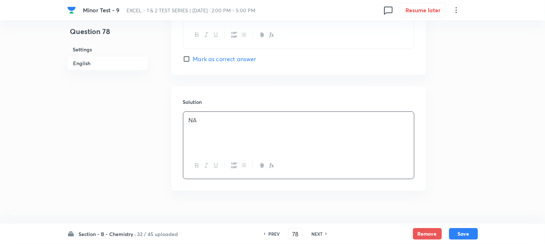
scroll to position [758, 0]
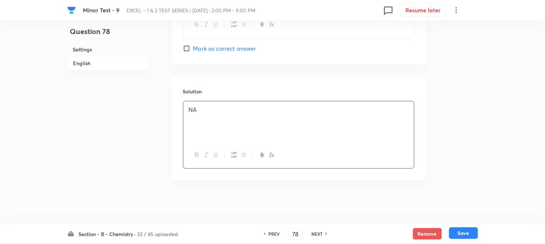
click at [473, 236] on button "Save" at bounding box center [463, 233] width 29 height 12
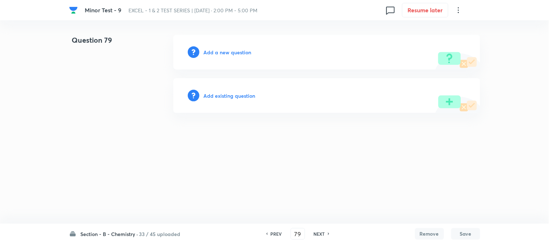
click at [224, 55] on h6 "Add a new question" at bounding box center [228, 52] width 48 height 8
click at [224, 55] on h6 "Choose a question type" at bounding box center [232, 52] width 56 height 8
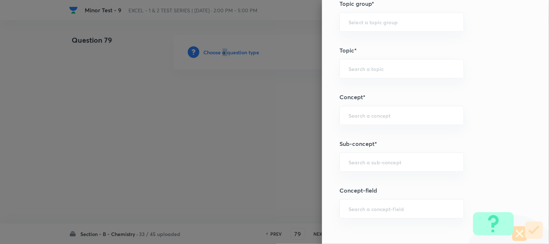
scroll to position [402, 0]
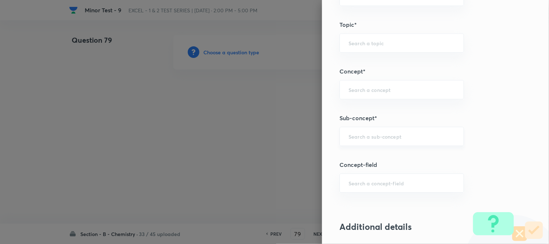
click at [358, 137] on input "text" at bounding box center [401, 136] width 106 height 7
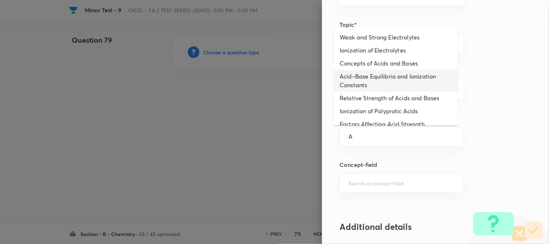
click at [362, 78] on li "Acid–Base Equilibria and Ionization Constants" at bounding box center [396, 81] width 124 height 22
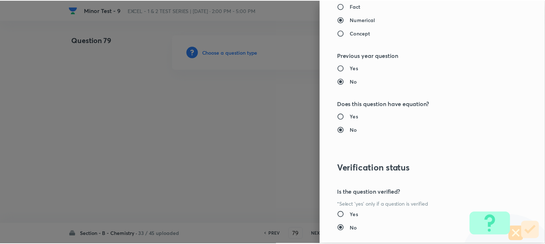
scroll to position [790, 0]
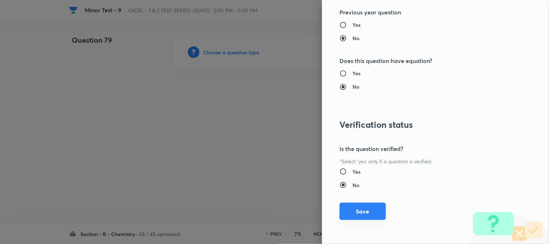
click at [348, 210] on button "Save" at bounding box center [362, 211] width 46 height 17
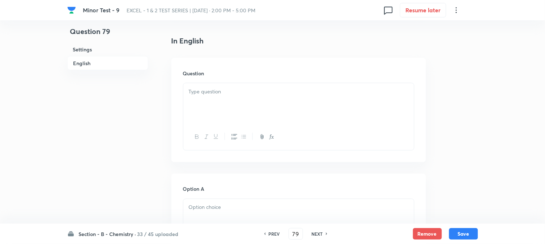
scroll to position [201, 0]
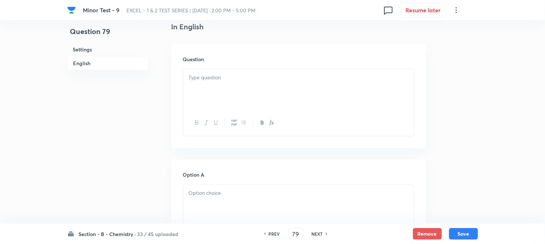
click at [232, 97] on div at bounding box center [298, 89] width 231 height 41
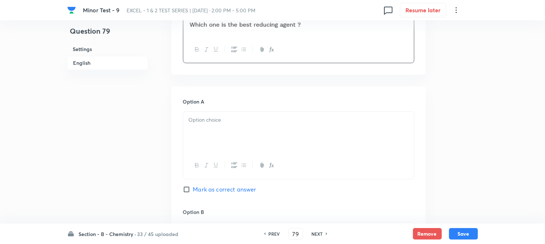
scroll to position [321, 0]
click at [233, 137] on div at bounding box center [298, 130] width 231 height 41
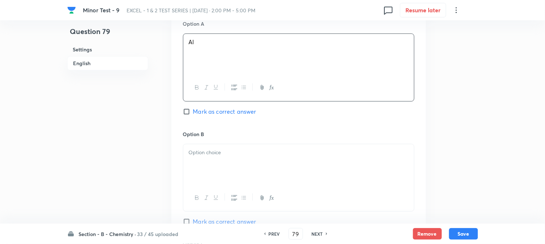
scroll to position [402, 0]
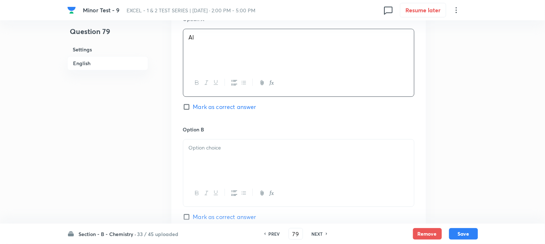
click at [215, 152] on p at bounding box center [299, 148] width 220 height 8
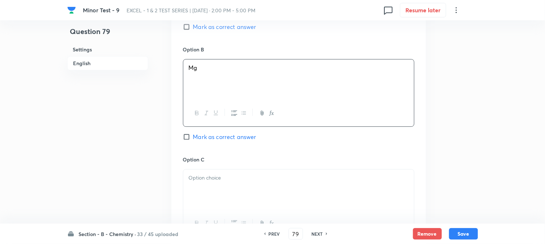
scroll to position [482, 0]
drag, startPoint x: 232, startPoint y: 174, endPoint x: 234, endPoint y: 178, distance: 4.2
click at [233, 176] on div at bounding box center [298, 189] width 231 height 41
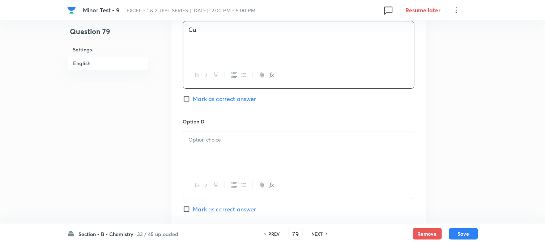
scroll to position [643, 0]
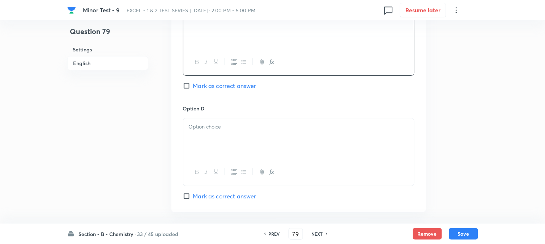
click at [239, 146] on div at bounding box center [298, 138] width 231 height 41
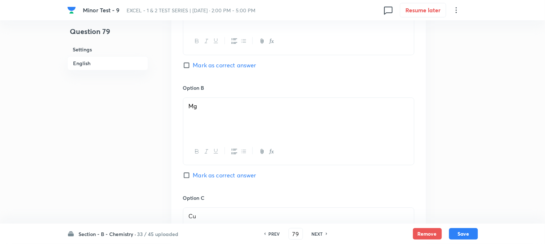
scroll to position [482, 0]
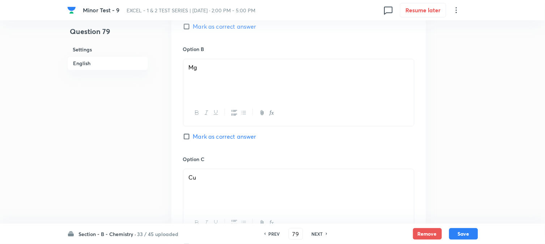
click at [212, 142] on div "Option B Mg Mark as correct answer" at bounding box center [298, 100] width 231 height 110
click at [213, 137] on span "Mark as correct answer" at bounding box center [224, 136] width 63 height 9
click at [193, 137] on input "Mark as correct answer" at bounding box center [188, 136] width 10 height 7
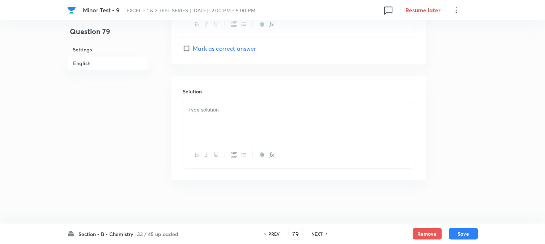
scroll to position [791, 0]
click at [231, 135] on div at bounding box center [298, 121] width 231 height 41
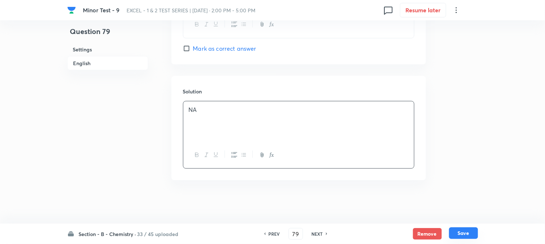
click at [470, 237] on button "Save" at bounding box center [463, 233] width 29 height 12
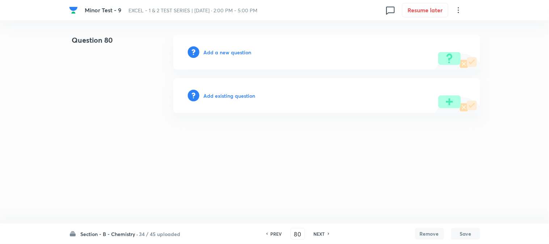
click at [215, 53] on h6 "Add a new question" at bounding box center [228, 52] width 48 height 8
click at [215, 53] on h6 "Choose a question type" at bounding box center [232, 52] width 56 height 8
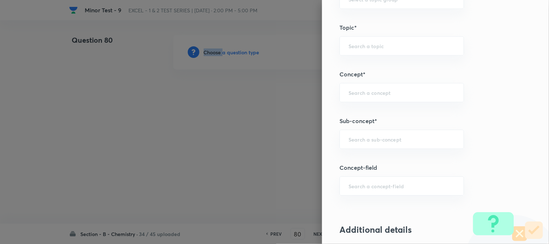
scroll to position [442, 0]
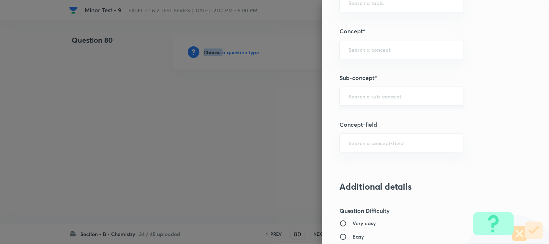
click at [349, 100] on div "​" at bounding box center [401, 95] width 124 height 19
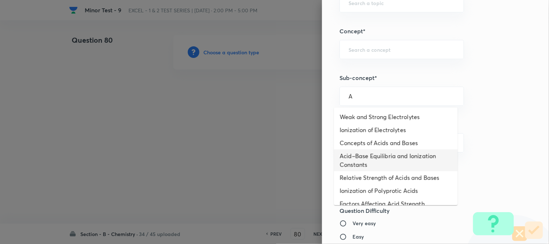
click at [365, 154] on li "Acid–Base Equilibria and Ionization Constants" at bounding box center [396, 160] width 124 height 22
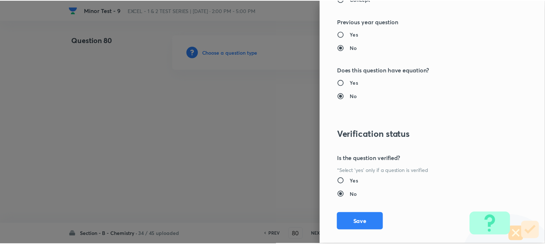
scroll to position [790, 0]
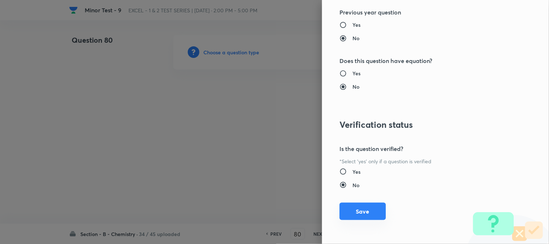
drag, startPoint x: 353, startPoint y: 208, endPoint x: 348, endPoint y: 204, distance: 6.3
click at [353, 208] on button "Save" at bounding box center [362, 211] width 46 height 17
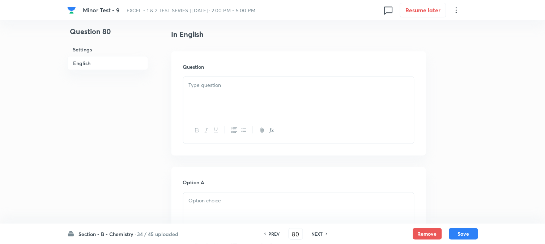
scroll to position [201, 0]
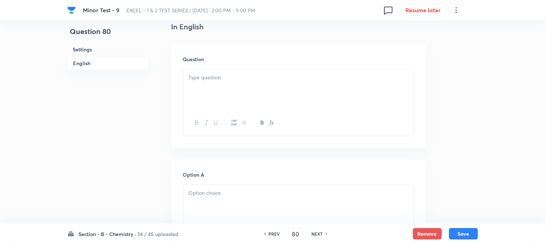
click at [244, 92] on div at bounding box center [298, 89] width 231 height 41
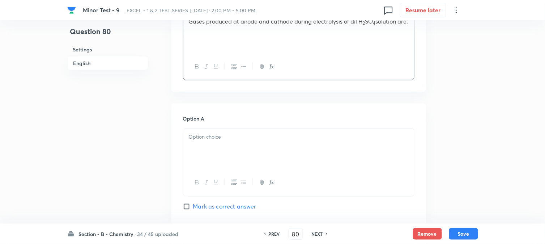
scroll to position [281, 0]
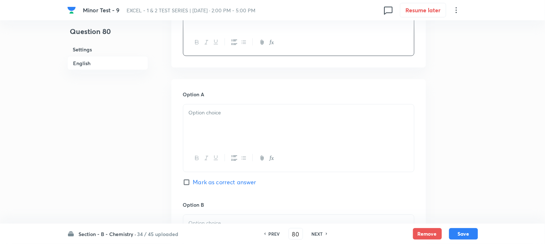
click at [234, 111] on p at bounding box center [299, 113] width 220 height 8
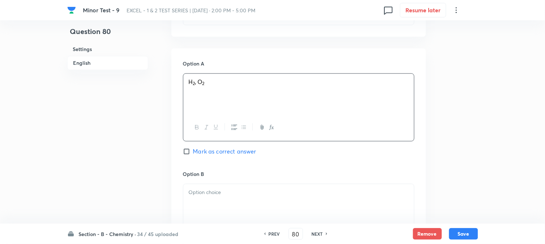
scroll to position [362, 0]
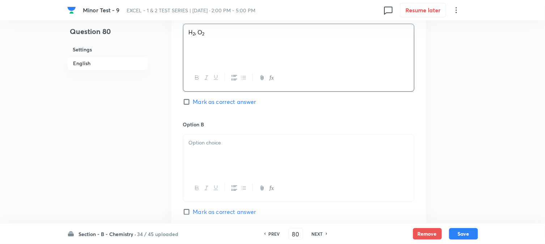
click at [219, 140] on p at bounding box center [299, 142] width 220 height 8
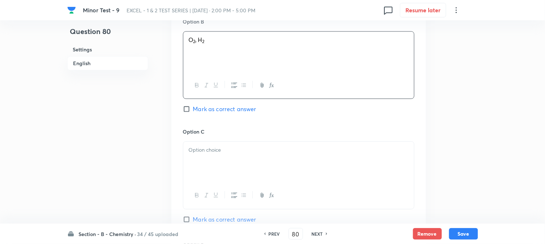
scroll to position [522, 0]
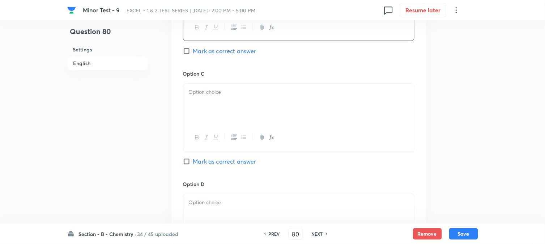
click at [237, 113] on div at bounding box center [298, 104] width 231 height 41
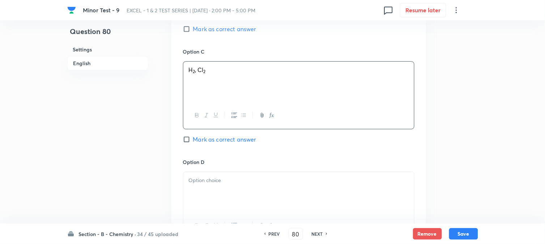
scroll to position [602, 0]
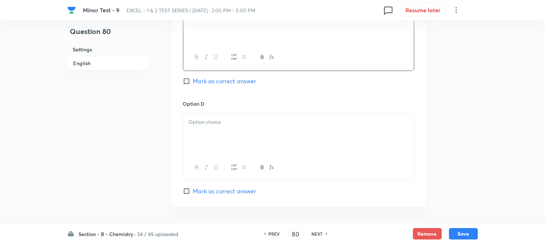
click at [230, 122] on p at bounding box center [299, 122] width 220 height 8
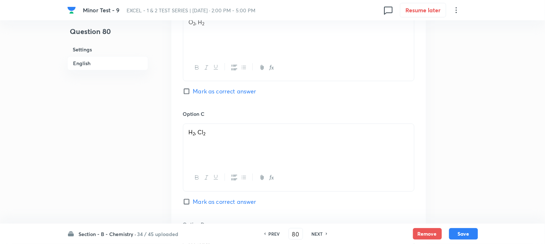
click at [188, 91] on input "Mark as correct answer" at bounding box center [188, 91] width 10 height 7
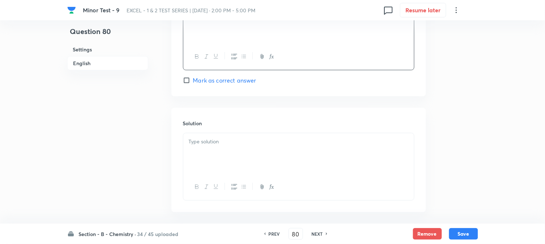
scroll to position [746, 0]
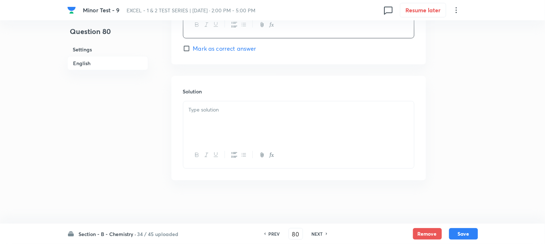
click at [228, 129] on div at bounding box center [298, 121] width 231 height 41
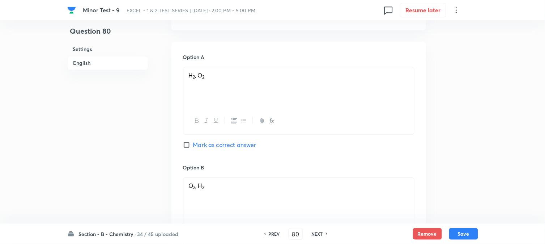
scroll to position [264, 0]
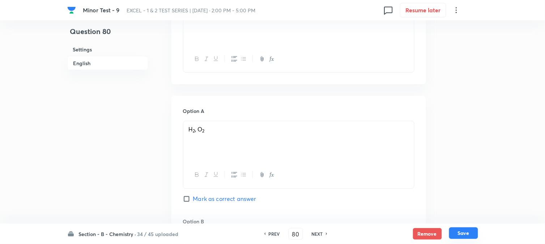
click at [464, 237] on button "Save" at bounding box center [463, 233] width 29 height 12
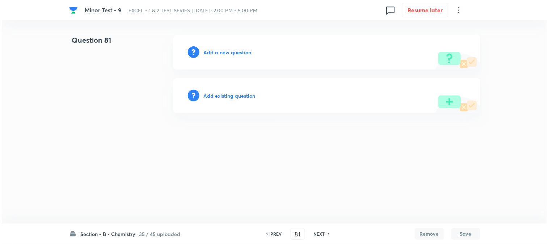
scroll to position [0, 0]
click at [217, 52] on h6 "Add a new question" at bounding box center [228, 52] width 48 height 8
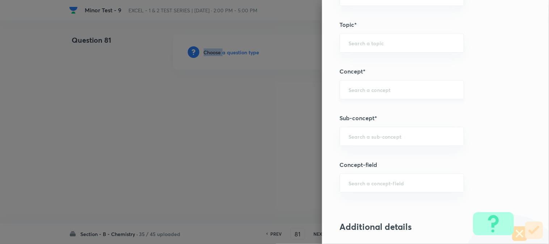
scroll to position [482, 0]
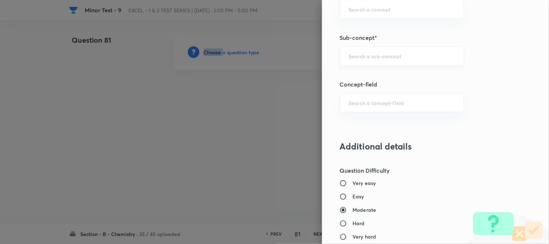
click at [363, 60] on div "​" at bounding box center [401, 55] width 124 height 19
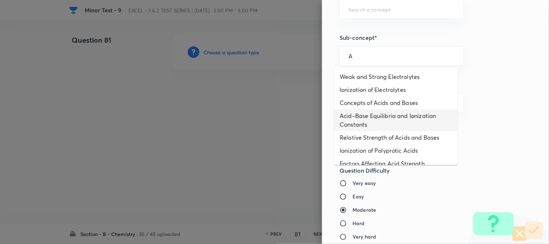
click at [351, 117] on li "Acid–Base Equilibria and Ionization Constants" at bounding box center [396, 120] width 124 height 22
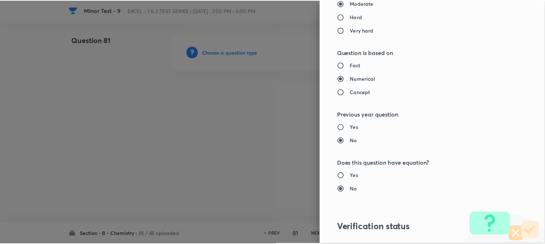
scroll to position [790, 0]
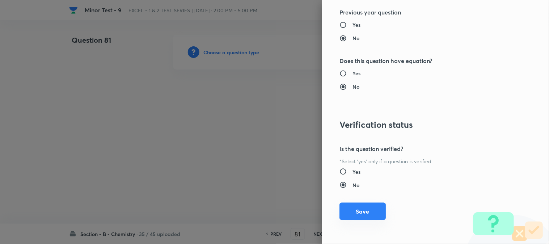
click at [342, 214] on button "Save" at bounding box center [362, 211] width 46 height 17
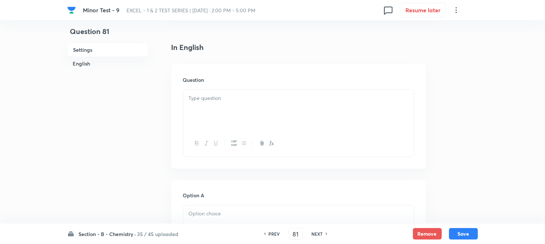
scroll to position [201, 0]
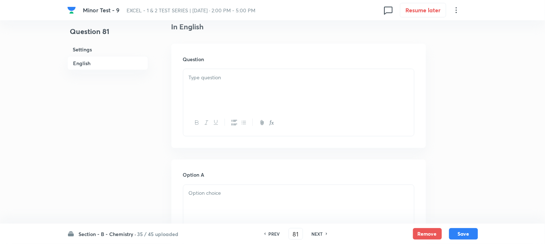
click at [255, 92] on div at bounding box center [298, 89] width 231 height 41
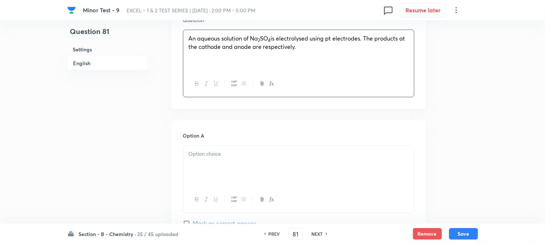
scroll to position [241, 0]
click at [225, 154] on p at bounding box center [299, 153] width 220 height 8
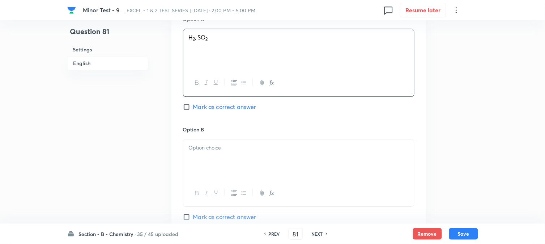
scroll to position [362, 0]
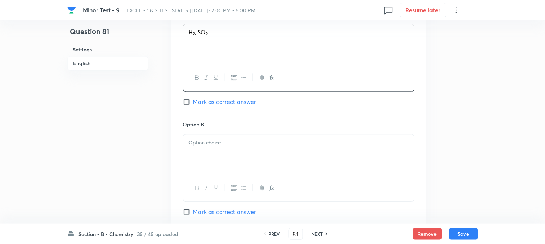
click at [222, 139] on p at bounding box center [299, 142] width 220 height 8
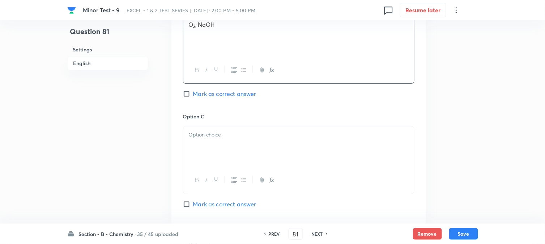
scroll to position [482, 0]
click at [225, 122] on div "Option C Mark as correct answer" at bounding box center [298, 165] width 231 height 110
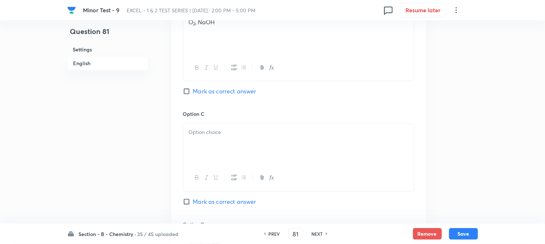
click at [230, 135] on p at bounding box center [299, 132] width 220 height 8
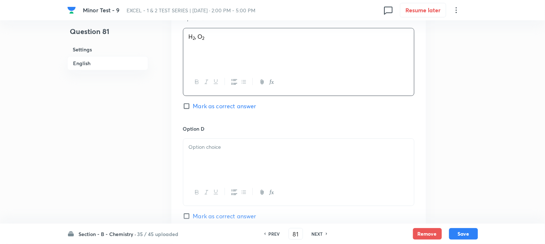
scroll to position [643, 0]
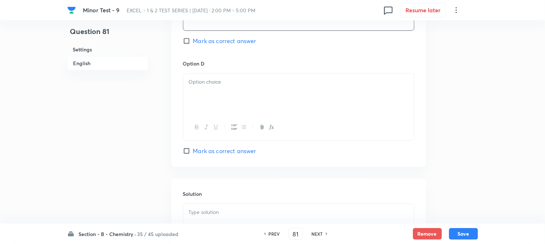
click at [239, 95] on div at bounding box center [298, 93] width 231 height 41
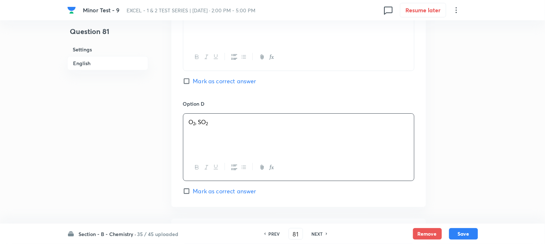
click at [199, 82] on span "Mark as correct answer" at bounding box center [224, 81] width 63 height 9
click at [193, 82] on input "Mark as correct answer" at bounding box center [188, 80] width 10 height 7
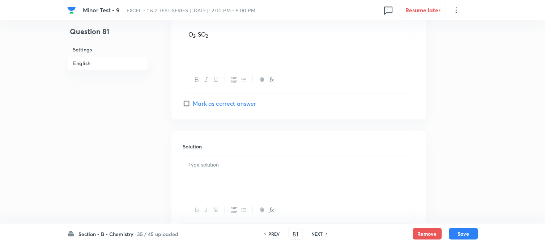
scroll to position [723, 0]
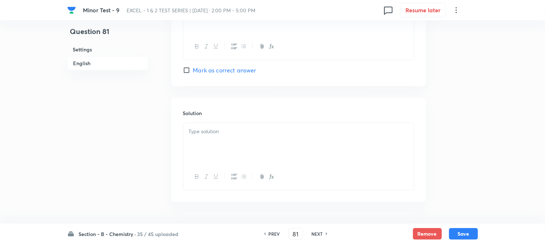
click at [229, 116] on h6 "Solution" at bounding box center [298, 113] width 231 height 8
click at [232, 133] on p at bounding box center [299, 131] width 220 height 8
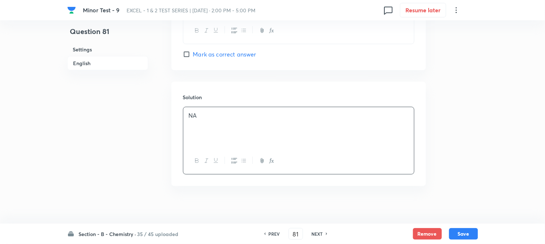
scroll to position [746, 0]
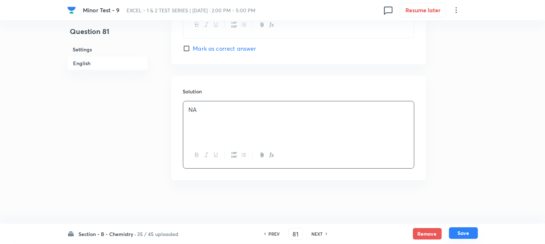
click at [472, 230] on button "Save" at bounding box center [463, 233] width 29 height 12
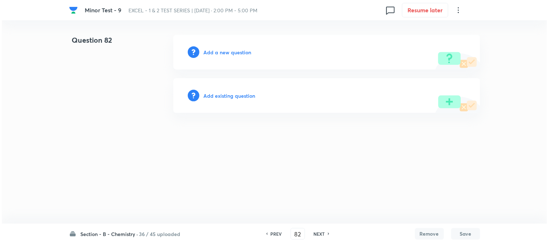
scroll to position [0, 0]
click at [213, 55] on h6 "Add a new question" at bounding box center [228, 52] width 48 height 8
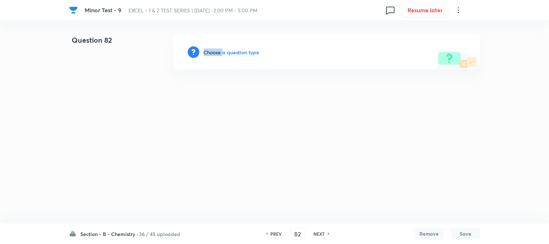
click at [213, 55] on h6 "Choose a question type" at bounding box center [232, 52] width 56 height 8
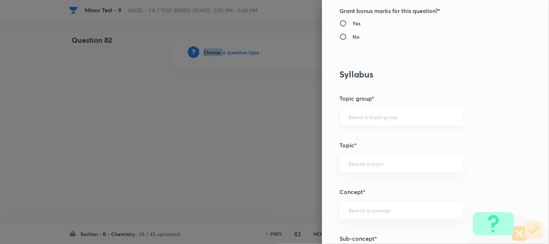
scroll to position [402, 0]
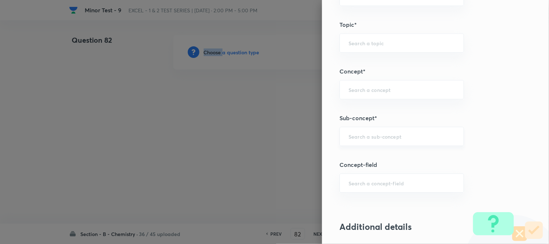
click at [361, 139] on input "text" at bounding box center [401, 136] width 106 height 7
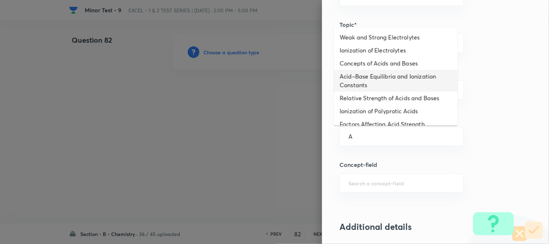
click at [357, 78] on li "Acid–Base Equilibria and Ionization Constants" at bounding box center [396, 81] width 124 height 22
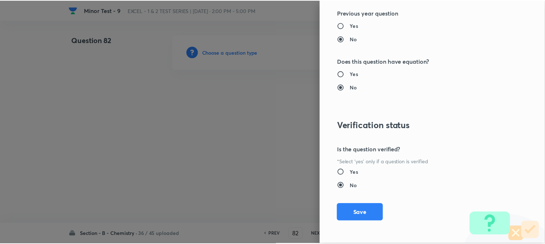
scroll to position [790, 0]
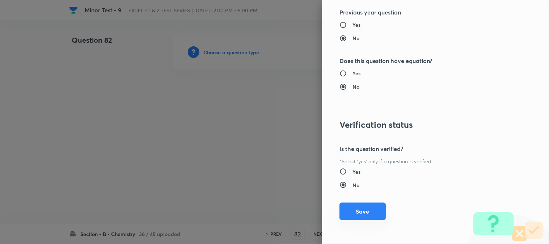
click at [352, 208] on button "Save" at bounding box center [362, 211] width 46 height 17
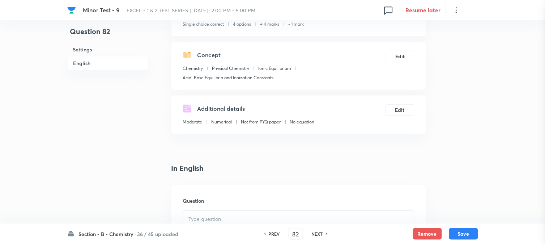
scroll to position [161, 0]
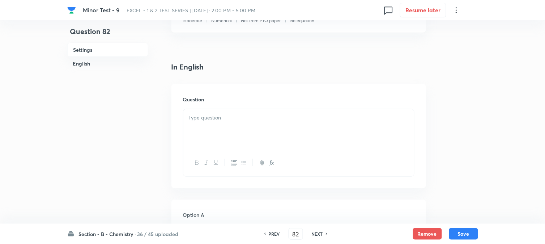
click at [235, 117] on p at bounding box center [299, 118] width 220 height 8
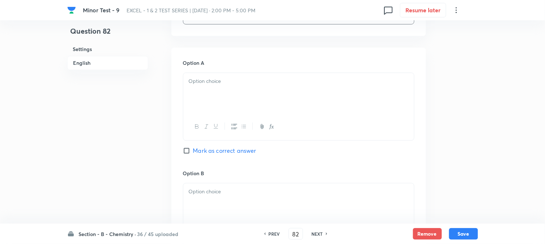
scroll to position [321, 0]
click at [238, 94] on div at bounding box center [298, 90] width 231 height 41
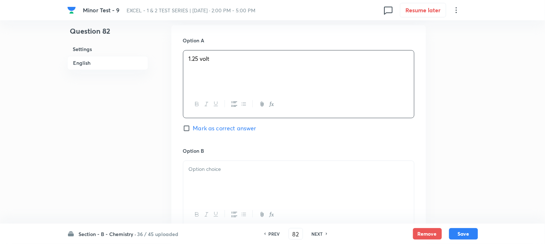
scroll to position [362, 0]
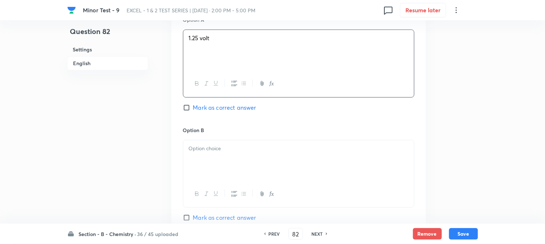
click at [221, 148] on p at bounding box center [299, 148] width 220 height 8
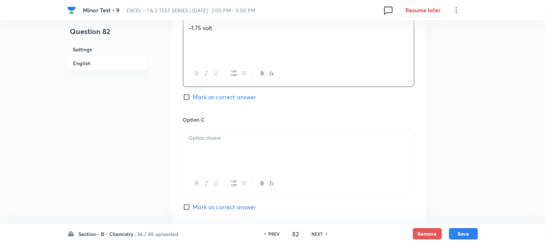
click at [216, 160] on div at bounding box center [298, 149] width 231 height 41
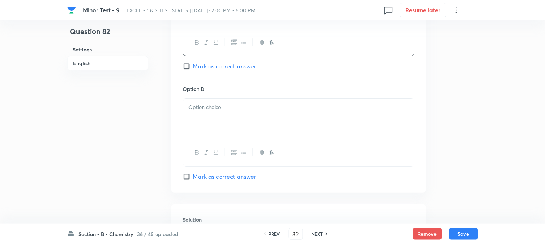
scroll to position [643, 0]
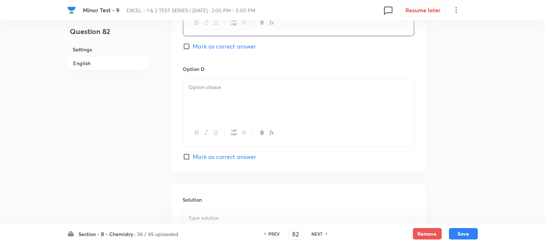
click at [232, 114] on div at bounding box center [298, 99] width 231 height 41
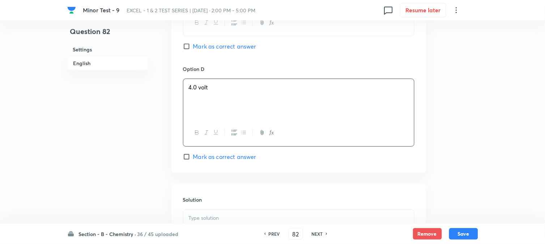
click at [191, 50] on input "Mark as correct answer" at bounding box center [188, 46] width 10 height 7
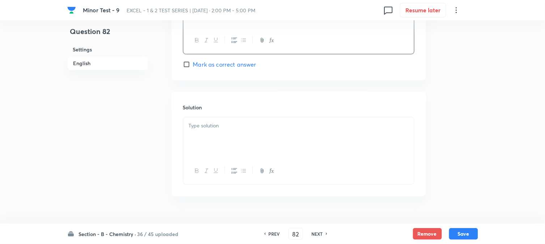
scroll to position [752, 0]
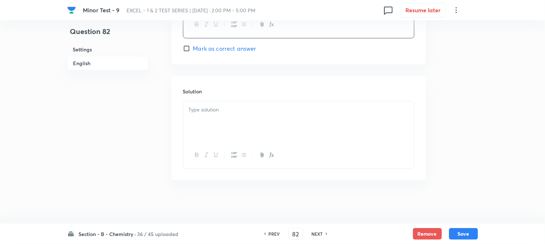
click at [229, 127] on div at bounding box center [298, 121] width 231 height 41
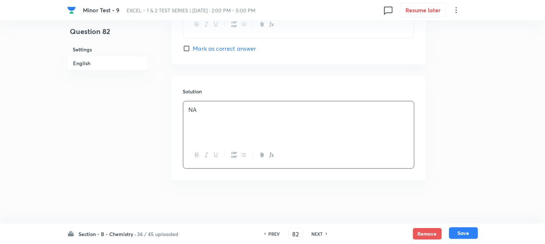
drag, startPoint x: 464, startPoint y: 232, endPoint x: 415, endPoint y: 167, distance: 81.9
click at [465, 232] on button "Save" at bounding box center [463, 233] width 29 height 12
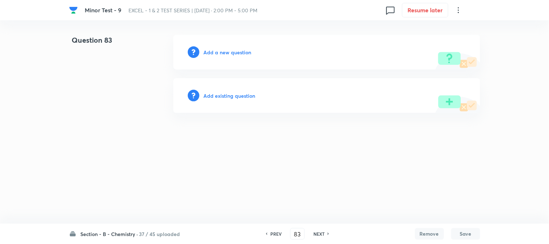
click at [217, 52] on h6 "Add a new question" at bounding box center [228, 52] width 48 height 8
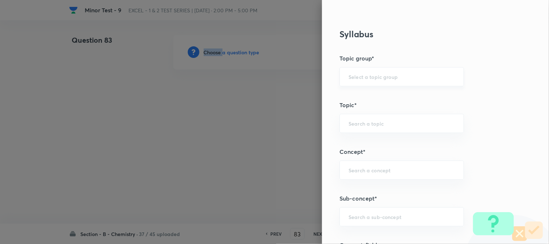
scroll to position [362, 0]
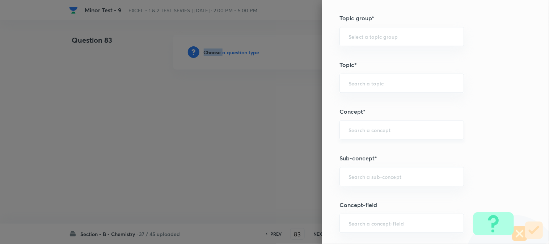
click at [370, 138] on div "​" at bounding box center [401, 129] width 124 height 19
click at [359, 174] on input "text" at bounding box center [401, 176] width 106 height 7
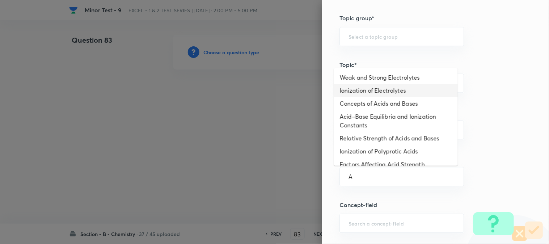
click at [370, 89] on li "Ionization of Electrolytes" at bounding box center [396, 90] width 124 height 13
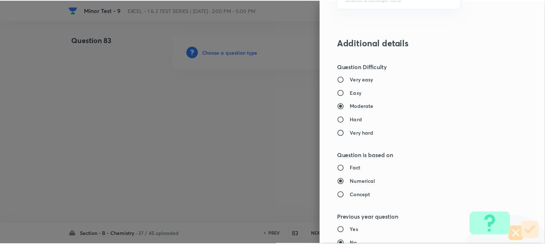
scroll to position [790, 0]
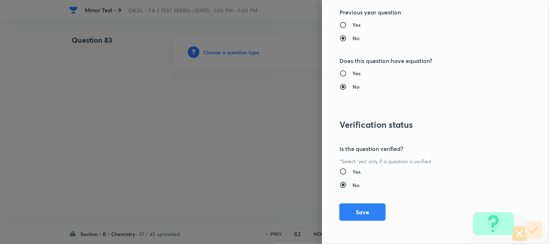
click at [355, 214] on button "Save" at bounding box center [362, 211] width 46 height 17
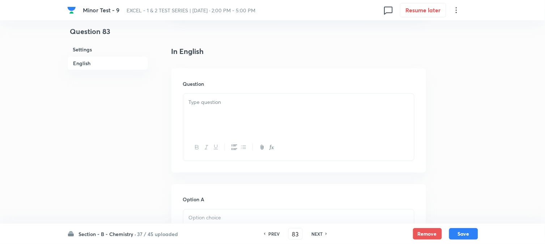
scroll to position [201, 0]
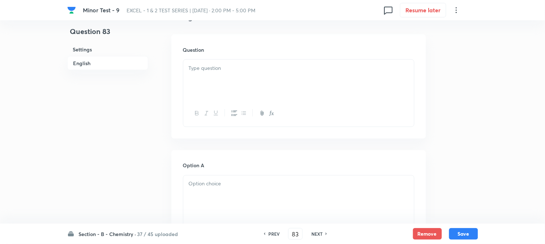
click at [225, 99] on div at bounding box center [298, 80] width 231 height 41
click at [234, 98] on div at bounding box center [298, 108] width 231 height 26
click at [231, 84] on div at bounding box center [298, 75] width 231 height 41
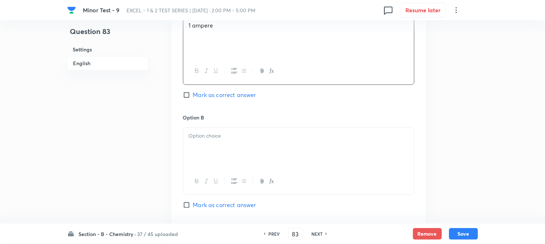
scroll to position [402, 0]
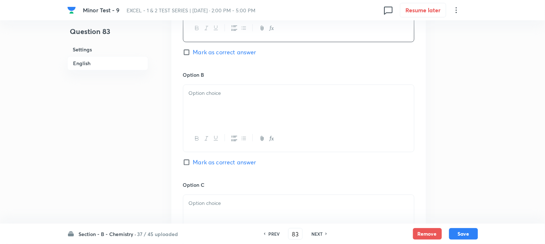
click at [216, 111] on div at bounding box center [298, 105] width 231 height 41
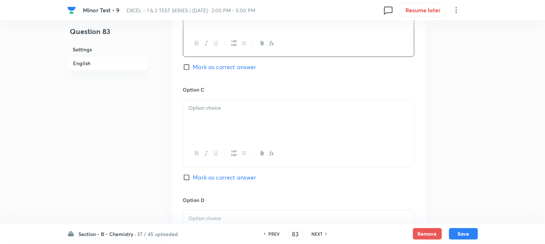
scroll to position [522, 0]
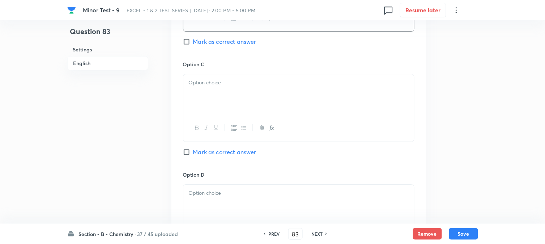
drag, startPoint x: 225, startPoint y: 103, endPoint x: 217, endPoint y: 109, distance: 10.0
click at [225, 102] on div at bounding box center [298, 94] width 231 height 41
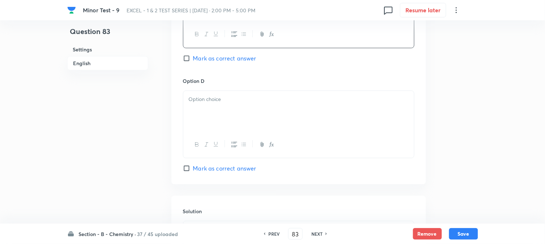
scroll to position [643, 0]
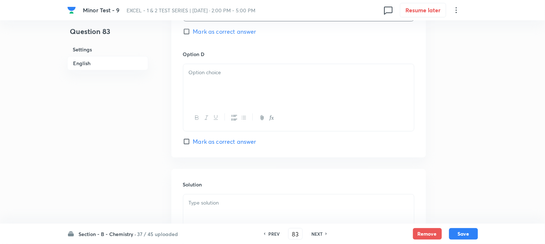
click at [221, 99] on div at bounding box center [298, 84] width 231 height 41
click at [190, 35] on input "Mark as correct answer" at bounding box center [188, 31] width 10 height 7
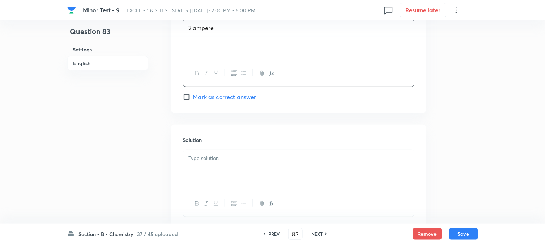
scroll to position [737, 0]
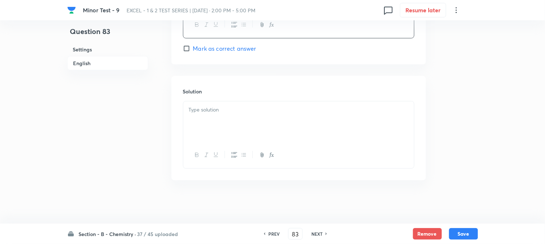
click at [222, 124] on div at bounding box center [298, 121] width 231 height 41
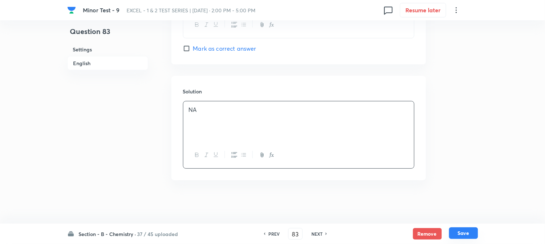
click at [460, 229] on button "Save" at bounding box center [463, 233] width 29 height 12
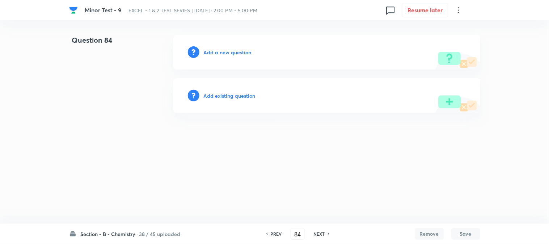
click at [200, 58] on div "Add a new question" at bounding box center [326, 52] width 307 height 35
click at [208, 55] on h6 "Add a new question" at bounding box center [228, 52] width 48 height 8
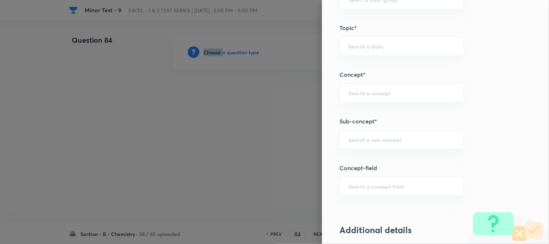
scroll to position [402, 0]
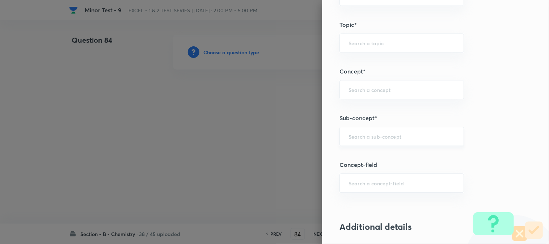
click at [378, 137] on input "text" at bounding box center [401, 136] width 106 height 7
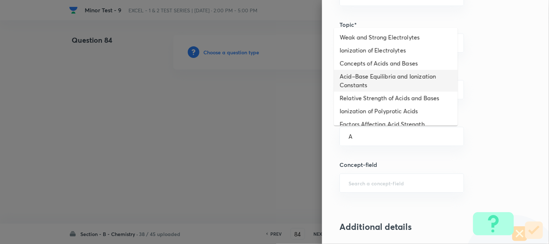
click at [370, 74] on li "Acid–Base Equilibria and Ionization Constants" at bounding box center [396, 81] width 124 height 22
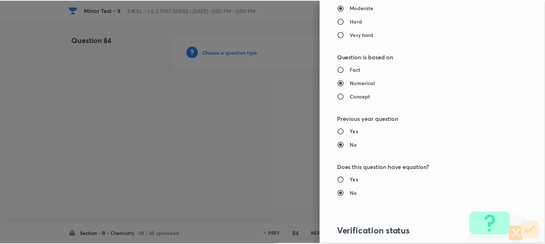
scroll to position [790, 0]
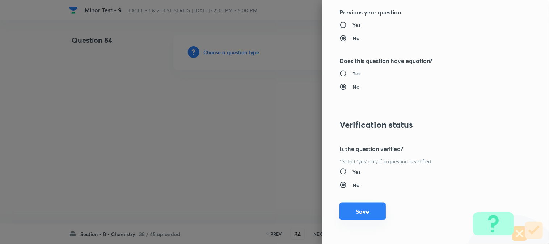
click at [360, 206] on button "Save" at bounding box center [362, 211] width 46 height 17
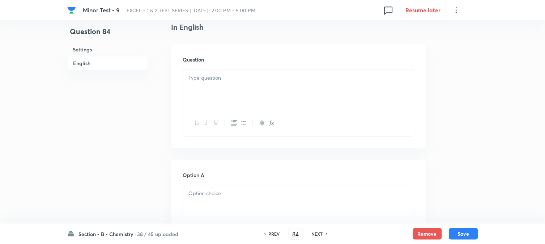
scroll to position [201, 0]
click at [233, 67] on div "Question" at bounding box center [298, 96] width 255 height 104
click at [239, 81] on div at bounding box center [298, 89] width 231 height 41
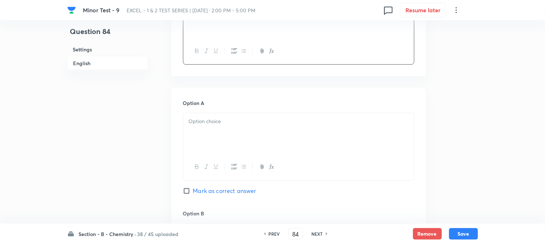
scroll to position [281, 0]
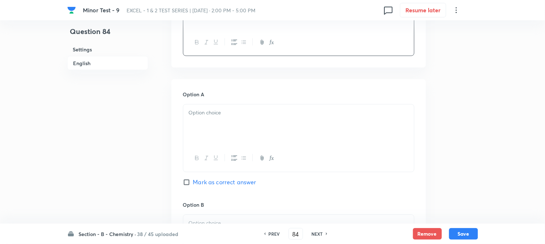
click at [222, 120] on div at bounding box center [298, 125] width 231 height 41
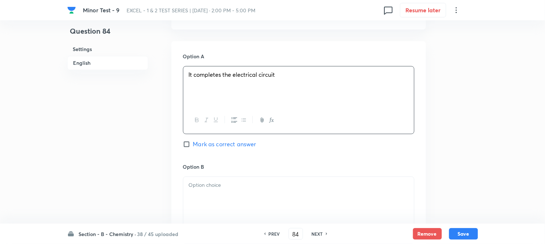
scroll to position [402, 0]
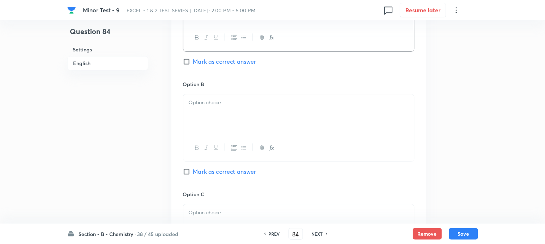
click at [221, 121] on div at bounding box center [298, 114] width 231 height 41
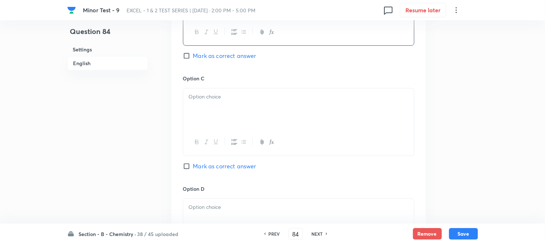
scroll to position [522, 0]
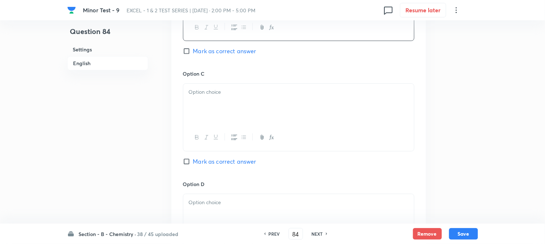
click at [235, 102] on div at bounding box center [298, 104] width 231 height 41
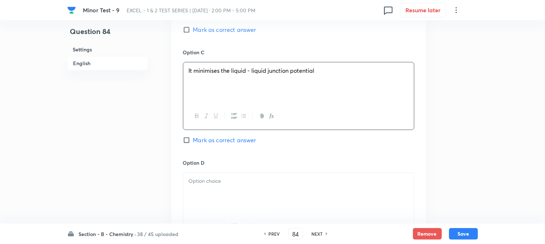
scroll to position [602, 0]
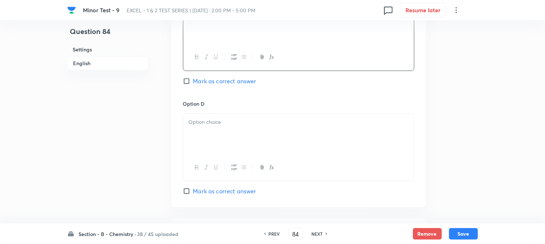
click at [208, 132] on div at bounding box center [298, 134] width 231 height 41
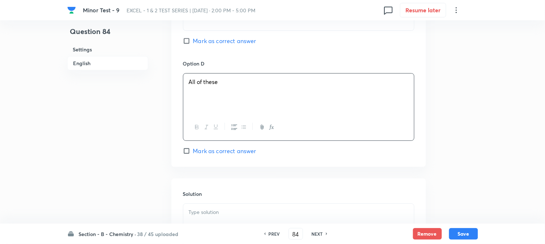
click at [209, 151] on span "Mark as correct answer" at bounding box center [224, 150] width 63 height 9
click at [193, 151] on input "Mark as correct answer" at bounding box center [188, 150] width 10 height 7
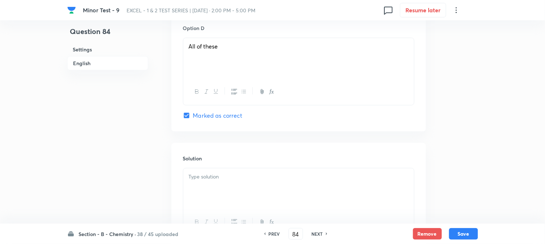
scroll to position [723, 0]
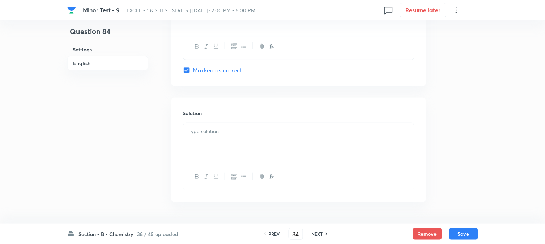
click at [215, 154] on div at bounding box center [298, 143] width 231 height 41
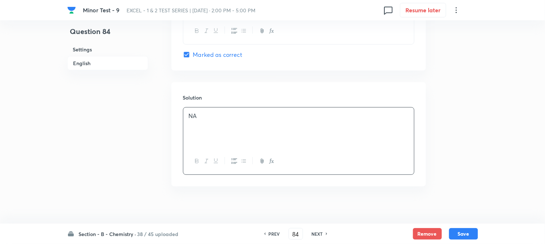
scroll to position [746, 0]
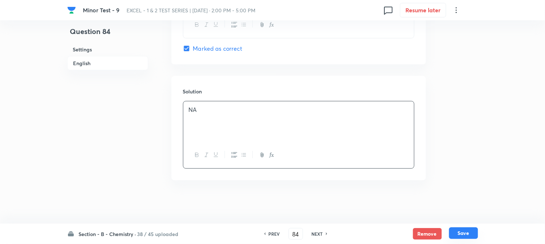
click at [466, 233] on button "Save" at bounding box center [463, 233] width 29 height 12
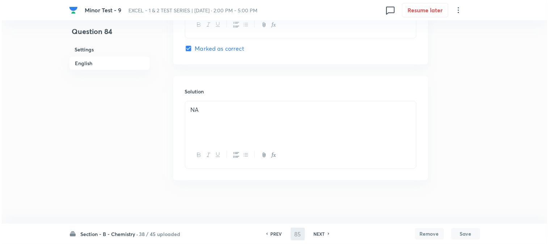
scroll to position [0, 0]
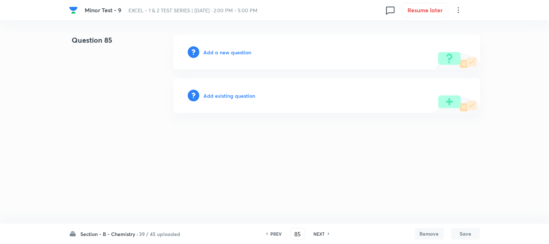
click at [226, 52] on h6 "Add a new question" at bounding box center [228, 52] width 48 height 8
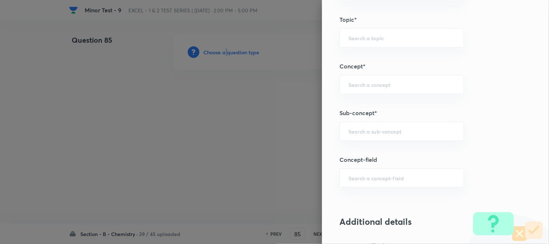
scroll to position [442, 0]
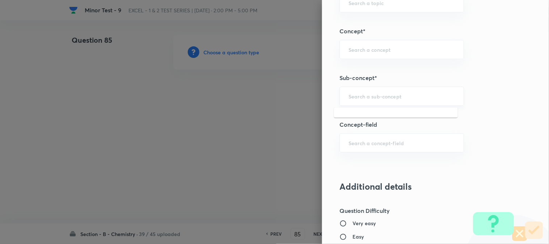
click at [360, 97] on input "text" at bounding box center [401, 96] width 106 height 7
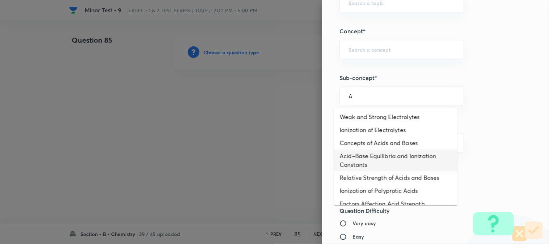
click at [367, 158] on li "Acid–Base Equilibria and Ionization Constants" at bounding box center [396, 160] width 124 height 22
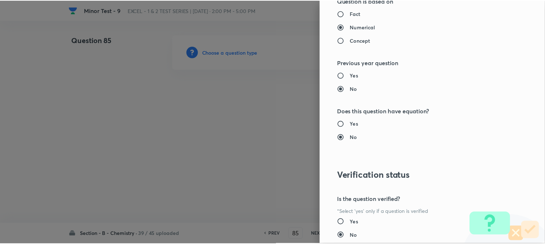
scroll to position [790, 0]
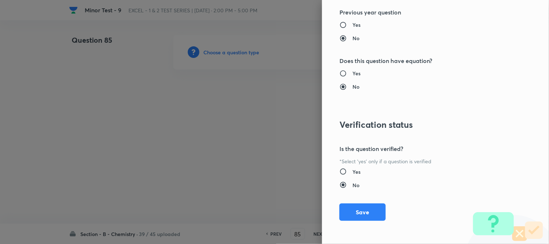
drag, startPoint x: 349, startPoint y: 213, endPoint x: 235, endPoint y: 121, distance: 145.8
click at [349, 212] on button "Save" at bounding box center [362, 211] width 46 height 17
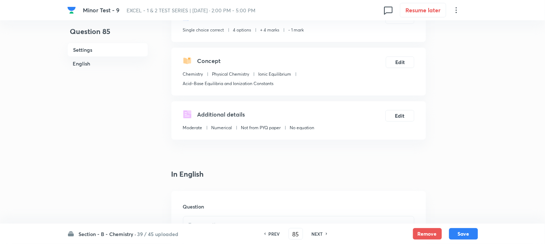
scroll to position [161, 0]
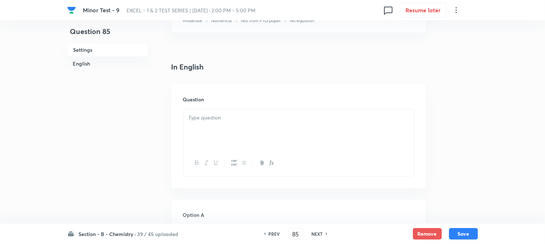
click at [240, 125] on div at bounding box center [298, 129] width 231 height 41
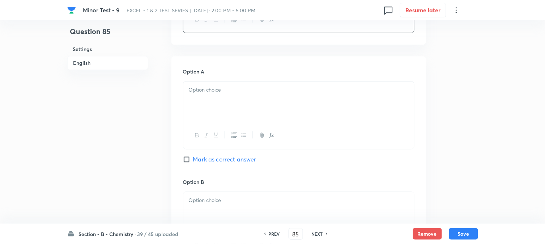
scroll to position [321, 0]
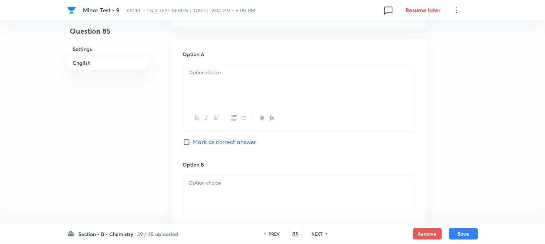
click at [219, 95] on div at bounding box center [298, 84] width 231 height 41
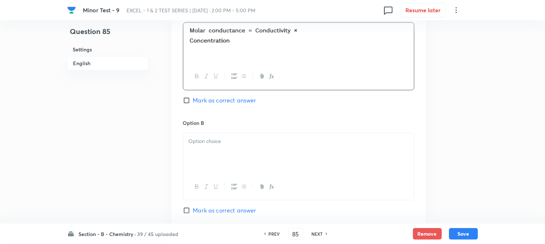
scroll to position [402, 0]
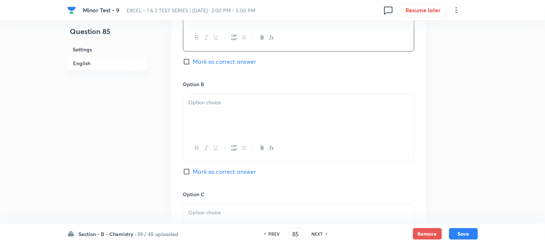
click at [228, 106] on p at bounding box center [299, 102] width 220 height 8
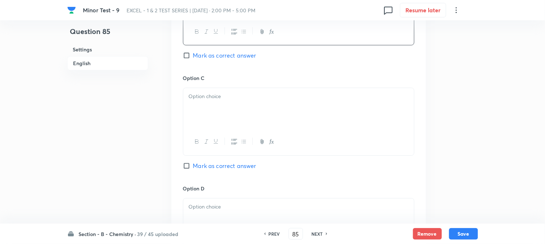
scroll to position [522, 0]
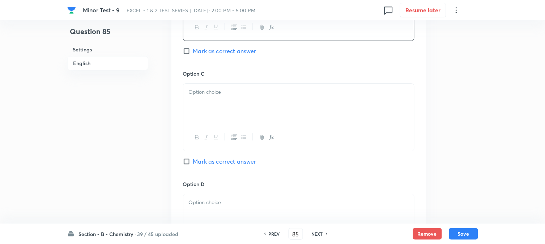
click at [234, 111] on div at bounding box center [298, 104] width 231 height 41
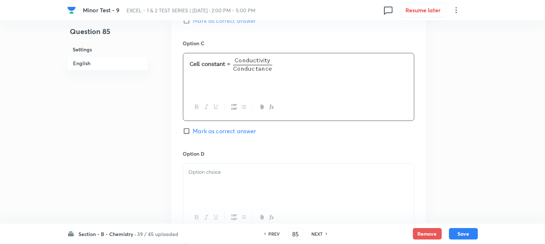
scroll to position [602, 0]
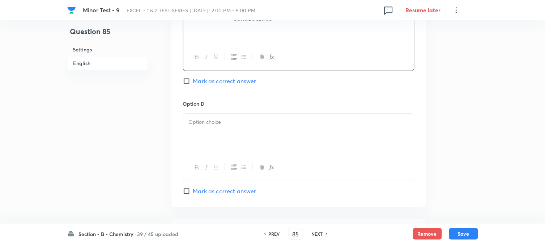
click at [234, 132] on div at bounding box center [298, 134] width 231 height 41
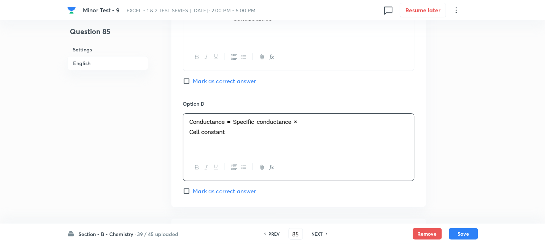
click at [192, 80] on input "Mark as correct answer" at bounding box center [188, 80] width 10 height 7
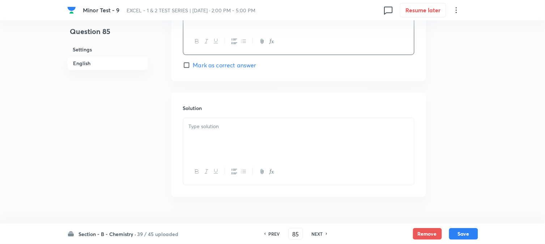
scroll to position [746, 0]
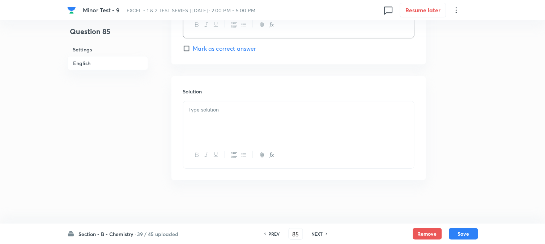
click at [230, 128] on div at bounding box center [298, 121] width 231 height 41
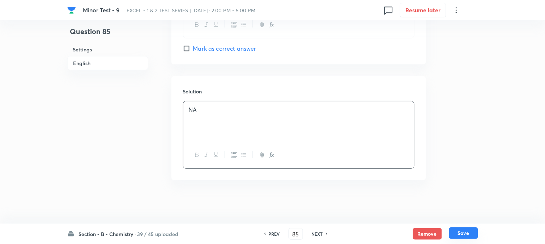
click at [461, 238] on button "Save" at bounding box center [463, 233] width 29 height 12
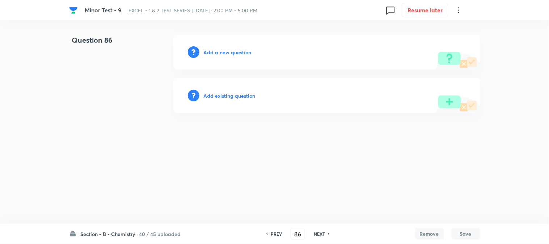
click at [223, 55] on h6 "Add a new question" at bounding box center [228, 52] width 48 height 8
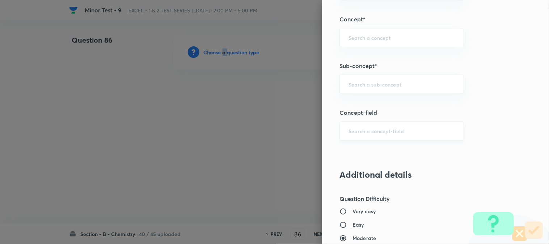
scroll to position [482, 0]
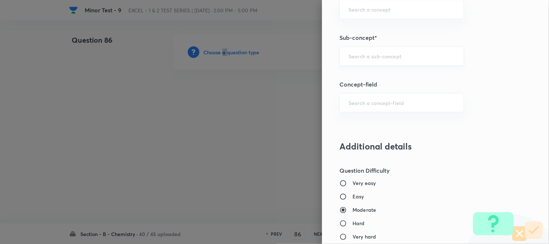
click at [361, 61] on div "​" at bounding box center [401, 55] width 124 height 19
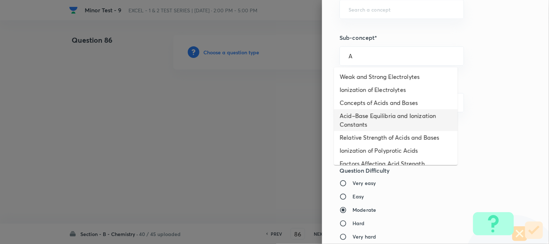
click at [355, 126] on li "Acid–Base Equilibria and Ionization Constants" at bounding box center [396, 120] width 124 height 22
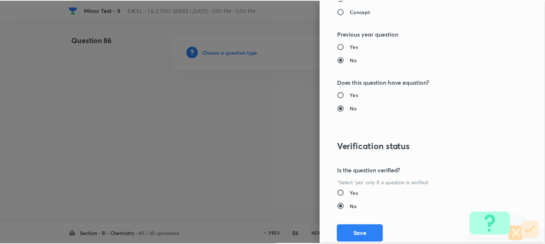
scroll to position [790, 0]
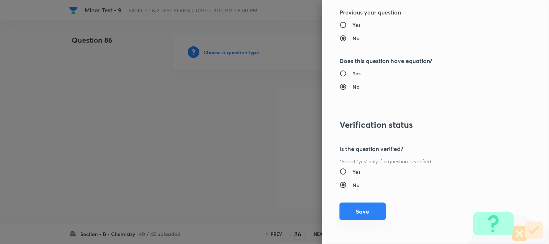
click at [348, 208] on button "Save" at bounding box center [362, 211] width 46 height 17
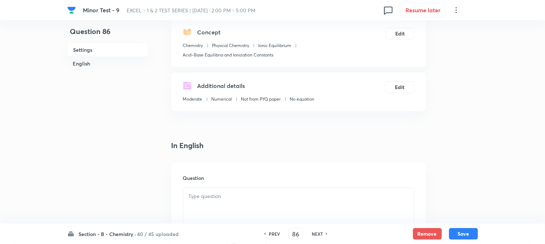
scroll to position [161, 0]
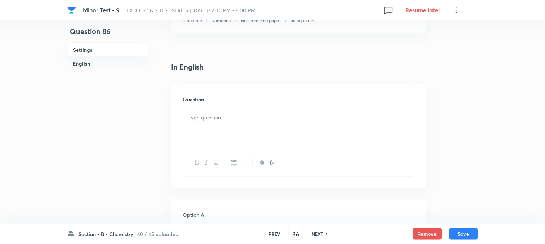
click at [226, 122] on div at bounding box center [298, 129] width 231 height 41
paste div
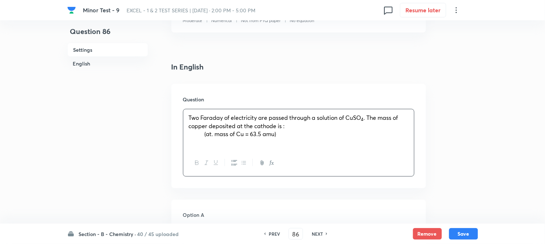
click at [204, 136] on strong at bounding box center [197, 134] width 16 height 8
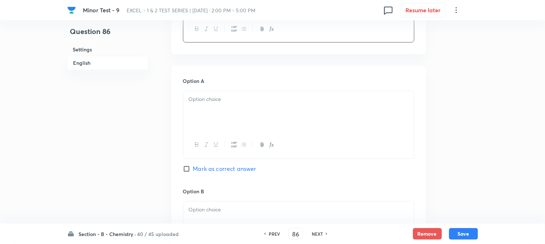
scroll to position [321, 0]
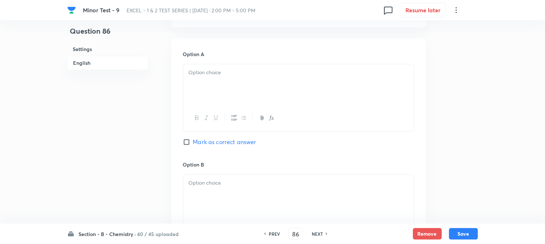
click at [228, 87] on div at bounding box center [298, 84] width 231 height 41
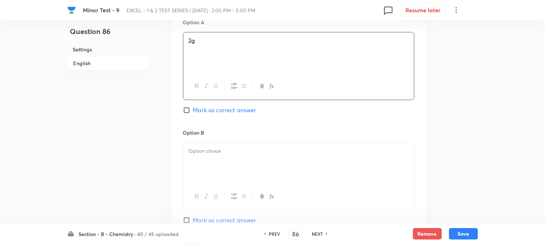
scroll to position [402, 0]
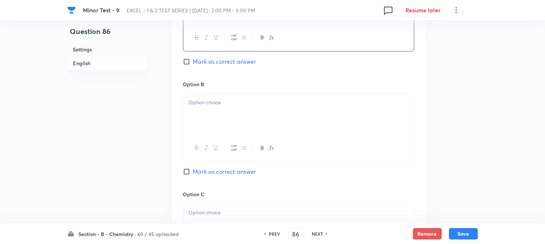
click at [234, 121] on div at bounding box center [298, 114] width 231 height 41
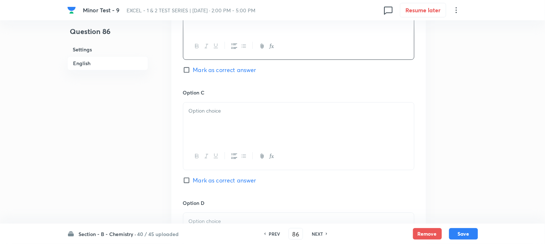
scroll to position [522, 0]
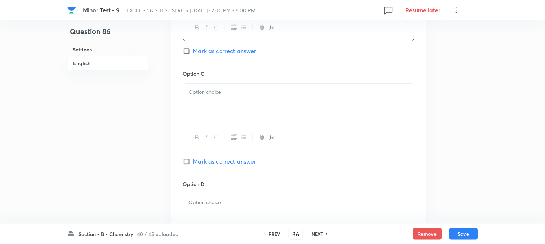
click at [229, 114] on div at bounding box center [298, 104] width 231 height 41
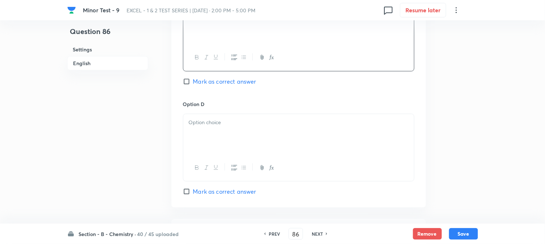
scroll to position [602, 0]
click at [244, 132] on div at bounding box center [298, 134] width 231 height 41
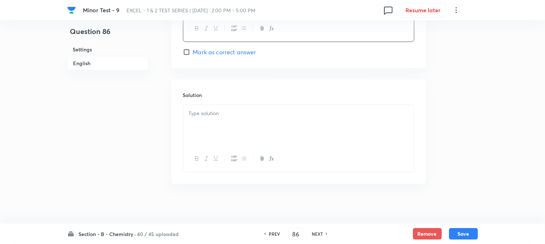
scroll to position [746, 0]
click at [235, 118] on div at bounding box center [298, 121] width 231 height 41
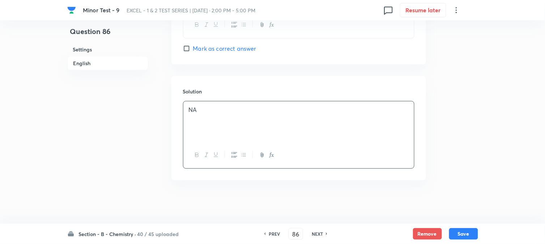
click at [197, 47] on span "Mark as correct answer" at bounding box center [224, 48] width 63 height 9
click at [193, 47] on input "Mark as correct answer" at bounding box center [188, 48] width 10 height 7
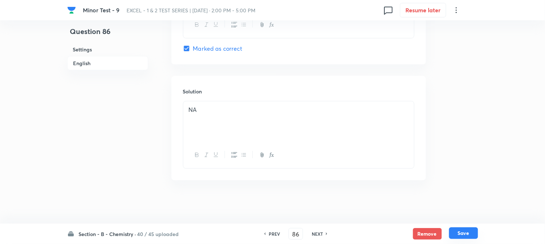
click at [465, 236] on button "Save" at bounding box center [463, 233] width 29 height 12
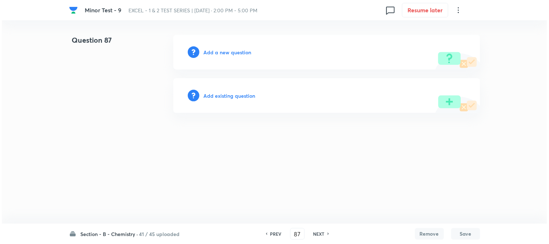
scroll to position [0, 0]
click at [210, 52] on h6 "Add a new question" at bounding box center [228, 52] width 48 height 8
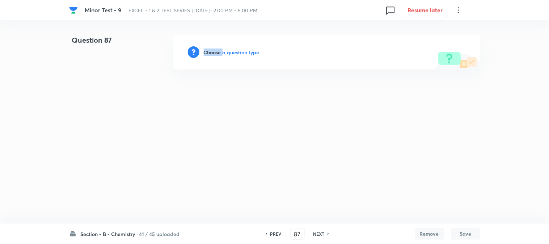
click at [210, 52] on h6 "Choose a question type" at bounding box center [232, 52] width 56 height 8
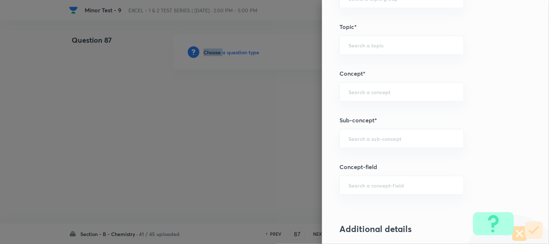
scroll to position [402, 0]
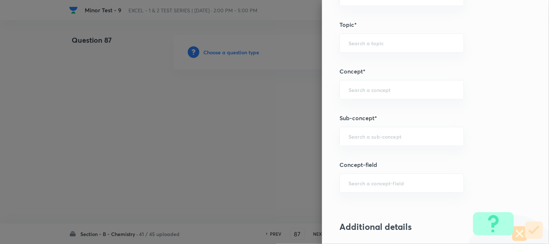
click at [364, 148] on div "Question settings Question type* Single choice correct Number of options* 2 3 4…" at bounding box center [435, 122] width 227 height 244
click at [362, 139] on input "text" at bounding box center [401, 136] width 106 height 7
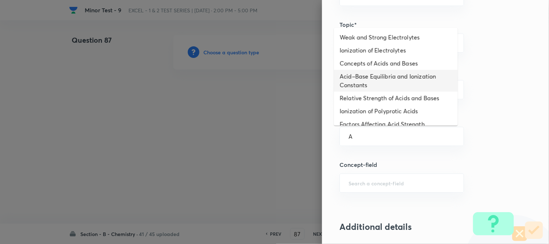
click at [359, 85] on li "Acid–Base Equilibria and Ionization Constants" at bounding box center [396, 81] width 124 height 22
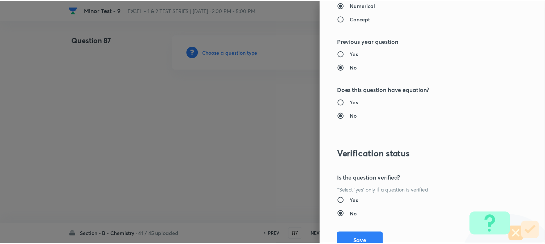
scroll to position [790, 0]
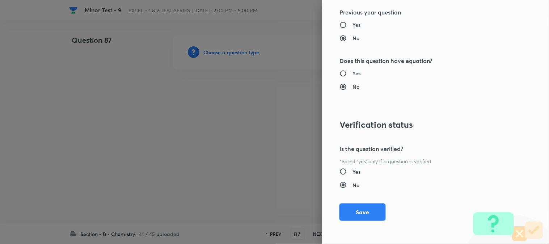
click at [367, 207] on button "Save" at bounding box center [362, 211] width 46 height 17
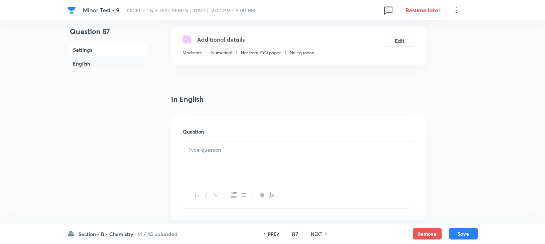
scroll to position [161, 0]
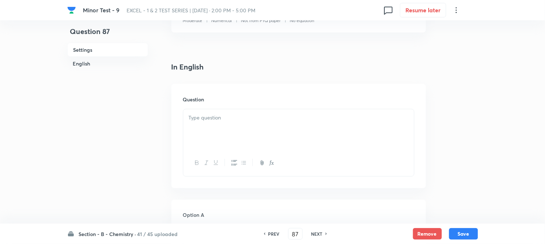
click at [234, 132] on div at bounding box center [298, 129] width 231 height 41
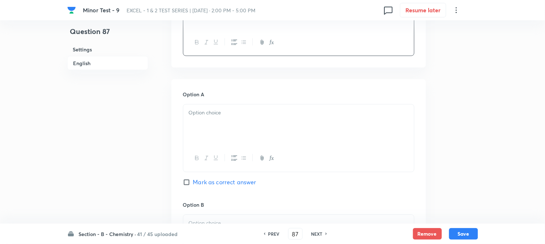
click at [222, 117] on div at bounding box center [298, 125] width 231 height 41
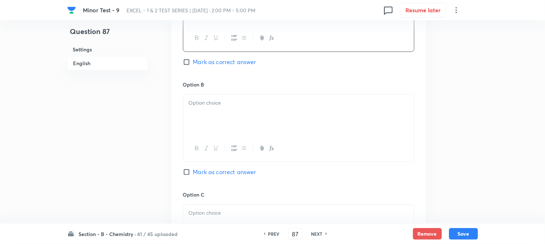
scroll to position [402, 0]
click at [232, 114] on div at bounding box center [298, 114] width 231 height 41
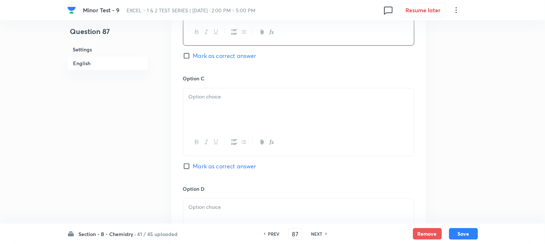
scroll to position [522, 0]
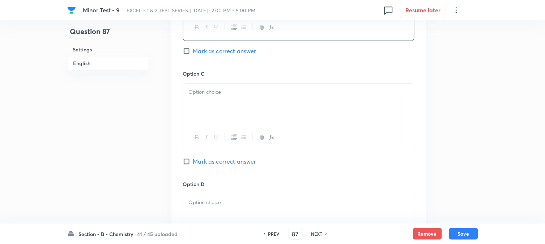
click at [237, 109] on div at bounding box center [298, 104] width 231 height 41
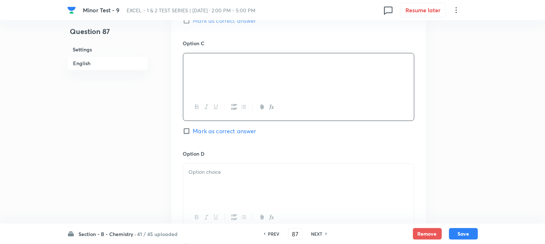
scroll to position [602, 0]
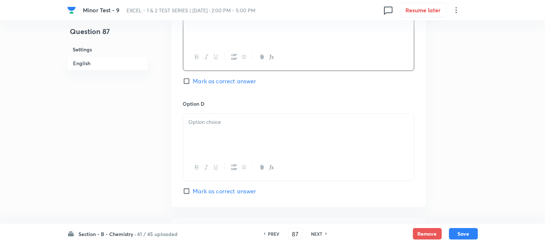
click at [253, 137] on div at bounding box center [298, 134] width 231 height 41
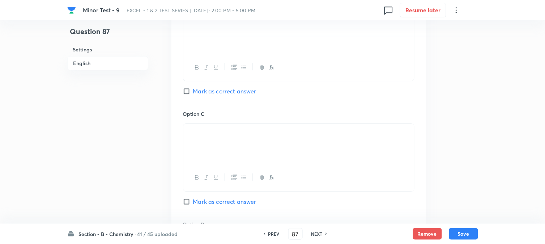
click at [204, 94] on span "Mark as correct answer" at bounding box center [224, 91] width 63 height 9
click at [193, 94] on input "Mark as correct answer" at bounding box center [188, 91] width 10 height 7
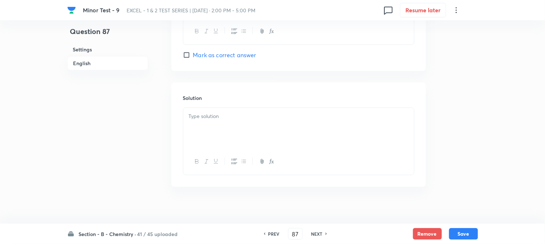
scroll to position [746, 0]
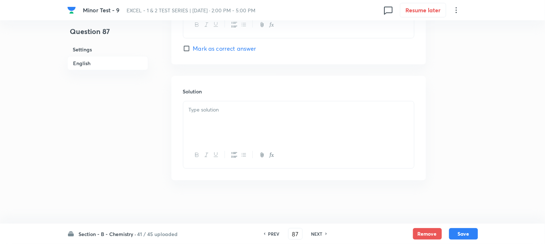
click at [218, 118] on div at bounding box center [298, 121] width 231 height 41
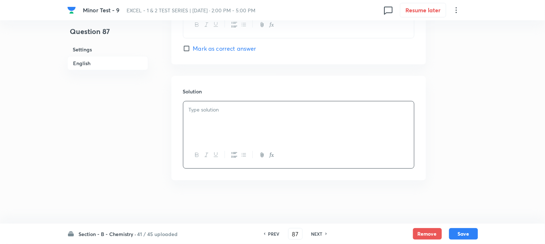
click at [218, 118] on div at bounding box center [298, 121] width 231 height 41
click at [461, 230] on button "Save" at bounding box center [463, 233] width 29 height 12
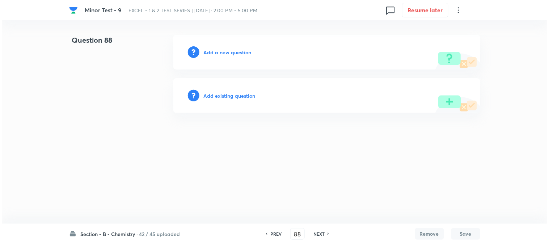
scroll to position [0, 0]
click at [211, 52] on h6 "Add a new question" at bounding box center [228, 52] width 48 height 8
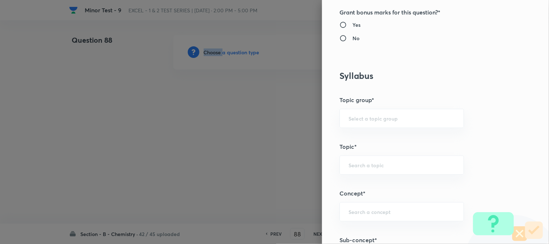
scroll to position [362, 0]
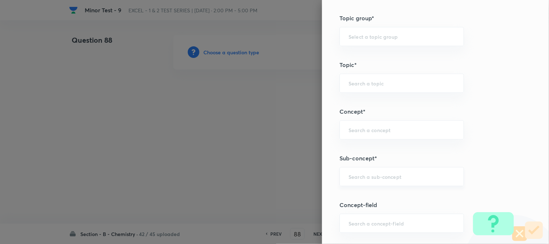
click at [367, 175] on input "text" at bounding box center [401, 176] width 106 height 7
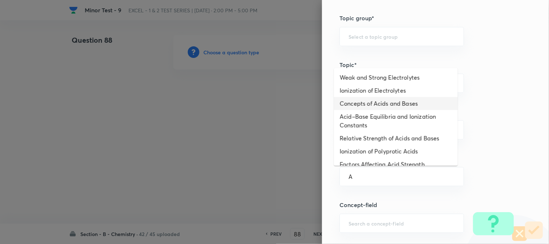
click at [362, 107] on li "Concepts of Acids and Bases" at bounding box center [396, 103] width 124 height 13
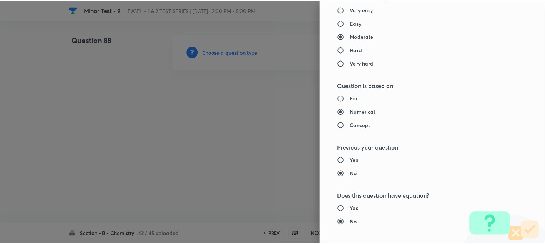
scroll to position [790, 0]
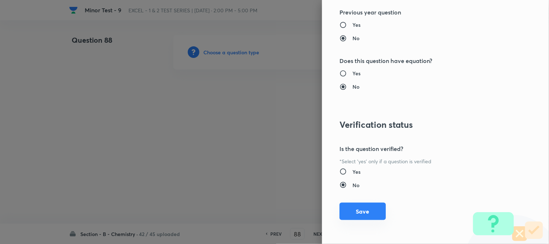
click at [353, 218] on button "Save" at bounding box center [362, 211] width 46 height 17
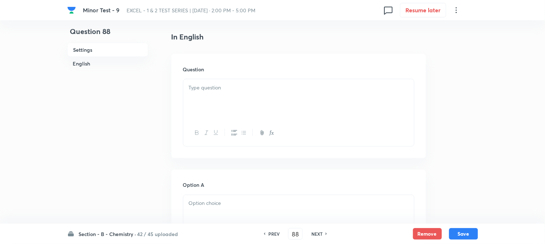
scroll to position [201, 0]
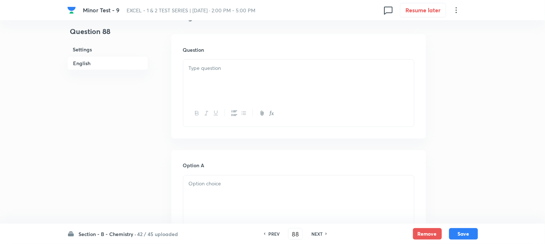
click at [248, 82] on div at bounding box center [298, 80] width 231 height 41
click at [237, 82] on div at bounding box center [298, 75] width 231 height 41
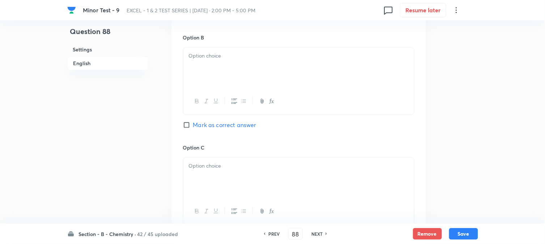
scroll to position [442, 0]
click at [230, 64] on div at bounding box center [298, 64] width 231 height 41
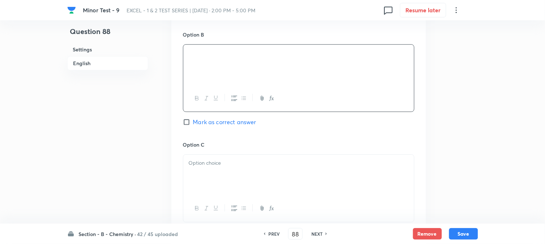
scroll to position [522, 0]
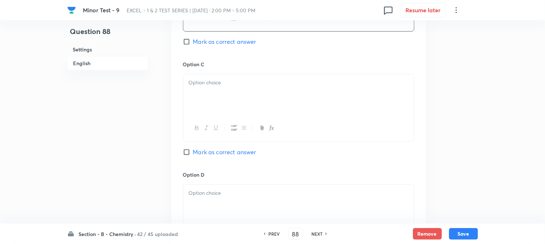
click at [232, 104] on div at bounding box center [298, 94] width 231 height 41
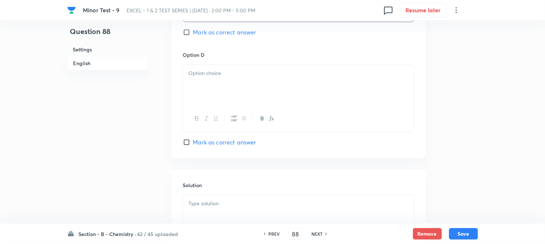
scroll to position [643, 0]
click at [233, 88] on div at bounding box center [298, 84] width 231 height 41
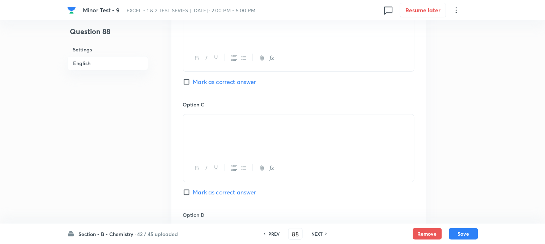
click at [189, 84] on input "Mark as correct answer" at bounding box center [188, 81] width 10 height 7
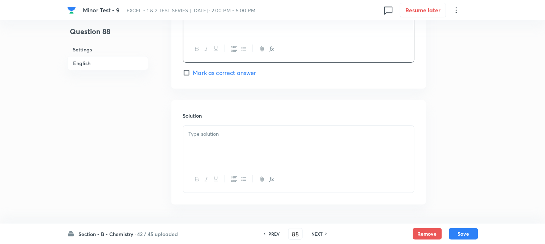
scroll to position [723, 0]
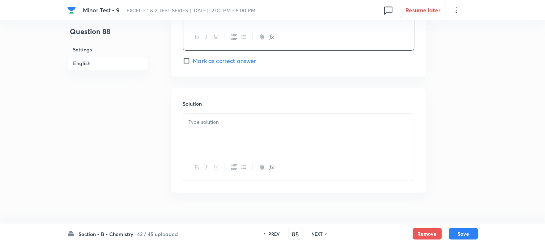
click at [211, 136] on div at bounding box center [298, 134] width 231 height 41
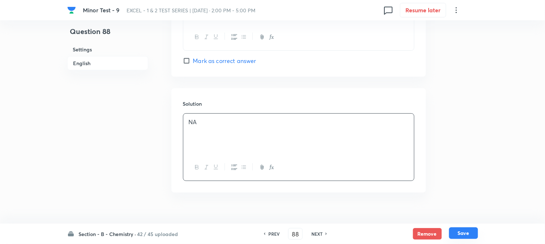
click at [473, 237] on button "Save" at bounding box center [463, 233] width 29 height 12
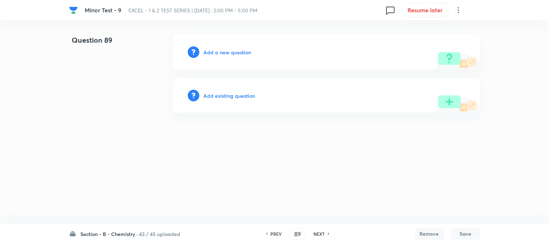
click at [217, 48] on div "Add a new question" at bounding box center [326, 52] width 307 height 35
click at [209, 48] on h6 "Add a new question" at bounding box center [228, 52] width 48 height 8
click at [209, 48] on h6 "Choose a question type" at bounding box center [232, 52] width 56 height 8
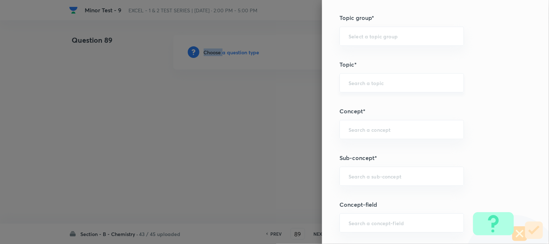
scroll to position [442, 0]
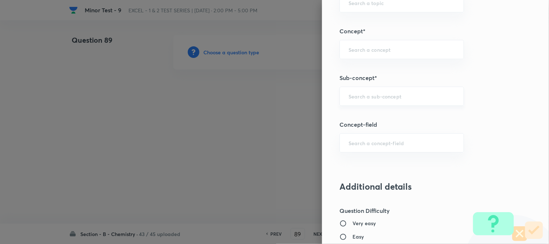
click at [357, 99] on input "text" at bounding box center [401, 96] width 106 height 7
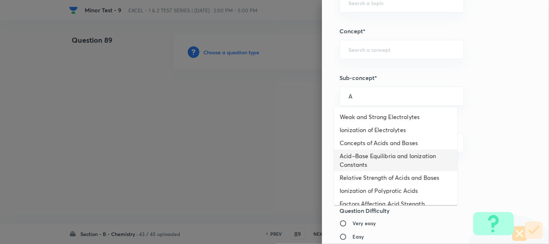
click at [367, 154] on li "Acid–Base Equilibria and Ionization Constants" at bounding box center [396, 160] width 124 height 22
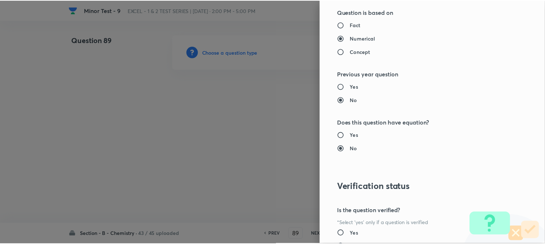
scroll to position [790, 0]
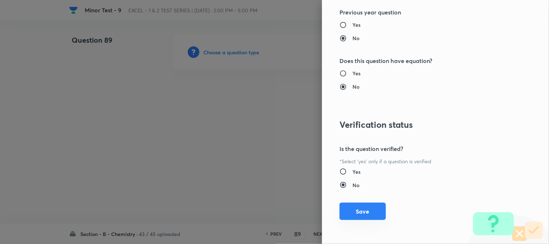
click at [353, 205] on button "Save" at bounding box center [362, 211] width 46 height 17
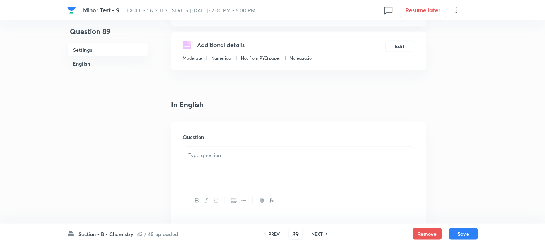
scroll to position [201, 0]
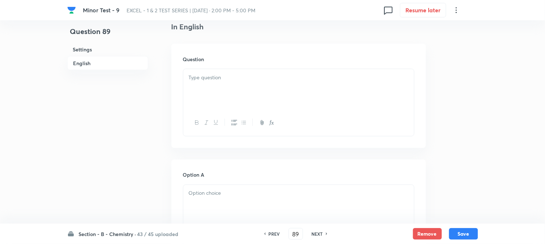
click at [234, 91] on div at bounding box center [298, 89] width 231 height 41
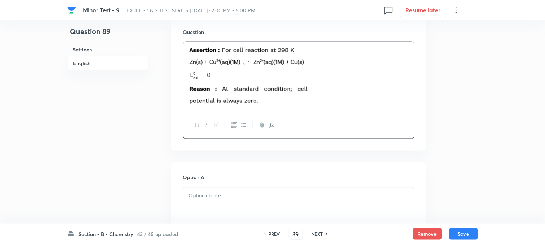
scroll to position [321, 0]
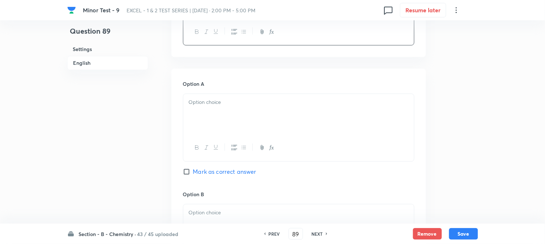
click at [225, 114] on div at bounding box center [298, 114] width 231 height 41
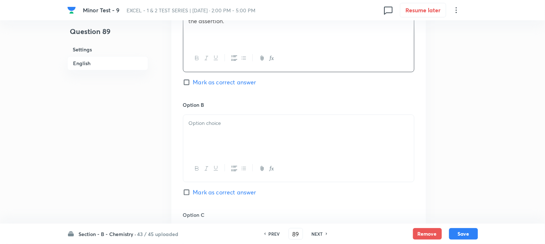
scroll to position [442, 0]
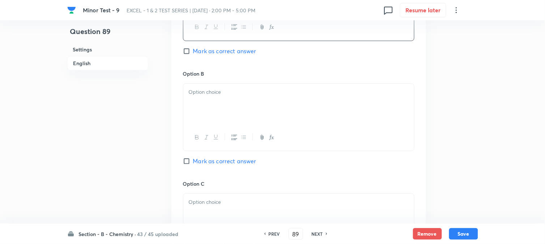
click at [233, 95] on p at bounding box center [299, 92] width 220 height 8
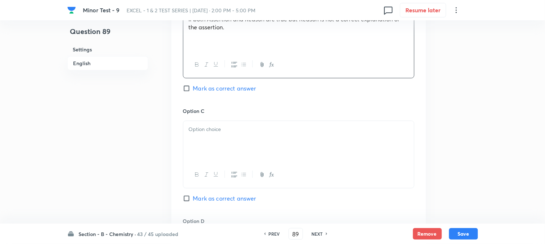
scroll to position [522, 0]
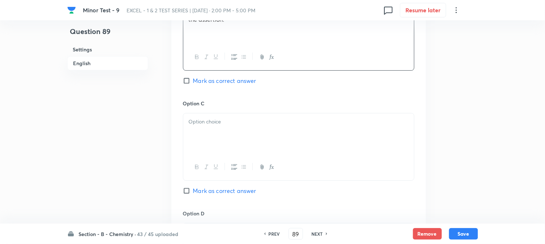
click at [221, 140] on div at bounding box center [298, 133] width 231 height 41
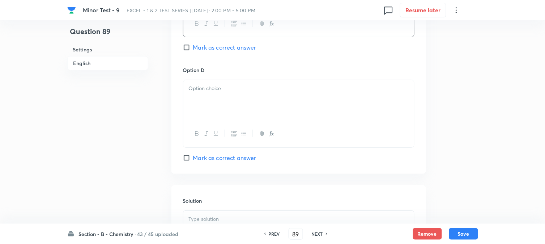
scroll to position [683, 0]
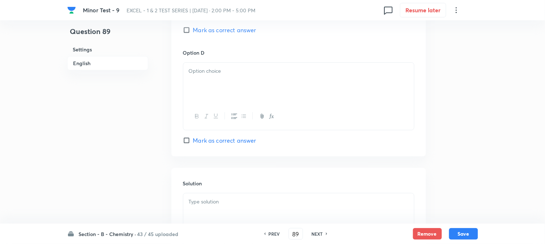
click at [228, 100] on div at bounding box center [298, 83] width 231 height 41
click at [200, 142] on span "Mark as correct answer" at bounding box center [224, 140] width 63 height 9
click at [193, 142] on input "Mark as correct answer" at bounding box center [188, 140] width 10 height 7
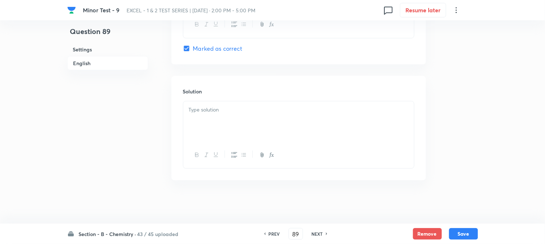
click at [221, 131] on div at bounding box center [298, 121] width 231 height 41
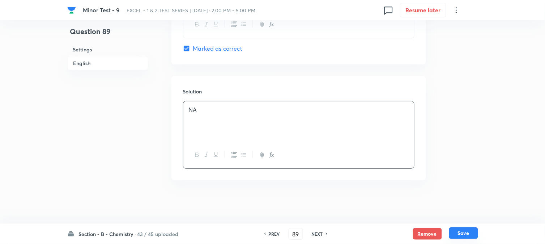
click at [465, 233] on button "Save" at bounding box center [463, 233] width 29 height 12
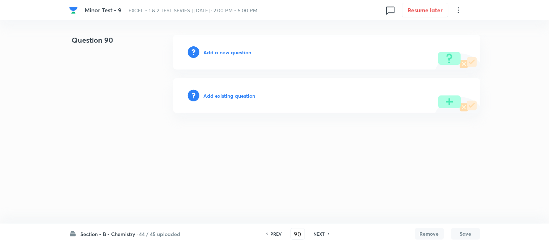
click at [213, 51] on h6 "Add a new question" at bounding box center [228, 52] width 48 height 8
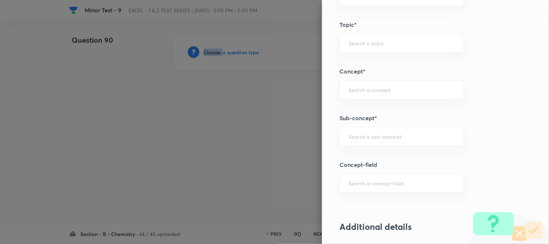
scroll to position [482, 0]
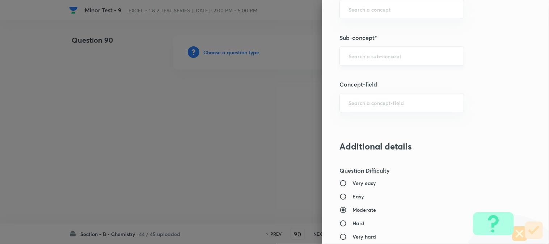
click at [356, 59] on input "text" at bounding box center [401, 55] width 106 height 7
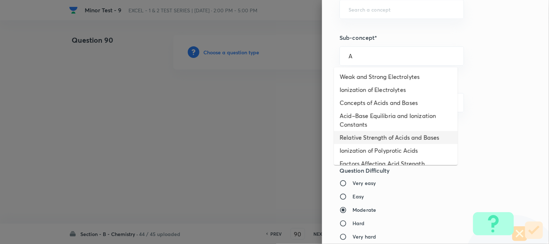
click at [359, 133] on li "Relative Strength of Acids and Bases" at bounding box center [396, 137] width 124 height 13
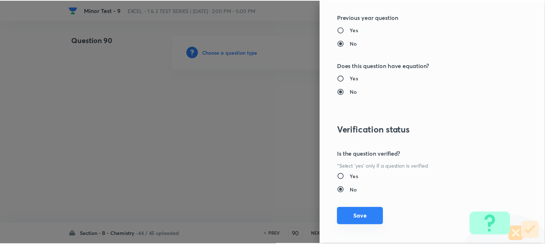
scroll to position [790, 0]
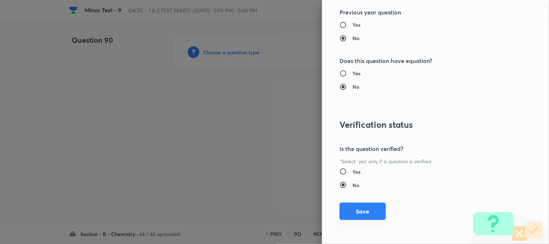
click at [352, 216] on button "Save" at bounding box center [362, 211] width 46 height 17
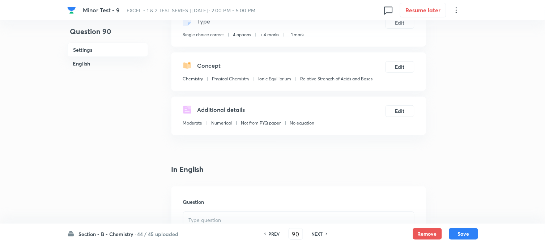
scroll to position [161, 0]
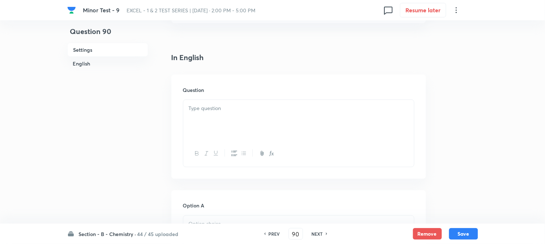
click at [234, 103] on div at bounding box center [298, 120] width 231 height 41
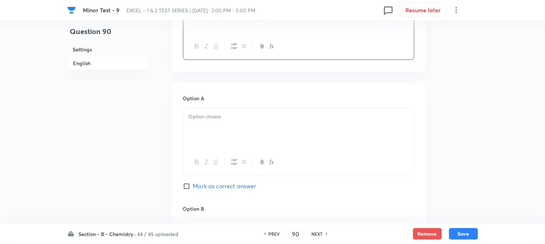
scroll to position [281, 0]
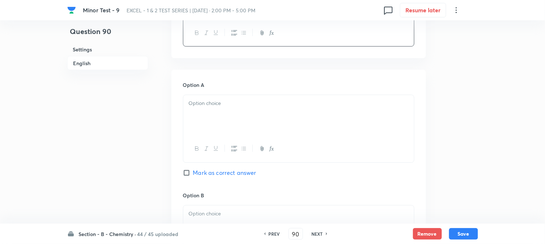
drag, startPoint x: 227, startPoint y: 107, endPoint x: 231, endPoint y: 112, distance: 7.2
click at [228, 107] on p at bounding box center [299, 103] width 220 height 8
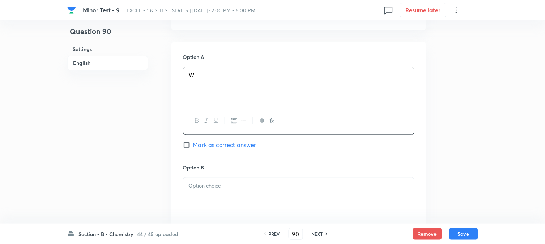
scroll to position [362, 0]
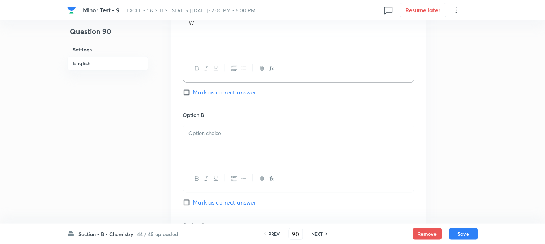
click at [227, 136] on p at bounding box center [299, 133] width 220 height 8
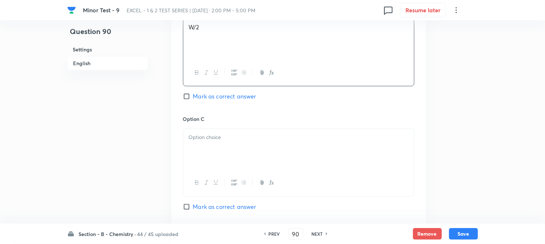
scroll to position [482, 0]
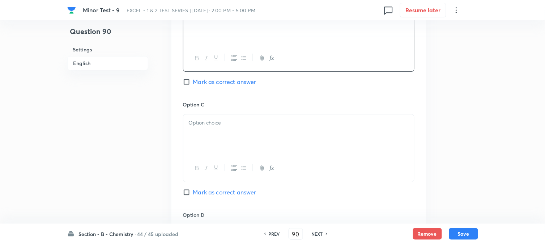
click at [213, 137] on div at bounding box center [298, 134] width 231 height 41
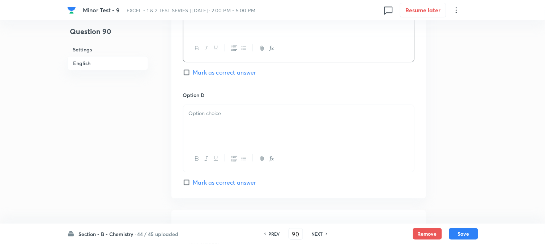
scroll to position [602, 0]
click at [233, 121] on div at bounding box center [298, 124] width 231 height 41
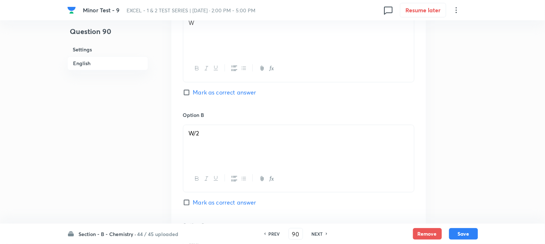
click at [192, 95] on input "Mark as correct answer" at bounding box center [188, 92] width 10 height 7
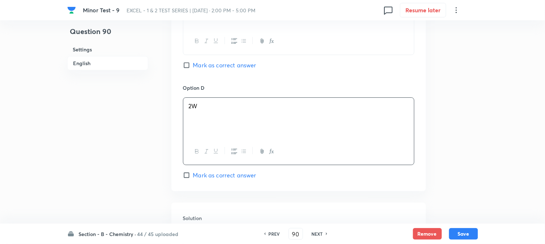
scroll to position [723, 0]
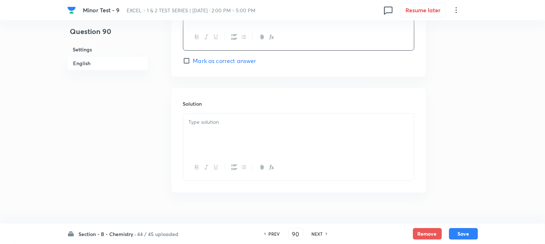
click at [225, 145] on div at bounding box center [298, 134] width 231 height 41
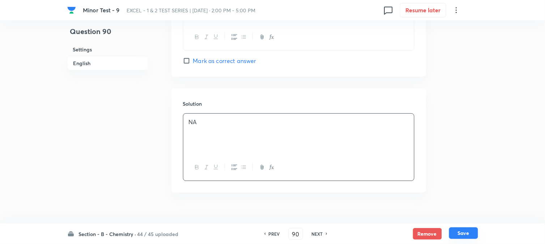
click at [466, 230] on button "Save" at bounding box center [463, 233] width 29 height 12
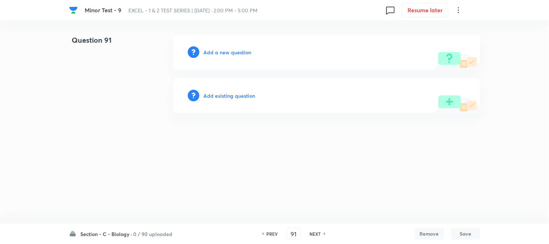
click at [150, 238] on div "Section - C - Biology · 0 / 90 uploaded PREV 91 ​ NEXT Remove Save" at bounding box center [274, 233] width 411 height 20
click at [140, 234] on h6 "0 / 90 uploaded" at bounding box center [152, 234] width 39 height 8
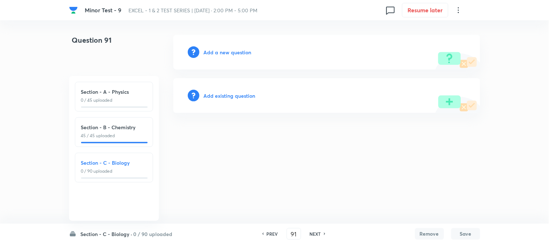
click at [268, 148] on html "Minor Test - 9 EXCEL - 1 & 2 TEST SERIES | Oct 5, 2025 · 2:00 PM - 5:00 PM 0 Re…" at bounding box center [274, 74] width 549 height 148
click at [128, 230] on h6 "Section - C - Biology ·" at bounding box center [107, 234] width 52 height 8
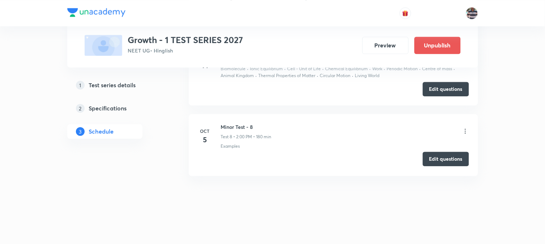
click at [443, 160] on button "Edit questions" at bounding box center [446, 159] width 46 height 14
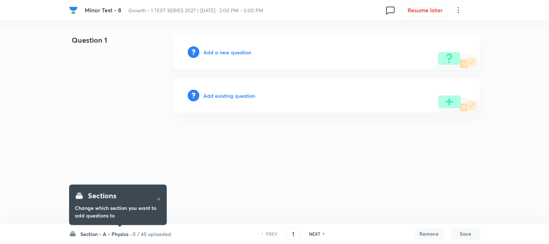
click at [124, 234] on h6 "Section - A - Physics ·" at bounding box center [106, 234] width 51 height 8
